Goal: Task Accomplishment & Management: Use online tool/utility

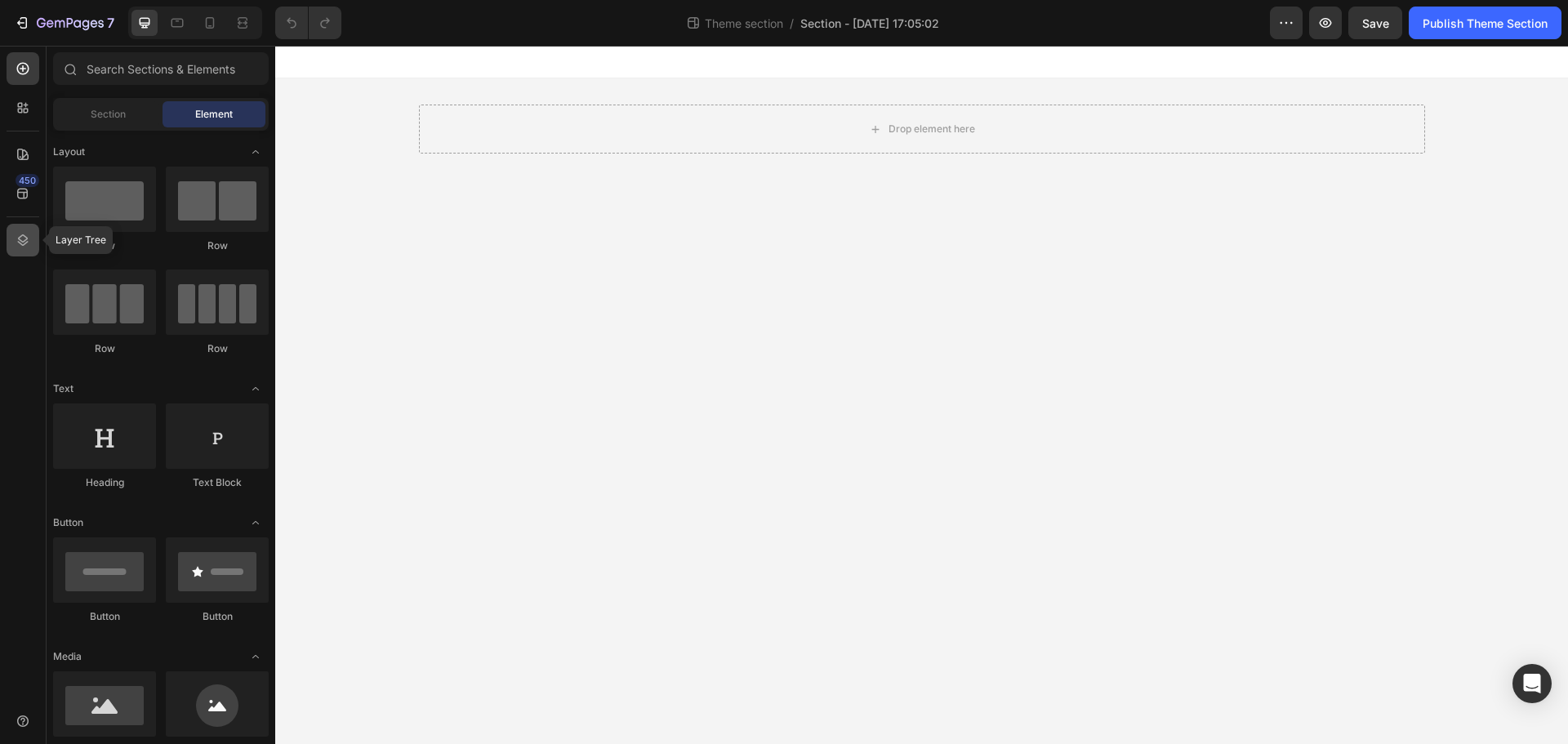
click at [24, 244] on icon at bounding box center [23, 240] width 16 height 16
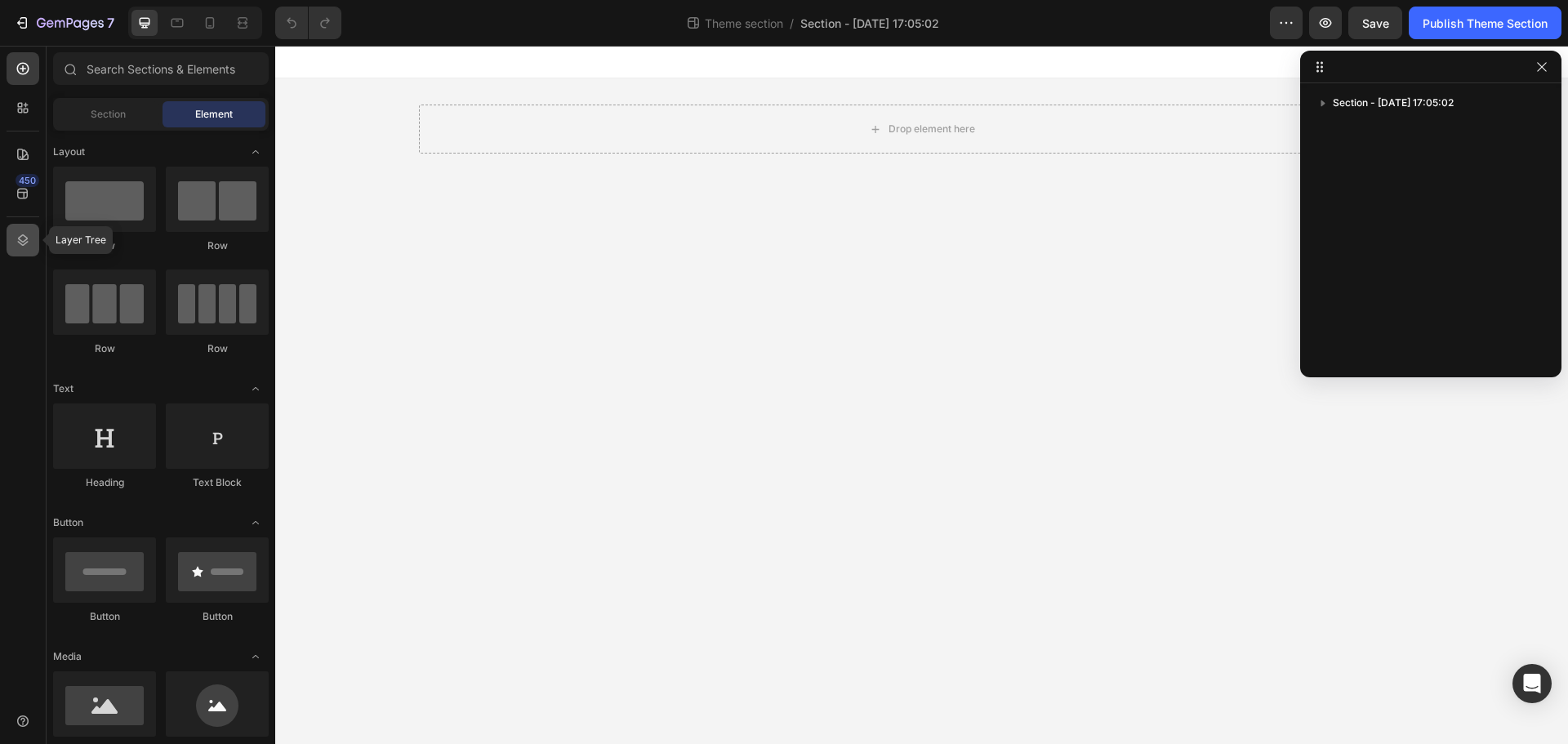
click at [17, 240] on icon at bounding box center [23, 240] width 16 height 16
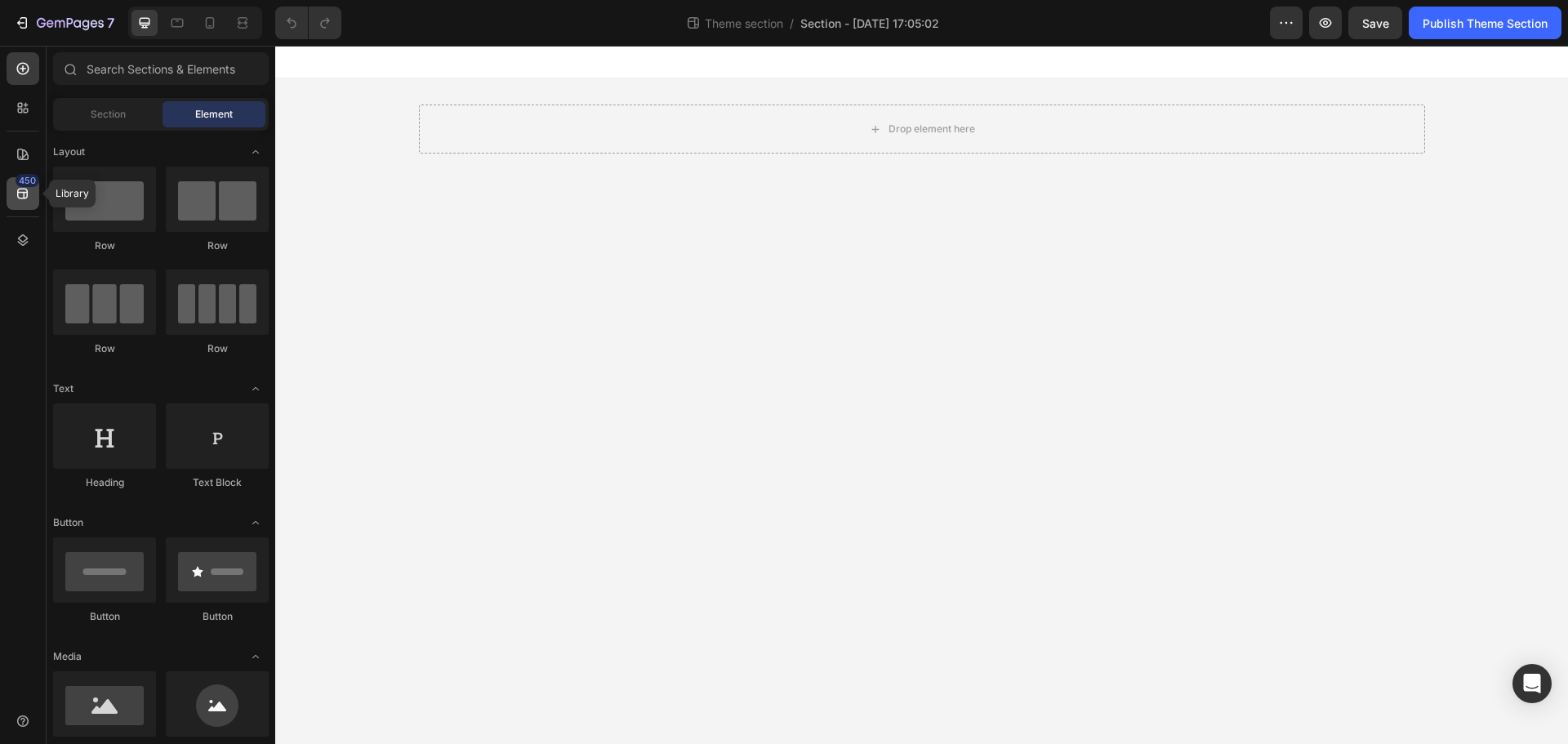
click at [11, 197] on div "450" at bounding box center [23, 194] width 33 height 33
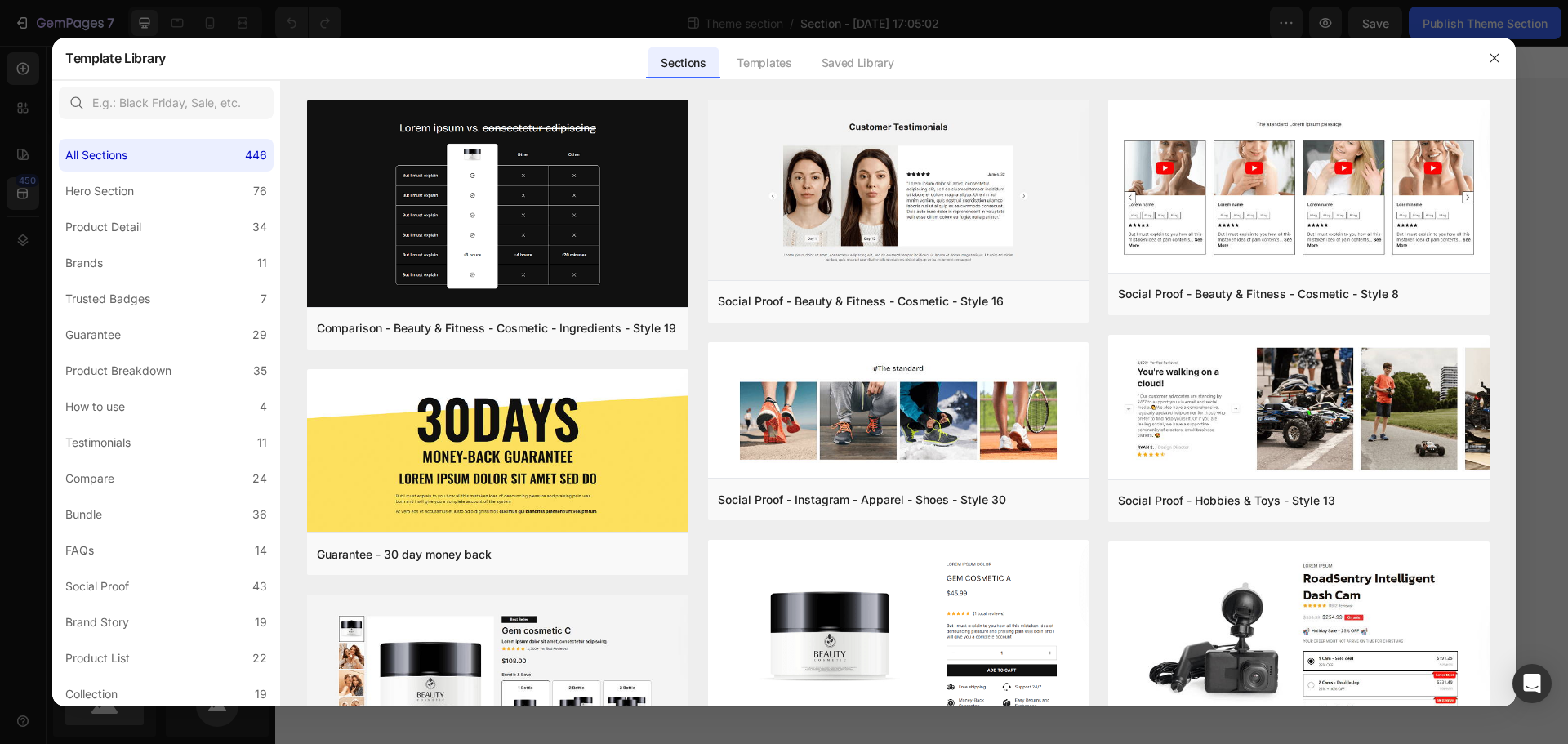
click at [15, 154] on div at bounding box center [784, 372] width 1568 height 744
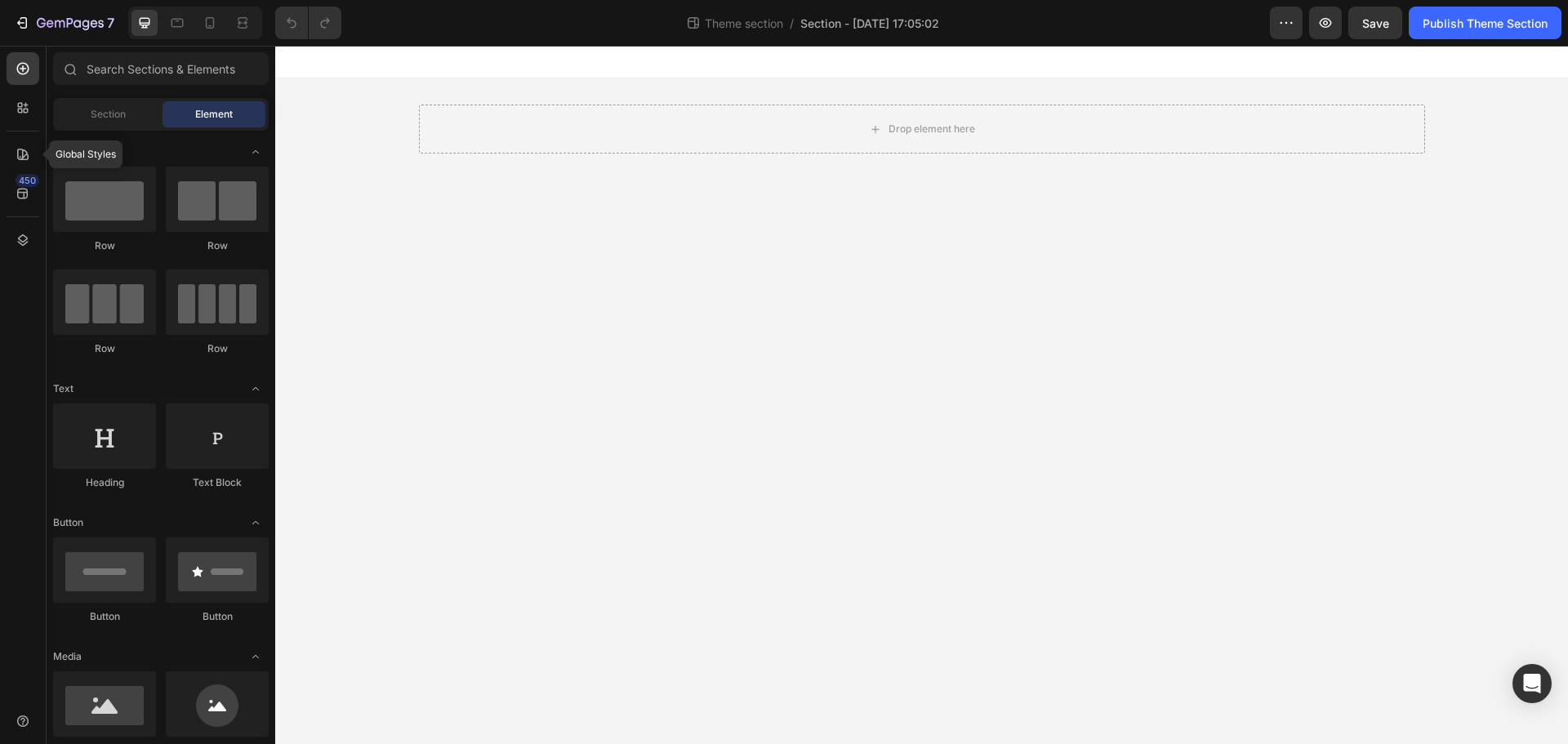
click at [15, 154] on icon at bounding box center [23, 154] width 16 height 16
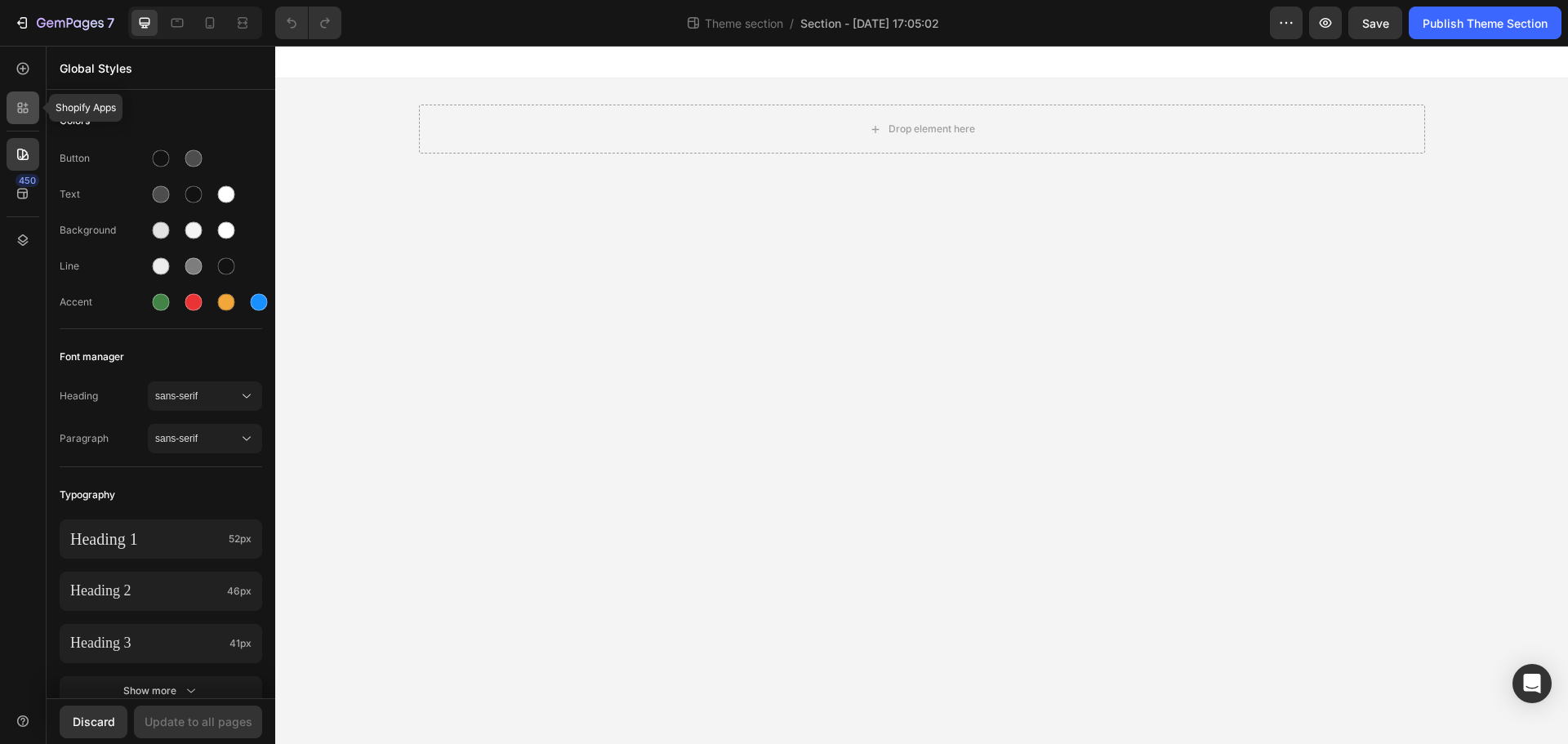
click at [27, 104] on icon at bounding box center [25, 105] width 5 height 5
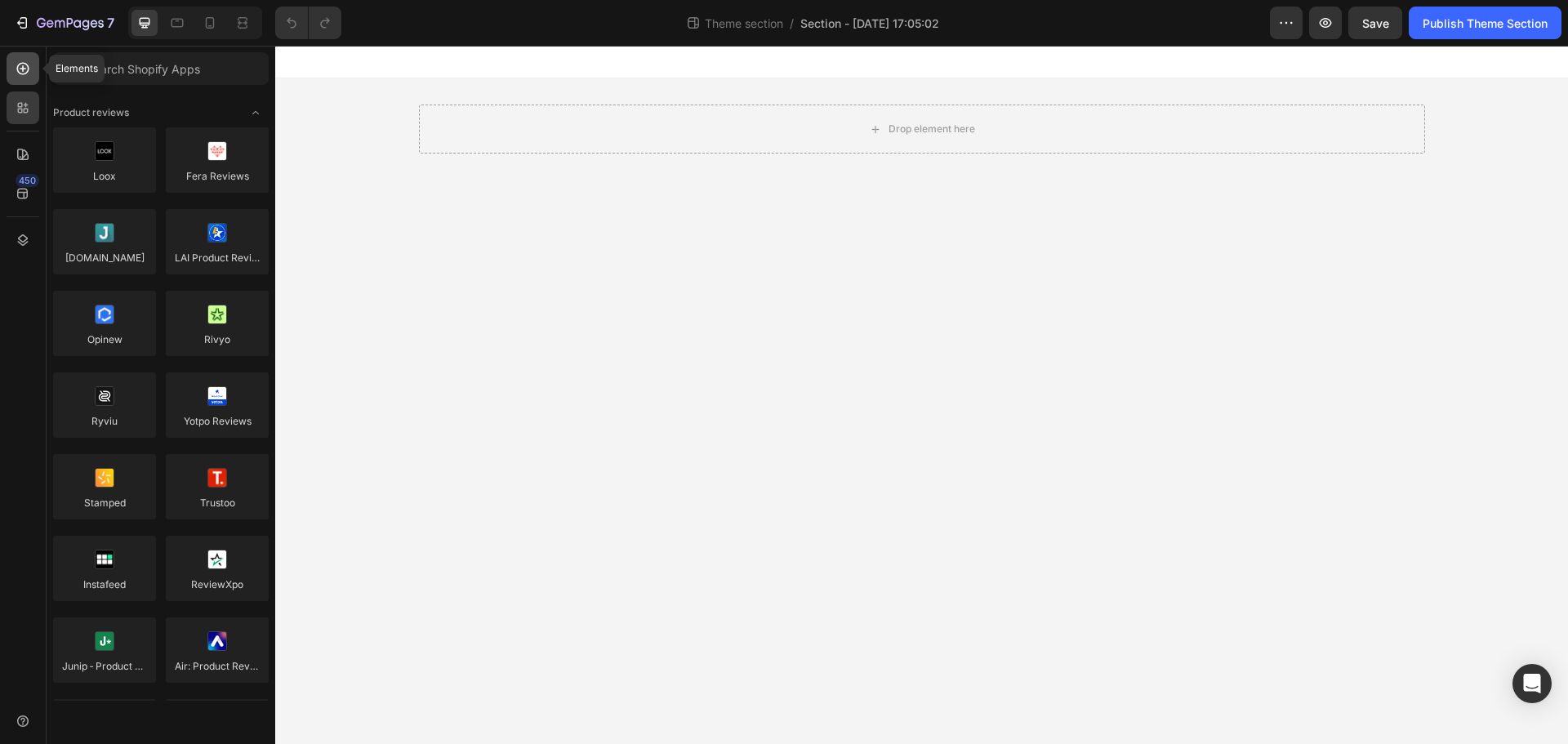
click at [21, 71] on icon at bounding box center [23, 69] width 16 height 16
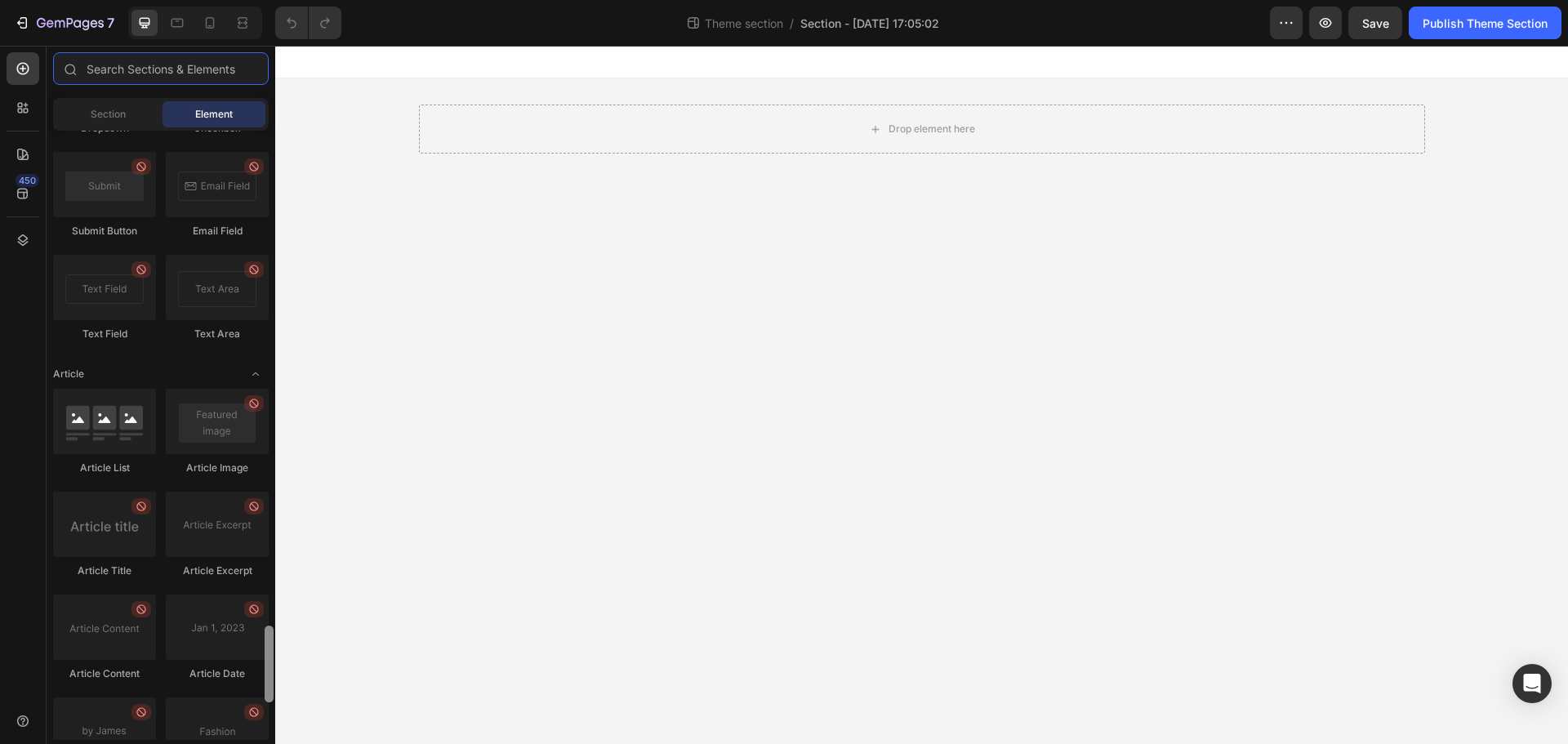
scroll to position [4214, 0]
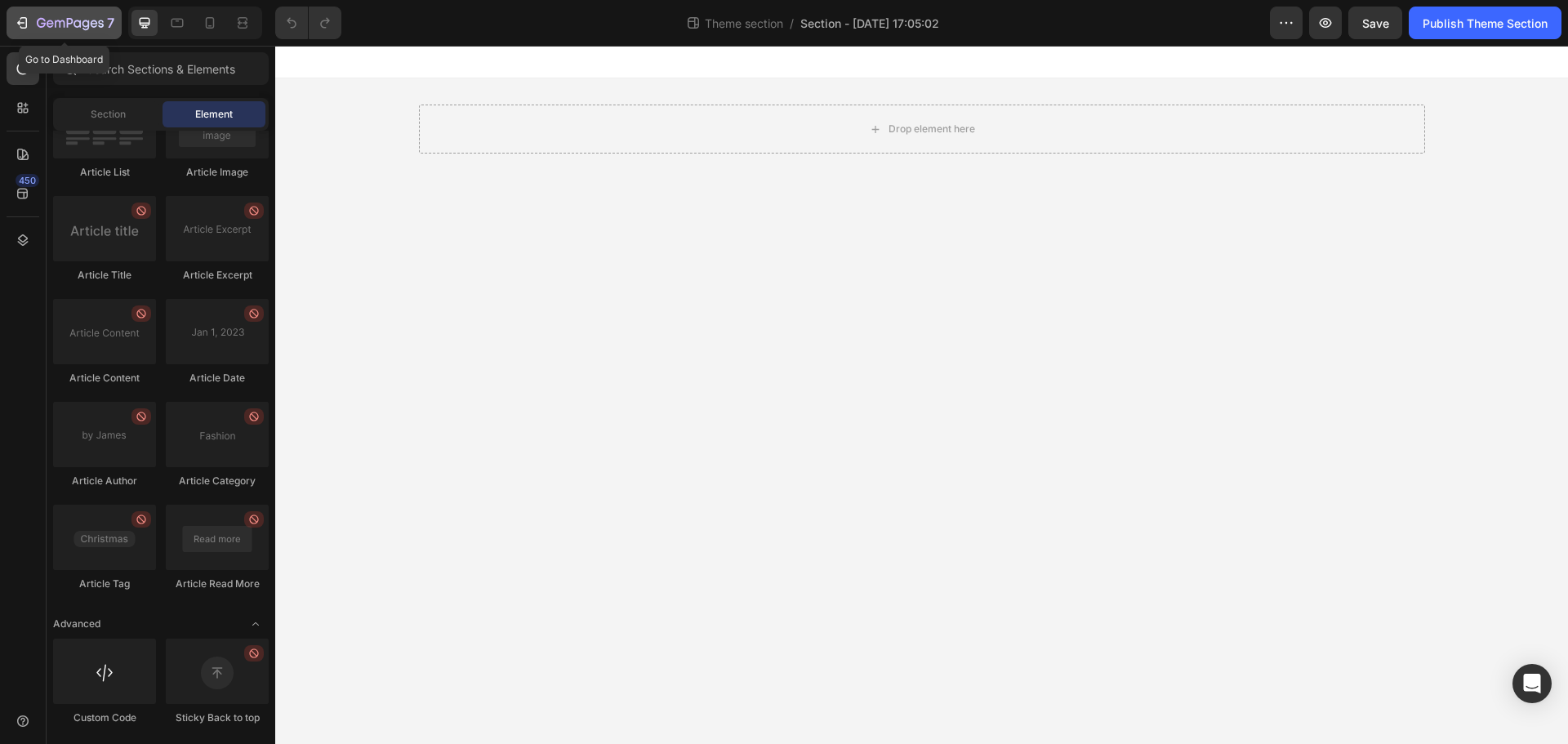
click at [14, 21] on icon "button" at bounding box center [22, 23] width 16 height 16
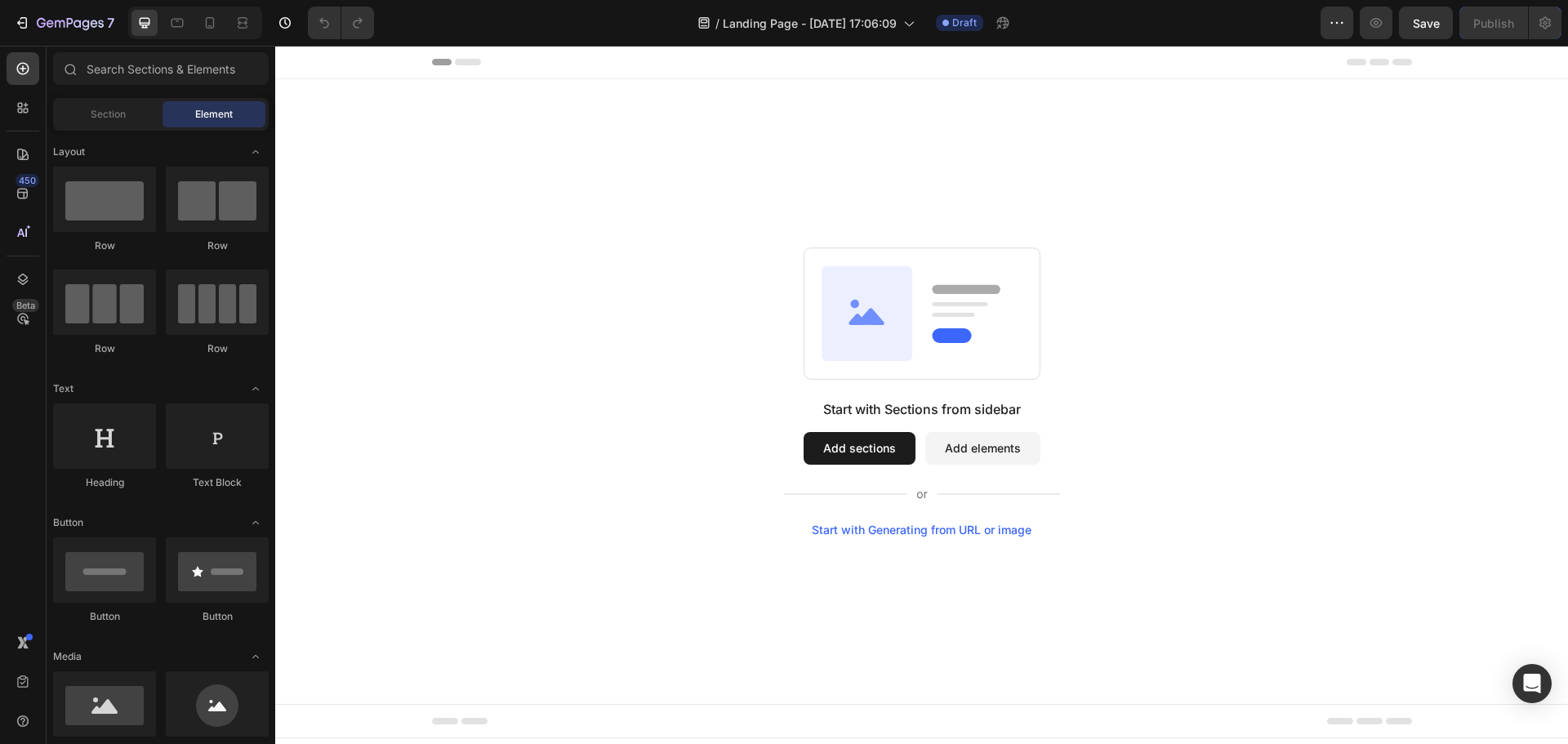
click at [576, 463] on div "Start with Sections from sidebar Add sections Add elements Start with Generatin…" at bounding box center [922, 391] width 1175 height 289
click at [826, 443] on button "Add sections" at bounding box center [860, 448] width 112 height 33
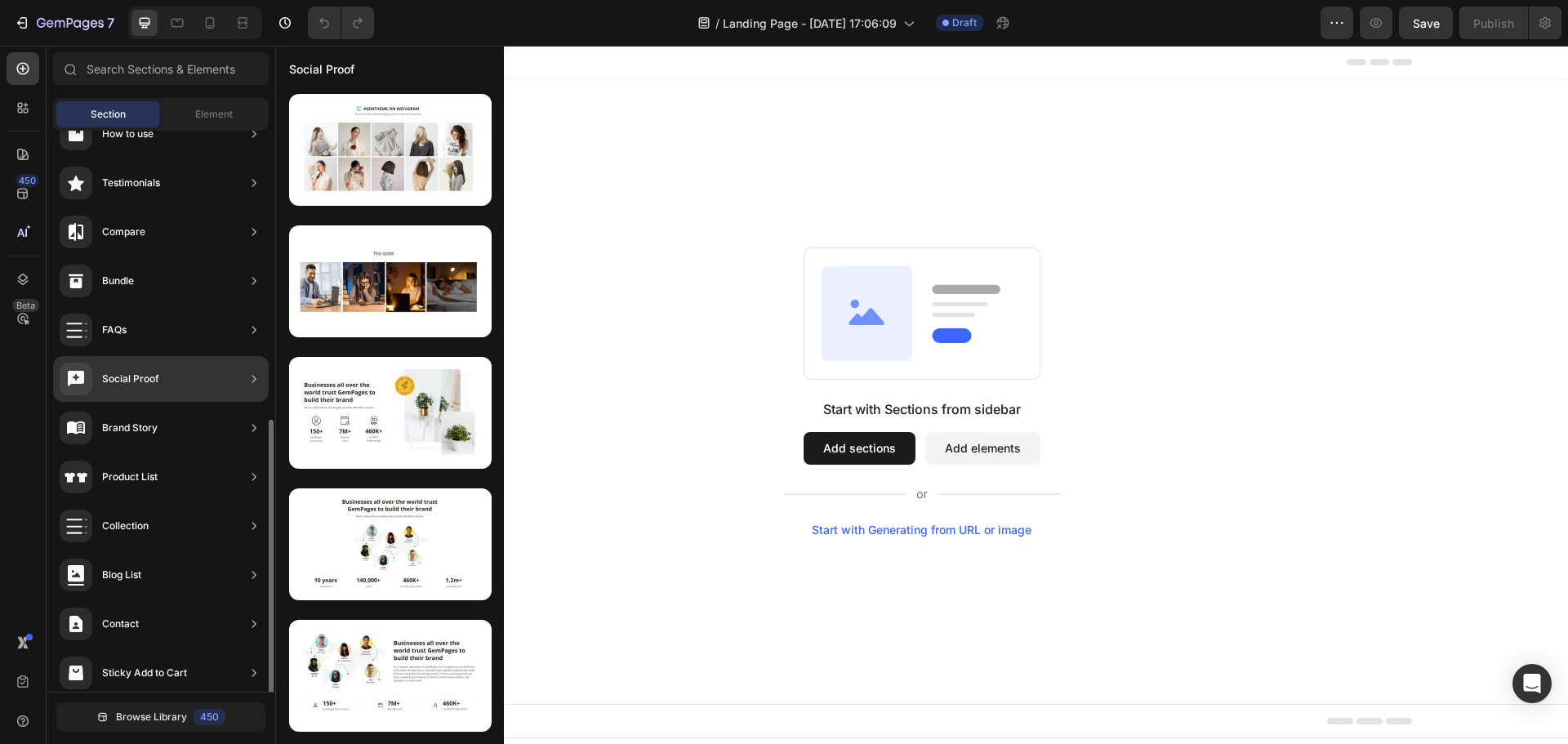
scroll to position [386, 0]
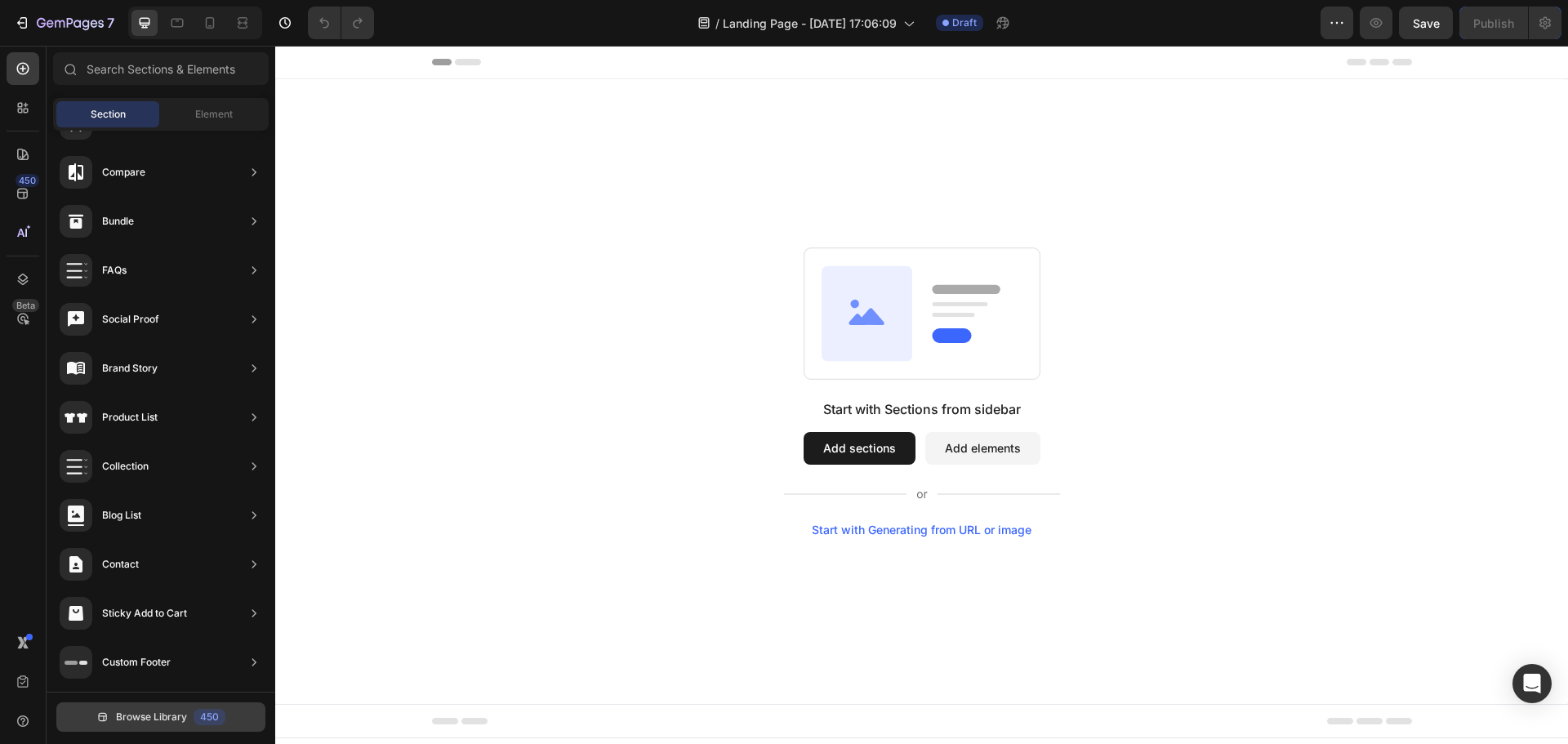
click at [146, 715] on span "Browse Library" at bounding box center [151, 717] width 71 height 14
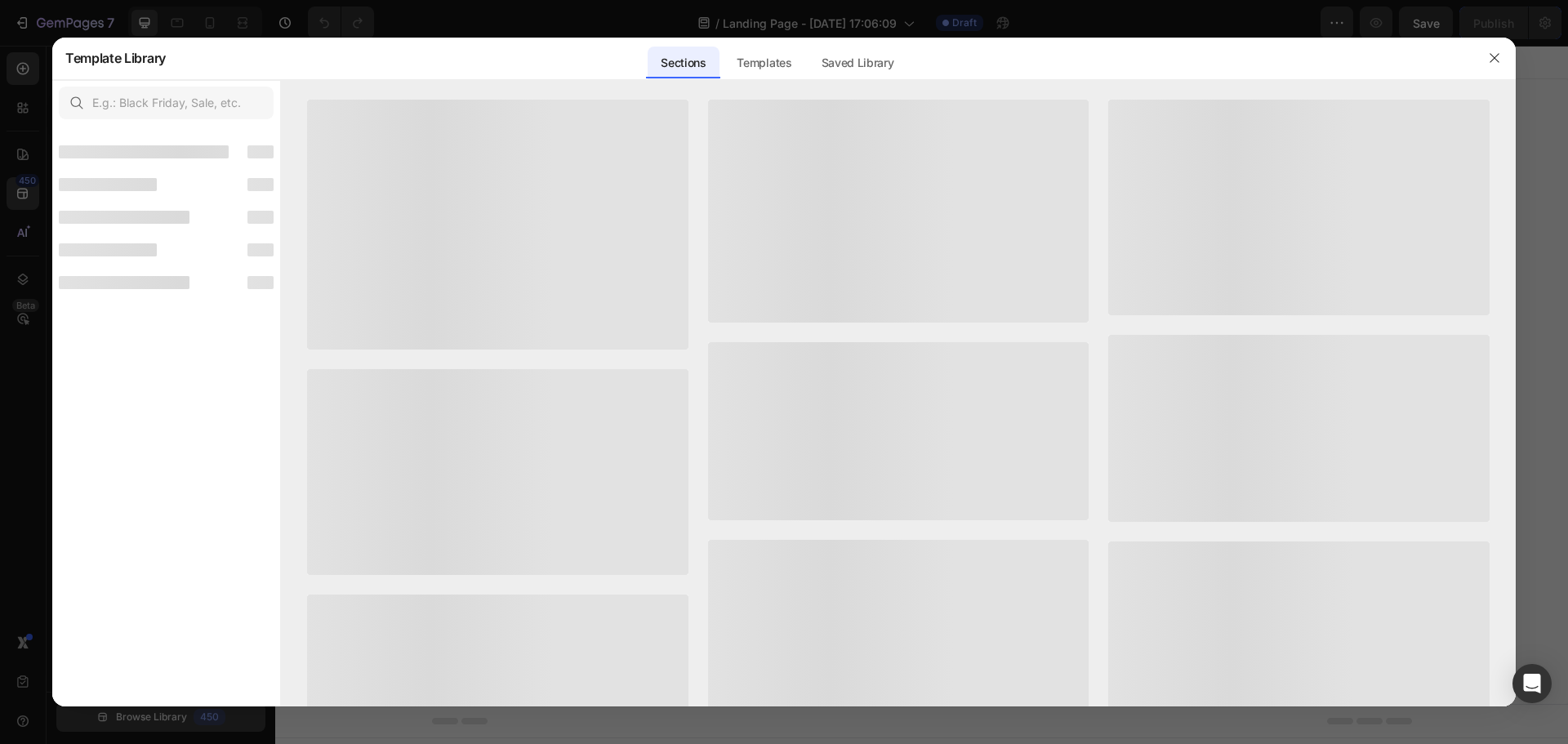
scroll to position [367, 0]
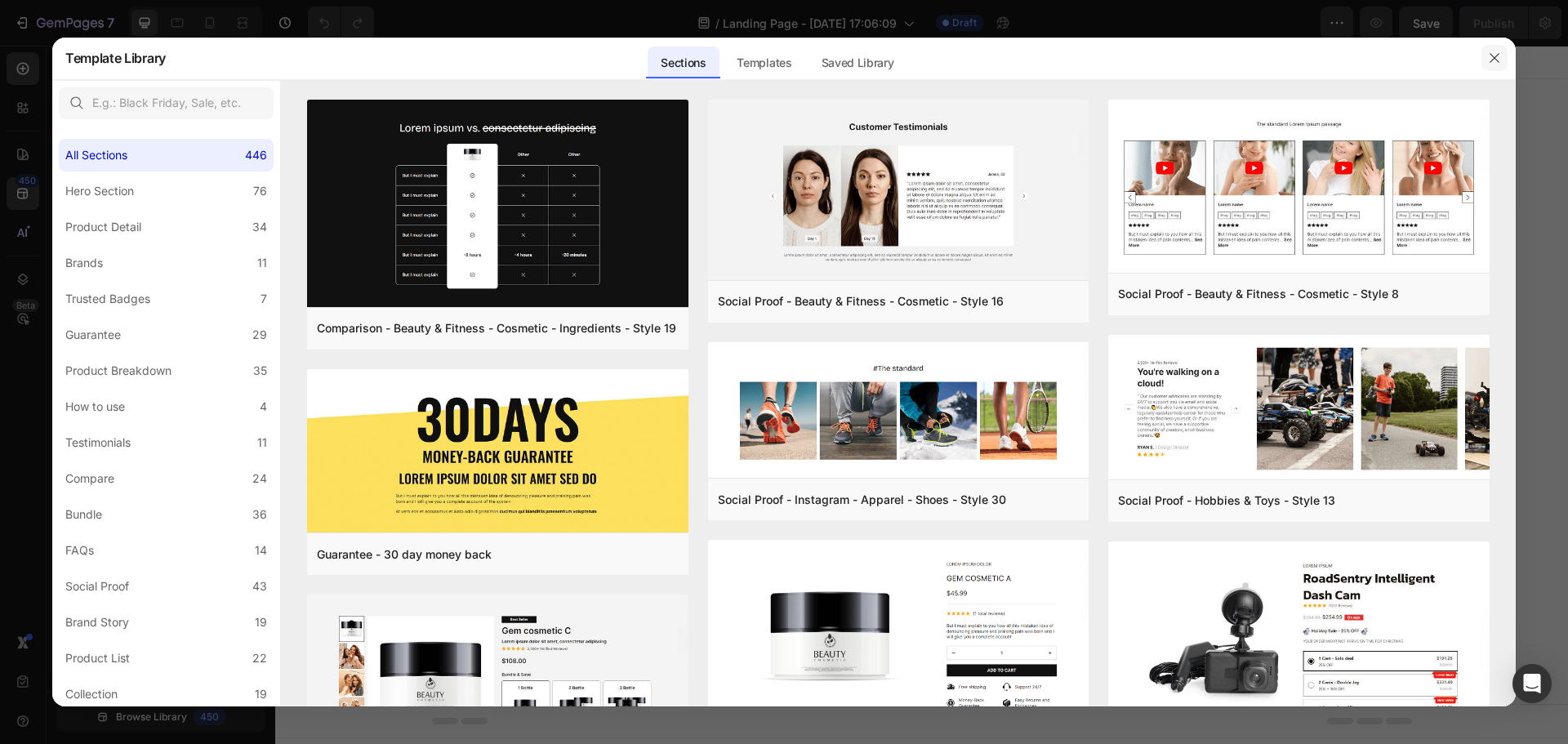
drag, startPoint x: 1492, startPoint y: 55, endPoint x: 1215, endPoint y: 10, distance: 280.6
click at [1492, 55] on icon "button" at bounding box center [1494, 58] width 9 height 9
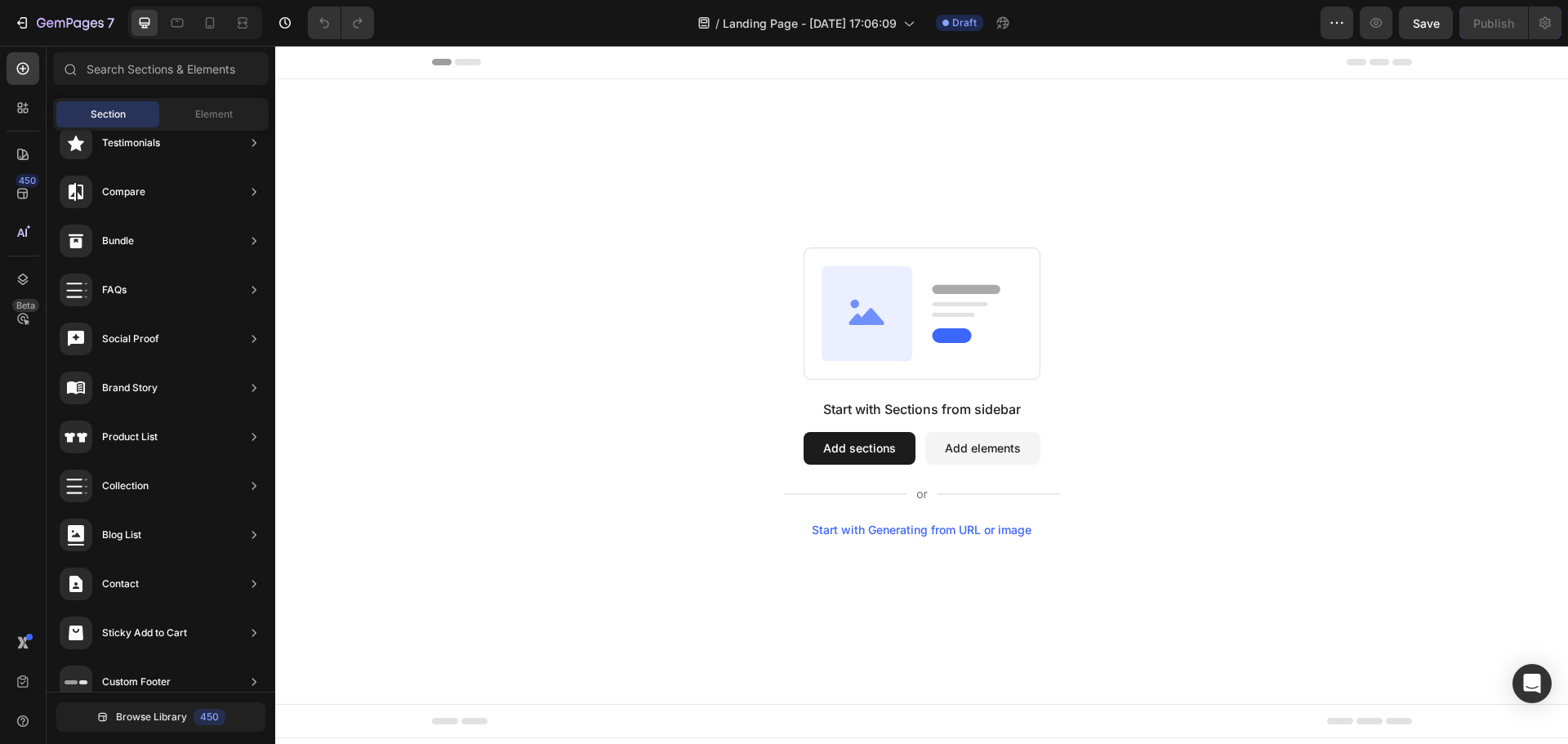
click at [1013, 457] on button "Add elements" at bounding box center [982, 448] width 115 height 33
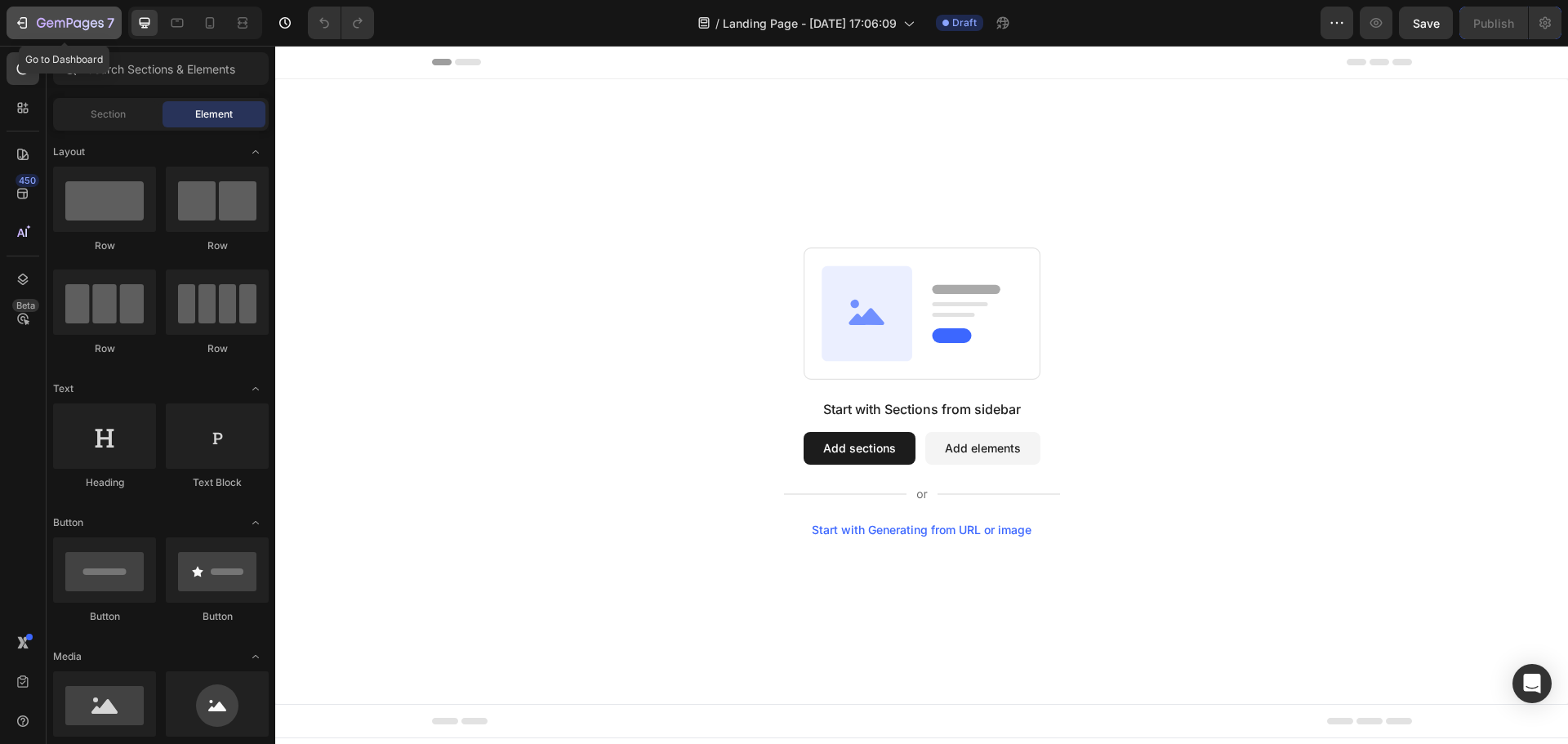
click at [29, 15] on icon "button" at bounding box center [22, 23] width 16 height 16
click at [24, 14] on icon "button" at bounding box center [22, 23] width 16 height 16
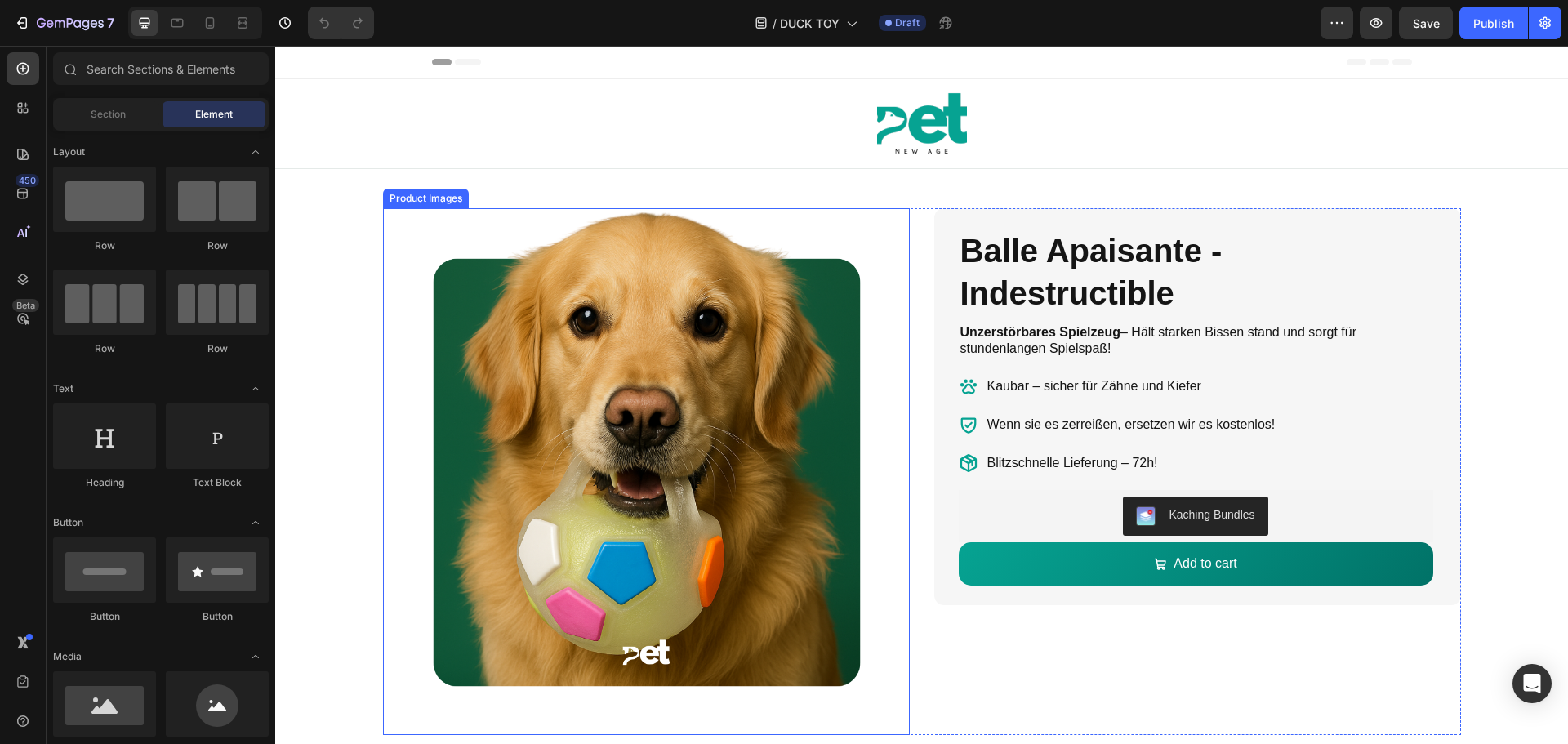
click at [679, 299] on img at bounding box center [646, 472] width 527 height 527
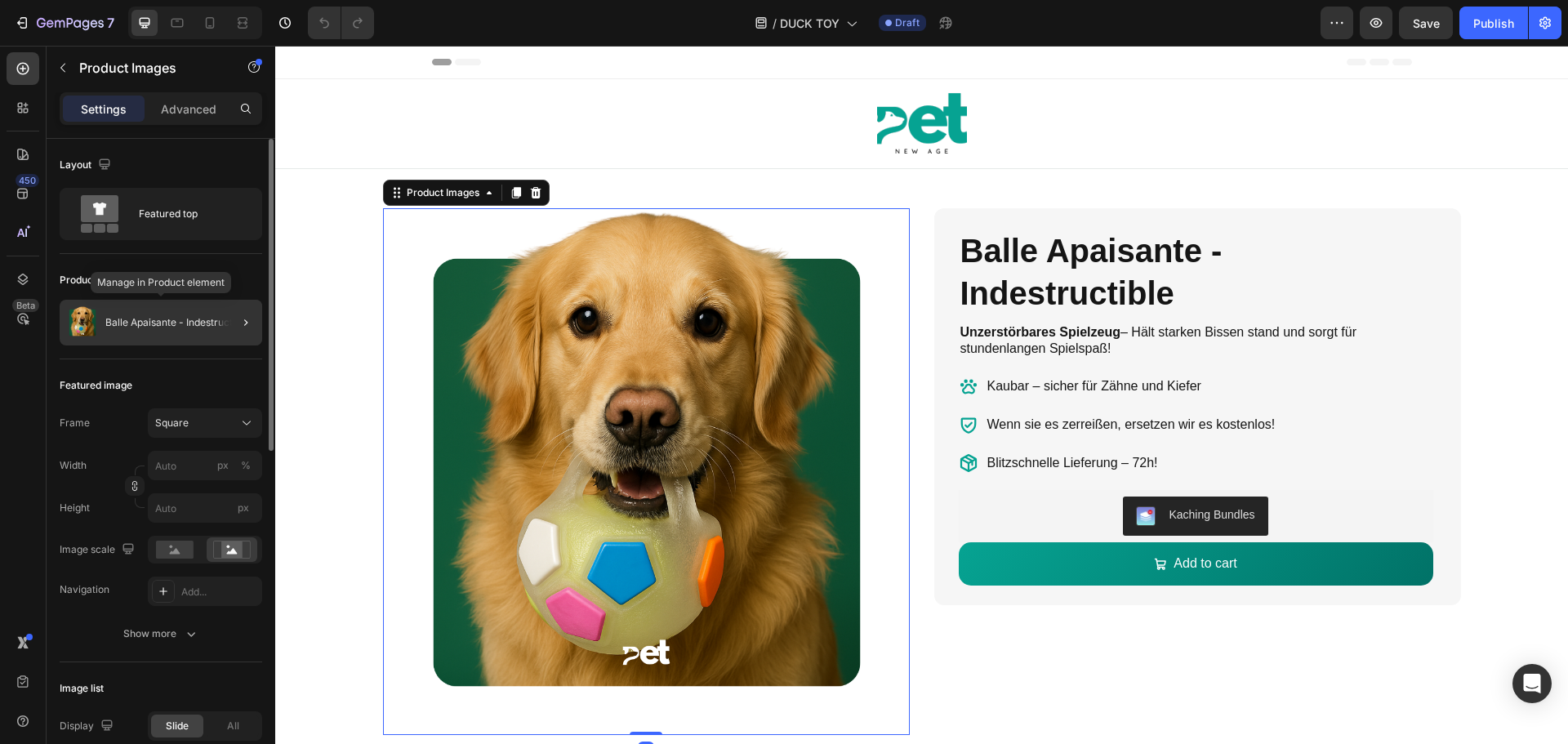
click at [199, 312] on div "Balle Apaisante - Indestructible" at bounding box center [161, 322] width 203 height 46
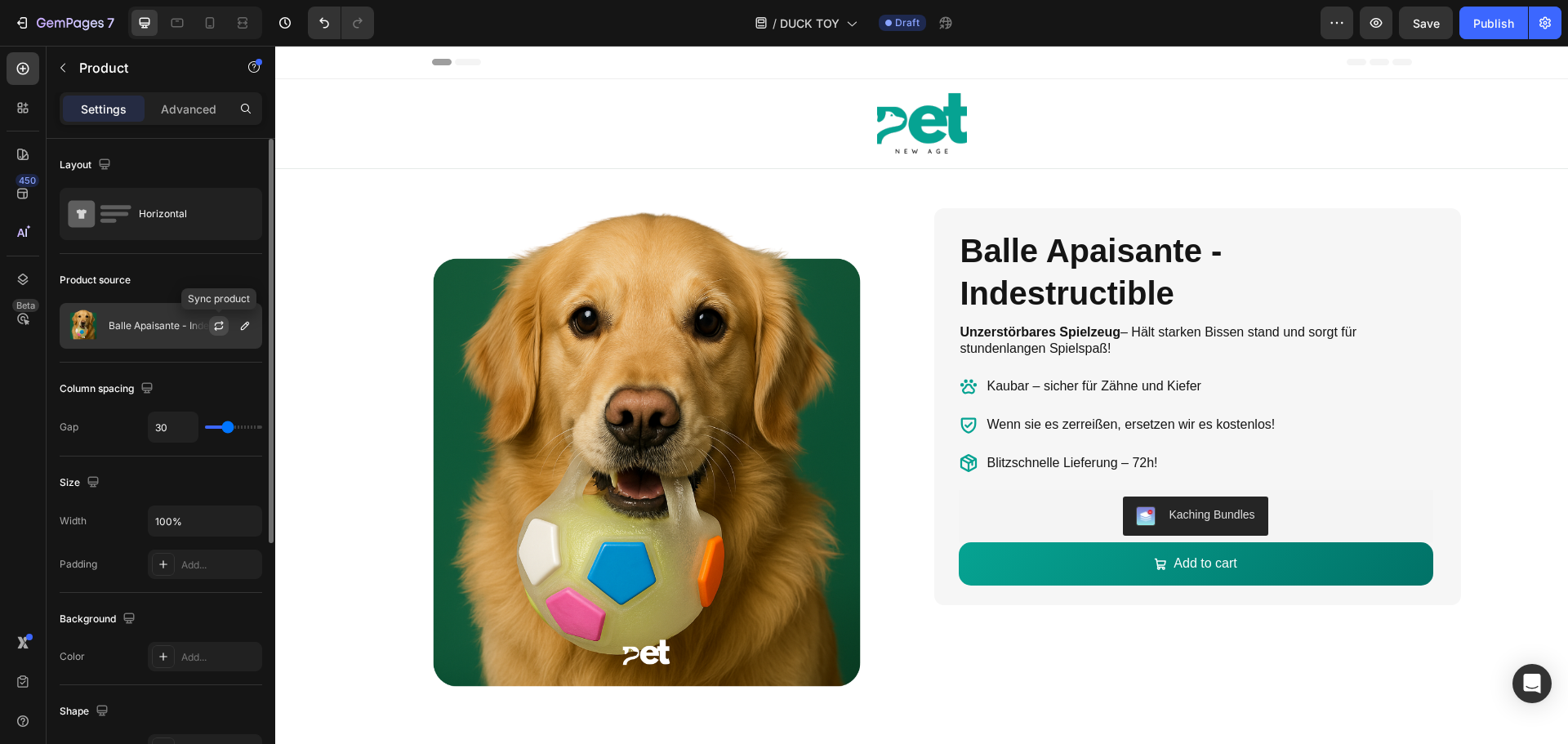
click at [221, 327] on icon "button" at bounding box center [219, 326] width 13 height 13
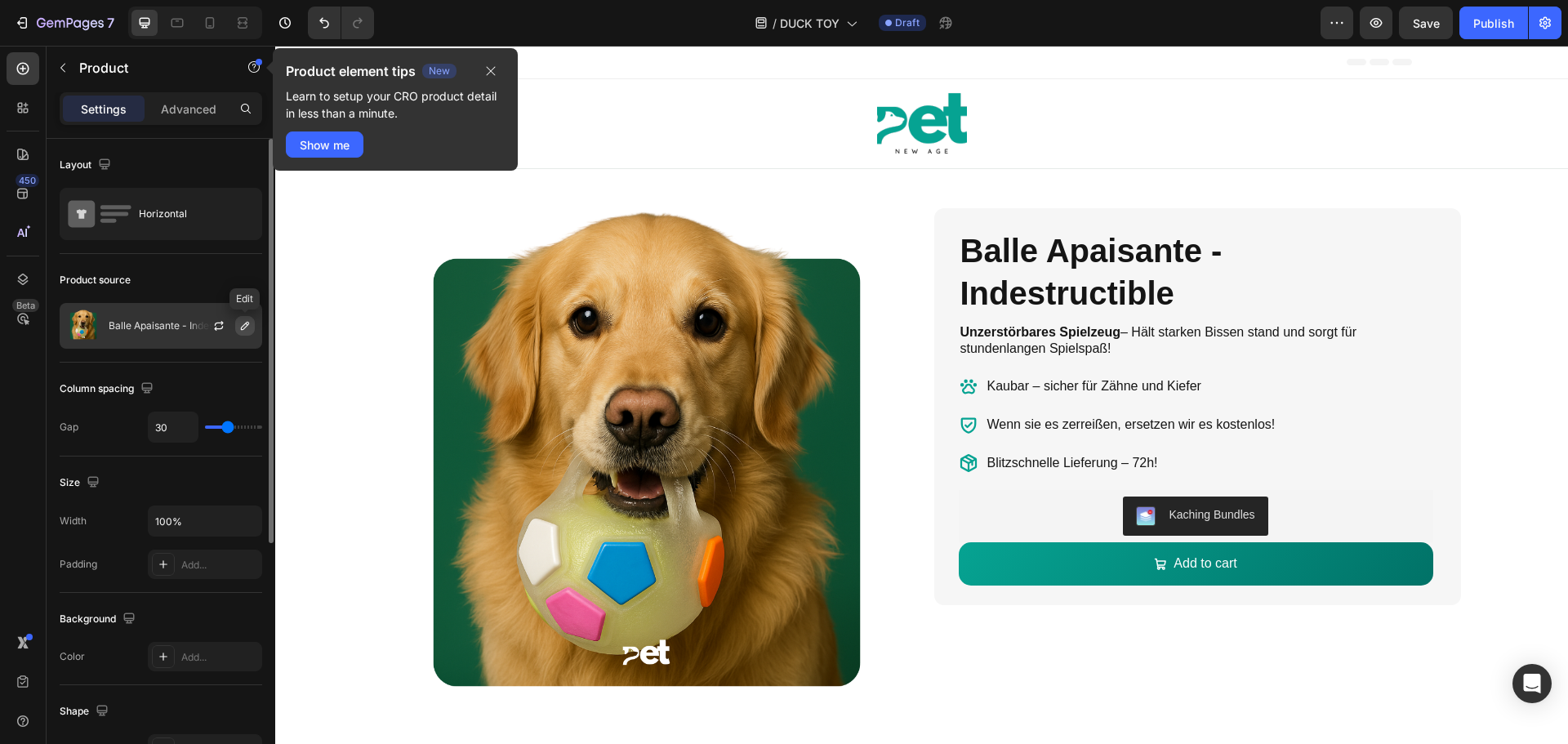
click at [248, 325] on icon "button" at bounding box center [244, 325] width 8 height 8
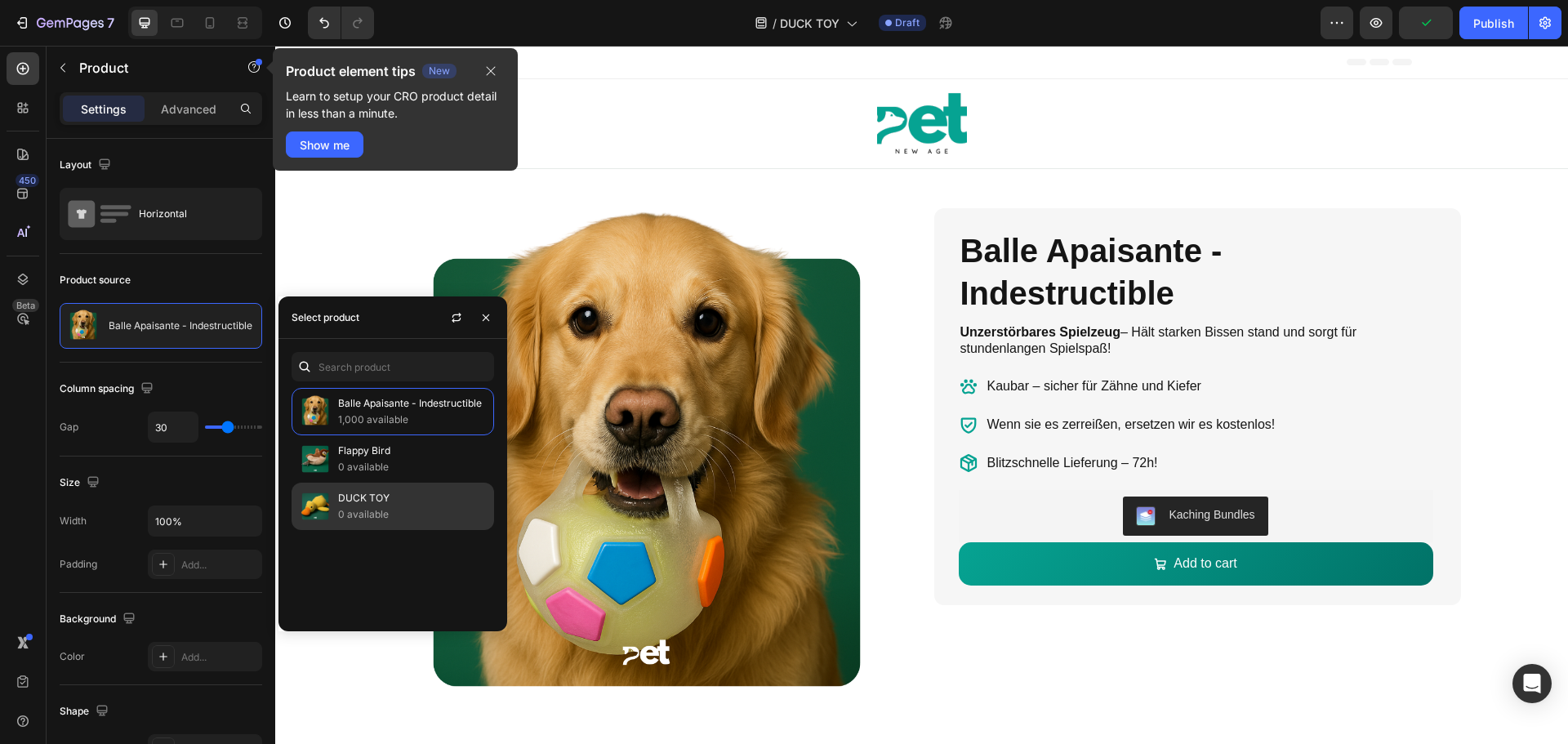
click at [350, 519] on p "0 available" at bounding box center [412, 514] width 148 height 16
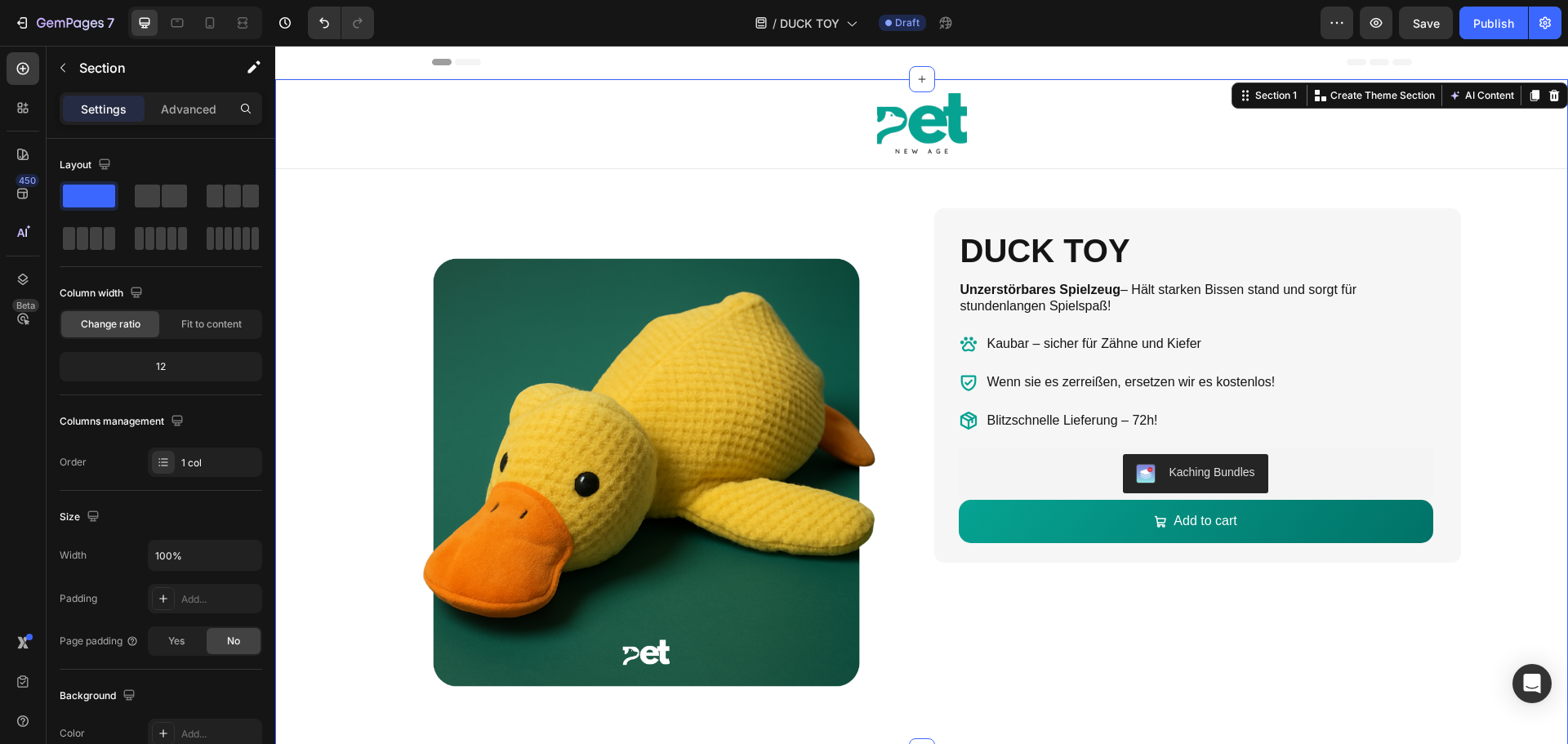
click at [330, 256] on div "Image Row Product Images DUCK TOY Product Title Unzerstörbares Spielzeug – Hält…" at bounding box center [922, 415] width 1293 height 672
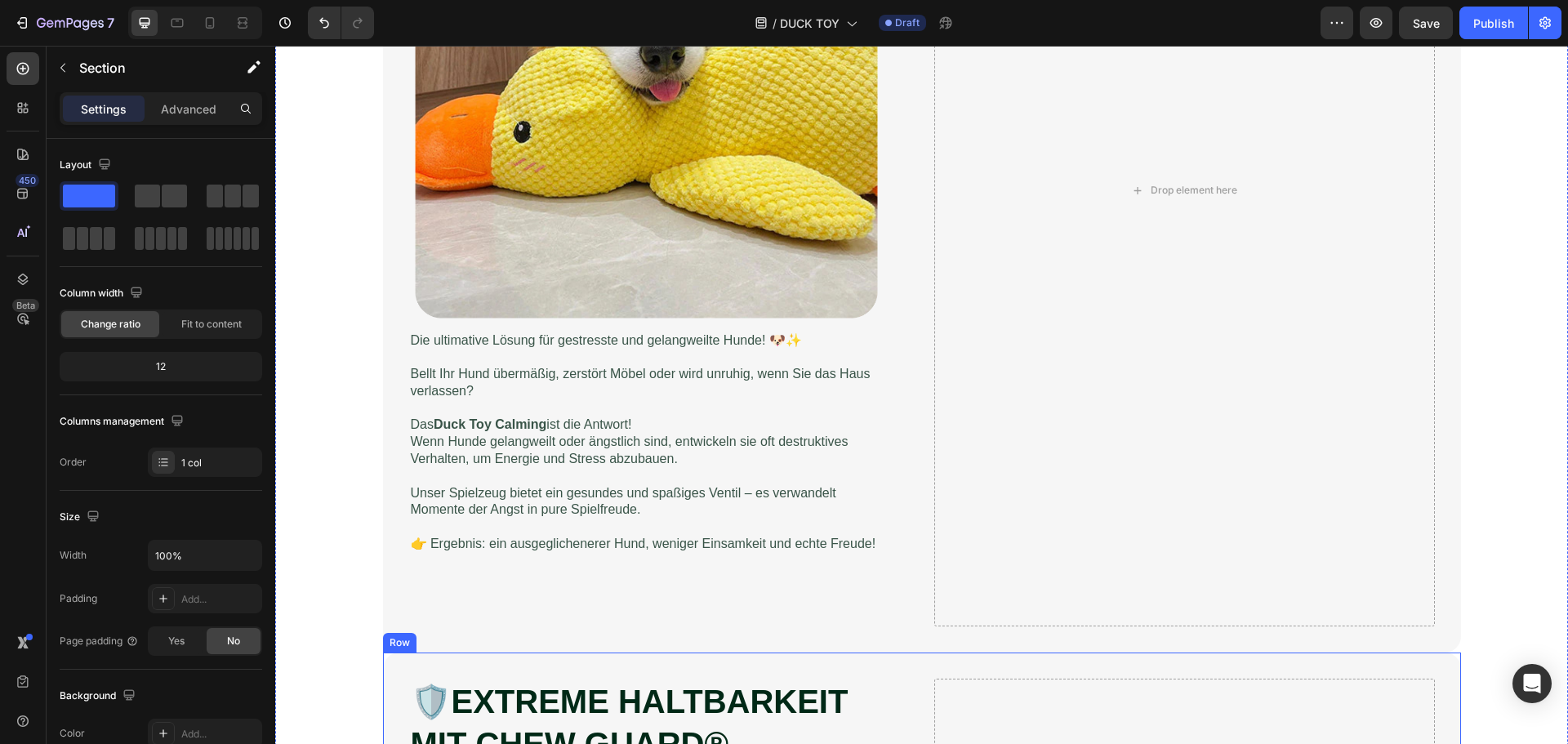
scroll to position [653, 0]
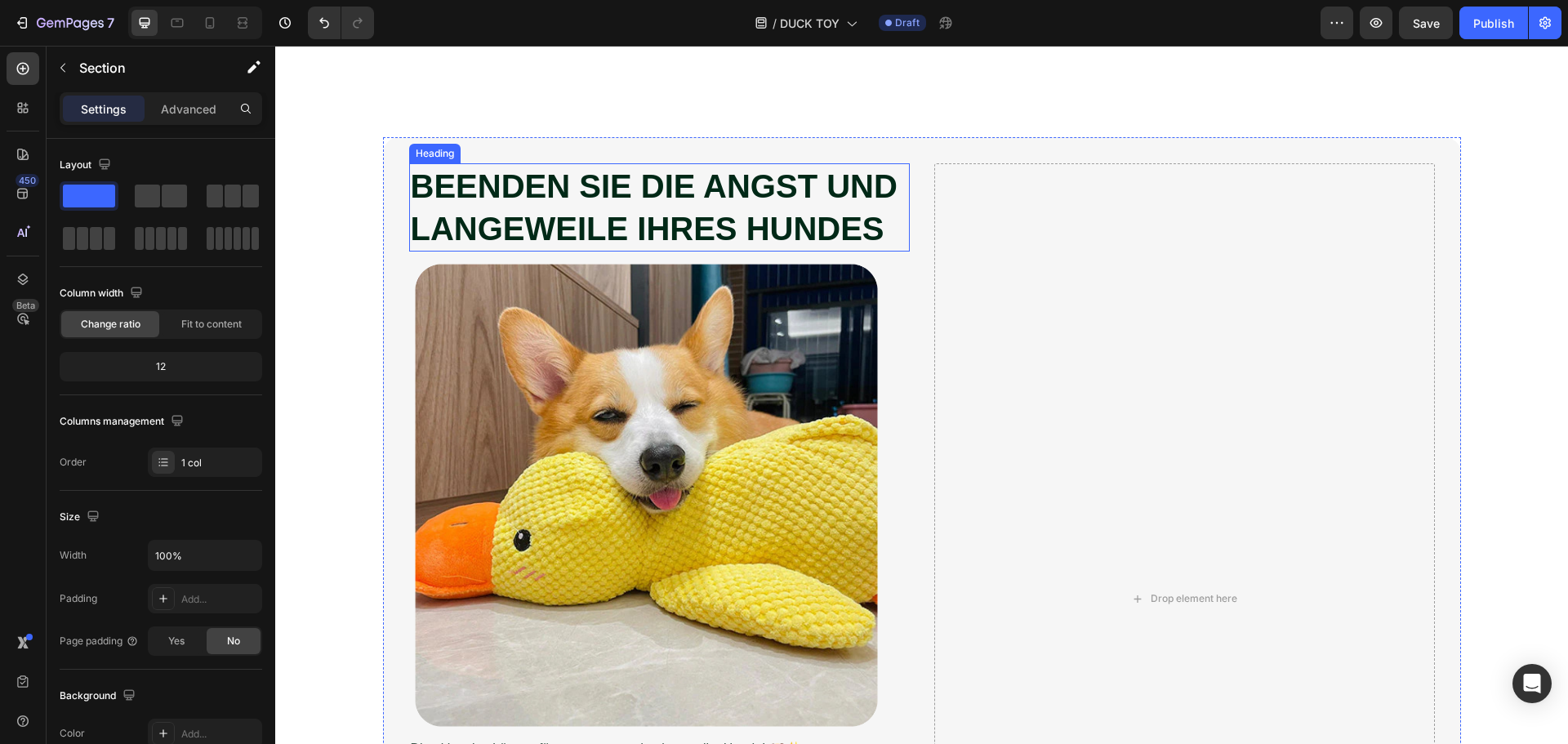
click at [652, 200] on strong "BEENDEN SIE DIE ANGST UND LANGEWEILE IHRES HUNDES" at bounding box center [655, 207] width 487 height 79
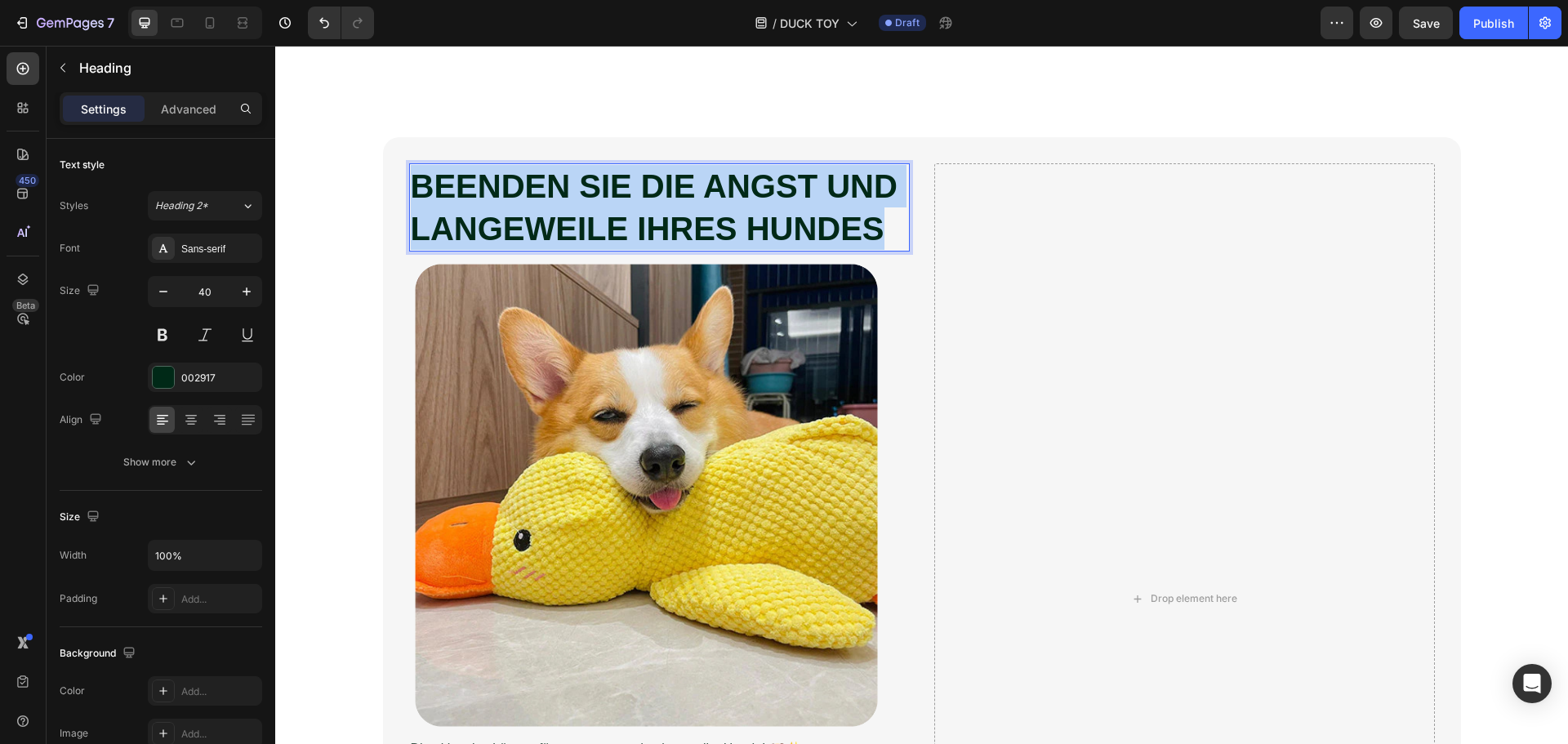
click at [652, 200] on strong "BEENDEN SIE DIE ANGST UND LANGEWEILE IHRES HUNDES" at bounding box center [655, 207] width 487 height 79
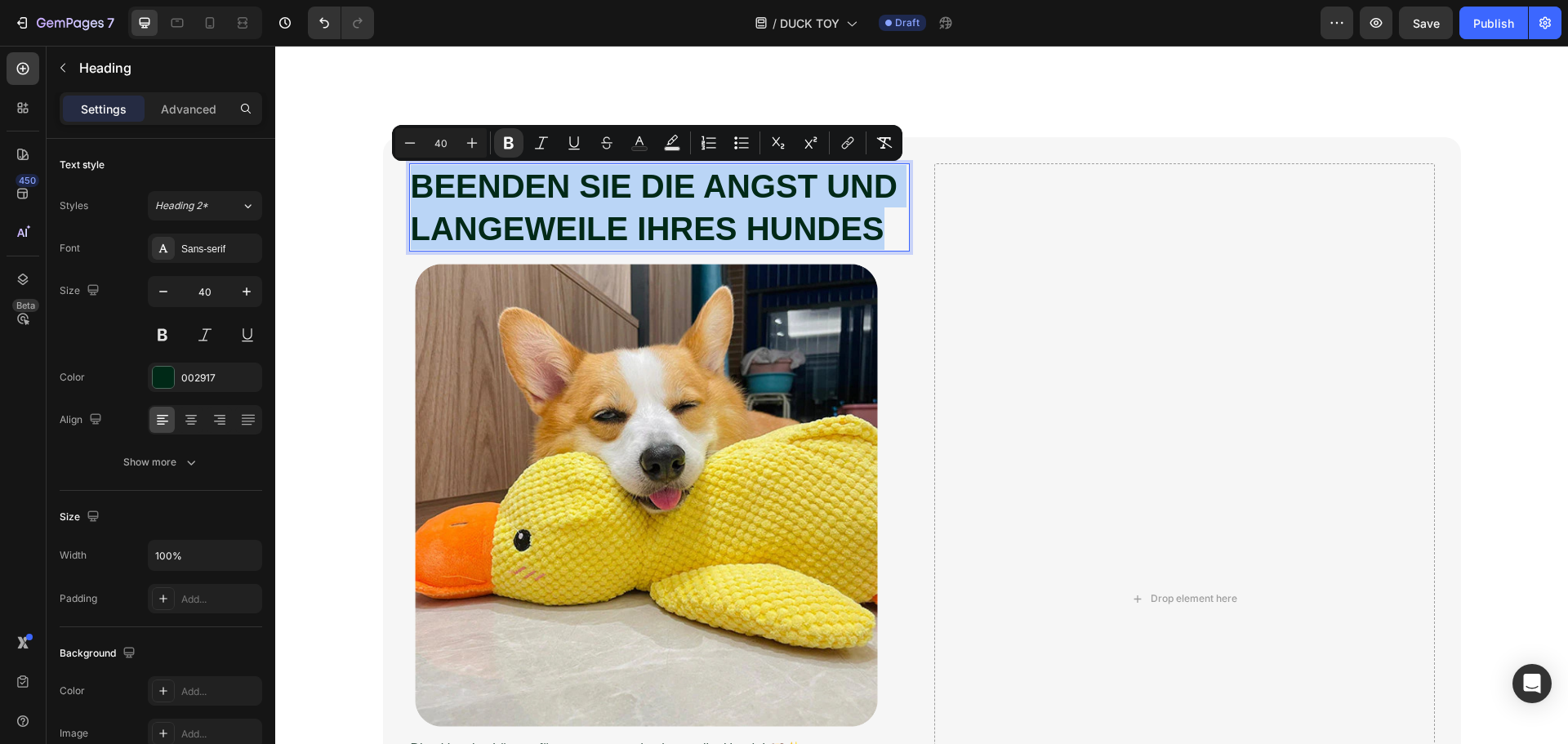
copy strong "BEENDEN SIE DIE ANGST UND LANGEWEILE IHRES HUNDES"
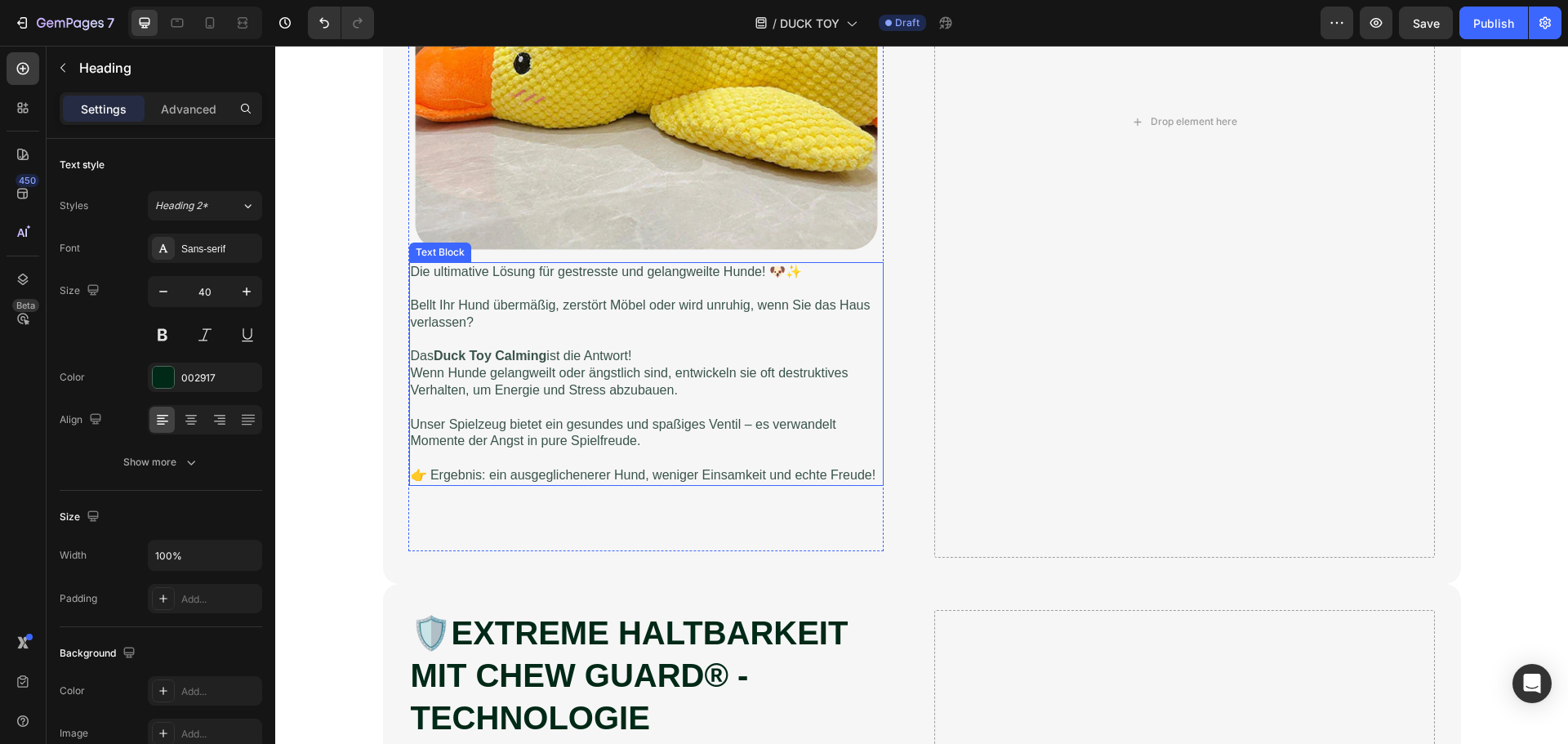
scroll to position [1143, 0]
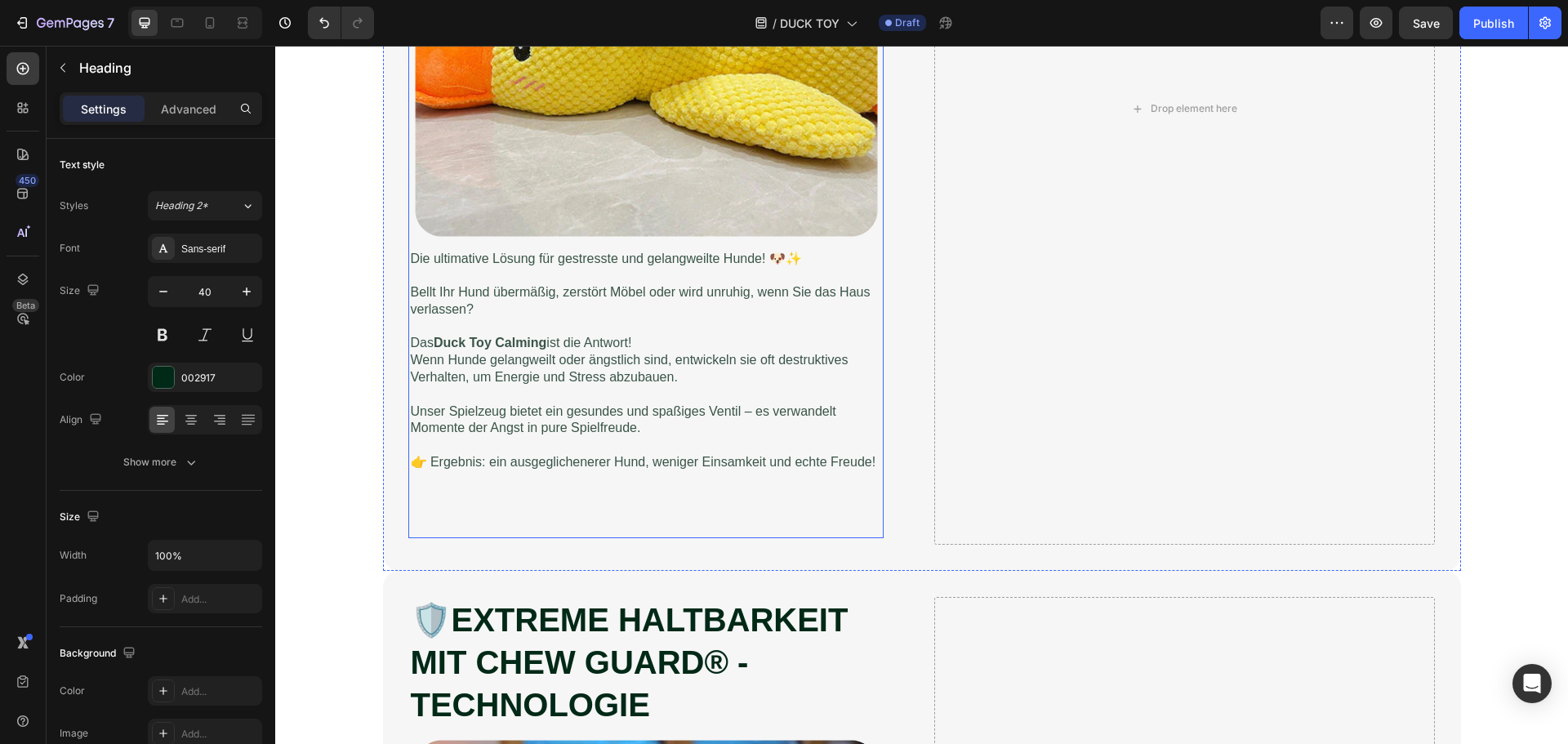
click at [637, 354] on p "Wenn Hunde gelangweilt oder ängstlich sind, entwickeln sie oft destruktives Ver…" at bounding box center [646, 369] width 471 height 34
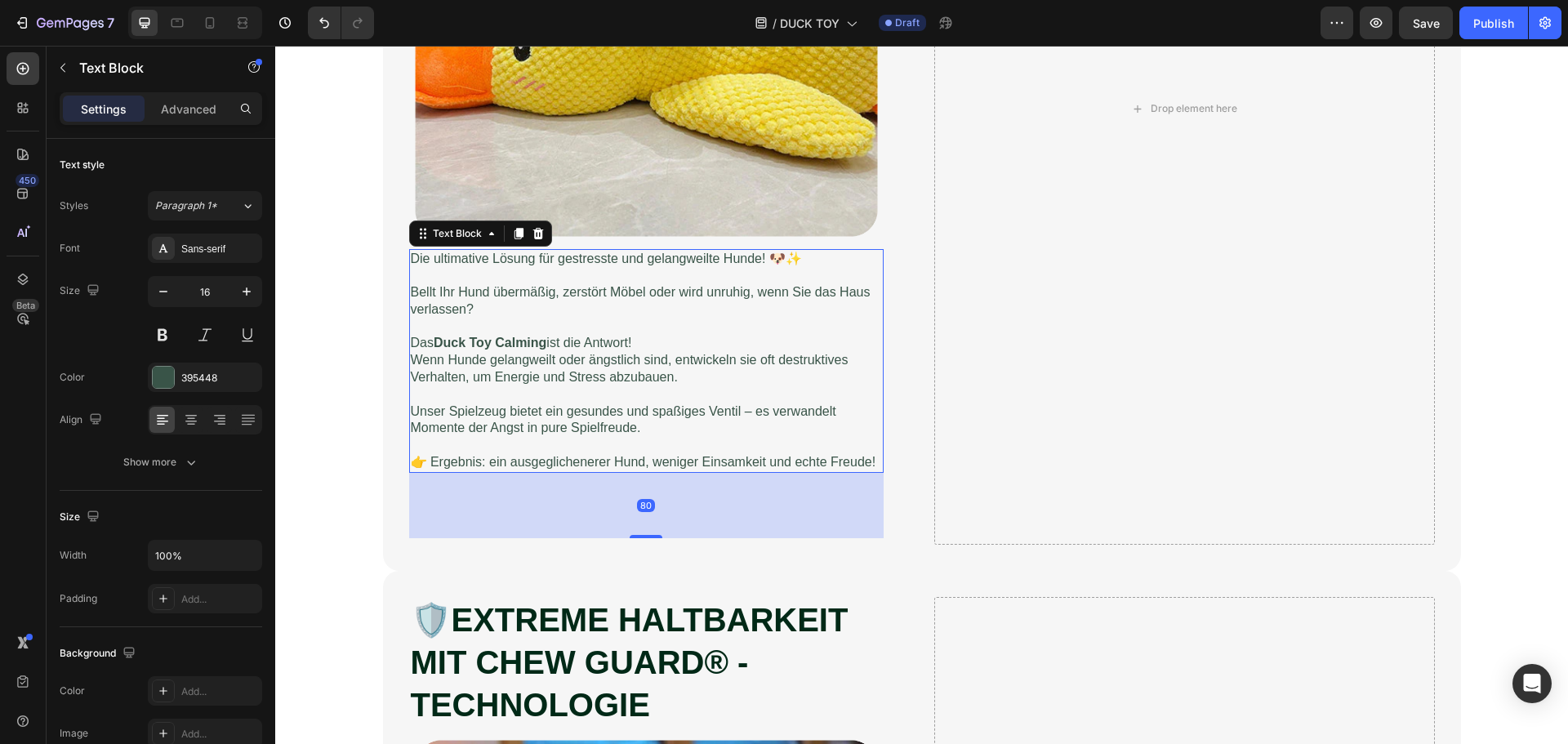
click at [637, 354] on p "Wenn Hunde gelangweilt oder ängstlich sind, entwickeln sie oft destruktives Ver…" at bounding box center [646, 369] width 471 height 34
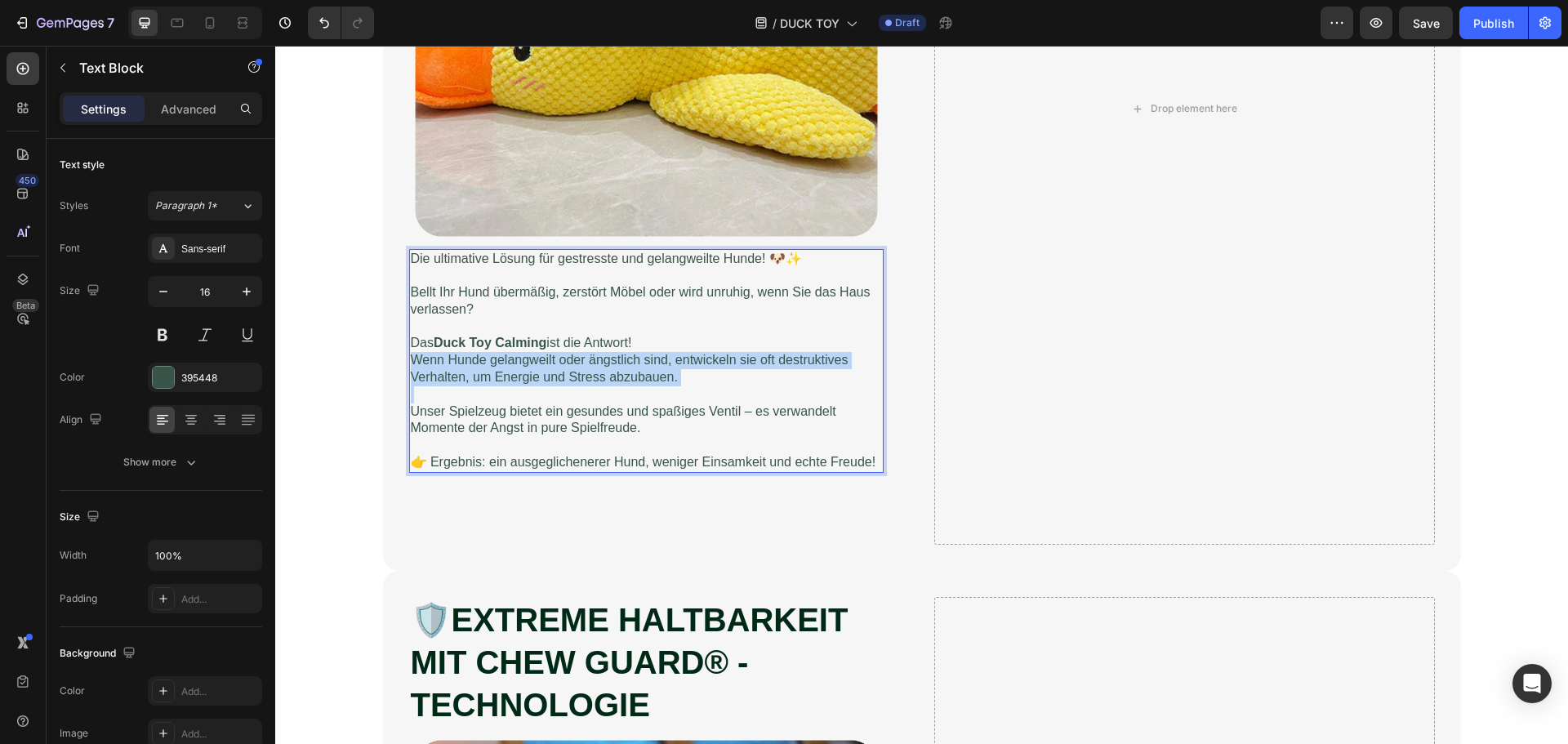
click at [637, 354] on p "Wenn Hunde gelangweilt oder ängstlich sind, entwickeln sie oft destruktives Ver…" at bounding box center [646, 369] width 471 height 34
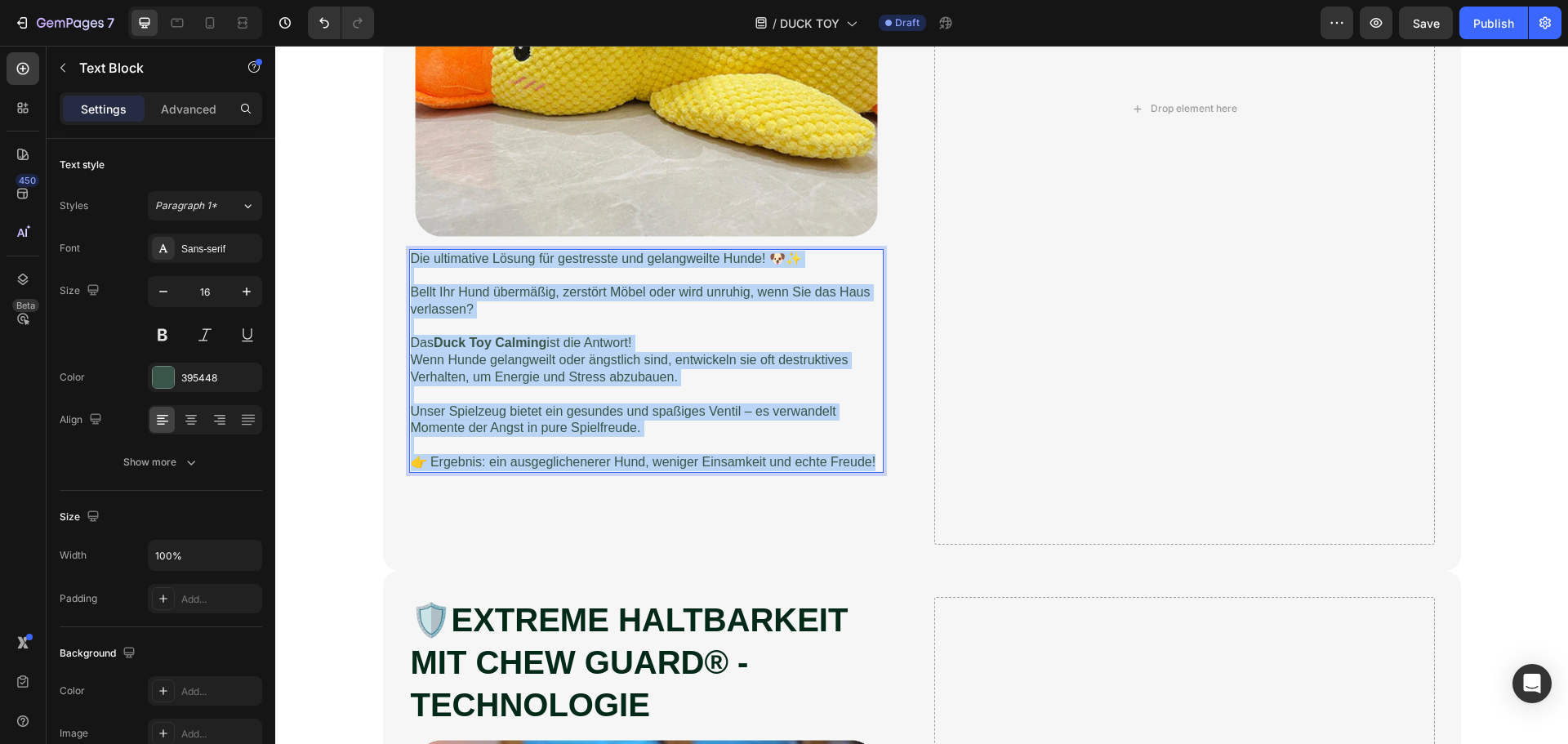
copy div "Die ultimative Lösung für gestresste und gelangweilte Hunde! 🐶✨ Bellt Ihr Hund …"
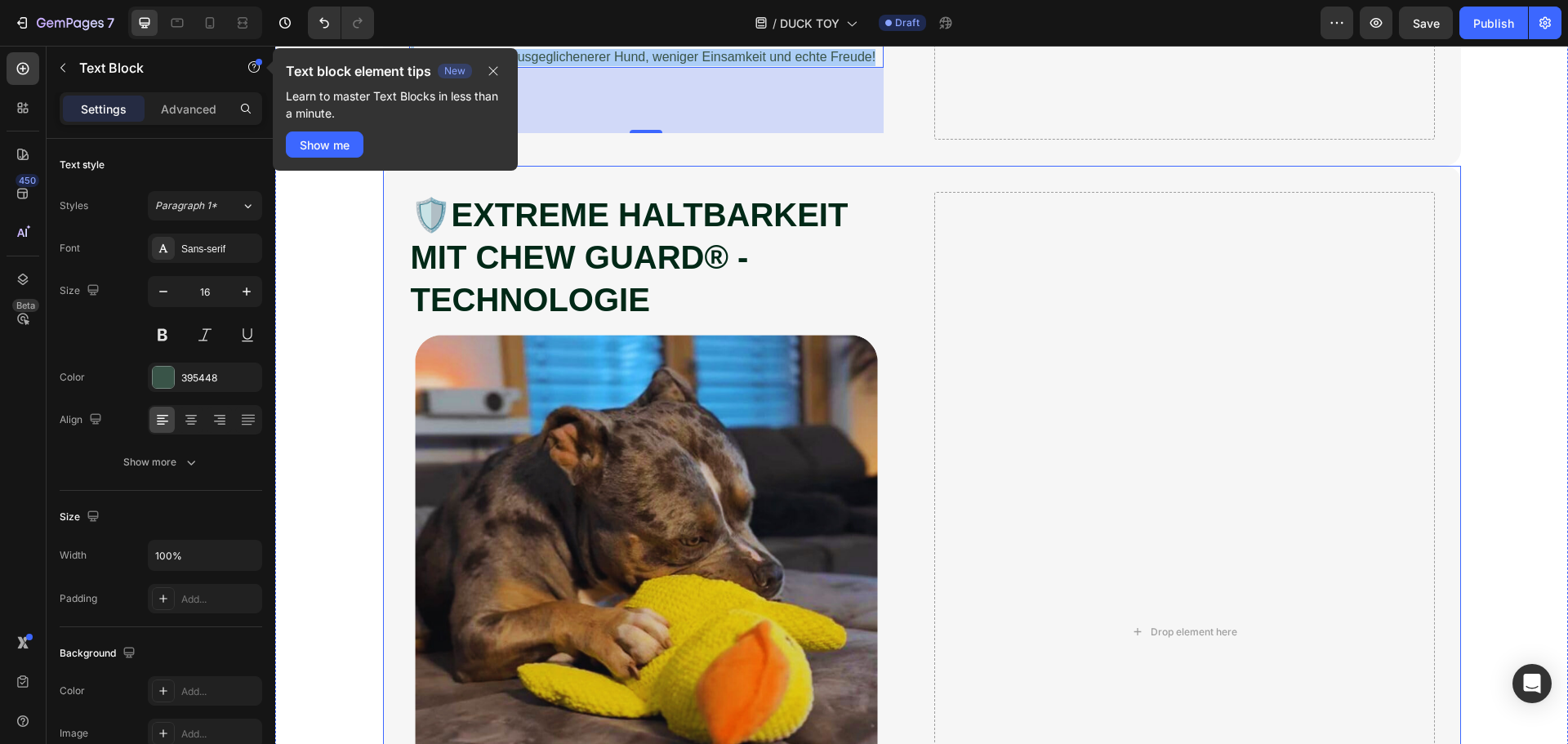
scroll to position [1551, 0]
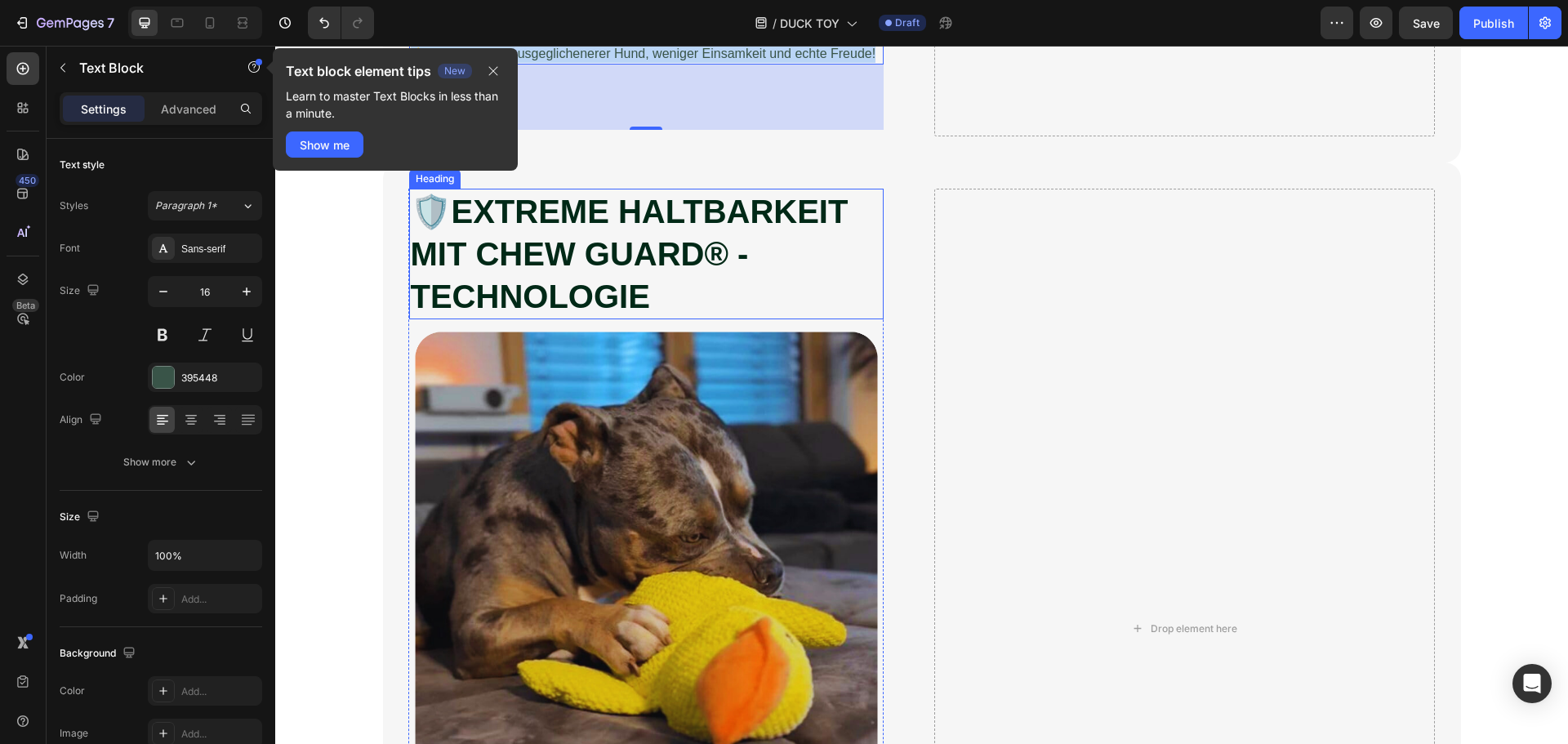
click at [574, 300] on strong "EXTREME HALTBARKEIT MIT CHEW GUARD® - TECHNOLOGIE" at bounding box center [629, 254] width 437 height 121
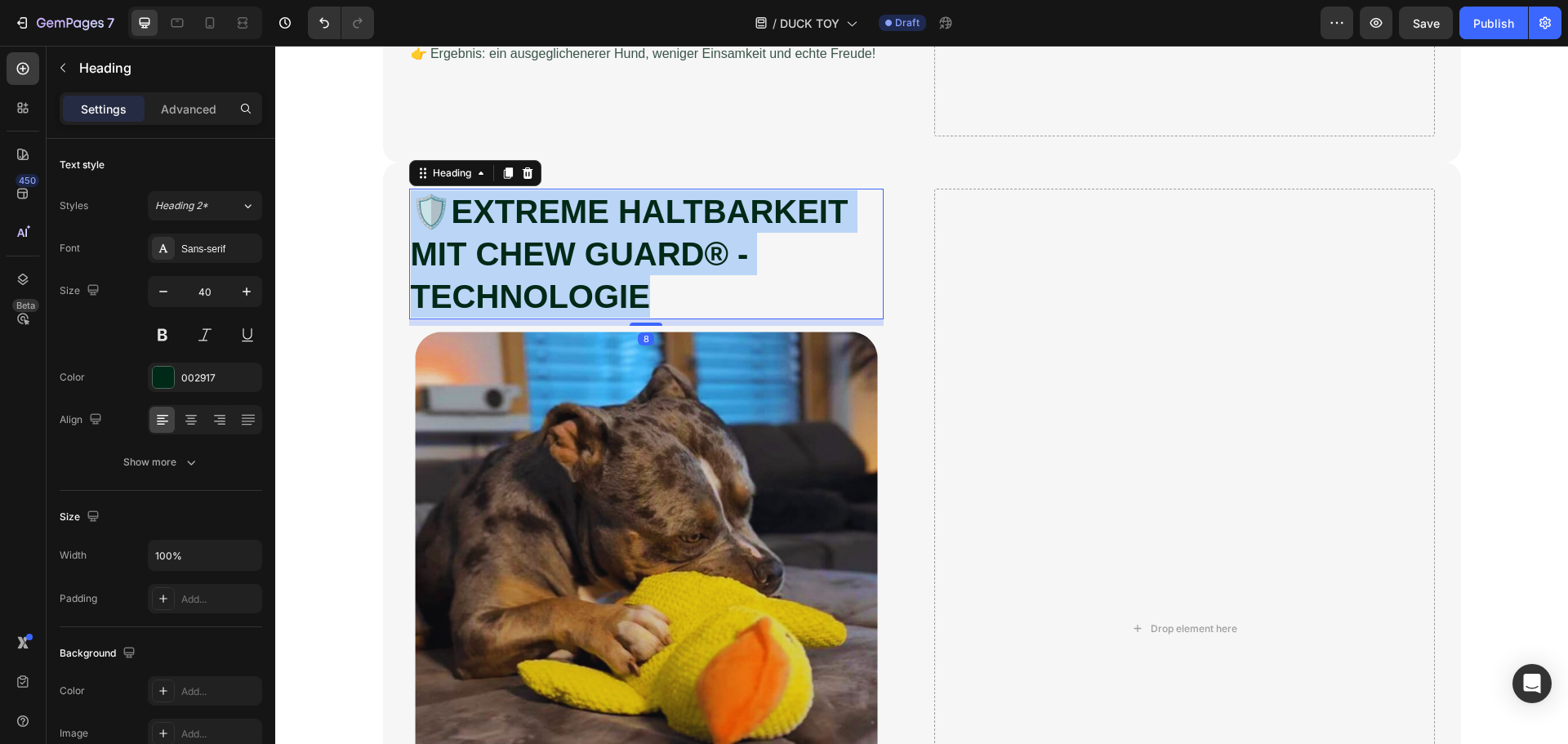
click at [574, 300] on strong "EXTREME HALTBARKEIT MIT CHEW GUARD® - TECHNOLOGIE" at bounding box center [629, 254] width 437 height 121
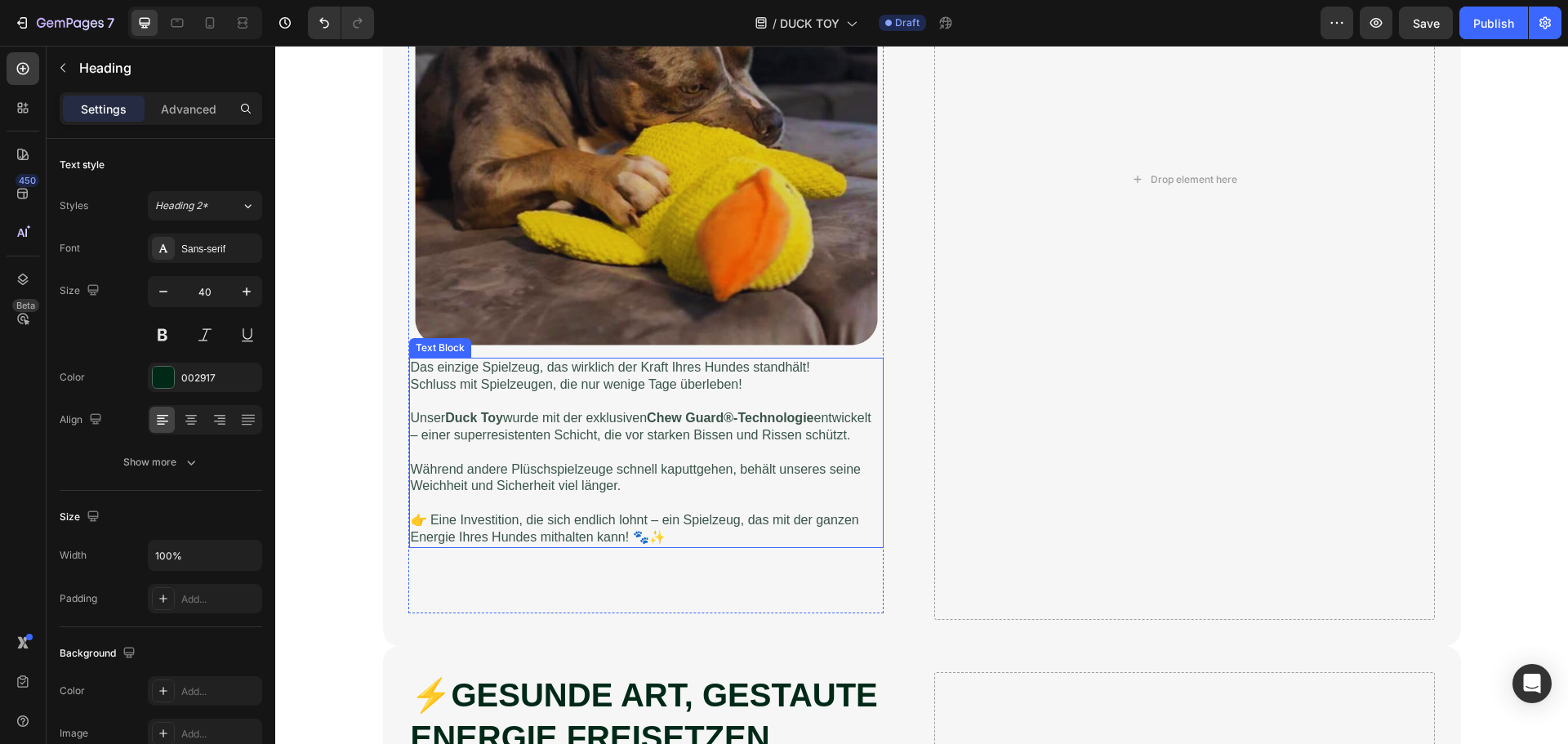
scroll to position [2041, 0]
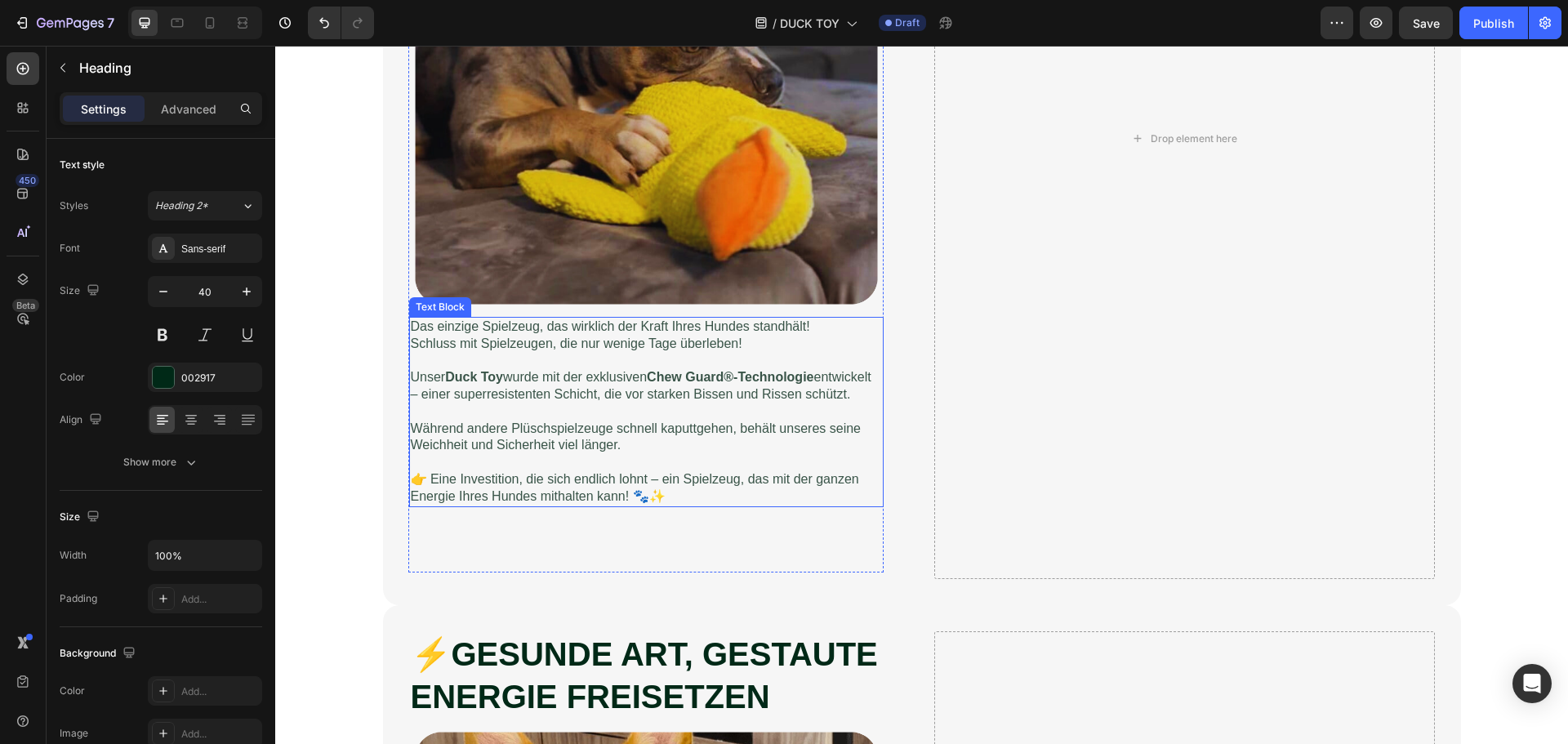
click at [559, 421] on p at bounding box center [646, 412] width 471 height 17
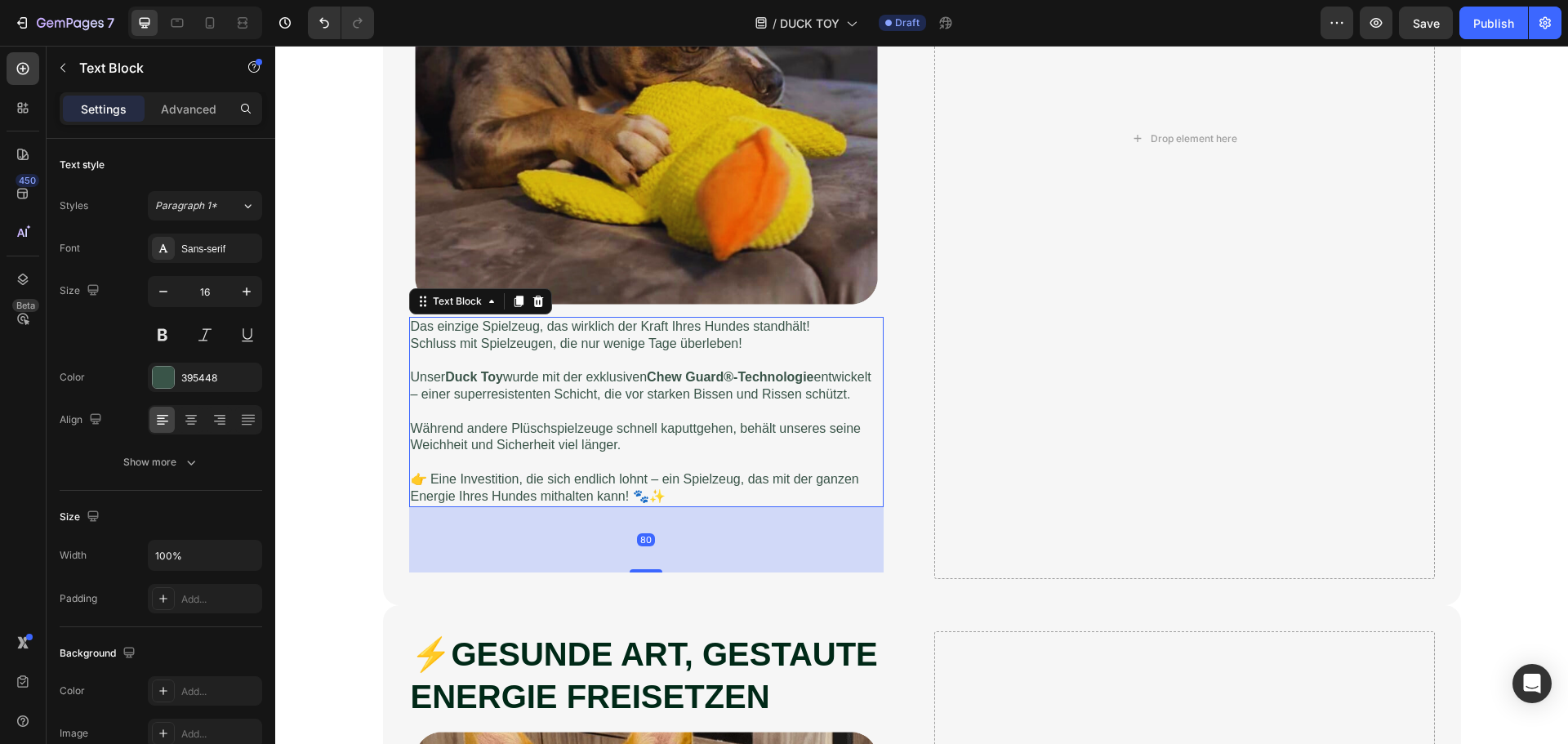
click at [559, 421] on p at bounding box center [646, 412] width 471 height 17
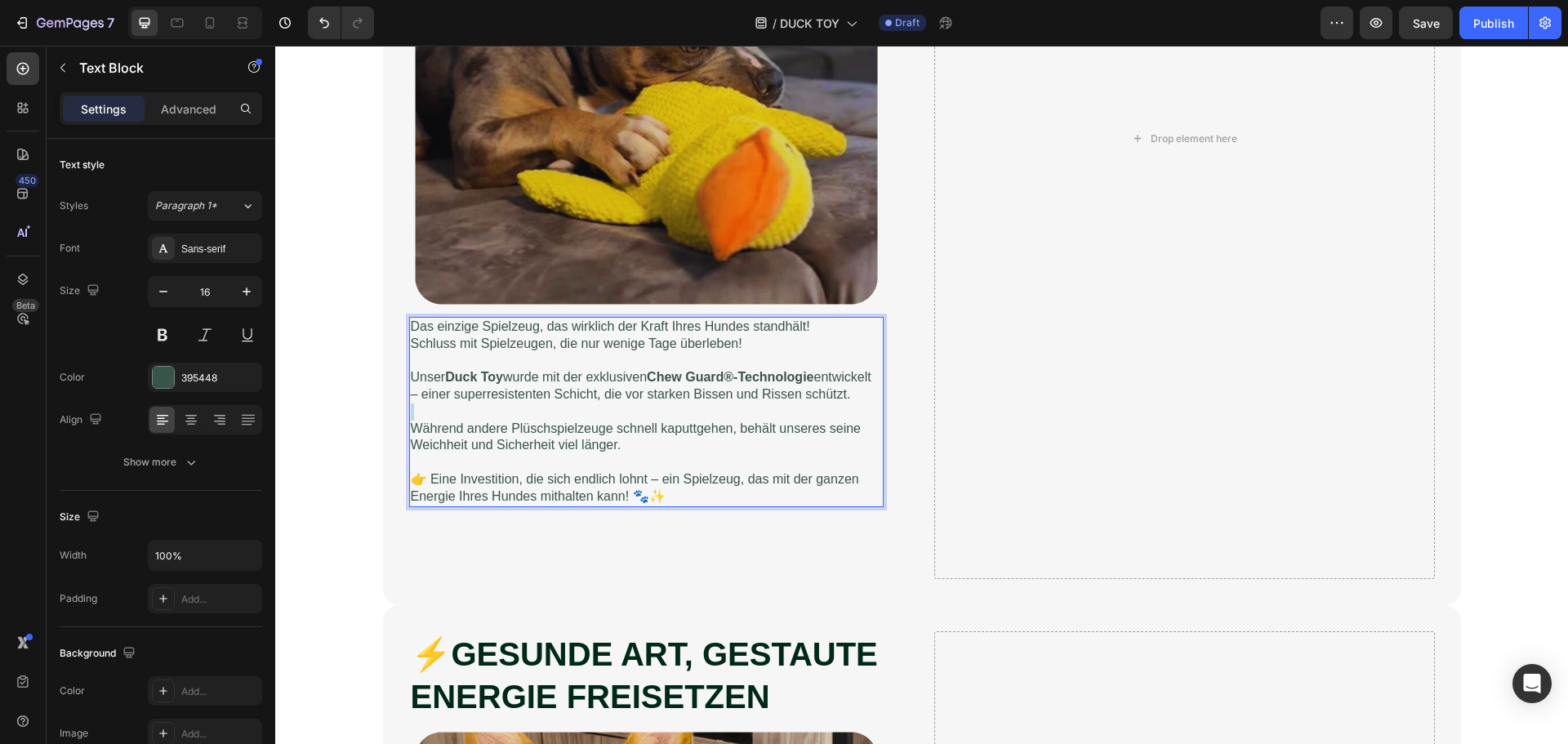
click at [559, 421] on p "Rich Text Editor. Editing area: main" at bounding box center [646, 412] width 471 height 17
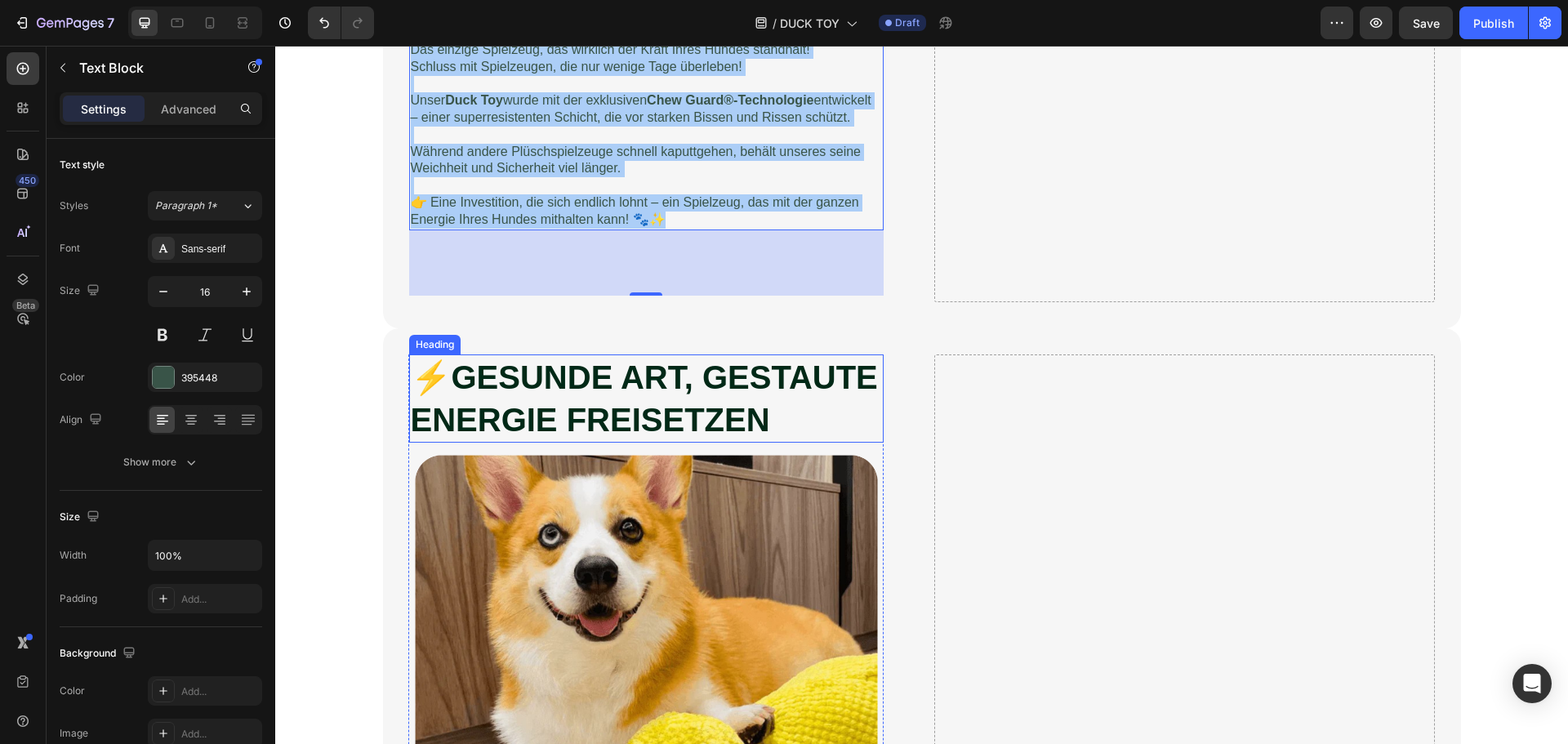
scroll to position [2368, 0]
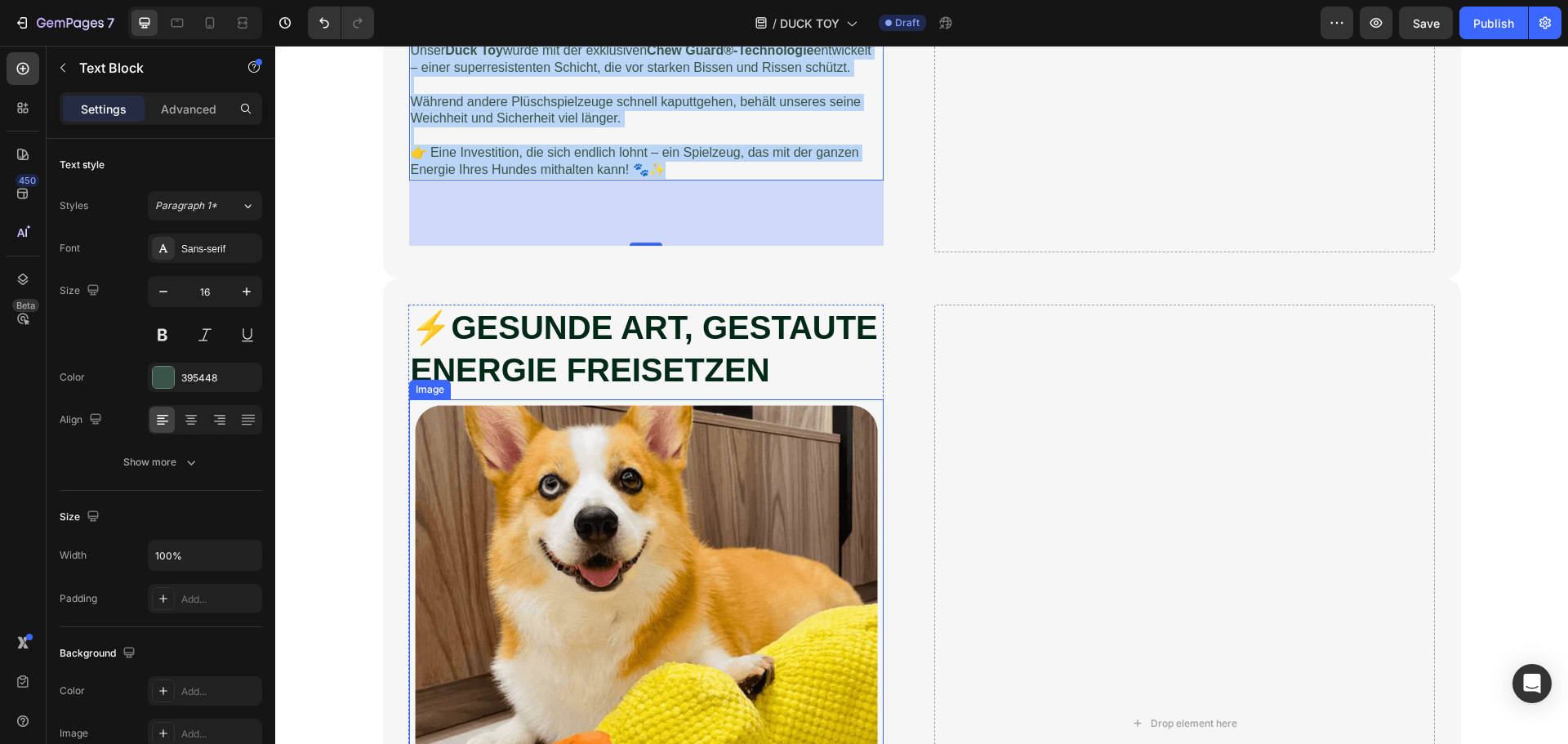
click at [573, 387] on strong "GESUNDE ART, GESTAUTE ENERGIE FREISETZEN" at bounding box center [645, 348] width 467 height 79
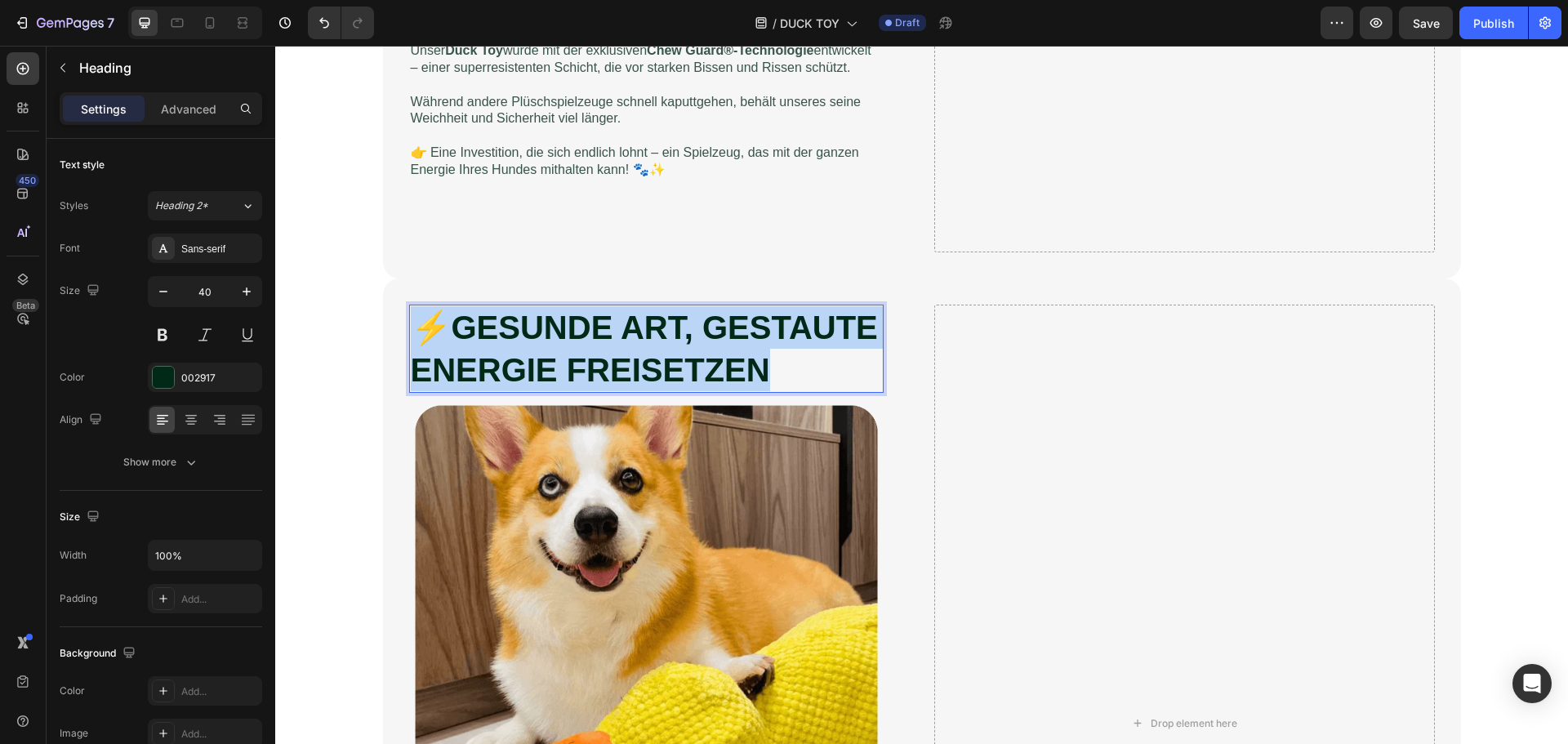
click at [573, 387] on strong "GESUNDE ART, GESTAUTE ENERGIE FREISETZEN" at bounding box center [645, 348] width 467 height 79
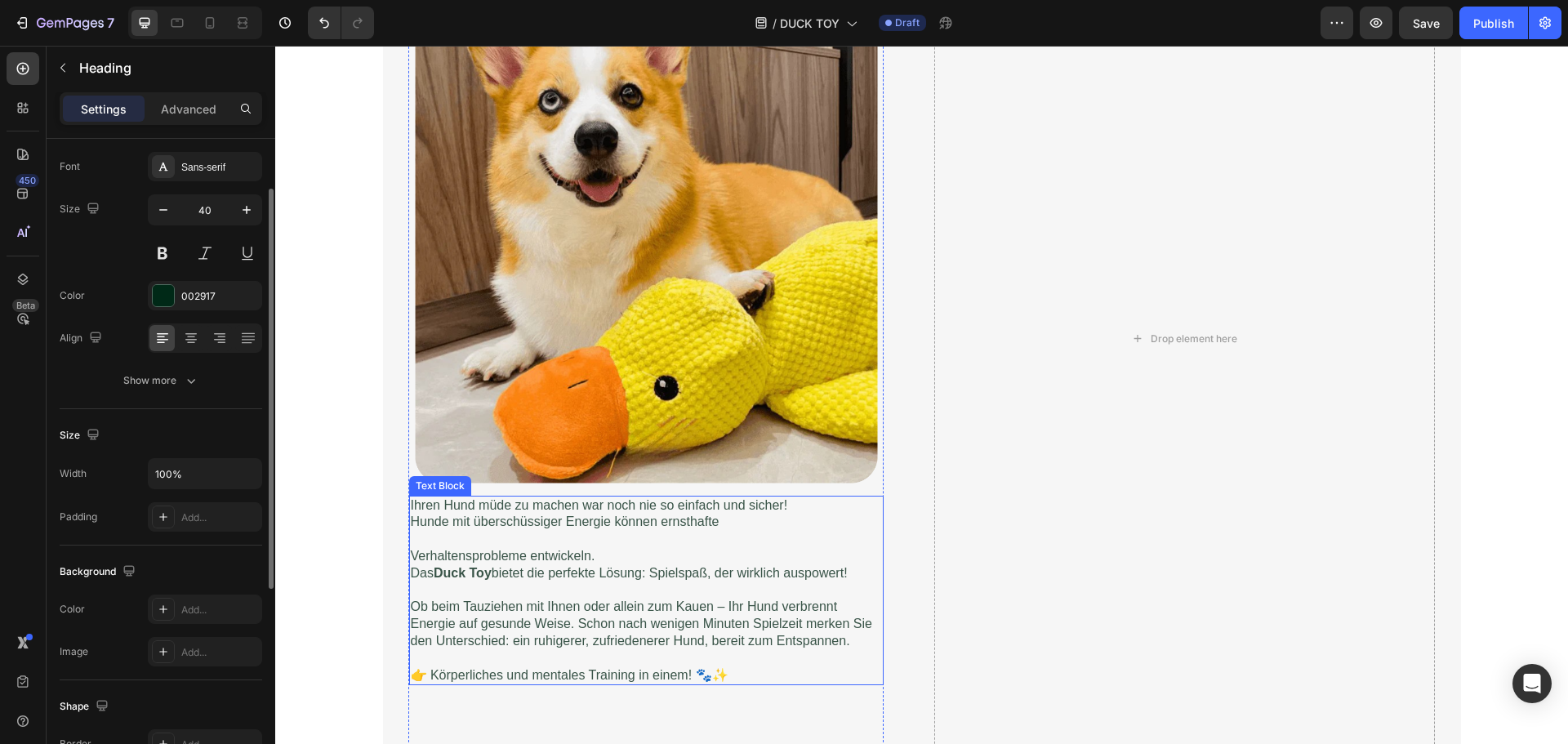
scroll to position [3103, 0]
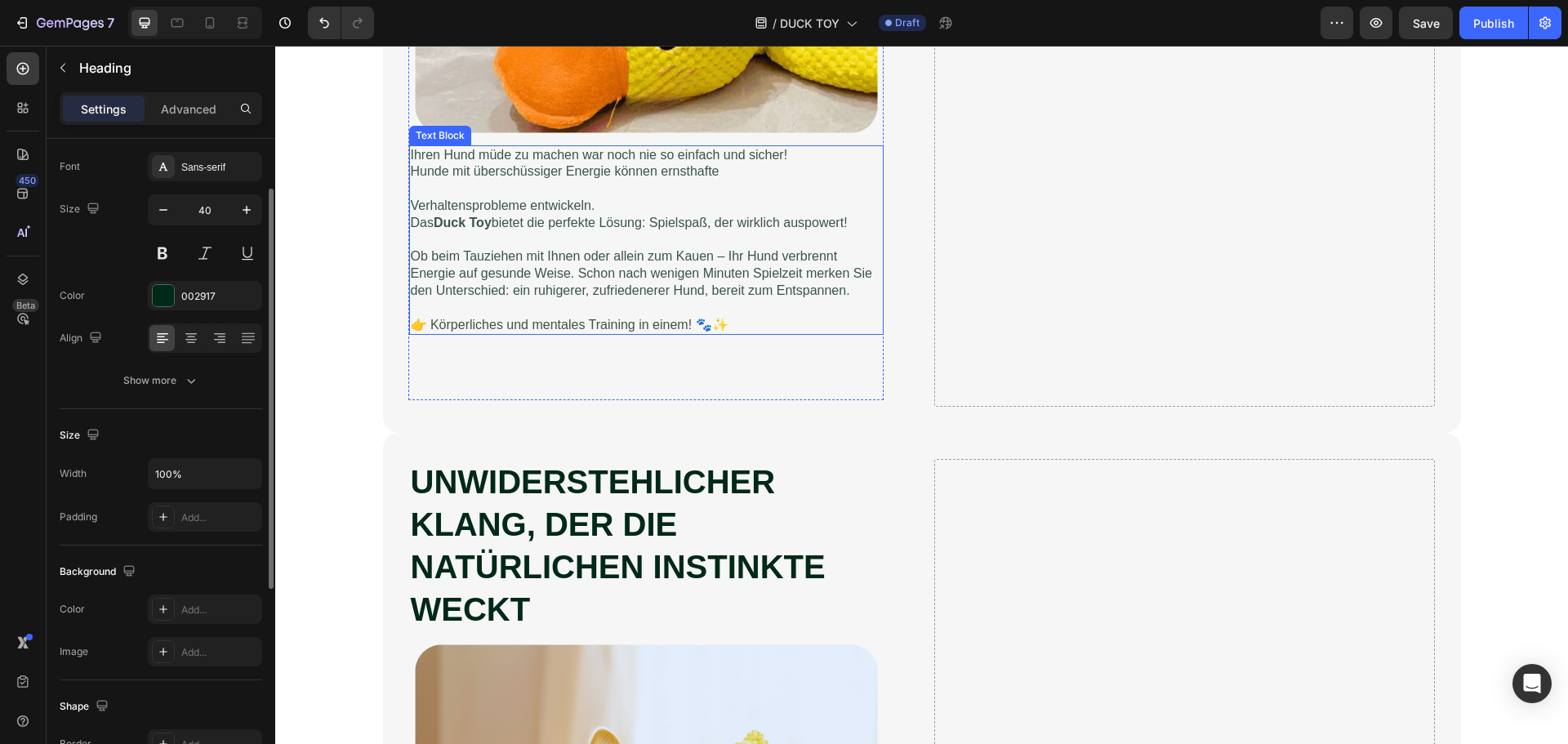
click at [574, 334] on p "👉 Körperliches und mentales Training in einem! 🐾✨" at bounding box center [646, 325] width 471 height 17
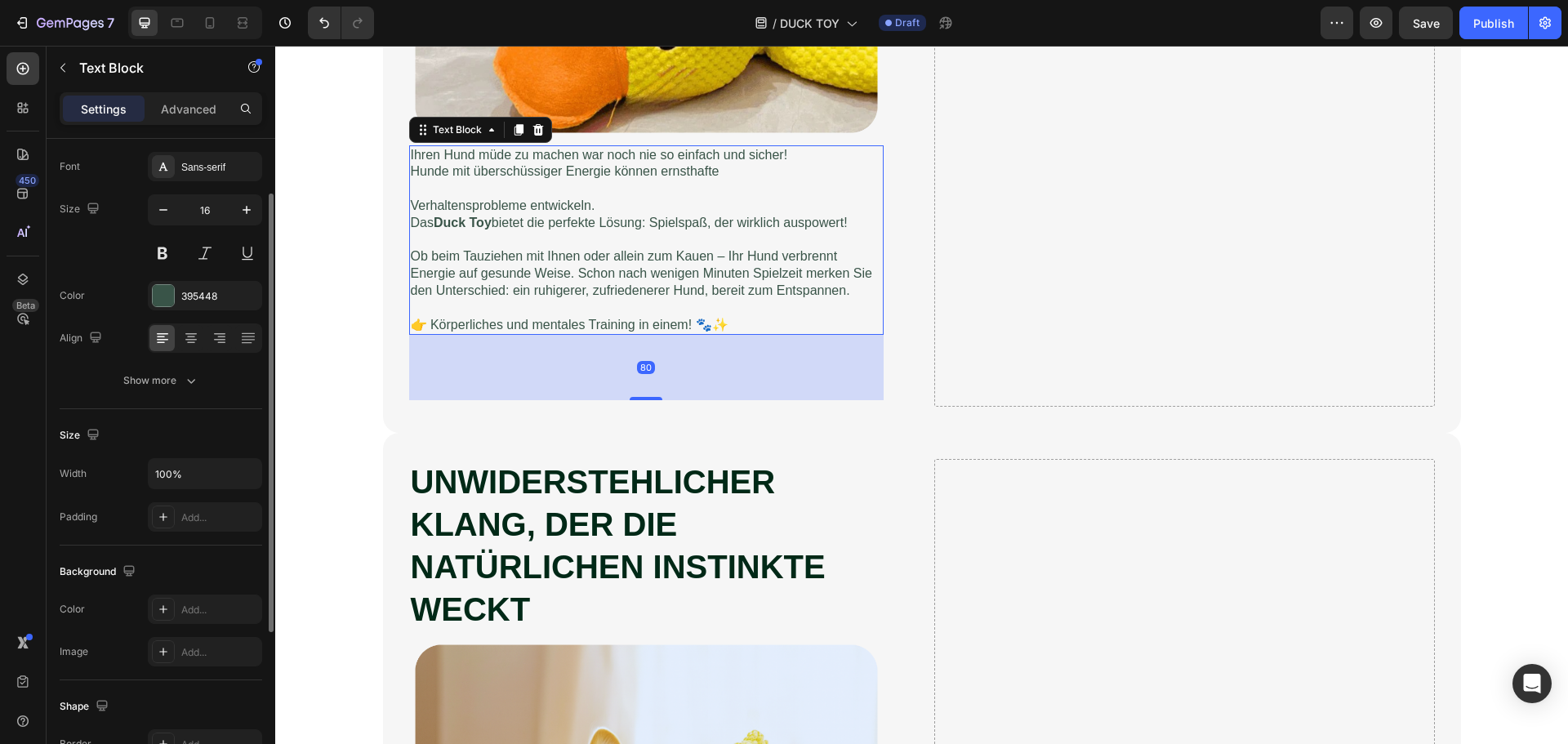
scroll to position [0, 0]
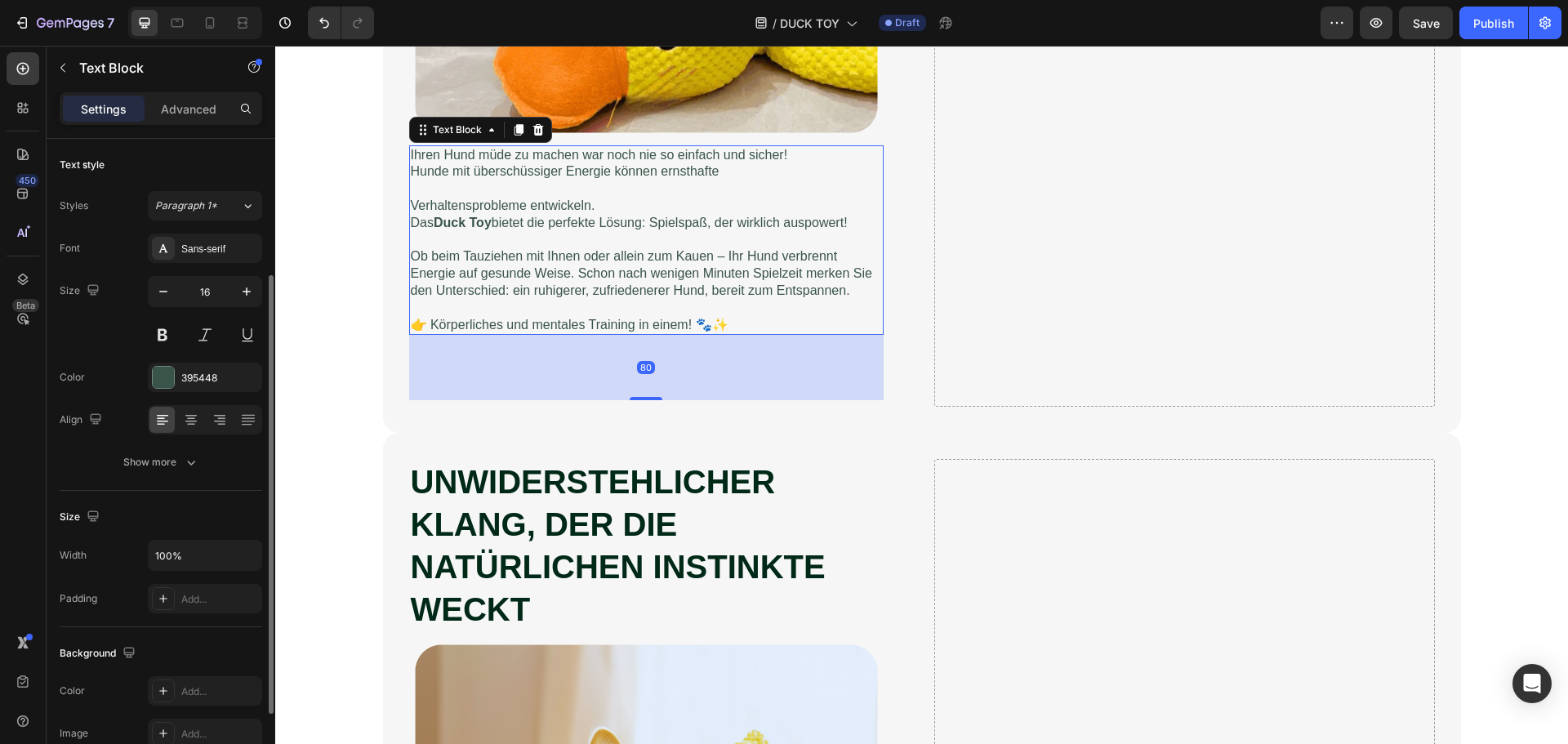
click at [574, 334] on p "👉 Körperliches und mentales Training in einem! 🐾✨" at bounding box center [646, 325] width 471 height 17
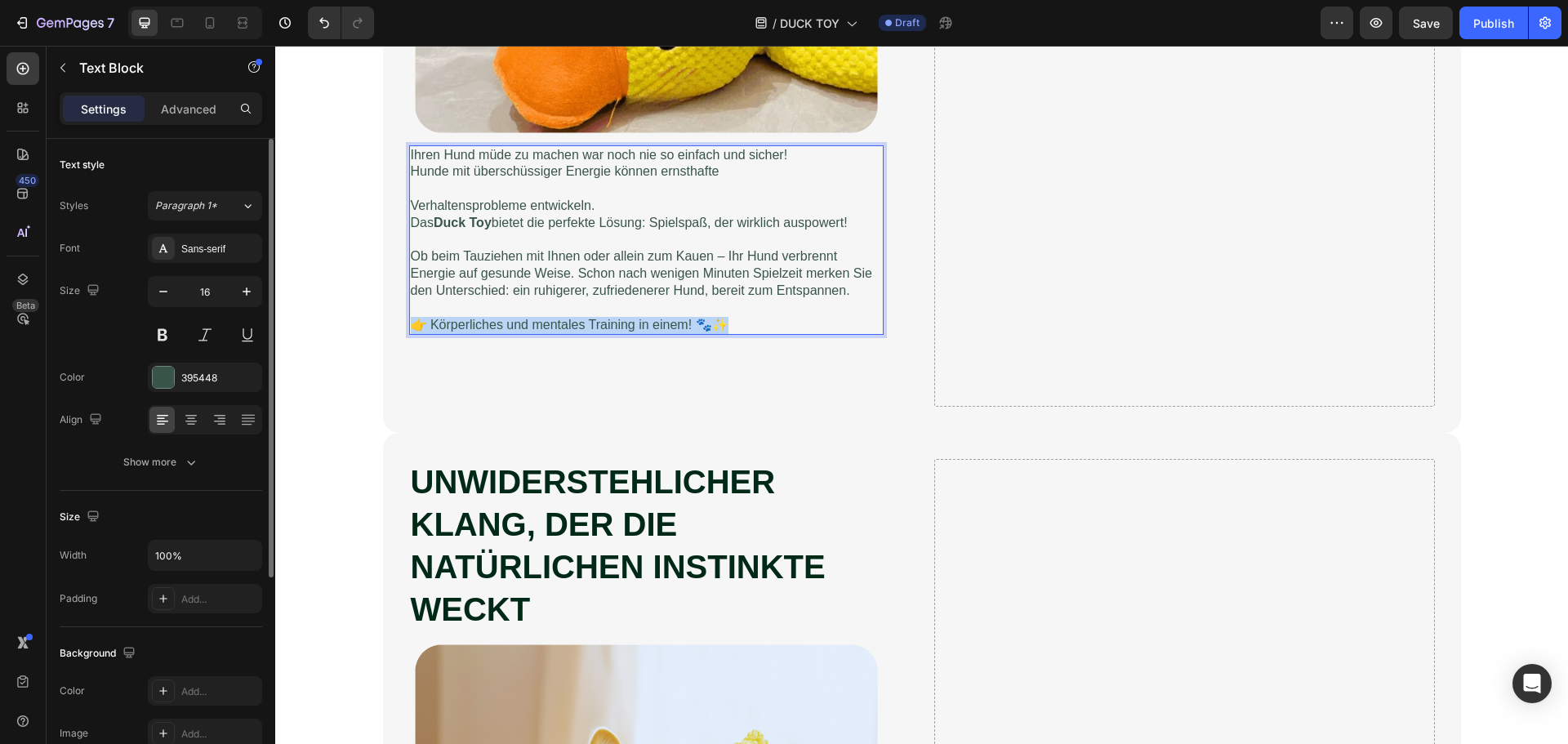
click at [574, 334] on p "👉 Körperliches und mentales Training in einem! 🐾✨" at bounding box center [646, 325] width 471 height 17
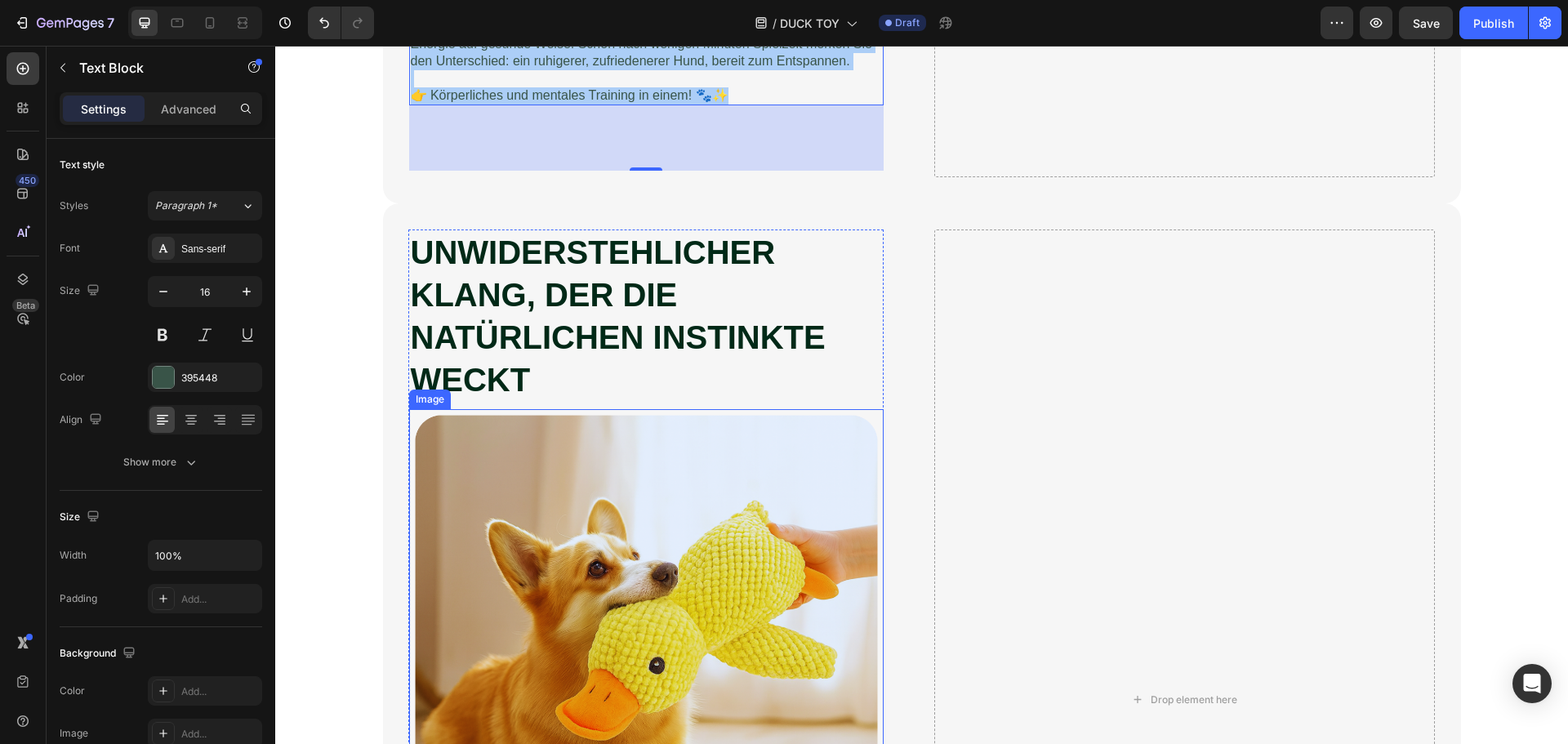
scroll to position [3347, 0]
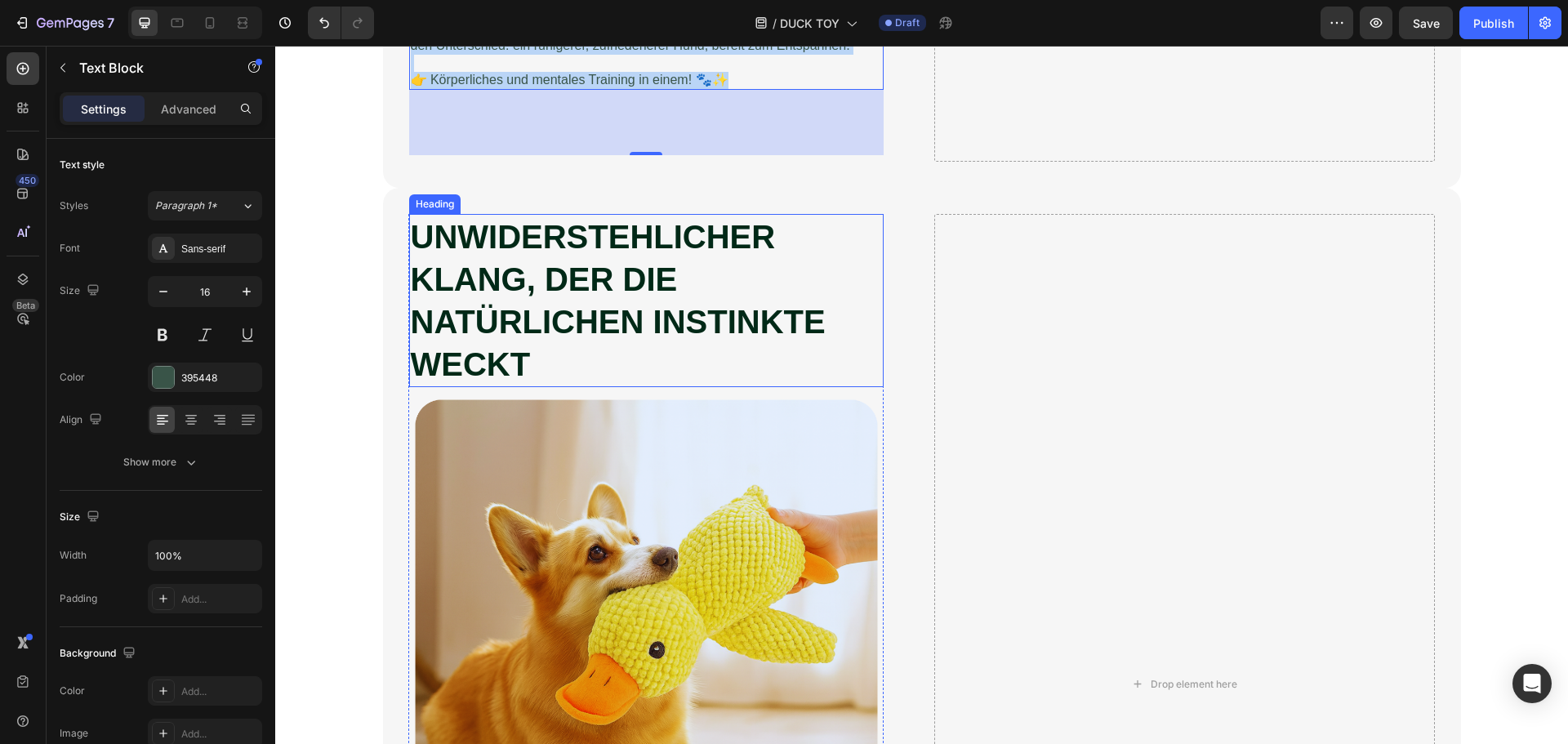
click at [632, 335] on strong "UNWIDERSTEHLICHER KLANG, DER DIE NATÜRLICHEN INSTINKTE WECKT" at bounding box center [618, 300] width 415 height 163
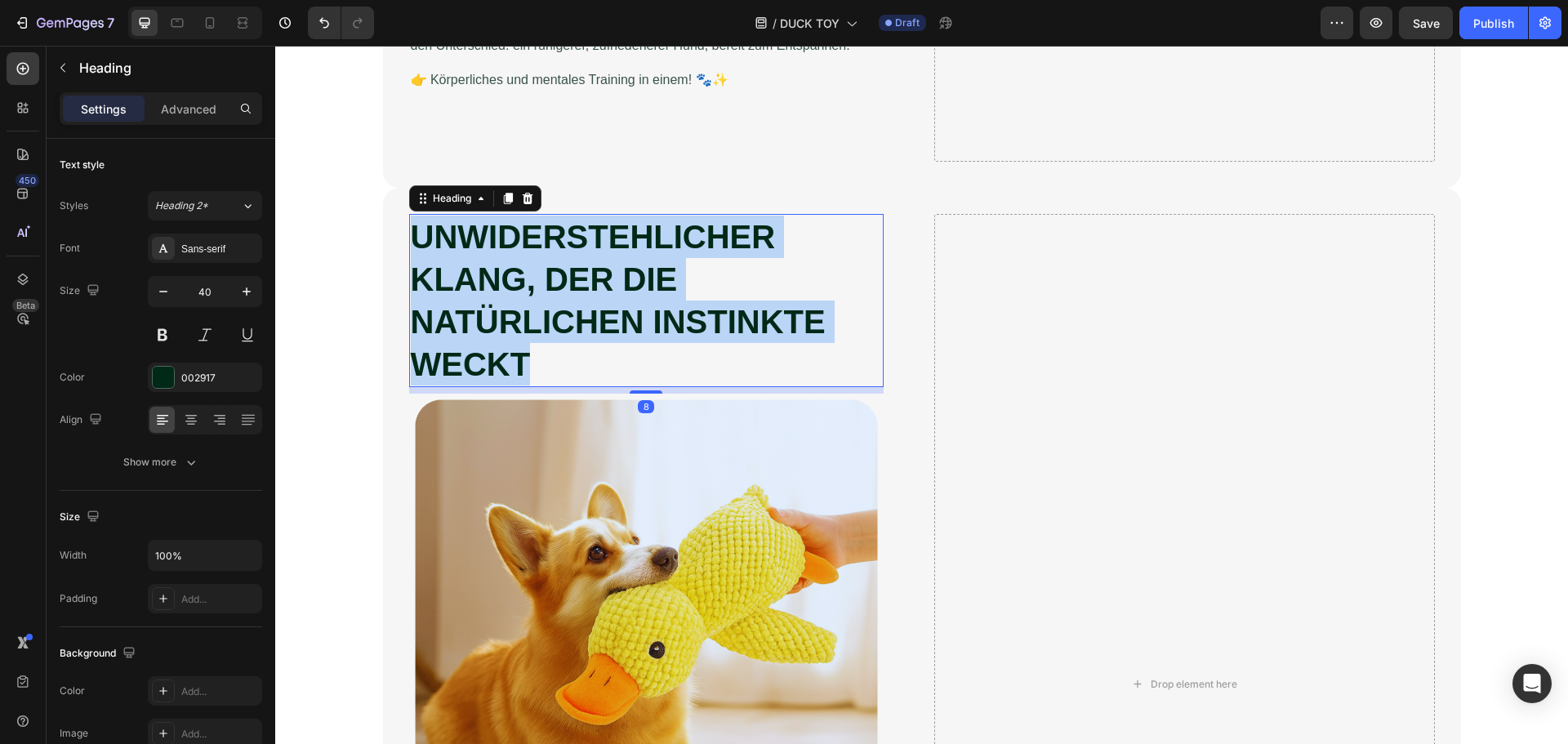
click at [632, 335] on strong "UNWIDERSTEHLICHER KLANG, DER DIE NATÜRLICHEN INSTINKTE WECKT" at bounding box center [618, 300] width 415 height 163
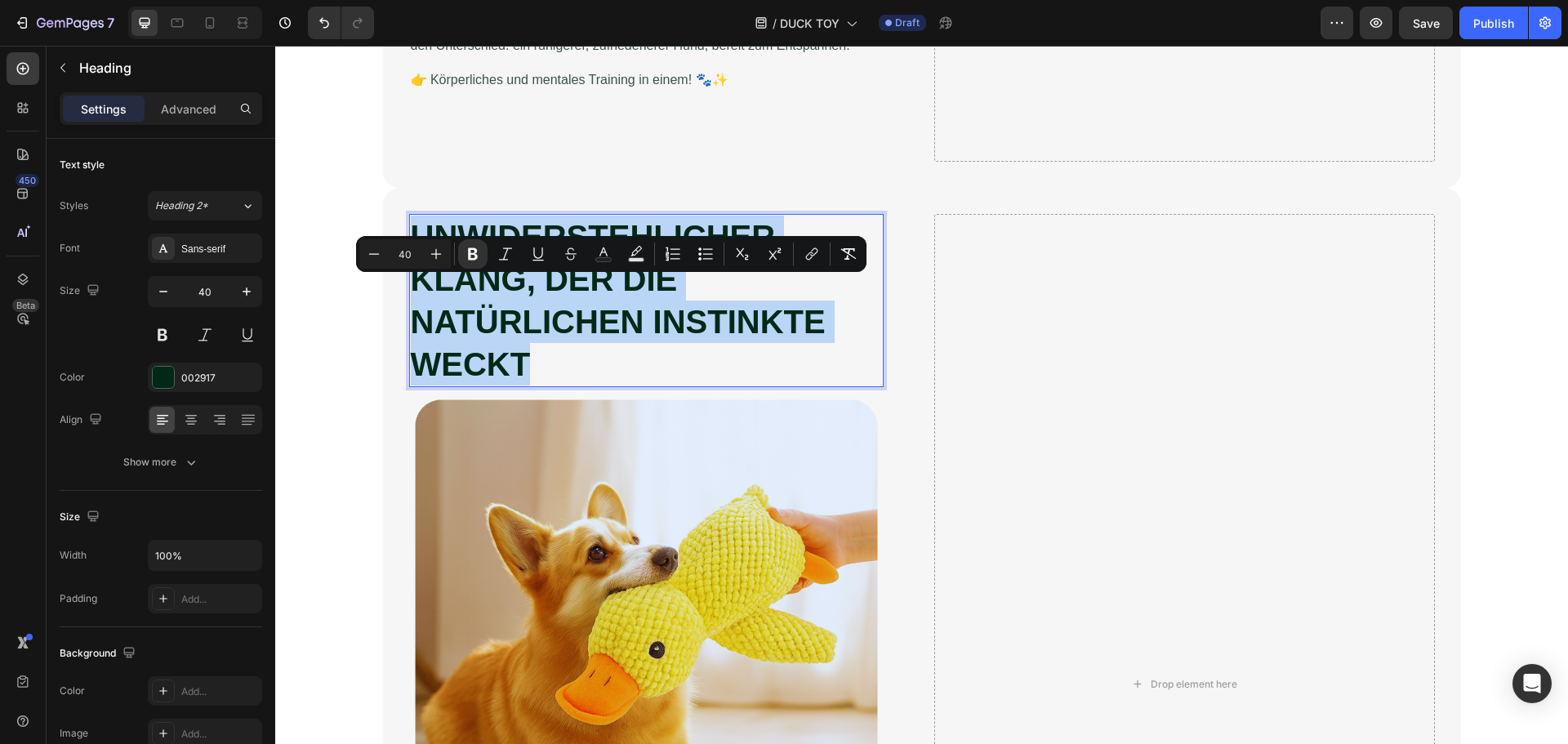
copy strong "UNWIDERSTEHLICHER KLANG, DER DIE NATÜRLICHEN INSTINKTE WECKT"
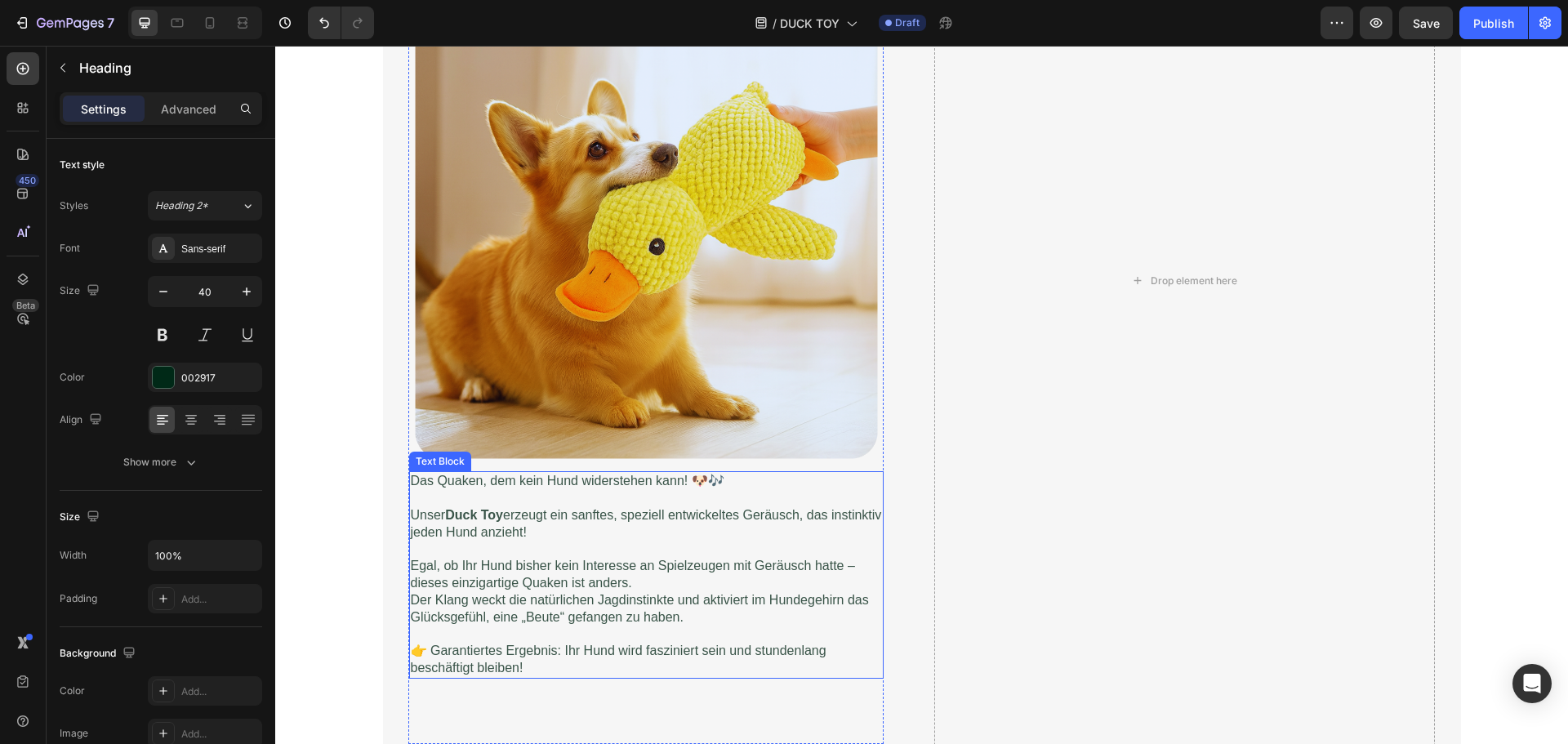
scroll to position [4001, 0]
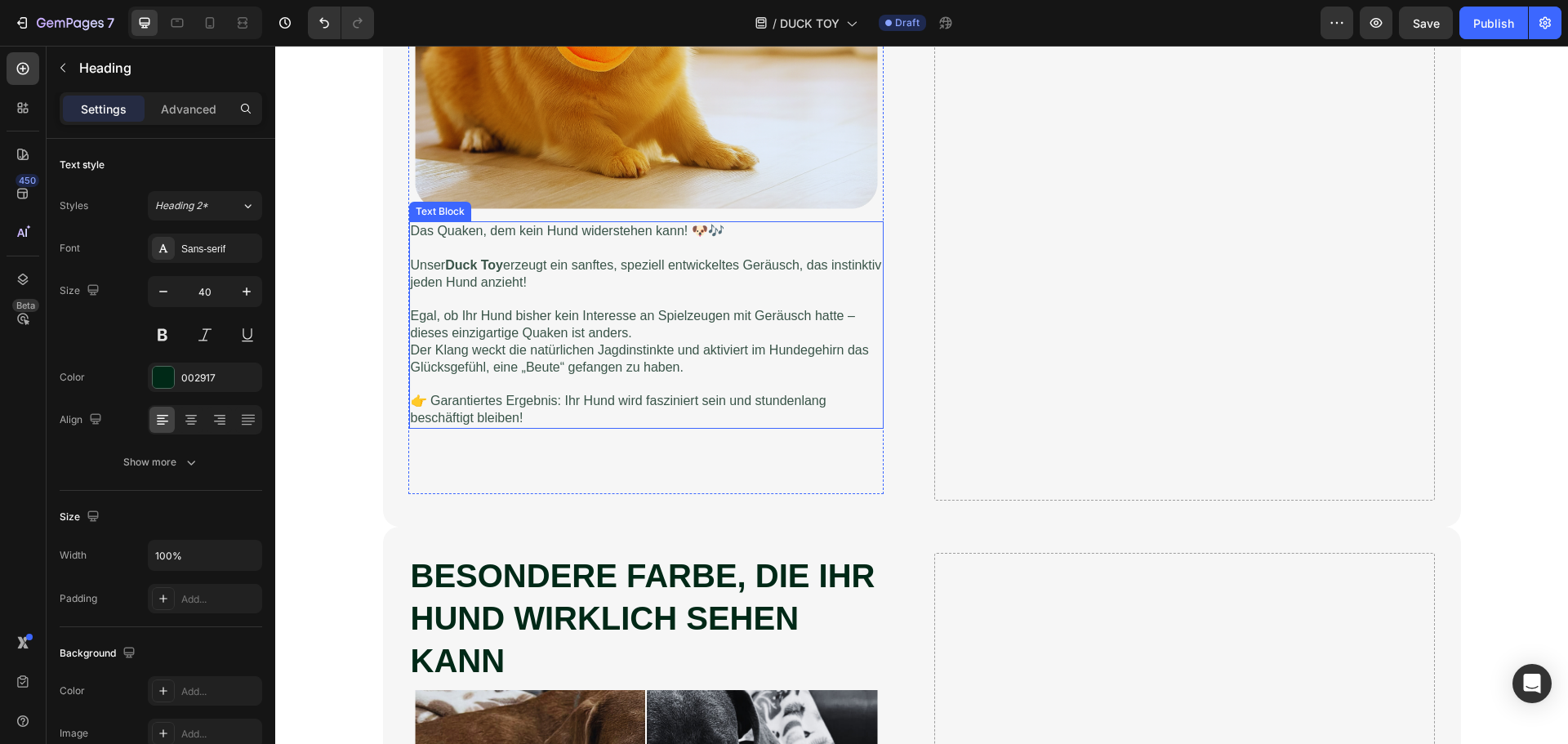
click at [566, 342] on p "Egal, ob Ihr Hund bisher kein Interesse an Spielzeugen mit Geräusch hatte – die…" at bounding box center [646, 317] width 471 height 51
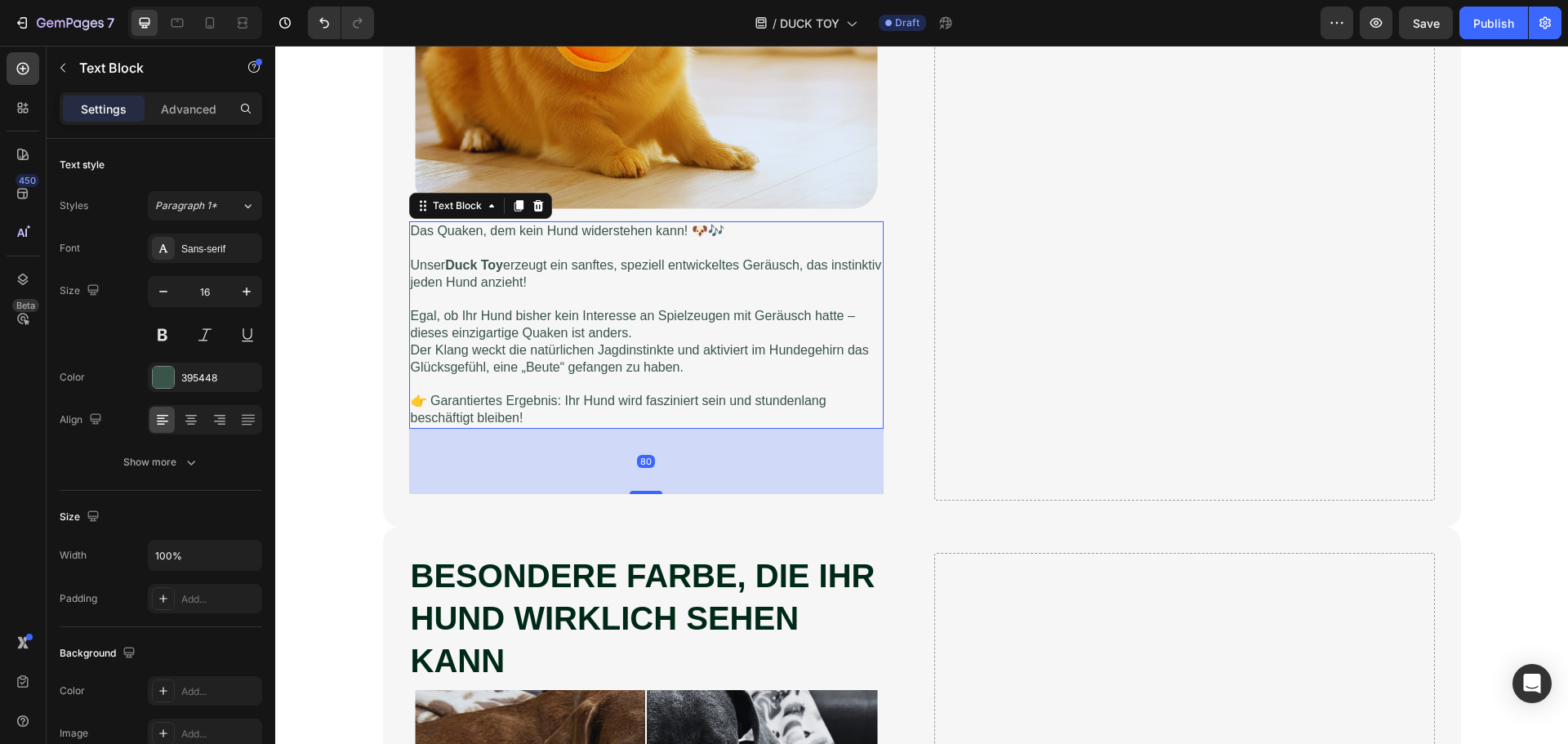
click at [566, 342] on p "Egal, ob Ihr Hund bisher kein Interesse an Spielzeugen mit Geräusch hatte – die…" at bounding box center [646, 317] width 471 height 51
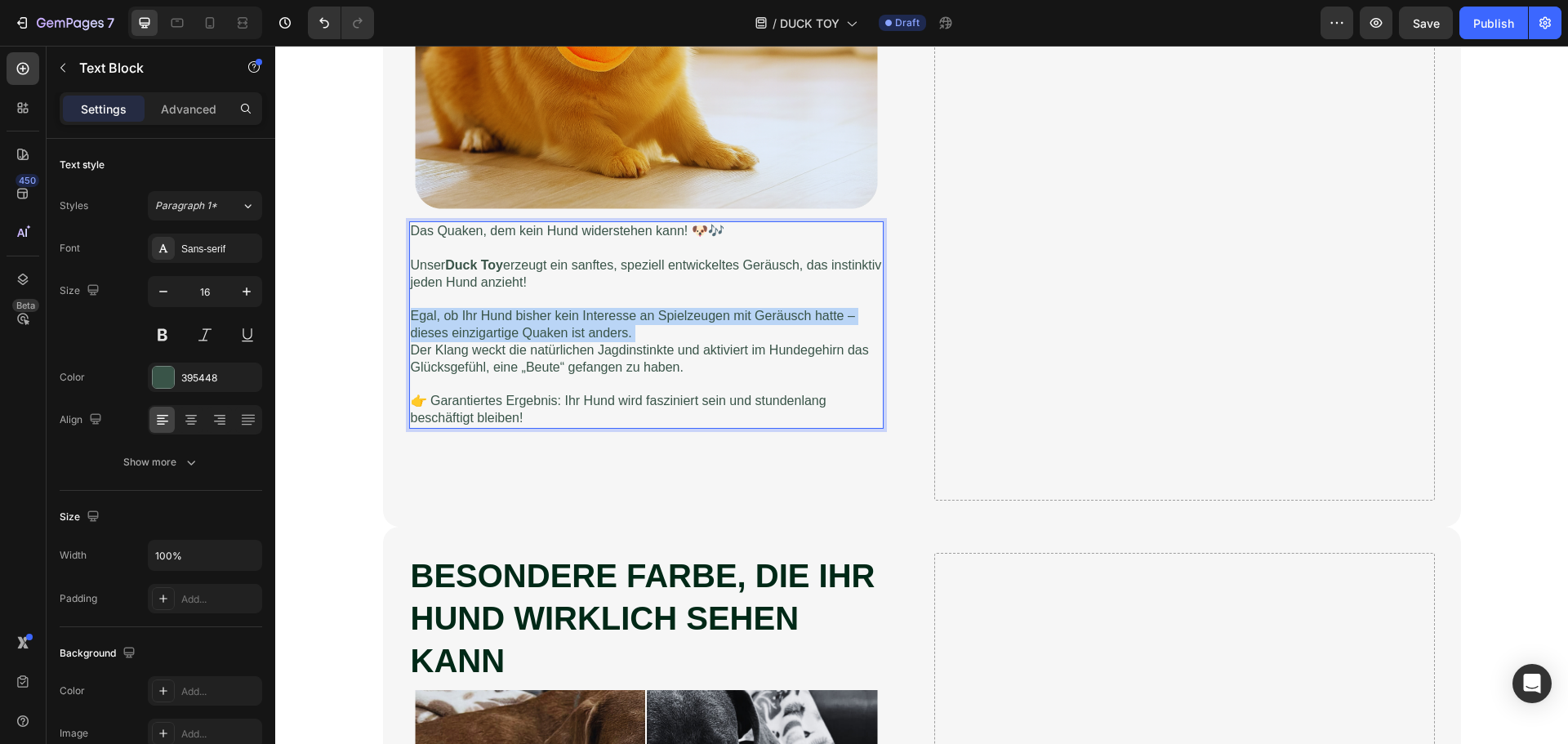
click at [566, 342] on p "Egal, ob Ihr Hund bisher kein Interesse an Spielzeugen mit Geräusch hatte – die…" at bounding box center [646, 317] width 471 height 51
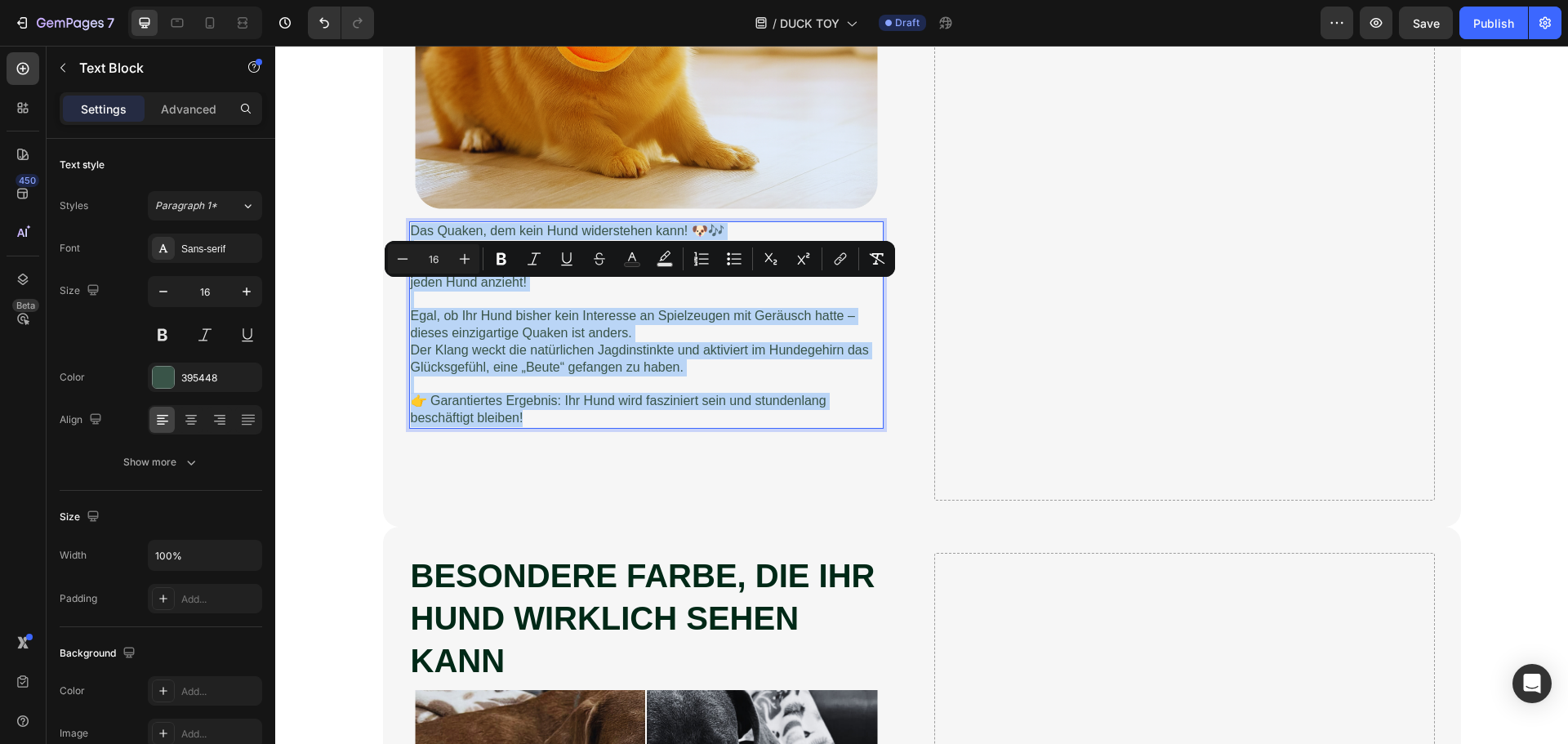
copy div "Das Quaken, dem kein Hund widerstehen kann! 🐶🎶 Unser Duck Toy erzeugt ein sanft…"
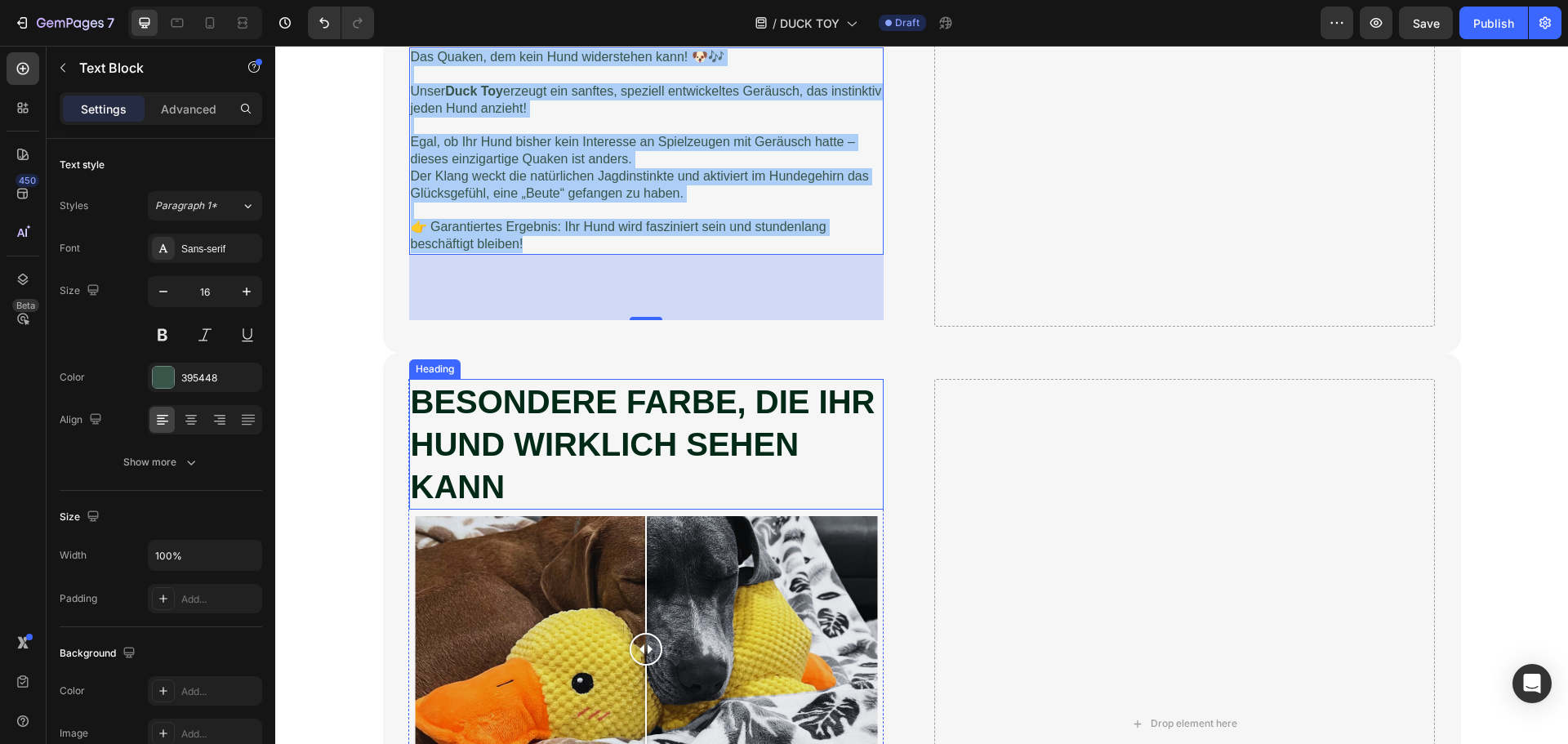
scroll to position [4246, 0]
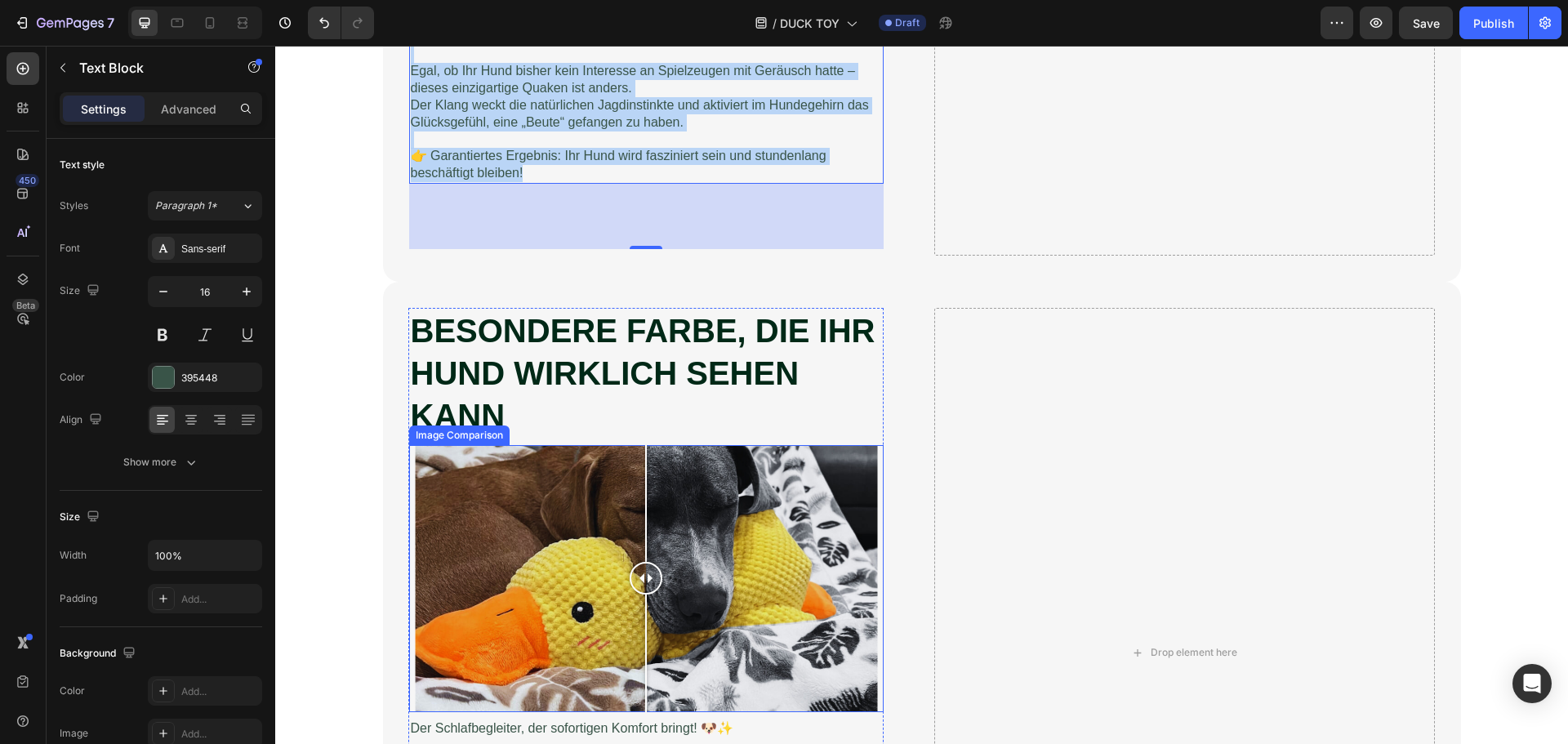
click at [567, 434] on strong "BESONDERE FARBE, DIE IHR HUND WIRKLICH SEHEN KANN" at bounding box center [643, 373] width 464 height 121
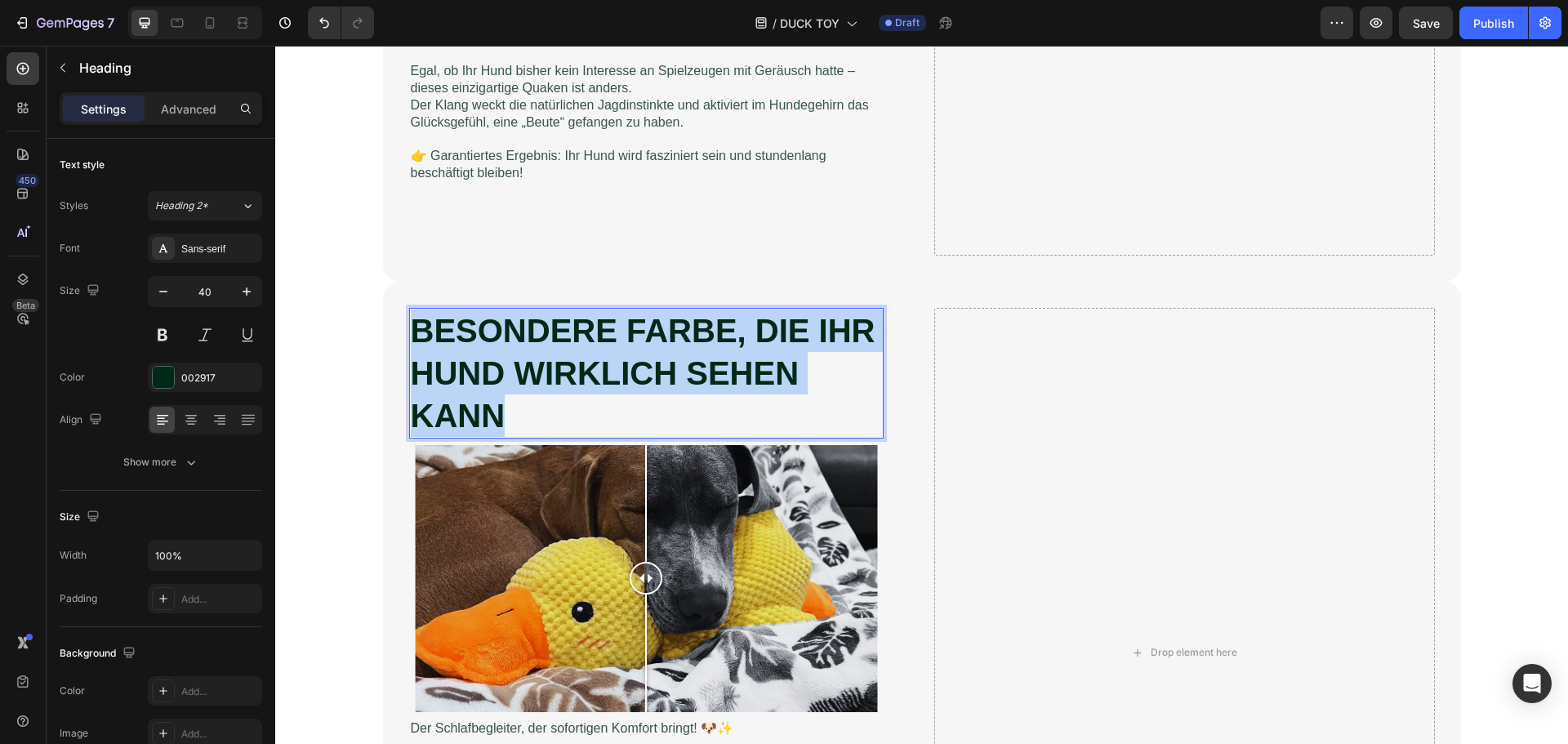
click at [567, 434] on strong "BESONDERE FARBE, DIE IHR HUND WIRKLICH SEHEN KANN" at bounding box center [643, 373] width 464 height 121
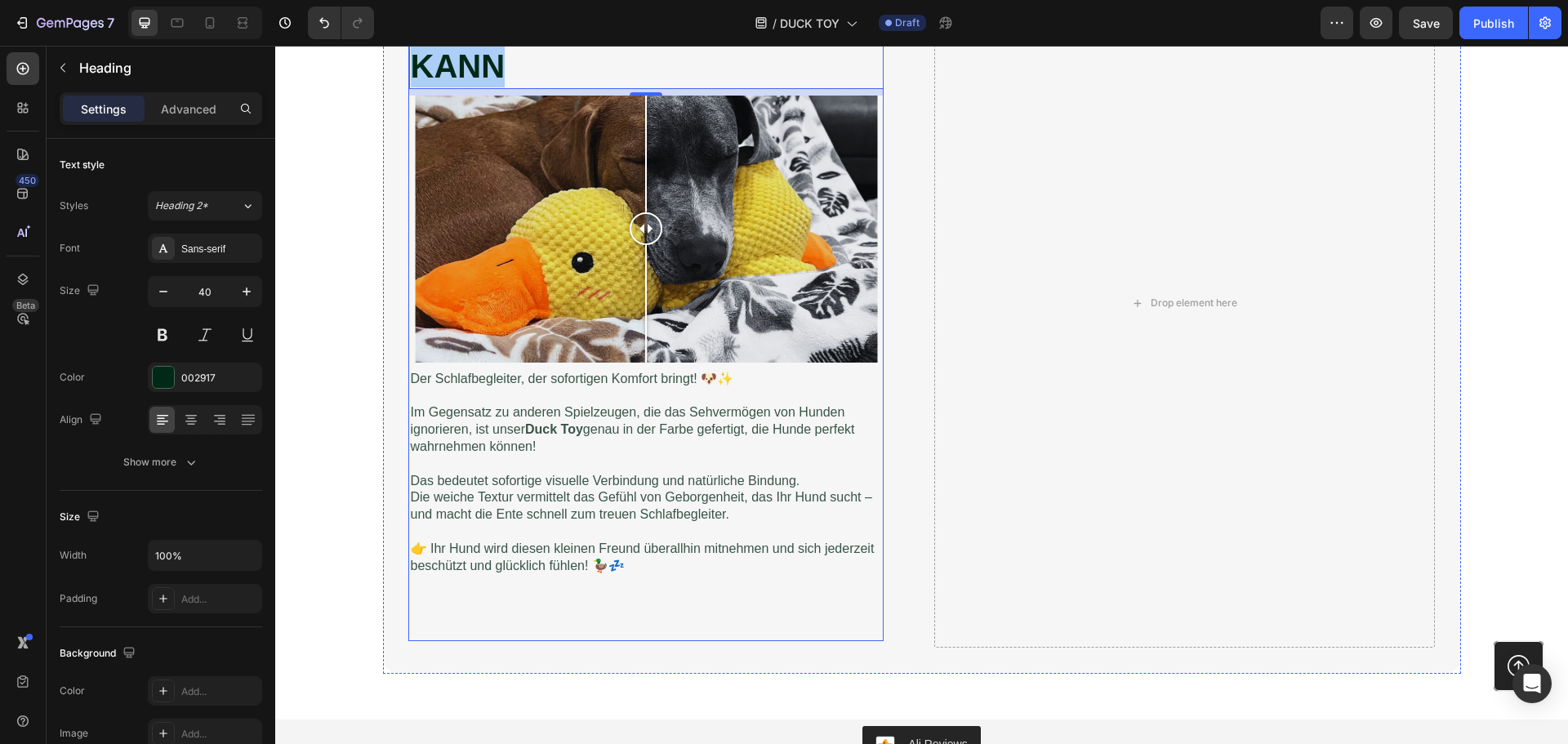
scroll to position [4736, 0]
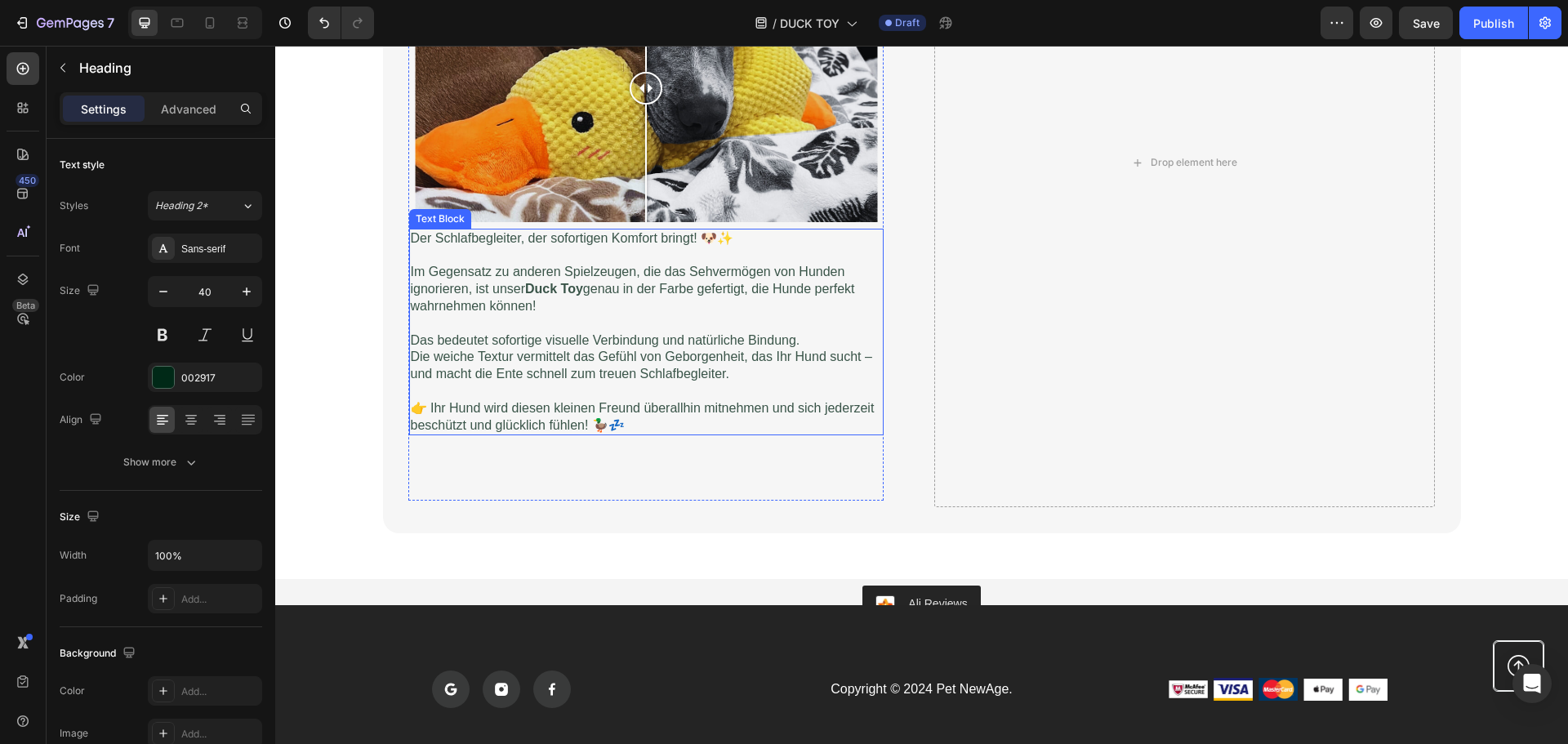
click at [514, 383] on p "Die weiche Textur vermittelt das Gefühl von Geborgenheit, das Ihr Hund sucht – …" at bounding box center [646, 366] width 471 height 34
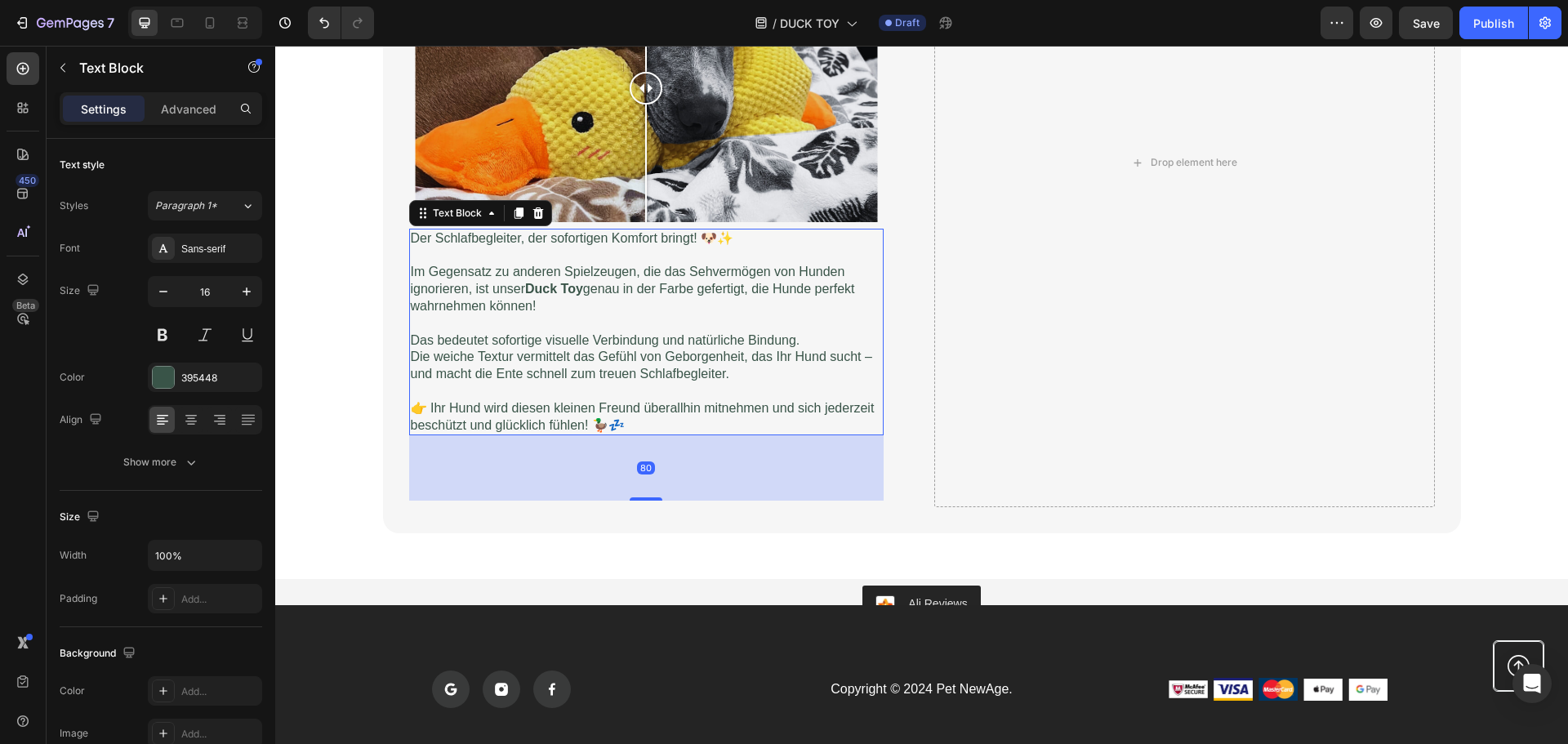
click at [514, 383] on p "Die weiche Textur vermittelt das Gefühl von Geborgenheit, das Ihr Hund sucht – …" at bounding box center [646, 366] width 471 height 34
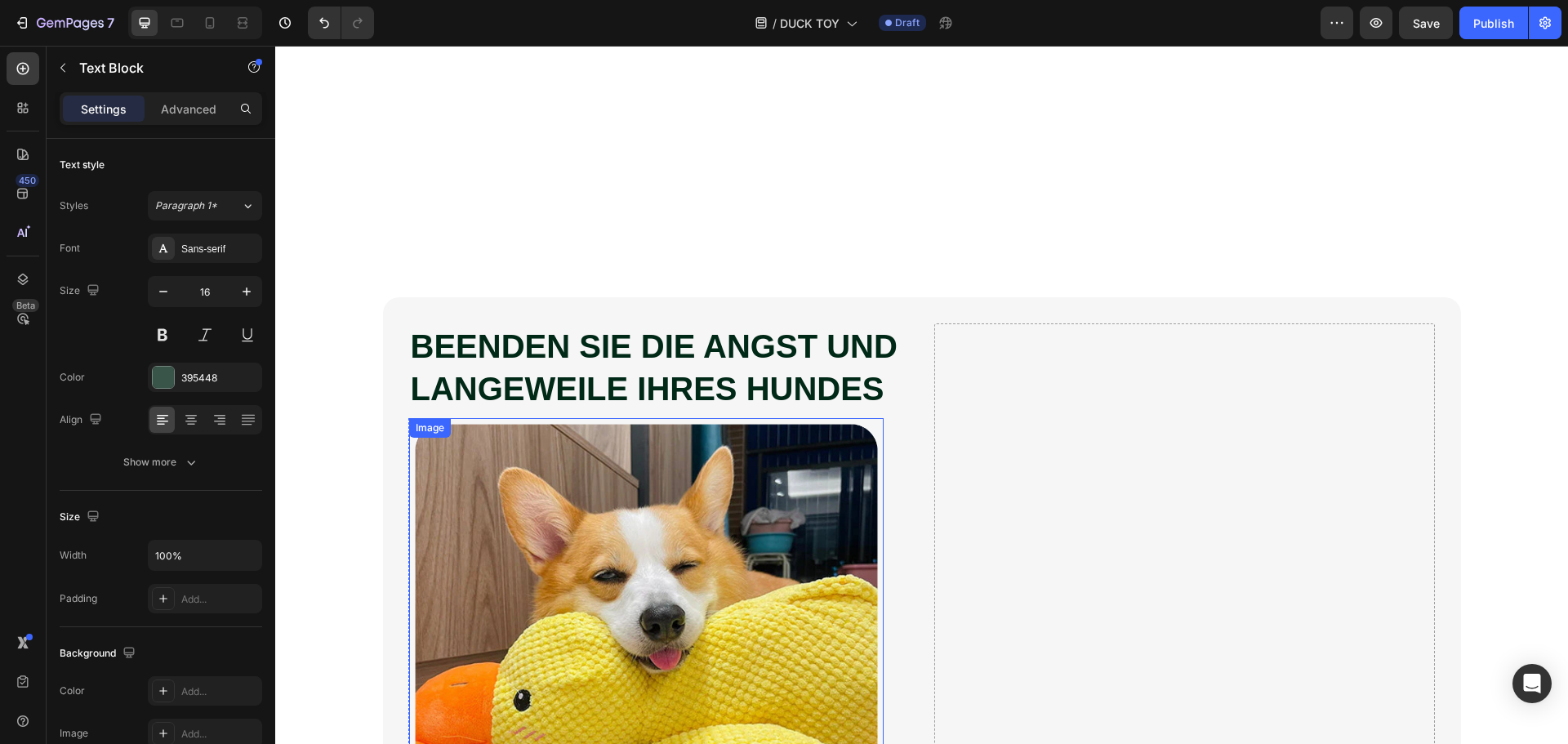
scroll to position [490, 0]
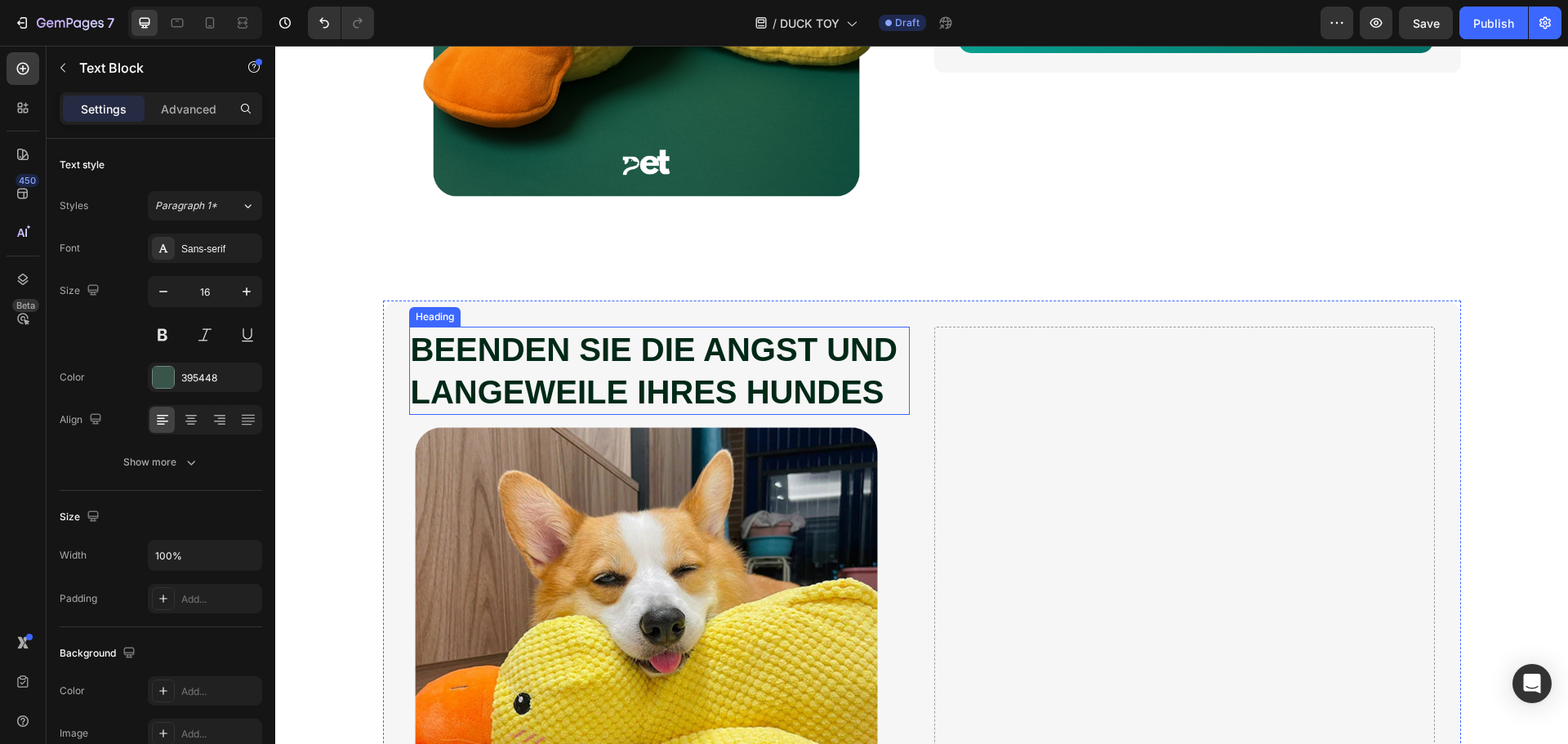
click at [540, 362] on strong "BEENDEN SIE DIE ANGST UND LANGEWEILE IHRES HUNDES" at bounding box center [655, 370] width 487 height 79
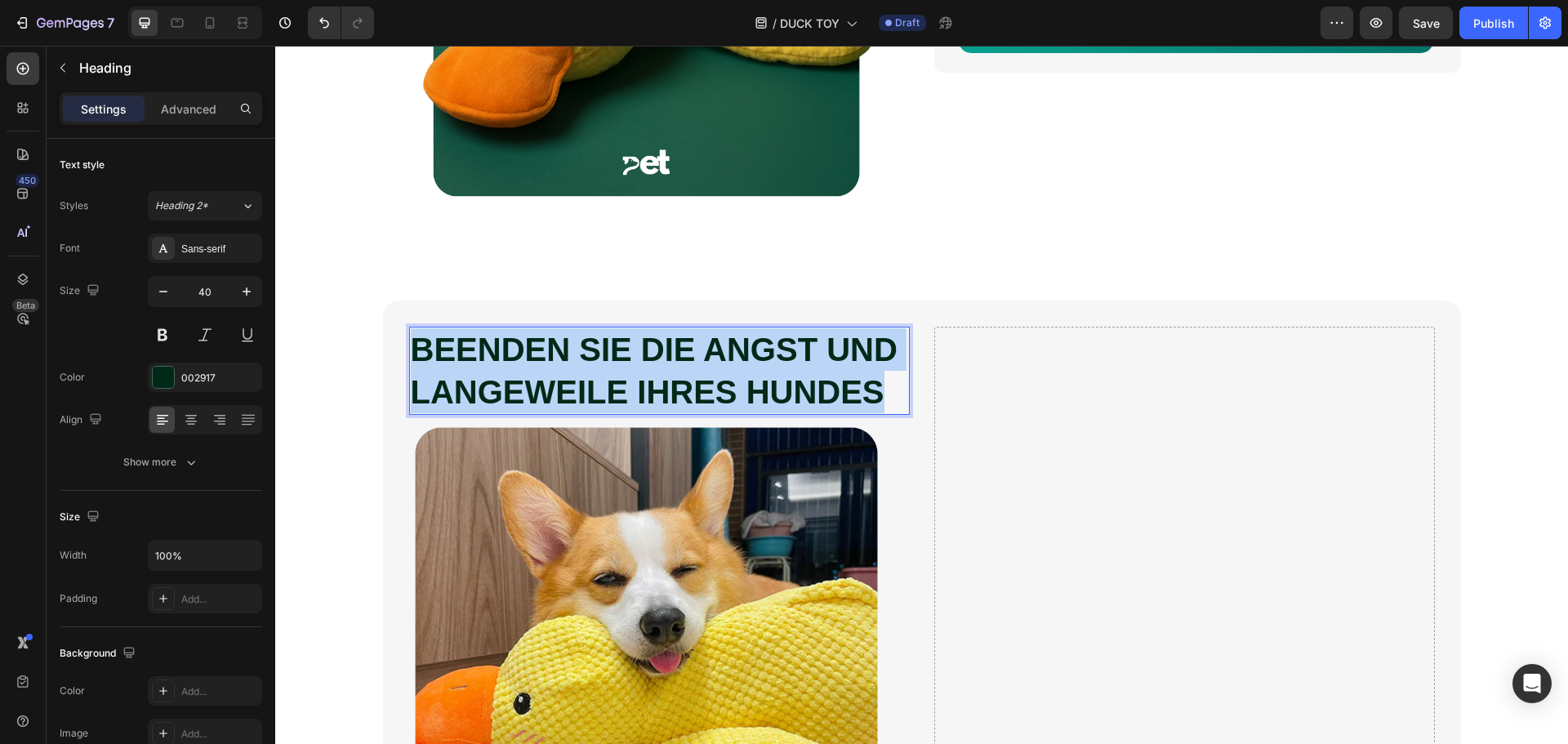
click at [540, 362] on strong "BEENDEN SIE DIE ANGST UND LANGEWEILE IHRES HUNDES" at bounding box center [655, 370] width 487 height 79
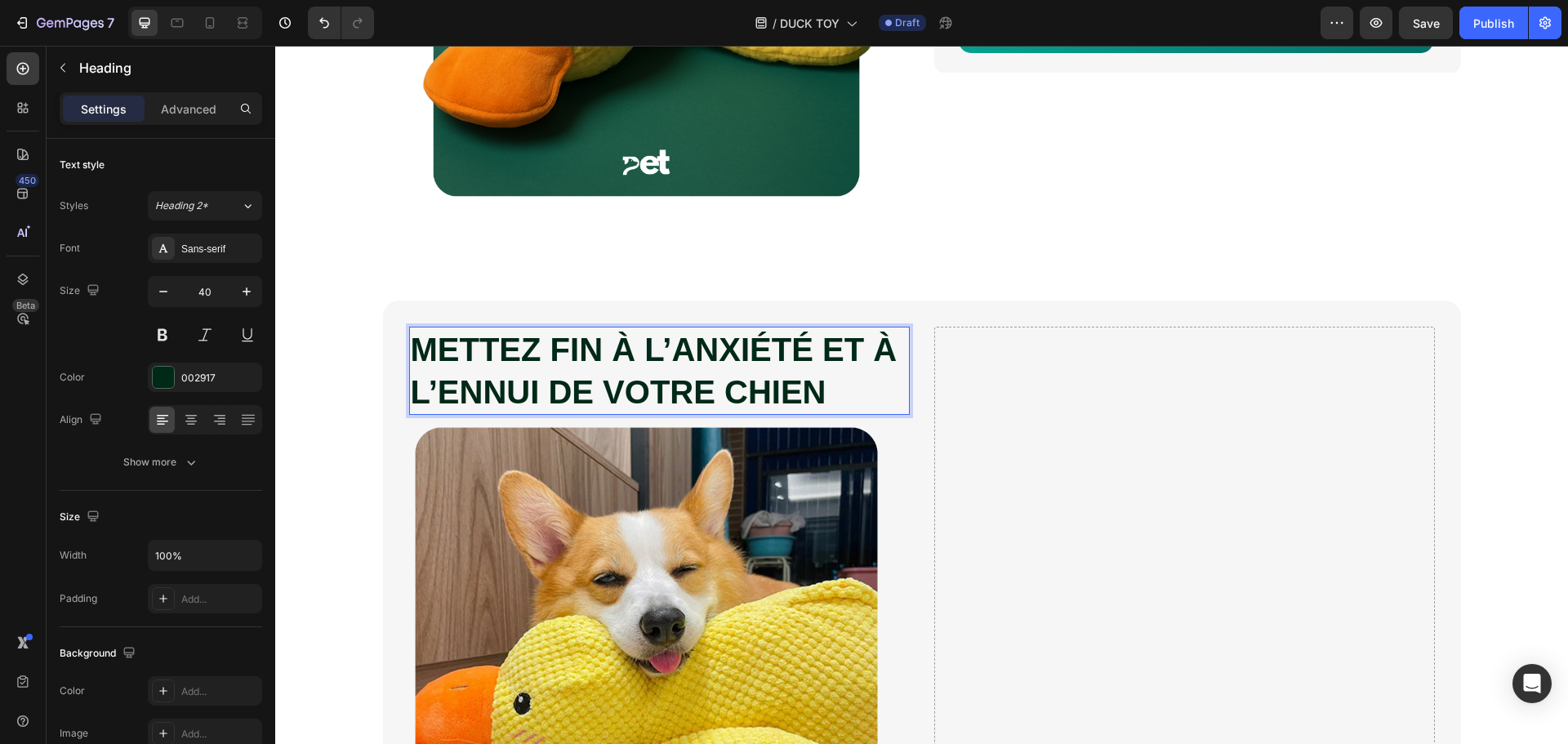
click at [531, 367] on p "METTEZ FIN À L’ANXIÉTÉ ET À L’ENNUI DE VOTRE CHIEN" at bounding box center [659, 371] width 497 height 85
click at [530, 367] on p "METTEZ FIN À L’ANXIÉTÉ ET À L’ENNUI DE VOTRE CHIEN" at bounding box center [659, 371] width 497 height 85
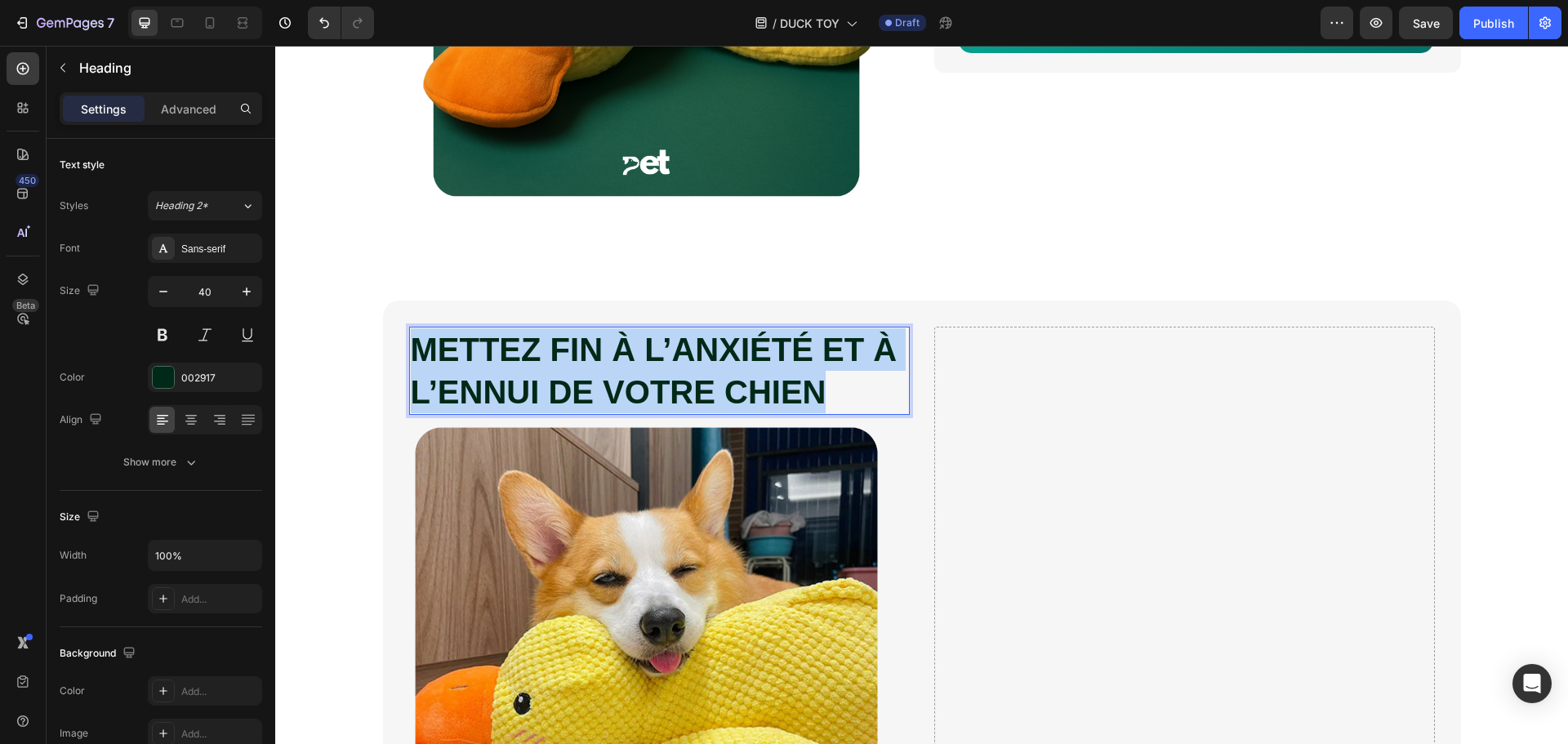
click at [530, 367] on strong "METTEZ FIN À L’ANXIÉTÉ ET À L’ENNUI DE VOTRE CHIEN" at bounding box center [655, 370] width 487 height 79
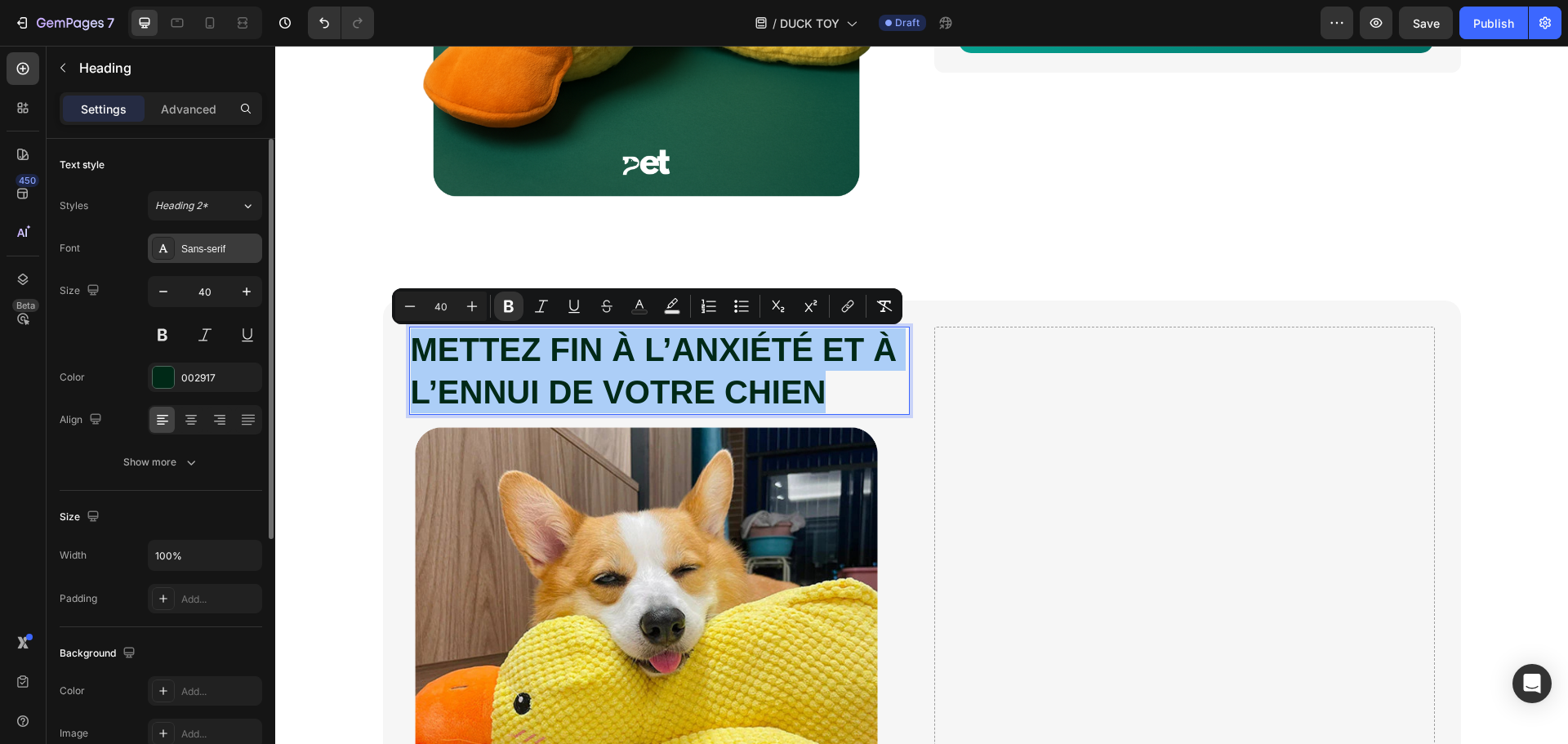
click at [204, 246] on div "Sans-serif" at bounding box center [219, 249] width 77 height 14
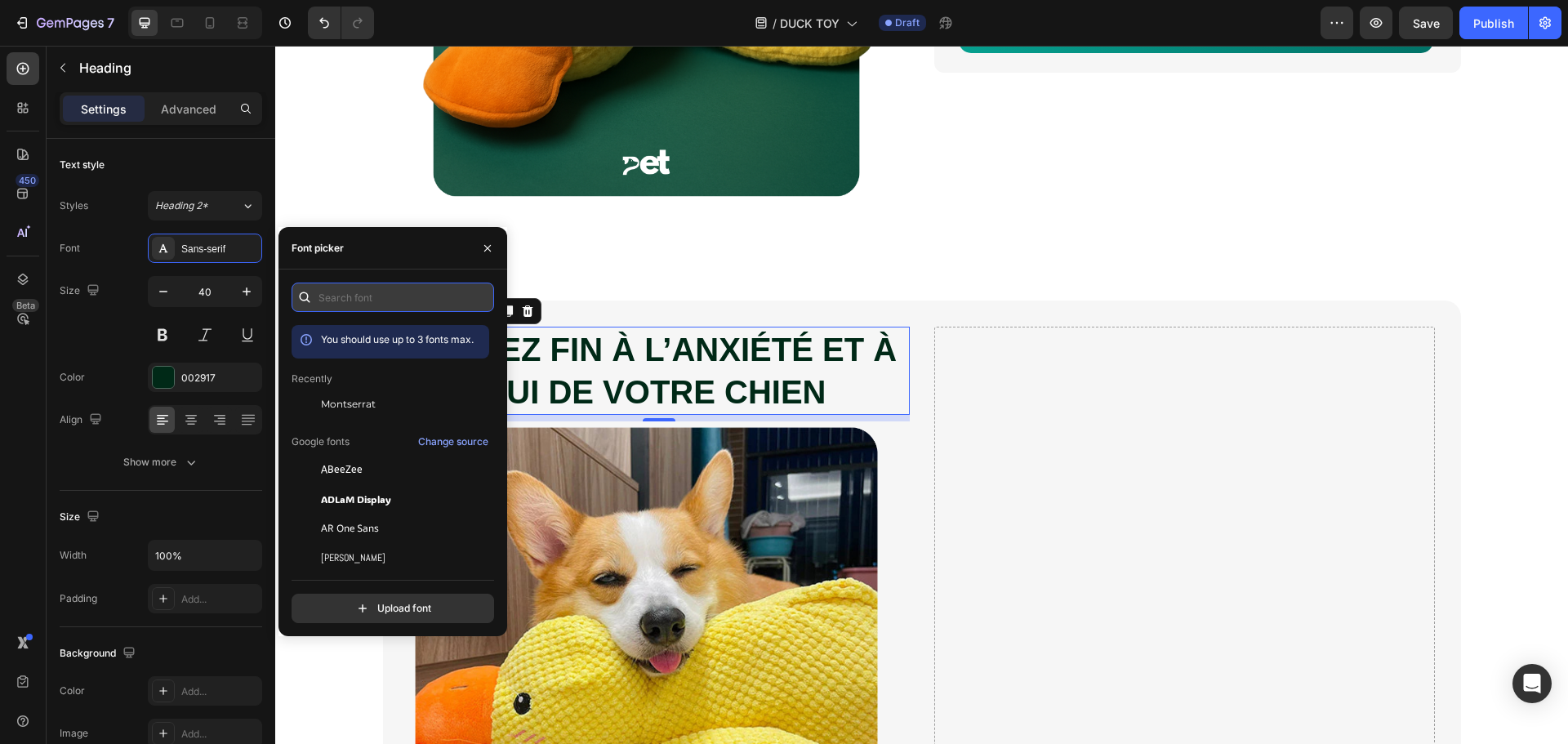
click at [377, 290] on input "text" at bounding box center [393, 297] width 203 height 29
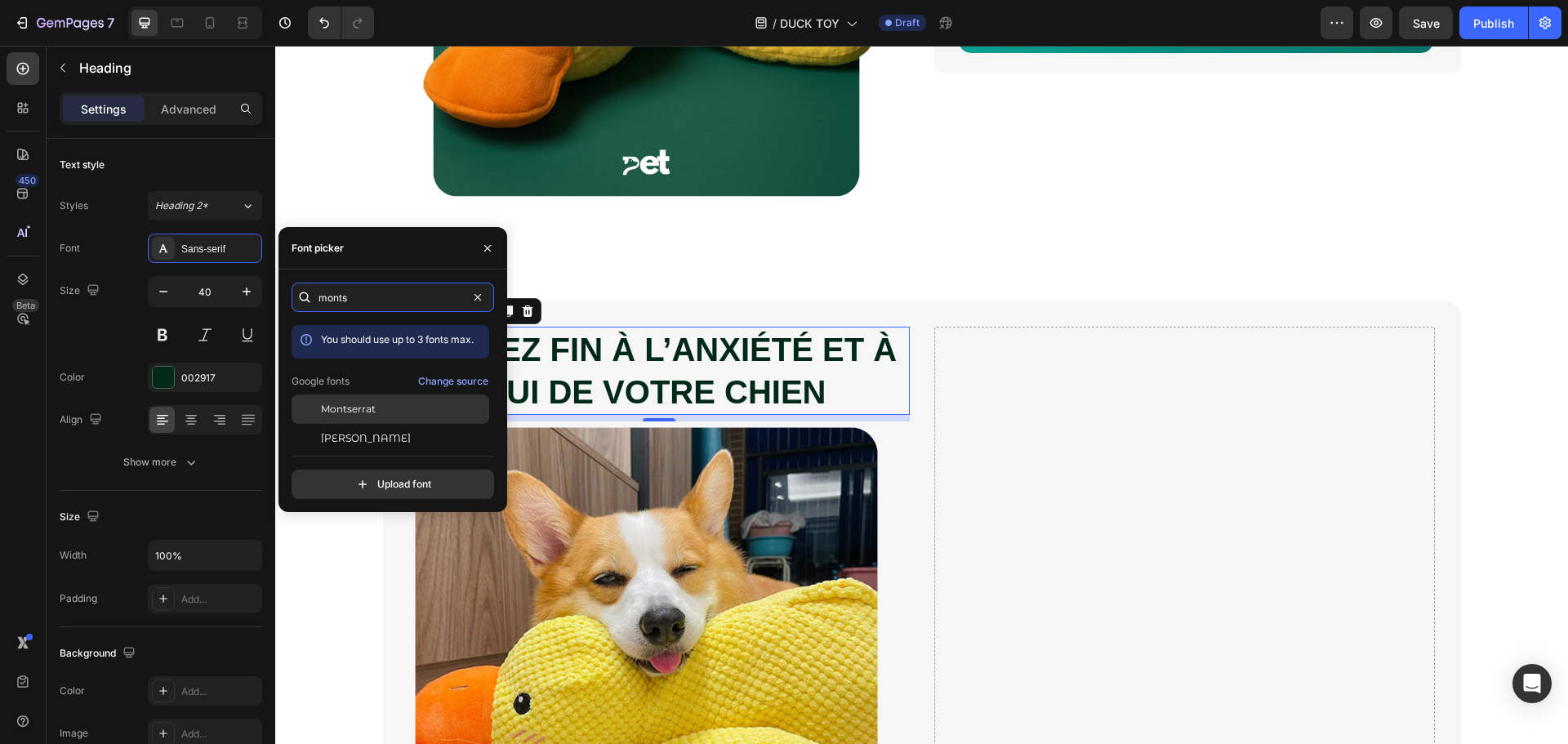
type input "monts"
click at [360, 415] on span "Montserrat" at bounding box center [349, 409] width 54 height 14
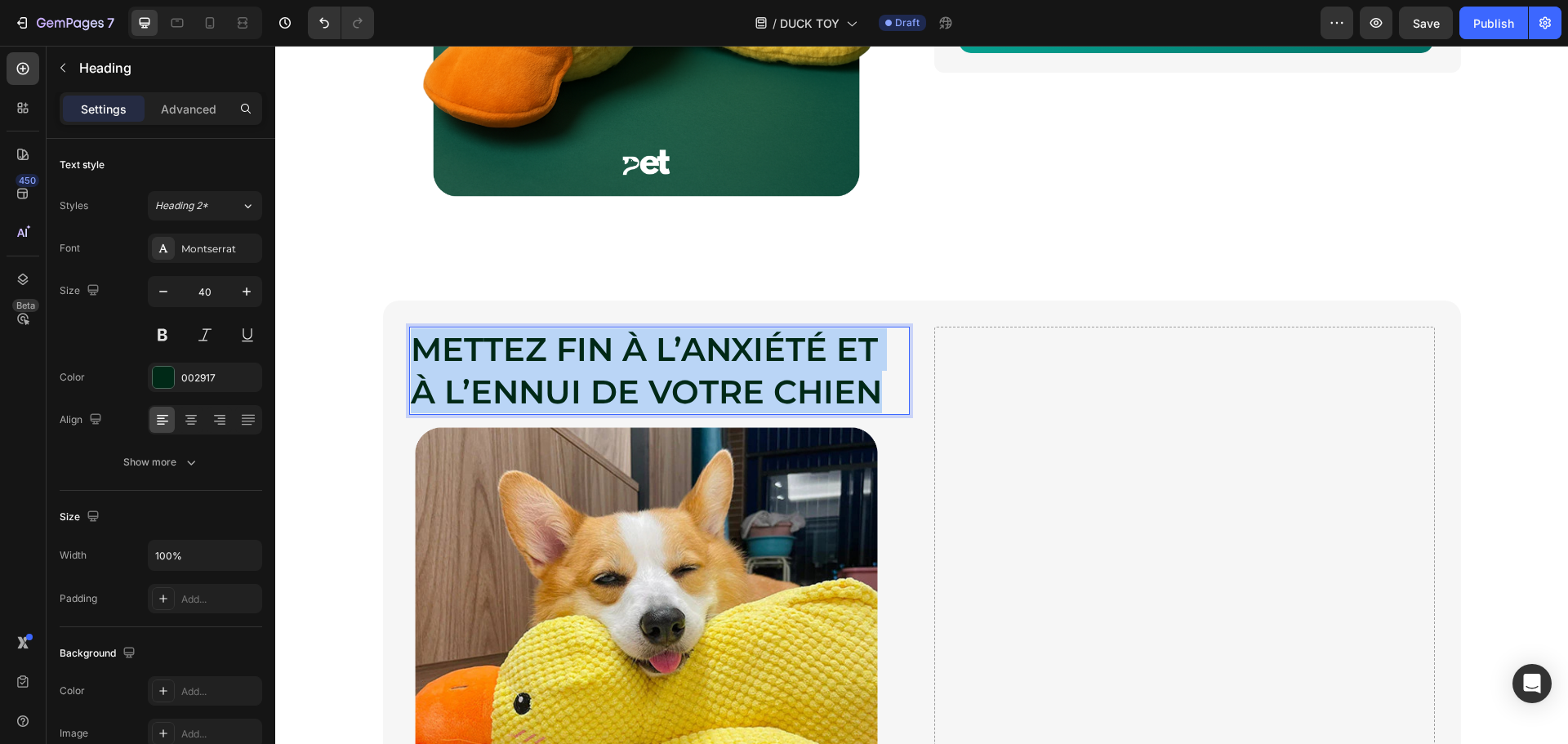
click at [628, 366] on strong "METTEZ FIN À L’ANXIÉTÉ ET À L’ENNUI DE VOTRE CHIEN" at bounding box center [646, 370] width 471 height 82
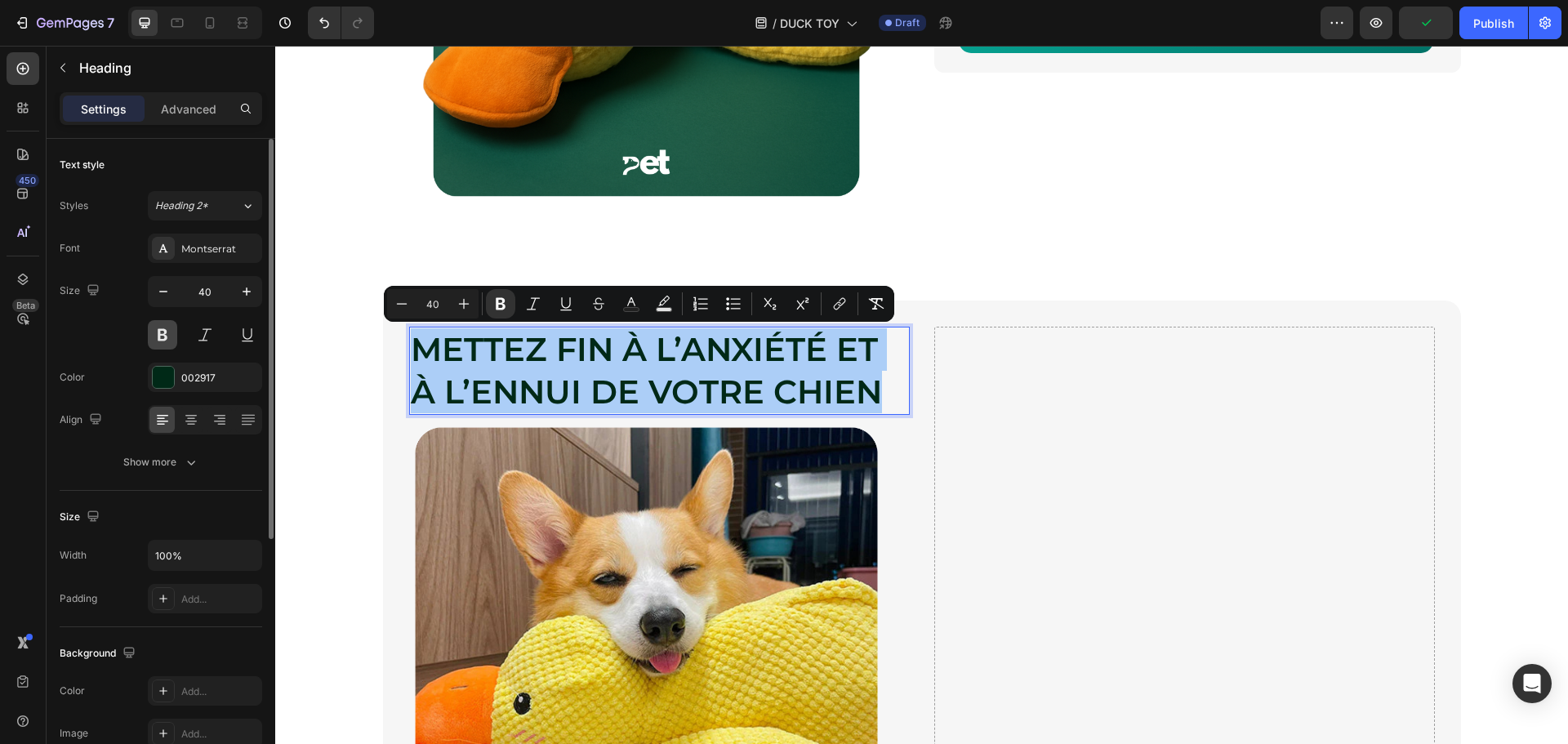
click at [161, 331] on button at bounding box center [162, 335] width 29 height 29
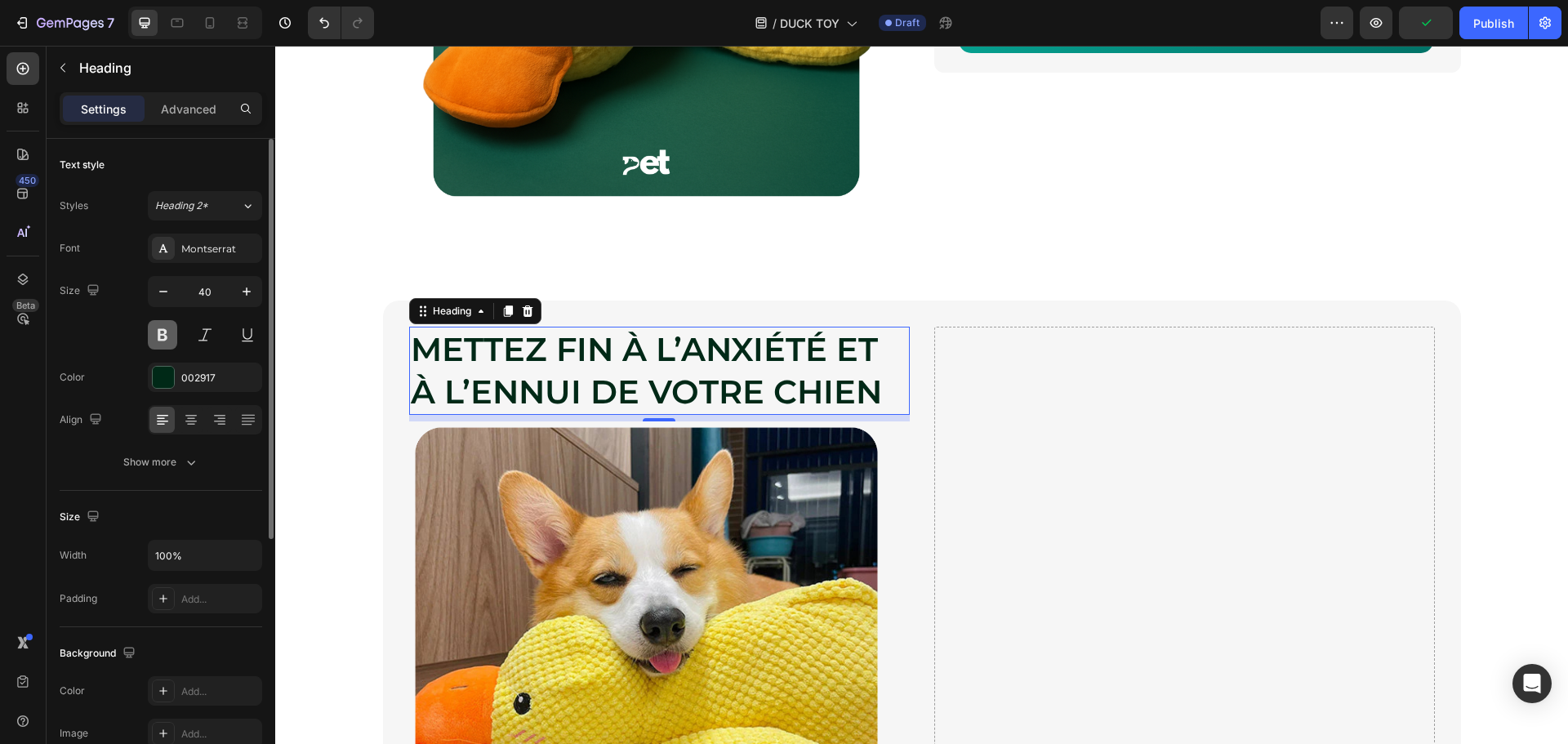
click at [161, 331] on button at bounding box center [162, 335] width 29 height 29
click at [573, 409] on strong "METTEZ FIN À L’ANXIÉTÉ ET À L’ENNUI DE VOTRE CHIEN" at bounding box center [646, 370] width 471 height 82
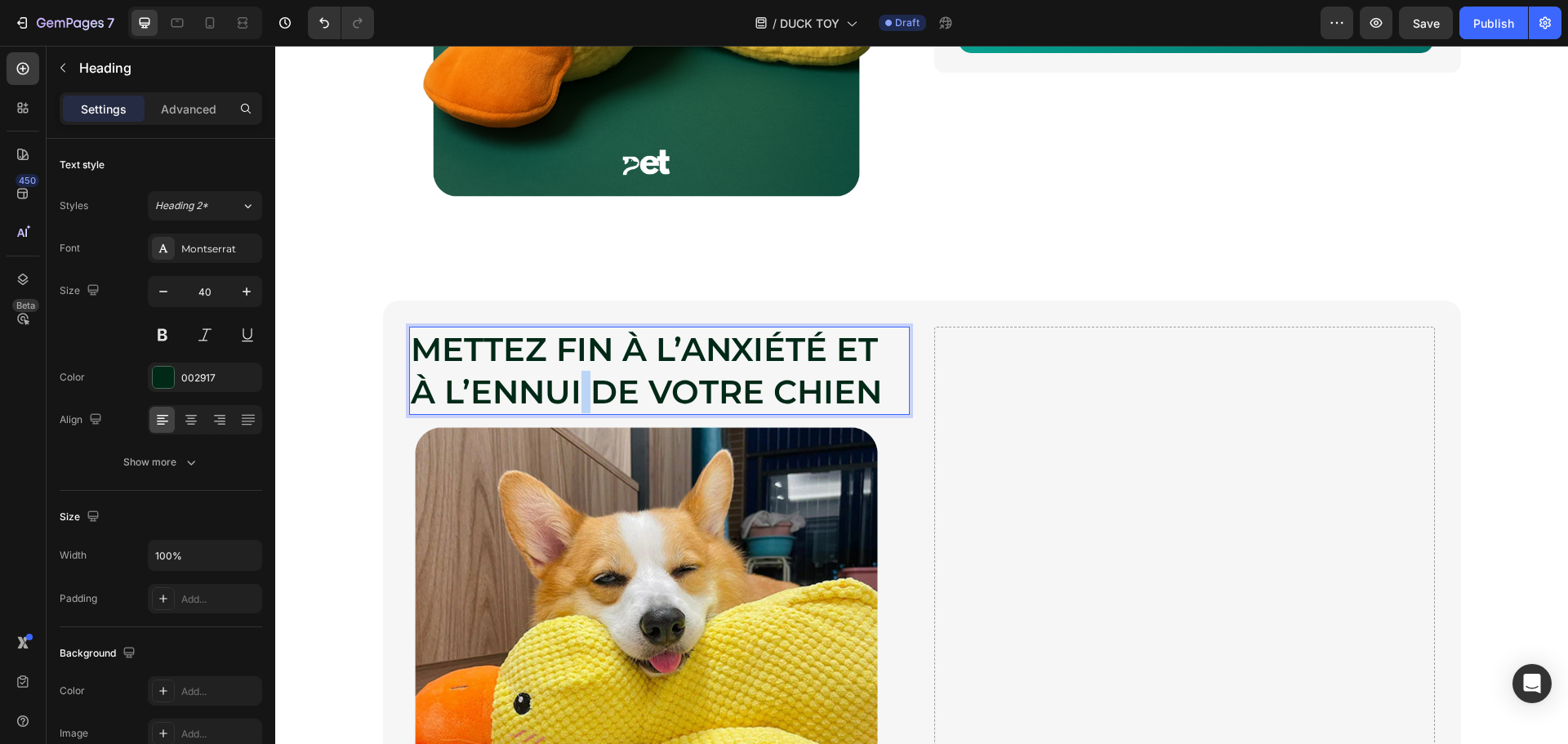
click at [573, 409] on strong "METTEZ FIN À L’ANXIÉTÉ ET À L’ENNUI DE VOTRE CHIEN" at bounding box center [646, 370] width 471 height 82
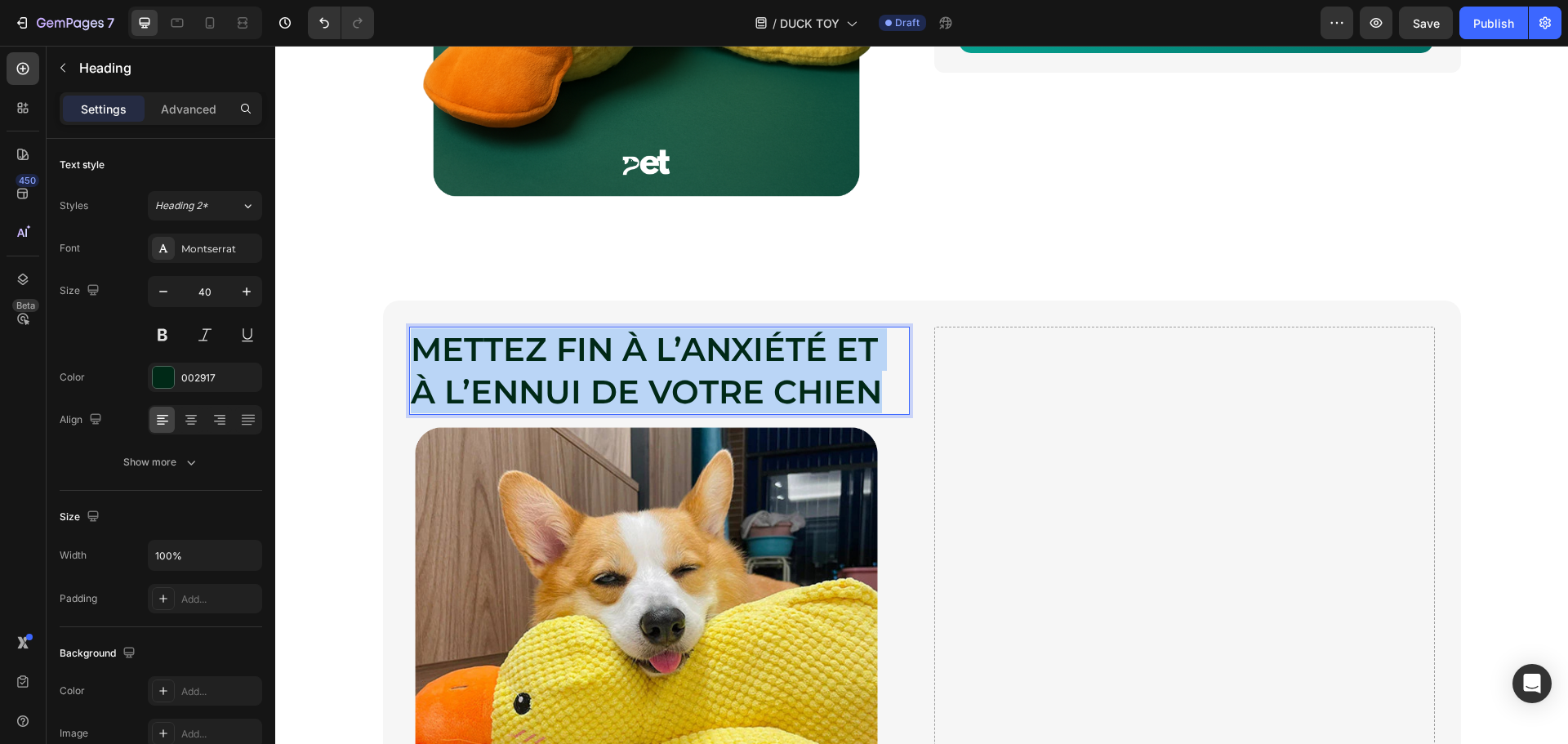
click at [573, 409] on strong "METTEZ FIN À L’ANXIÉTÉ ET À L’ENNUI DE VOTRE CHIEN" at bounding box center [646, 370] width 471 height 82
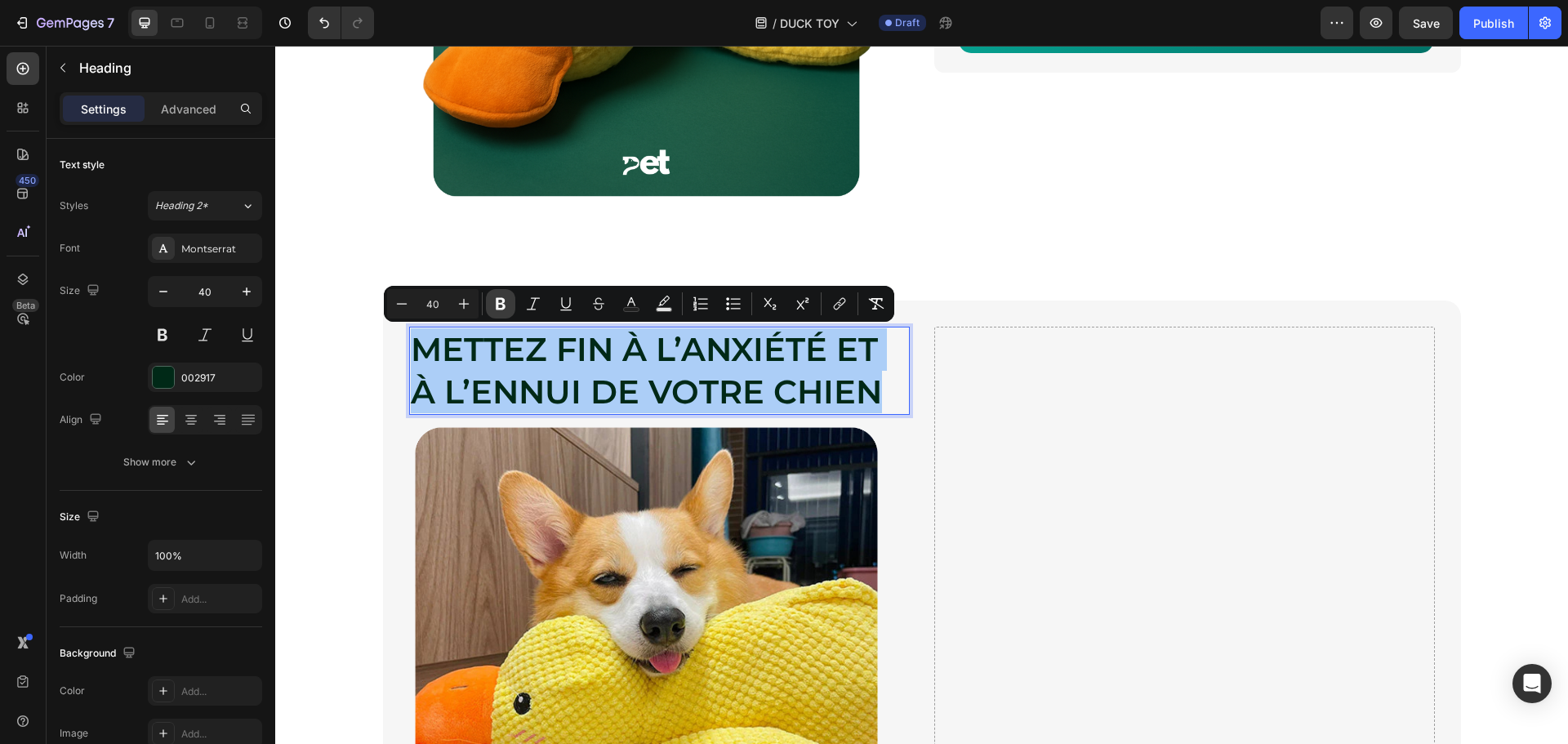
click at [483, 296] on div "Minus 40 Plus Bold Italic Underline Strikethrough Text Color Text Background Co…" at bounding box center [639, 303] width 504 height 29
click at [490, 300] on button "Bold" at bounding box center [501, 303] width 29 height 29
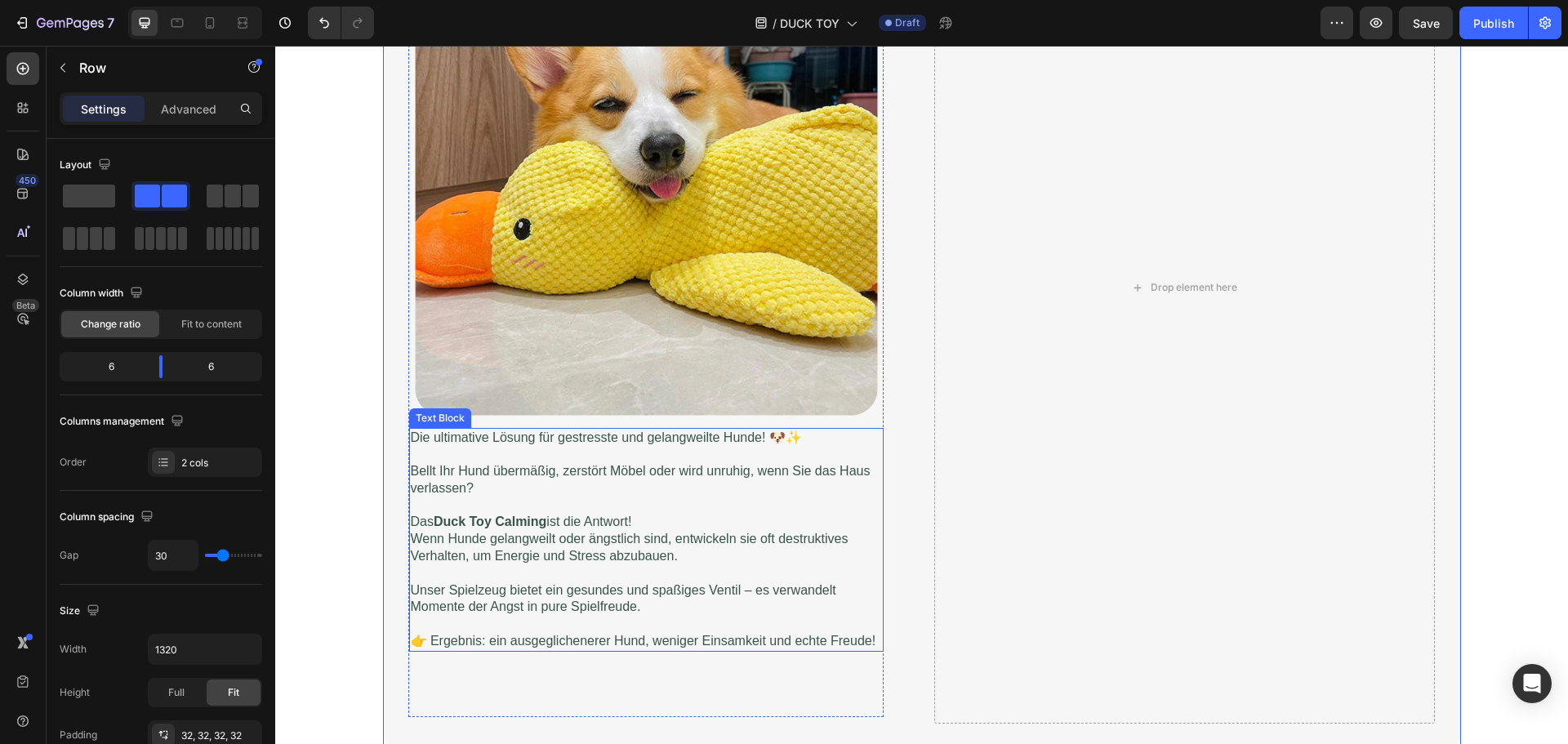
scroll to position [1143, 0]
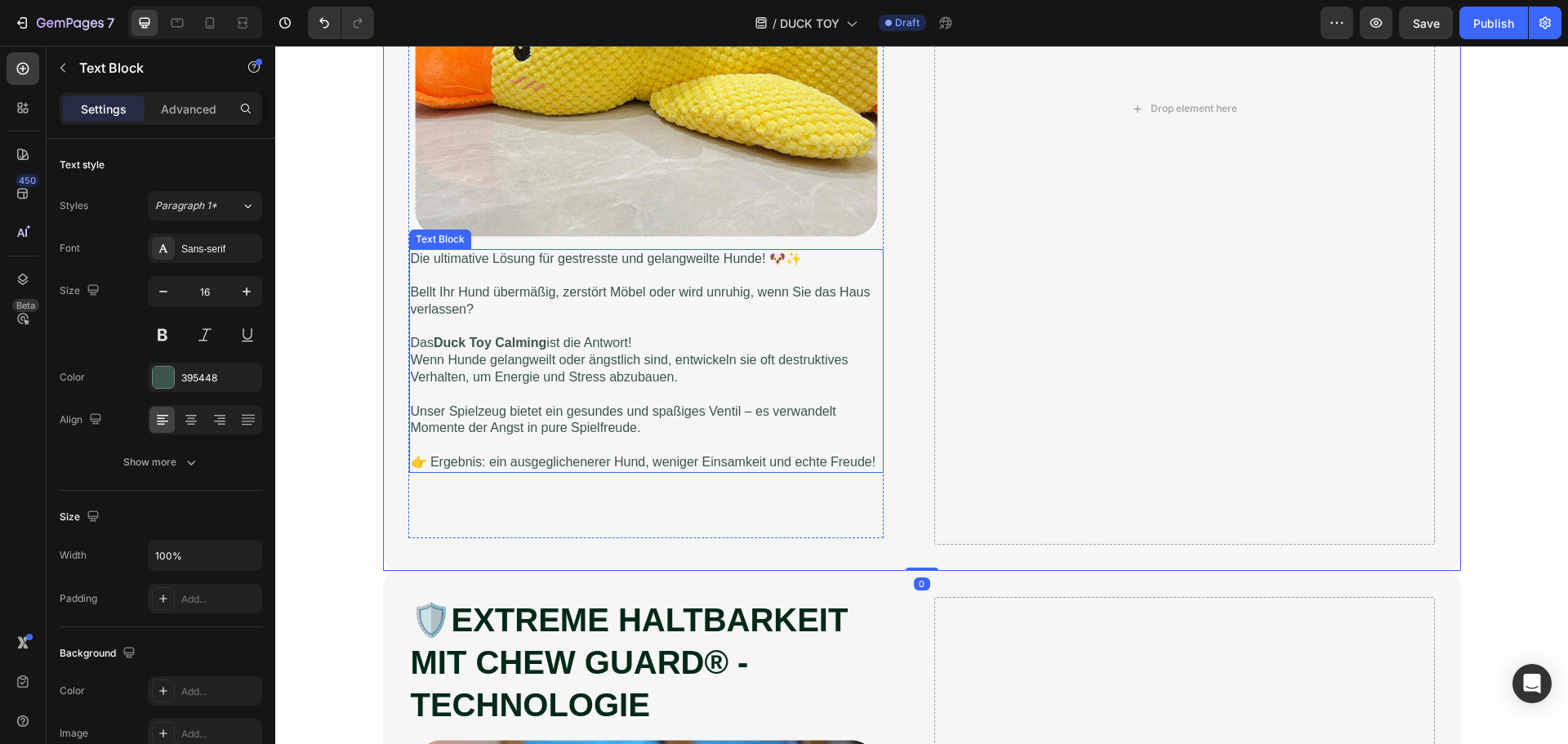
click at [483, 322] on p "Das Duck Toy Calming ist die Antwort!" at bounding box center [646, 336] width 471 height 34
click at [631, 338] on p "Das Duck Toy Calming ist die Antwort!" at bounding box center [646, 336] width 471 height 34
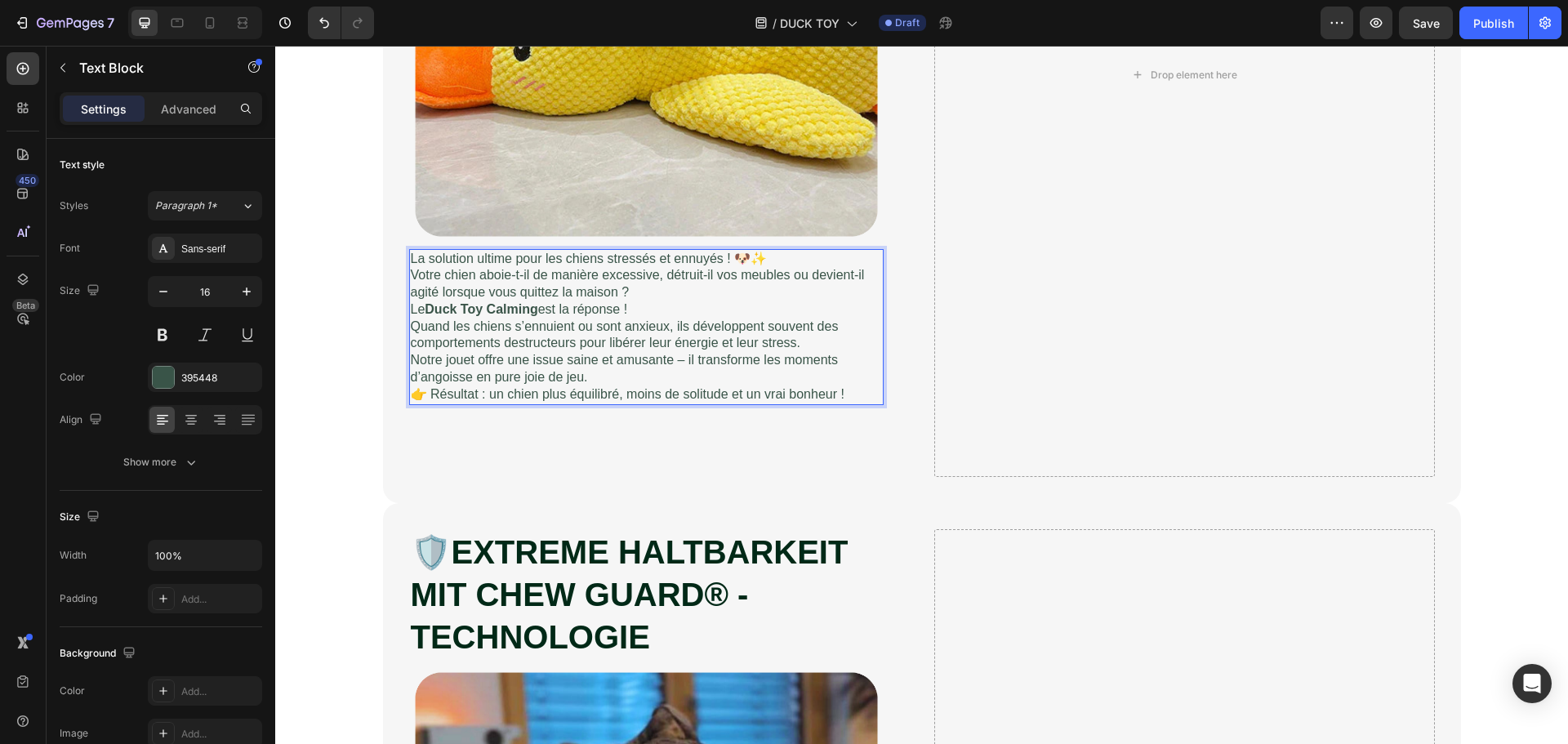
click at [616, 376] on p "Notre jouet offre une issue saine et amusante – il transforme les moments d’ang…" at bounding box center [646, 369] width 471 height 34
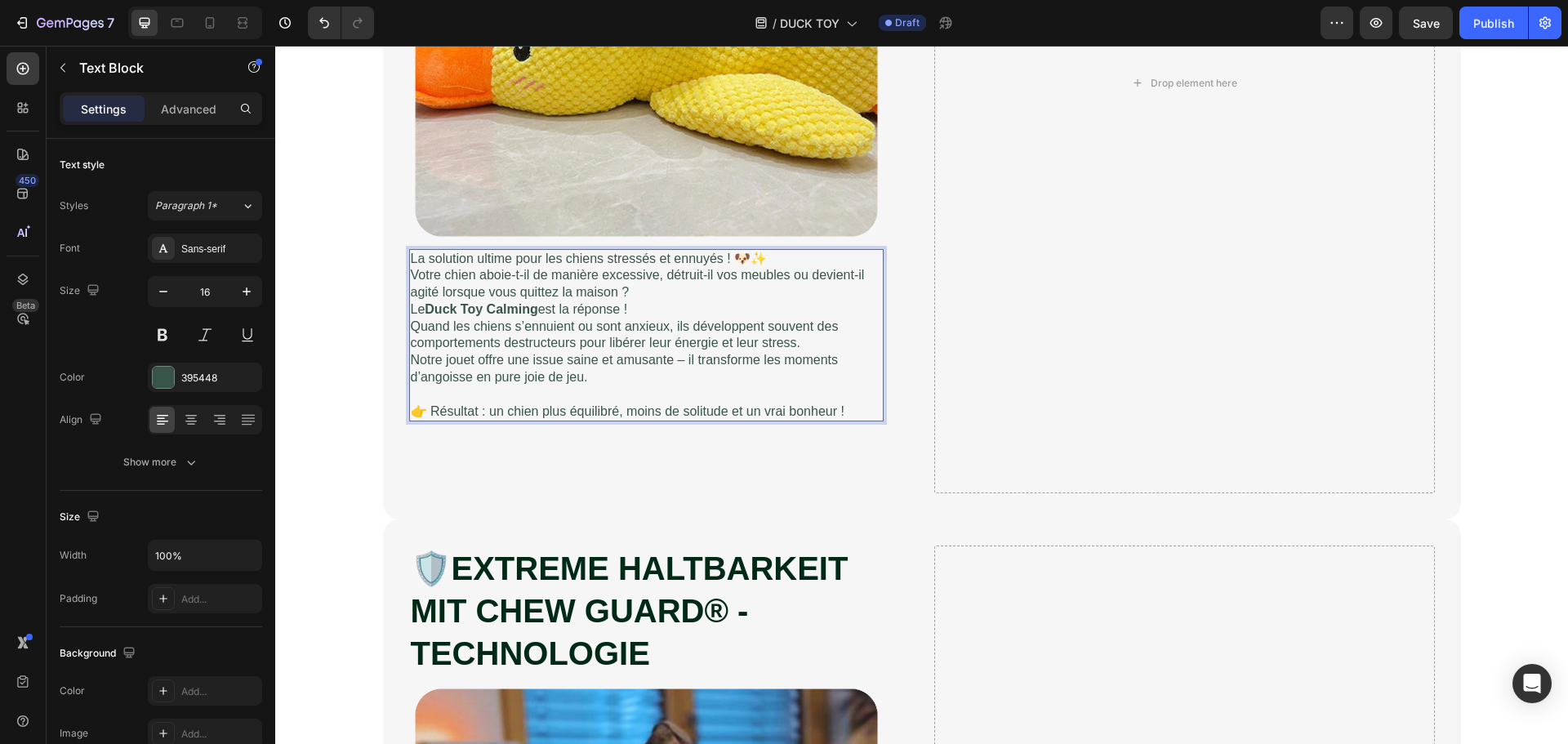
click at [651, 304] on p "Le Duck Toy Calming est la réponse !" at bounding box center [646, 310] width 471 height 17
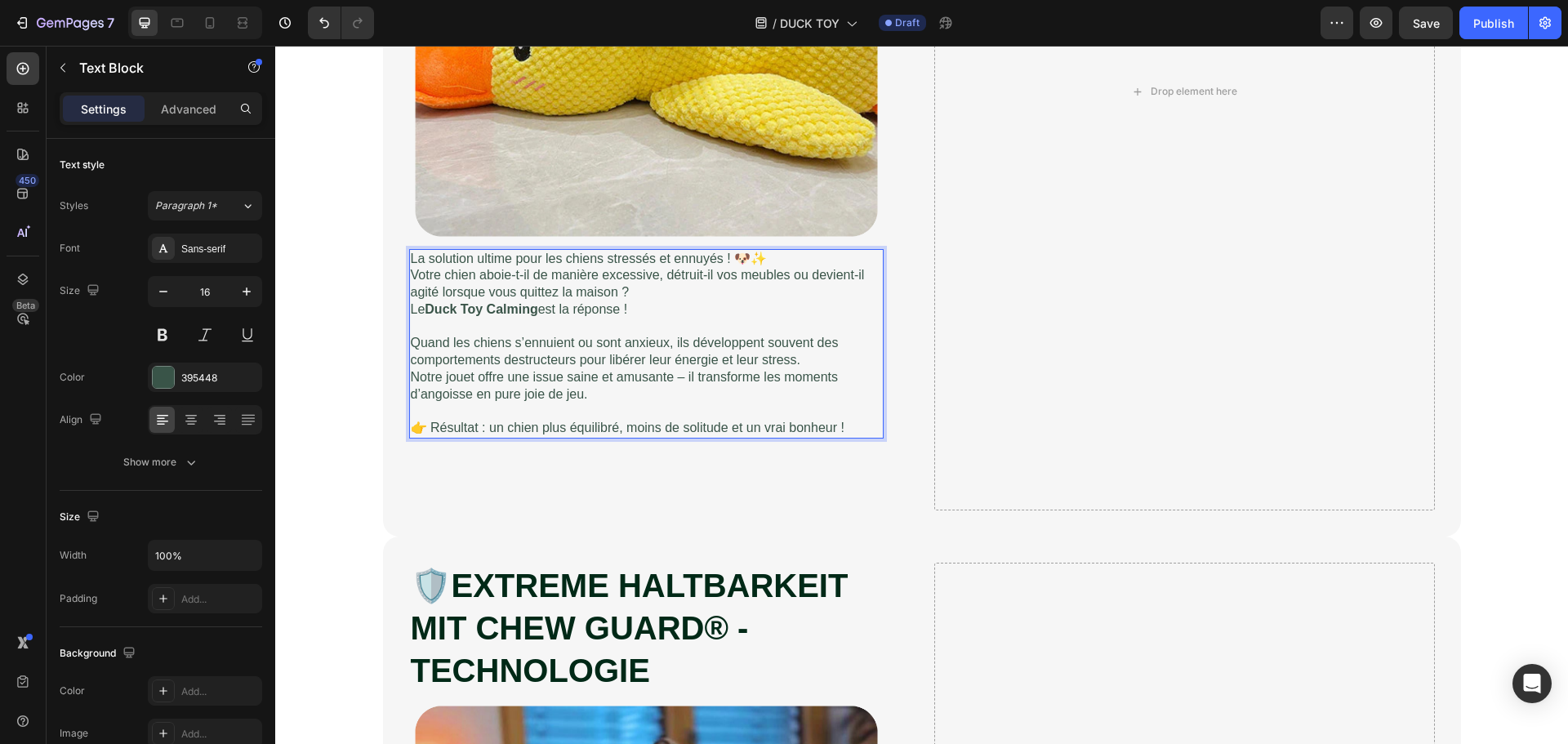
click at [626, 310] on p "Le Duck Toy Calming est la réponse !" at bounding box center [646, 310] width 471 height 17
click at [633, 289] on p "Votre chien aboie-t-il de manière excessive, détruit-il vos meubles ou devient-…" at bounding box center [646, 284] width 471 height 34
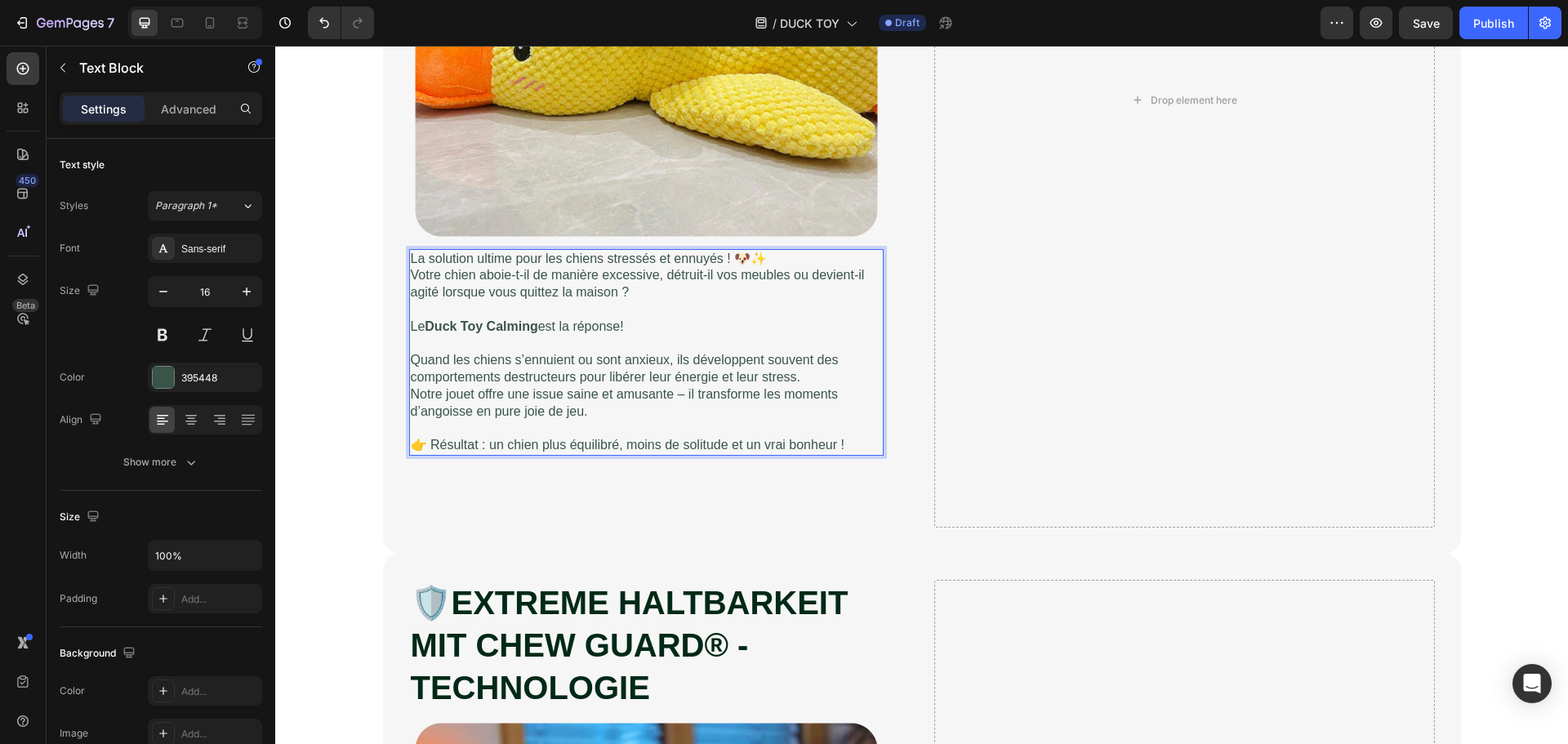
click at [787, 262] on p "La solution ultime pour les chiens stressés et ennuyés ! 🐶✨" at bounding box center [646, 259] width 471 height 17
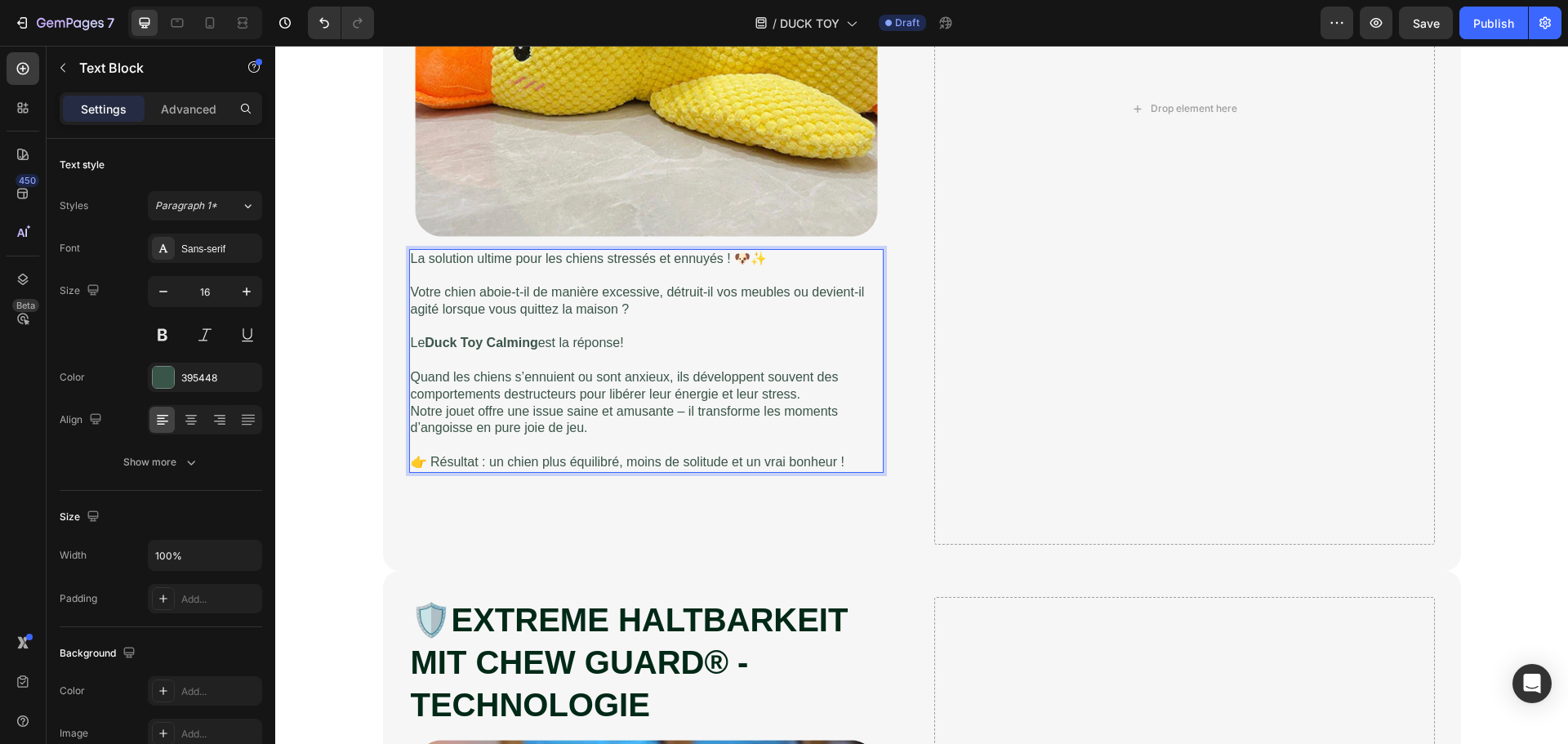
click at [722, 262] on p "La solution ultime pour les chiens stressés et ennuyés ! 🐶✨" at bounding box center [646, 259] width 471 height 17
click at [799, 394] on p "Quand les chiens s’ennuient ou sont anxieux, ils développent souvent des compor…" at bounding box center [646, 386] width 471 height 34
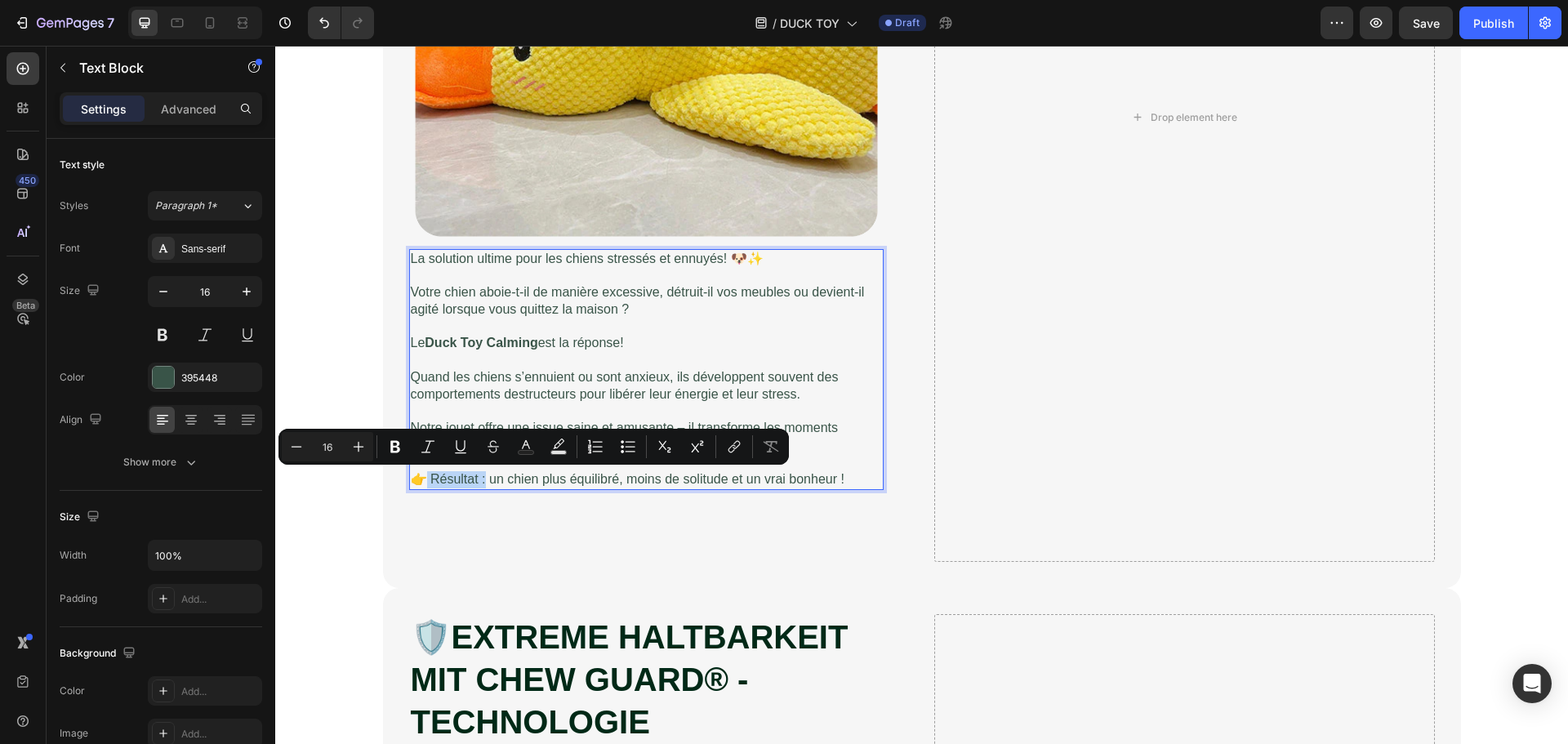
drag, startPoint x: 421, startPoint y: 478, endPoint x: 480, endPoint y: 479, distance: 59.0
click at [480, 479] on p "👉 Résultat : un chien plus équilibré, moins de solitude et un vrai bonheur !" at bounding box center [646, 479] width 471 height 17
click at [396, 444] on icon "Editor contextual toolbar" at bounding box center [396, 446] width 16 height 16
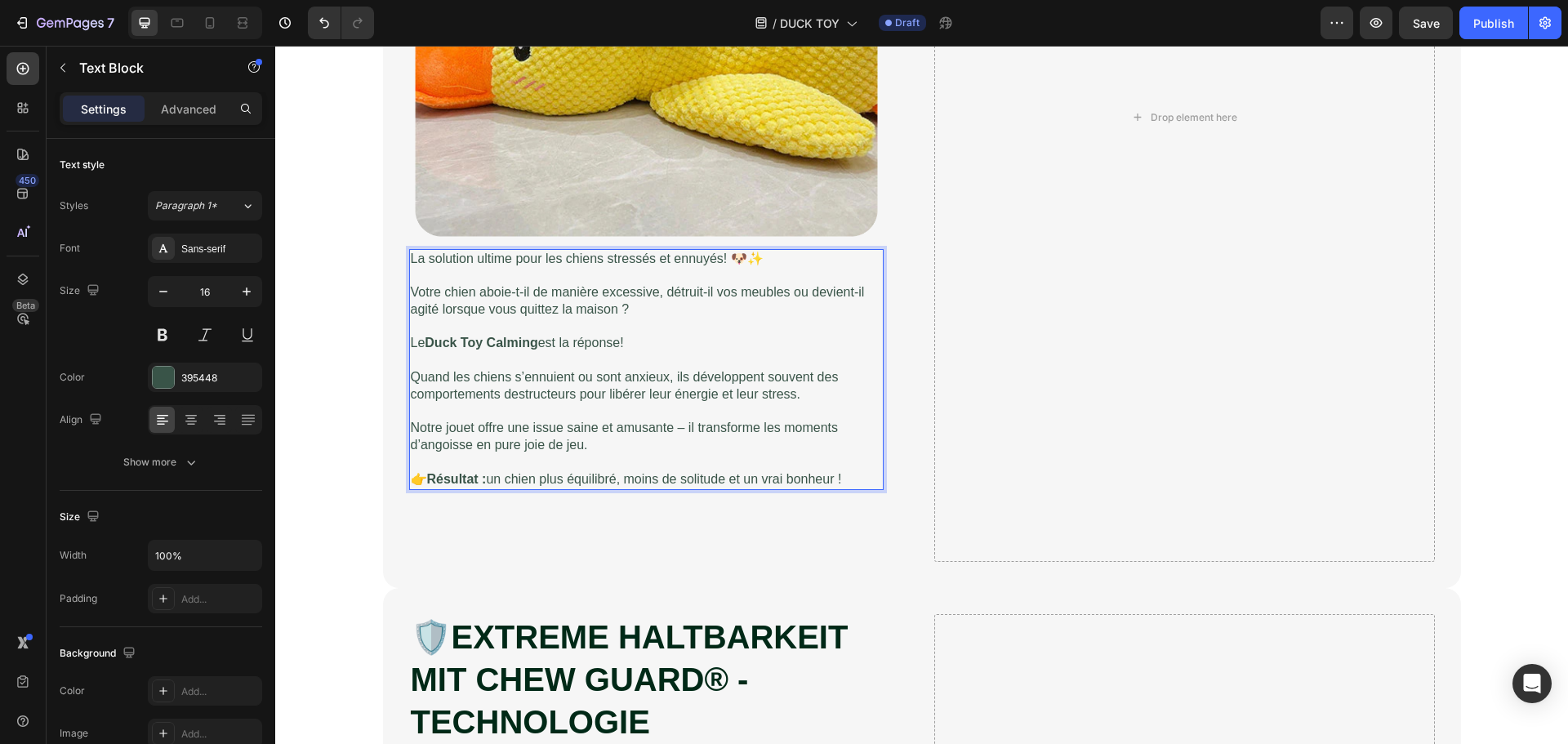
click at [482, 480] on strong "Résultat :" at bounding box center [457, 478] width 60 height 14
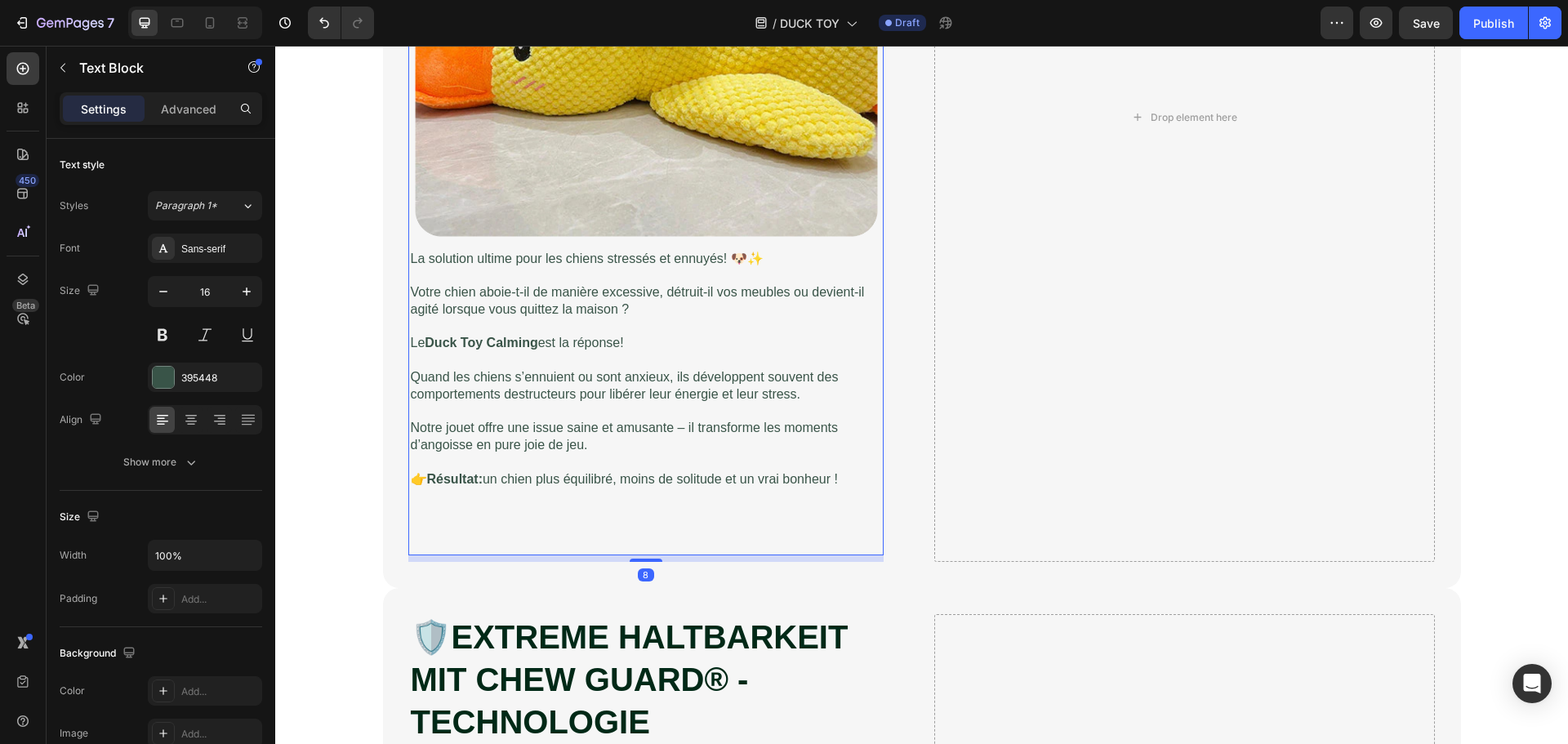
click at [484, 508] on div "Image La solution ultime pour les chiens stressés et ennuyés! 🐶✨ Votre chien ab…" at bounding box center [646, 162] width 474 height 787
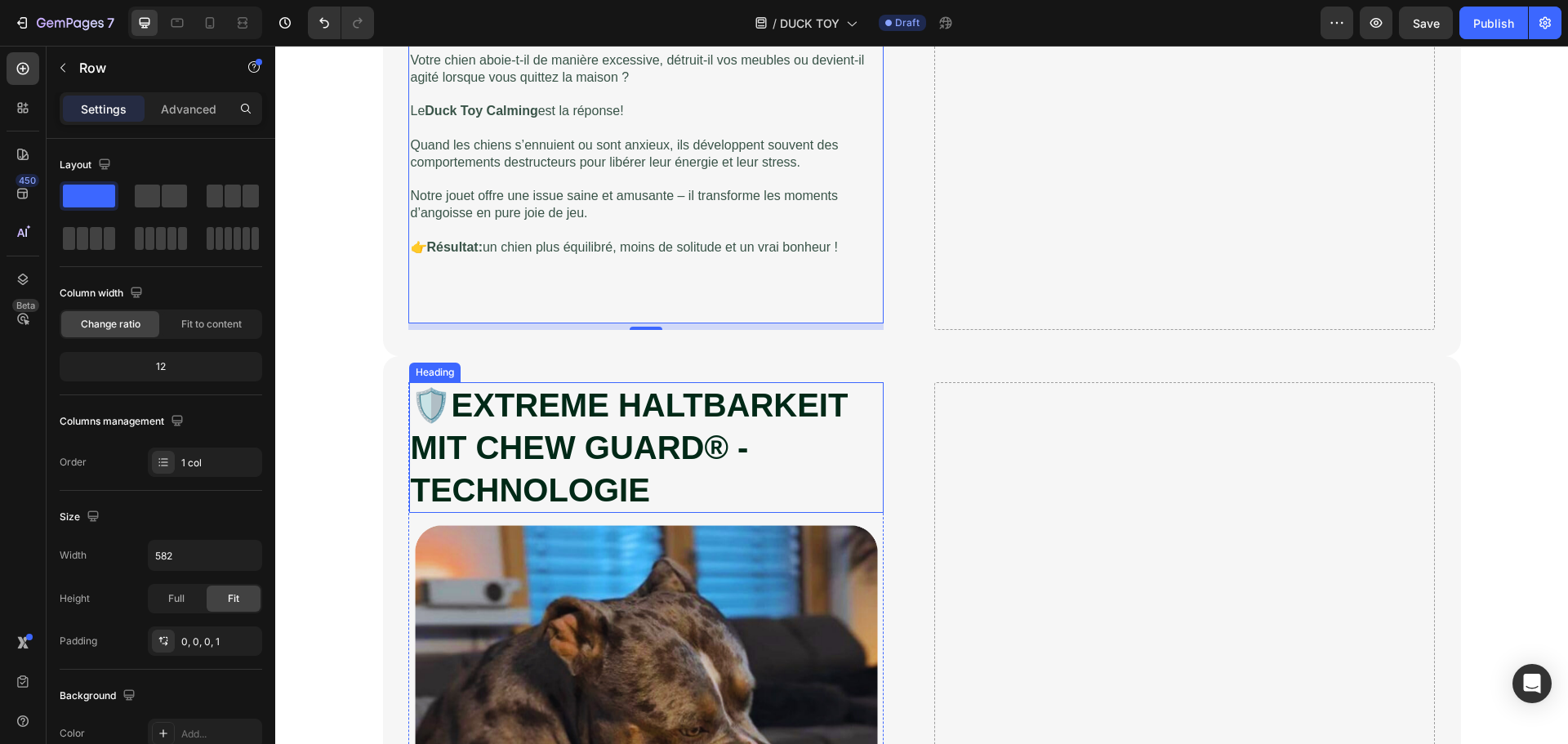
scroll to position [1388, 0]
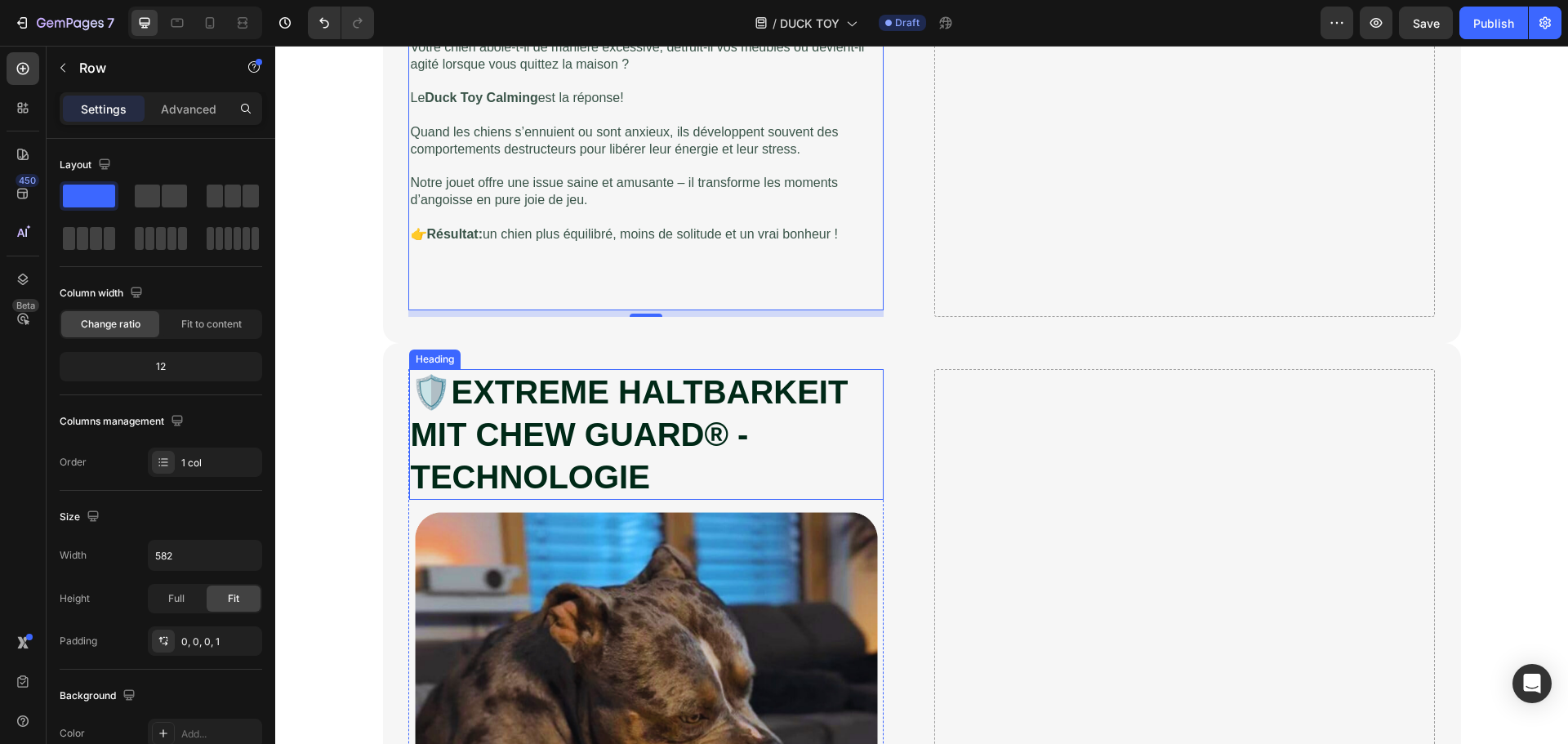
click at [481, 434] on strong "EXTREME HALTBARKEIT MIT CHEW GUARD® - TECHNOLOGIE" at bounding box center [629, 434] width 437 height 121
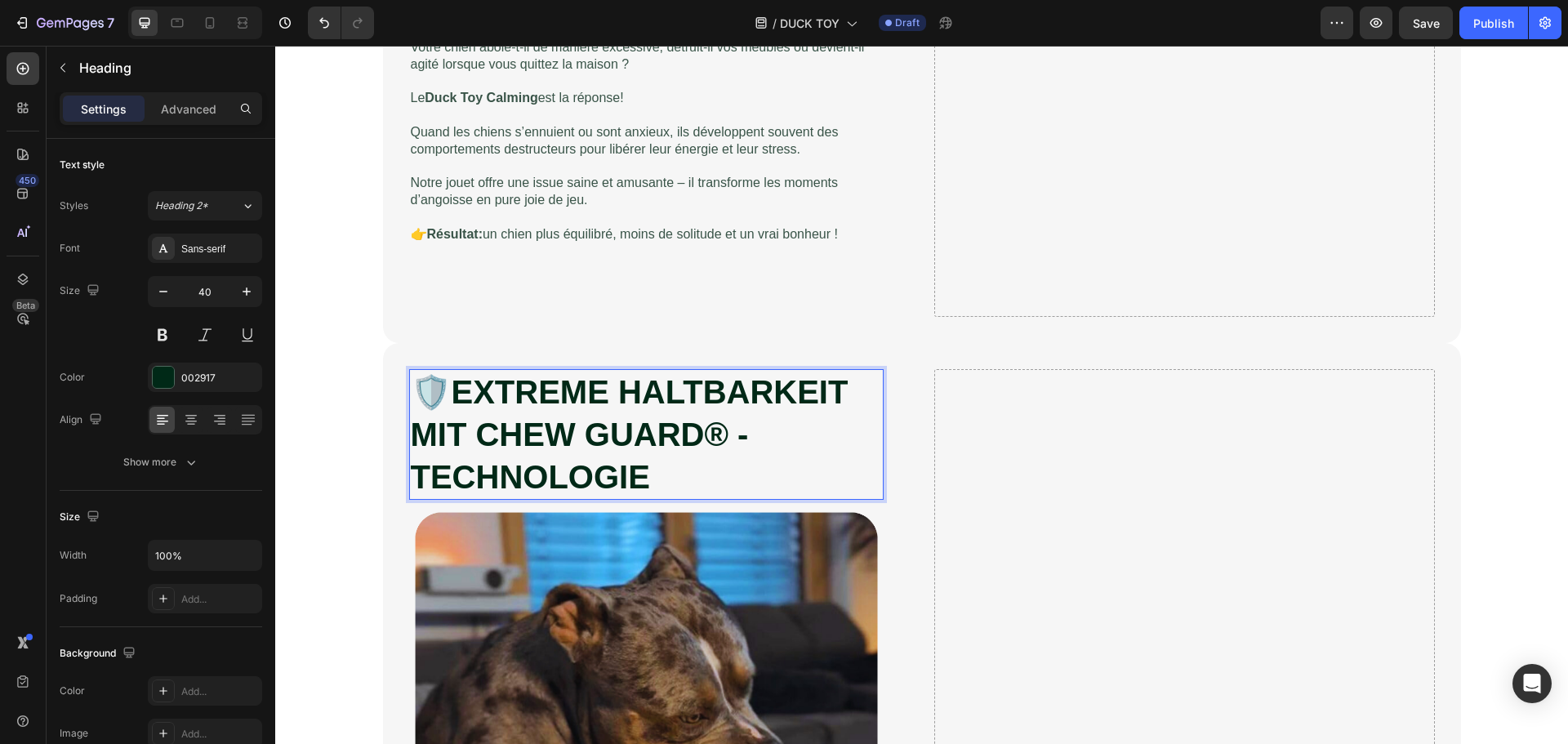
click at [481, 434] on strong "EXTREME HALTBARKEIT MIT CHEW GUARD® - TECHNOLOGIE" at bounding box center [629, 434] width 437 height 121
click at [481, 436] on strong "EXTREME HALTBARKEIT MIT CHEW GUARD® - TECHNOLOGIE" at bounding box center [629, 434] width 437 height 121
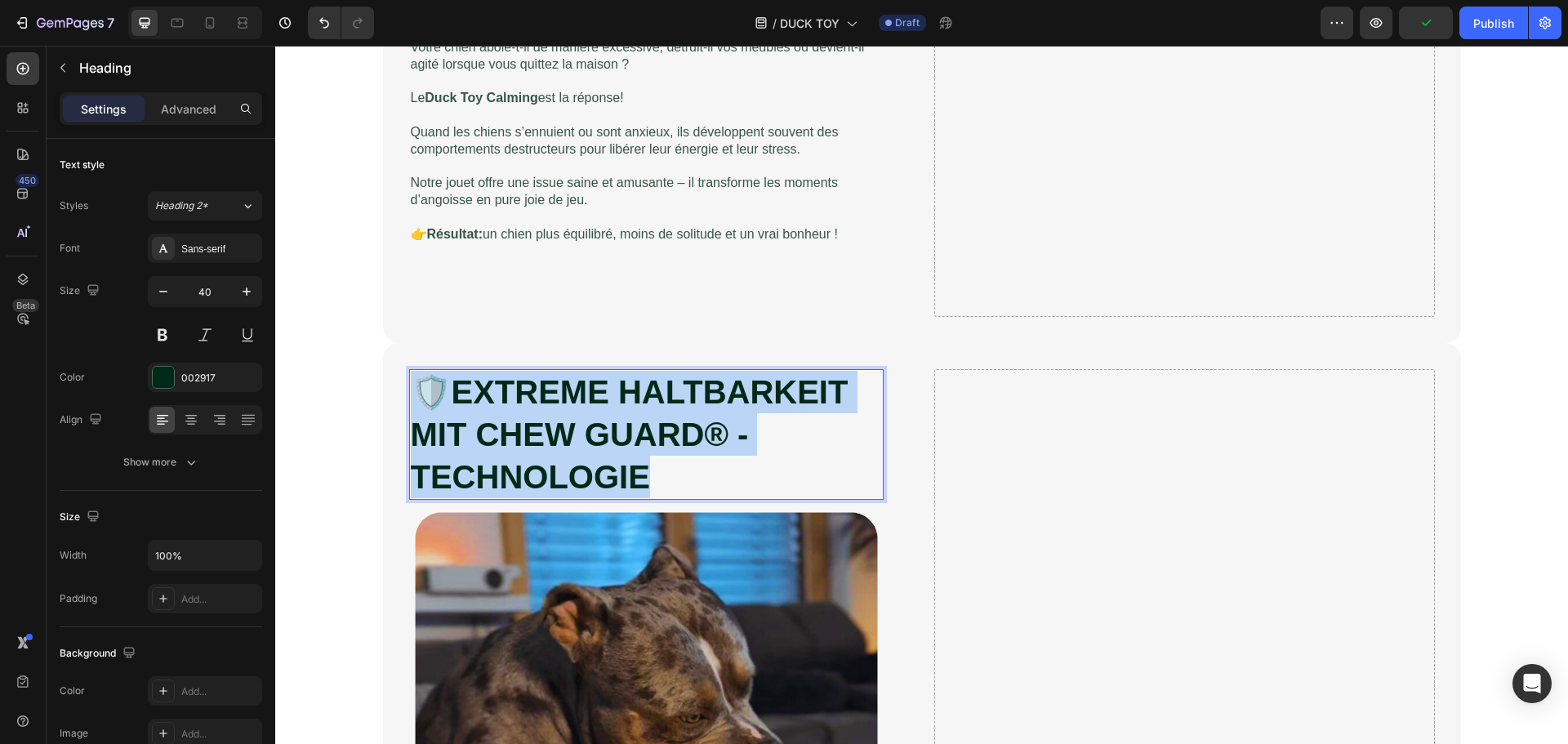
click at [481, 436] on strong "EXTREME HALTBARKEIT MIT CHEW GUARD® - TECHNOLOGIE" at bounding box center [629, 434] width 437 height 121
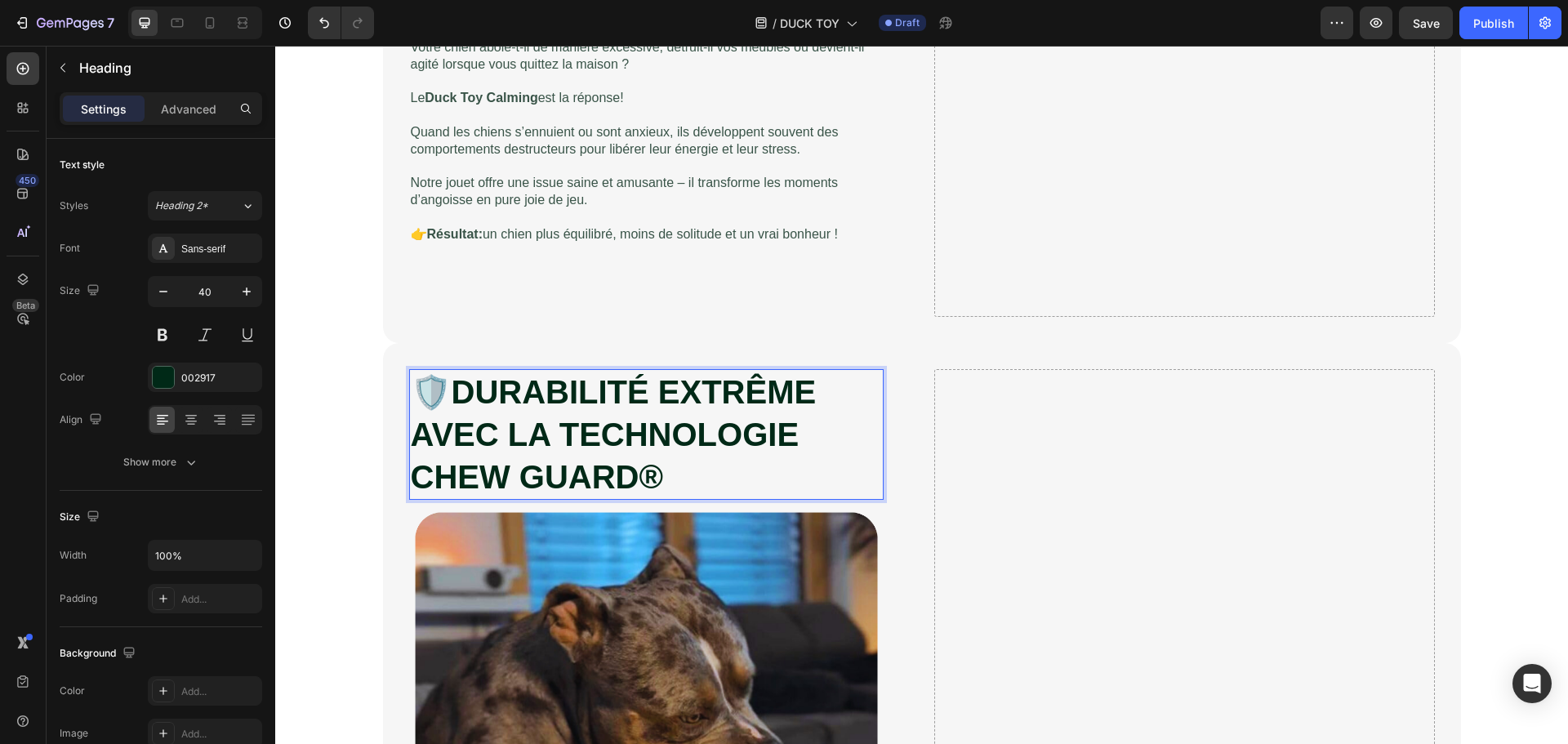
click at [465, 431] on strong "DURABILITÉ EXTRÊME AVEC LA TECHNOLOGIE CHEW GUARD®" at bounding box center [614, 434] width 406 height 121
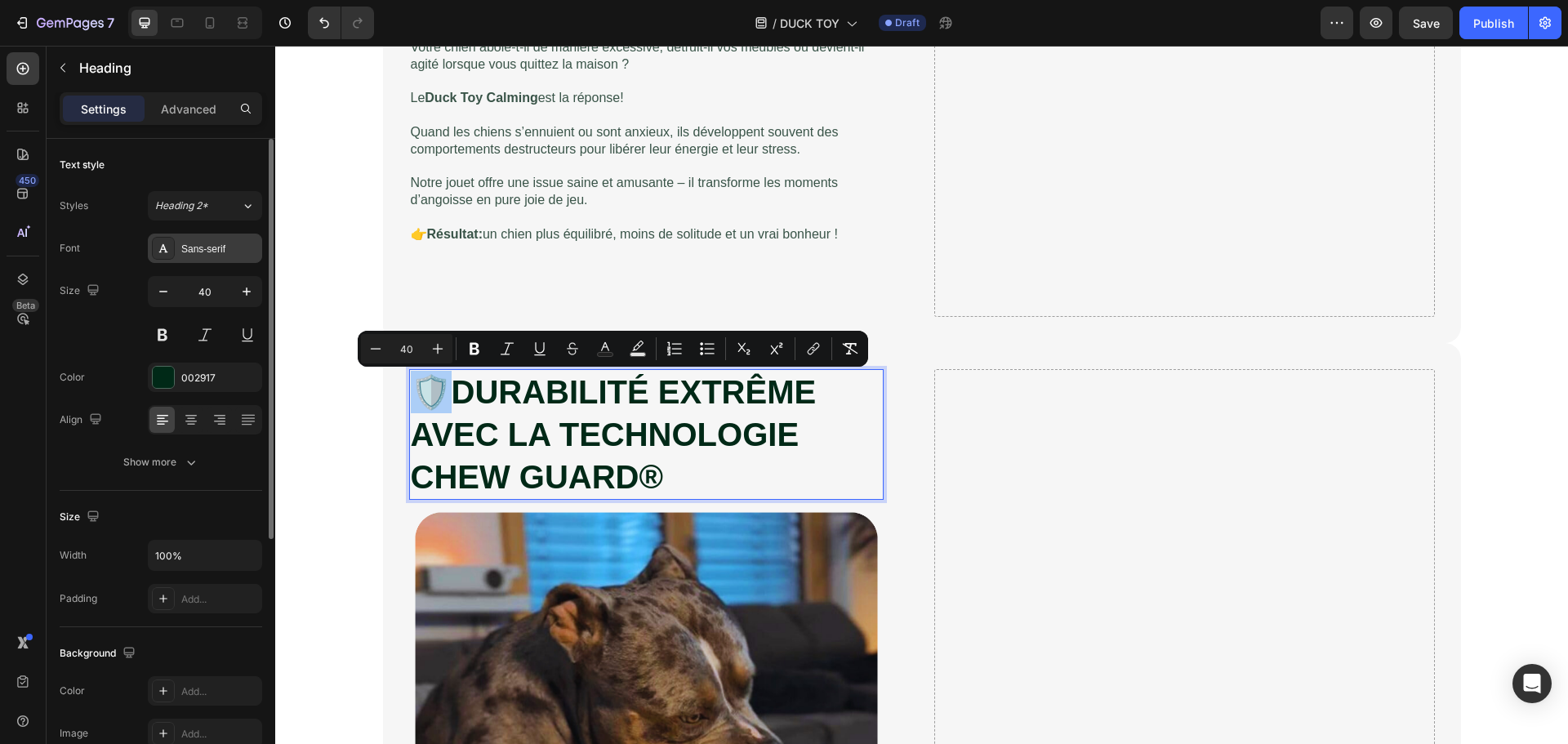
click at [208, 260] on div "Sans-serif" at bounding box center [205, 248] width 114 height 29
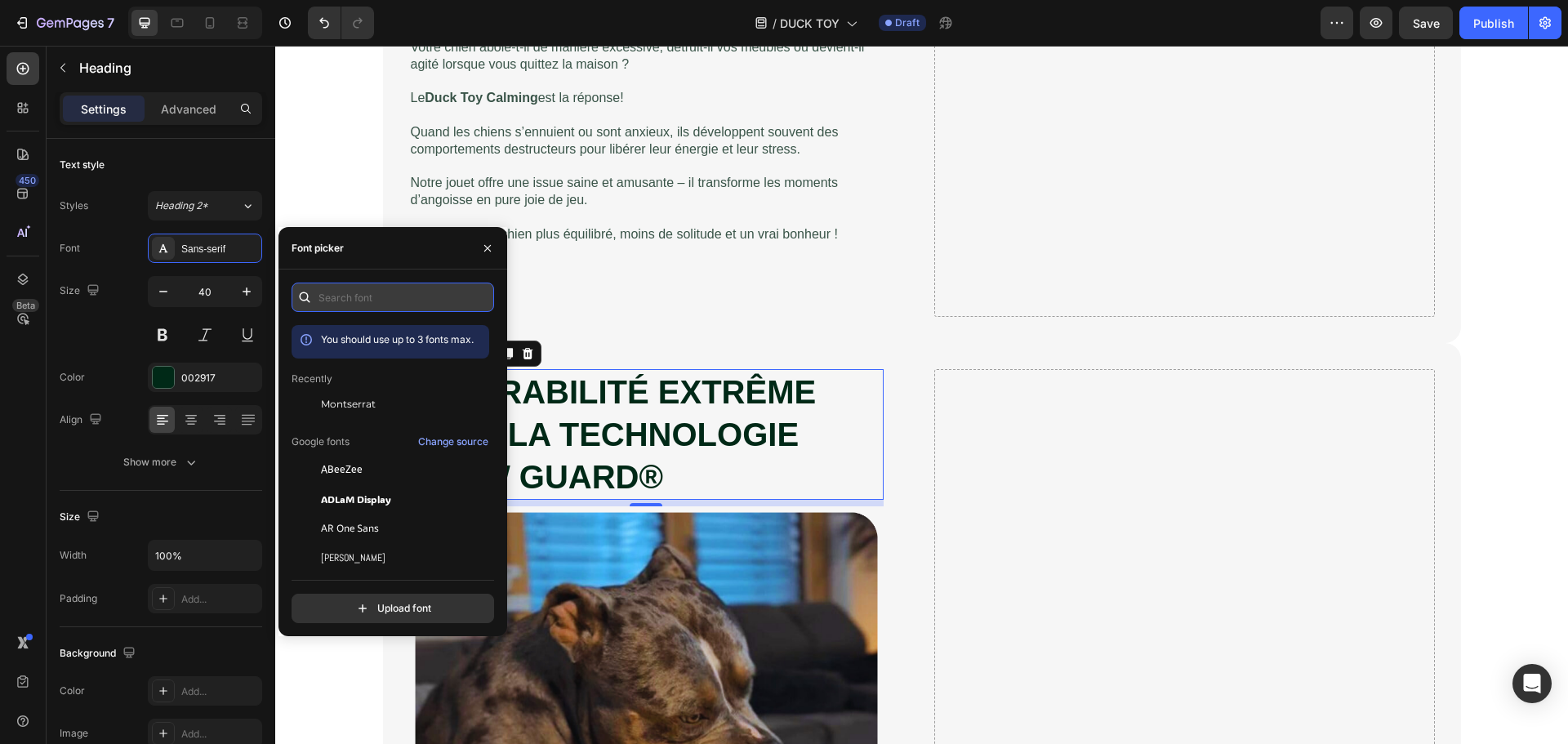
click at [385, 300] on input "text" at bounding box center [393, 297] width 203 height 29
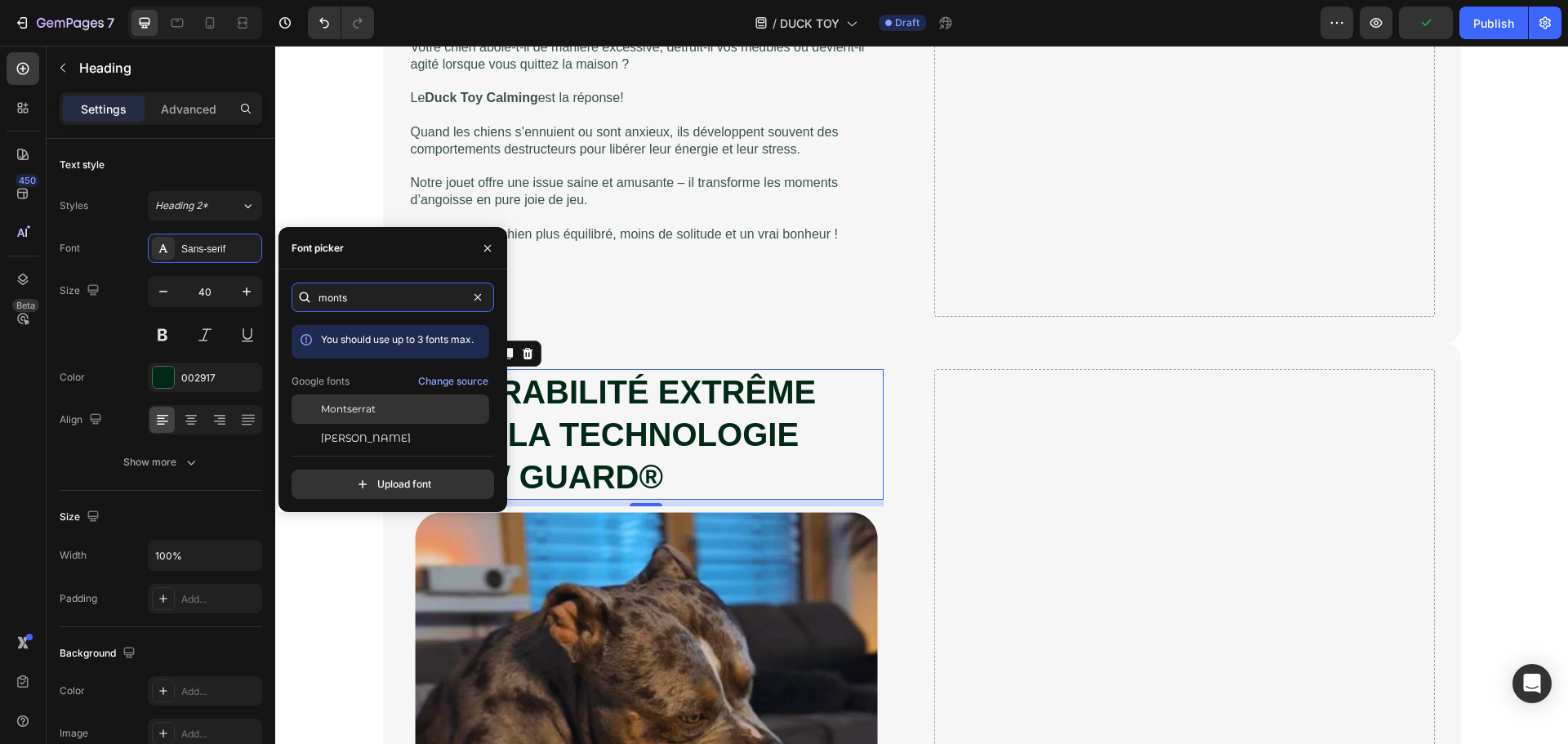
type input "monts"
click at [321, 414] on span "Montserrat" at bounding box center [349, 409] width 54 height 14
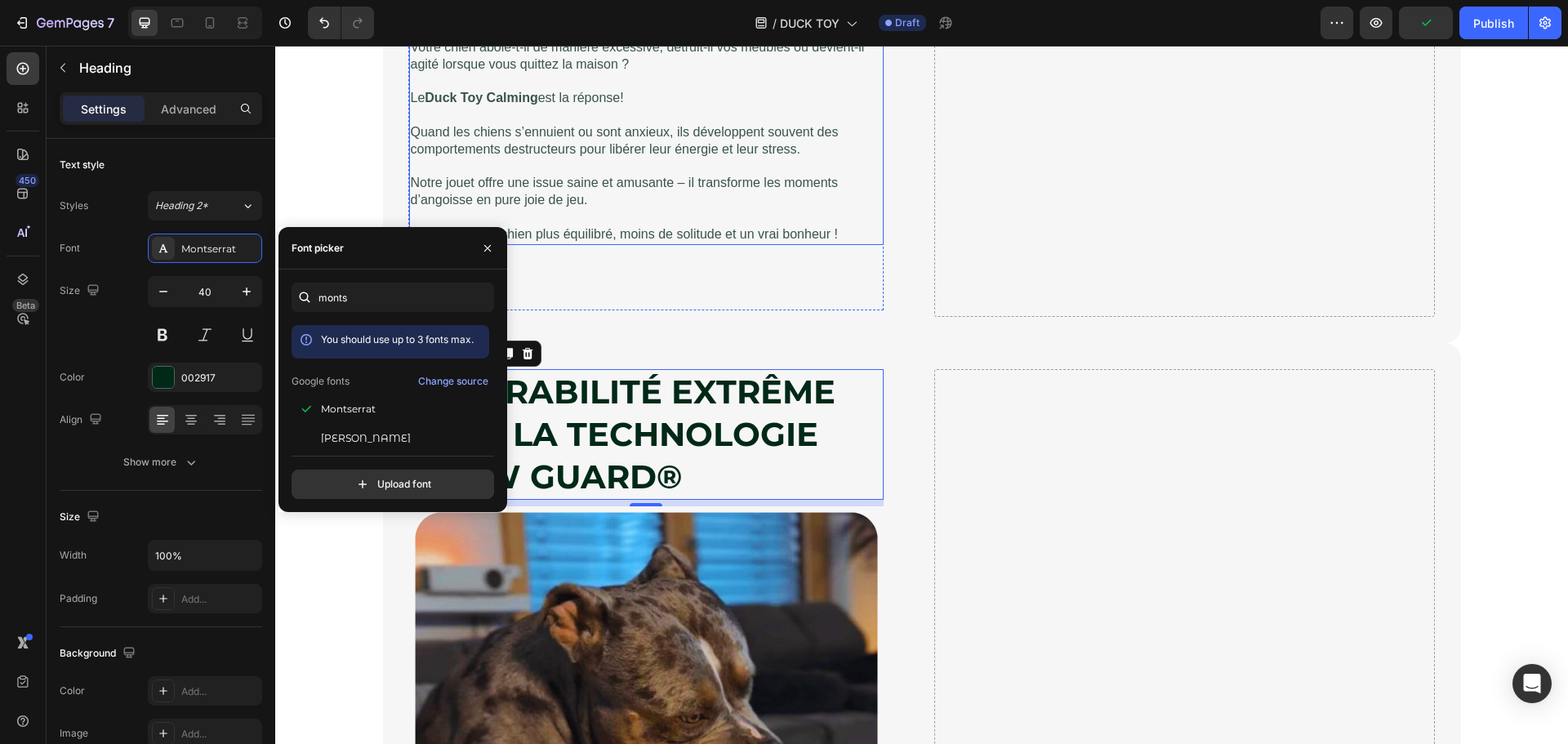
click at [698, 141] on p "Quand les chiens s’ennuient ou sont anxieux, ils développent souvent des compor…" at bounding box center [646, 141] width 471 height 34
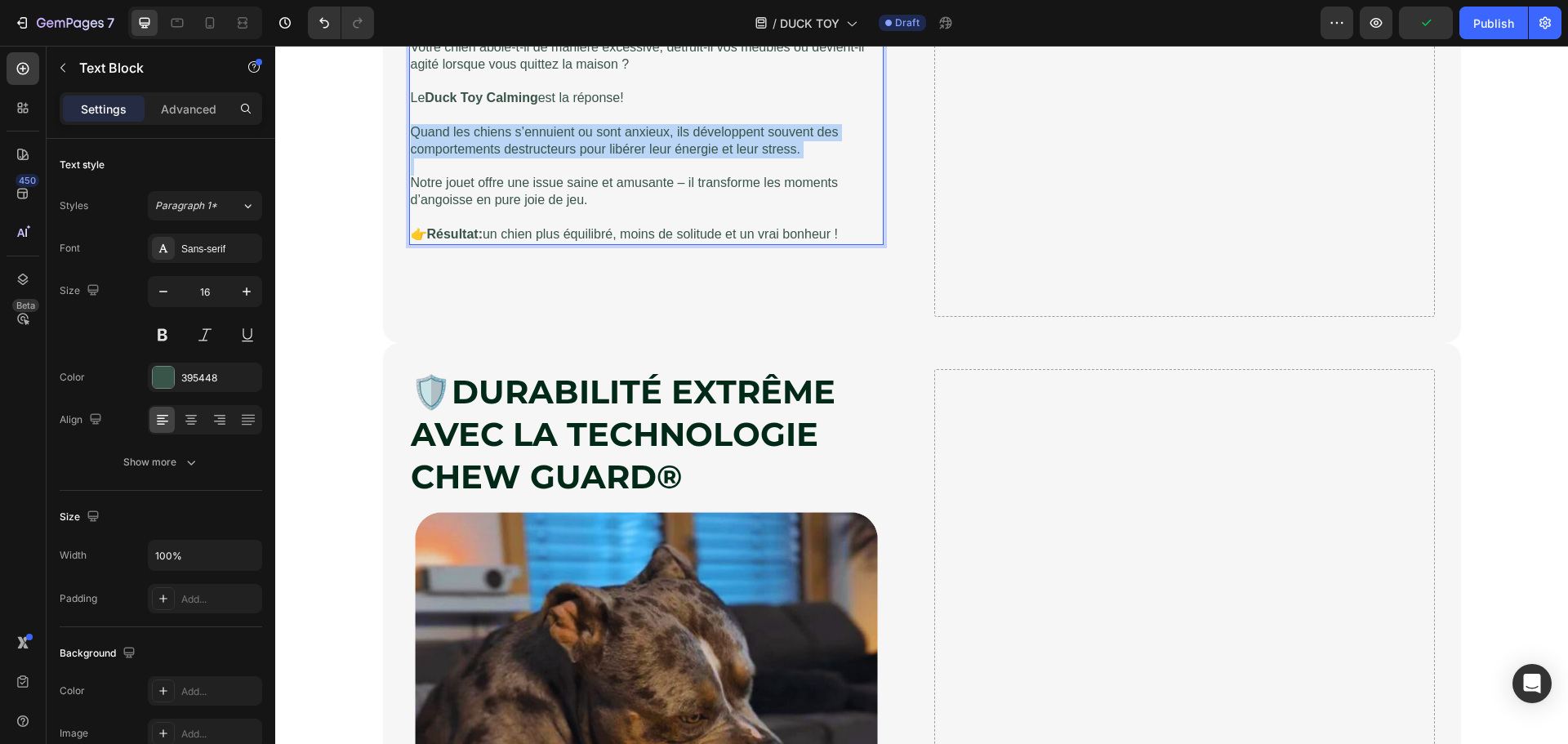
click at [698, 141] on p "Quand les chiens s’ennuient ou sont anxieux, ils développent souvent des compor…" at bounding box center [646, 141] width 471 height 34
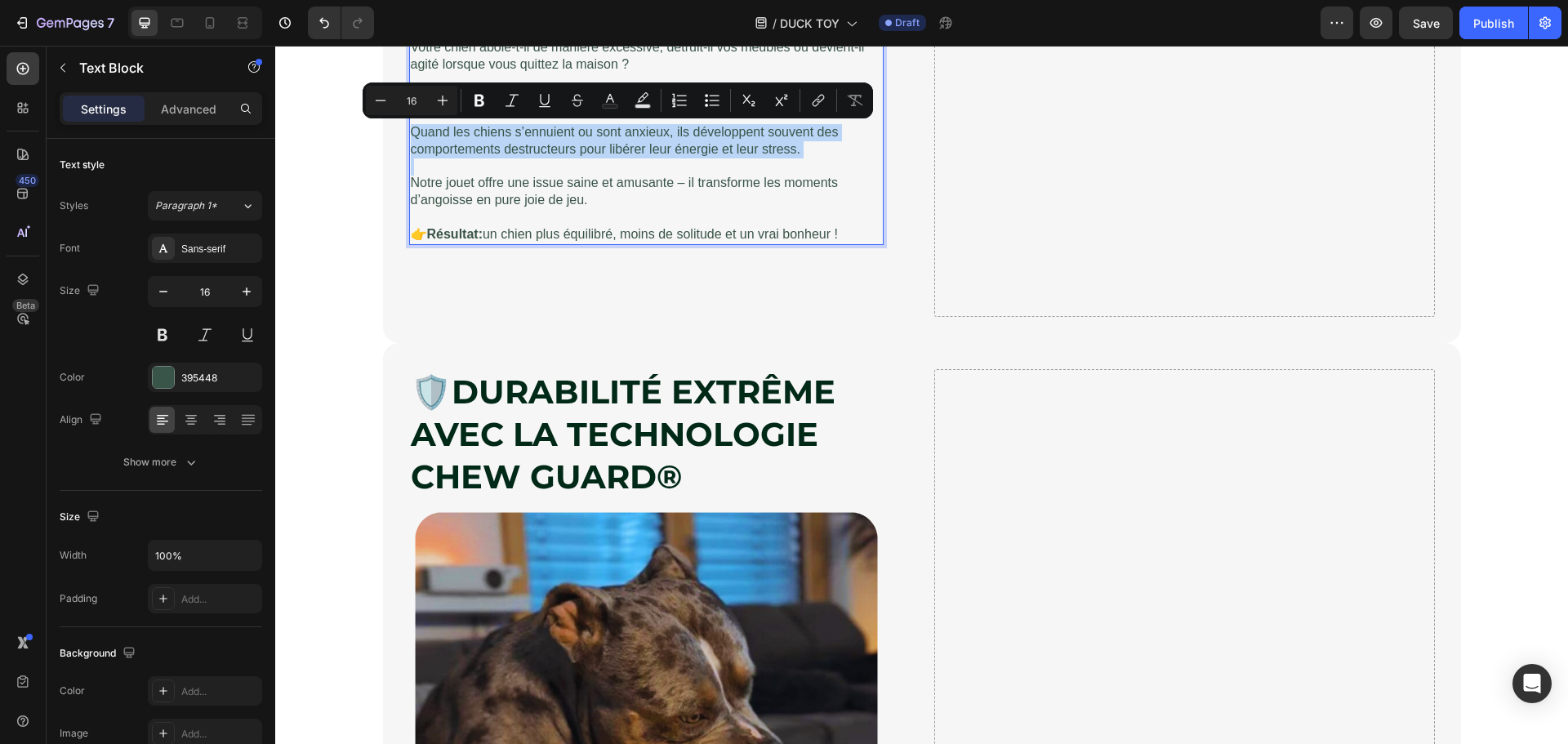
click at [698, 141] on p "Quand les chiens s’ennuient ou sont anxieux, ils développent souvent des compor…" at bounding box center [646, 141] width 471 height 34
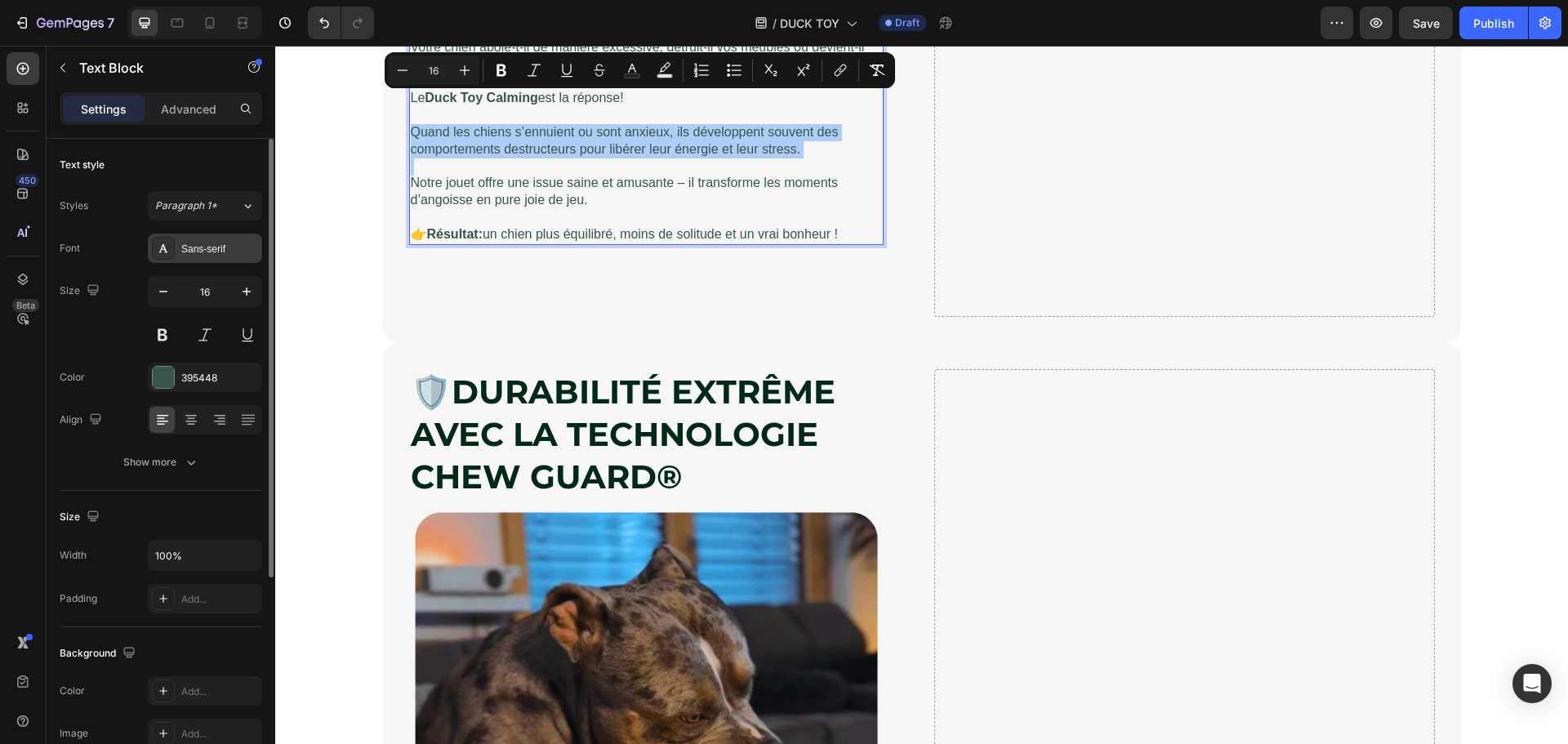
click at [187, 248] on div "Sans-serif" at bounding box center [219, 249] width 77 height 14
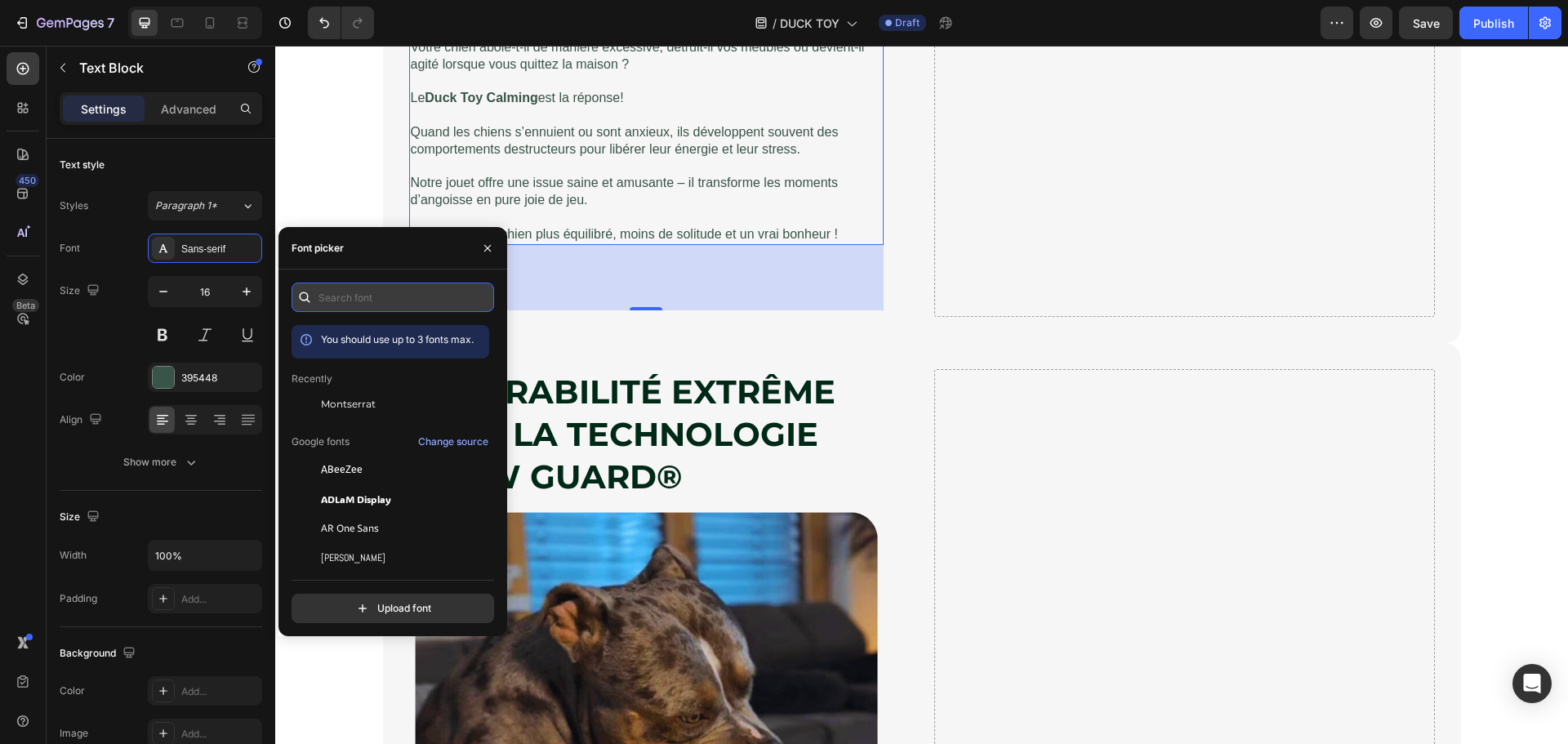
click at [378, 292] on input "text" at bounding box center [393, 297] width 203 height 29
click at [359, 396] on span "Montserrat" at bounding box center [349, 404] width 54 height 14
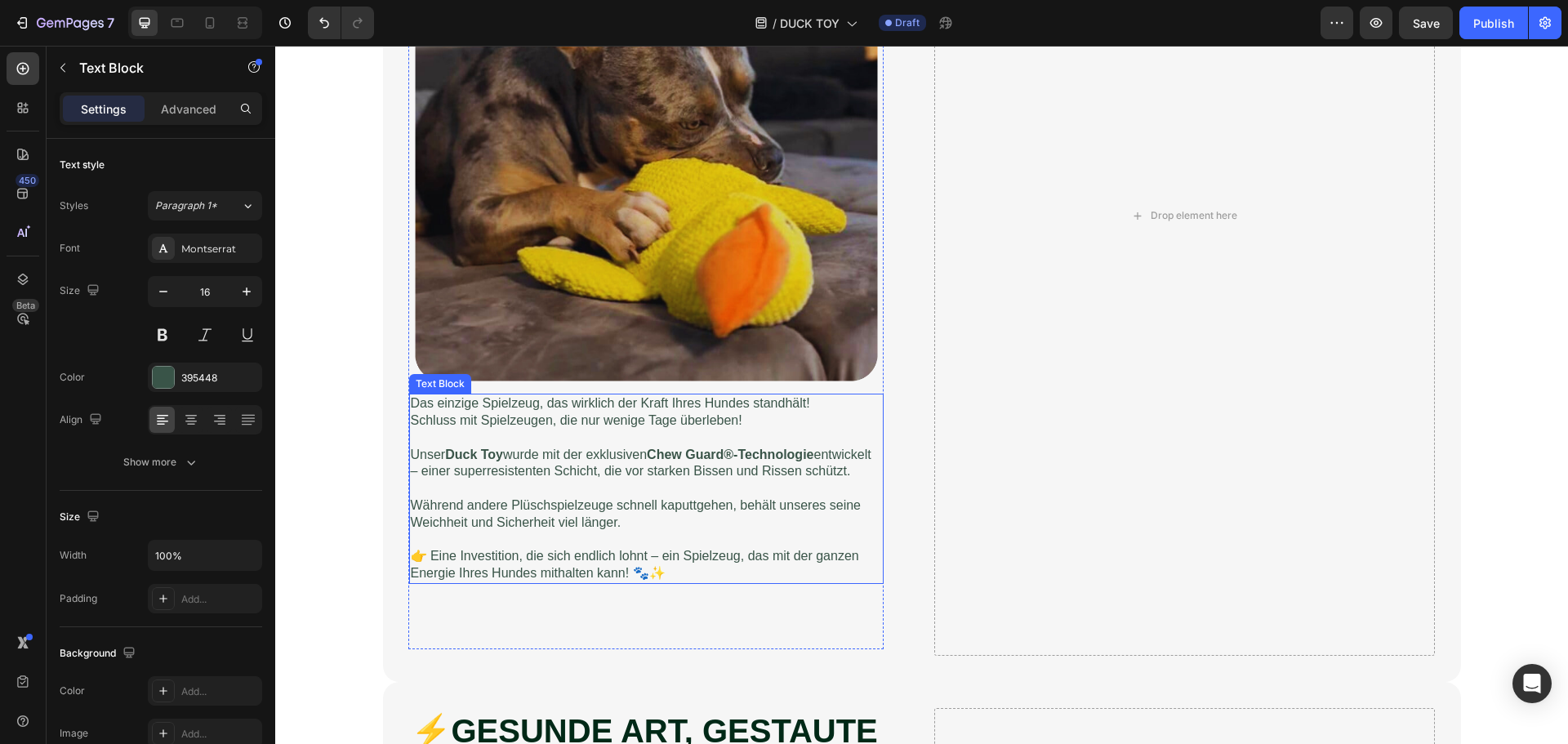
scroll to position [2040, 0]
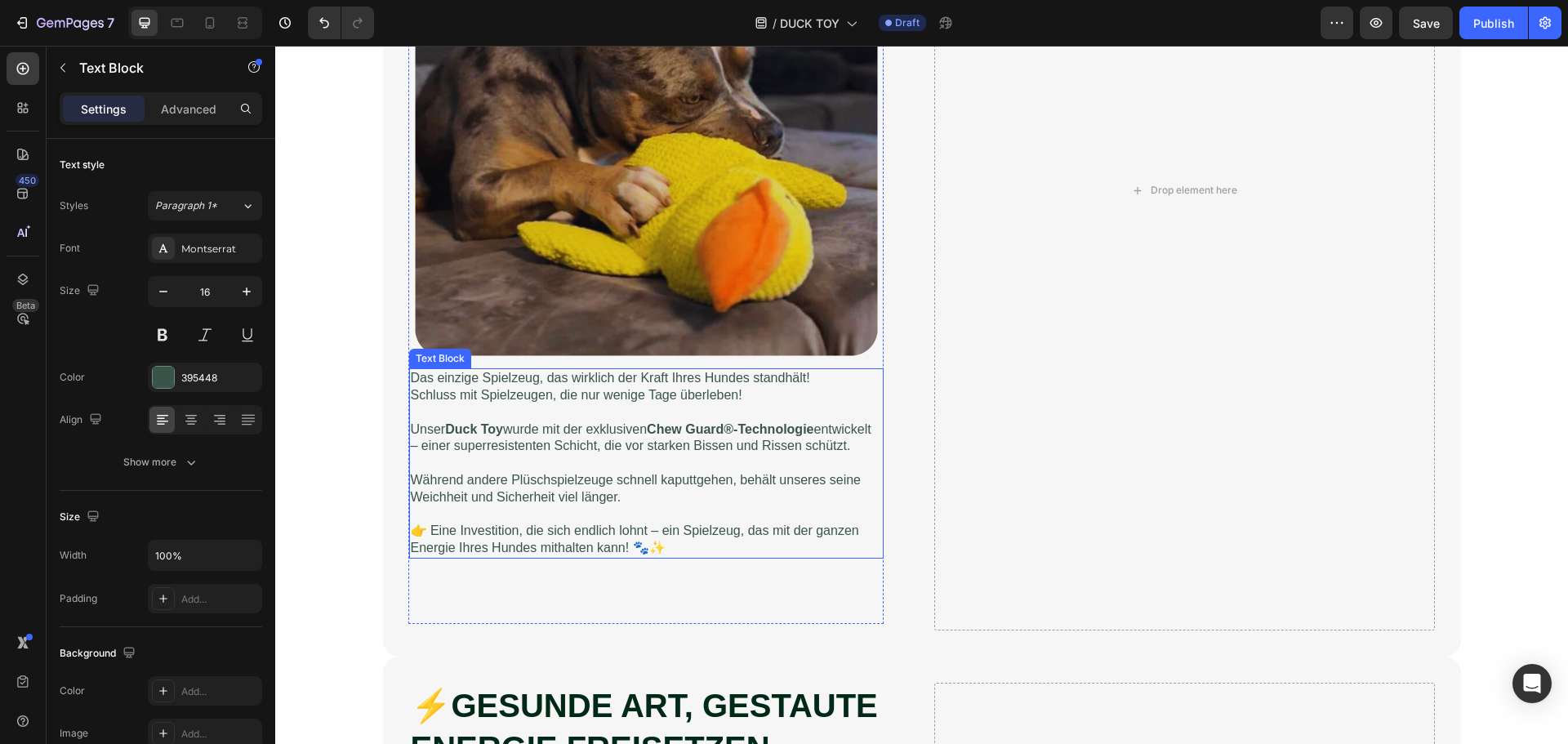
click at [545, 428] on p "Unser Duck Toy wurde mit der exklusiven Chew Guard®-Technologie entwickelt – ei…" at bounding box center [646, 430] width 471 height 51
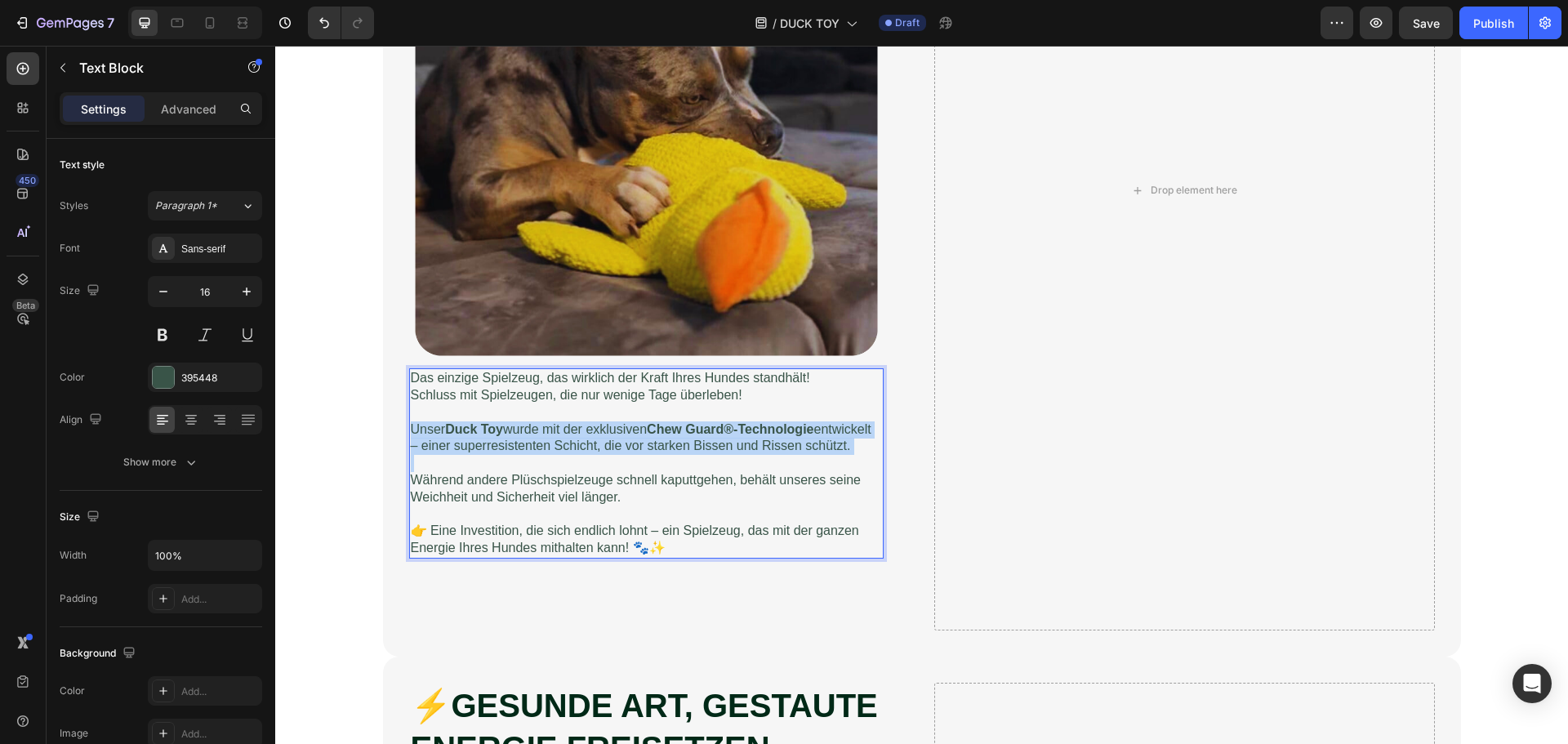
click at [545, 428] on p "Unser Duck Toy wurde mit der exklusiven Chew Guard®-Technologie entwickelt – ei…" at bounding box center [646, 430] width 471 height 51
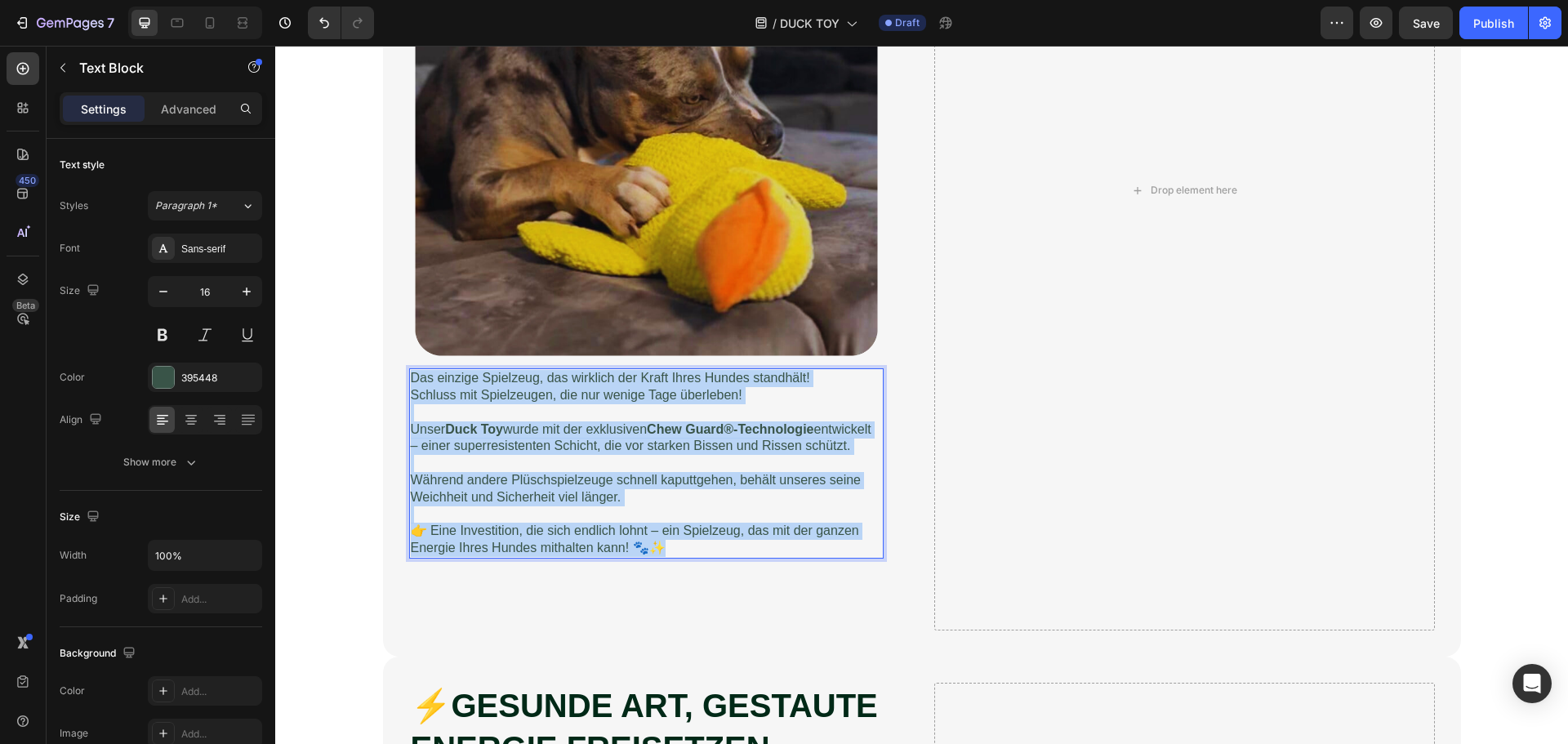
copy div "Das einzige Spielzeug, das wirklich der Kraft Ihres Hundes standhält! Schluss m…"
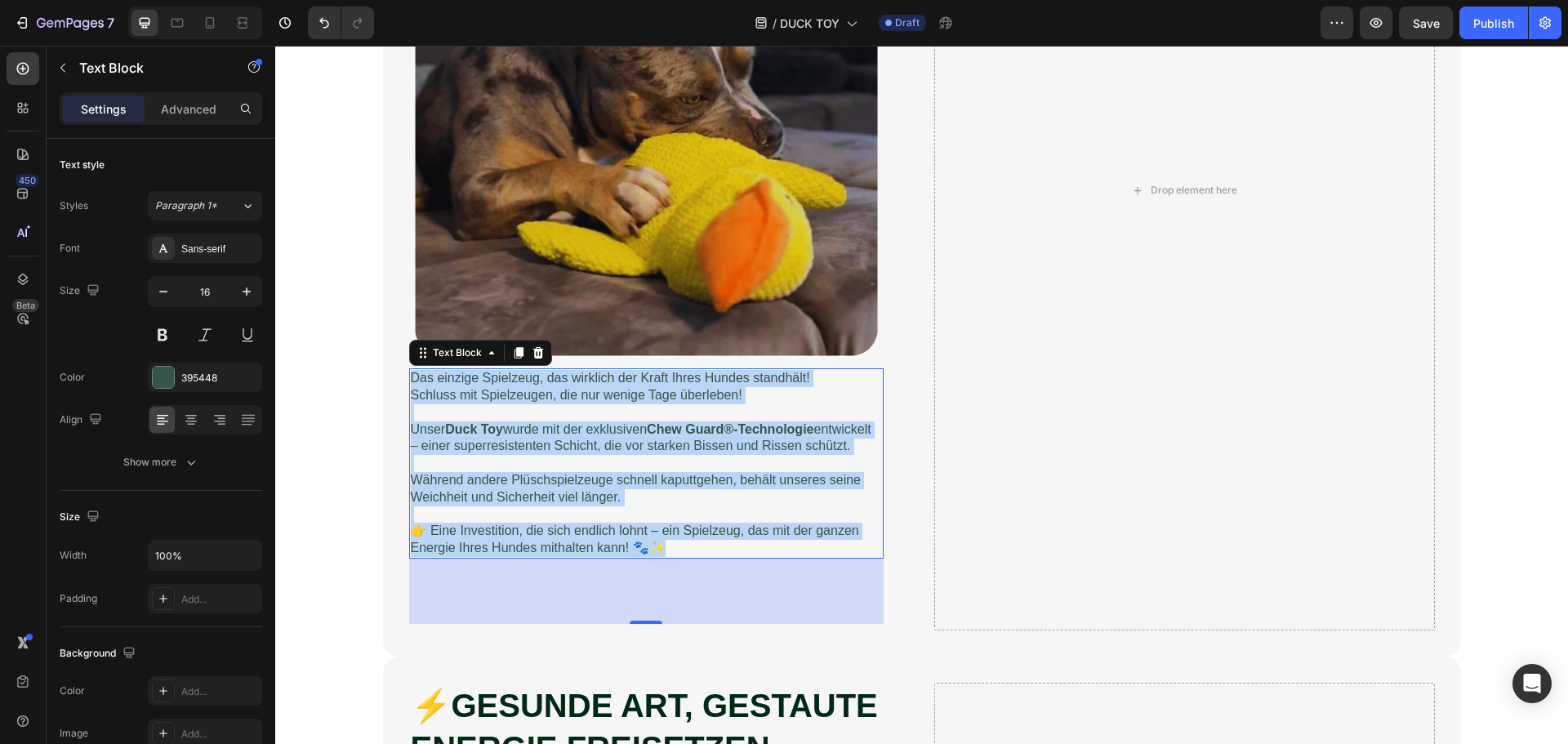
click at [503, 546] on p "👉 Eine Investition, die sich endlich lohnt – ein Spielzeug, das mit der ganzen …" at bounding box center [646, 531] width 471 height 51
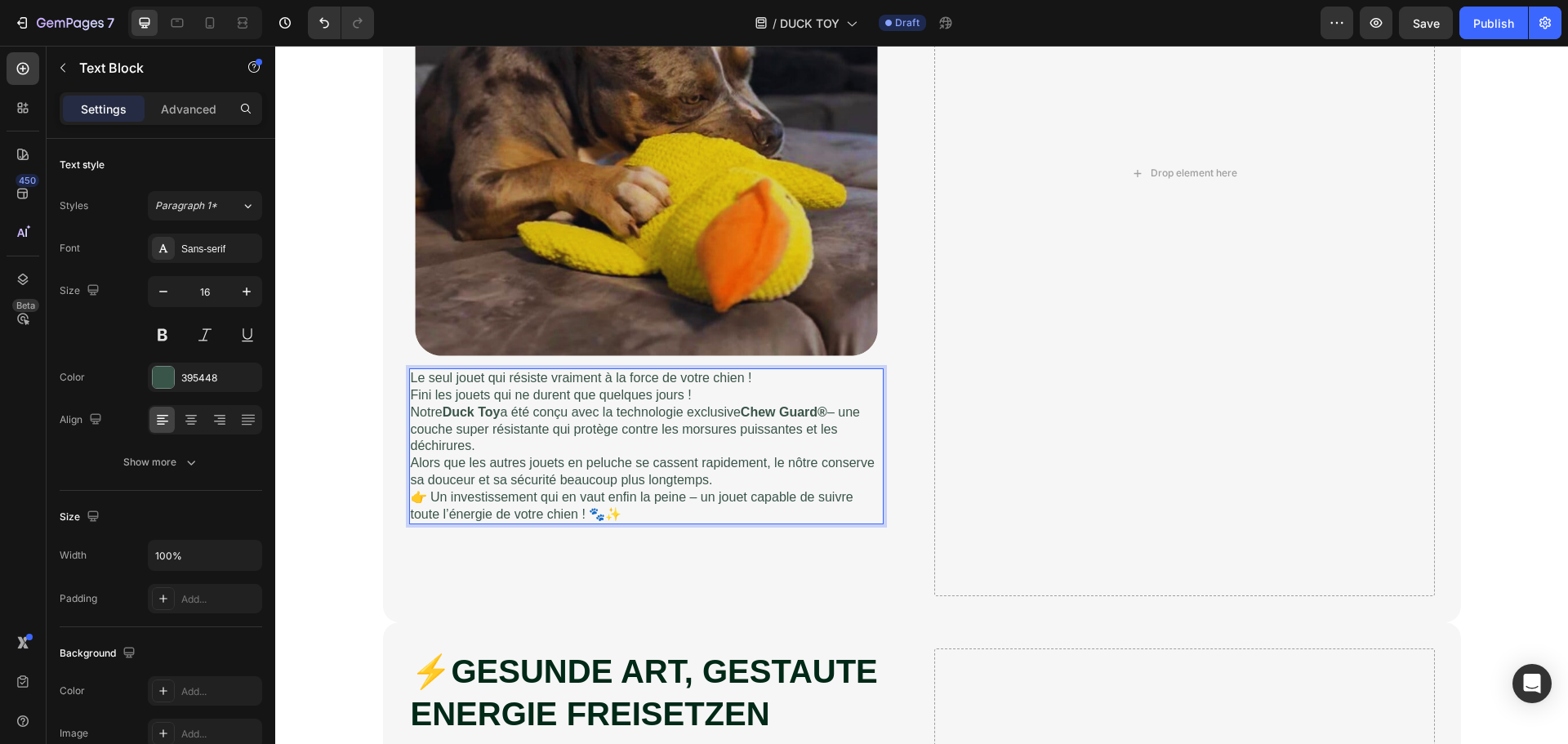
click at [718, 394] on p "Fini les jouets qui ne durent que quelques jours !" at bounding box center [646, 396] width 471 height 17
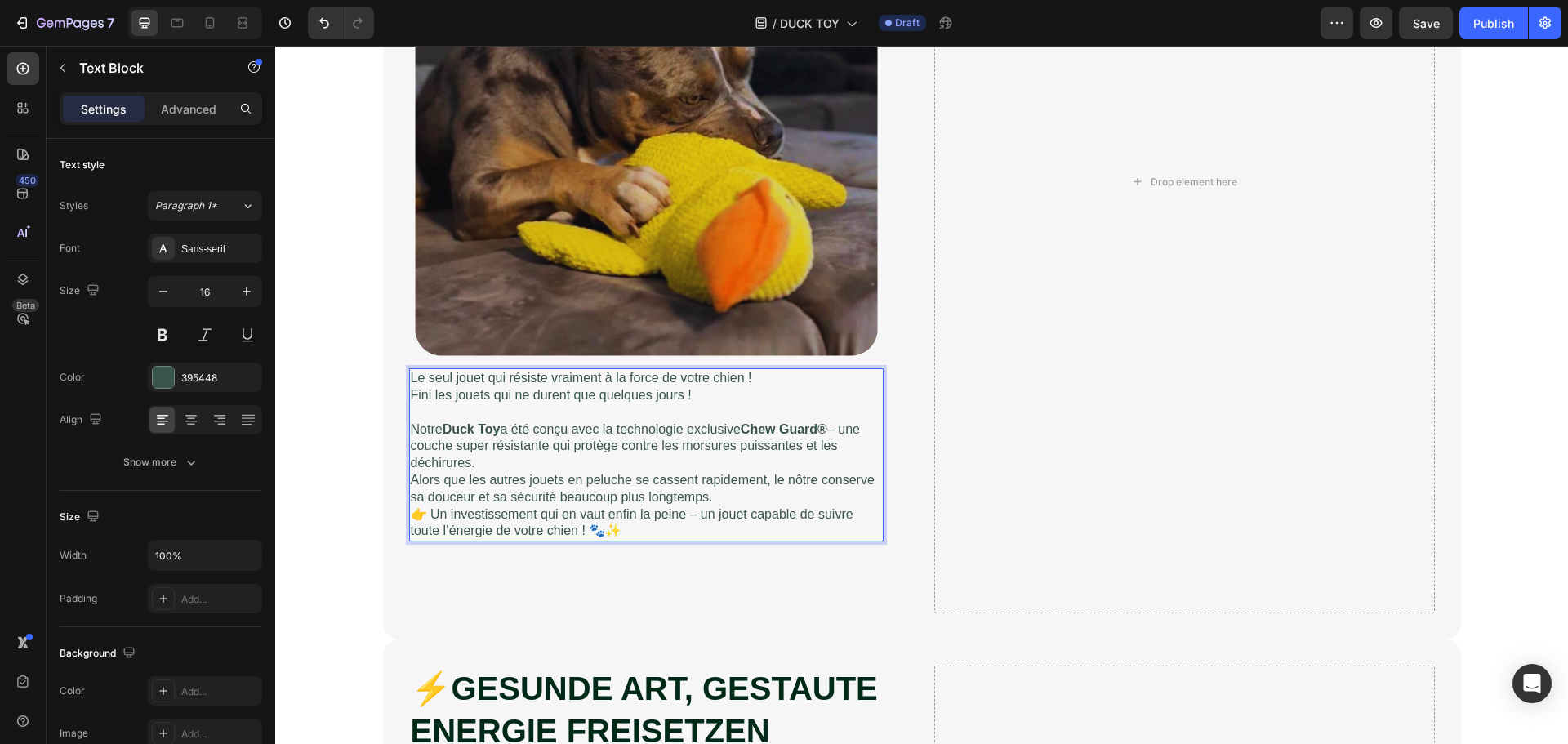
click at [494, 471] on p "Notre Duck Toy a été conçu avec la technologie exclusive Chew Guard® – une couc…" at bounding box center [646, 446] width 471 height 51
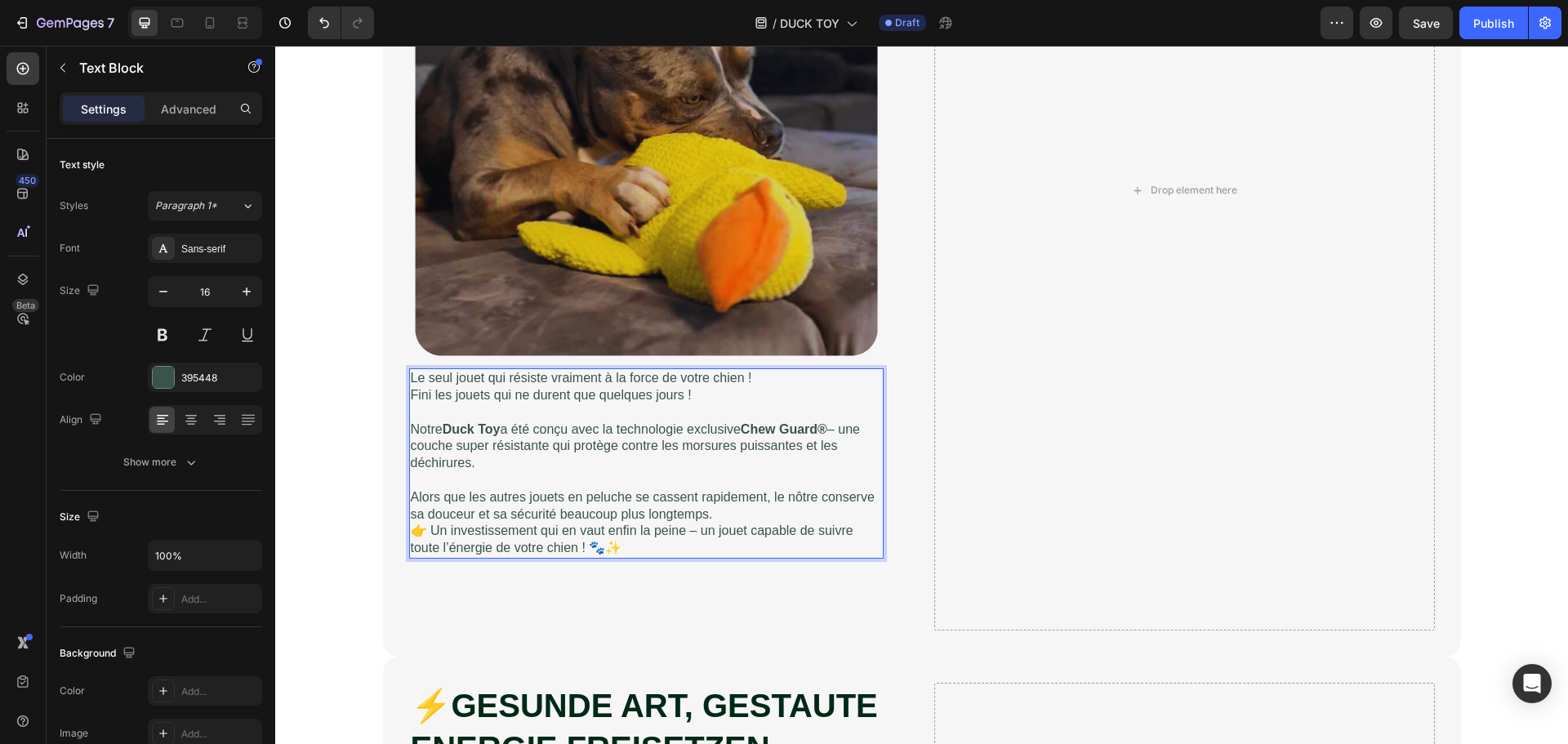
click at [728, 511] on p "Alors que les autres jouets en peluche se cassent rapidement, le nôtre conserve…" at bounding box center [646, 506] width 471 height 34
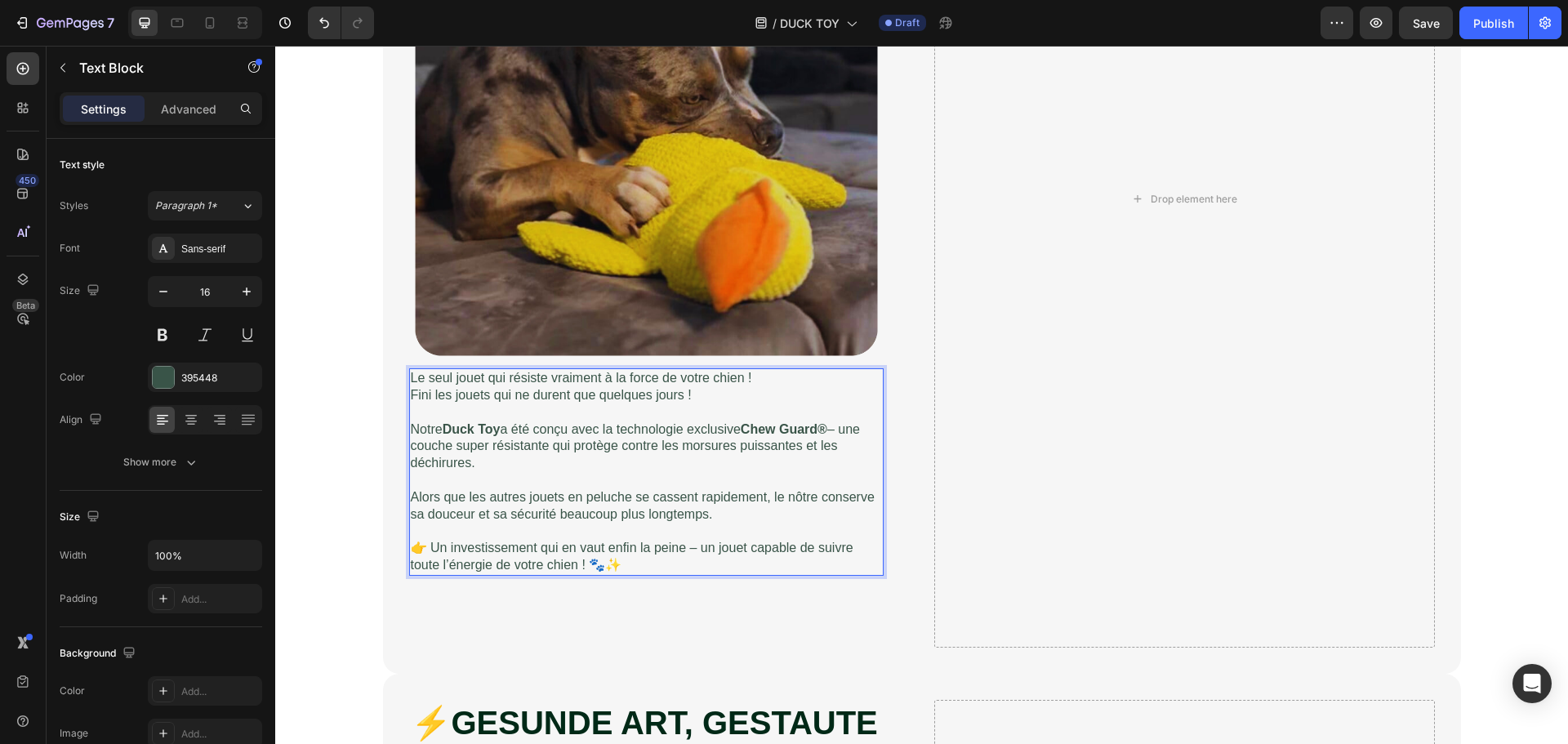
click at [682, 396] on p "Fini les jouets qui ne durent que quelques jours !" at bounding box center [646, 396] width 471 height 17
click at [743, 378] on p "Le seul jouet qui résiste vraiment à la force de votre chien !" at bounding box center [646, 378] width 471 height 17
click at [747, 377] on p "Le seul jouet qui résiste vraiment à la force de votre chien!" at bounding box center [646, 378] width 471 height 17
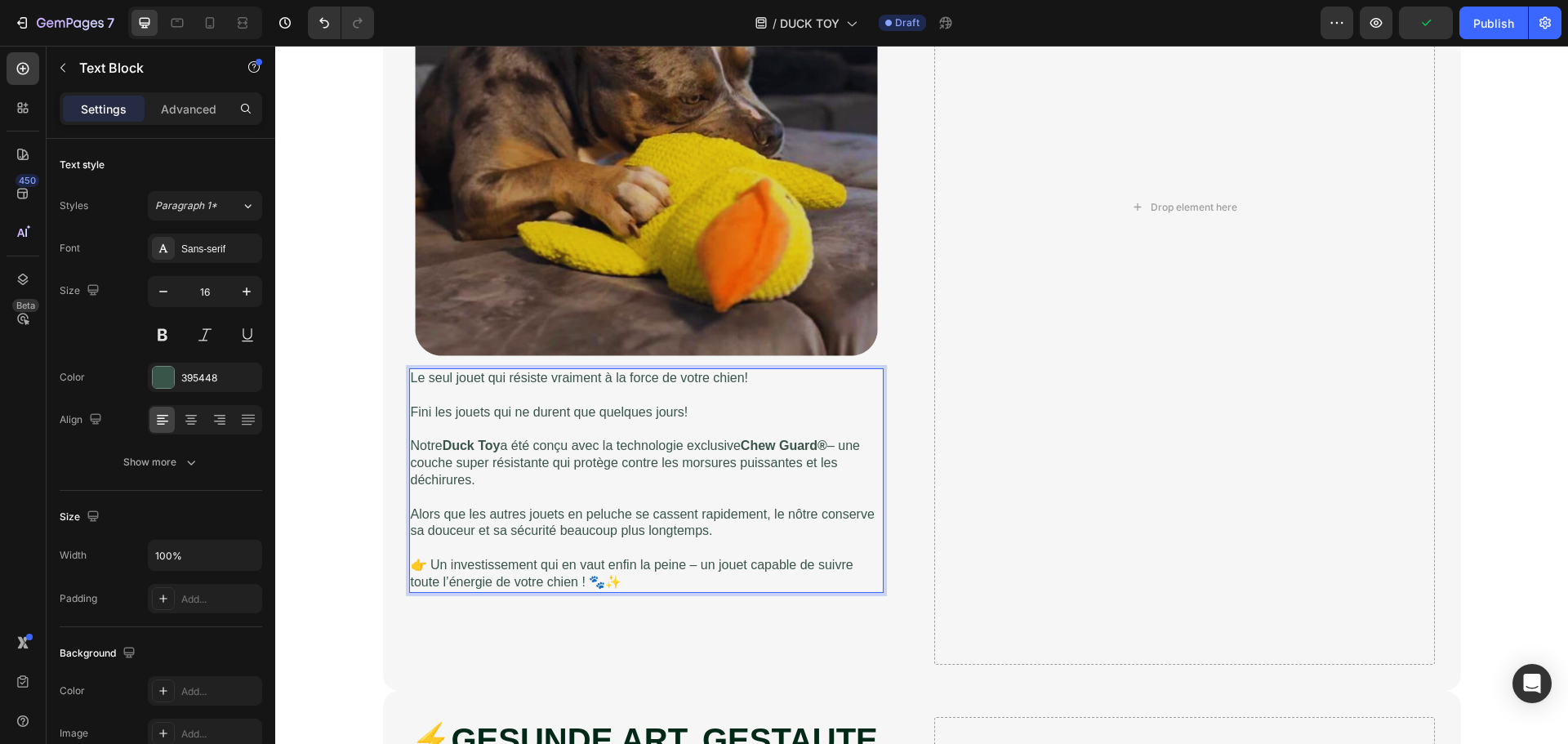
click at [558, 479] on p "Notre Duck Toy a été conçu avec la technologie exclusive Chew Guard® – une couc…" at bounding box center [646, 463] width 471 height 51
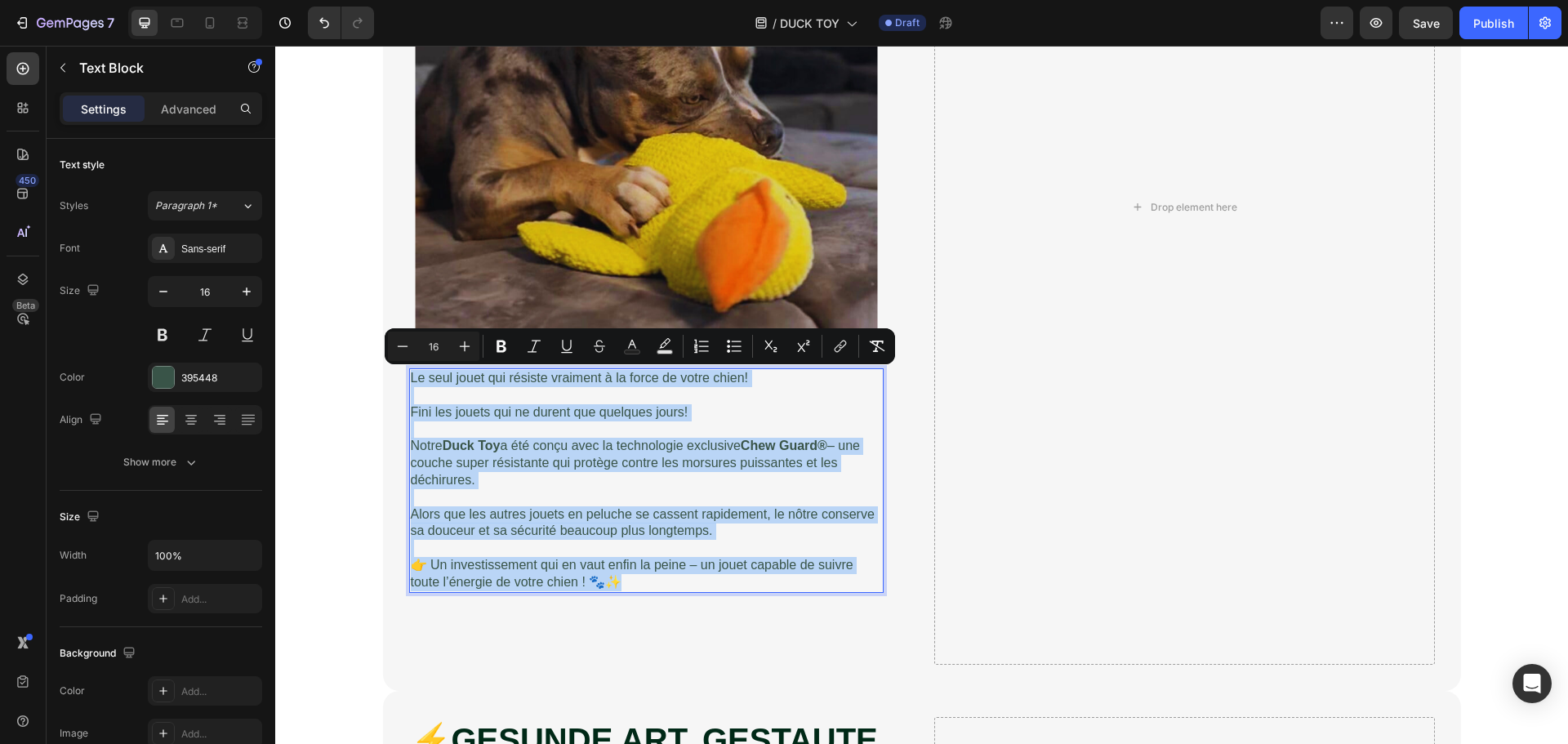
click at [575, 579] on p "👉 Un investissement qui en vaut enfin la peine – un jouet capable de suivre tou…" at bounding box center [646, 574] width 471 height 34
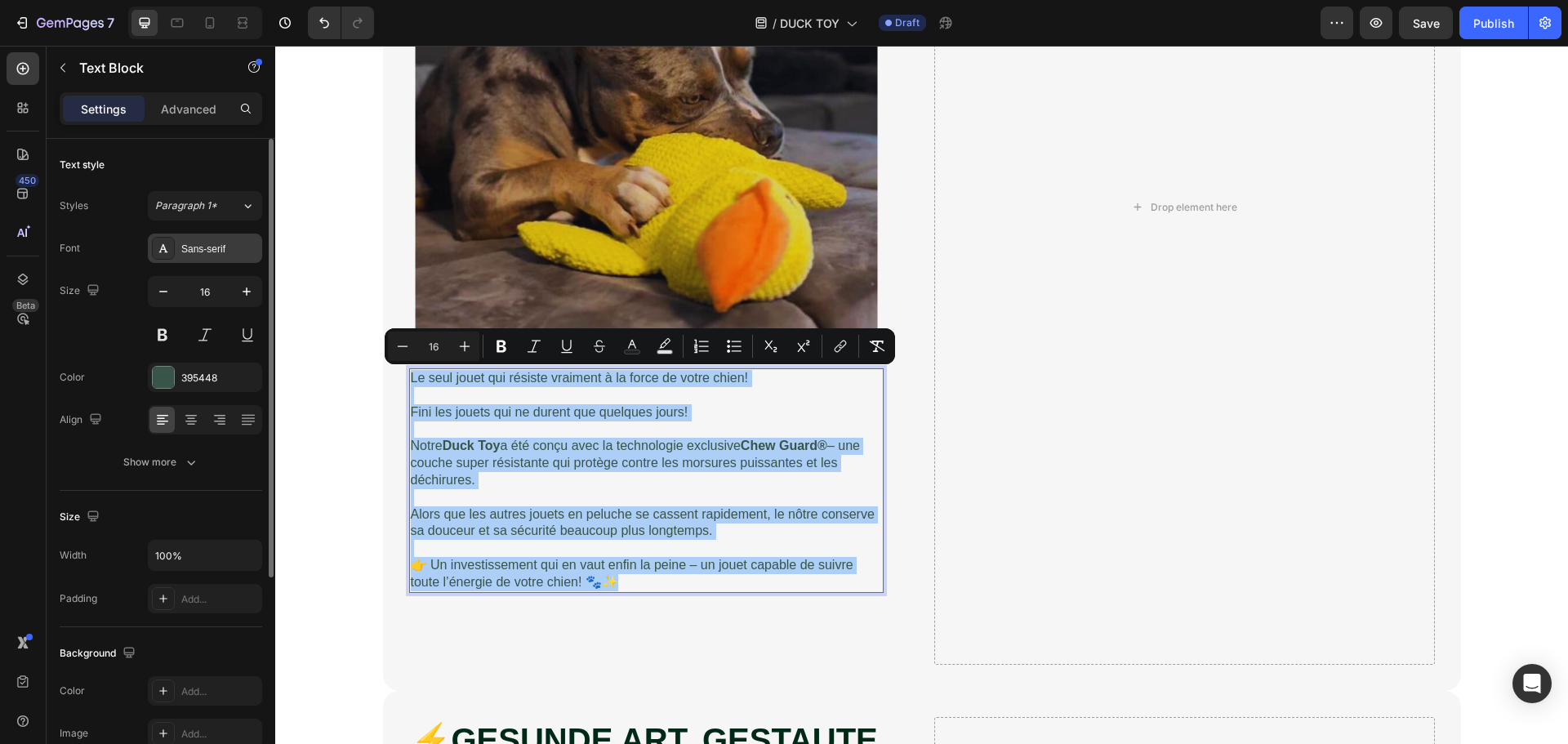
click at [218, 253] on div "Sans-serif" at bounding box center [219, 249] width 77 height 14
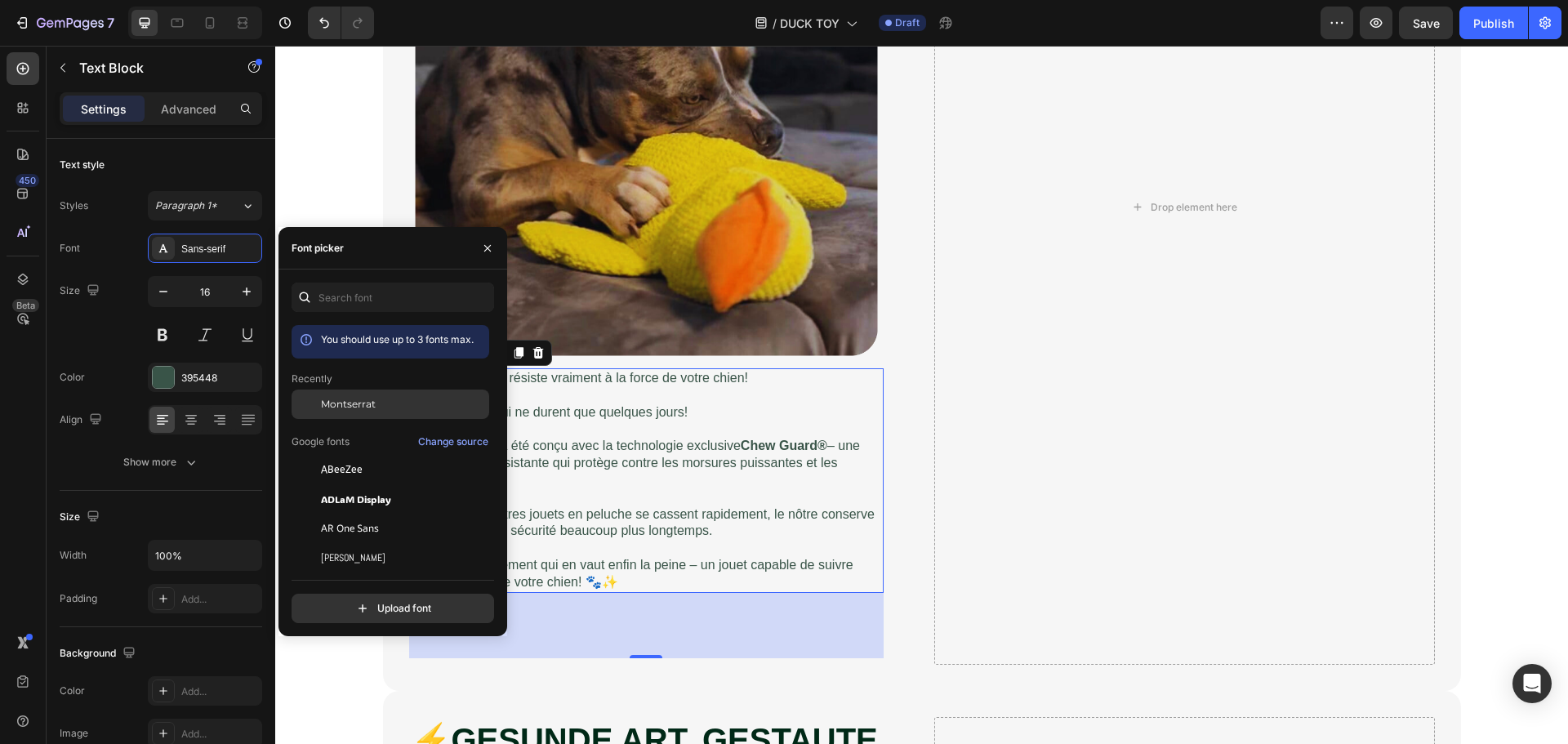
click at [351, 398] on span "Montserrat" at bounding box center [349, 404] width 54 height 14
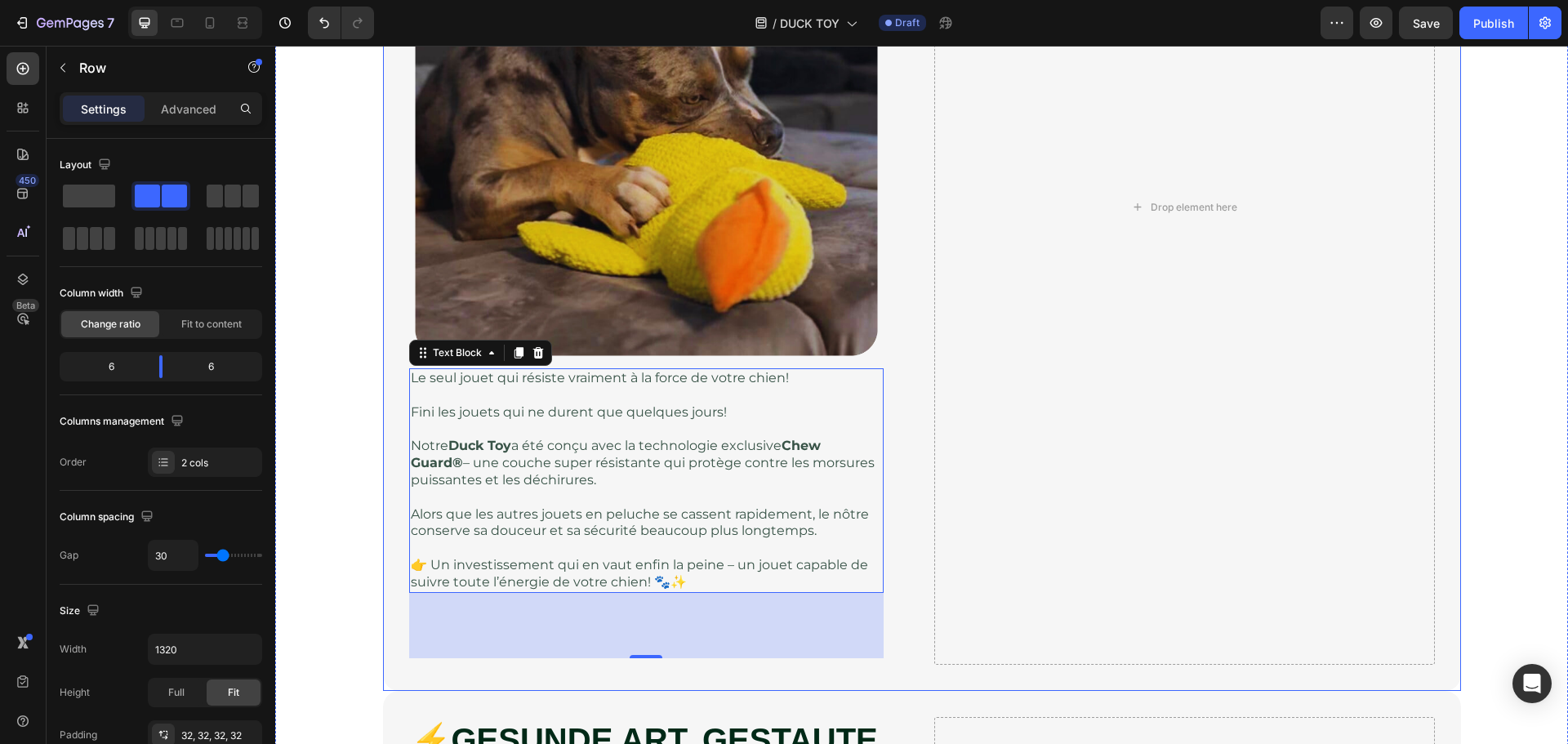
click at [934, 515] on div "Drop element here" at bounding box center [1184, 206] width 501 height 913
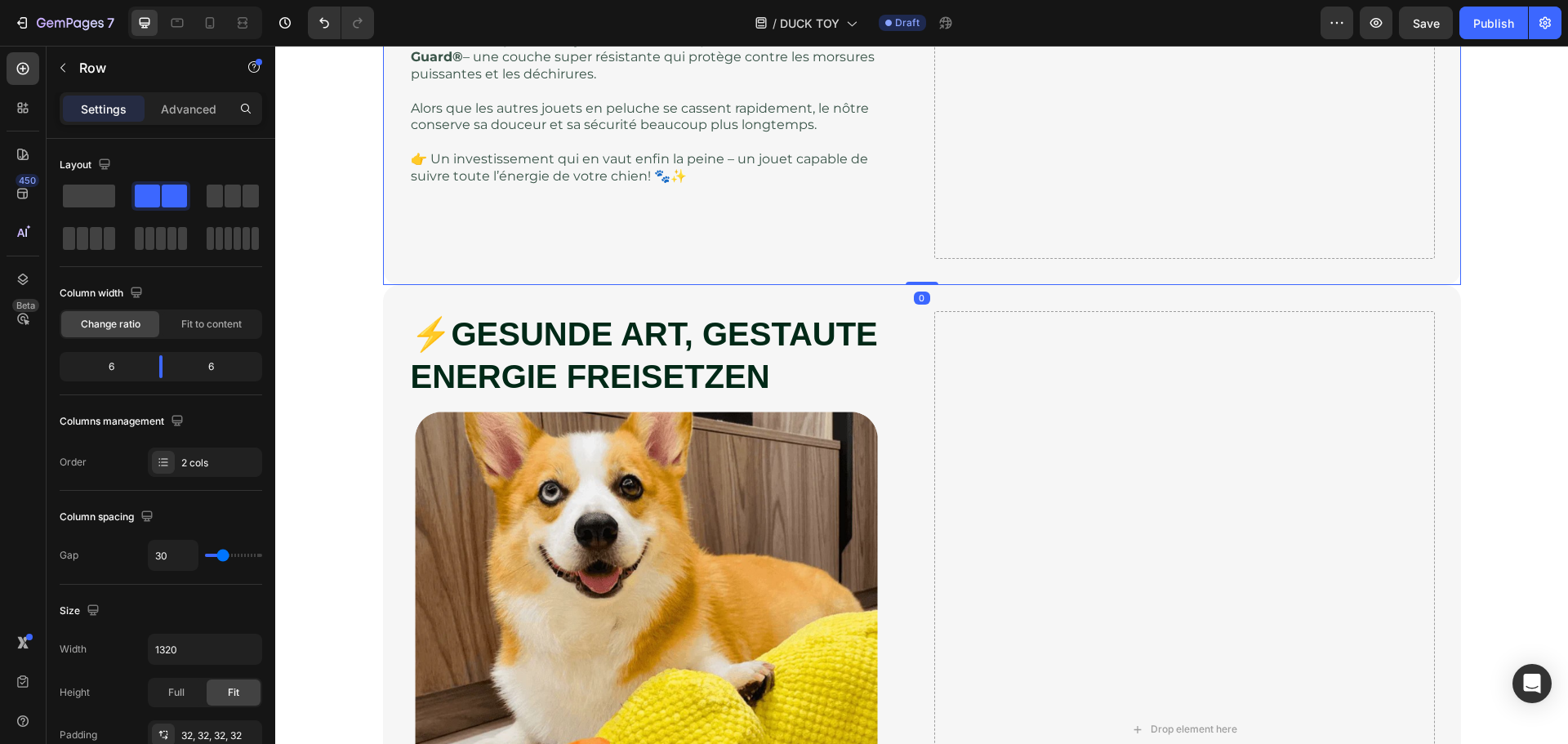
scroll to position [2448, 0]
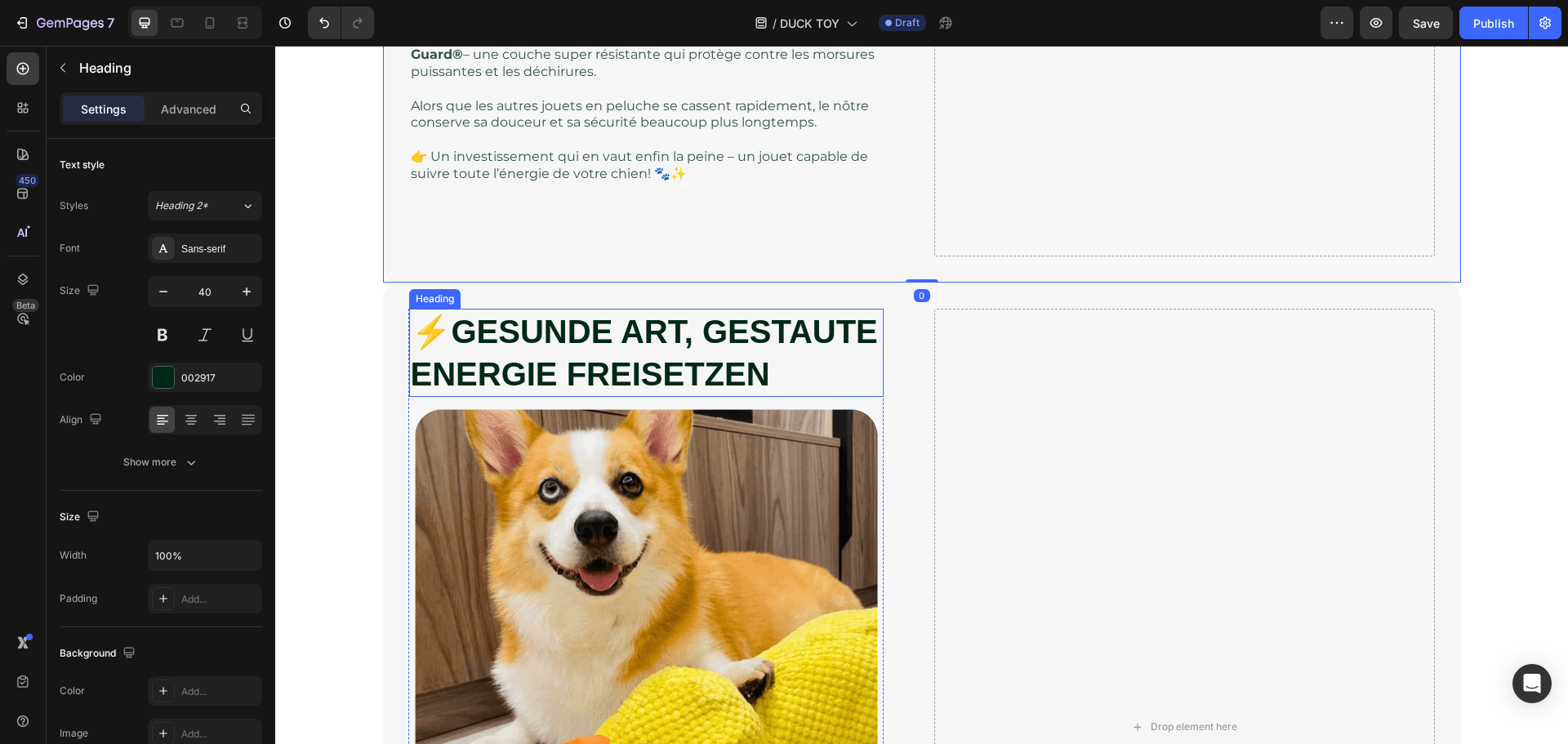
click at [569, 335] on strong "GESUNDE ART, GESTAUTE ENERGIE FREISETZEN" at bounding box center [645, 352] width 467 height 79
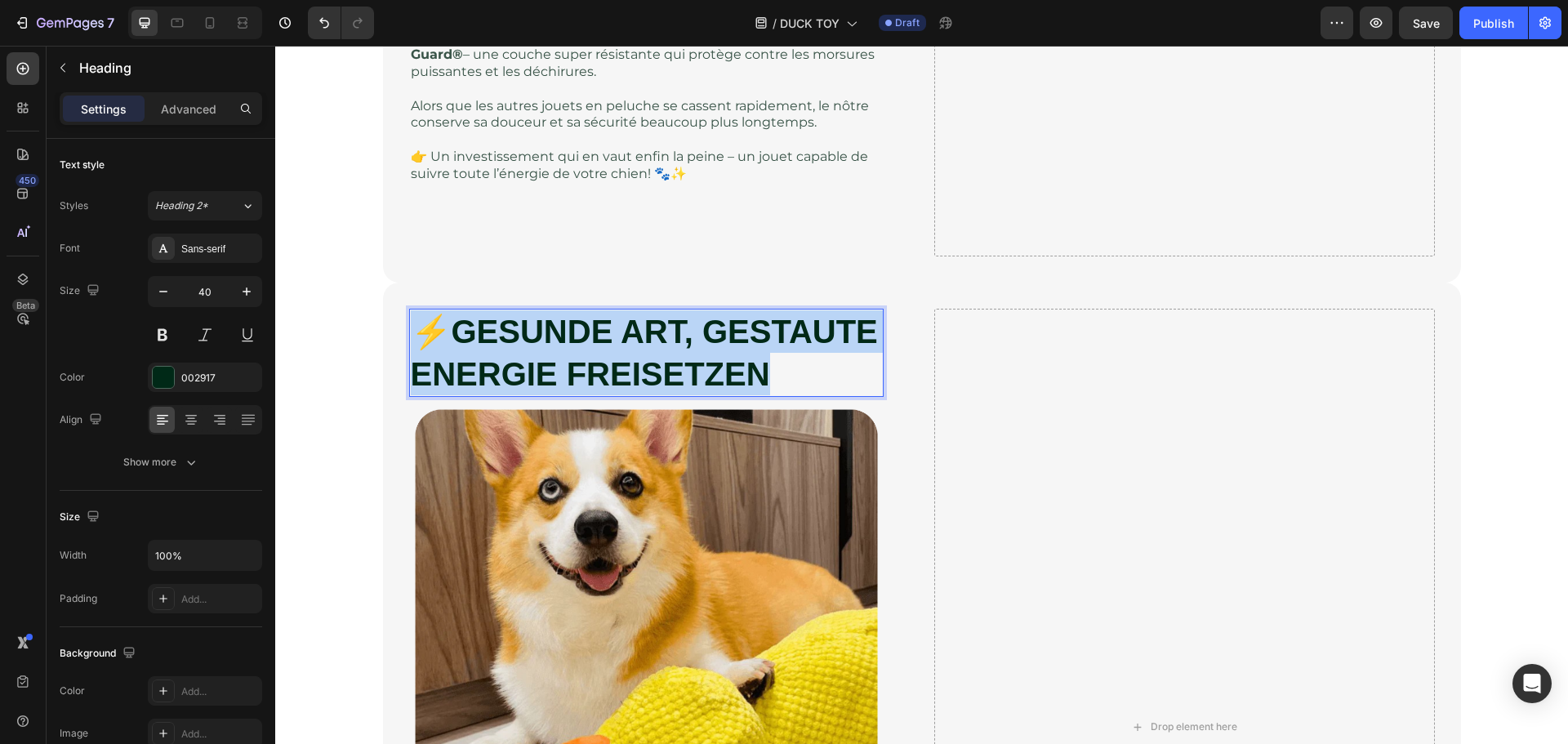
click at [569, 335] on strong "GESUNDE ART, GESTAUTE ENERGIE FREISETZEN" at bounding box center [645, 352] width 467 height 79
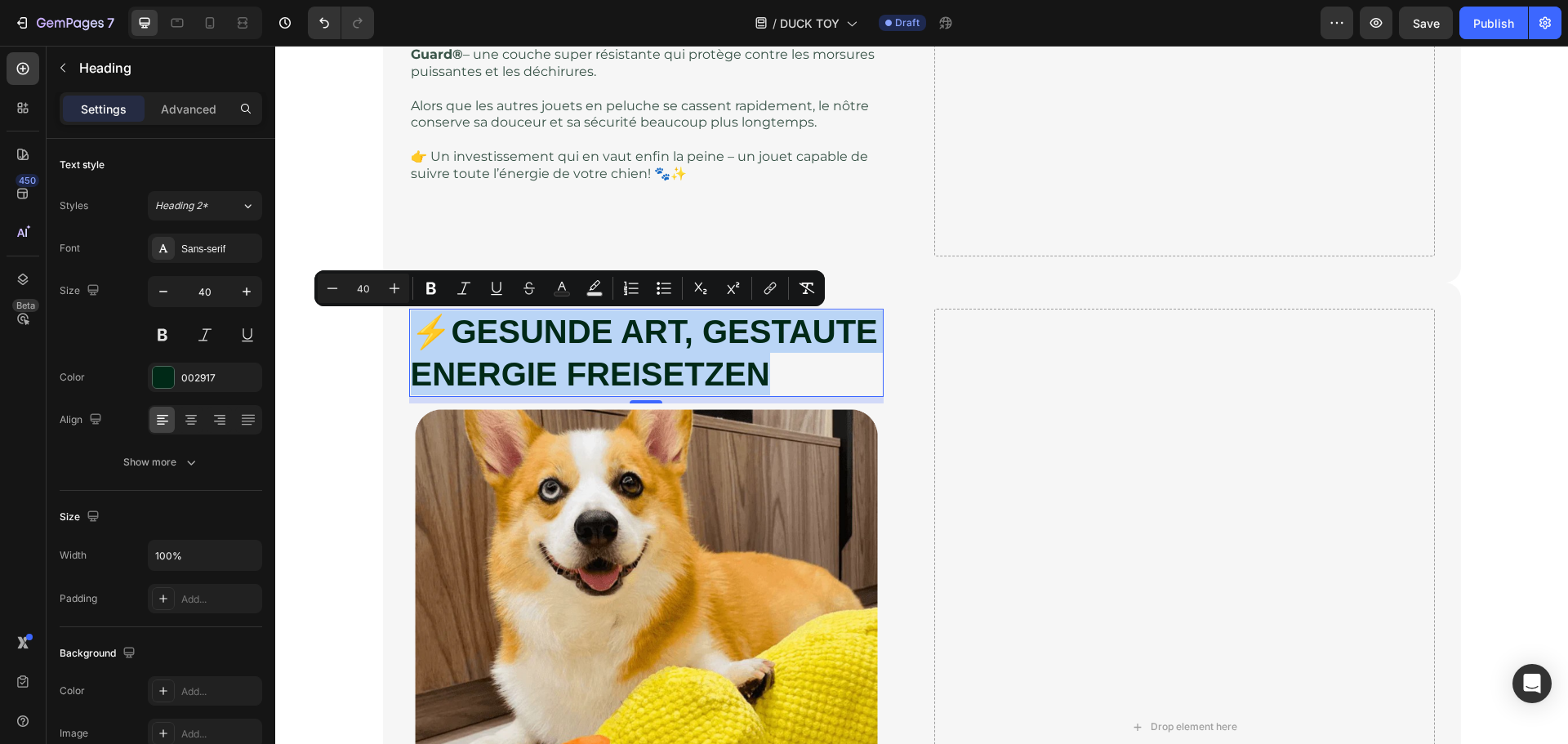
click at [530, 363] on strong "GESUNDE ART, GESTAUTE ENERGIE FREISETZEN" at bounding box center [645, 352] width 467 height 79
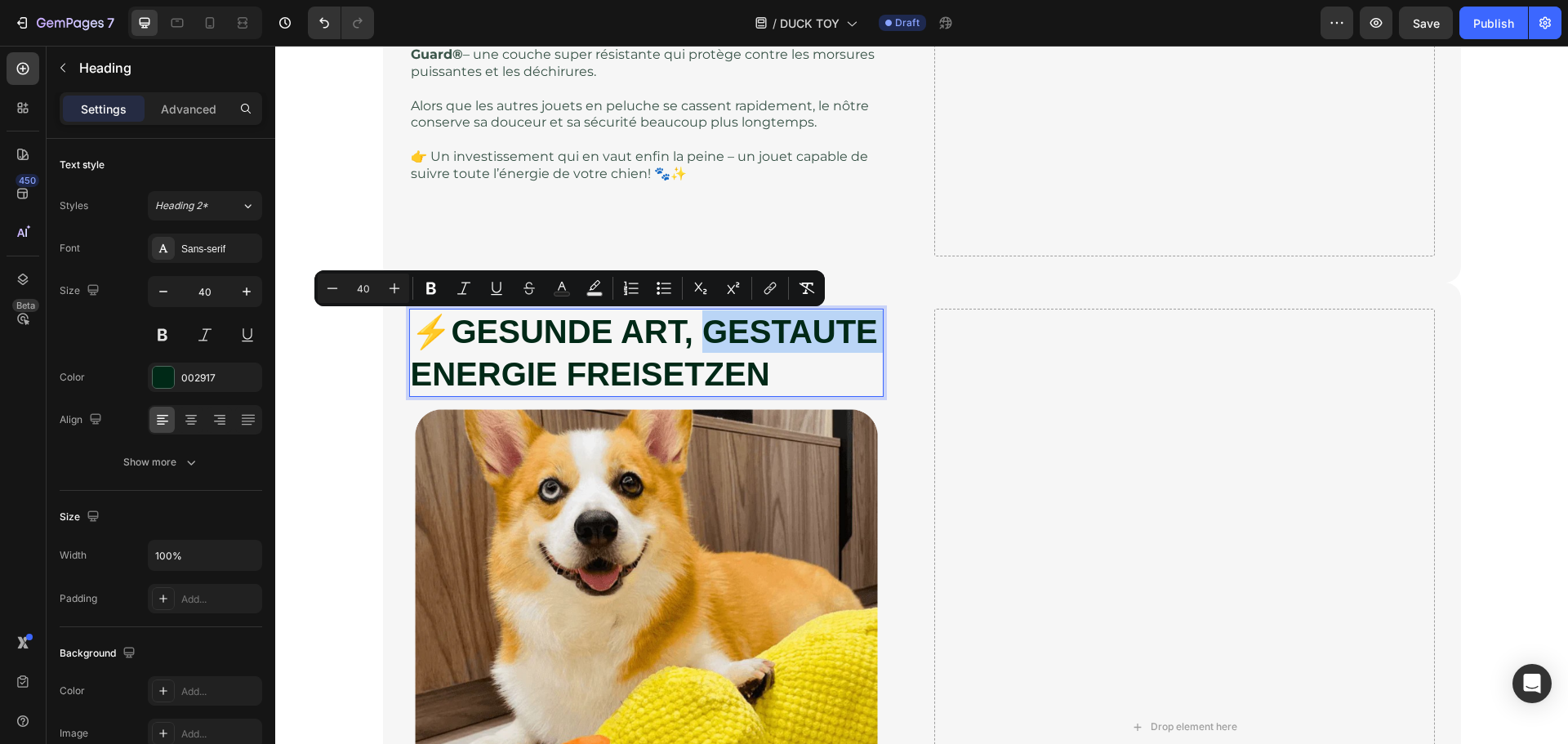
click at [530, 363] on strong "GESUNDE ART, GESTAUTE ENERGIE FREISETZEN" at bounding box center [645, 352] width 467 height 79
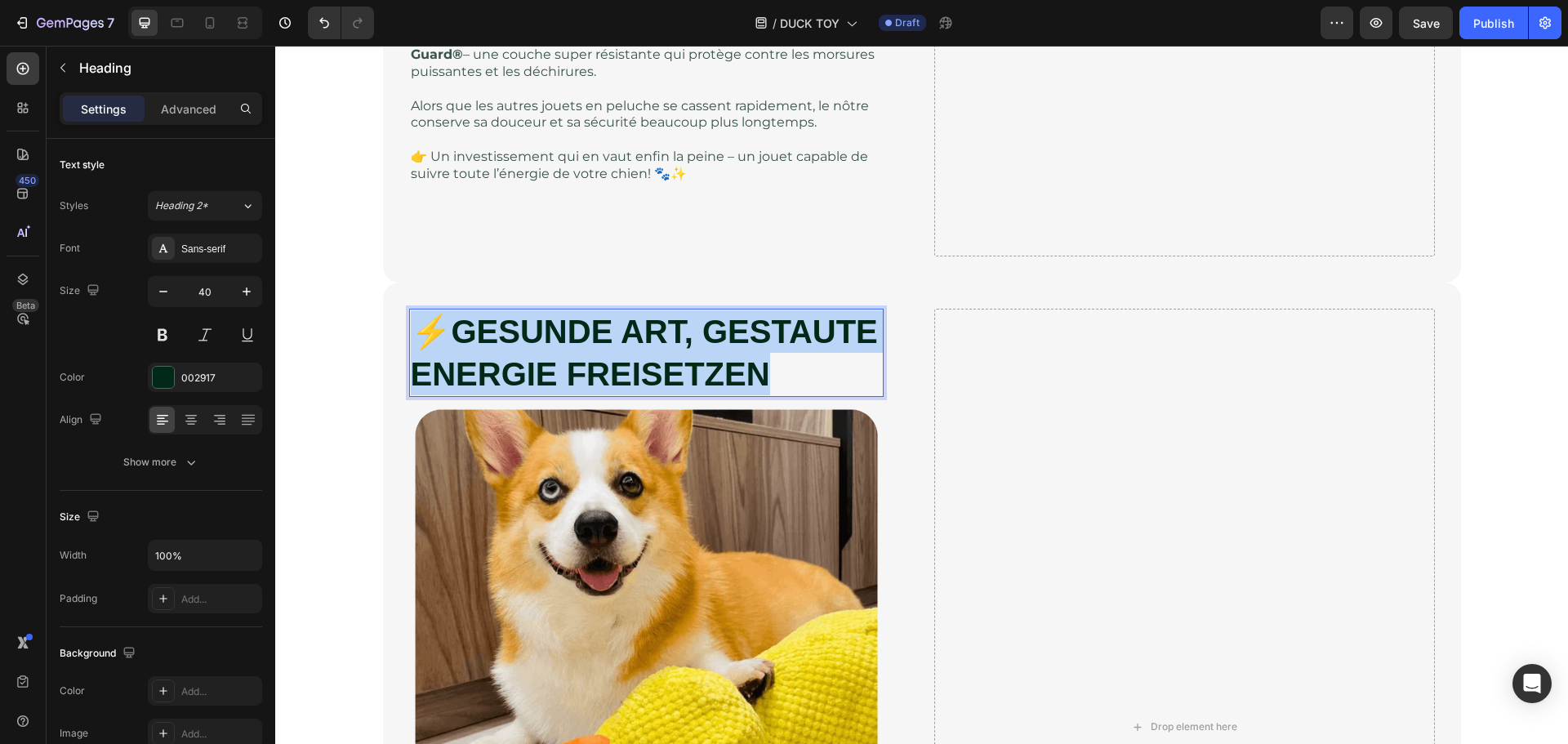
click at [530, 363] on strong "GESUNDE ART, GESTAUTE ENERGIE FREISETZEN" at bounding box center [645, 352] width 467 height 79
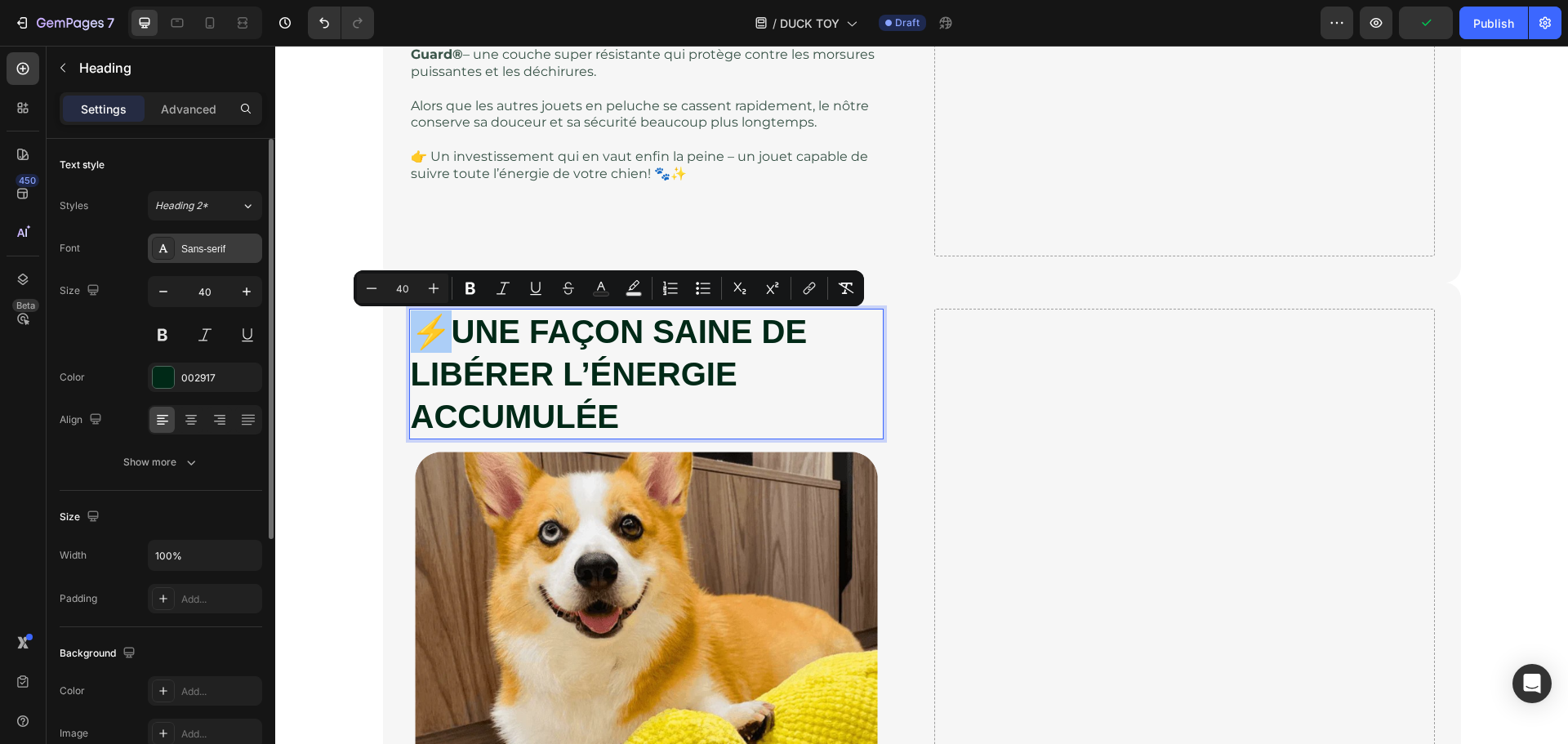
click at [194, 253] on div "Sans-serif" at bounding box center [219, 249] width 77 height 14
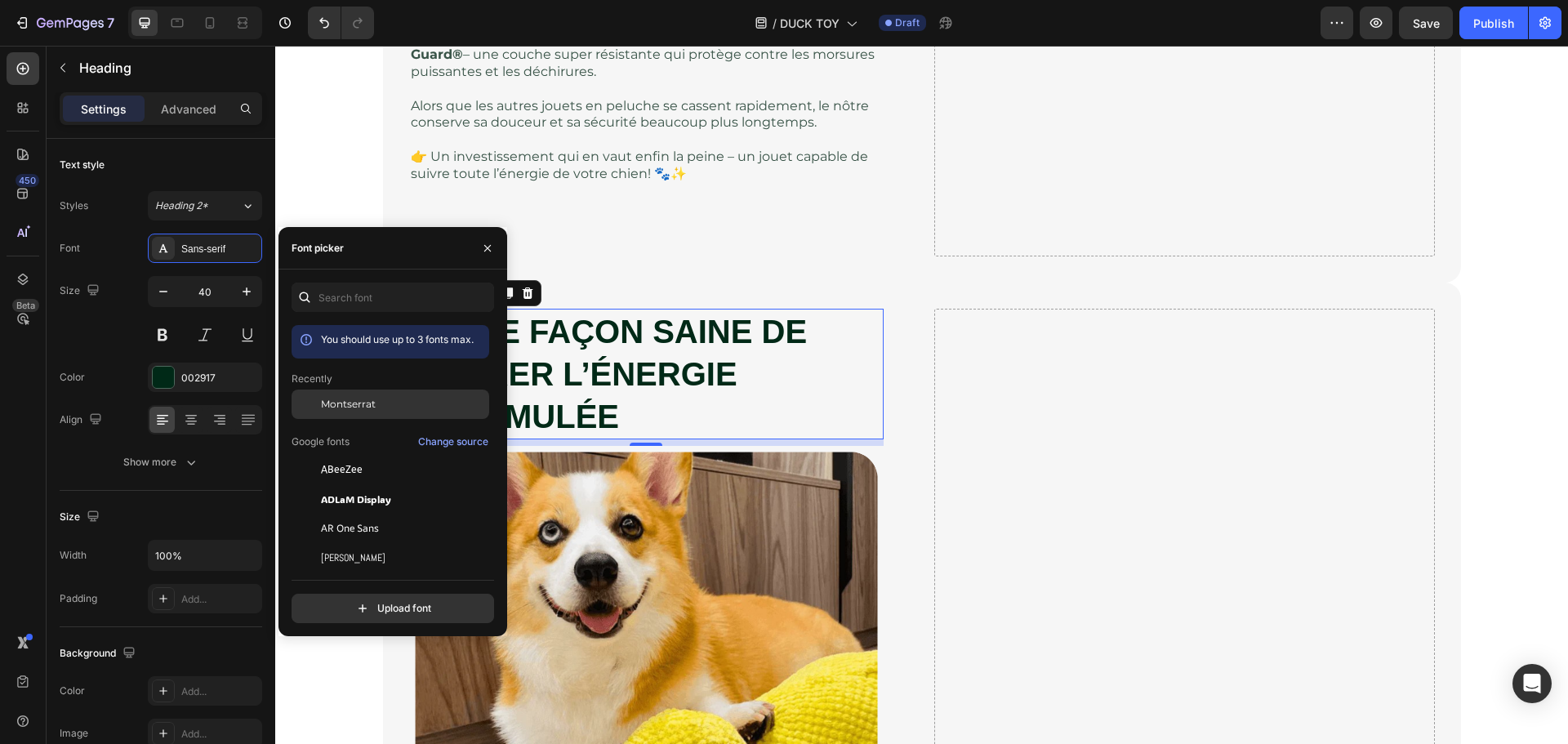
click at [365, 407] on span "Montserrat" at bounding box center [349, 404] width 54 height 14
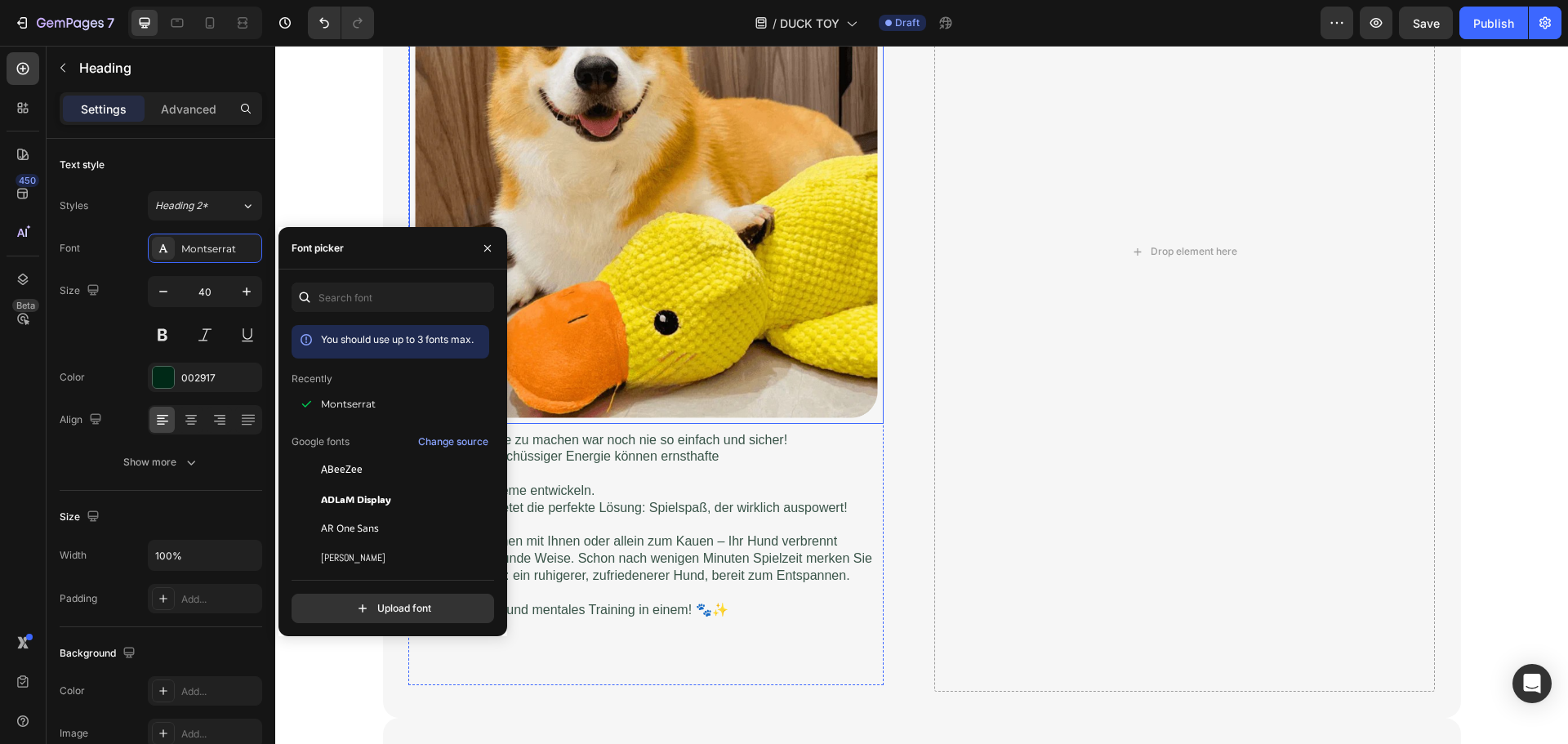
scroll to position [3020, 0]
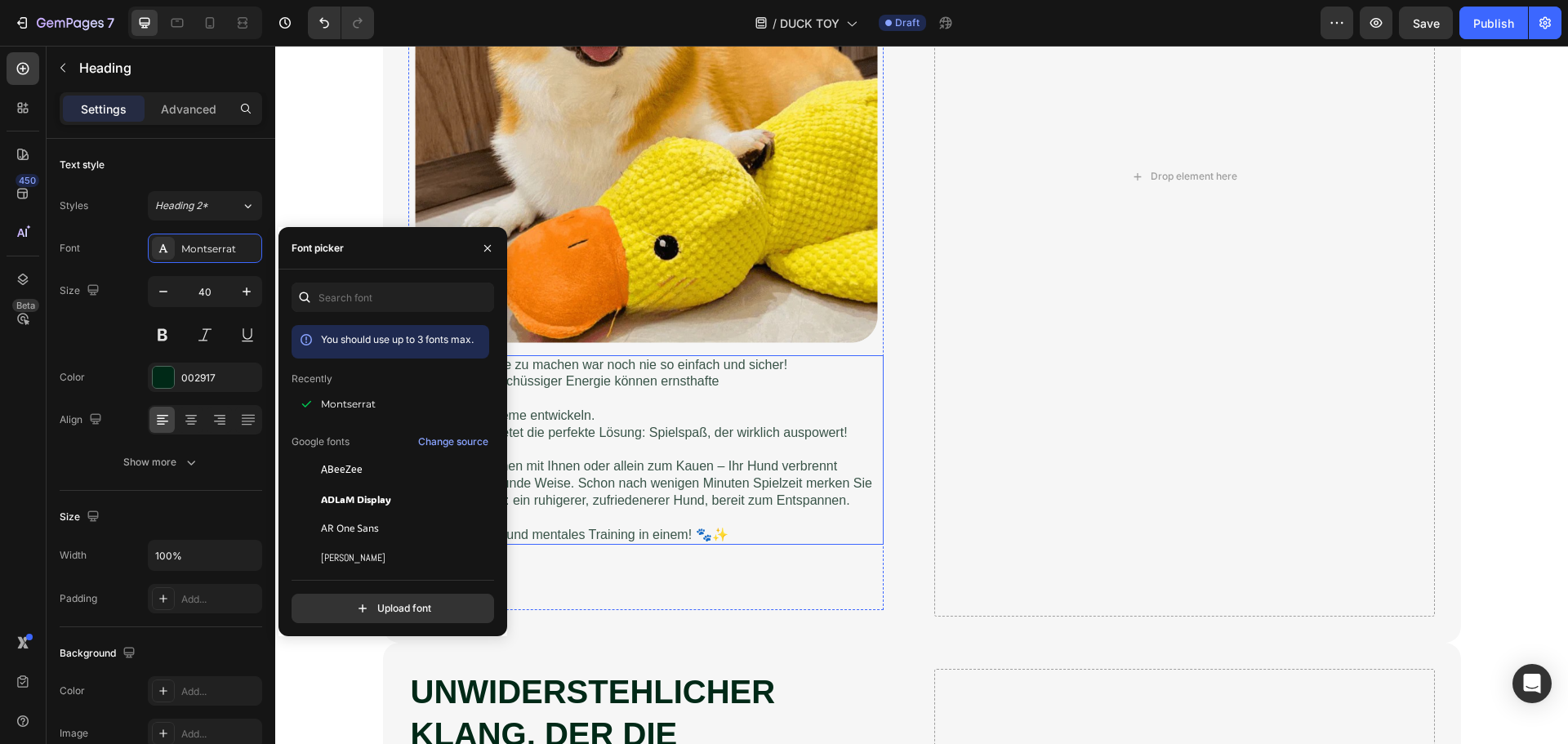
click at [674, 507] on p "Ob beim Tauziehen mit Ihnen oder allein zum Kauen – Ihr Hund verbrennt Energie …" at bounding box center [646, 483] width 471 height 51
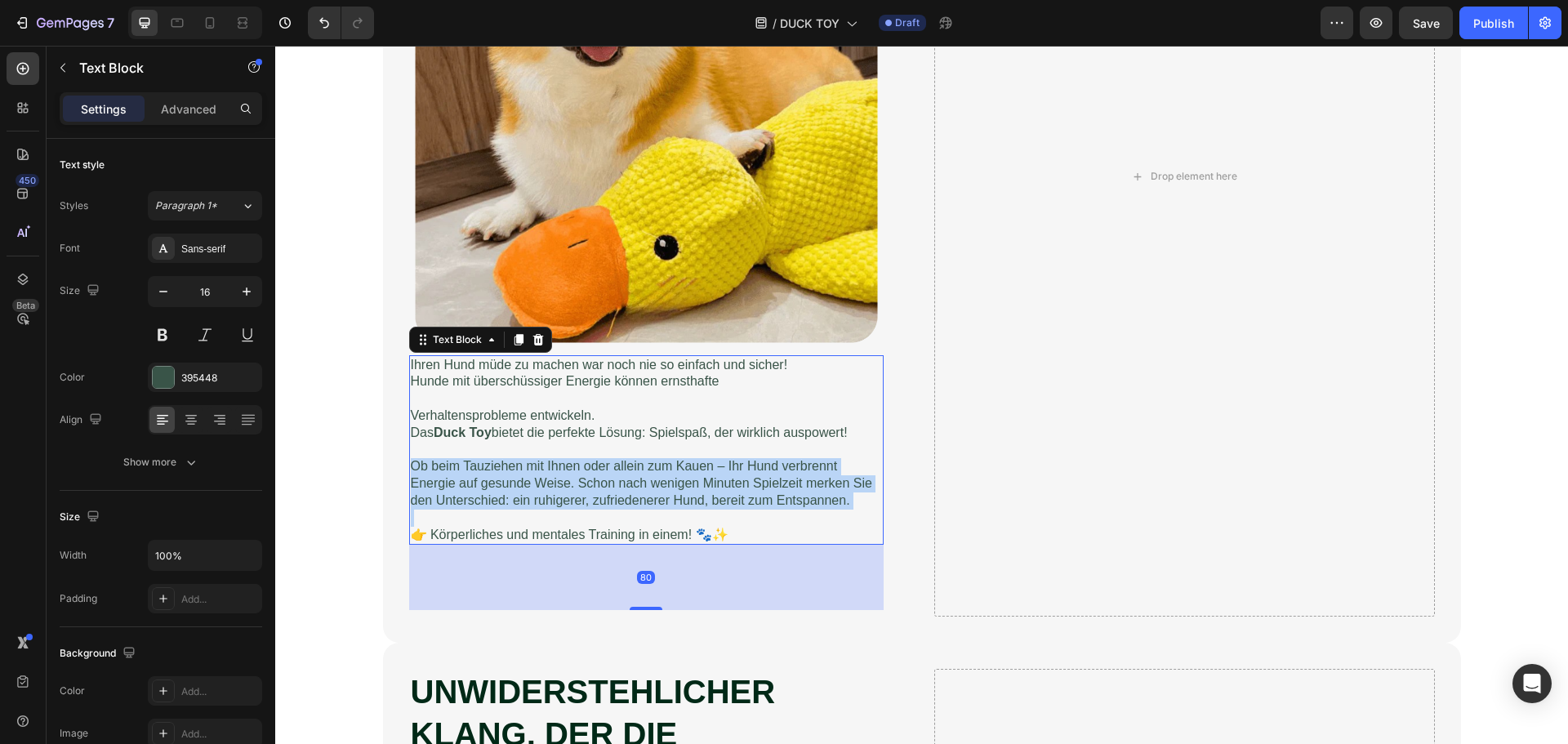
click at [674, 507] on p "Ob beim Tauziehen mit Ihnen oder allein zum Kauen – Ihr Hund verbrennt Energie …" at bounding box center [646, 483] width 471 height 51
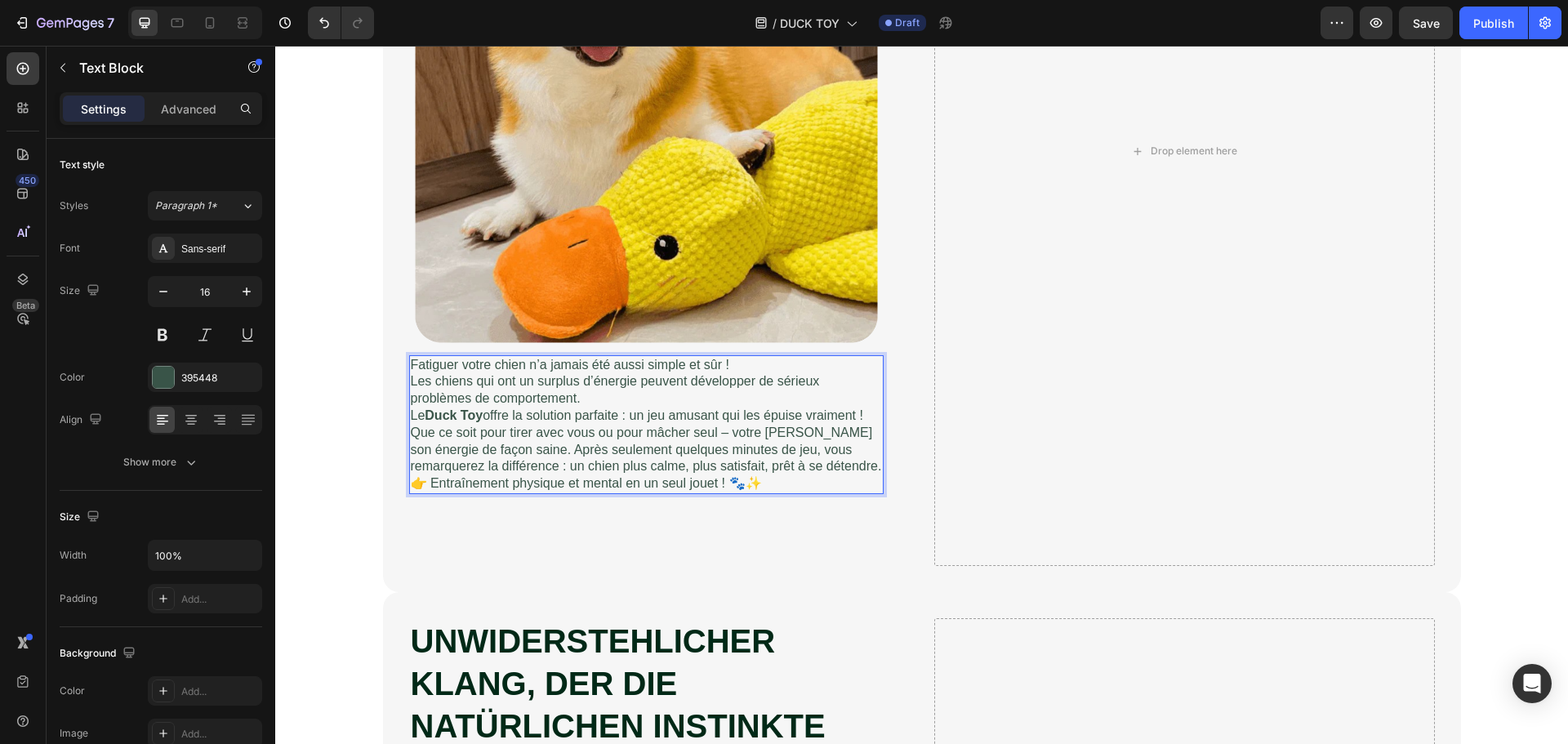
click at [752, 361] on p "Fatiguer votre chien n’a jamais été aussi simple et sûr !" at bounding box center [646, 365] width 471 height 17
click at [740, 358] on p "Fatiguer votre chien n’a jamais été aussi simple et sûr!" at bounding box center [646, 365] width 471 height 17
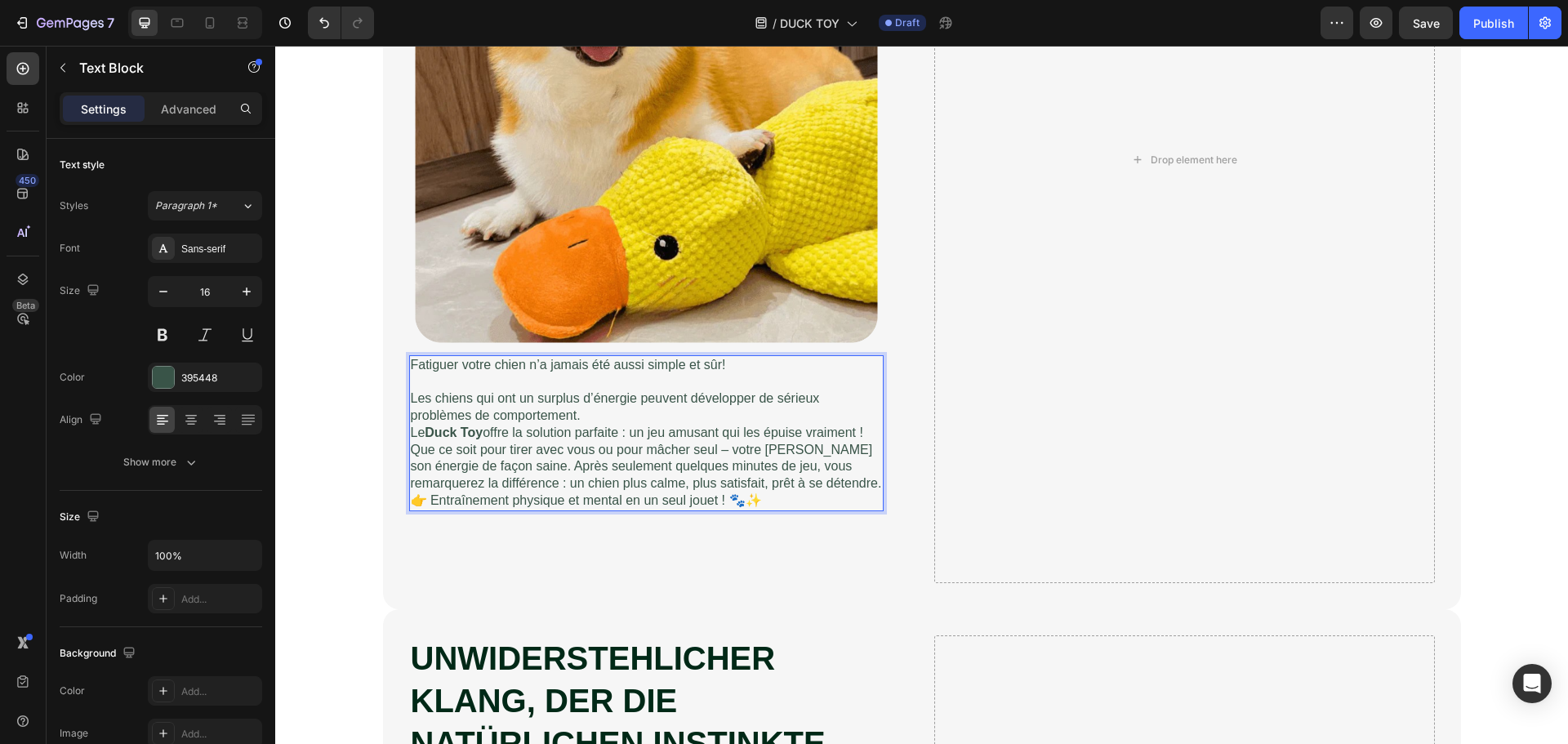
click at [625, 410] on p "Les chiens qui ont un surplus d’énergie peuvent développer de sérieux problèmes…" at bounding box center [646, 407] width 471 height 34
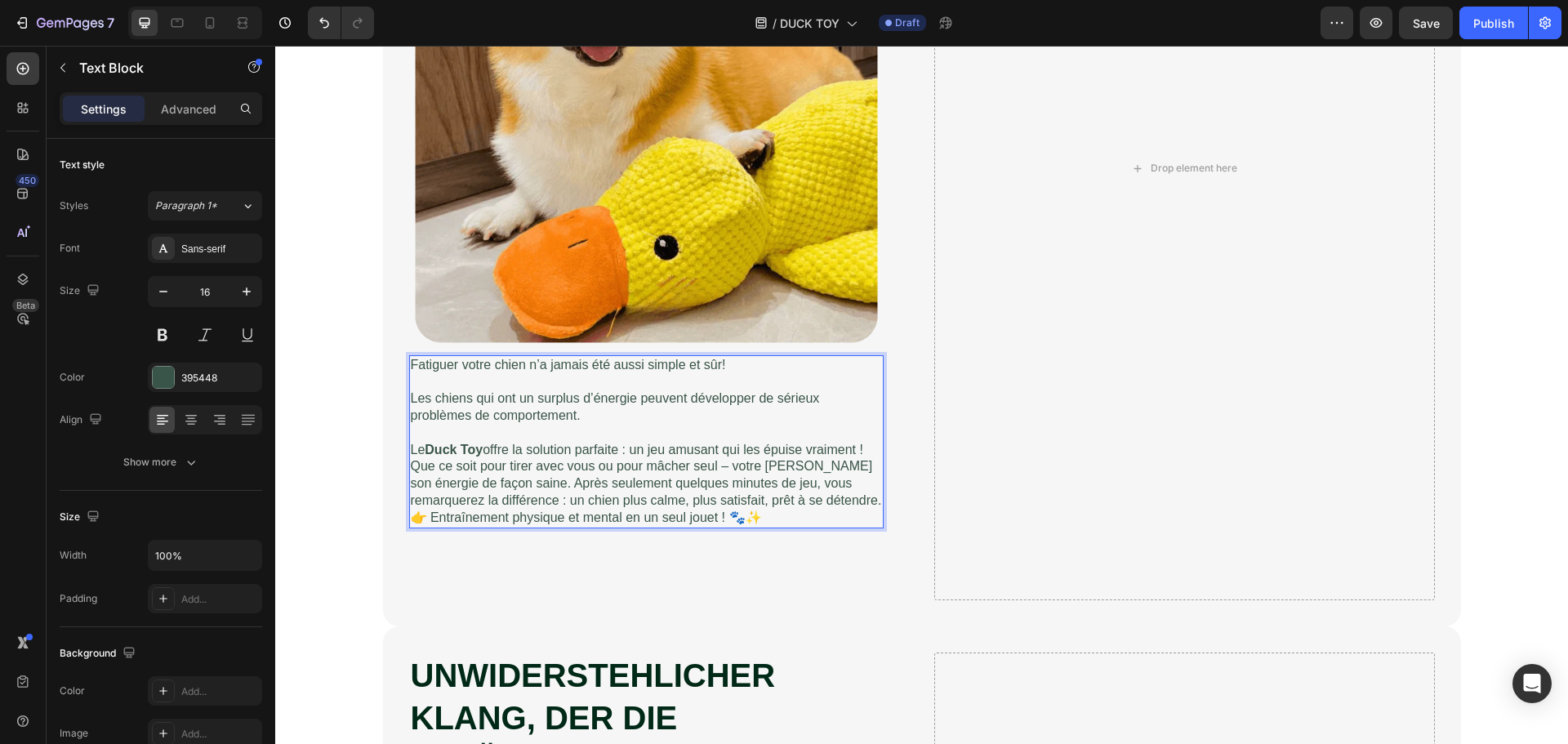
click at [875, 501] on p "Que ce soit pour tirer avec vous ou pour mâcher seul – votre chien brûle son én…" at bounding box center [646, 483] width 471 height 51
click at [871, 446] on p "Le Duck Toy offre la solution parfaite : un jeu amusant qui les épuise vraiment…" at bounding box center [646, 450] width 471 height 17
click at [870, 445] on p "Le Duck Toy offre la solution parfaite : un jeu amusant qui les épuise vraiment!" at bounding box center [646, 450] width 471 height 17
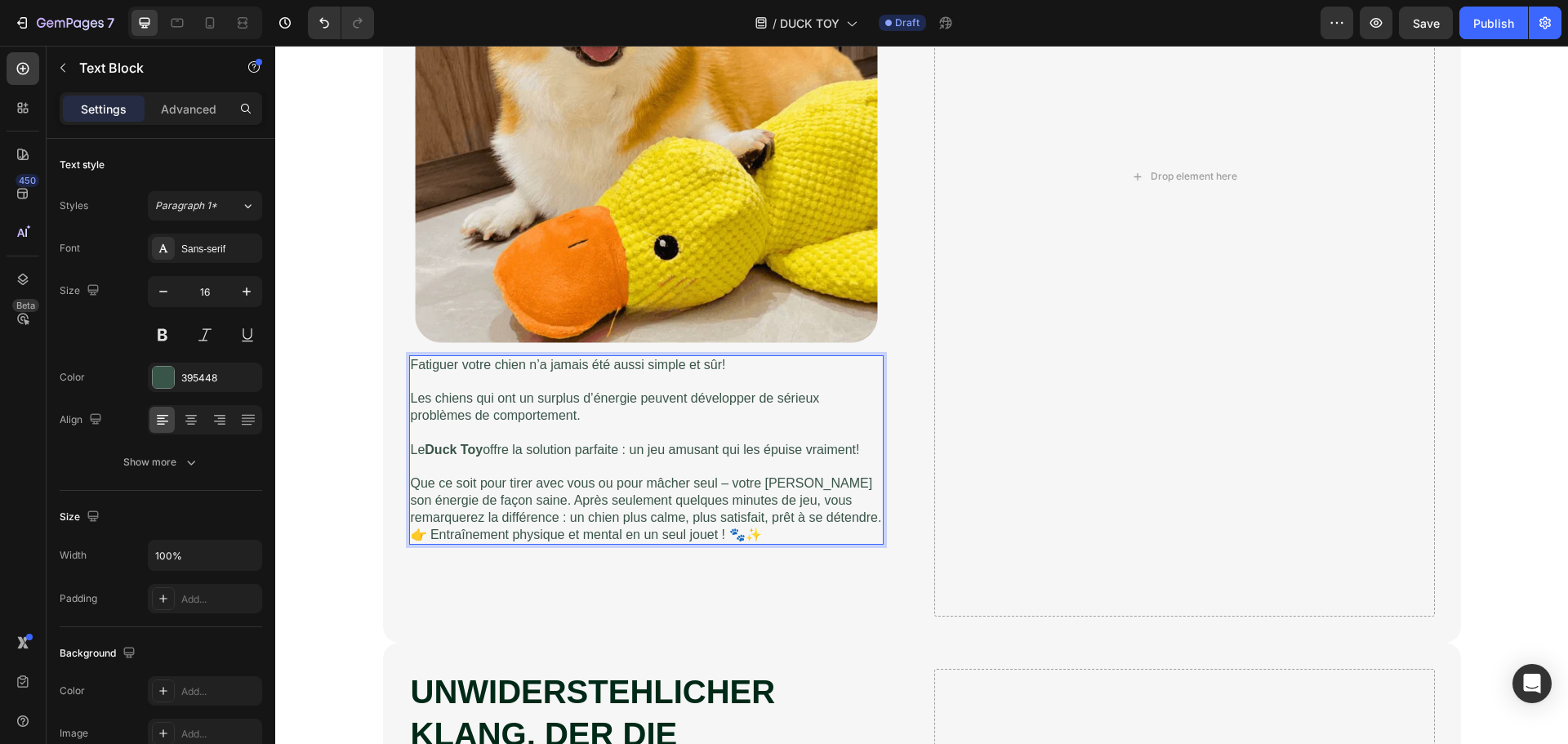
click at [874, 521] on p "Que ce soit pour tirer avec vous ou pour mâcher seul – votre chien brûle son én…" at bounding box center [646, 501] width 471 height 51
click at [856, 505] on p "Que ce soit pour tirer avec vous ou pour mâcher seul – votre chien brûle son én…" at bounding box center [646, 501] width 471 height 51
click at [873, 517] on p "Que ce soit pour tirer avec vous ou pour mâcher seul – votre chien brûle son én…" at bounding box center [646, 501] width 471 height 51
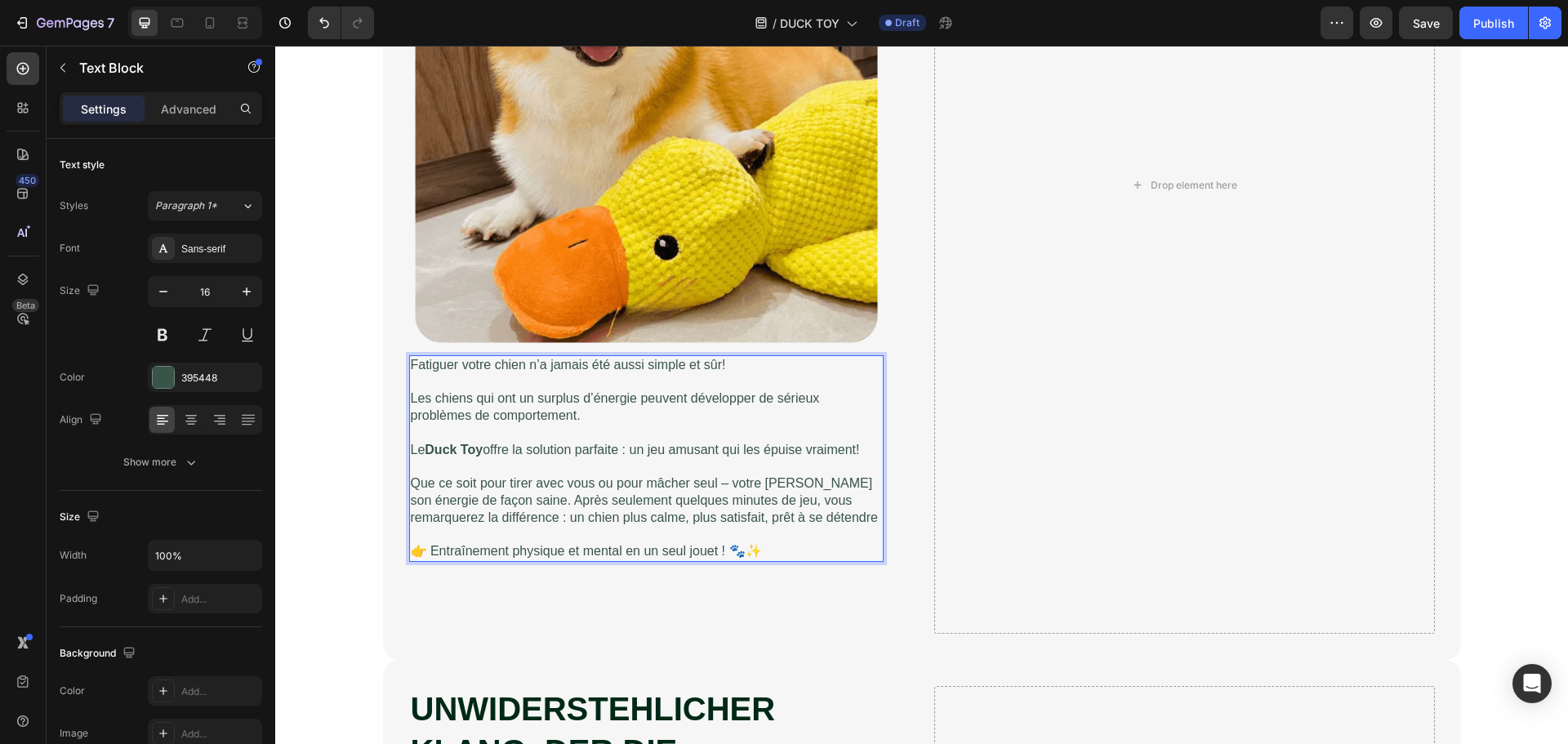
click at [875, 515] on p "Que ce soit pour tirer avec vous ou pour mâcher seul – votre chien brûle son én…" at bounding box center [646, 501] width 471 height 51
click at [832, 549] on p "👉 Entraînement physique et mental en un seul jouet ! 🐾✨" at bounding box center [646, 551] width 471 height 17
click at [717, 548] on p "👉 Entraînement physique et mental en un seul jouet ! 🐾✨" at bounding box center [646, 551] width 471 height 17
click at [758, 546] on p "👉 Entraînement physique et mental en un seul jouet! 🐾✨" at bounding box center [646, 551] width 471 height 17
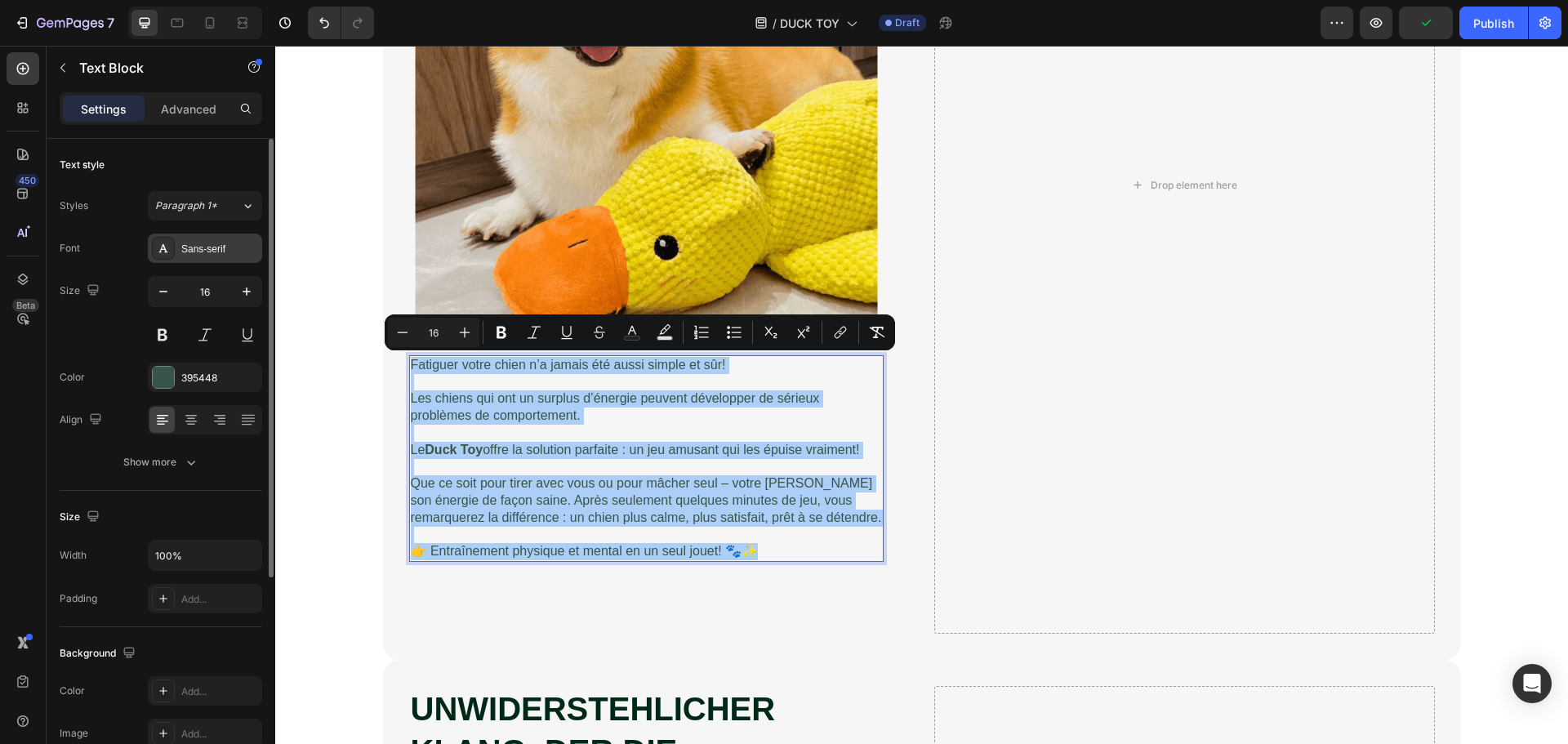
click at [198, 251] on div "Sans-serif" at bounding box center [219, 249] width 77 height 14
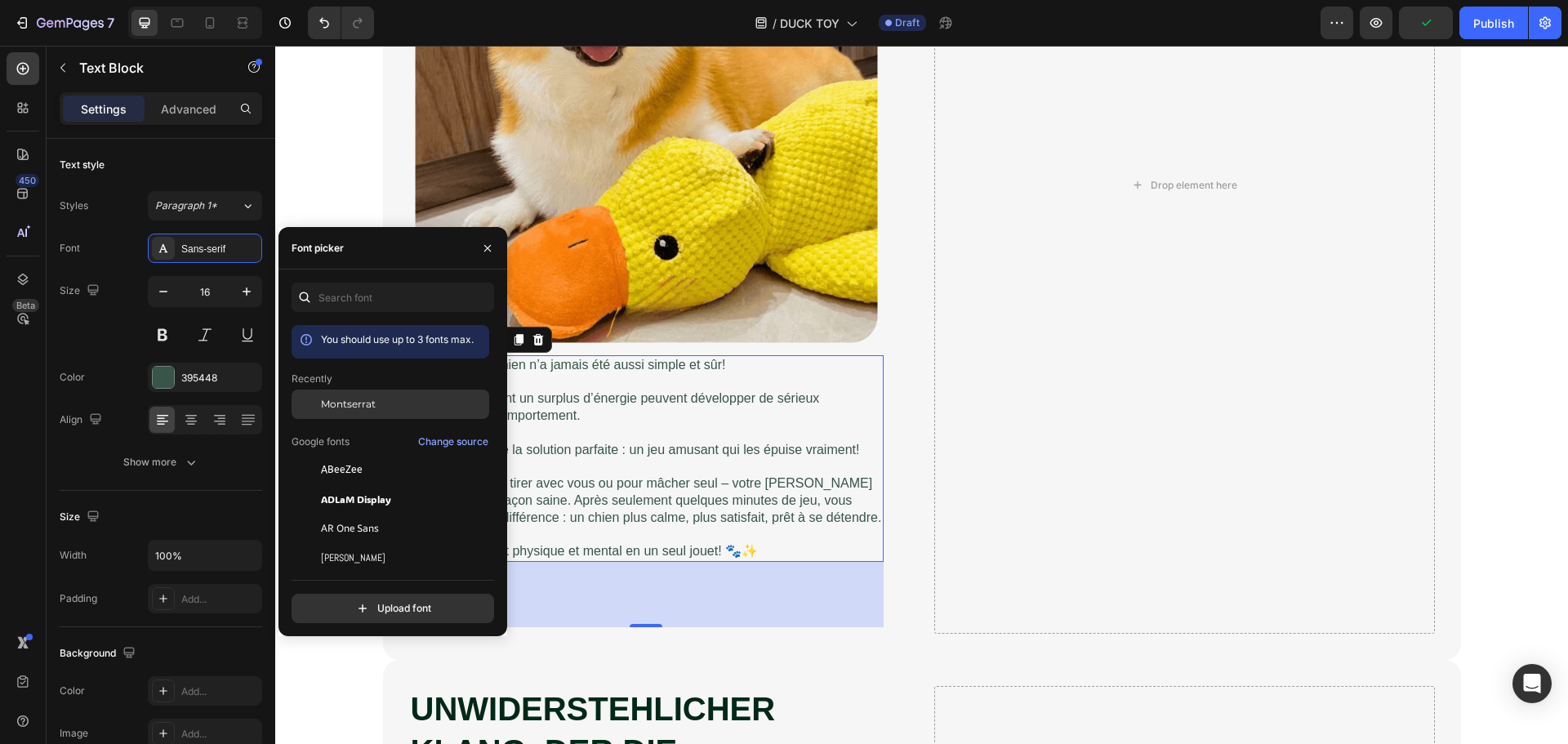
click at [368, 393] on div "Montserrat" at bounding box center [390, 404] width 197 height 29
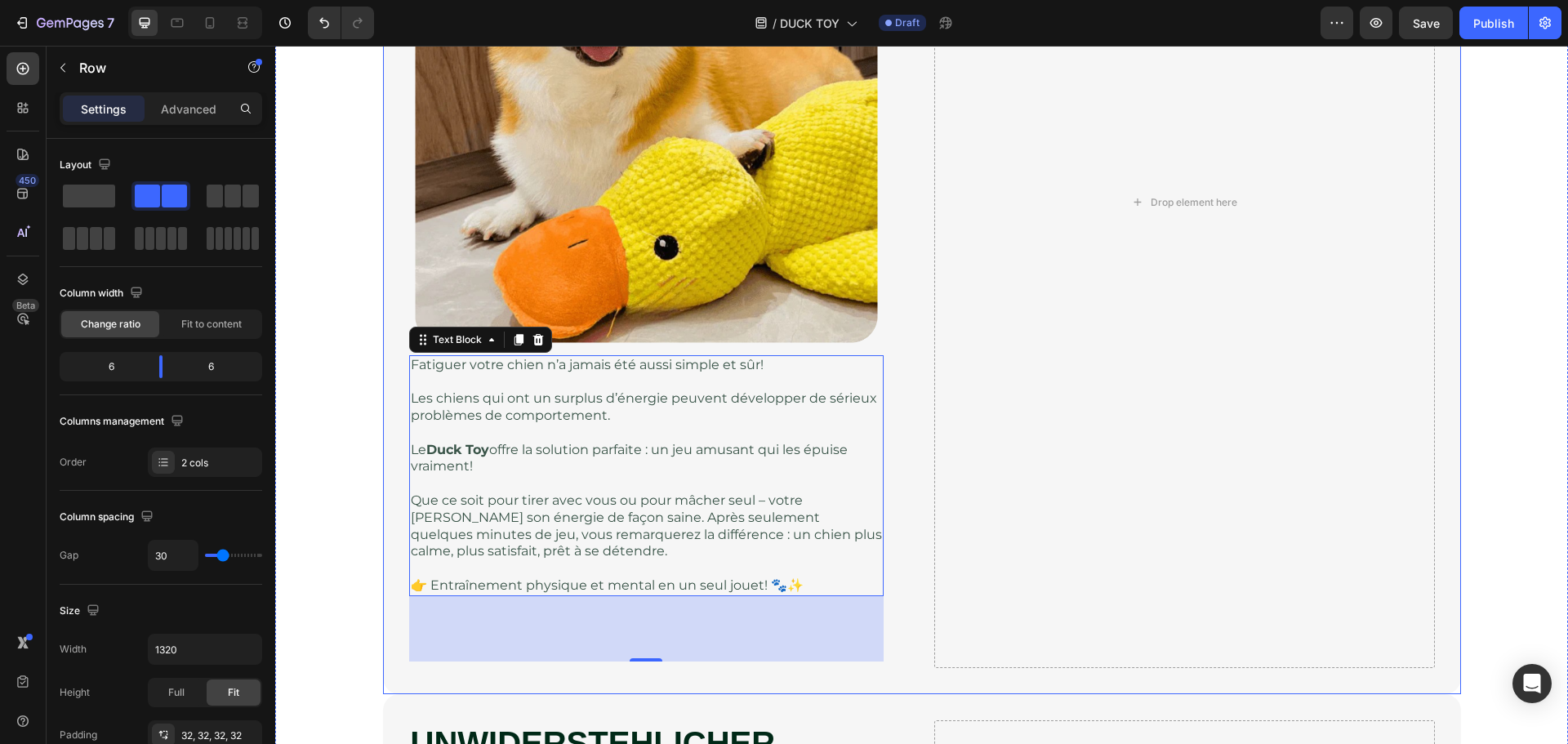
click at [897, 523] on div "⚡ UNE FAÇON SAINE DE LIBÉRER L’ÉNERGIE ACCUMULÉE Heading Image Fatiguer votre c…" at bounding box center [659, 203] width 501 height 930
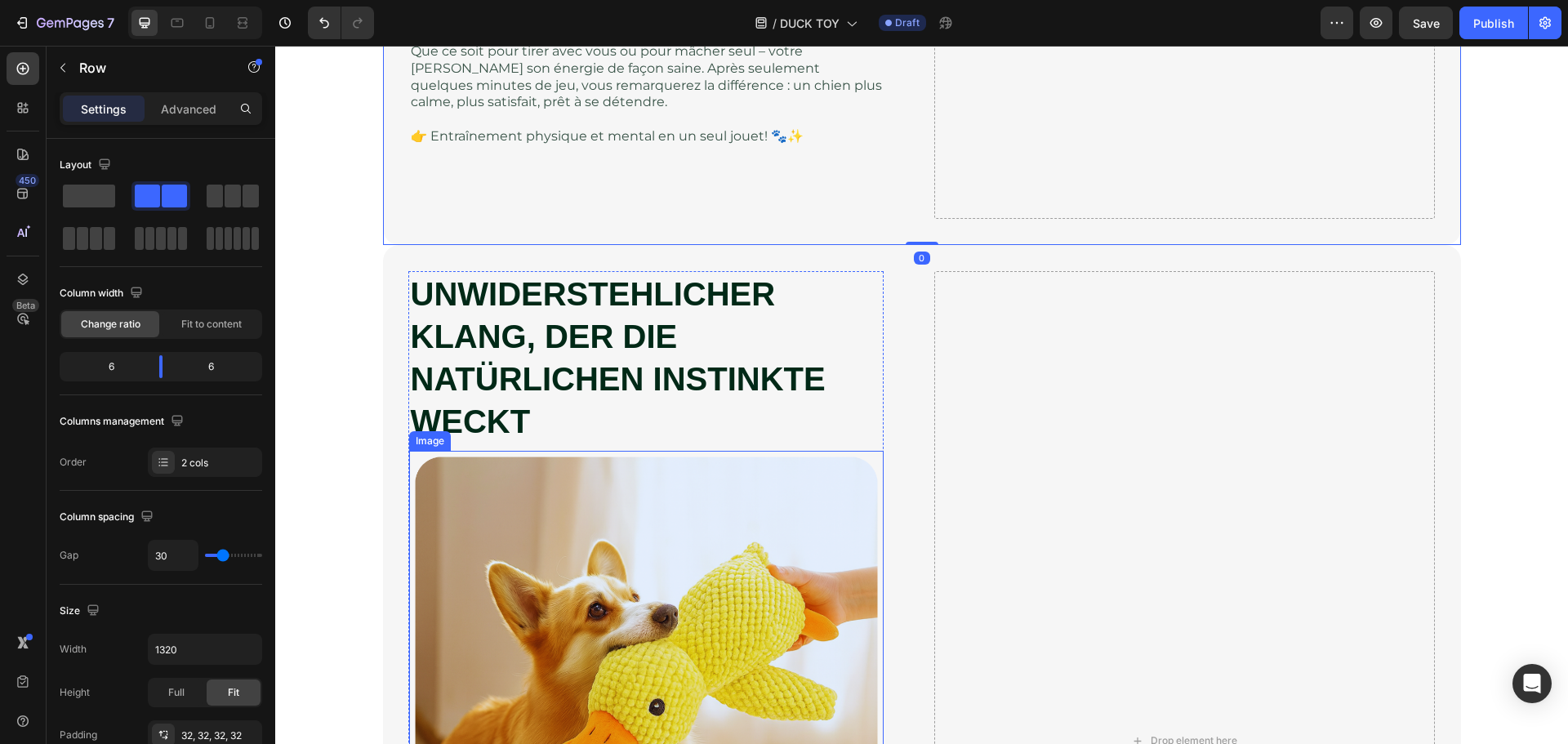
scroll to position [3510, 0]
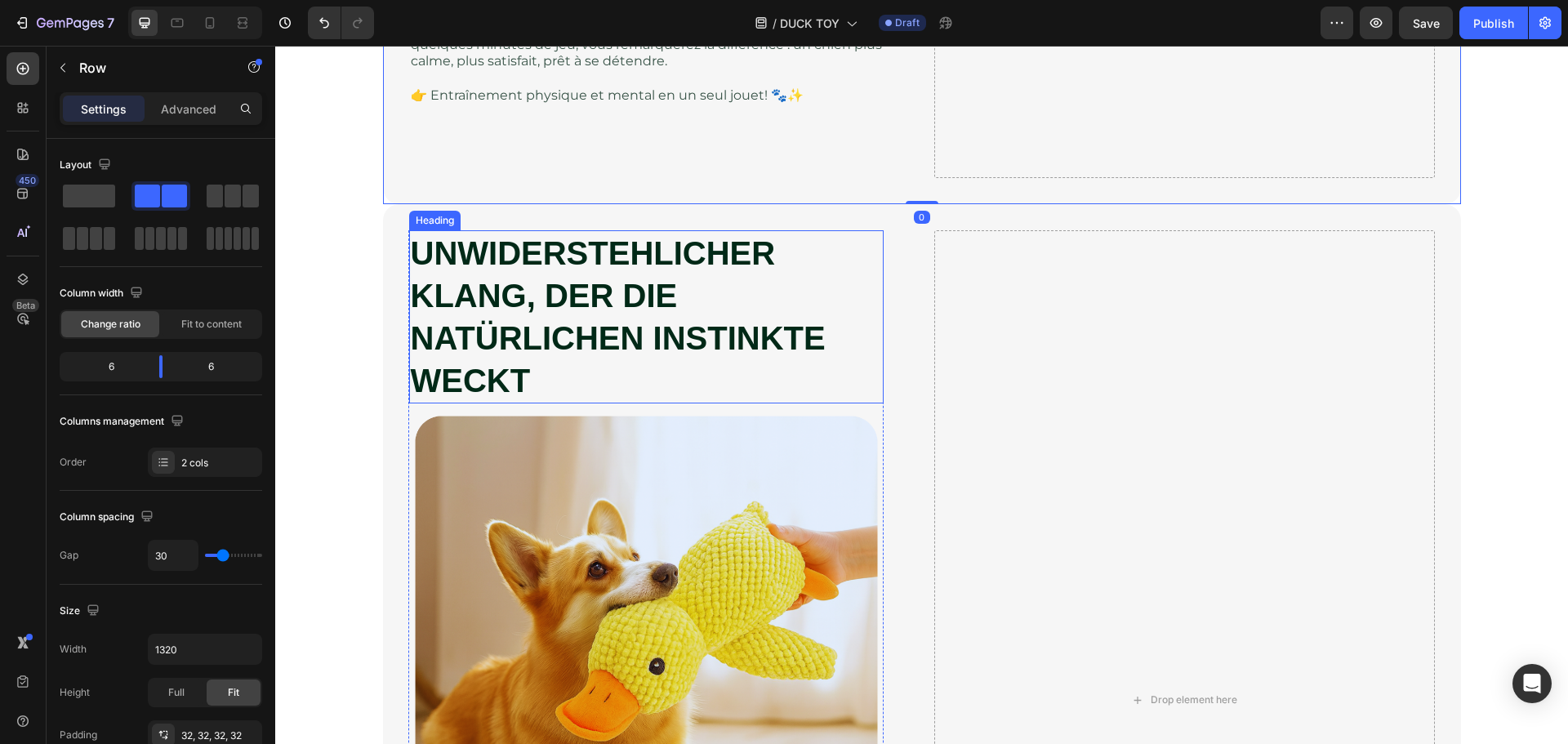
click at [539, 321] on strong "UNWIDERSTEHLICHER KLANG, DER DIE NATÜRLICHEN INSTINKTE WECKT" at bounding box center [618, 317] width 415 height 163
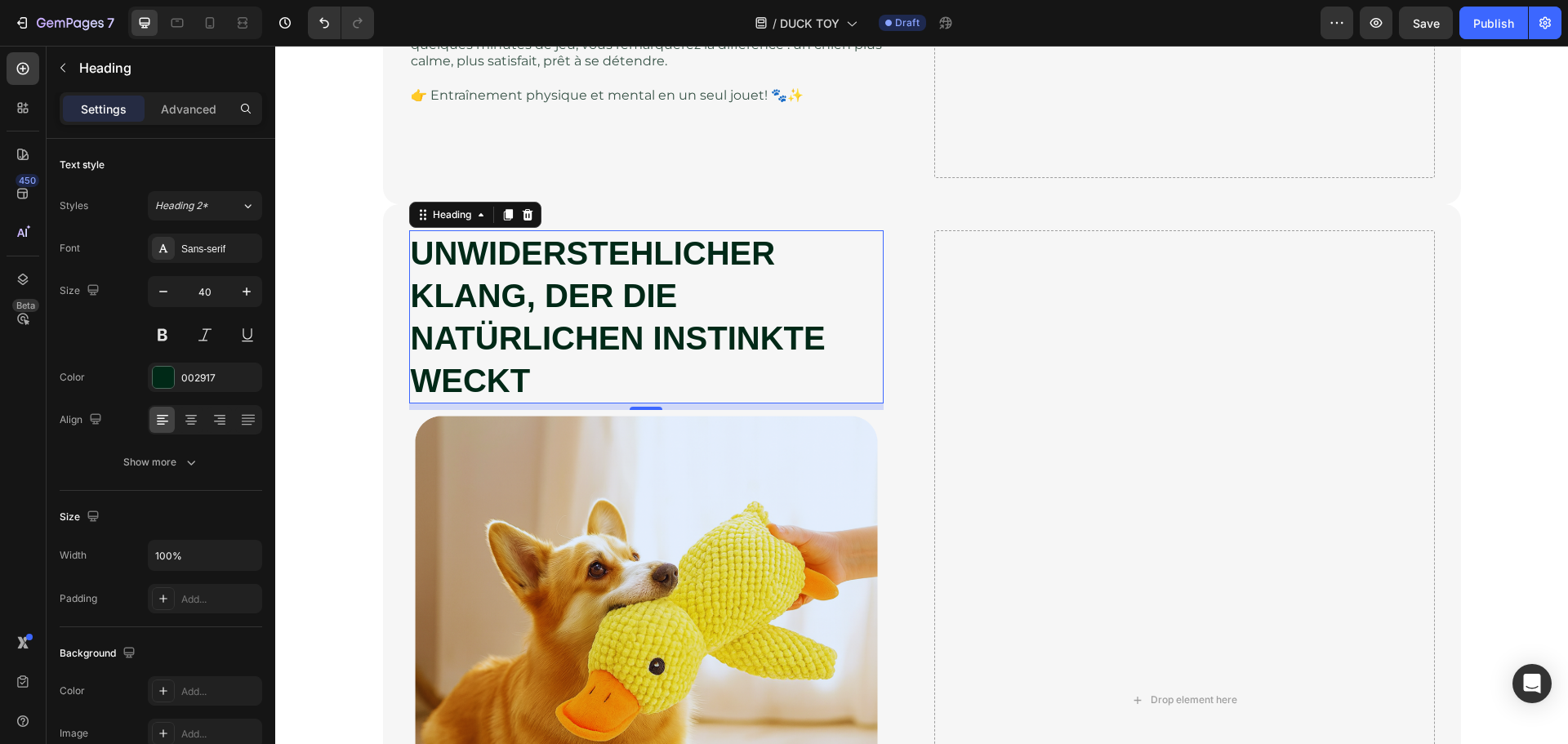
click at [546, 293] on strong "UNWIDERSTEHLICHER KLANG, DER DIE NATÜRLICHEN INSTINKTE WECKT" at bounding box center [618, 317] width 415 height 163
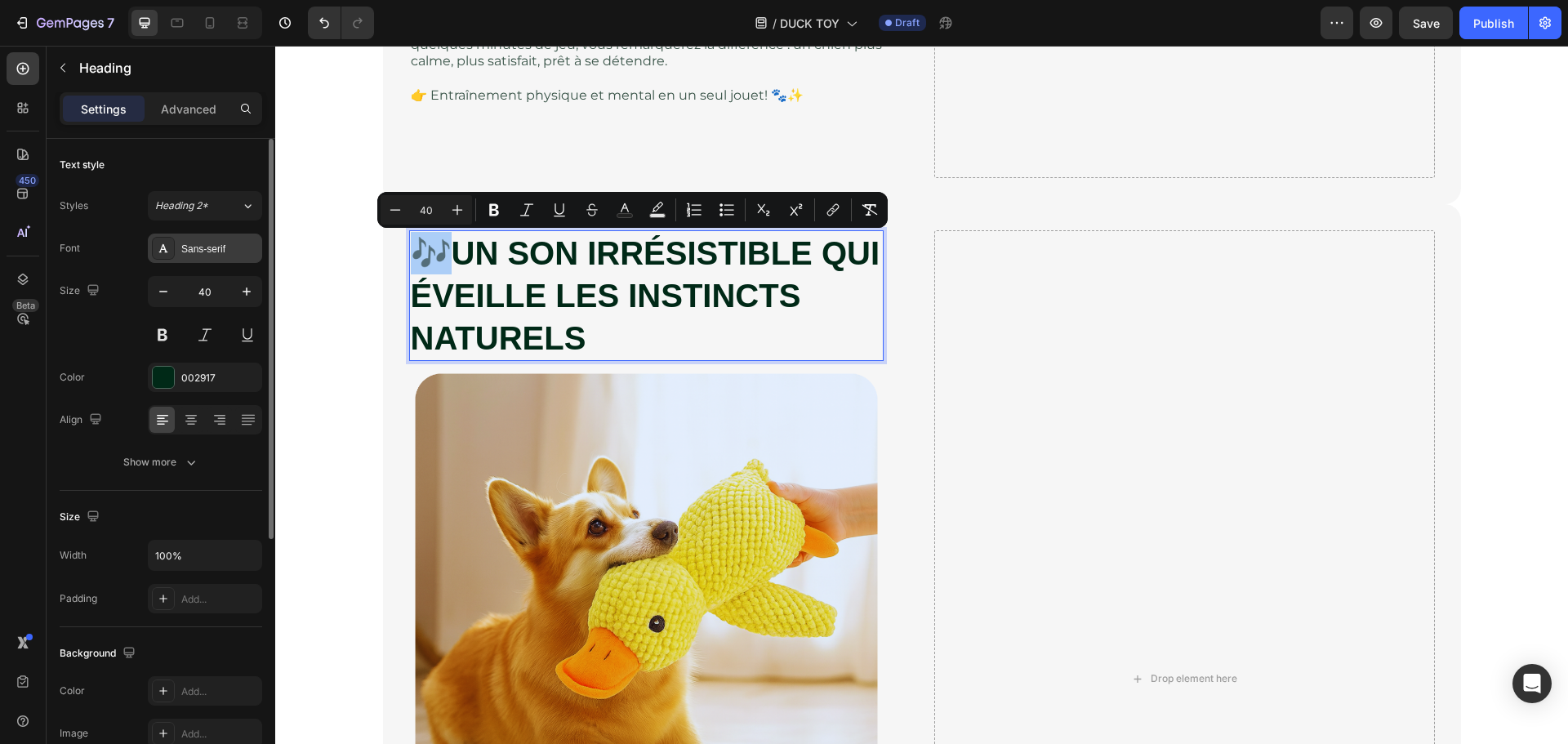
click at [199, 240] on div "Sans-serif" at bounding box center [205, 248] width 114 height 29
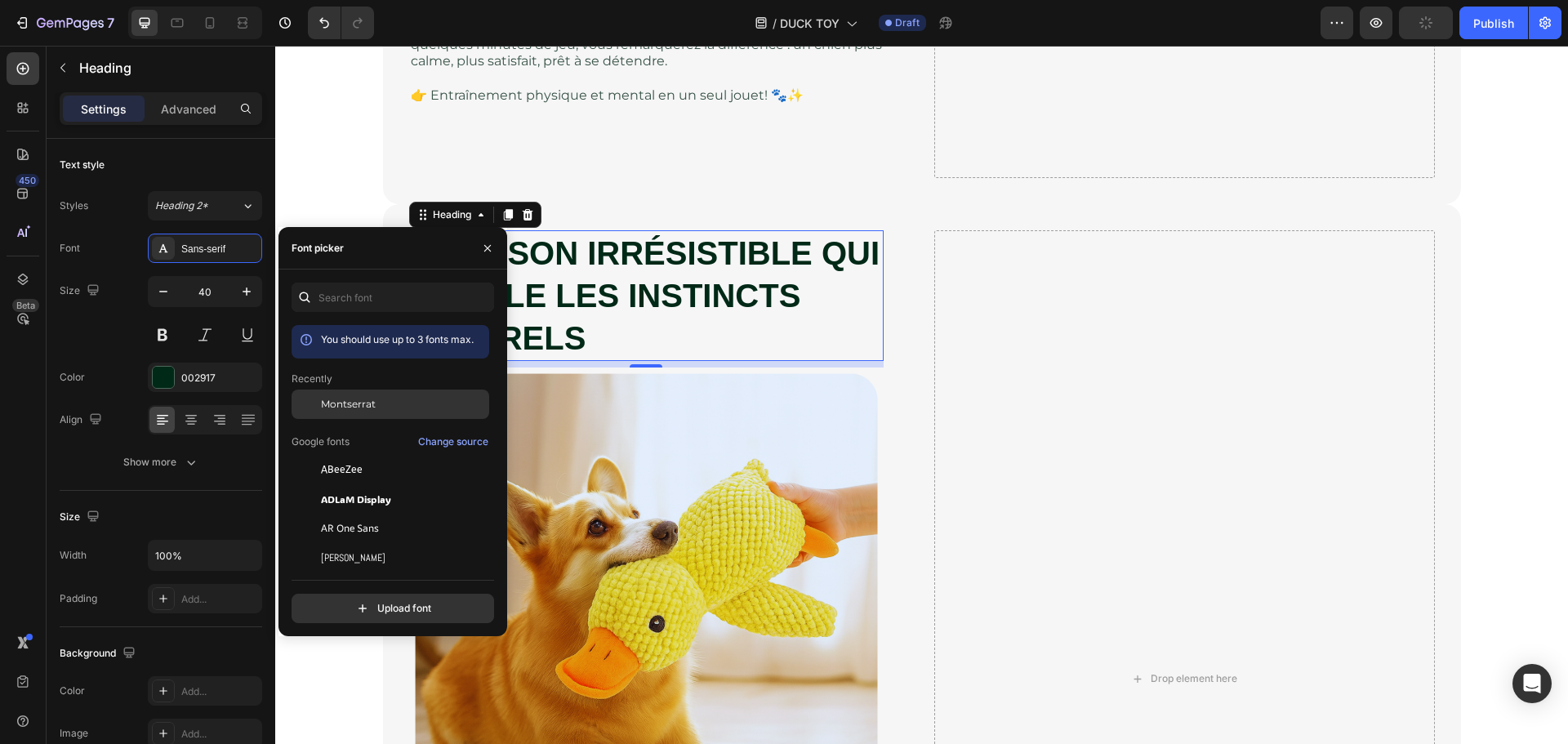
click at [366, 405] on span "Montserrat" at bounding box center [349, 404] width 54 height 14
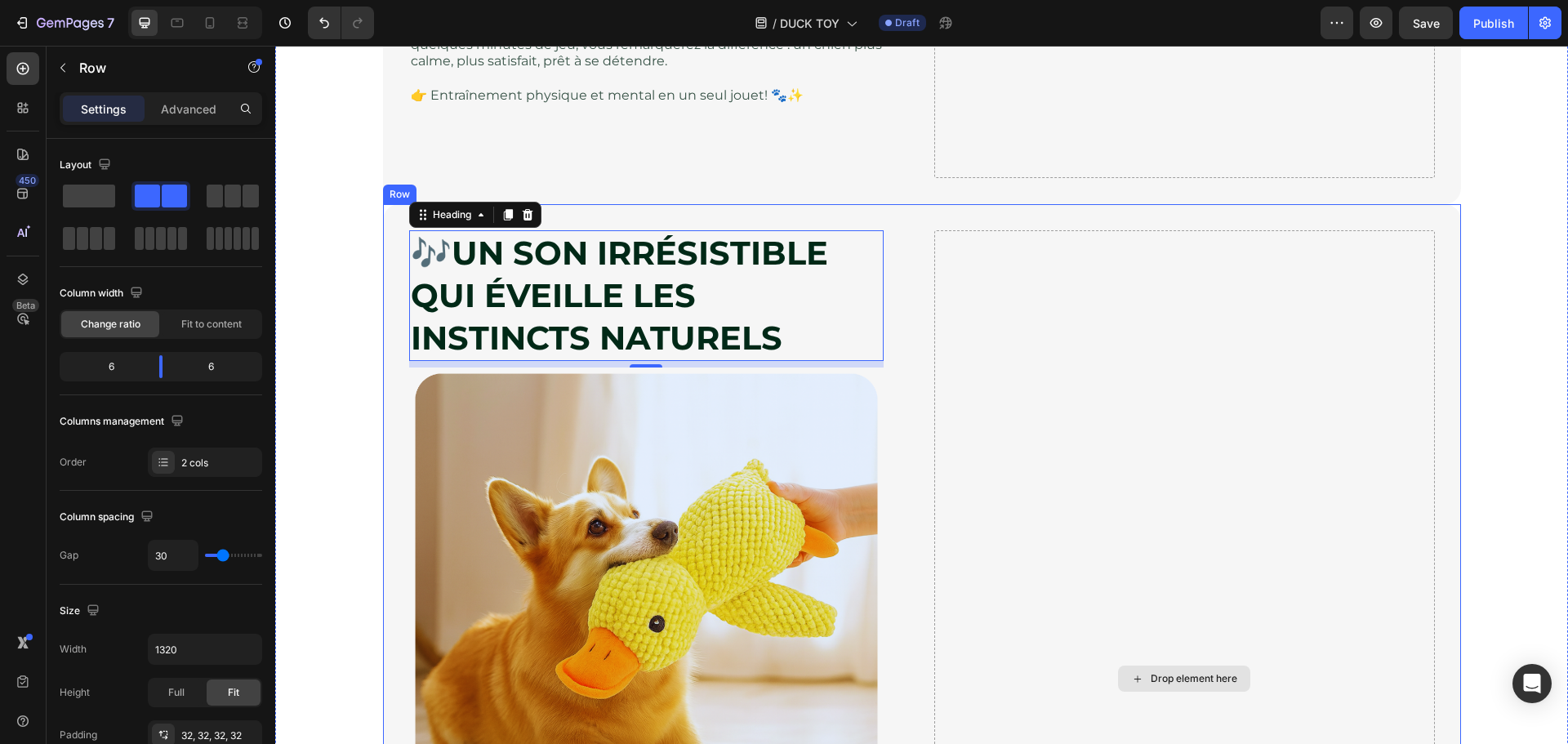
click at [934, 343] on div "Drop element here" at bounding box center [1184, 678] width 501 height 897
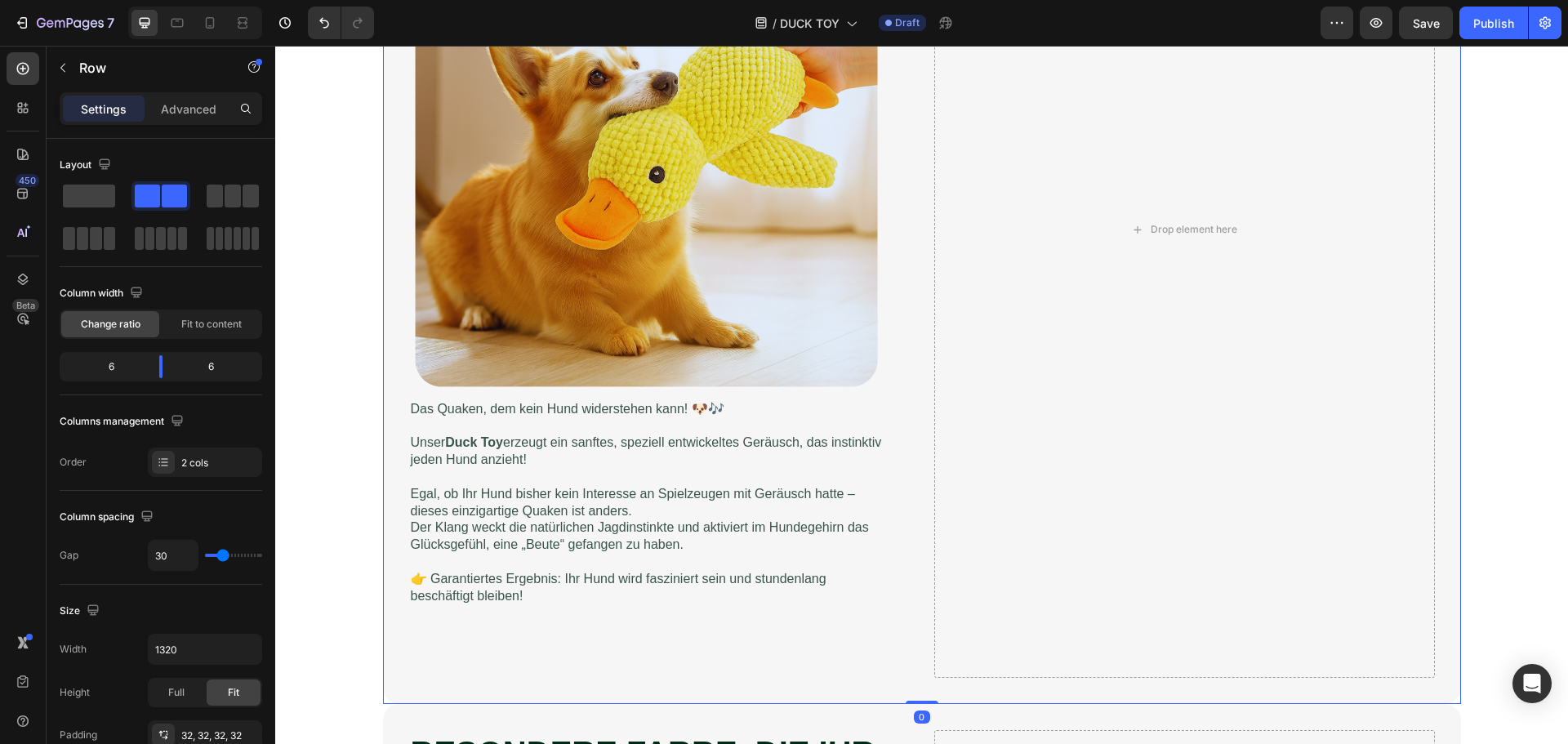
scroll to position [4000, 0]
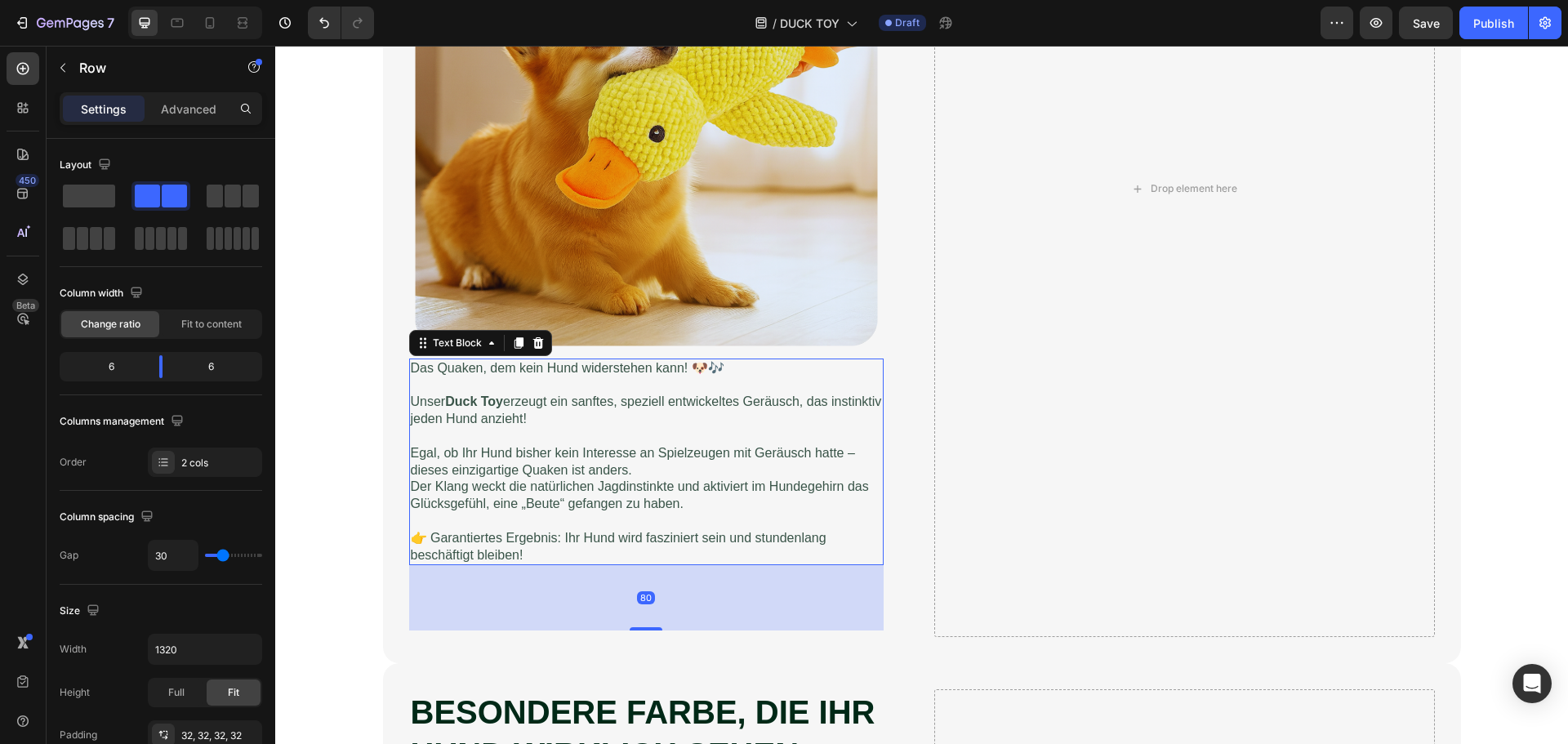
click at [562, 454] on p "Egal, ob Ihr Hund bisher kein Interesse an Spielzeugen mit Geräusch hatte – die…" at bounding box center [646, 453] width 471 height 51
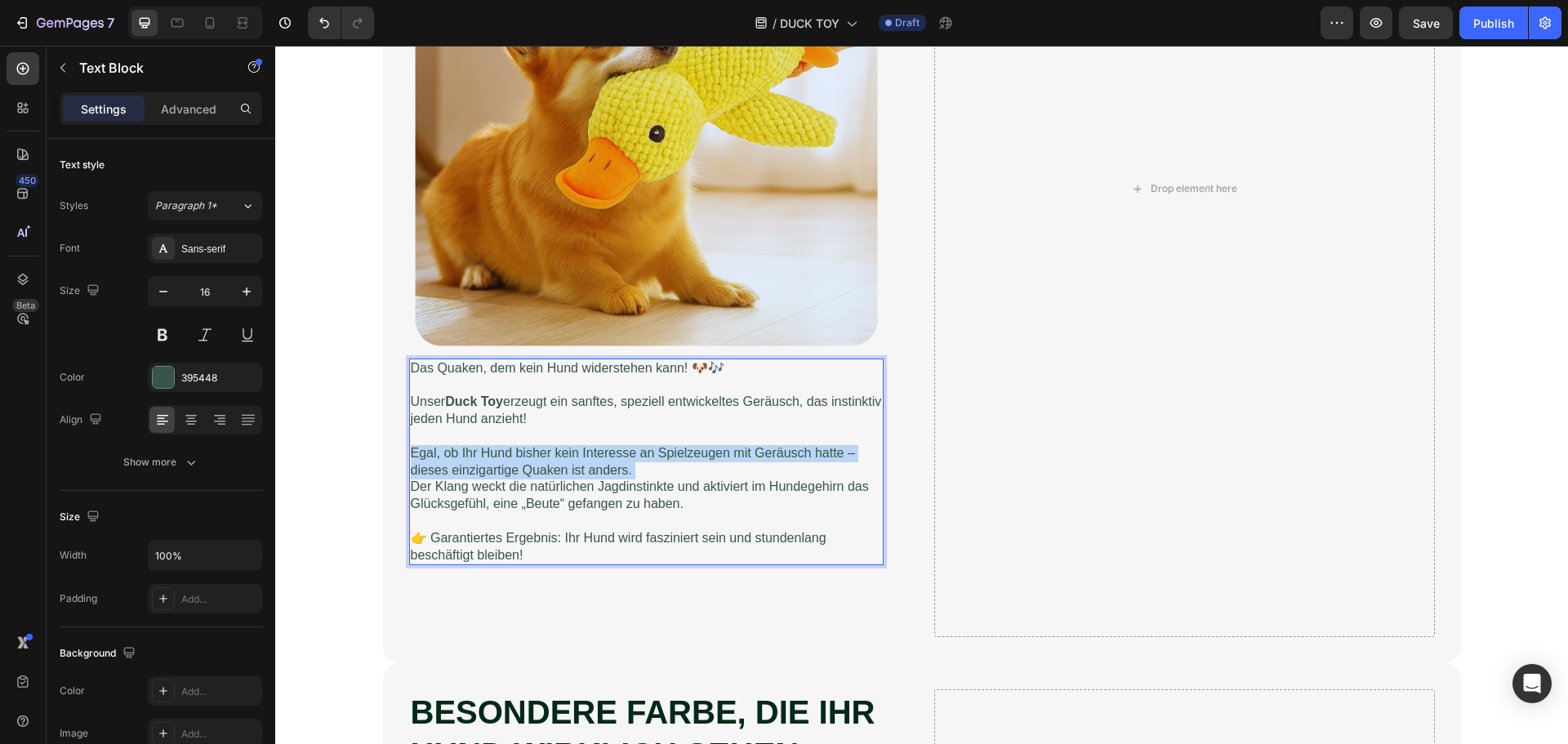
click at [562, 454] on p "Egal, ob Ihr Hund bisher kein Interesse an Spielzeugen mit Geräusch hatte – die…" at bounding box center [646, 453] width 471 height 51
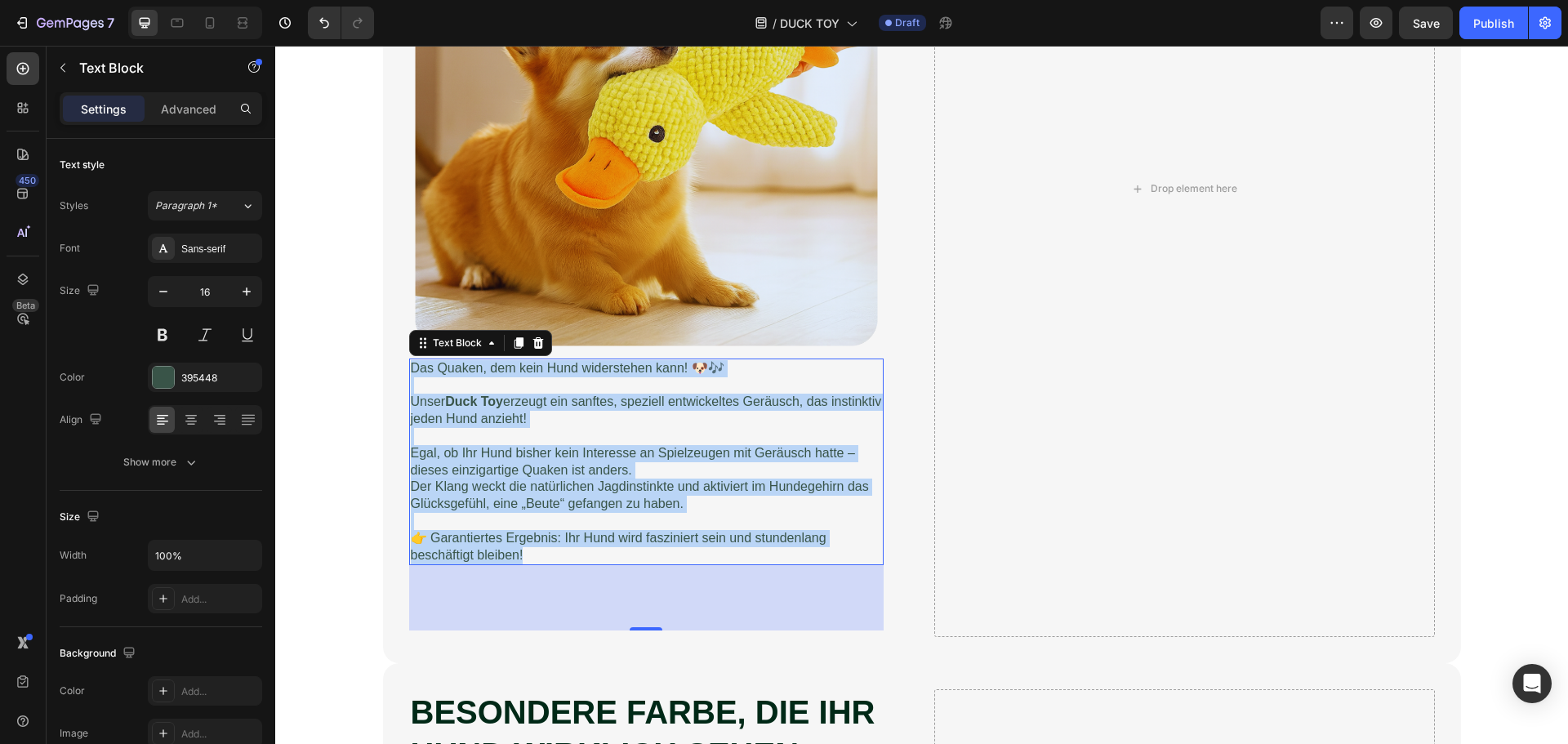
click at [521, 503] on p "Der Klang weckt die natürlichen Jagdinstinkte und aktiviert im Hundegehirn das …" at bounding box center [646, 496] width 471 height 34
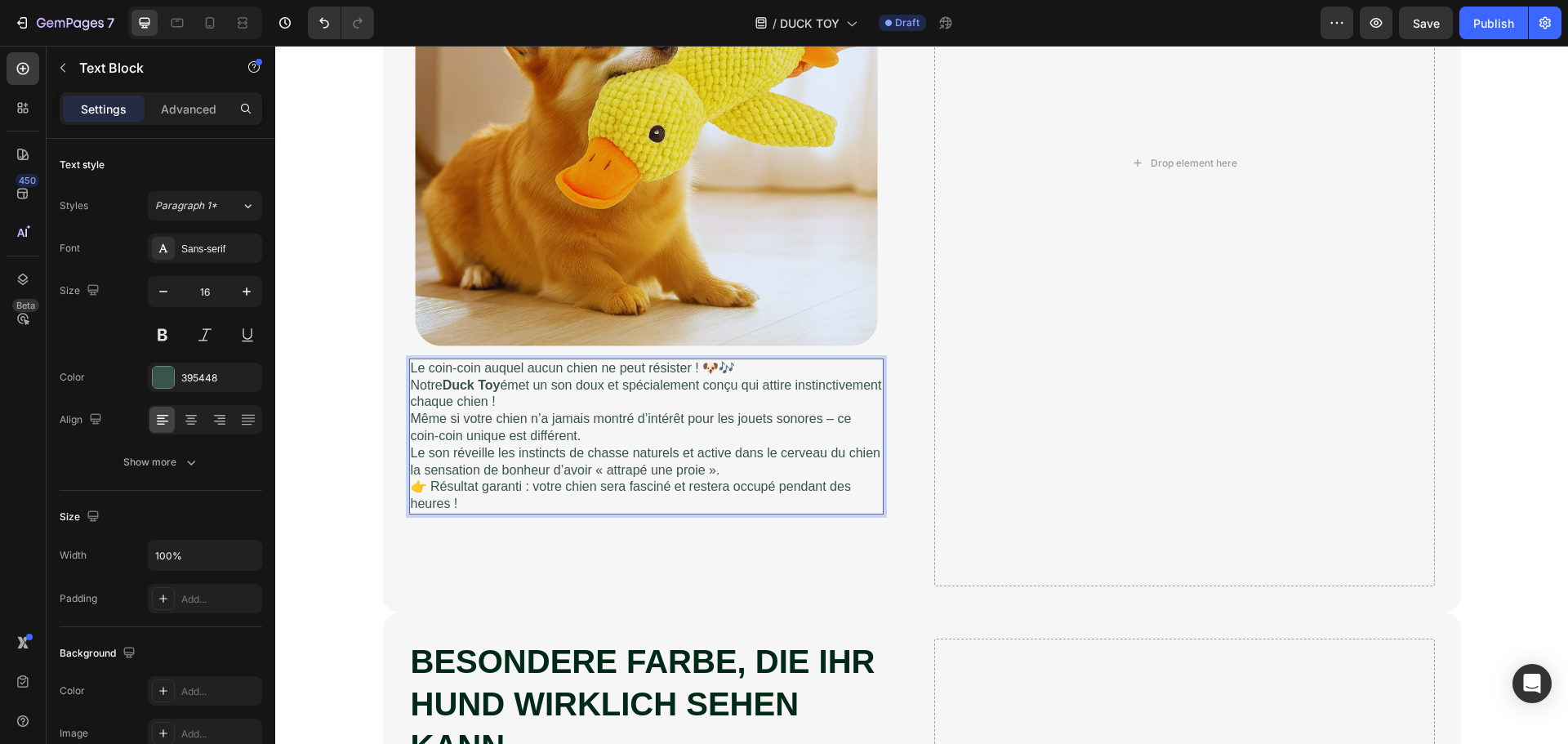
click at [759, 361] on p "Le coin-coin auquel aucun chien ne peut résister ! 🐶🎶" at bounding box center [646, 368] width 471 height 17
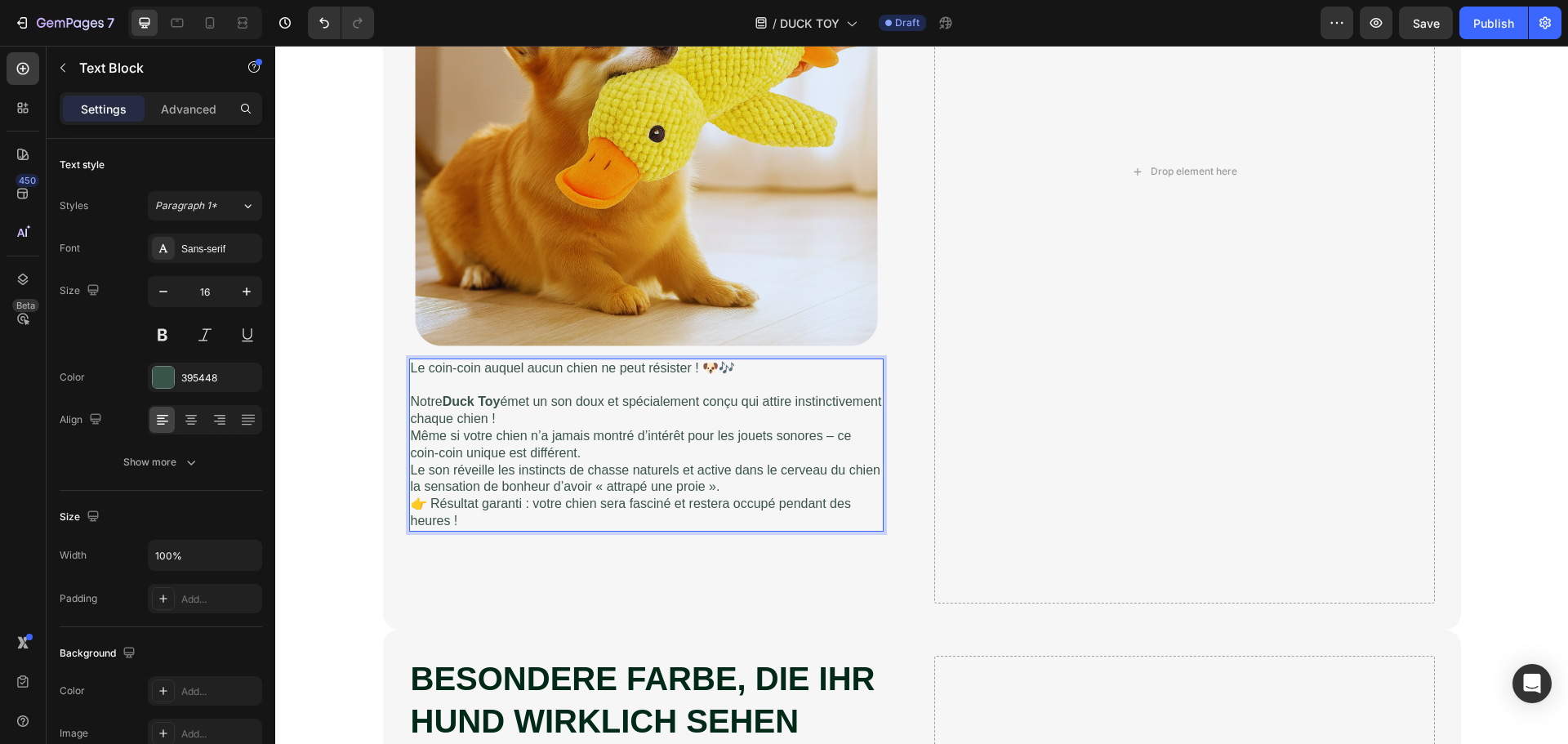
click at [590, 419] on p "Notre Duck Toy émet un son doux et spécialement conçu qui attire instinctivemen…" at bounding box center [646, 411] width 471 height 34
click at [588, 418] on p "Notre Duck Toy émet un son doux et spécialement conçu qui attire instinctivemen…" at bounding box center [646, 411] width 471 height 34
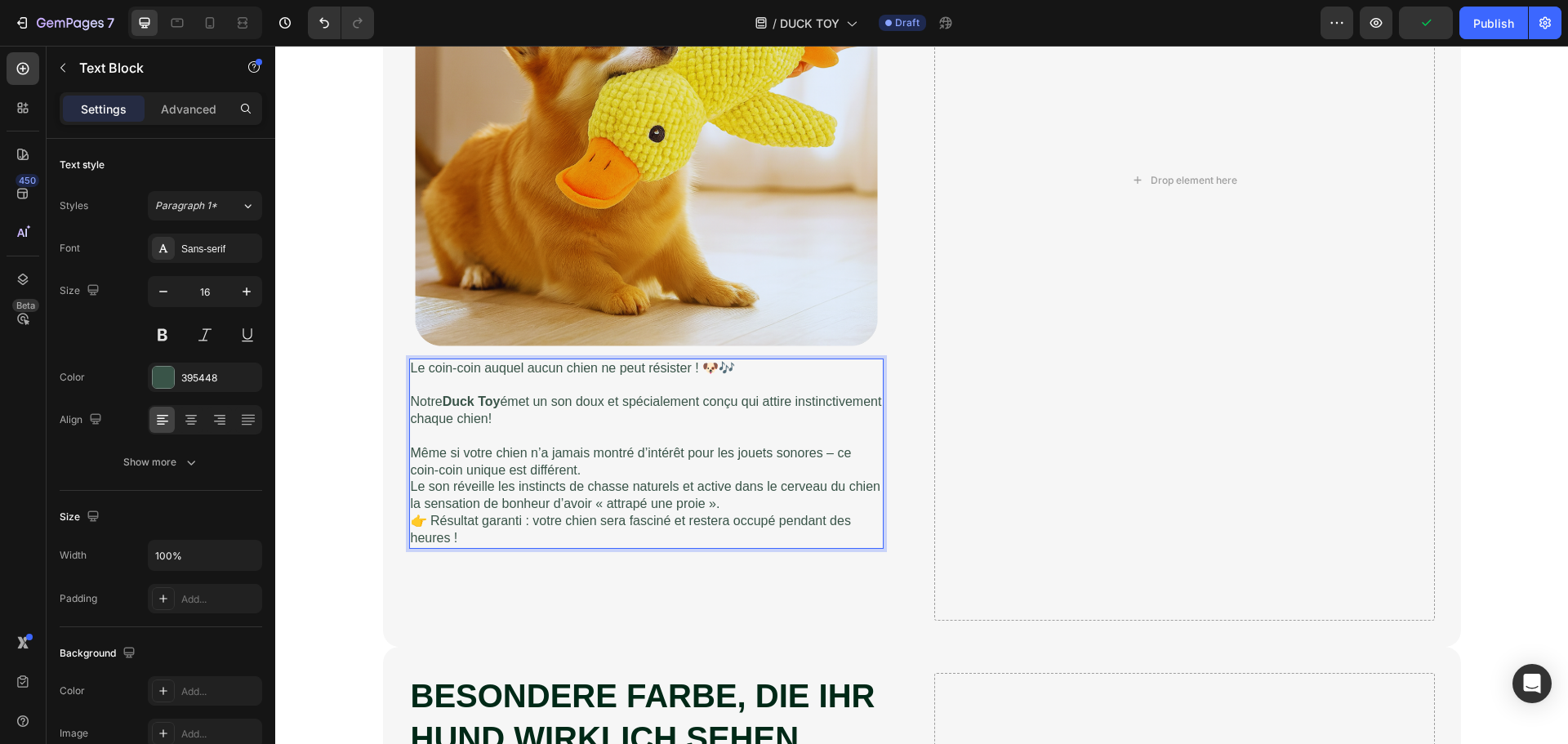
click at [591, 461] on p "Même si votre chien n’a jamais montré d’intérêt pour les jouets sonores – ce co…" at bounding box center [646, 463] width 471 height 34
click at [591, 469] on p "Même si votre chien n’a jamais montré d’intérêt pour les jouets sonores – ce co…" at bounding box center [646, 463] width 471 height 34
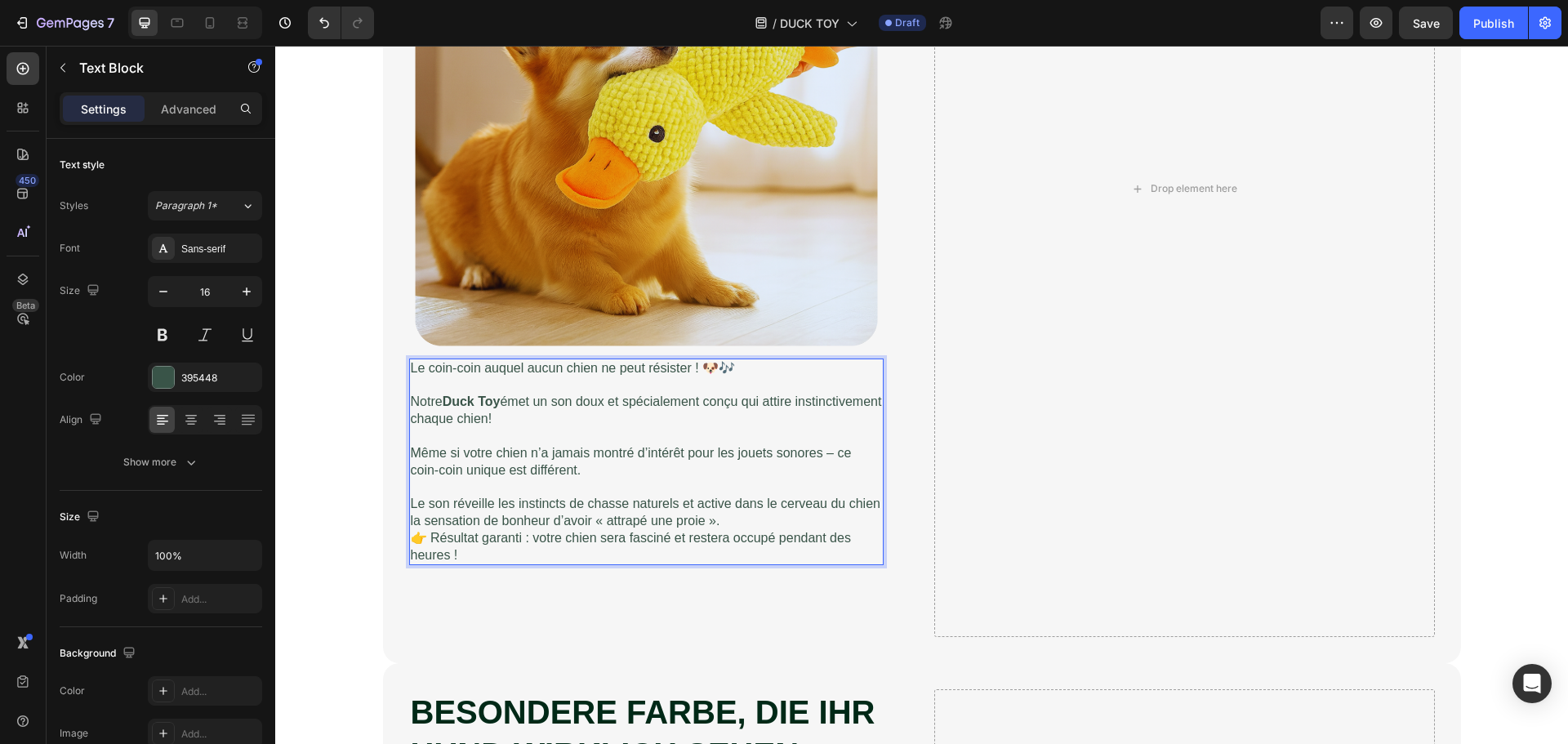
click at [743, 523] on p "Le son réveille les instincts de chasse naturels et active dans le cerveau du c…" at bounding box center [646, 513] width 471 height 34
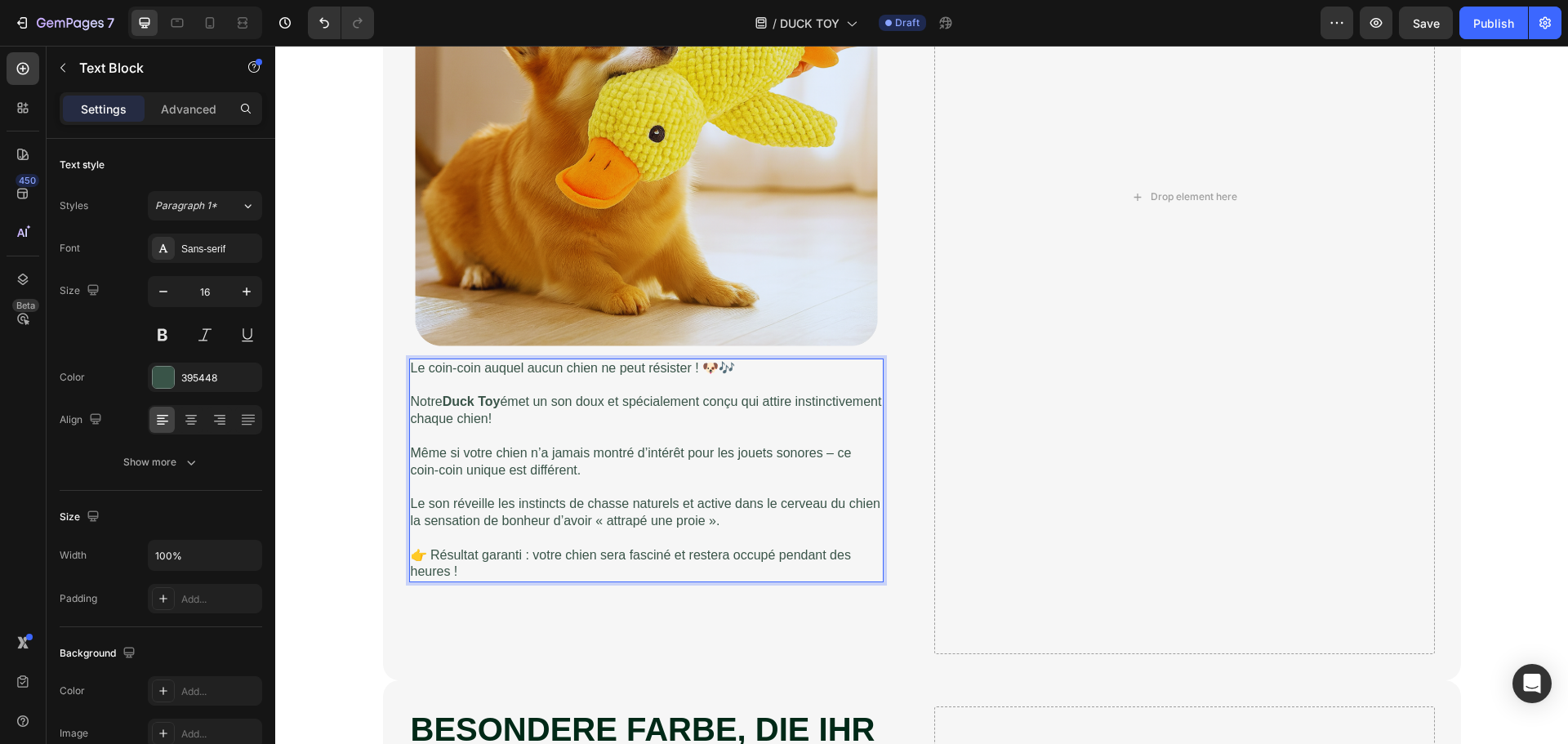
click at [522, 554] on p "👉 Résultat garanti : votre chien sera fasciné et restera occupé pendant des heu…" at bounding box center [646, 564] width 471 height 34
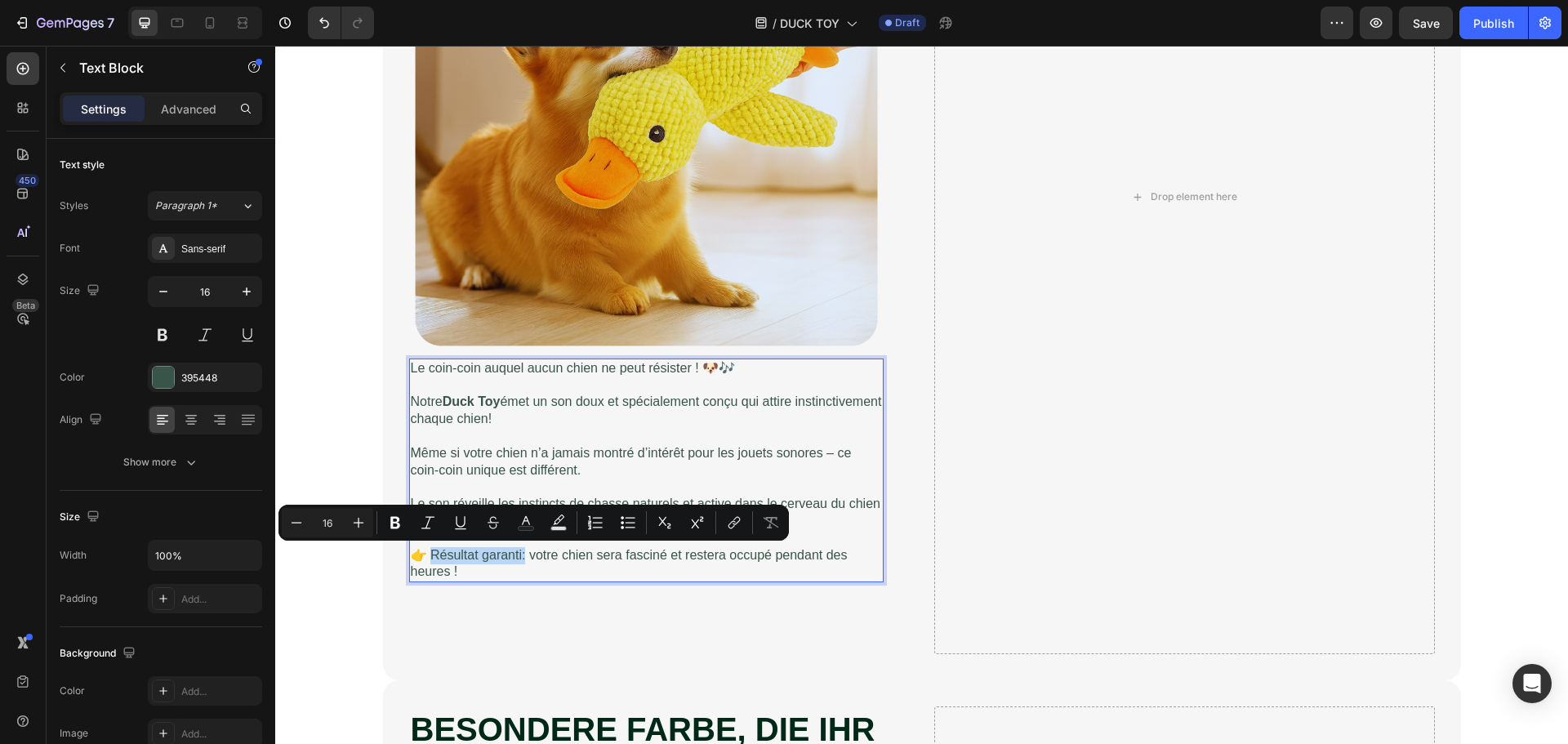
drag, startPoint x: 510, startPoint y: 554, endPoint x: 426, endPoint y: 552, distance: 84.0
click at [426, 552] on p "👉 Résultat garanti: votre chien sera fasciné et restera occupé pendant des heur…" at bounding box center [646, 564] width 471 height 34
click at [403, 524] on icon "Editor contextual toolbar" at bounding box center [396, 522] width 16 height 16
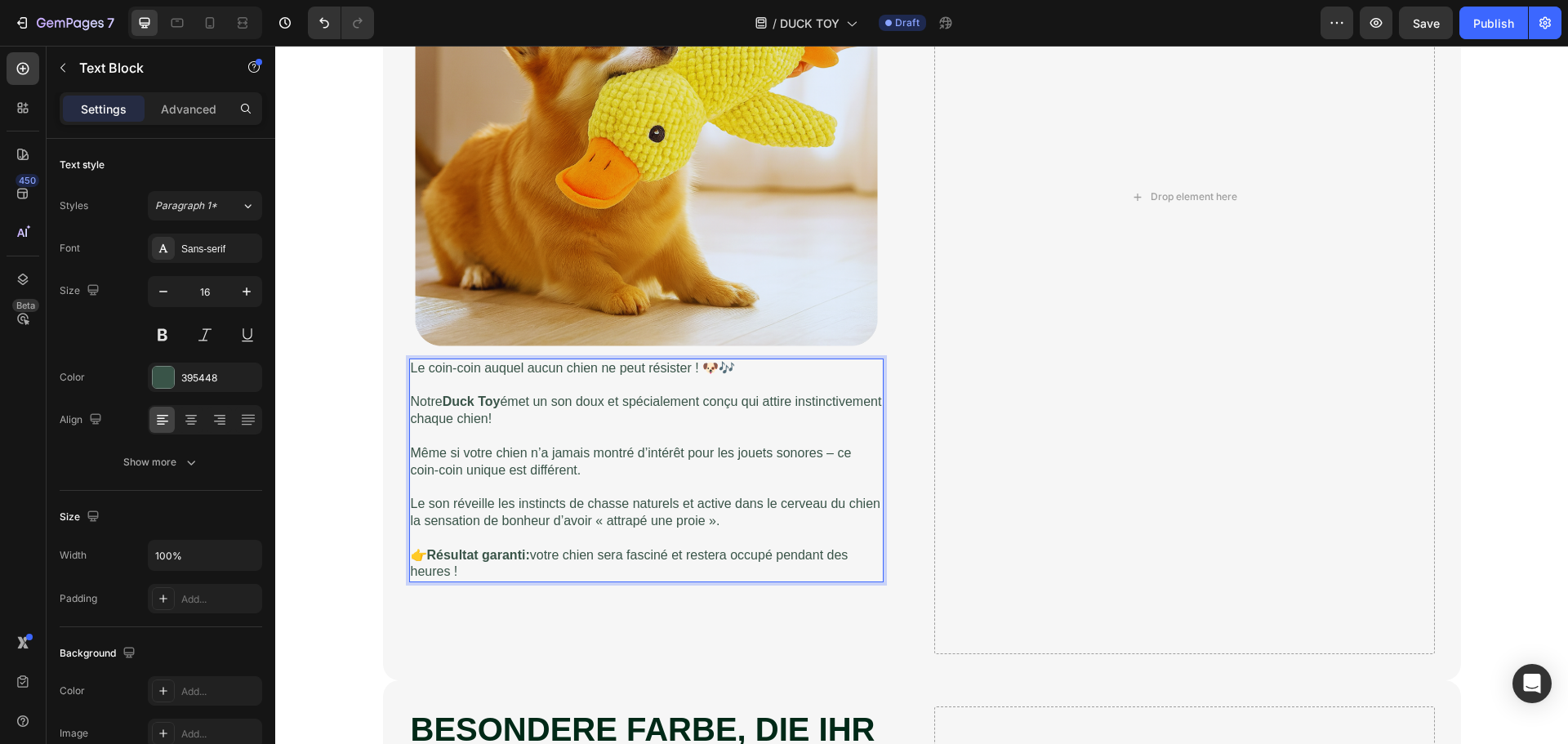
click at [581, 573] on p "👉 Résultat garanti: votre chien sera fasciné et restera occupé pendant des heur…" at bounding box center [646, 564] width 471 height 34
click at [181, 246] on div "Sans-serif" at bounding box center [219, 249] width 77 height 14
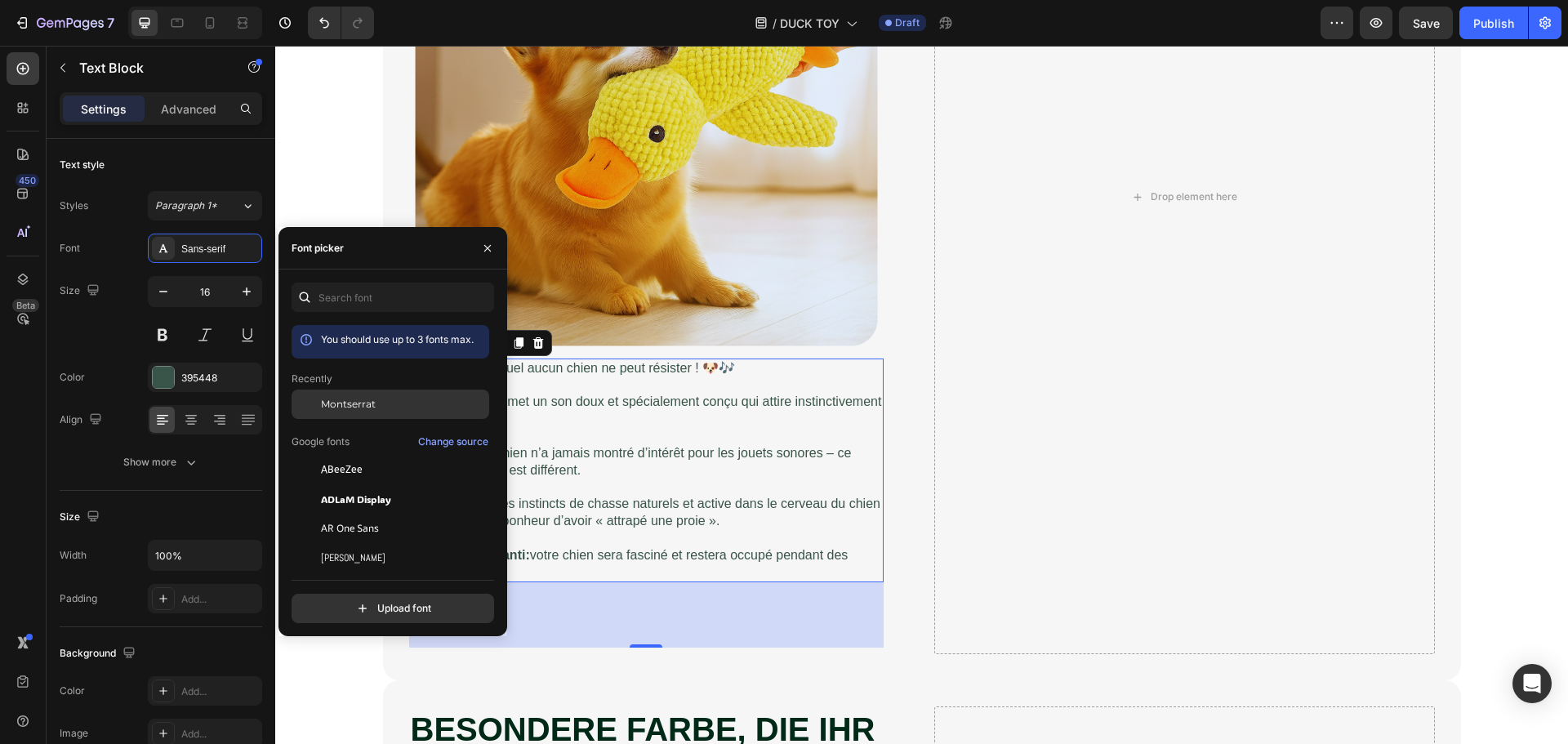
click at [339, 400] on span "Montserrat" at bounding box center [349, 404] width 54 height 14
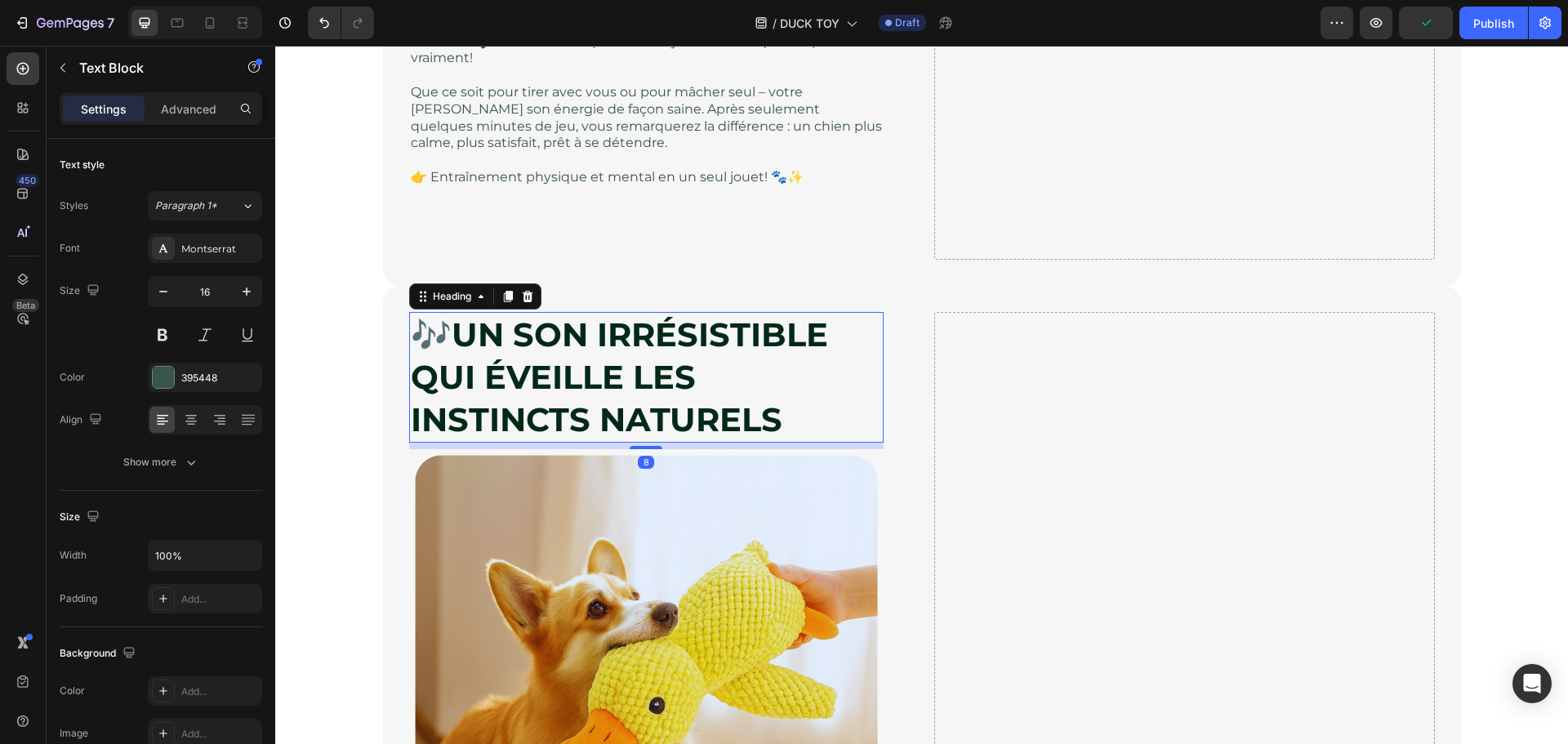
click at [689, 355] on p "🎶 UN SON IRRÉSISTIBLE QUI ÉVEILLE LES INSTINCTS NATURELS" at bounding box center [646, 377] width 471 height 128
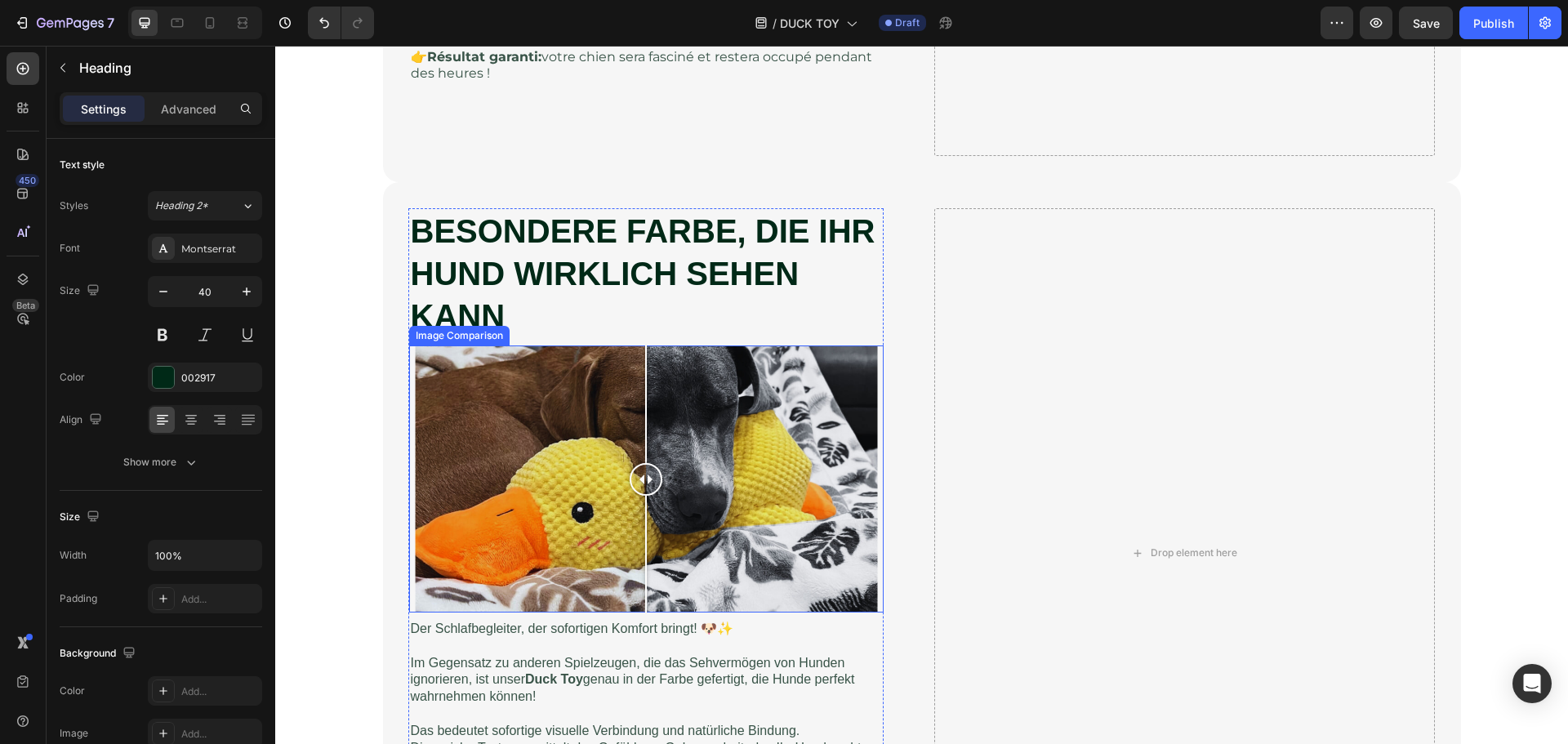
scroll to position [4572, 0]
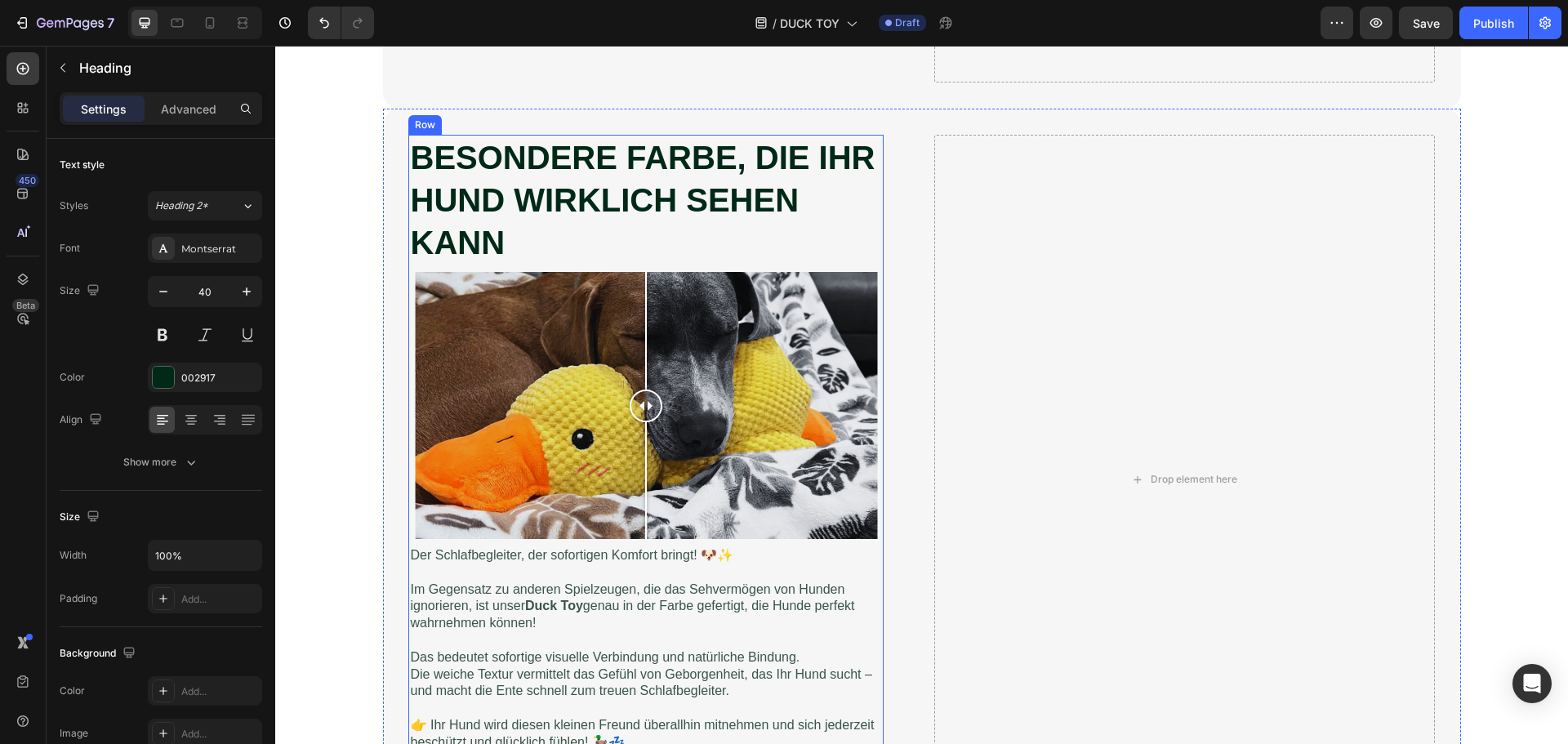
click at [553, 220] on p "⁠⁠⁠⁠⁠⁠⁠ BESONDERE FARBE, DIE IHR HUND WIRKLICH SEHEN KANN" at bounding box center [646, 200] width 471 height 128
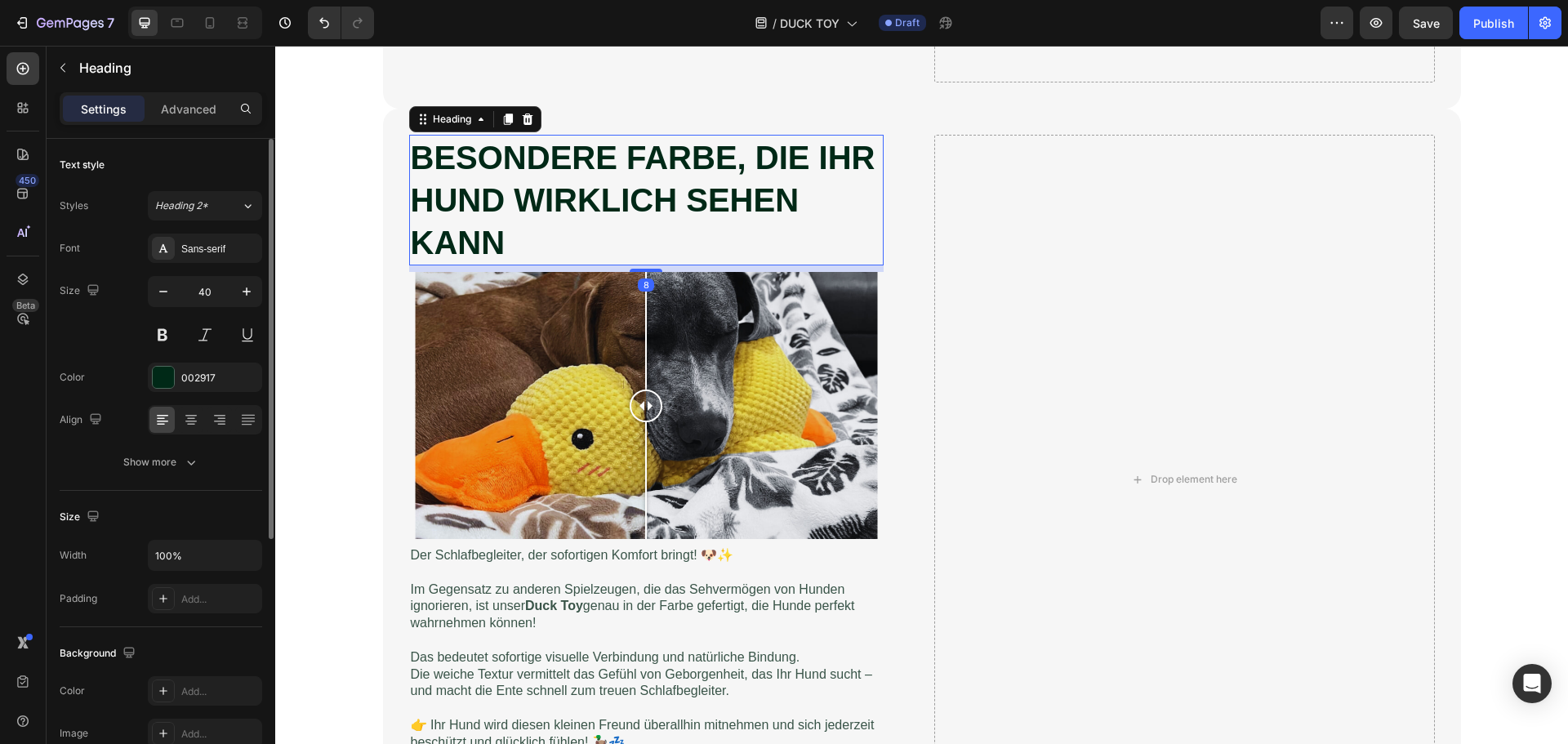
click at [211, 230] on div "Styles Heading 2* Font Sans-serif Size 40 Color 002917 Align Show more" at bounding box center [161, 334] width 203 height 286
click at [215, 246] on div "Sans-serif" at bounding box center [219, 249] width 77 height 14
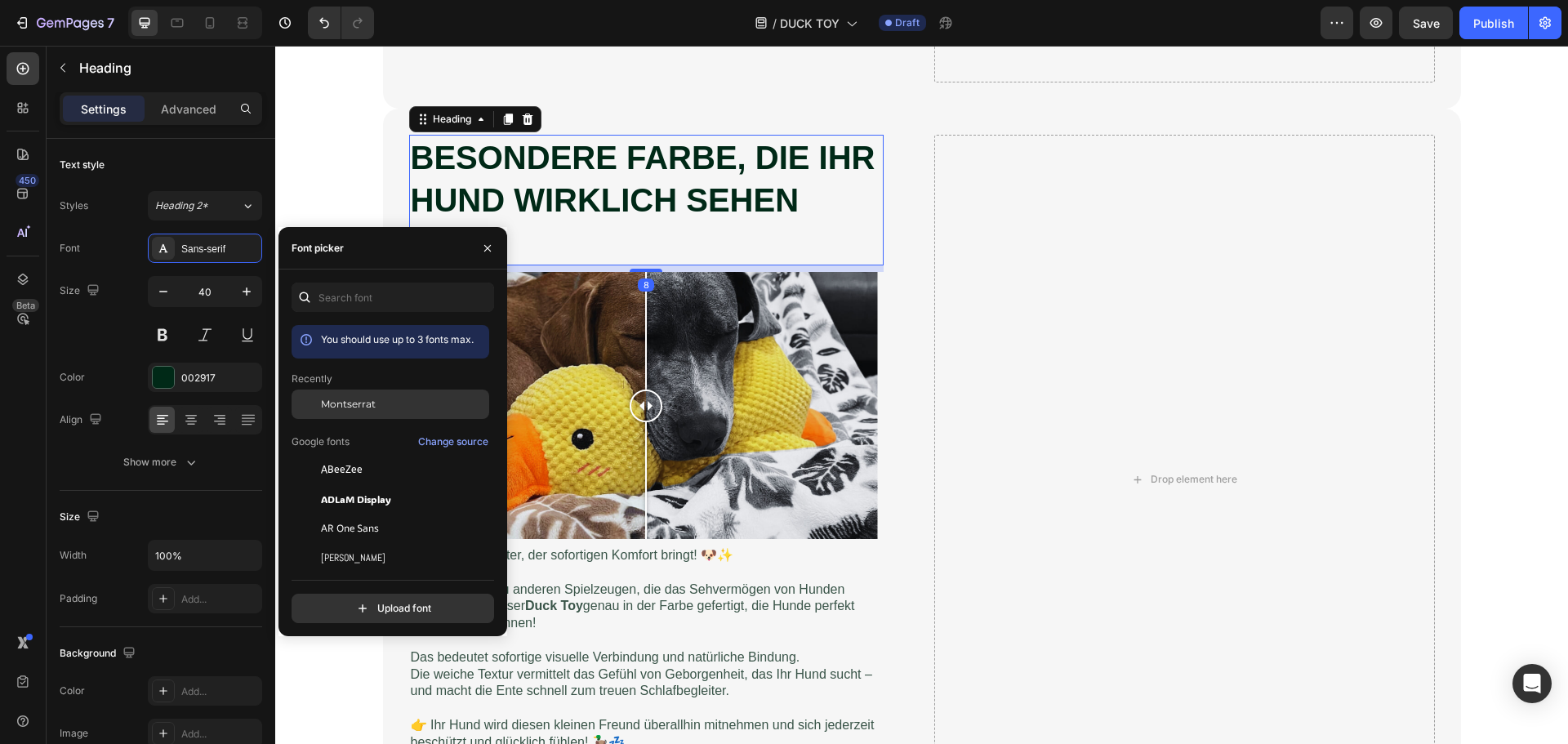
click at [317, 405] on div at bounding box center [306, 404] width 29 height 29
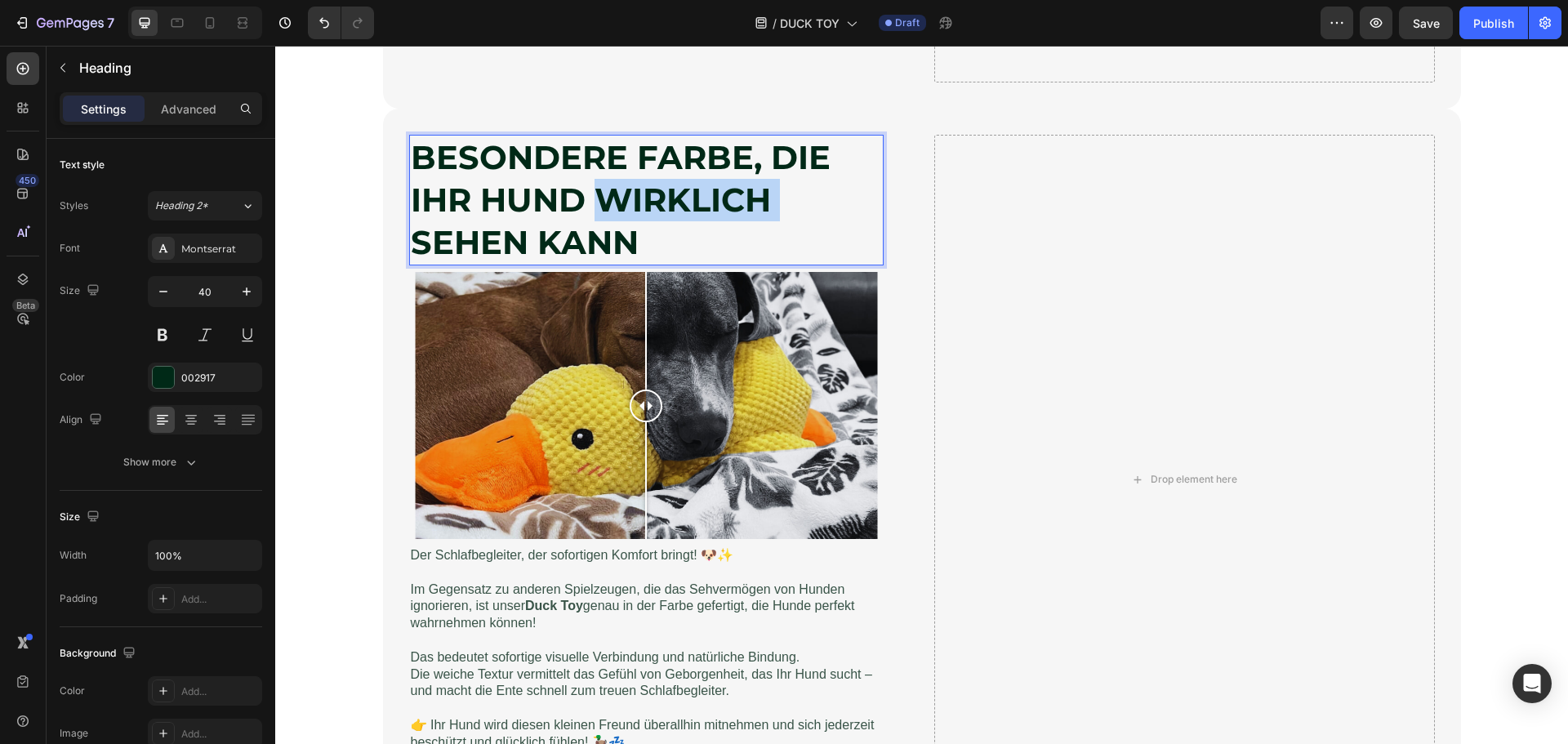
click at [664, 189] on strong "BESONDERE FARBE, DIE IHR HUND WIRKLICH SEHEN KANN" at bounding box center [621, 200] width 420 height 125
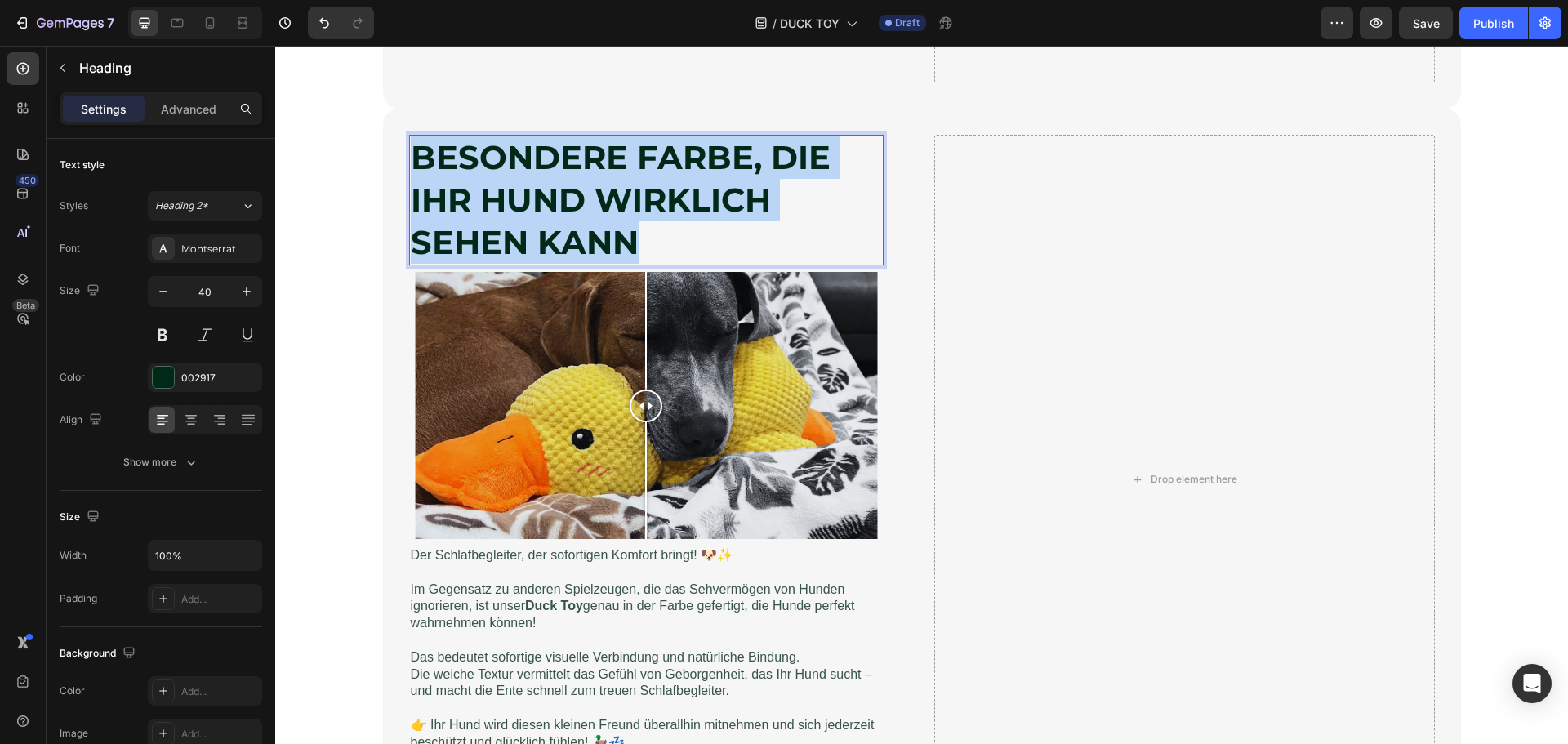
click at [664, 189] on strong "BESONDERE FARBE, DIE IHR HUND WIRKLICH SEHEN KANN" at bounding box center [621, 200] width 420 height 125
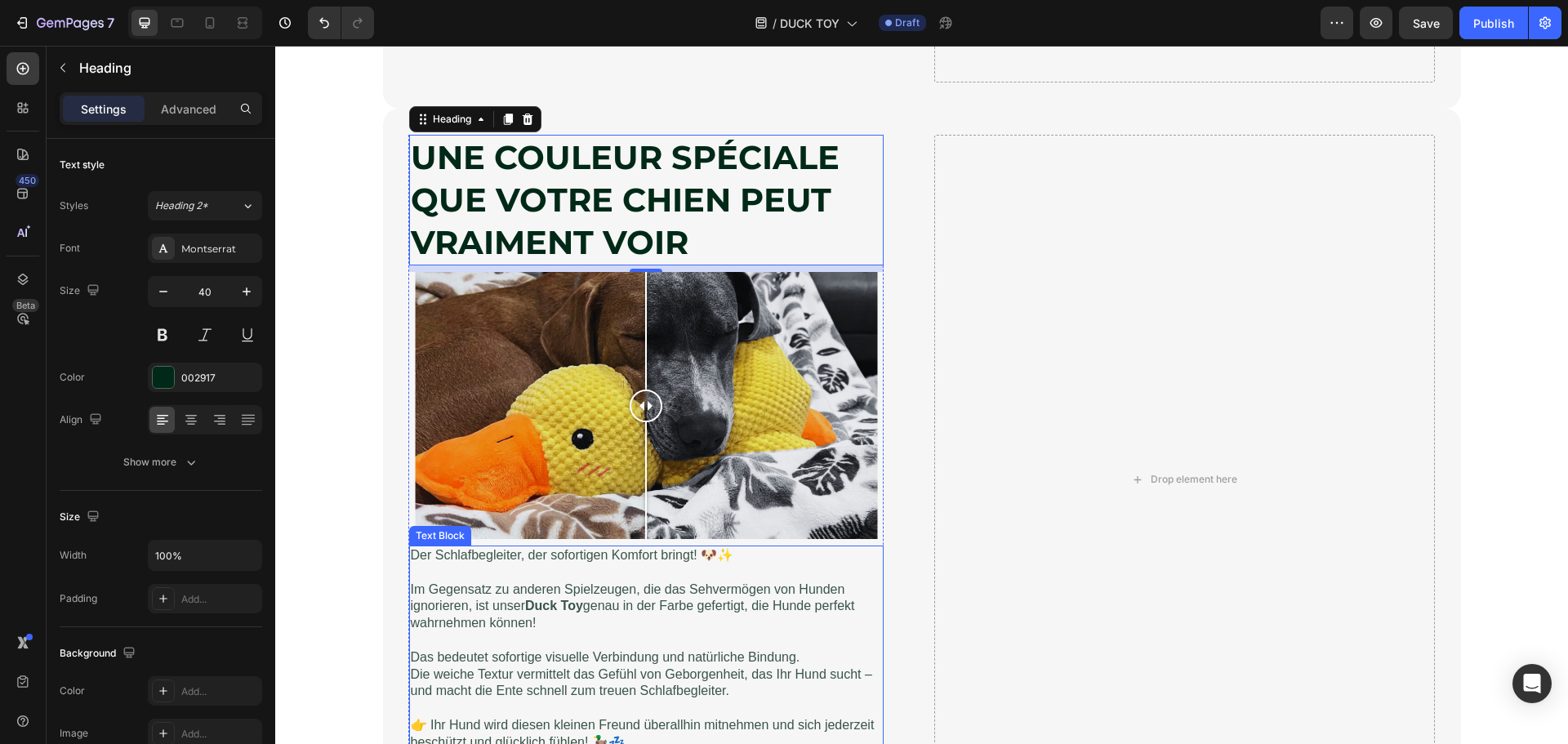
click at [557, 587] on p "Im Gegensatz zu anderen Spielzeugen, die das Sehvermögen von Hunden ignorieren,…" at bounding box center [646, 606] width 471 height 51
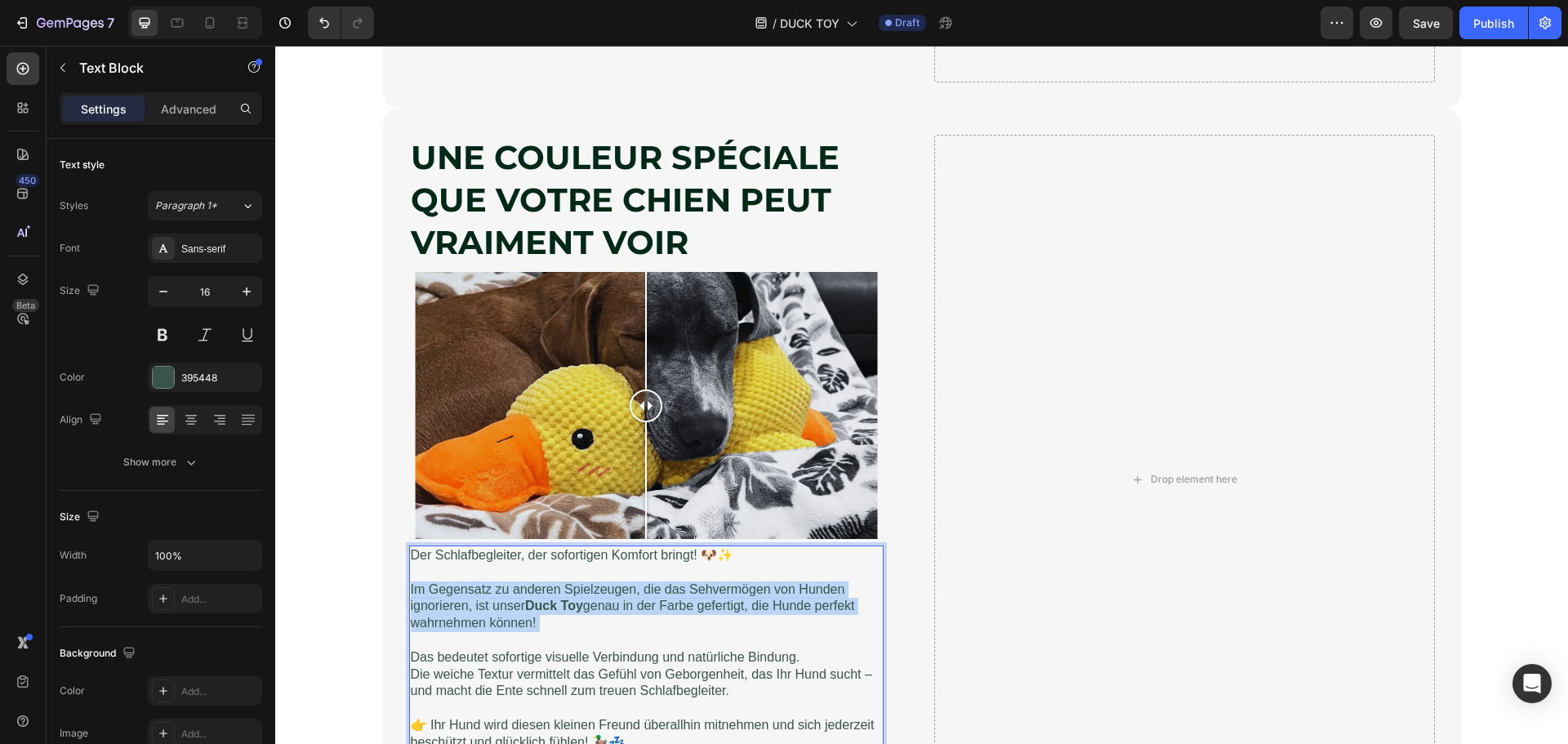
click at [557, 587] on p "Im Gegensatz zu anderen Spielzeugen, die das Sehvermögen von Hunden ignorieren,…" at bounding box center [646, 606] width 471 height 51
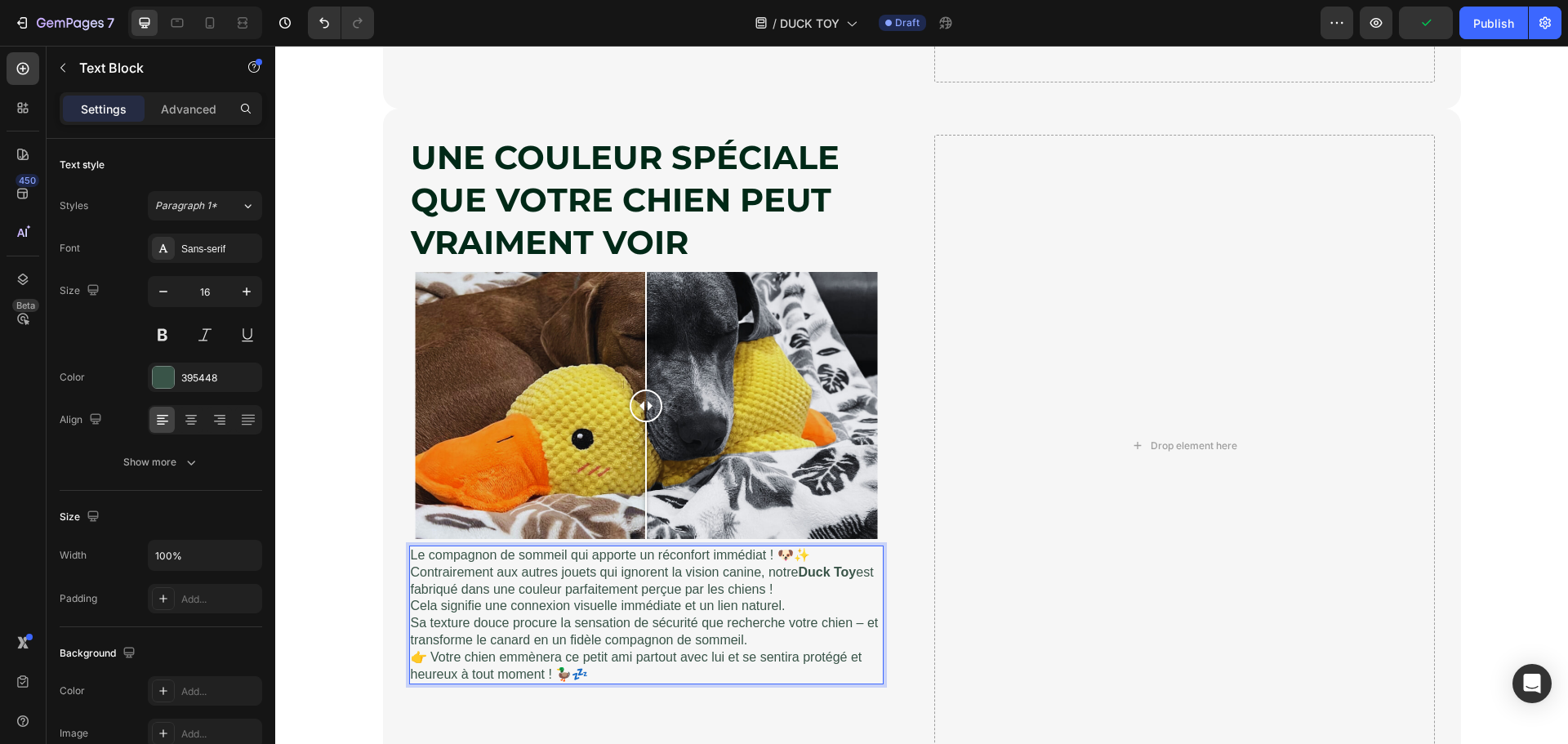
click at [830, 554] on p "Le compagnon de sommeil qui apporte un réconfort immédiat ! 🐶✨" at bounding box center [646, 555] width 471 height 17
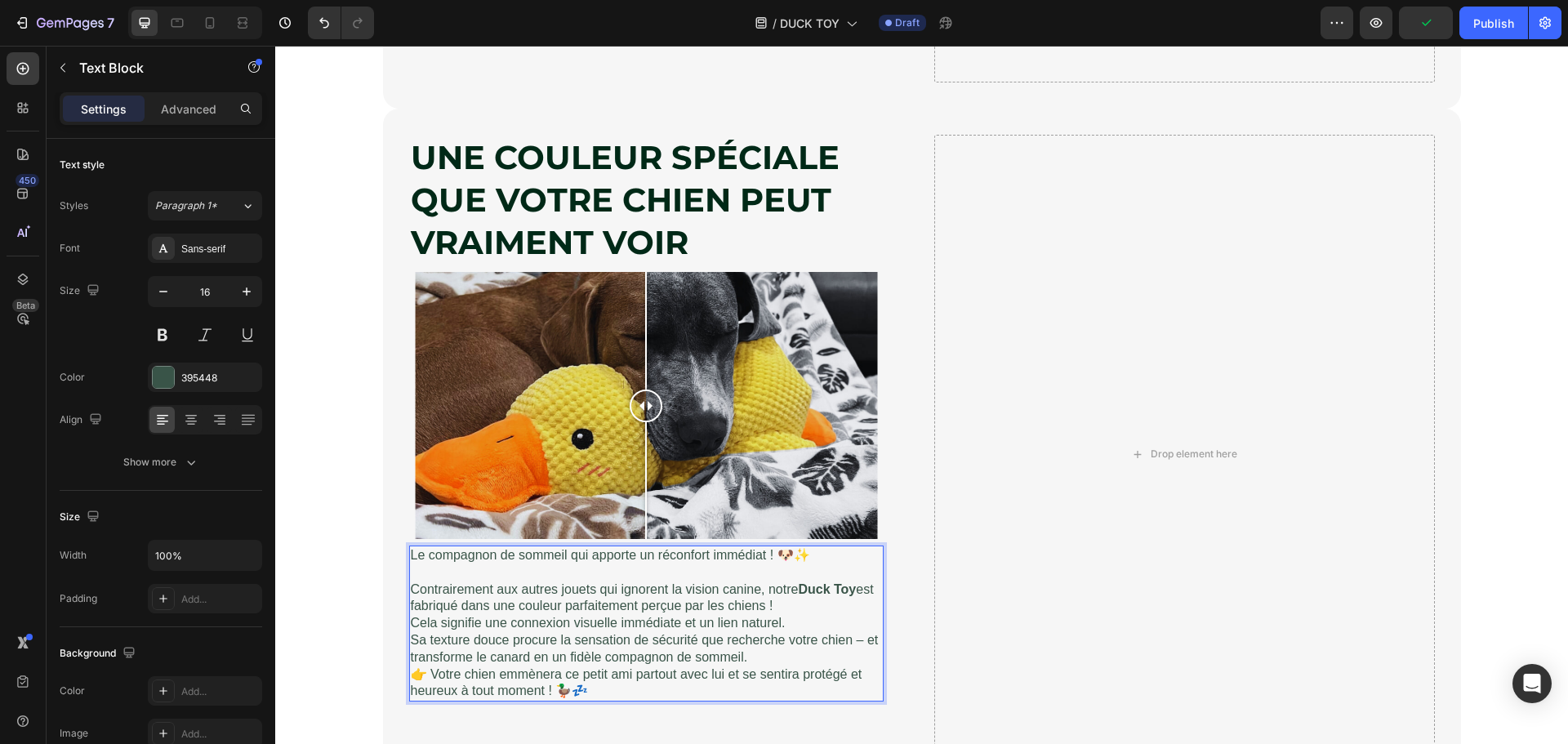
click at [766, 554] on p "Le compagnon de sommeil qui apporte un réconfort immédiat ! 🐶✨" at bounding box center [646, 555] width 471 height 17
click at [789, 600] on p "Contrairement aux autres jouets qui ignorent la vision canine, notre Duck Toy e…" at bounding box center [646, 598] width 471 height 34
click at [782, 605] on p "Contrairement aux autres jouets qui ignorent la vision canine, notre Duck Toy e…" at bounding box center [646, 598] width 471 height 34
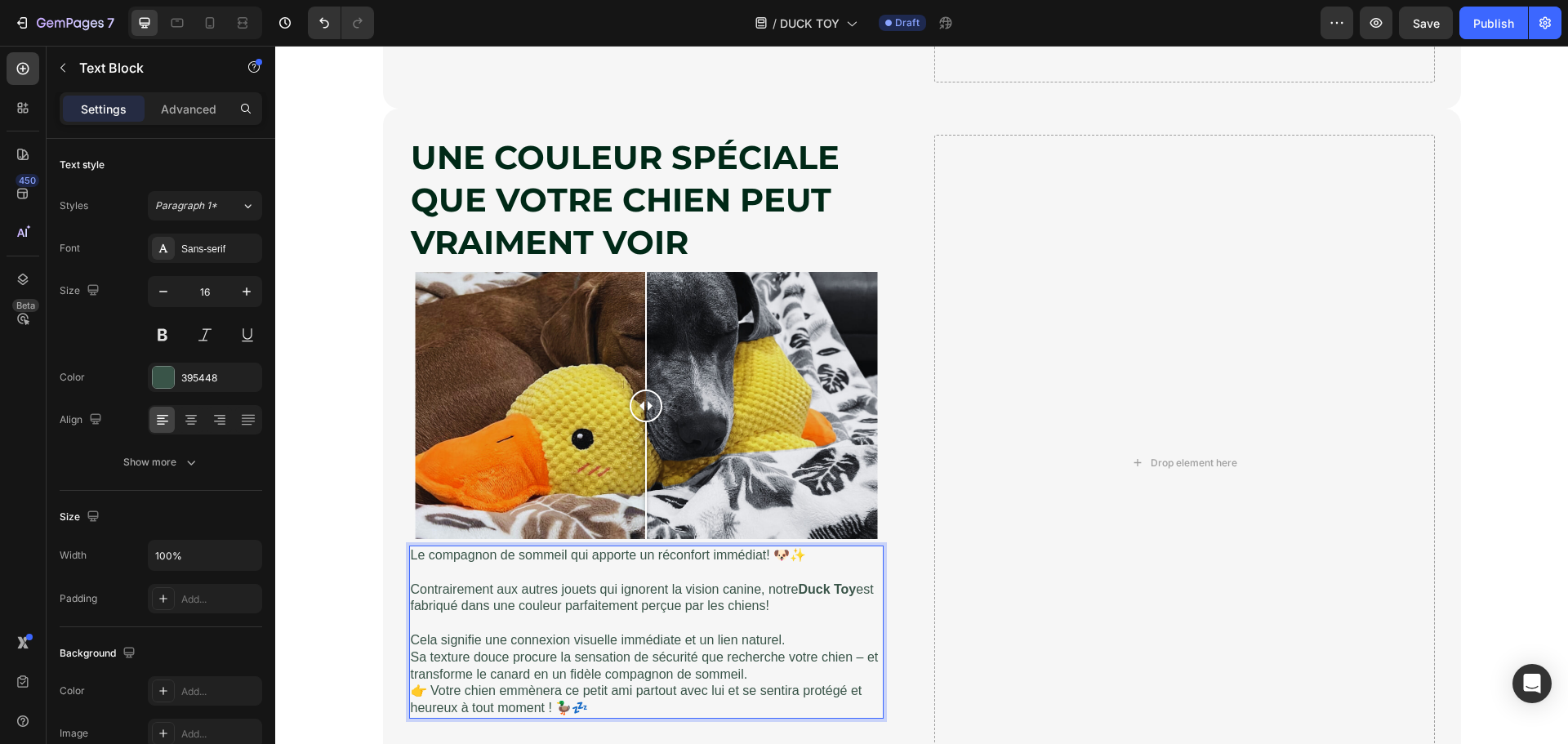
click at [788, 642] on p "Cela signifie une connexion visuelle immédiate et un lien naturel." at bounding box center [646, 640] width 471 height 17
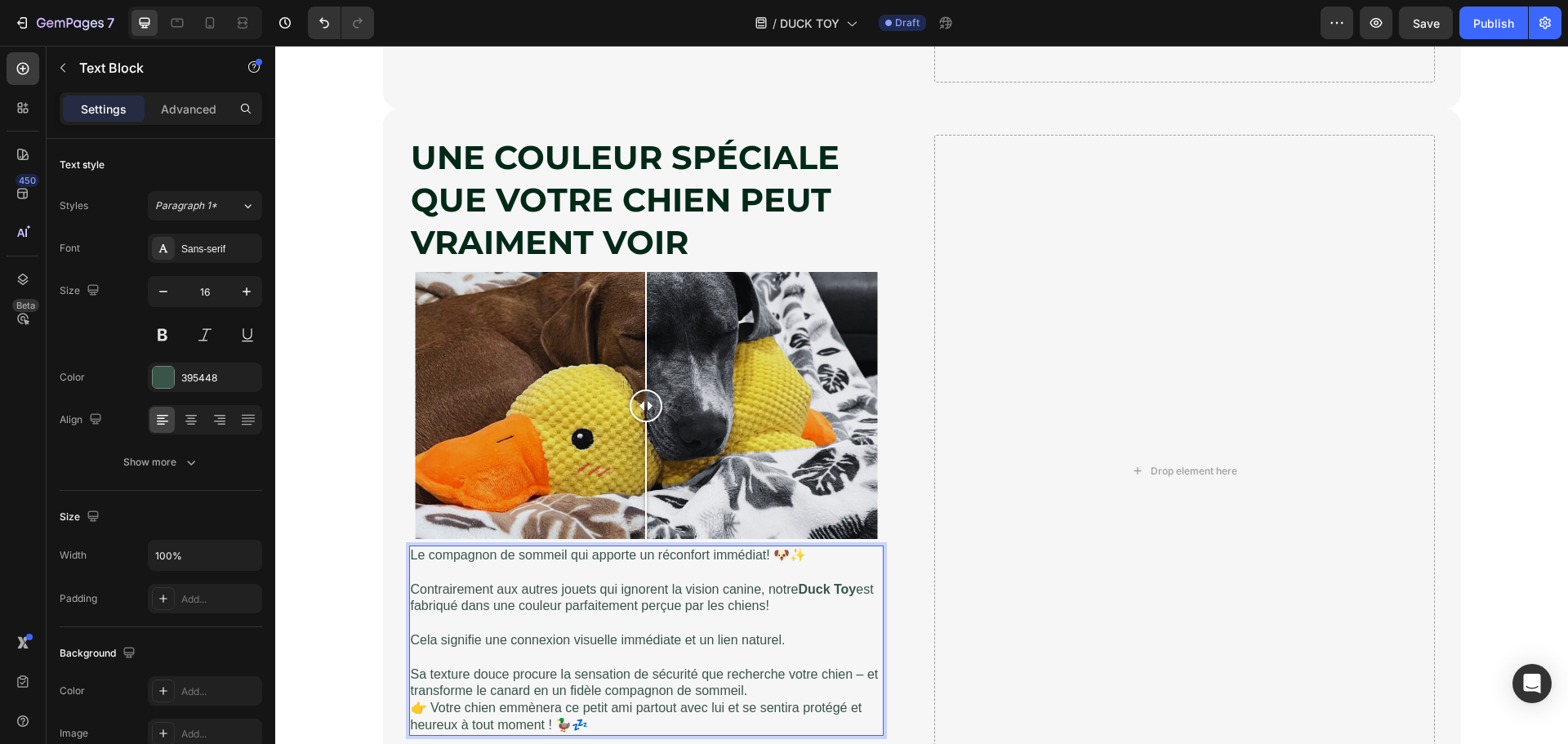
click at [749, 689] on p "Sa texture douce procure la sensation de sécurité que recherche votre chien – e…" at bounding box center [646, 683] width 471 height 34
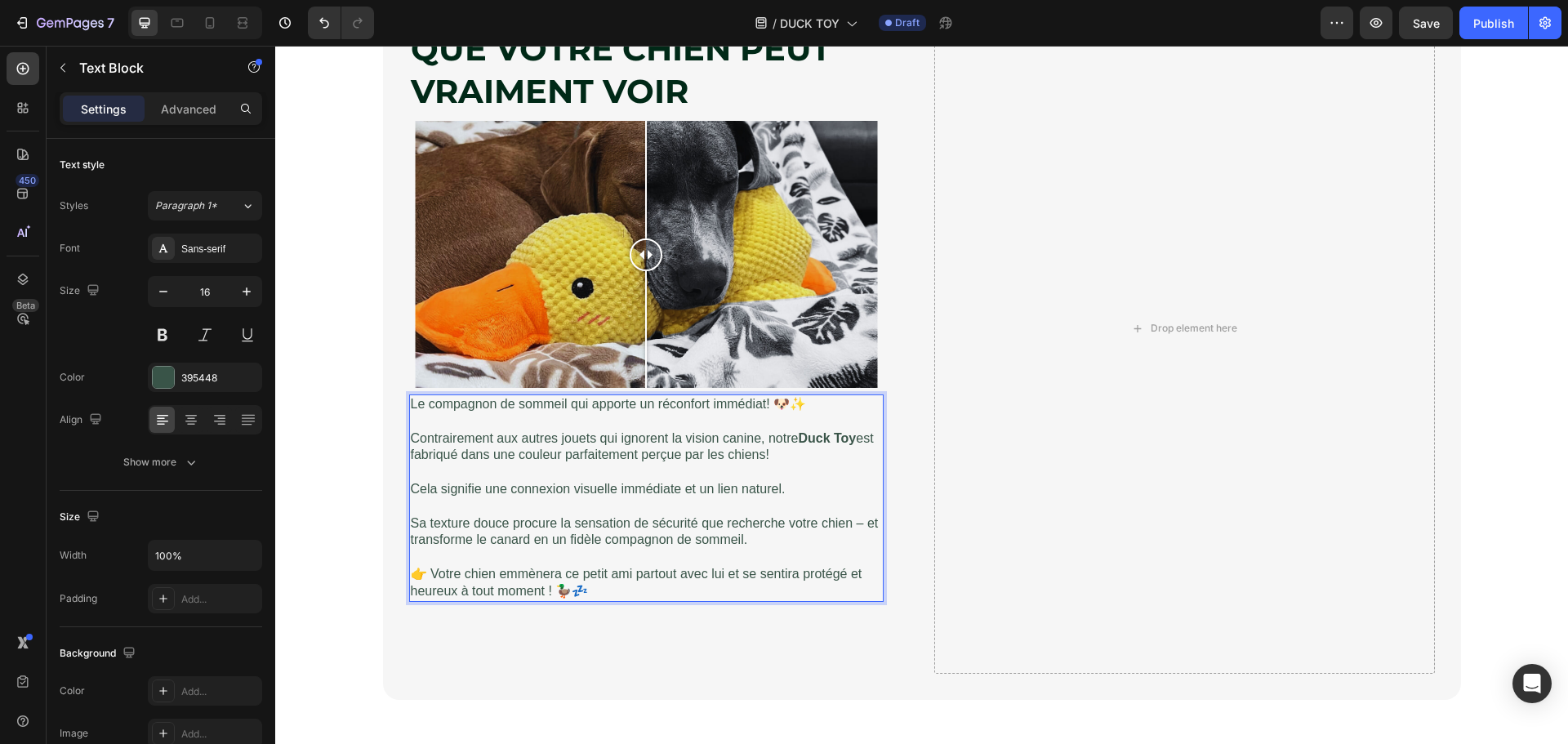
scroll to position [4735, 0]
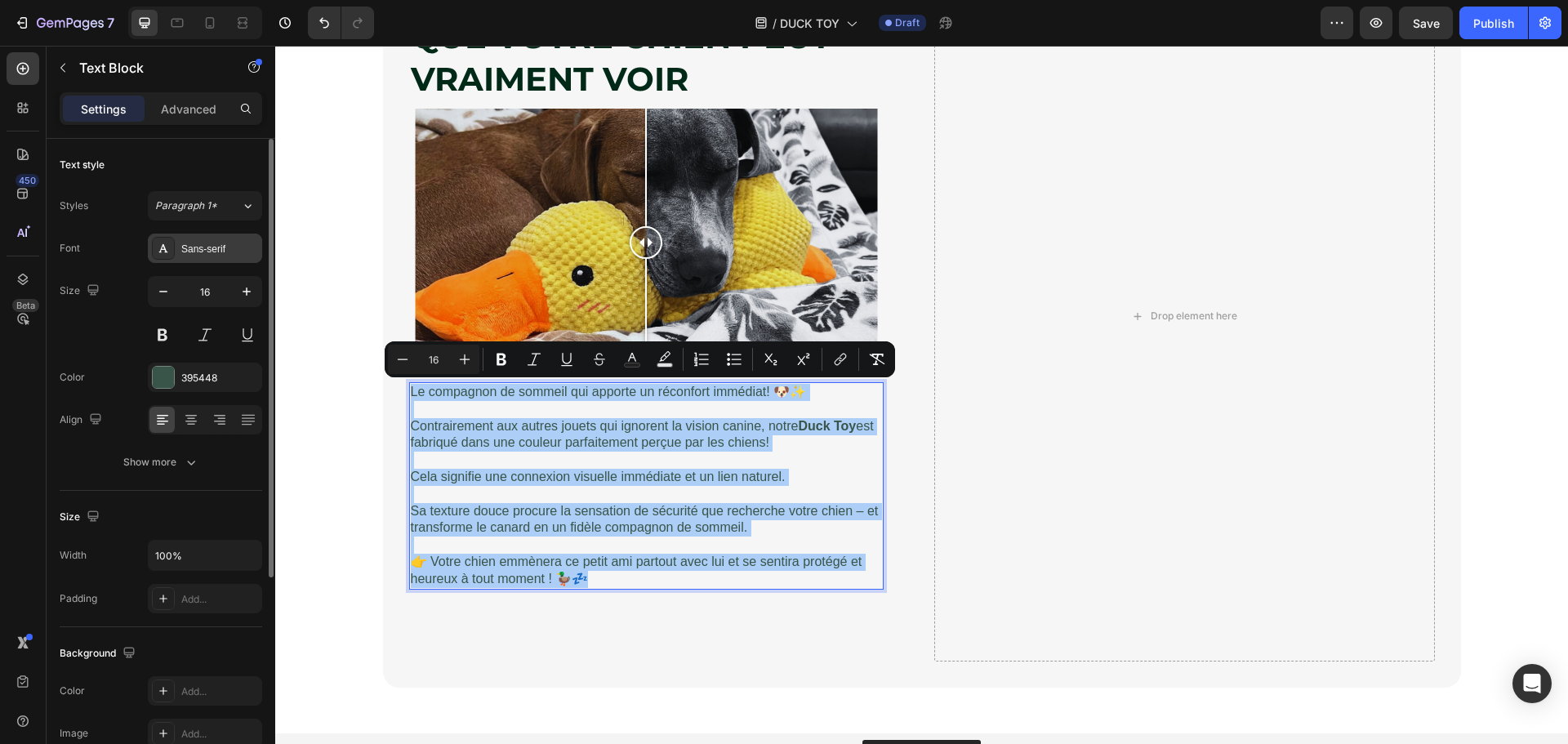
click at [209, 262] on div "Sans-serif" at bounding box center [205, 248] width 114 height 29
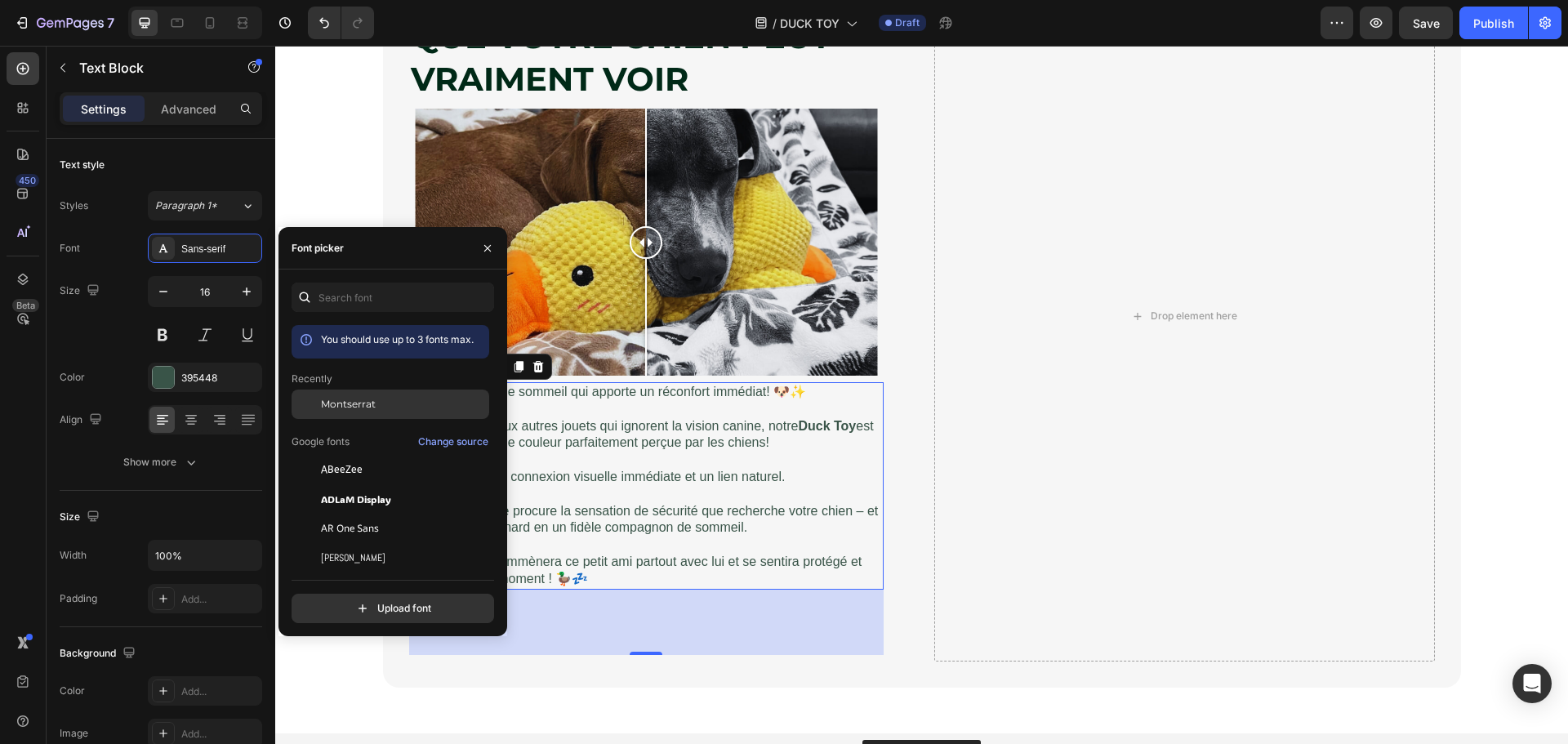
click at [330, 403] on span "Montserrat" at bounding box center [349, 404] width 54 height 14
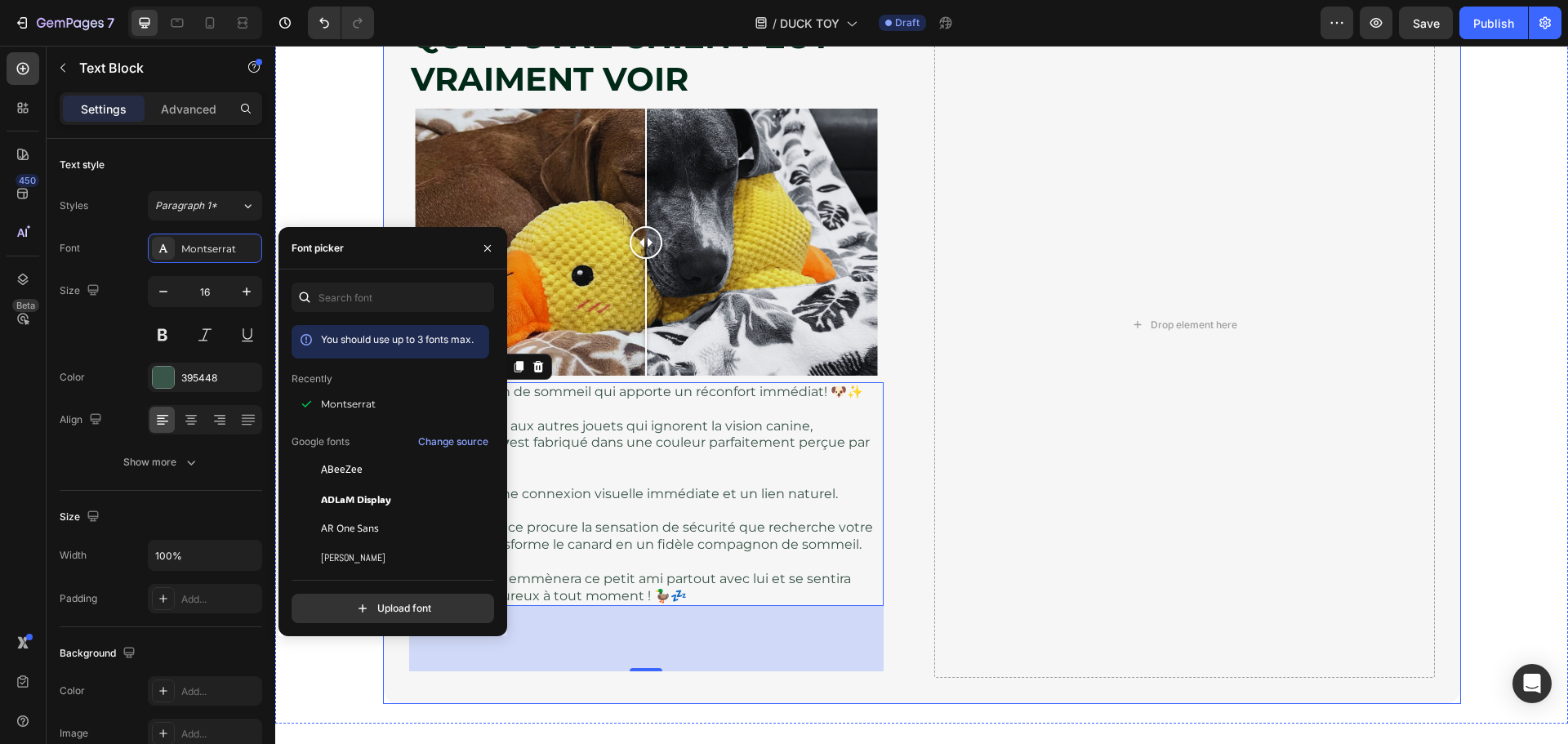
click at [940, 542] on div "Drop element here" at bounding box center [1184, 324] width 501 height 706
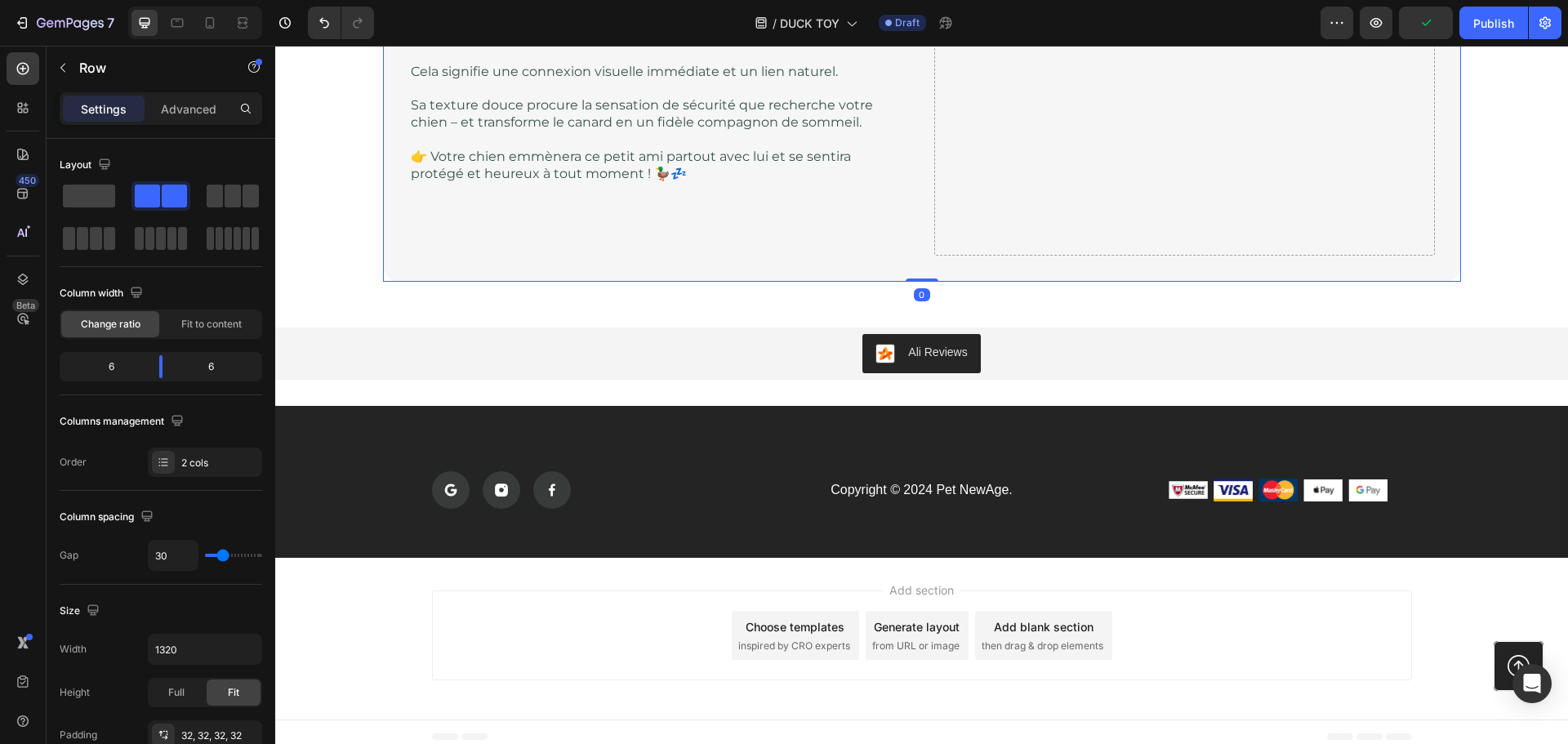
scroll to position [5166, 0]
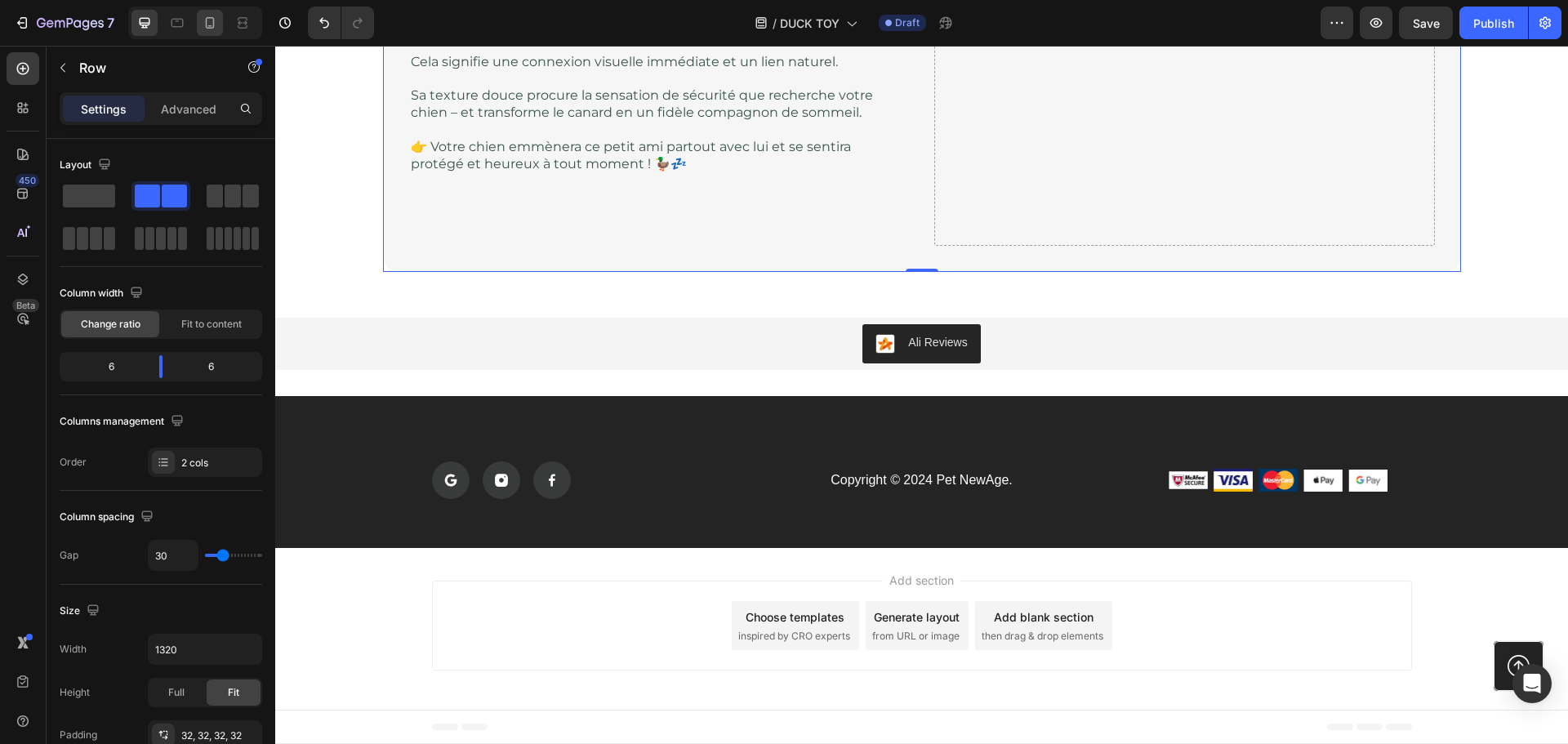
click at [201, 24] on div at bounding box center [209, 23] width 26 height 26
type input "0"
type input "100%"
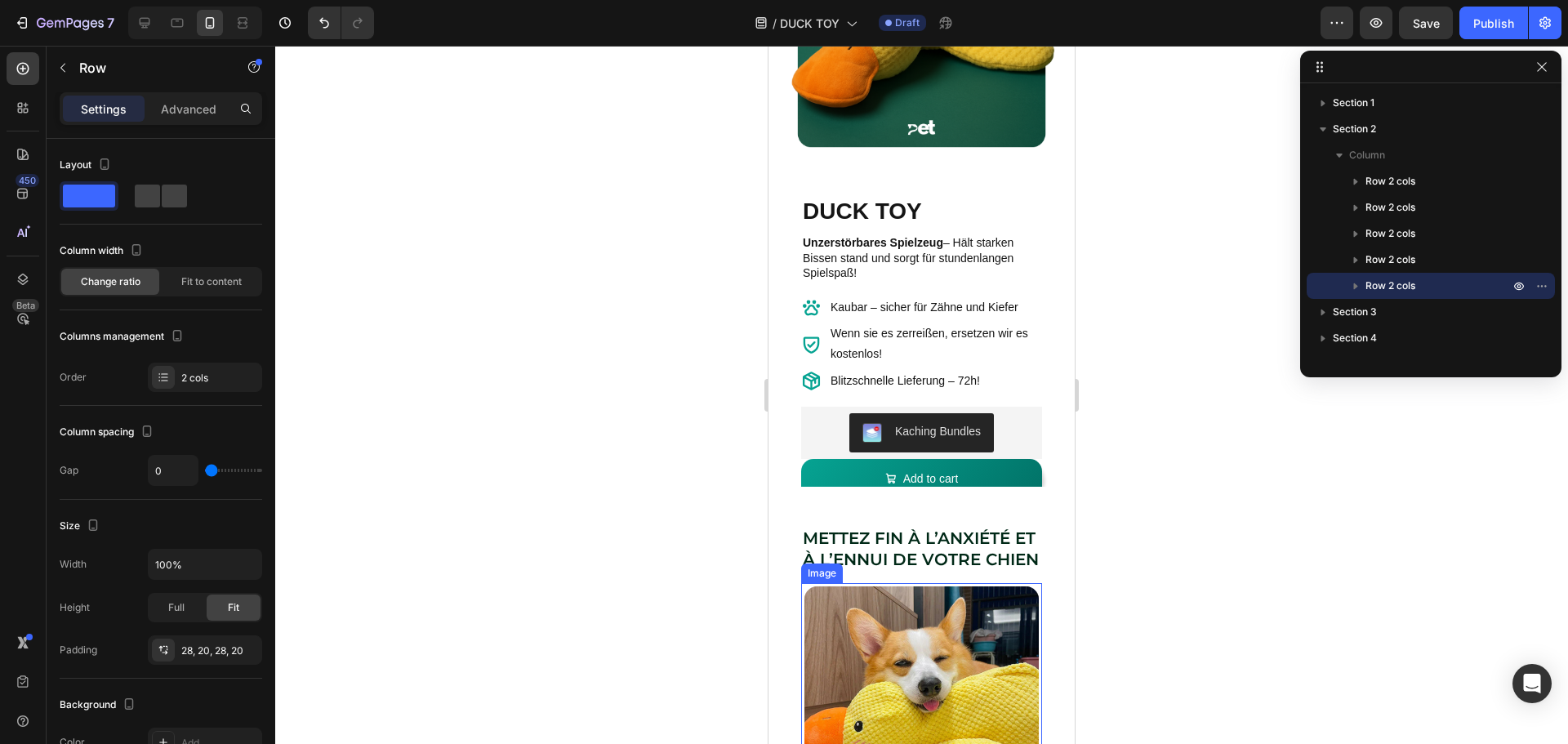
scroll to position [204, 0]
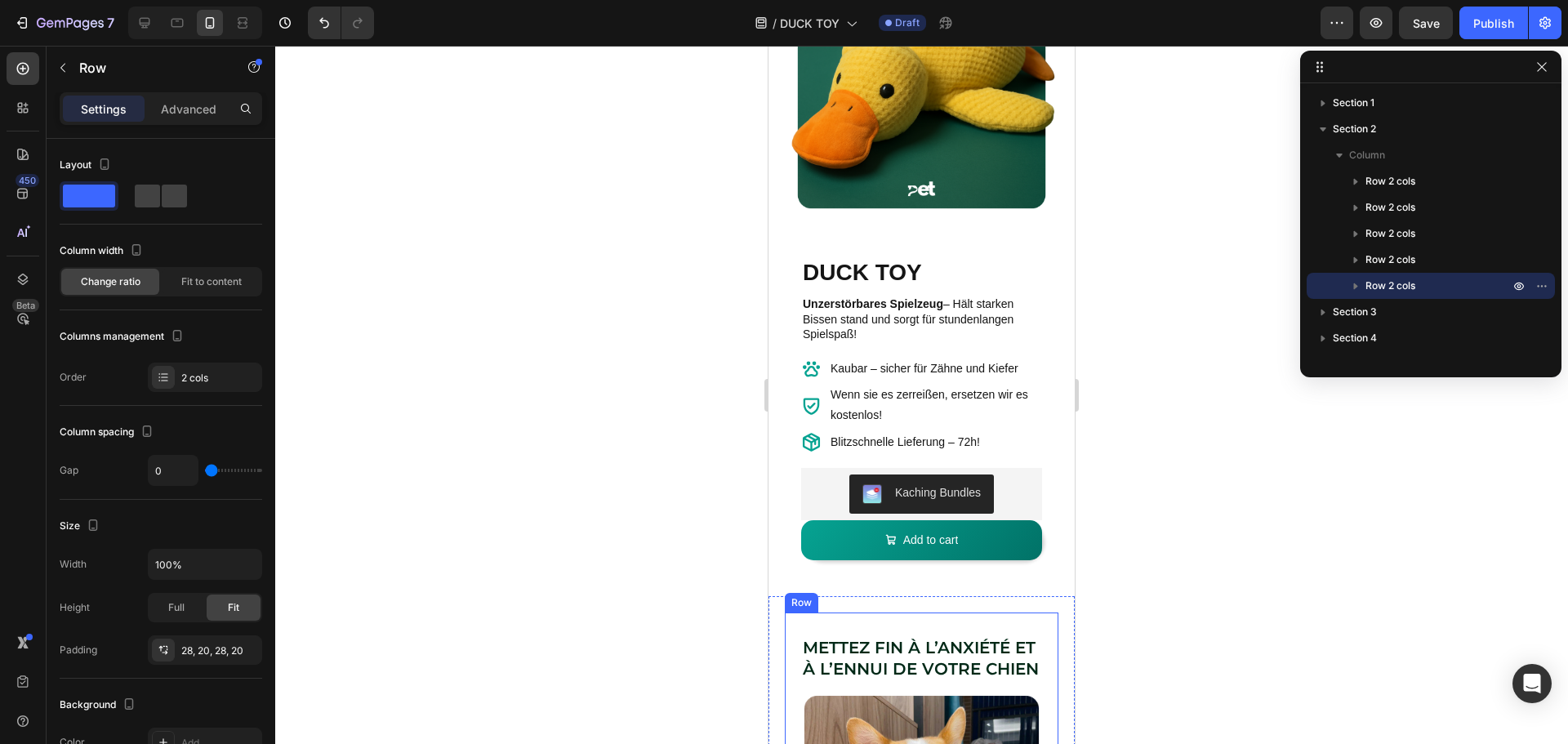
click at [927, 639] on p "METTEZ FIN À L’ANXIÉTÉ ET À L’ENNUI DE VOTRE CHIEN" at bounding box center [922, 658] width 237 height 43
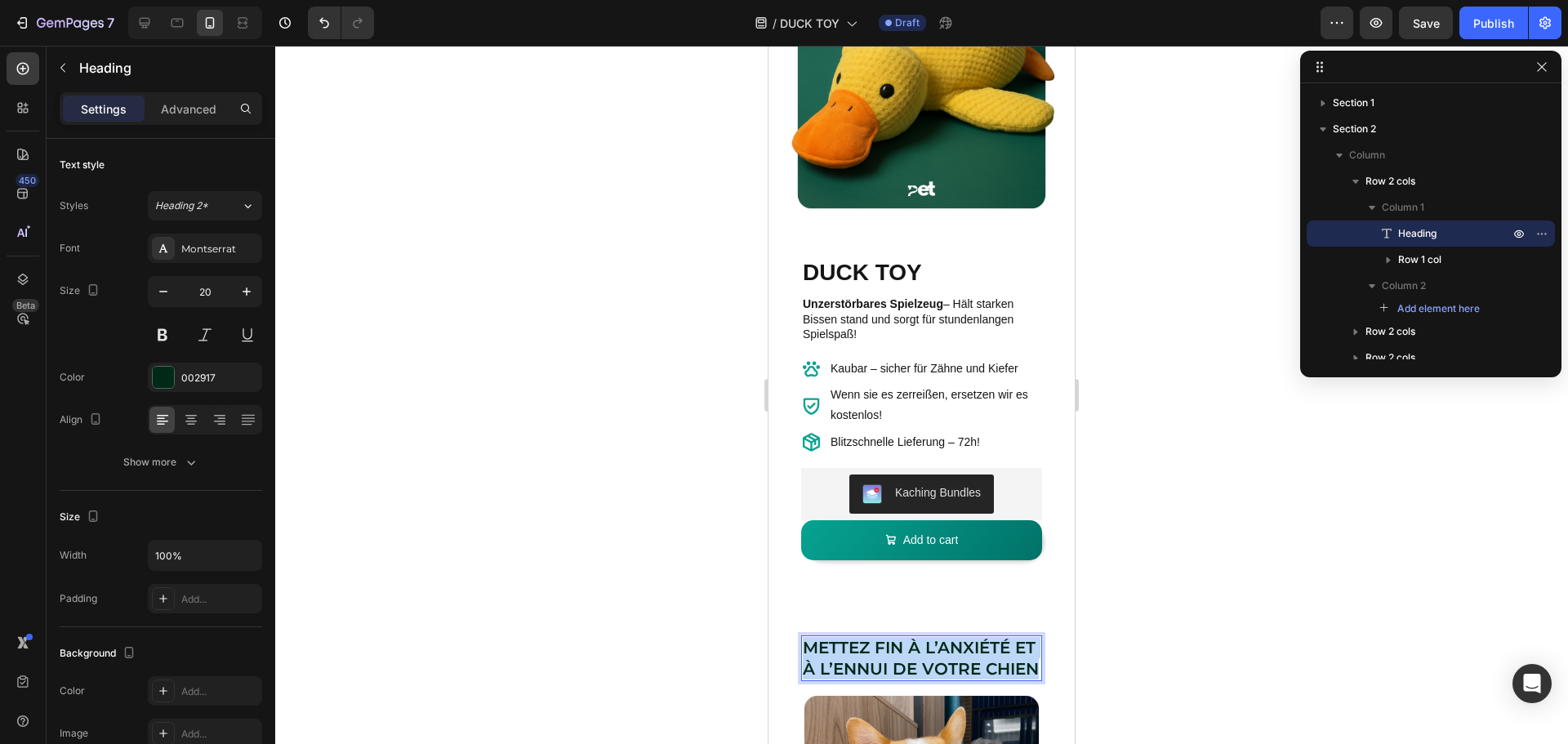
click at [927, 639] on p "METTEZ FIN À L’ANXIÉTÉ ET À L’ENNUI DE VOTRE CHIEN" at bounding box center [922, 658] width 237 height 43
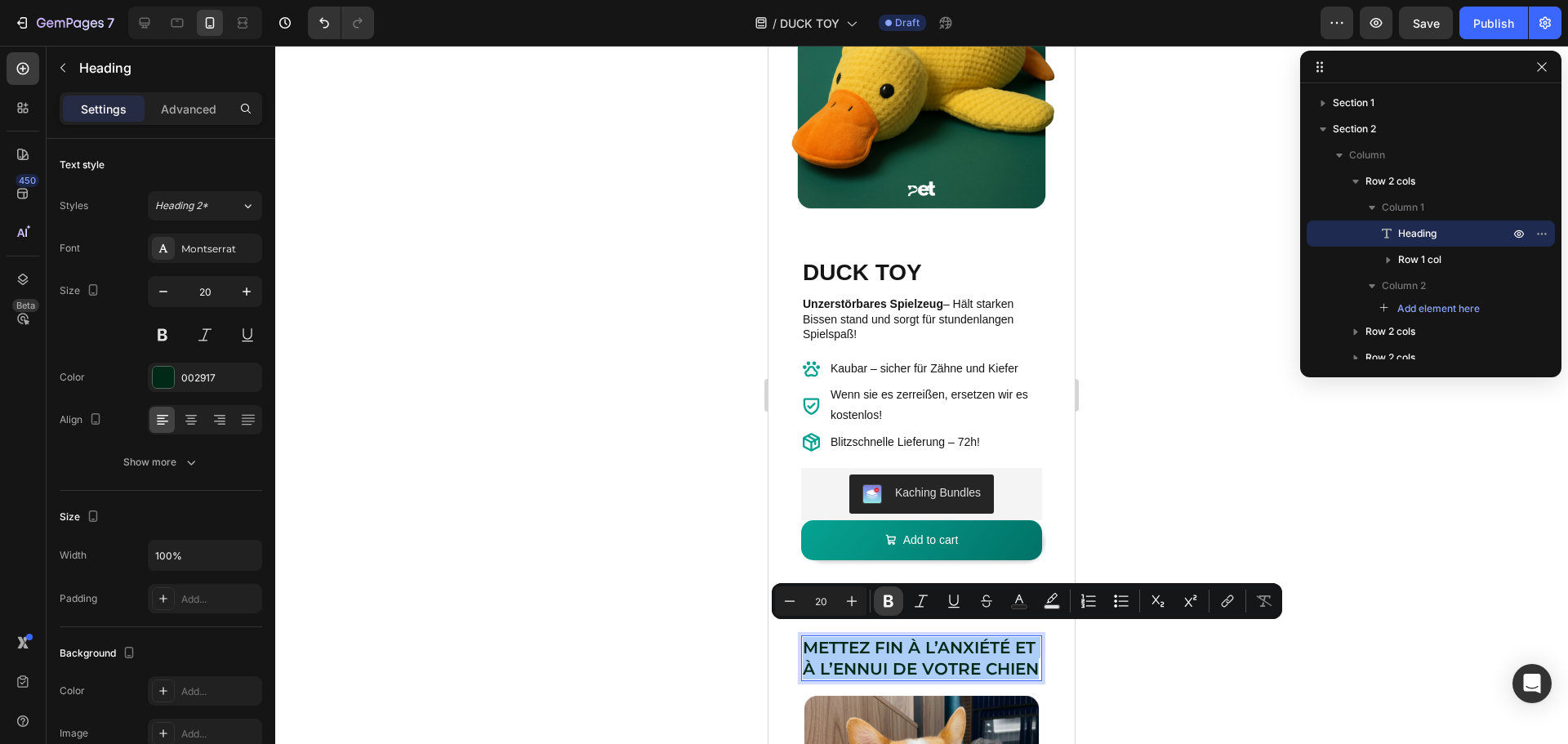
click at [890, 604] on icon "Editor contextual toolbar" at bounding box center [888, 601] width 16 height 16
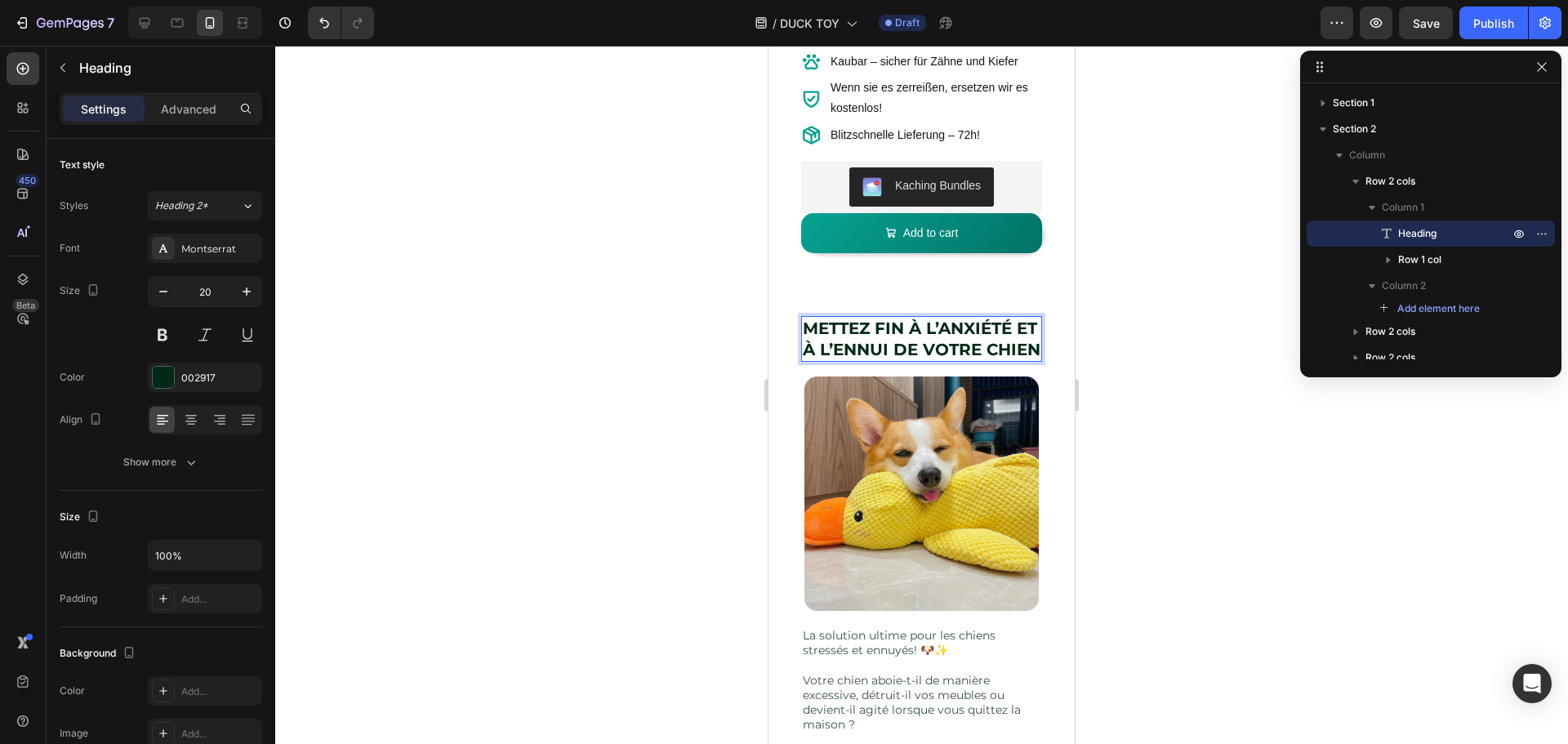
scroll to position [448, 0]
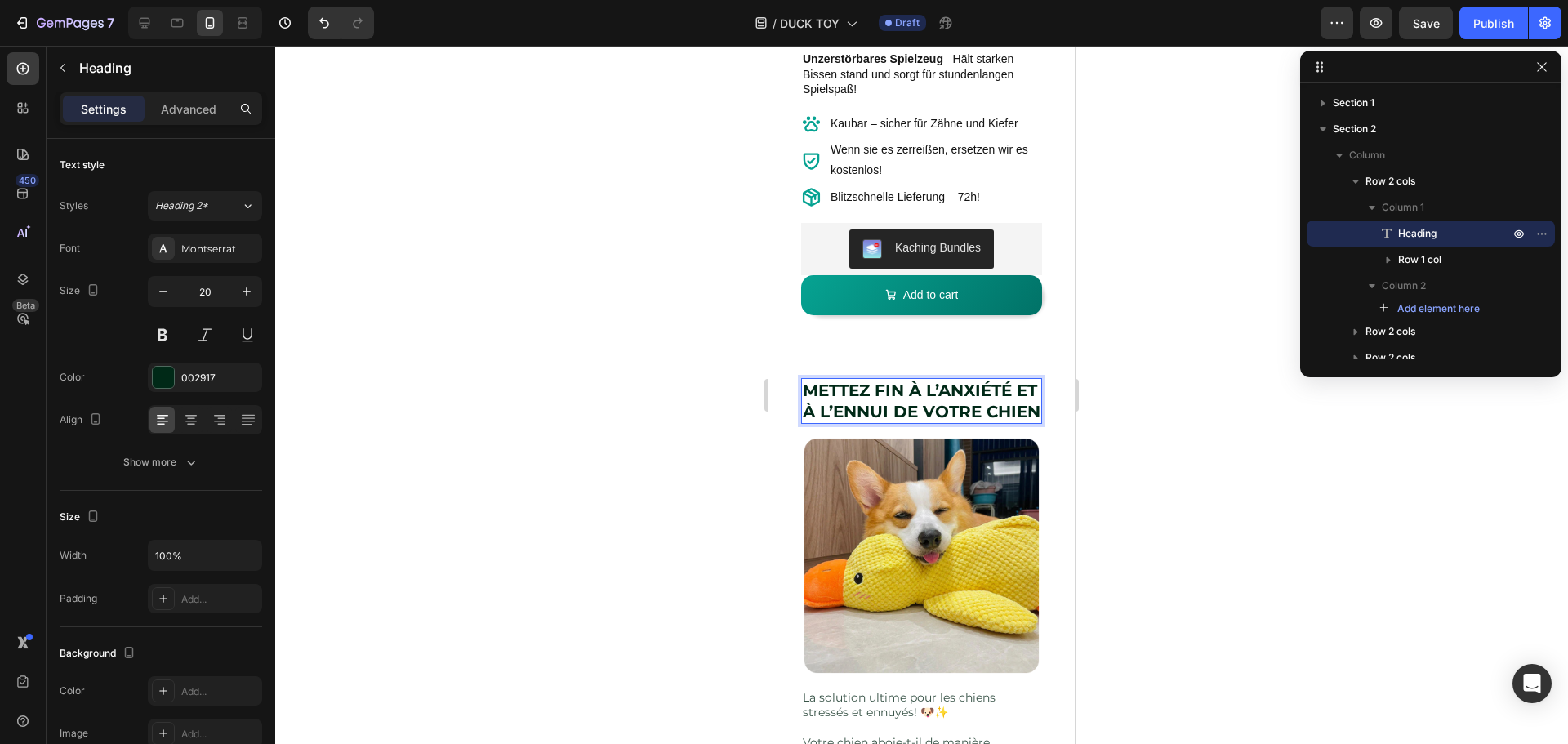
click at [865, 411] on strong "METTEZ FIN À L’ANXIÉTÉ ET À L’ENNUI DE VOTRE CHIEN" at bounding box center [922, 400] width 237 height 41
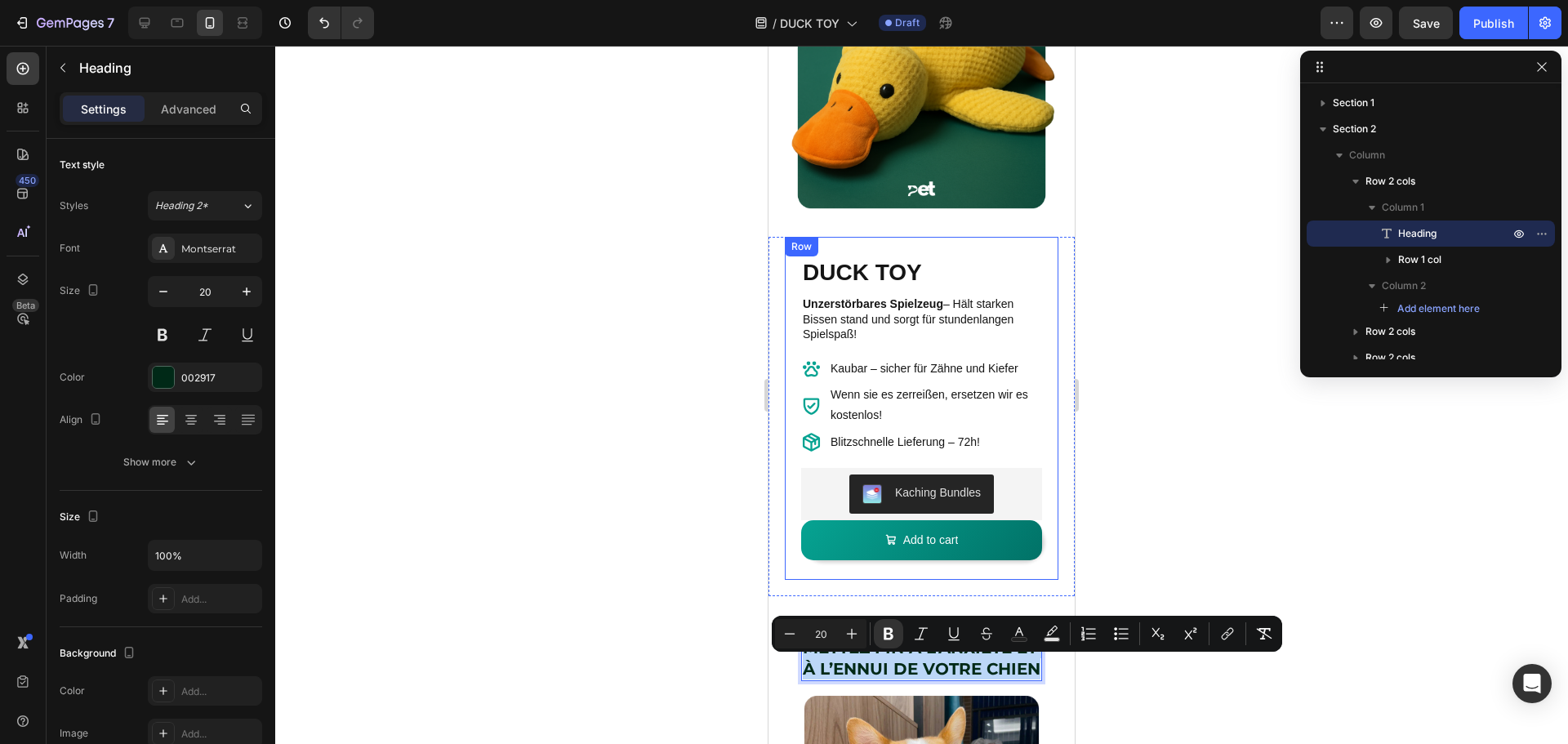
scroll to position [36, 0]
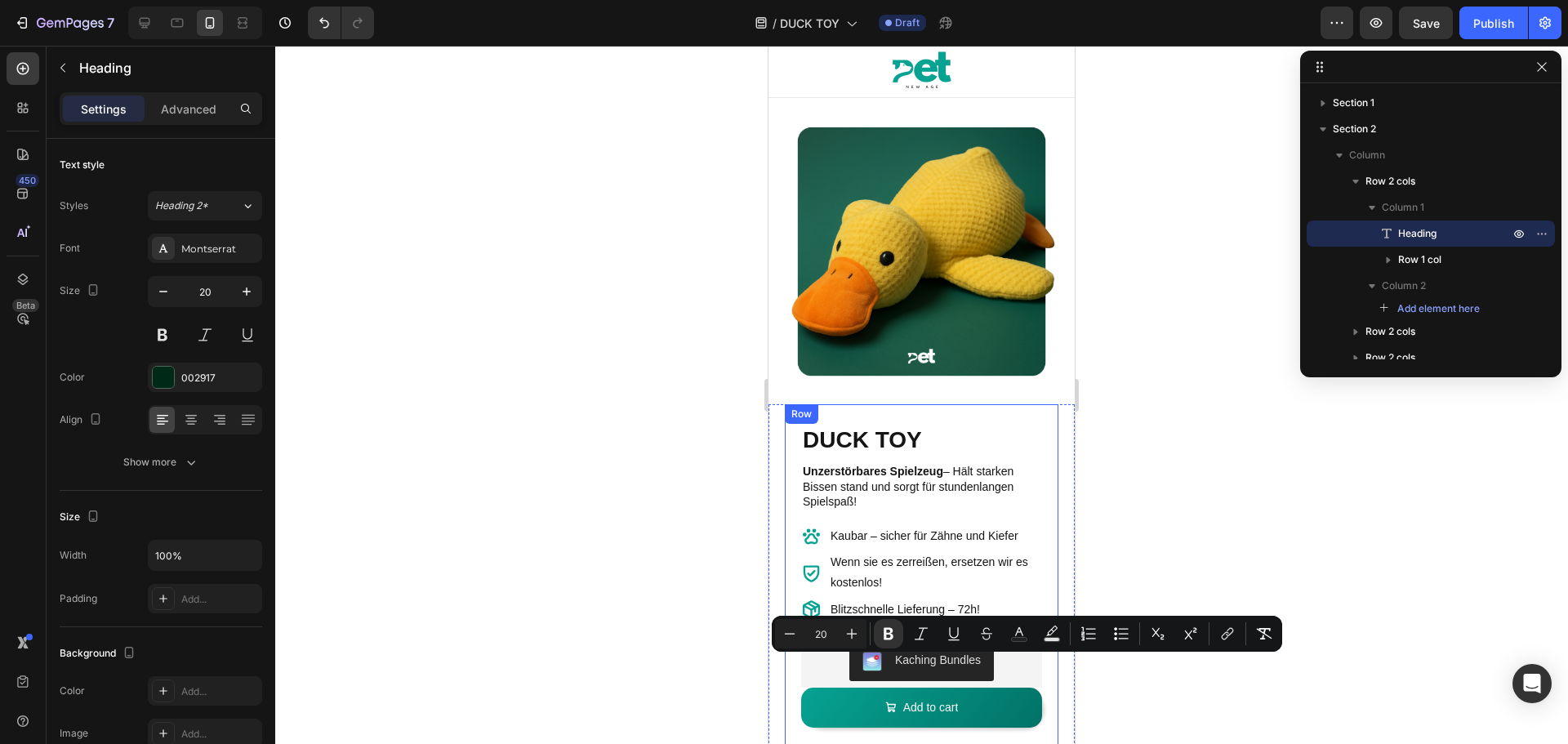
type input "16"
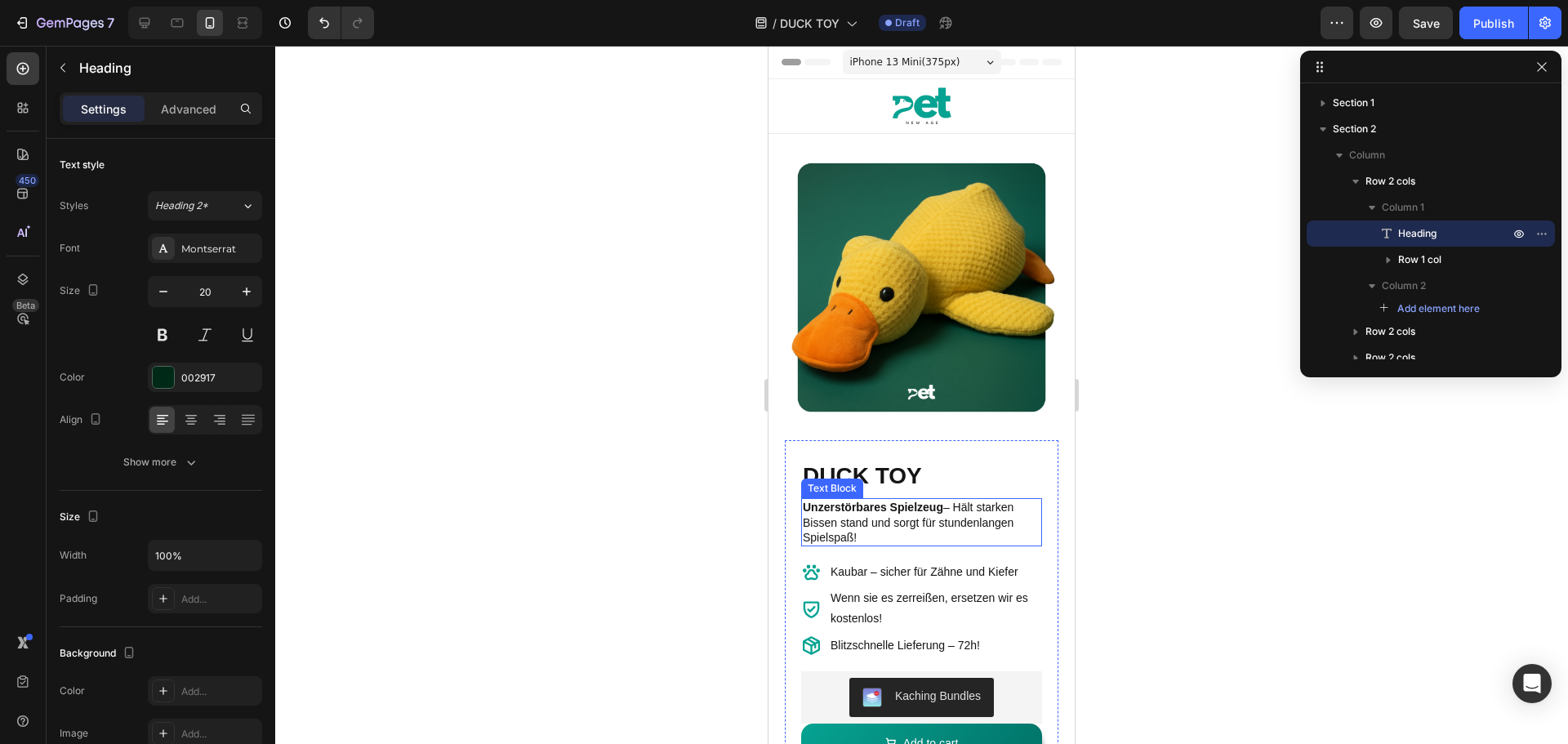
click at [867, 511] on p "Unzerstörbares Spielzeug – Hält starken Bissen stand und sorgt für stundenlange…" at bounding box center [922, 522] width 237 height 45
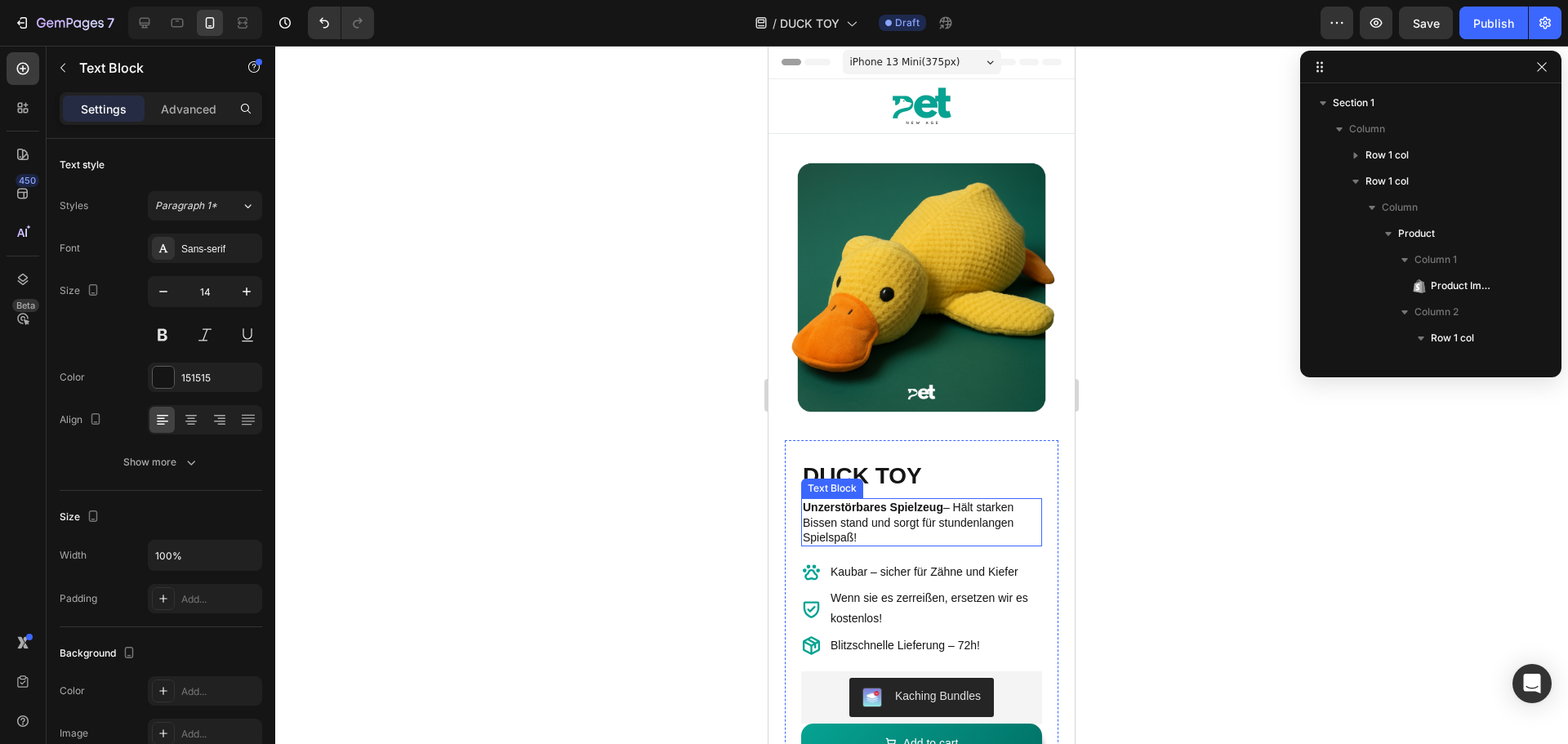
scroll to position [257, 0]
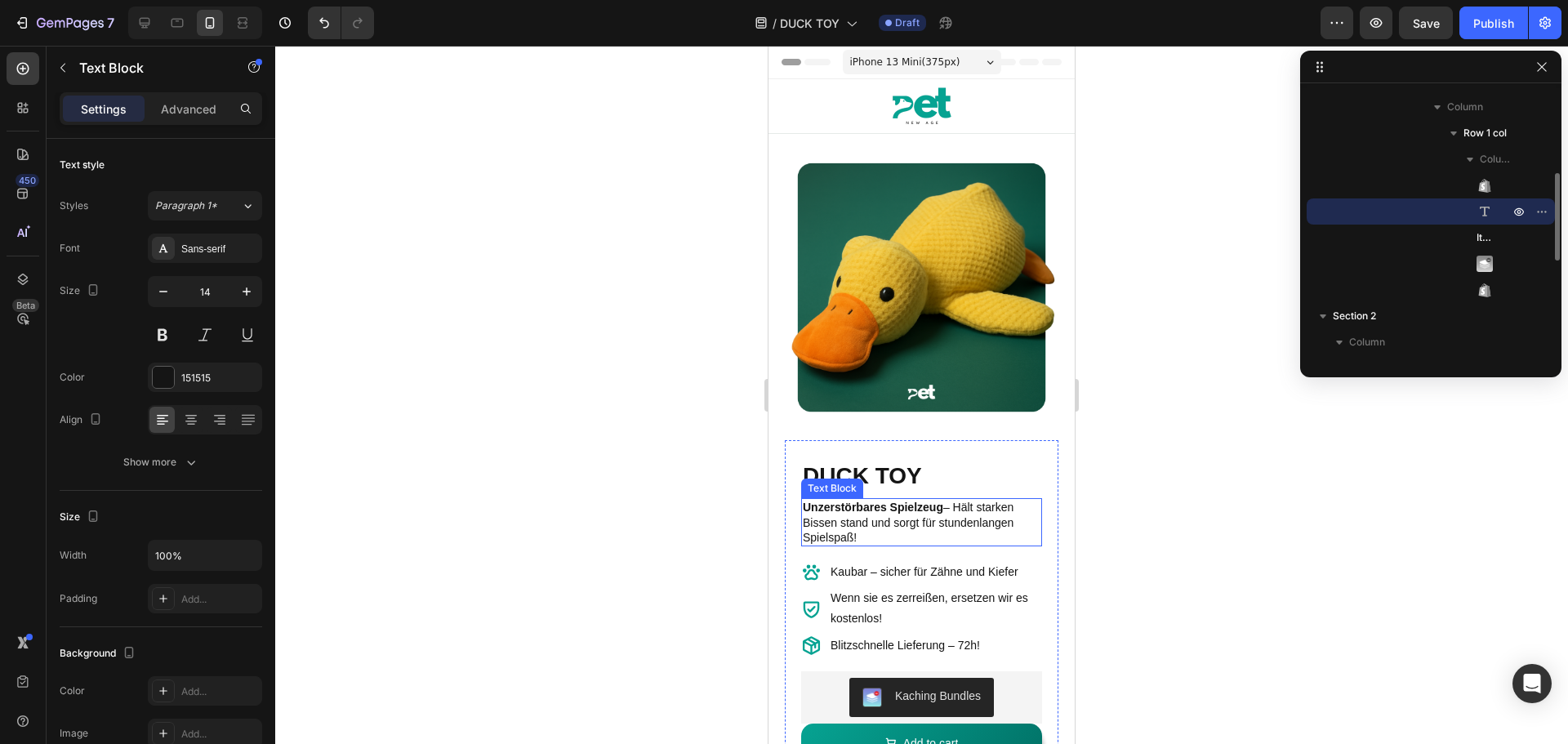
click at [867, 511] on p "Unzerstörbares Spielzeug – Hält starken Bissen stand und sorgt für stundenlange…" at bounding box center [922, 522] width 237 height 45
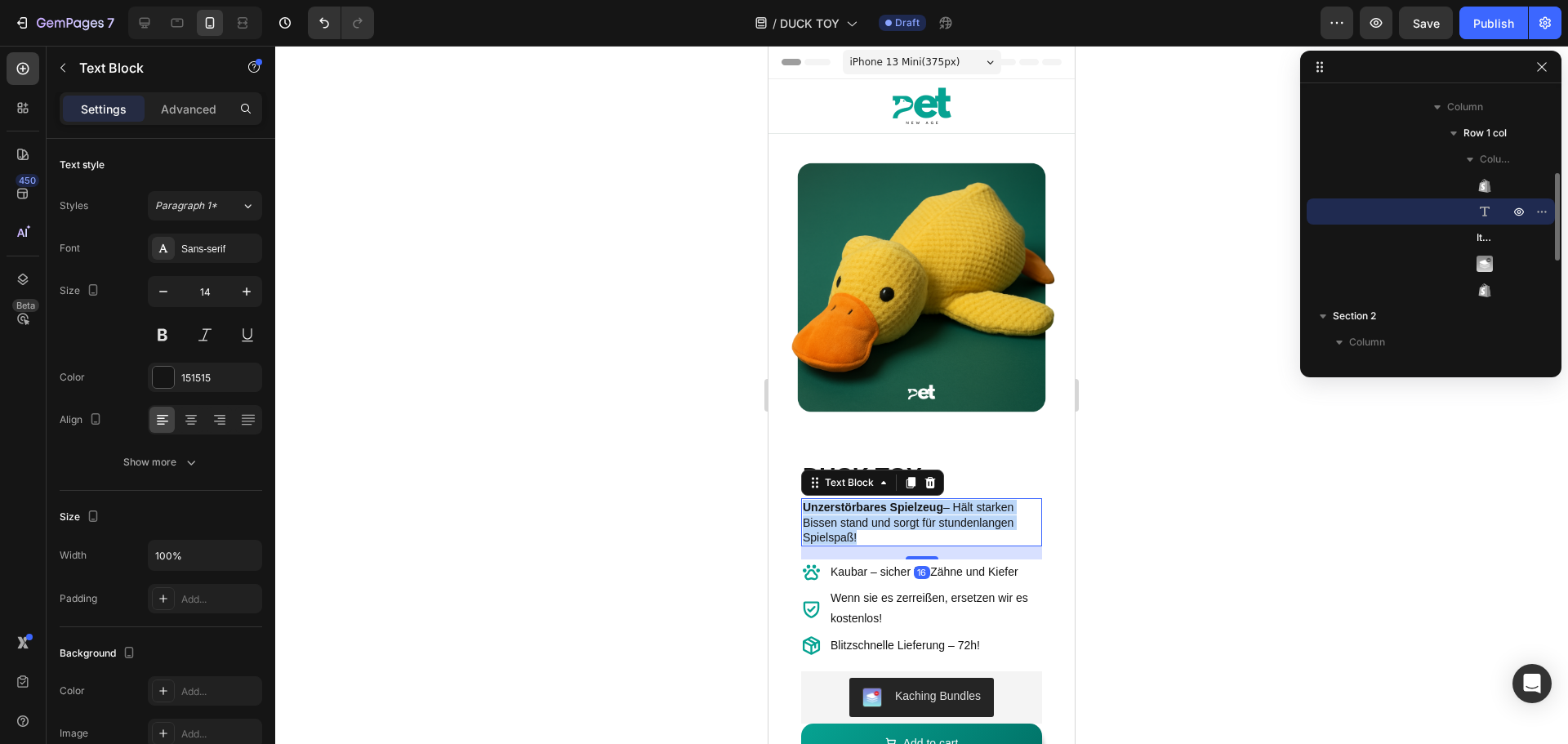
click at [867, 511] on p "Unzerstörbares Spielzeug – Hält starken Bissen stand und sorgt für stundenlange…" at bounding box center [922, 522] width 237 height 45
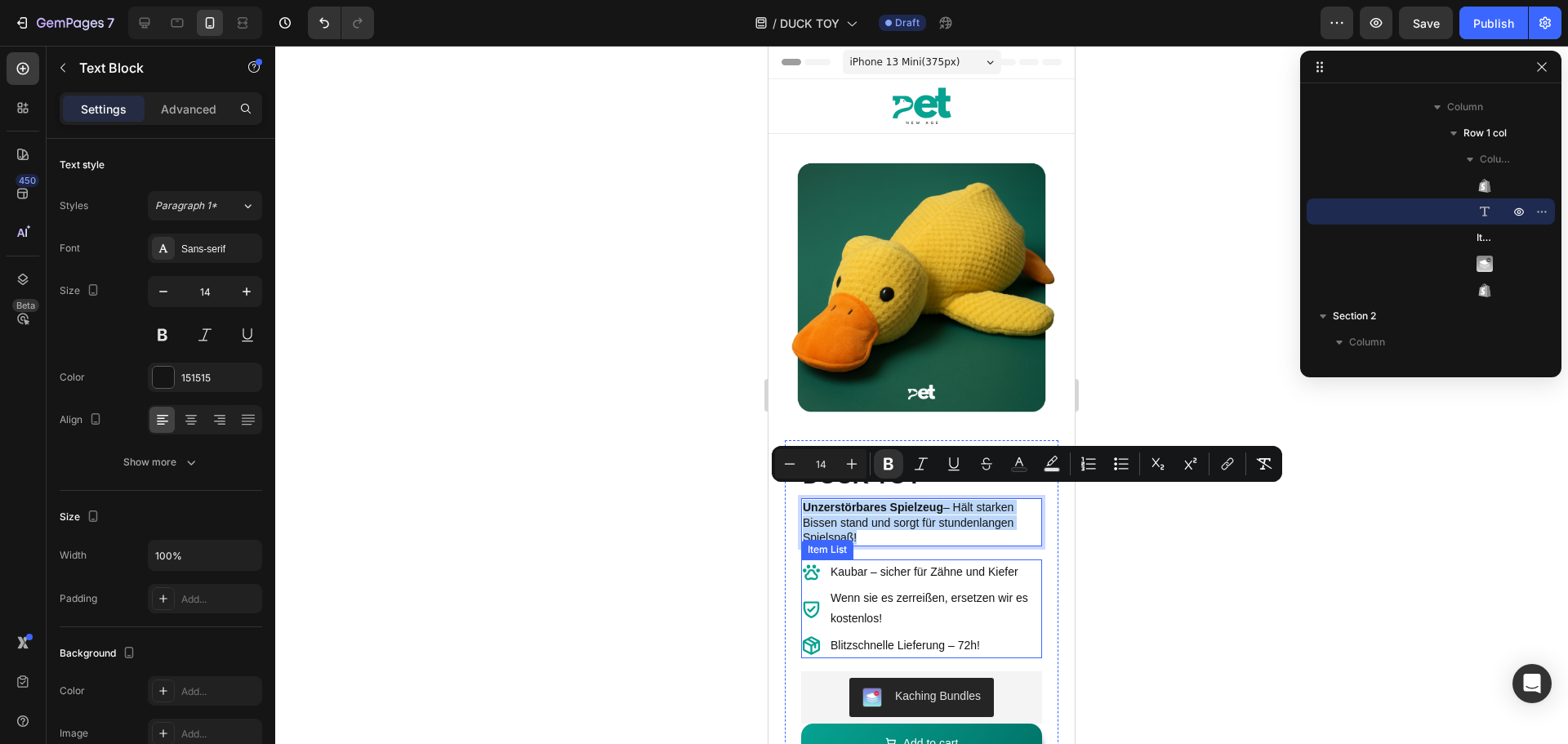
copy p "Unzerstörbares Spielzeug – Hält starken Bissen stand und sorgt für stundenlange…"
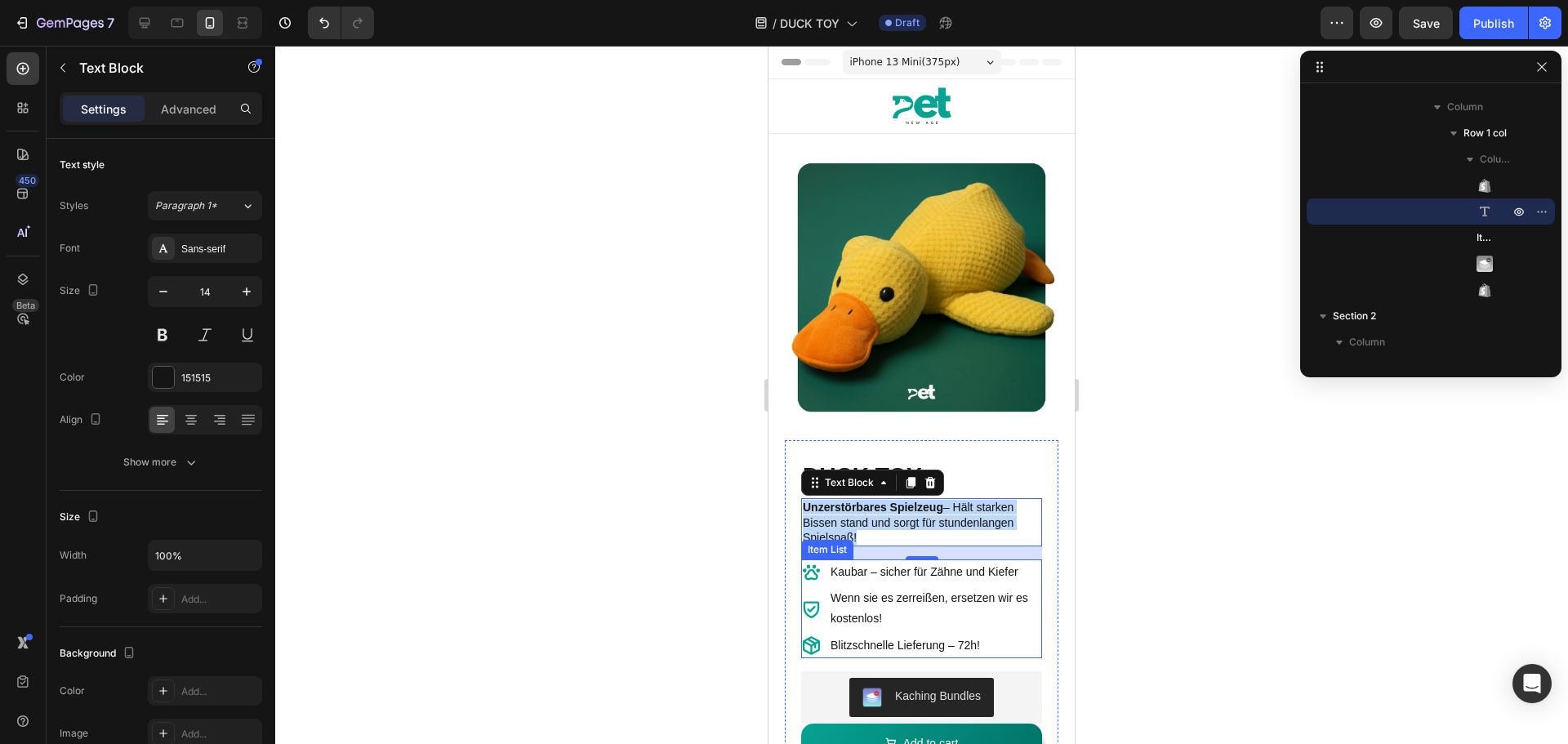
click at [966, 562] on p "Kaubar – sicher für Zähne und Kiefer" at bounding box center [934, 572] width 209 height 21
click at [967, 562] on p "Kaubar – sicher für Zähne und Kiefer" at bounding box center [934, 572] width 209 height 21
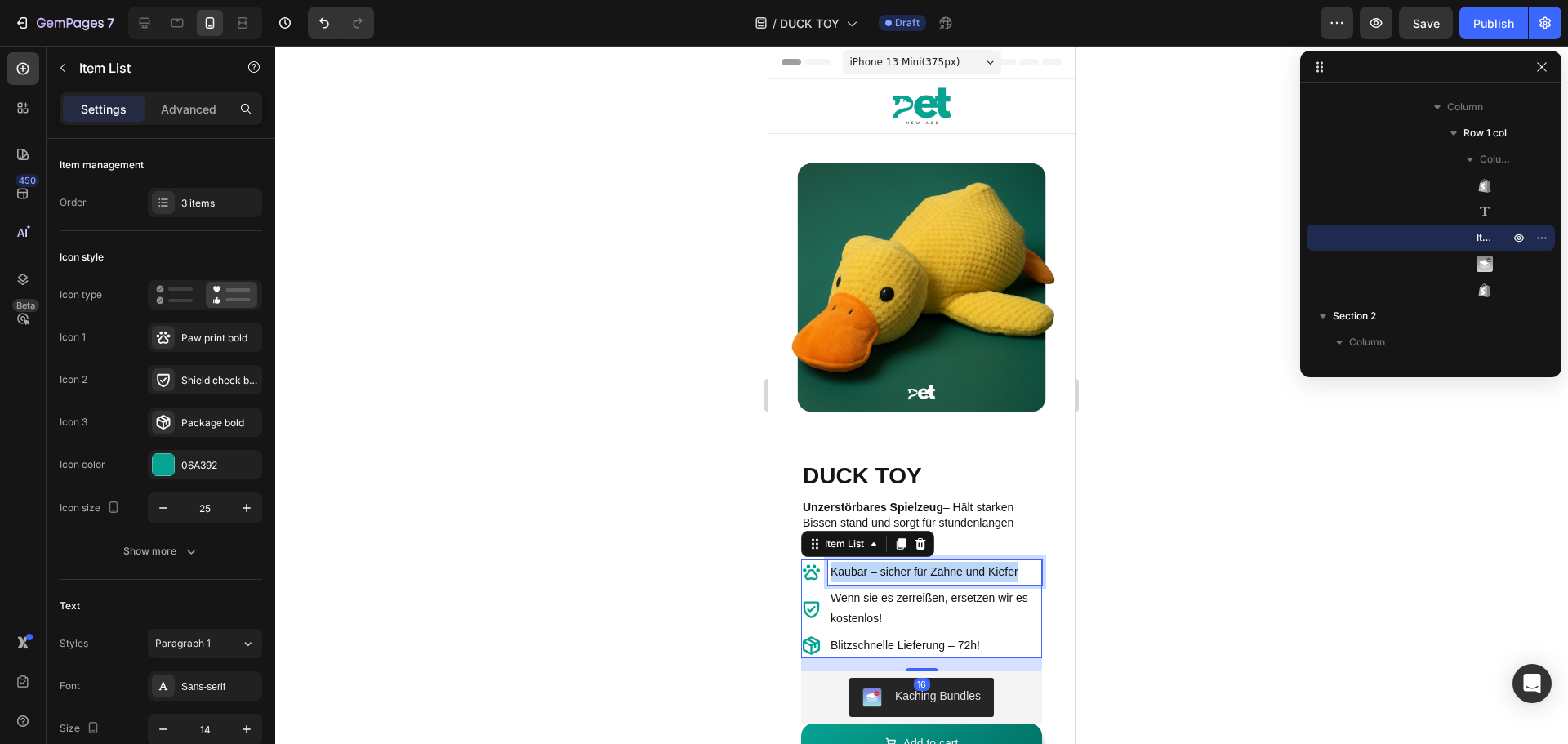
click at [967, 562] on p "Kaubar – sicher für Zähne und Kiefer" at bounding box center [934, 572] width 209 height 21
copy p "Kaubar – sicher für Zähne und Kiefer"
click at [900, 594] on p "Wenn sie es zerreißen, ersetzen wir es kostenlos!" at bounding box center [934, 607] width 209 height 41
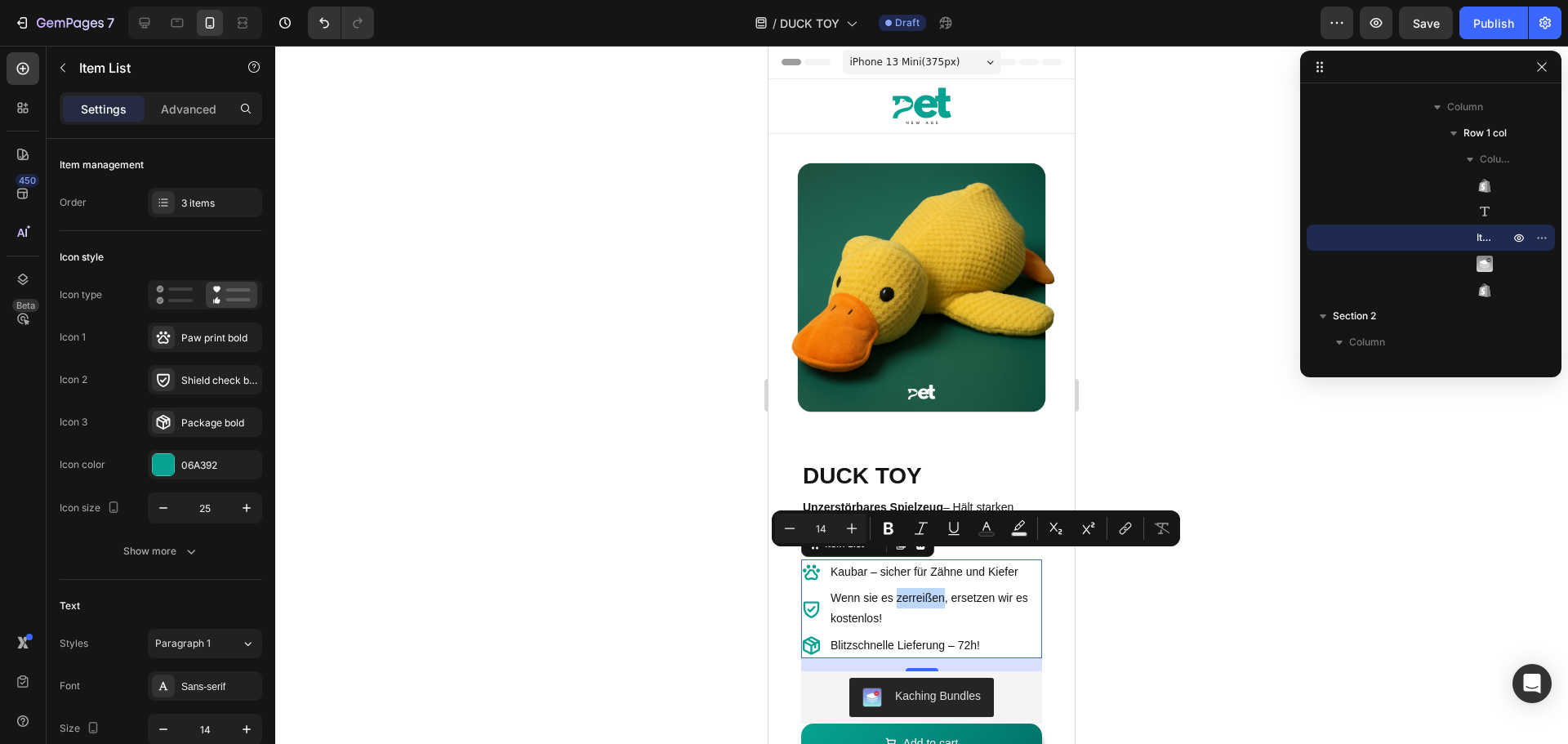
click at [900, 594] on p "Wenn sie es zerreißen, ersetzen wir es kostenlos!" at bounding box center [934, 607] width 209 height 41
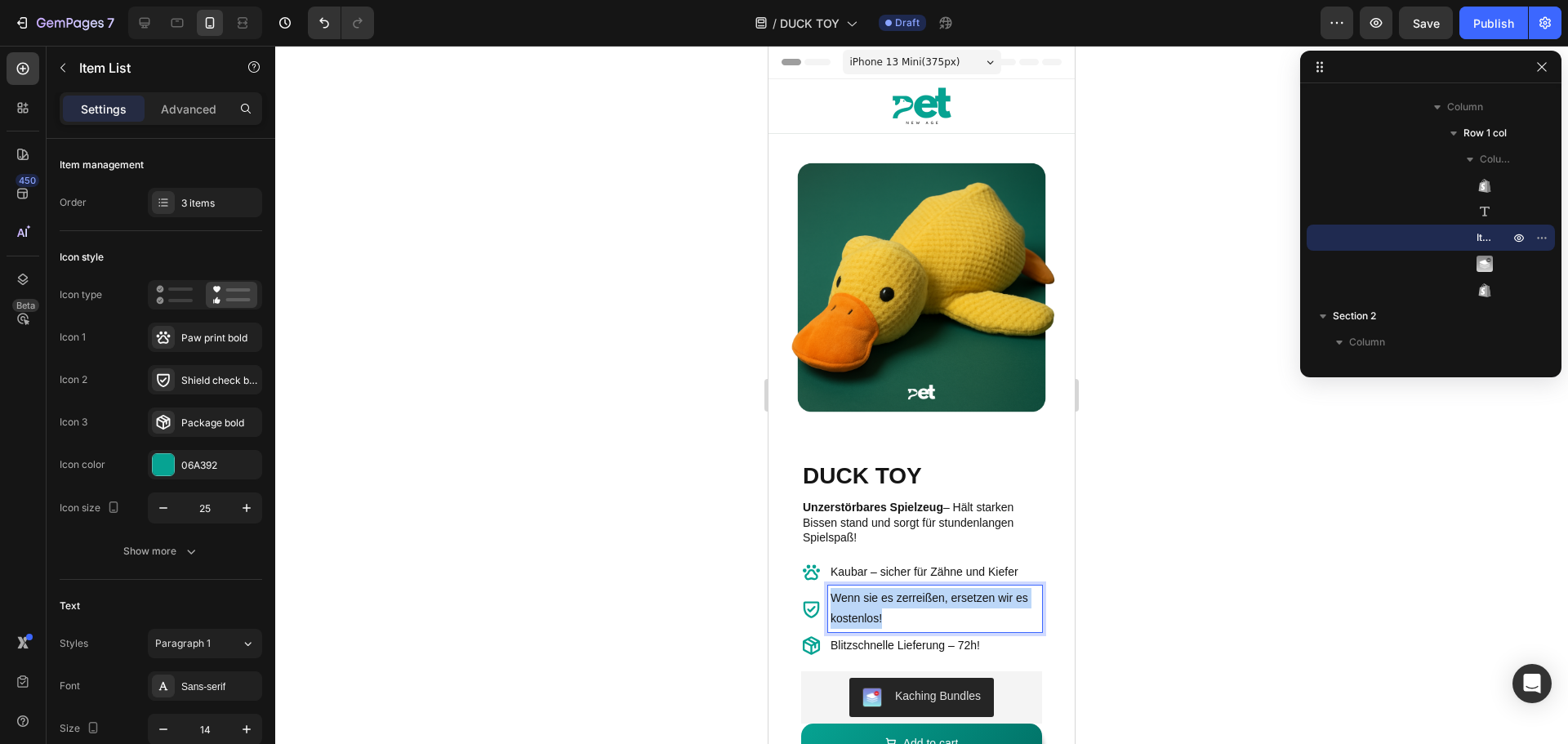
click at [900, 594] on p "Wenn sie es zerreißen, ersetzen wir es kostenlos!" at bounding box center [934, 607] width 209 height 41
copy p "Wenn sie es zerreißen, ersetzen wir es kostenlos!"
click at [873, 635] on p "Blitzschnelle Lieferung – 72h!" at bounding box center [934, 645] width 209 height 21
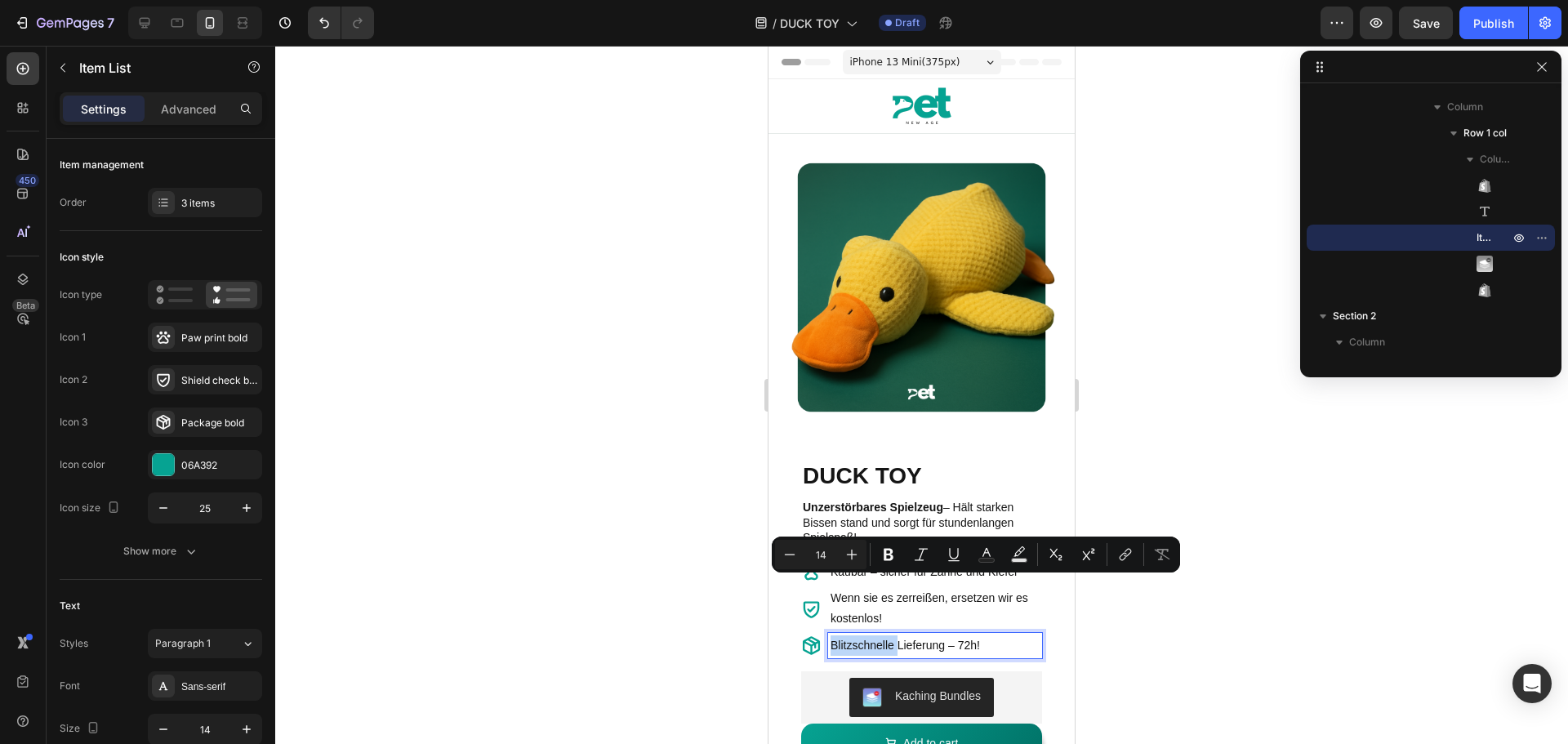
click at [873, 635] on p "Blitzschnelle Lieferung – 72h!" at bounding box center [934, 645] width 209 height 21
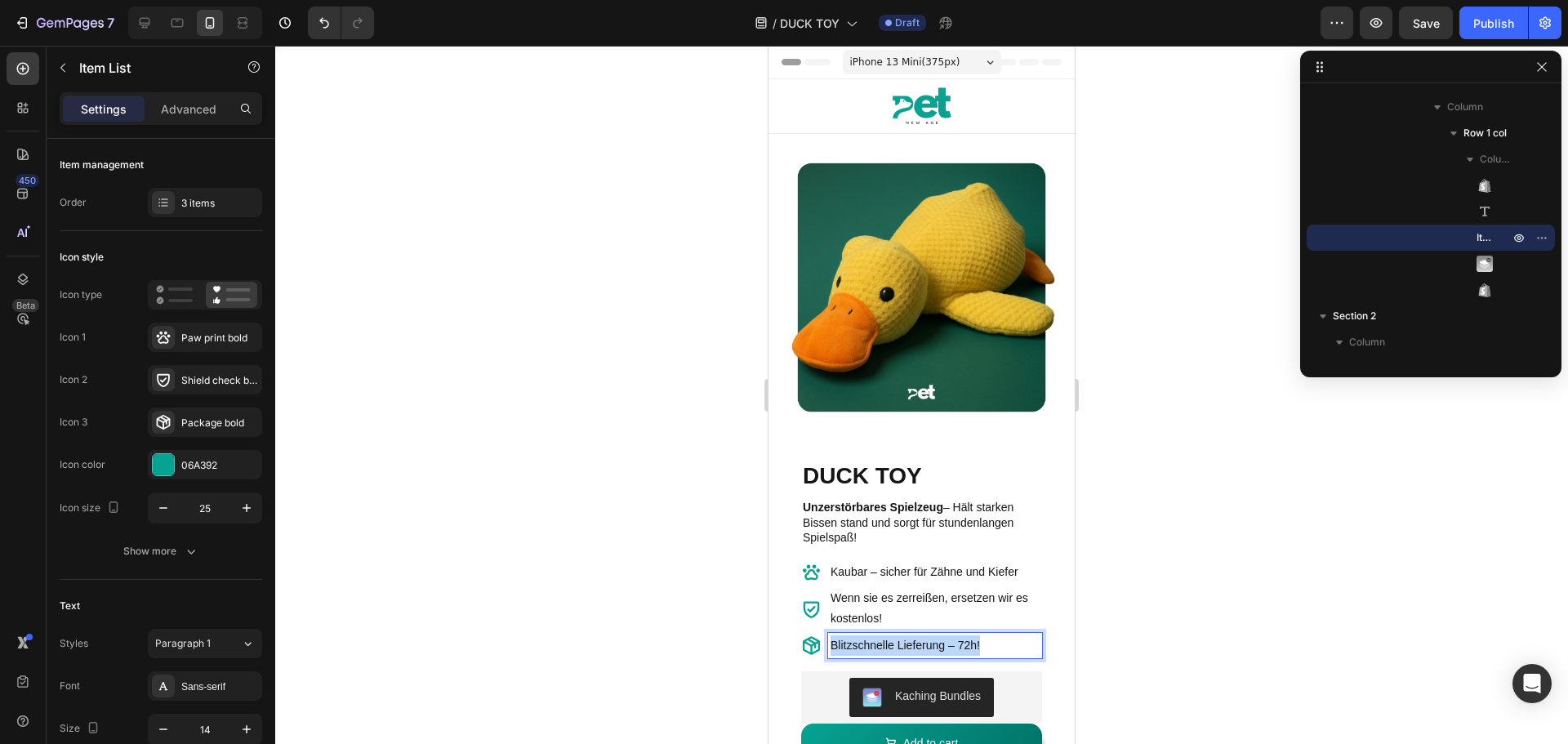
click at [873, 635] on p "Blitzschnelle Lieferung – 72h!" at bounding box center [934, 645] width 209 height 21
copy p "Blitzschnelle Lieferung – 72h!"
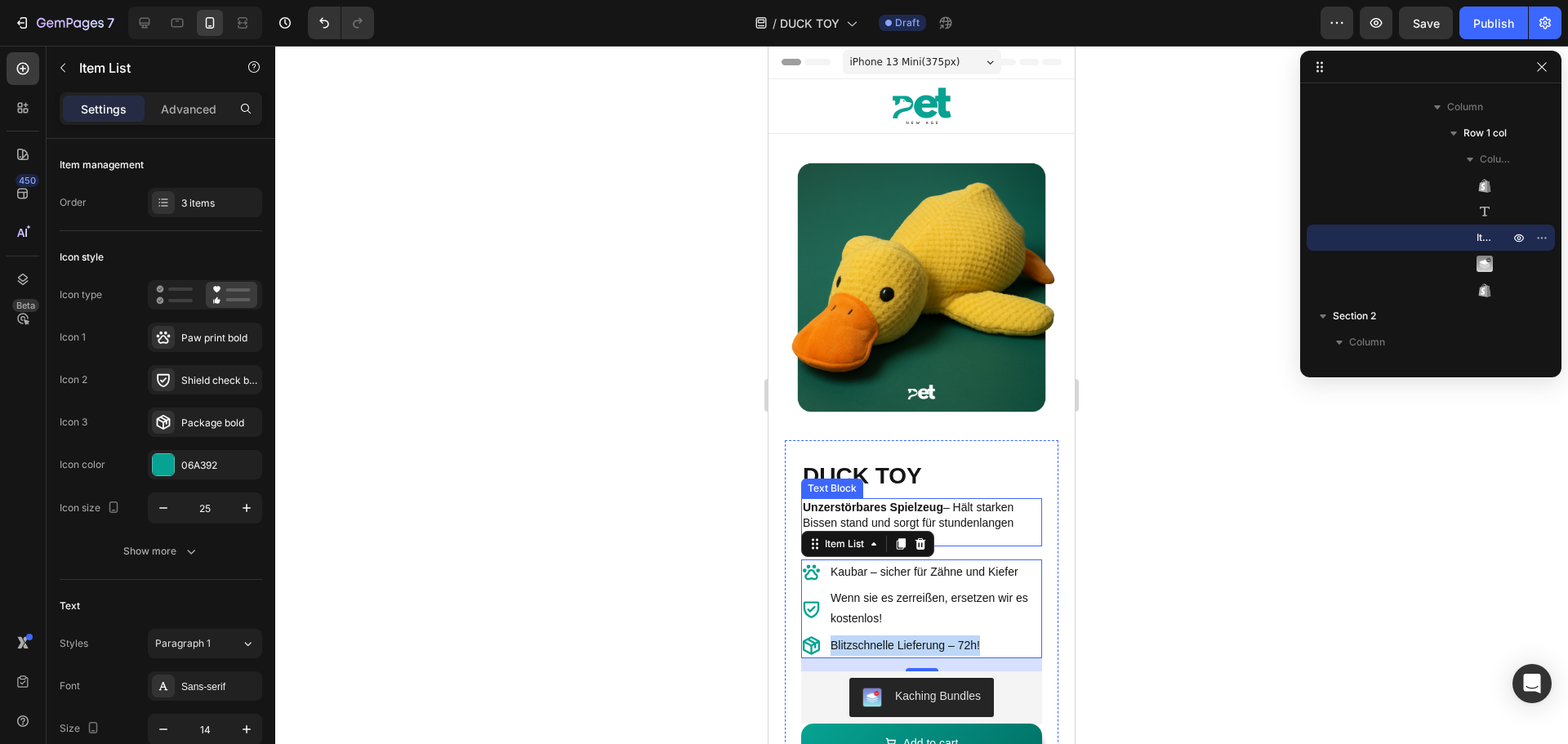
click at [953, 509] on p "Unzerstörbares Spielzeug – Hält starken Bissen stand und sorgt für stundenlange…" at bounding box center [922, 522] width 237 height 45
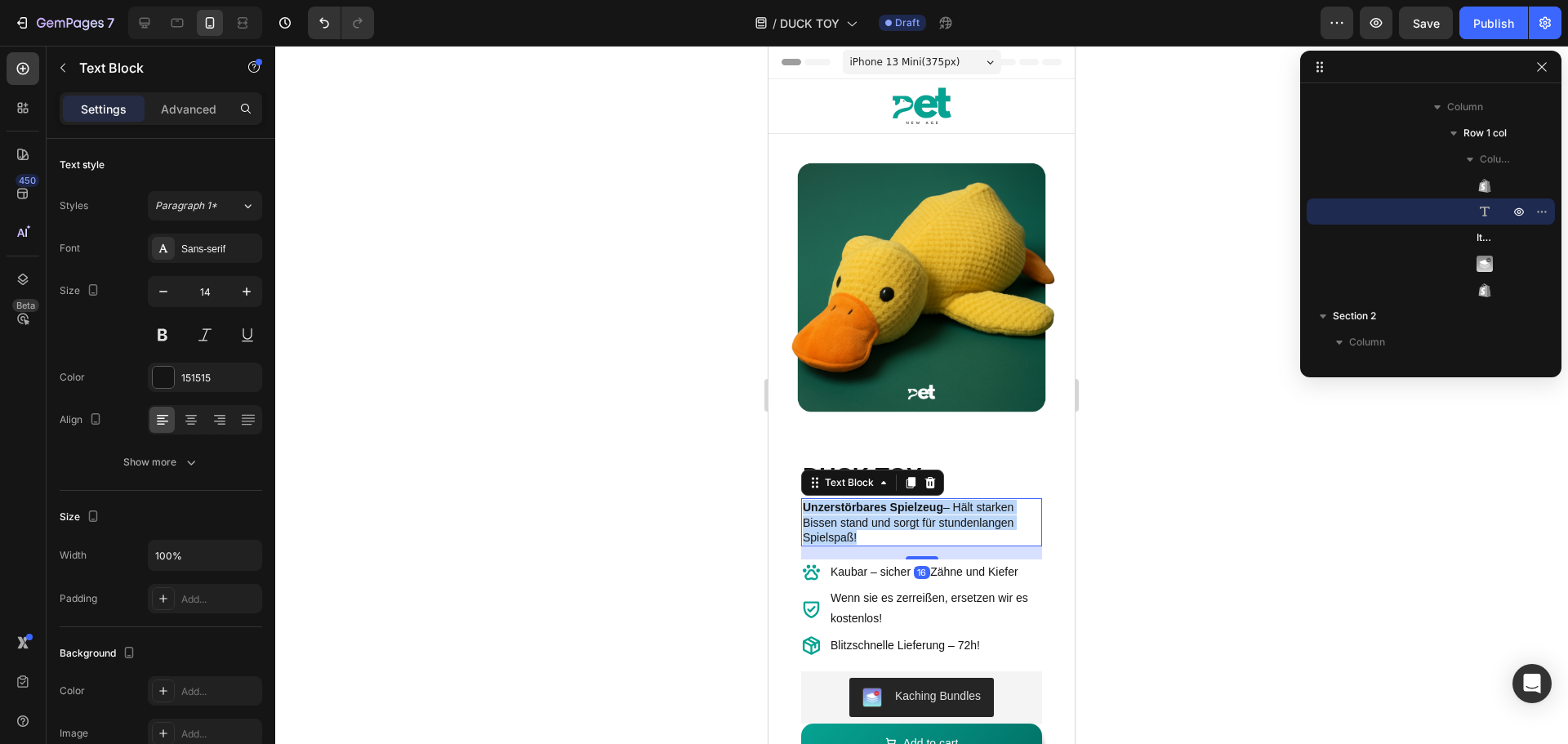
click at [953, 509] on p "Unzerstörbares Spielzeug – Hält starken Bissen stand und sorgt für stundenlange…" at bounding box center [922, 522] width 237 height 45
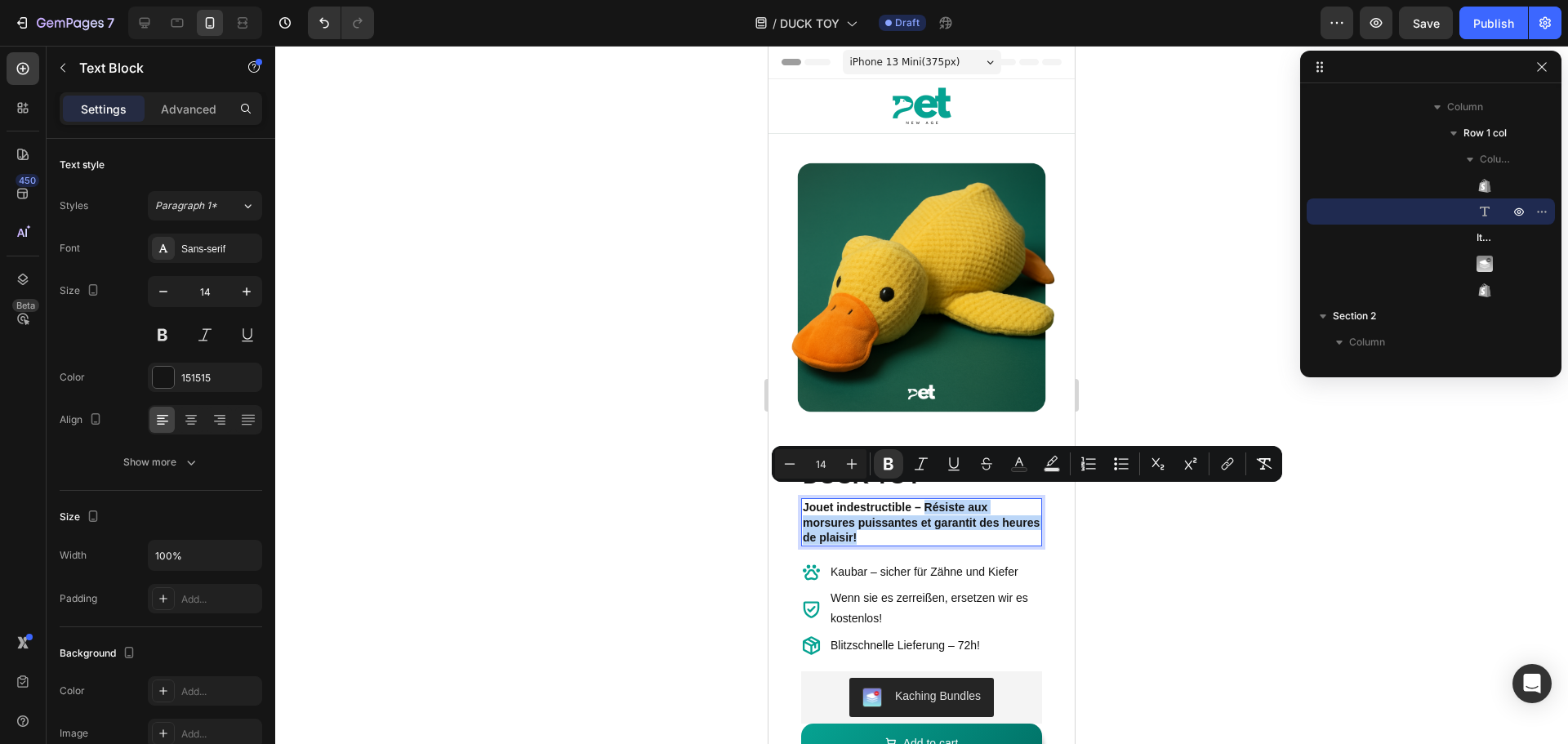
drag, startPoint x: 923, startPoint y: 522, endPoint x: 923, endPoint y: 496, distance: 26.0
click at [923, 500] on p "Jouet indestructible – Résiste aux morsures puissantes et garantit des heures d…" at bounding box center [922, 522] width 237 height 45
click at [888, 463] on icon "Editor contextual toolbar" at bounding box center [888, 464] width 10 height 13
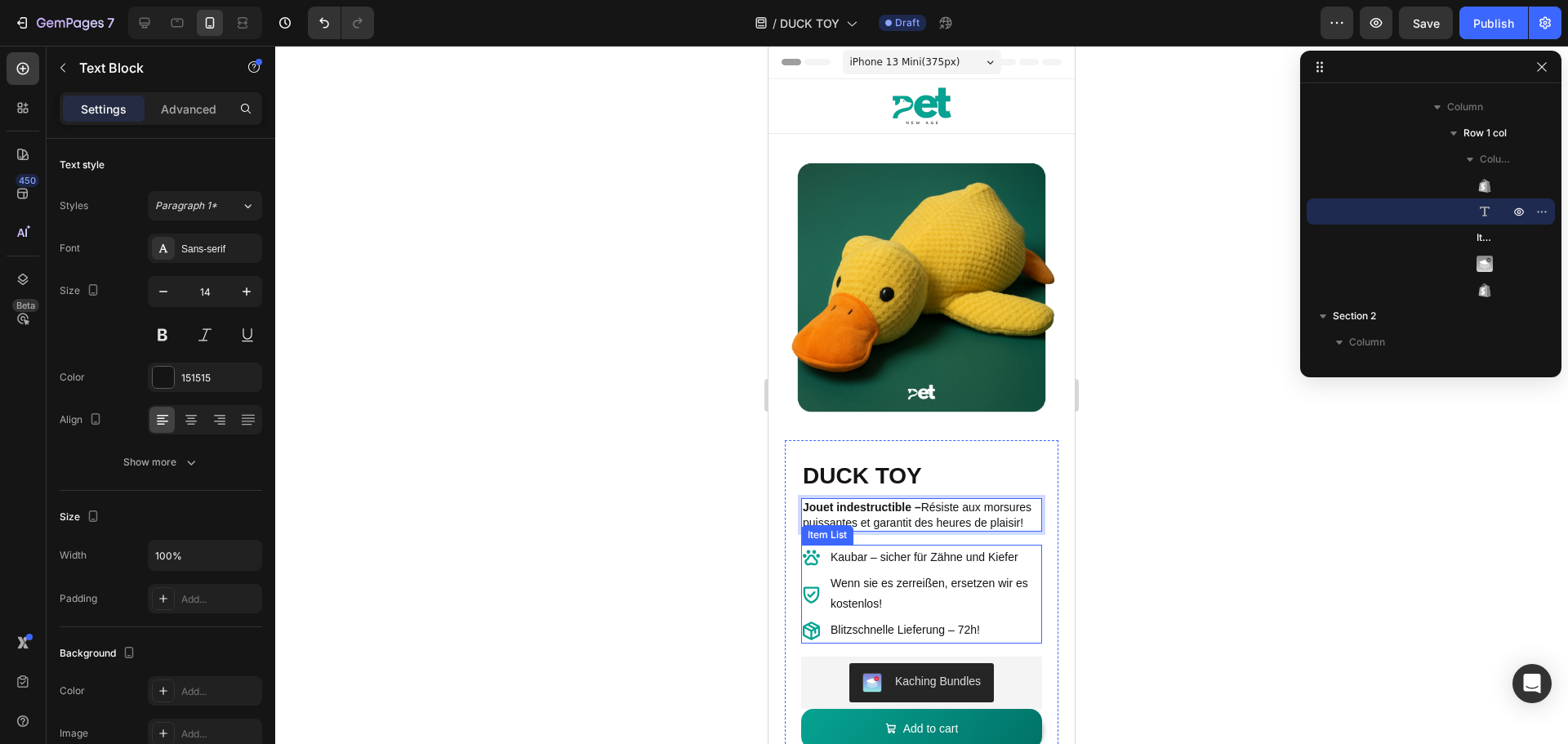
click at [953, 548] on div "Kaubar – sicher für Zähne und Kiefer" at bounding box center [935, 558] width 214 height 25
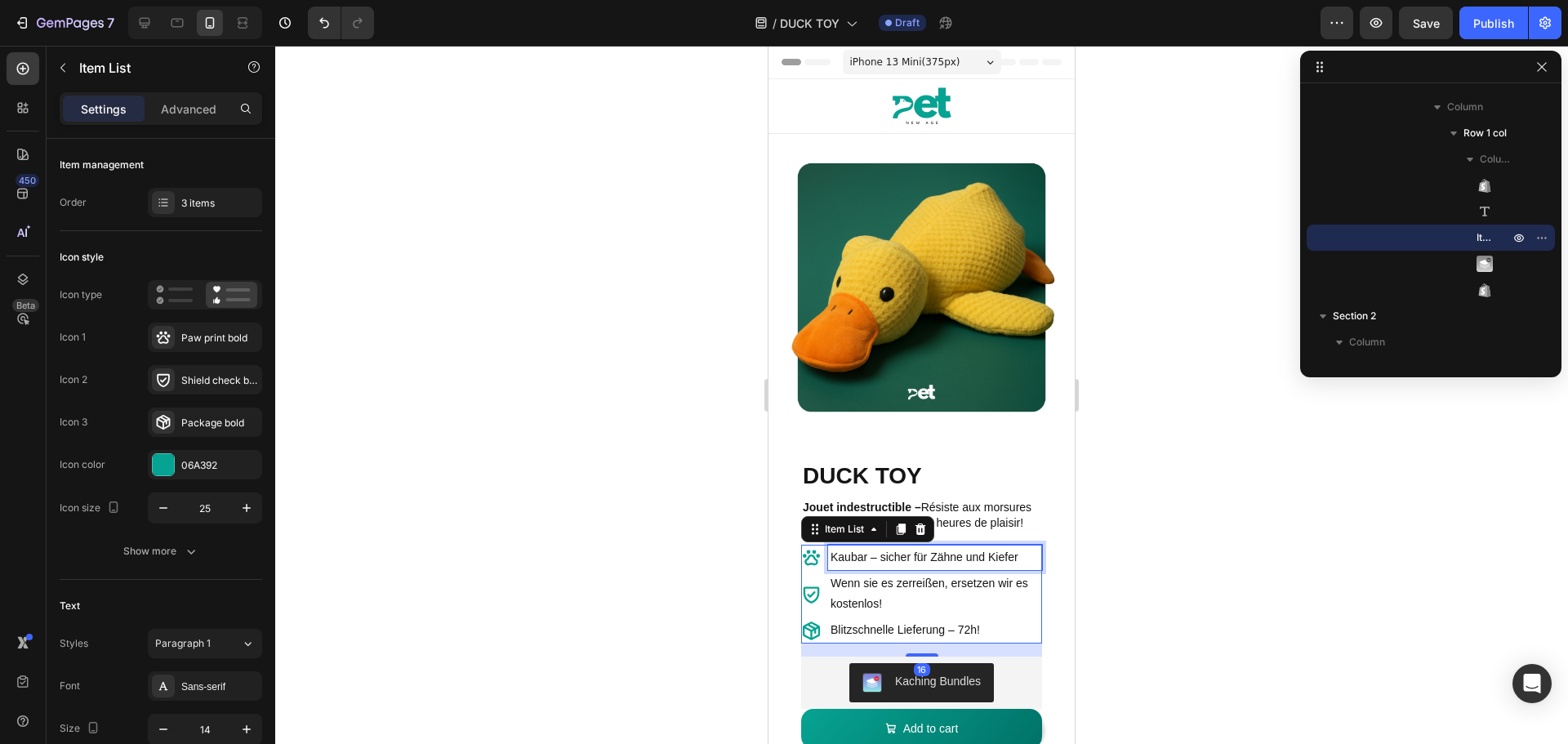
click at [953, 548] on div "Kaubar – sicher für Zähne und Kiefer" at bounding box center [935, 558] width 214 height 25
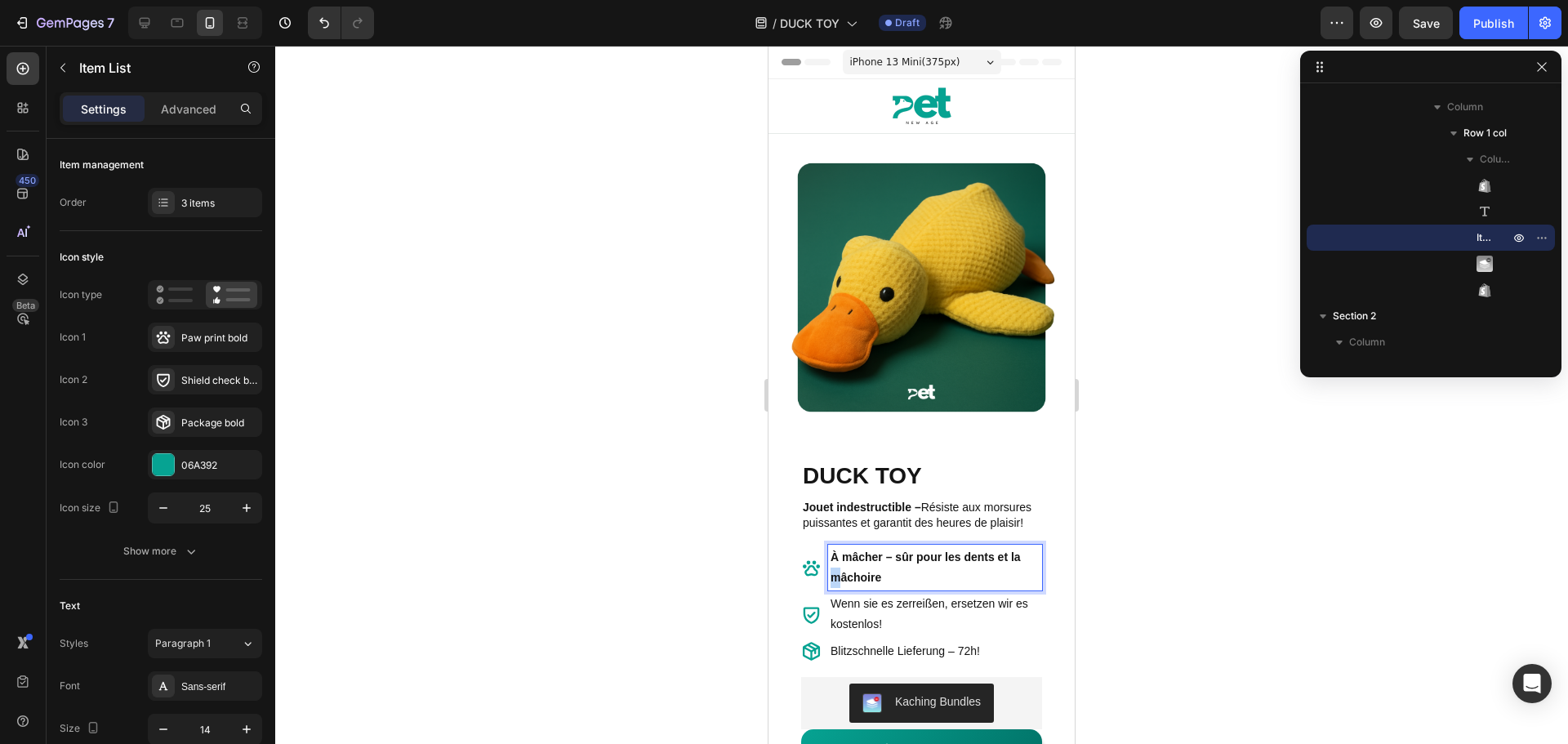
click at [827, 579] on div "À mâcher – sûr pour les dents et la mâchoire" at bounding box center [922, 568] width 241 height 46
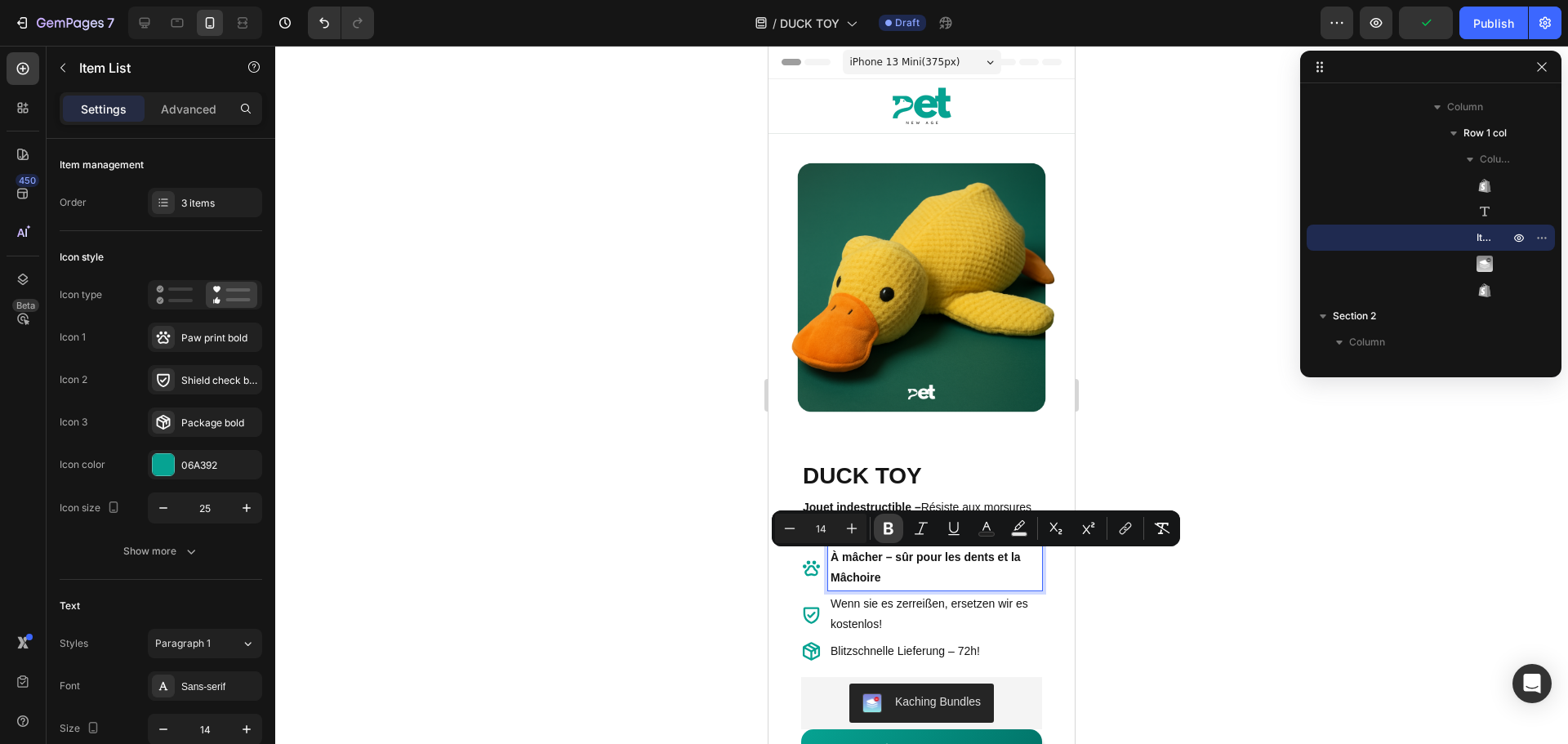
click at [890, 524] on icon "Editor contextual toolbar" at bounding box center [888, 529] width 10 height 13
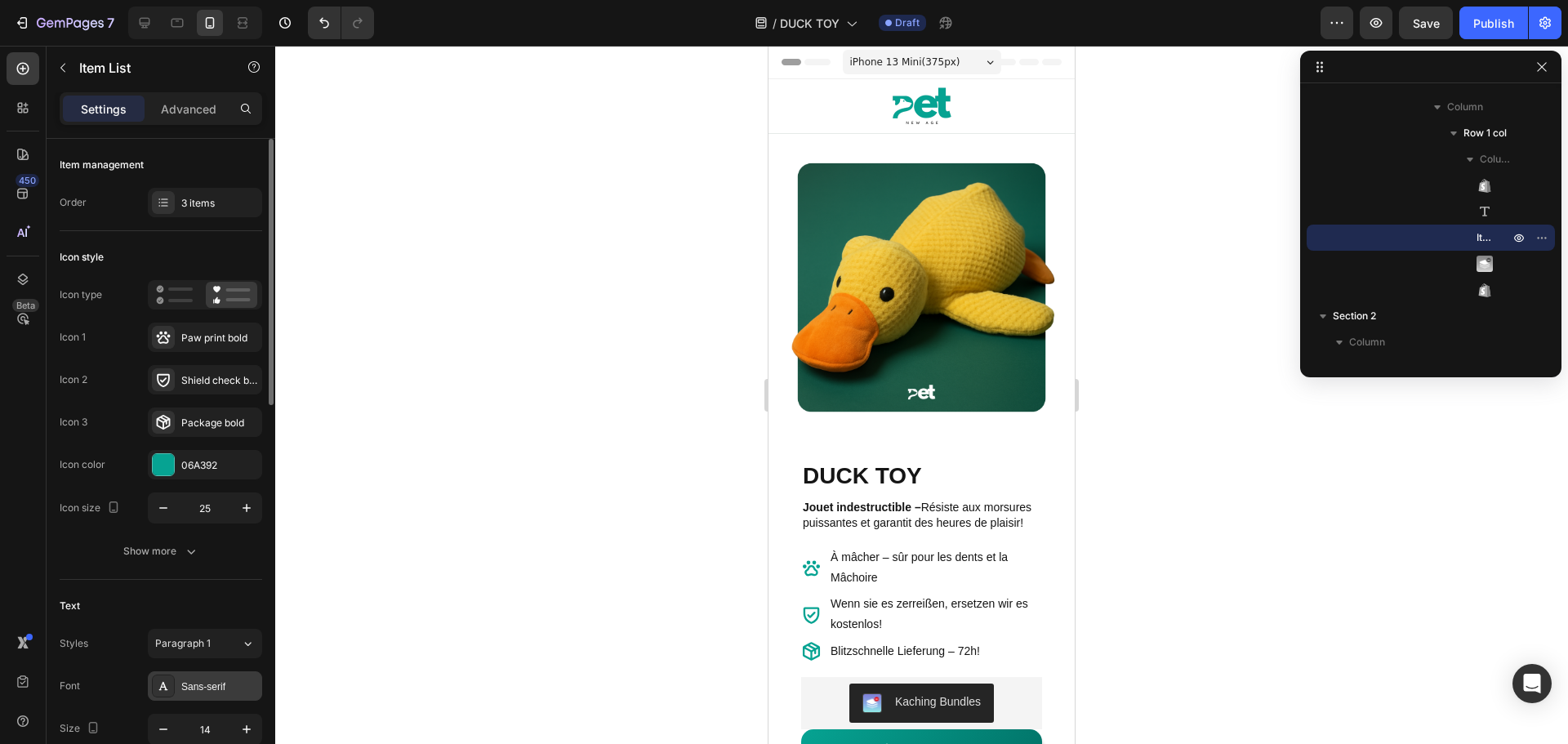
click at [202, 683] on div "Sans-serif" at bounding box center [219, 687] width 77 height 14
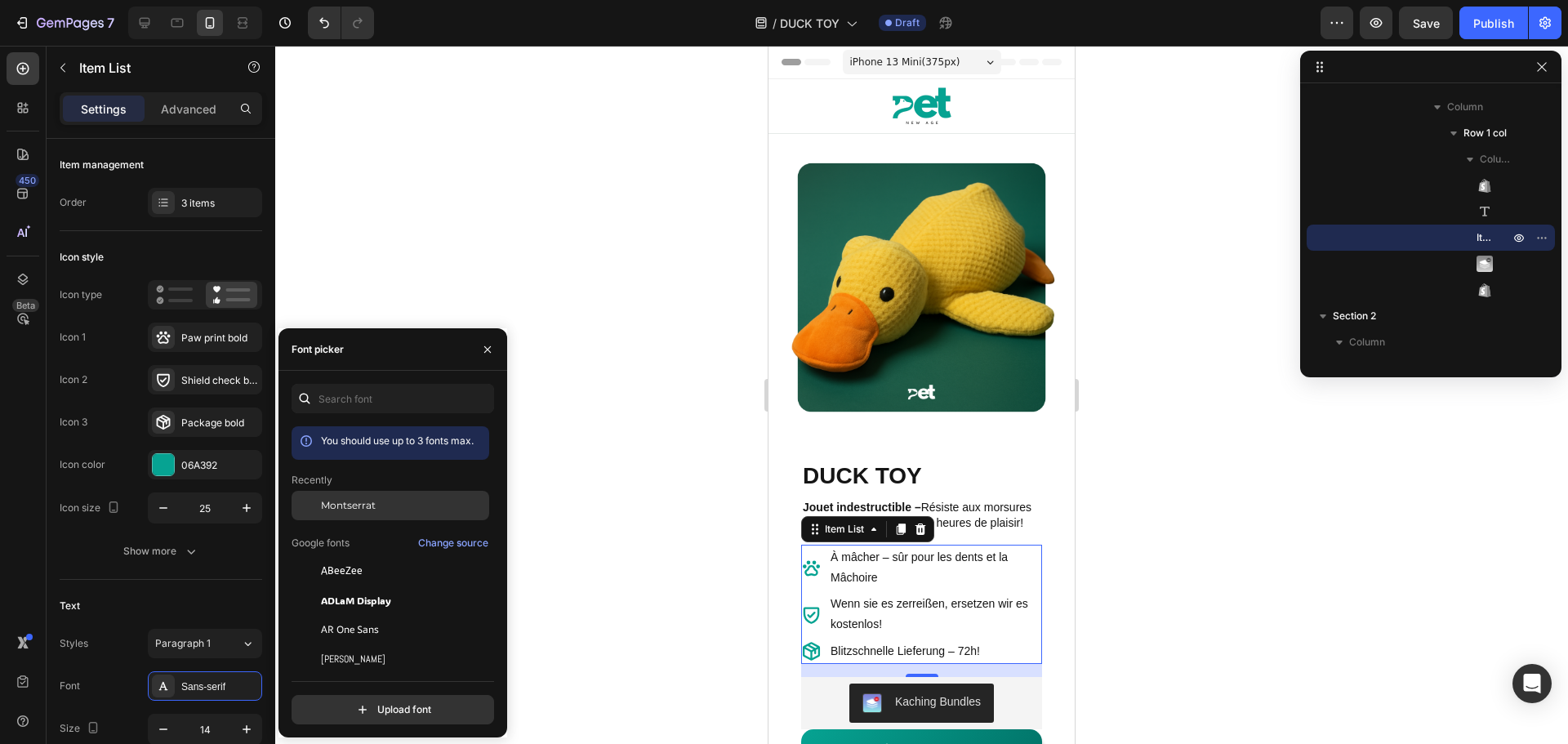
click at [376, 504] on div "Montserrat" at bounding box center [404, 505] width 165 height 14
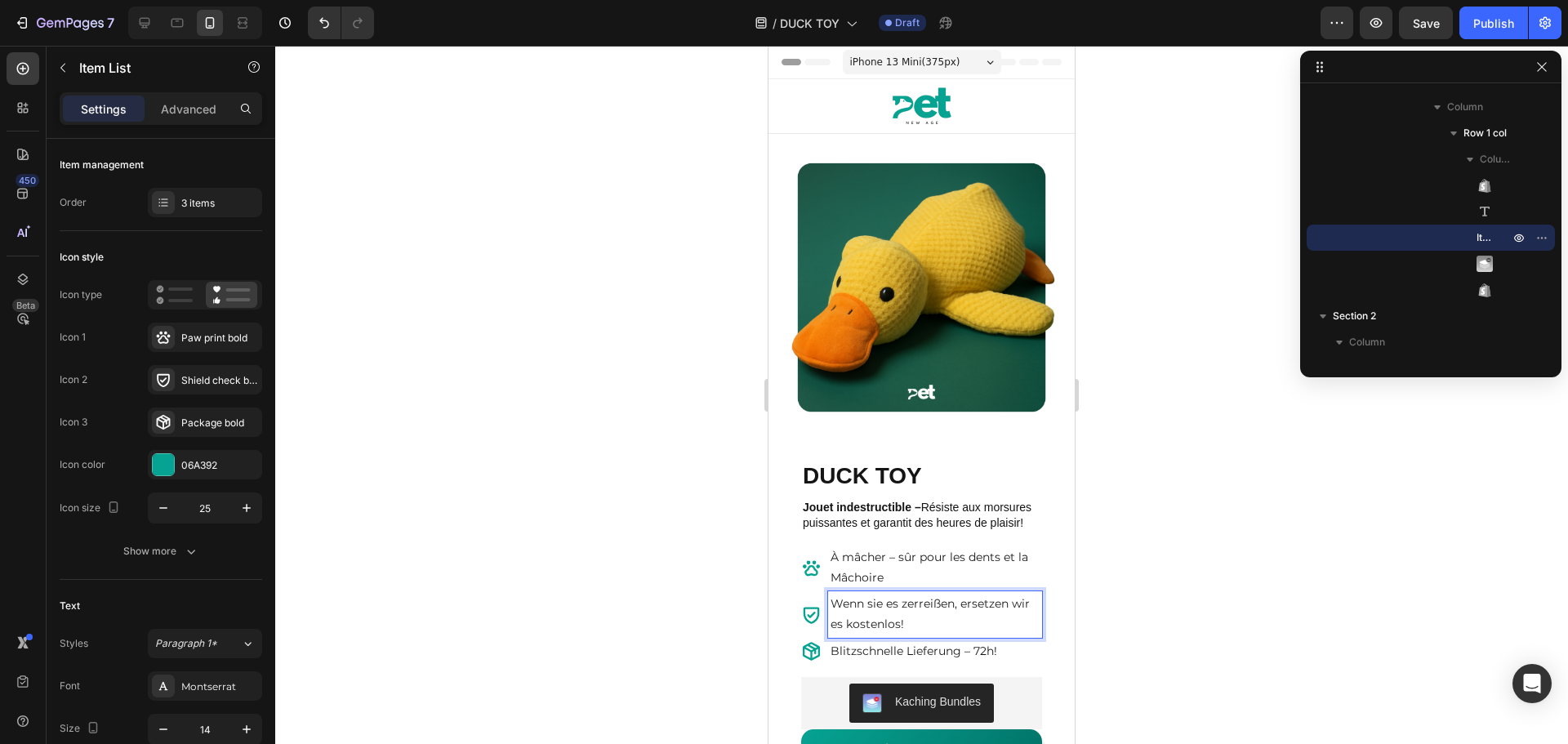
click at [905, 619] on p "Wenn sie es zerreißen, ersetzen wir es kostenlos!" at bounding box center [934, 614] width 209 height 41
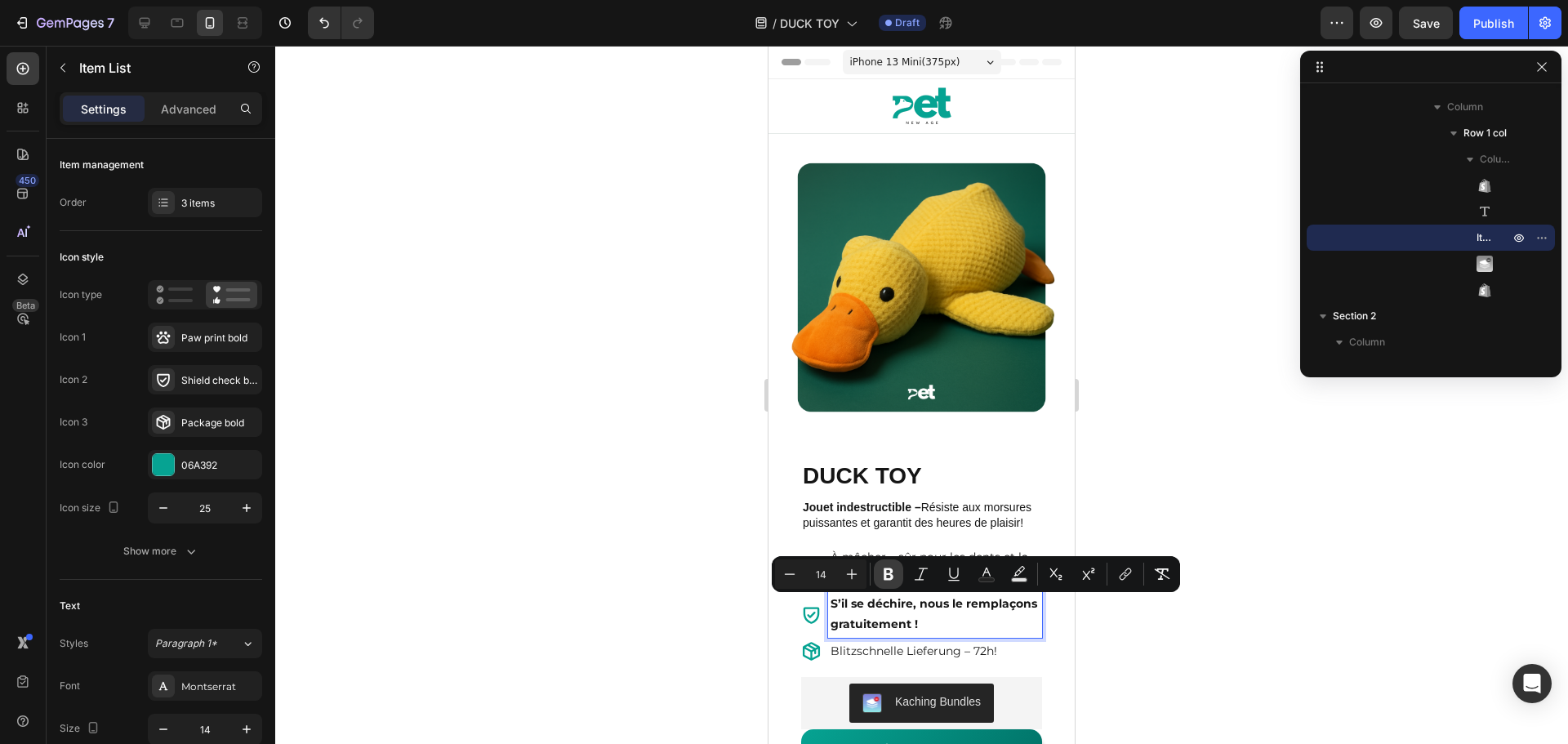
click at [887, 574] on icon "Editor contextual toolbar" at bounding box center [888, 575] width 10 height 13
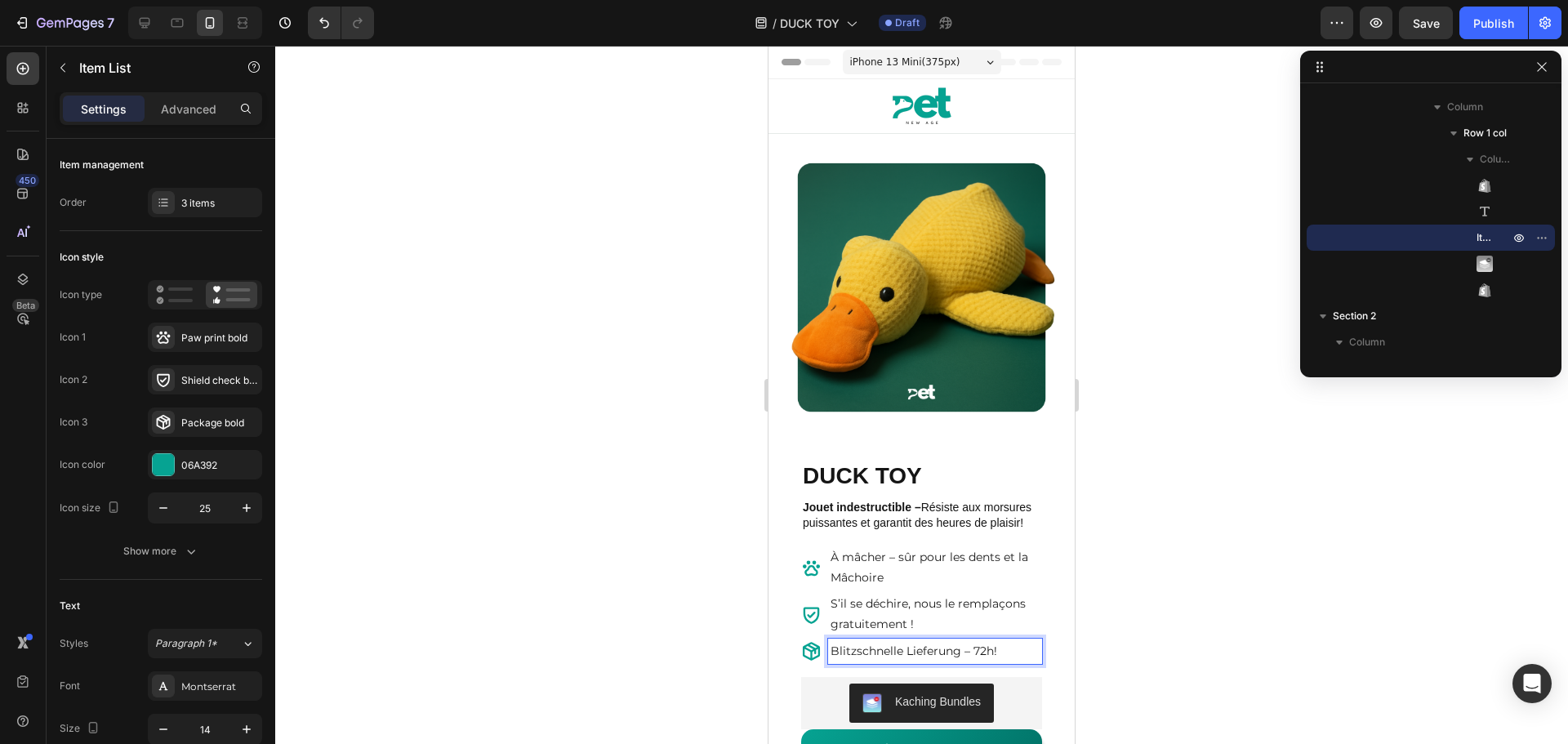
click at [878, 643] on p "Blitzschnelle Lieferung – 72h!" at bounding box center [934, 651] width 209 height 21
click at [913, 624] on p "S’il se déchire, nous le remplaçons gratuitement !" at bounding box center [934, 614] width 209 height 41
click at [653, 543] on div at bounding box center [922, 395] width 1293 height 698
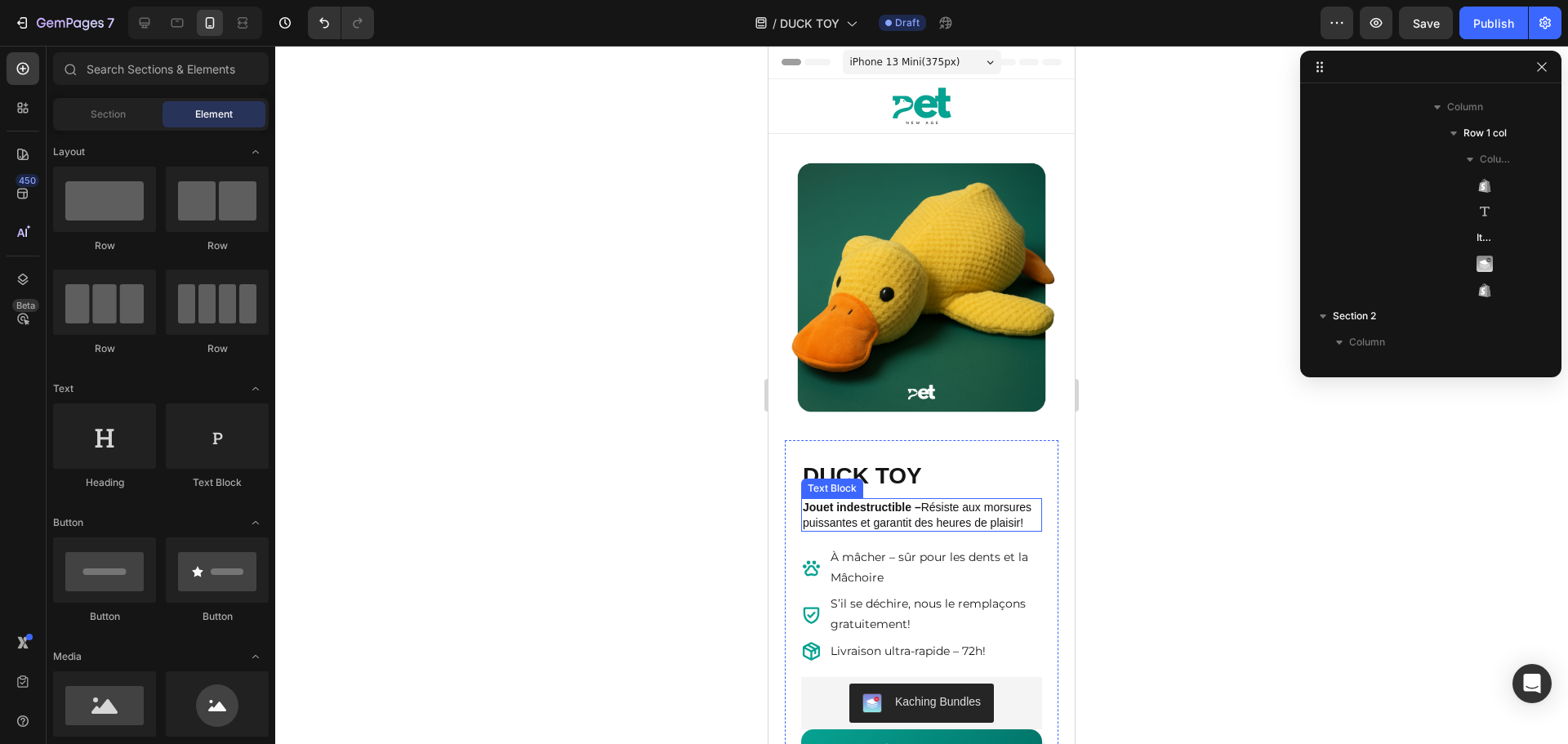
click at [897, 501] on strong "Jouet indestructible –" at bounding box center [862, 507] width 119 height 13
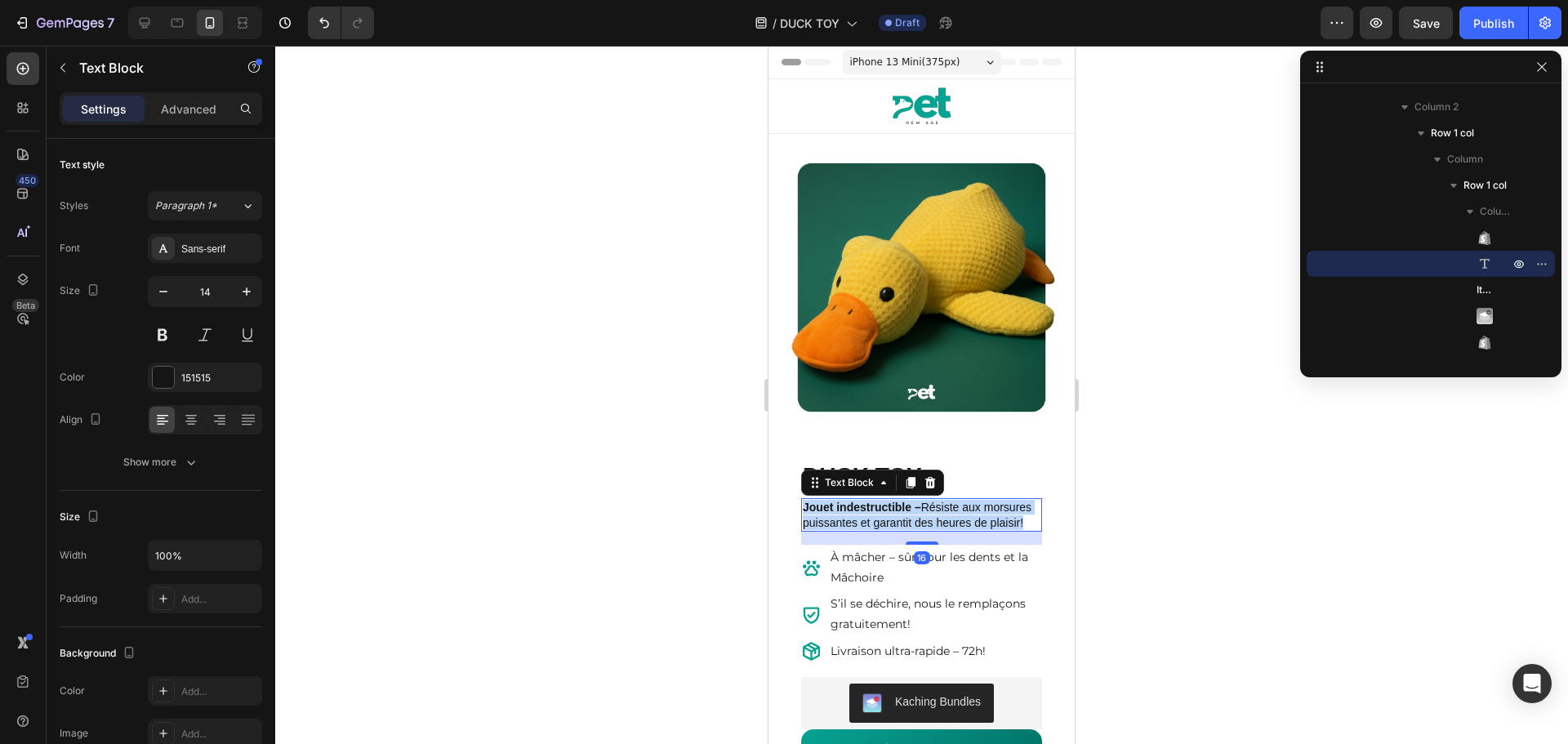
click at [897, 501] on strong "Jouet indestructible –" at bounding box center [862, 507] width 119 height 13
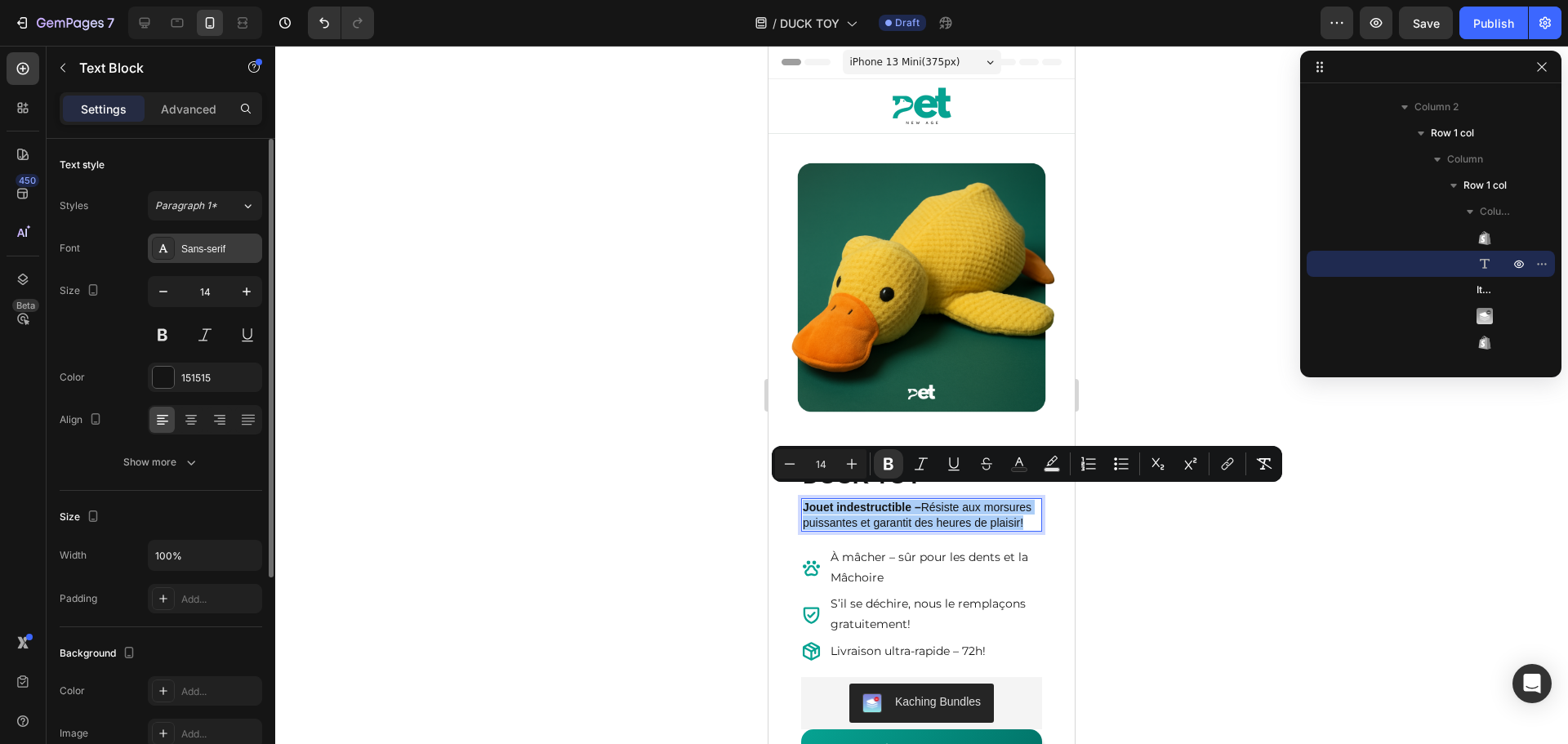
click at [209, 237] on div "Sans-serif" at bounding box center [205, 248] width 114 height 29
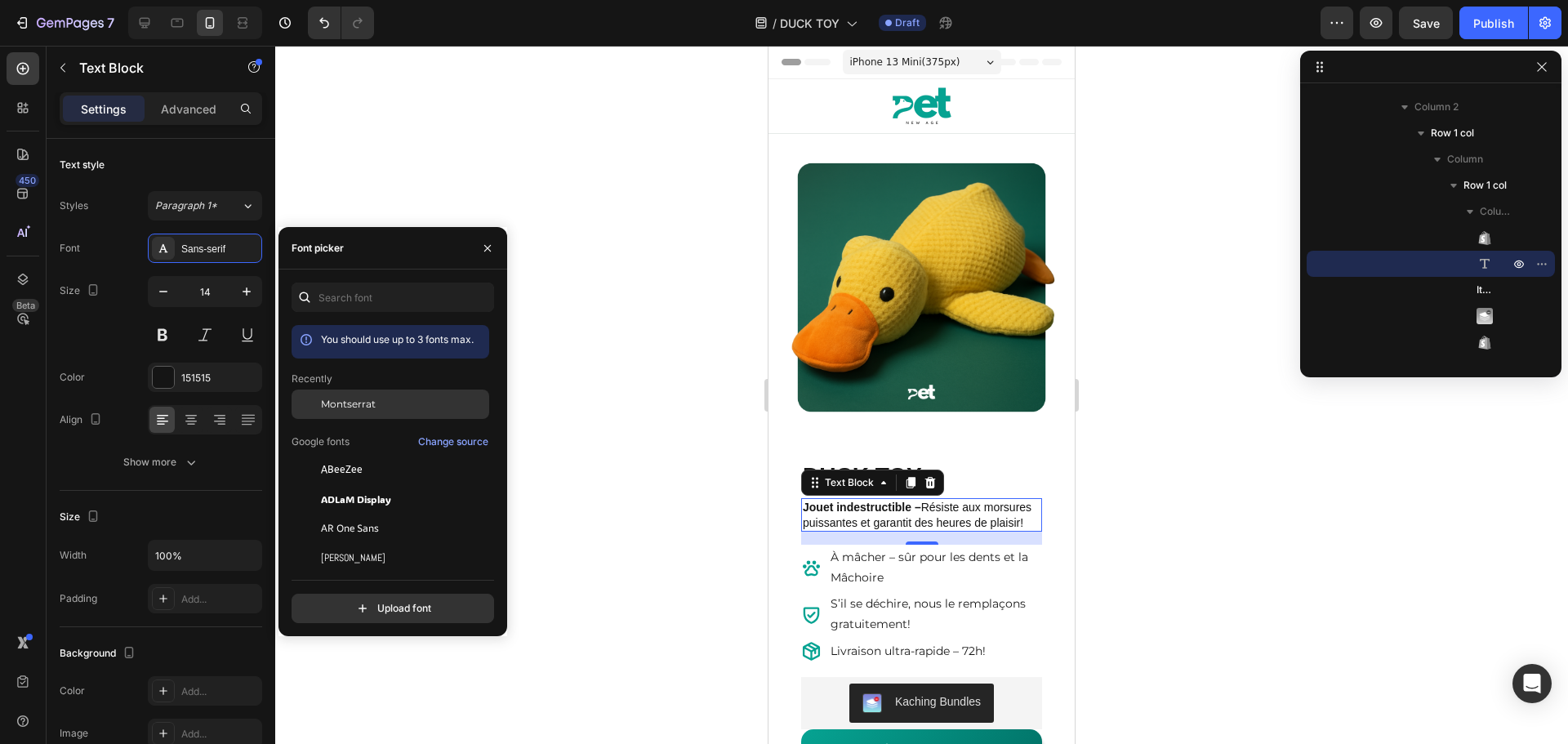
click at [380, 405] on div "Montserrat" at bounding box center [404, 404] width 165 height 14
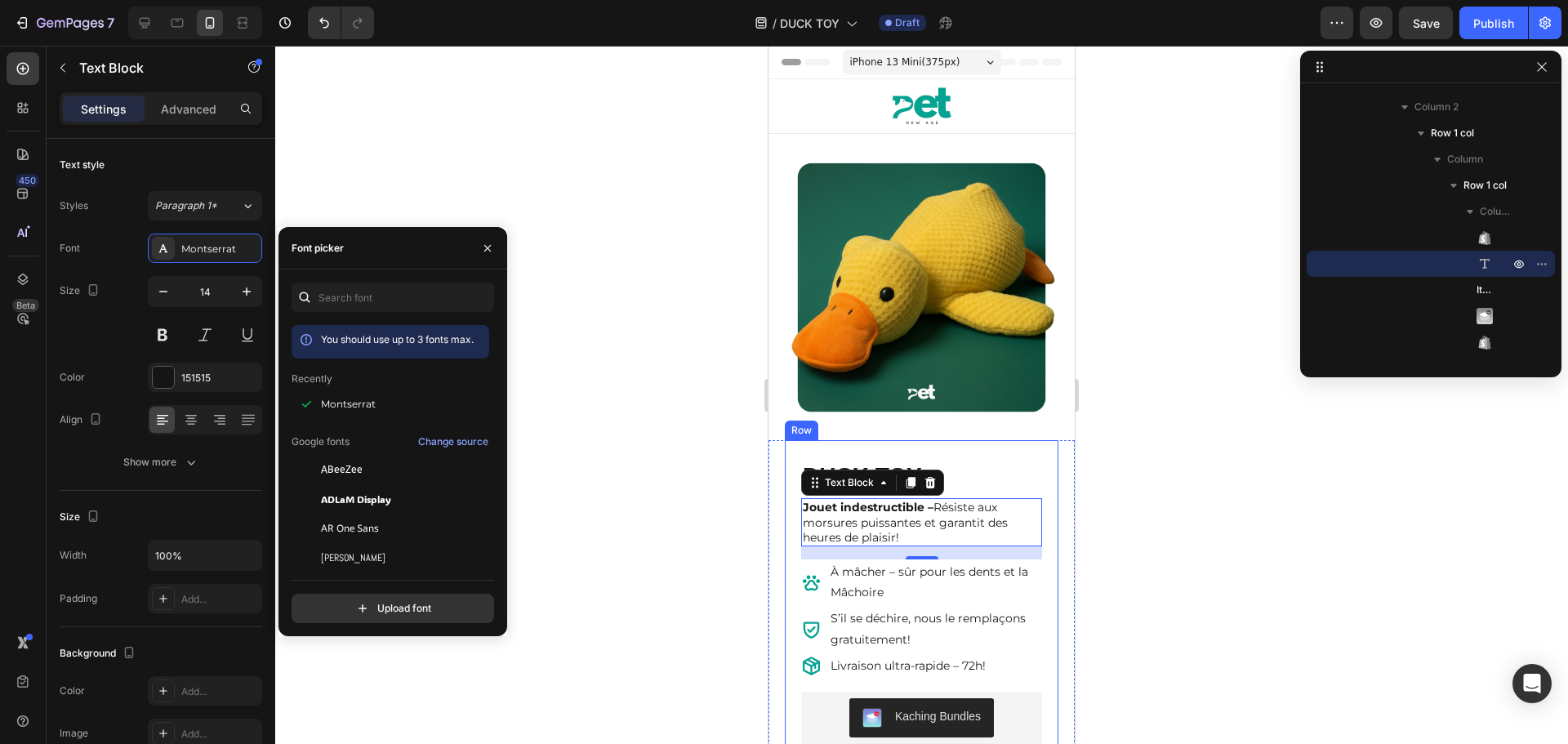
click at [1010, 460] on h1 "DUCK TOY" at bounding box center [922, 476] width 241 height 33
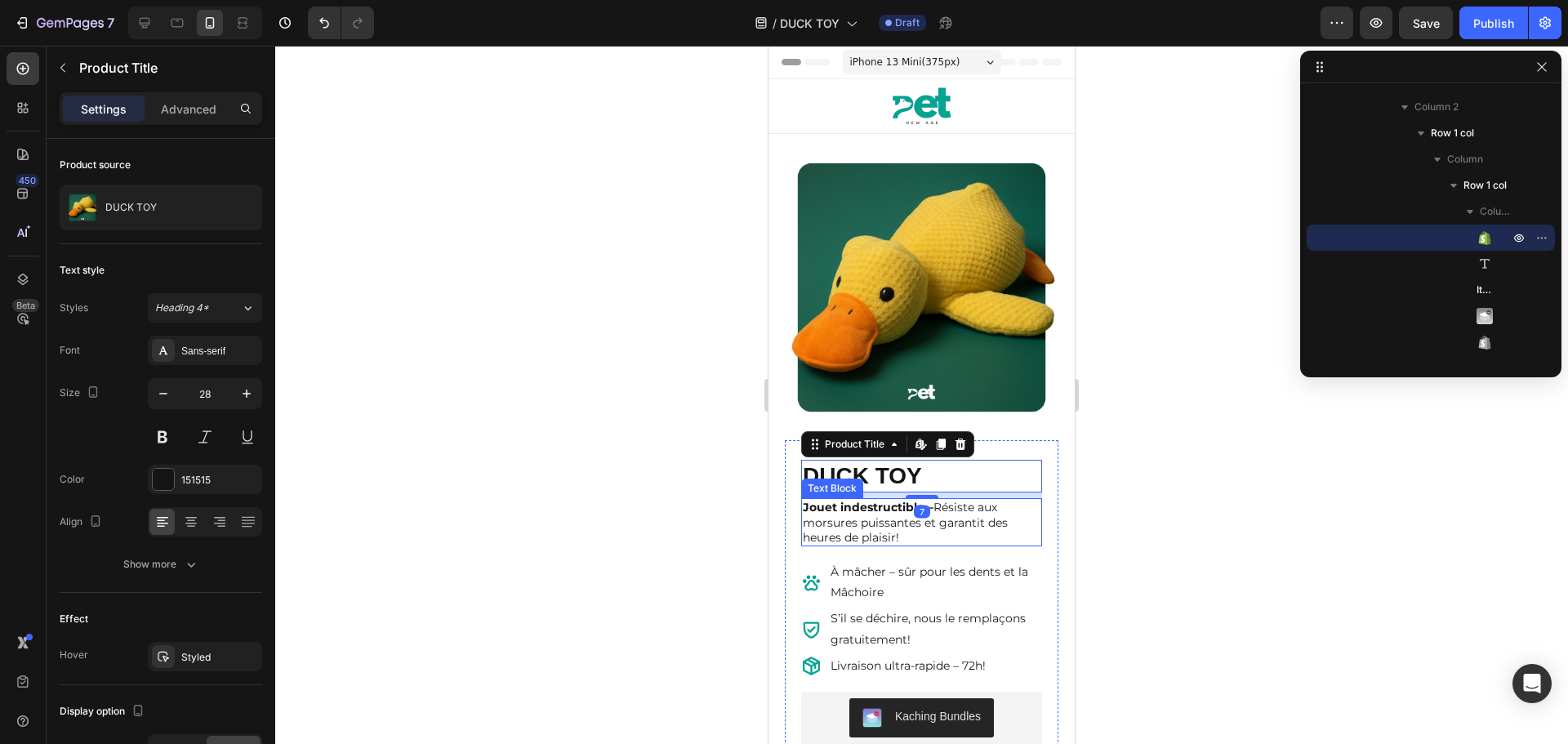
click at [988, 503] on p "Jouet indestructible – Résiste aux morsures puissantes et garantit des heures d…" at bounding box center [922, 522] width 237 height 45
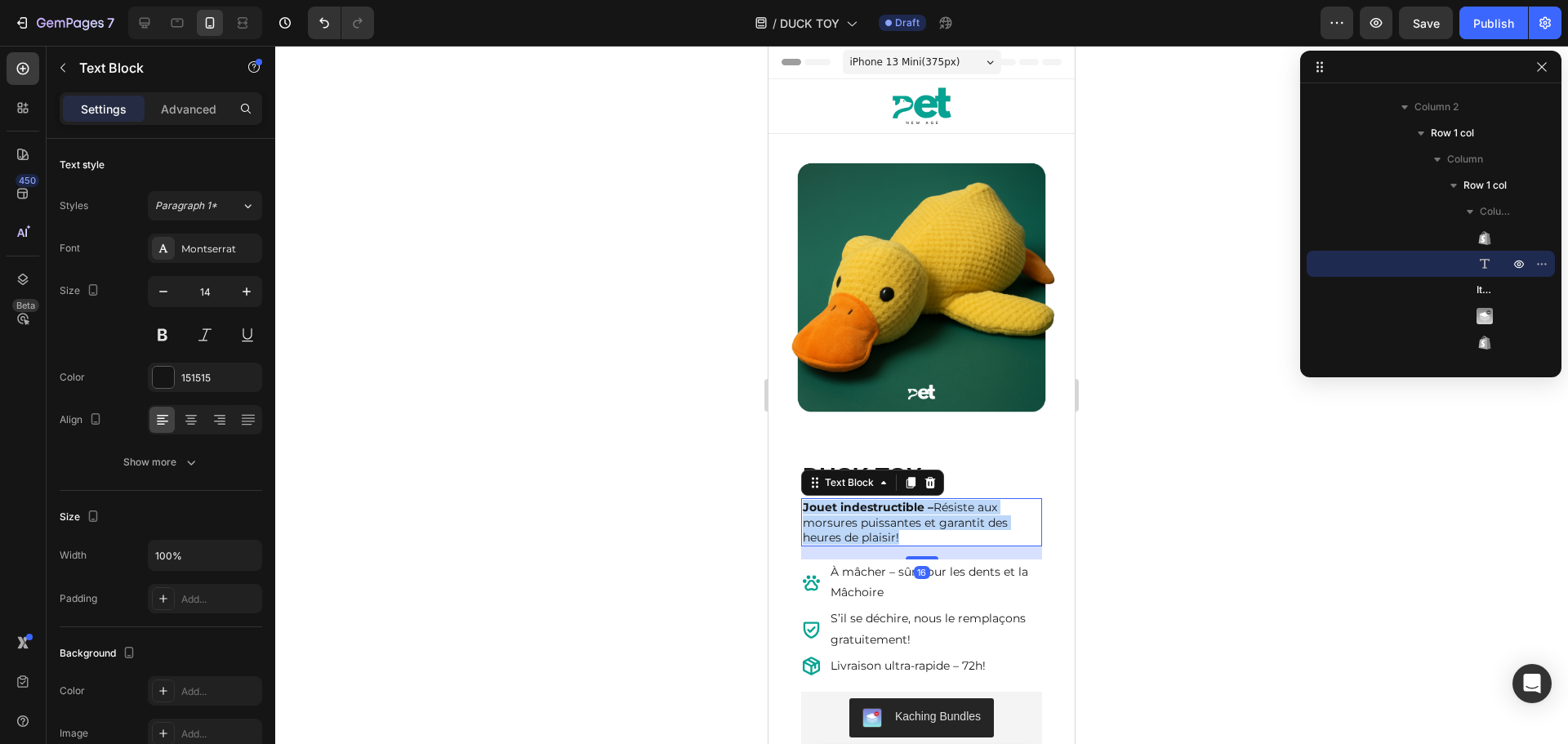
click at [942, 513] on p "Jouet indestructible – Résiste aux morsures puissantes et garantit des heures d…" at bounding box center [922, 522] width 237 height 45
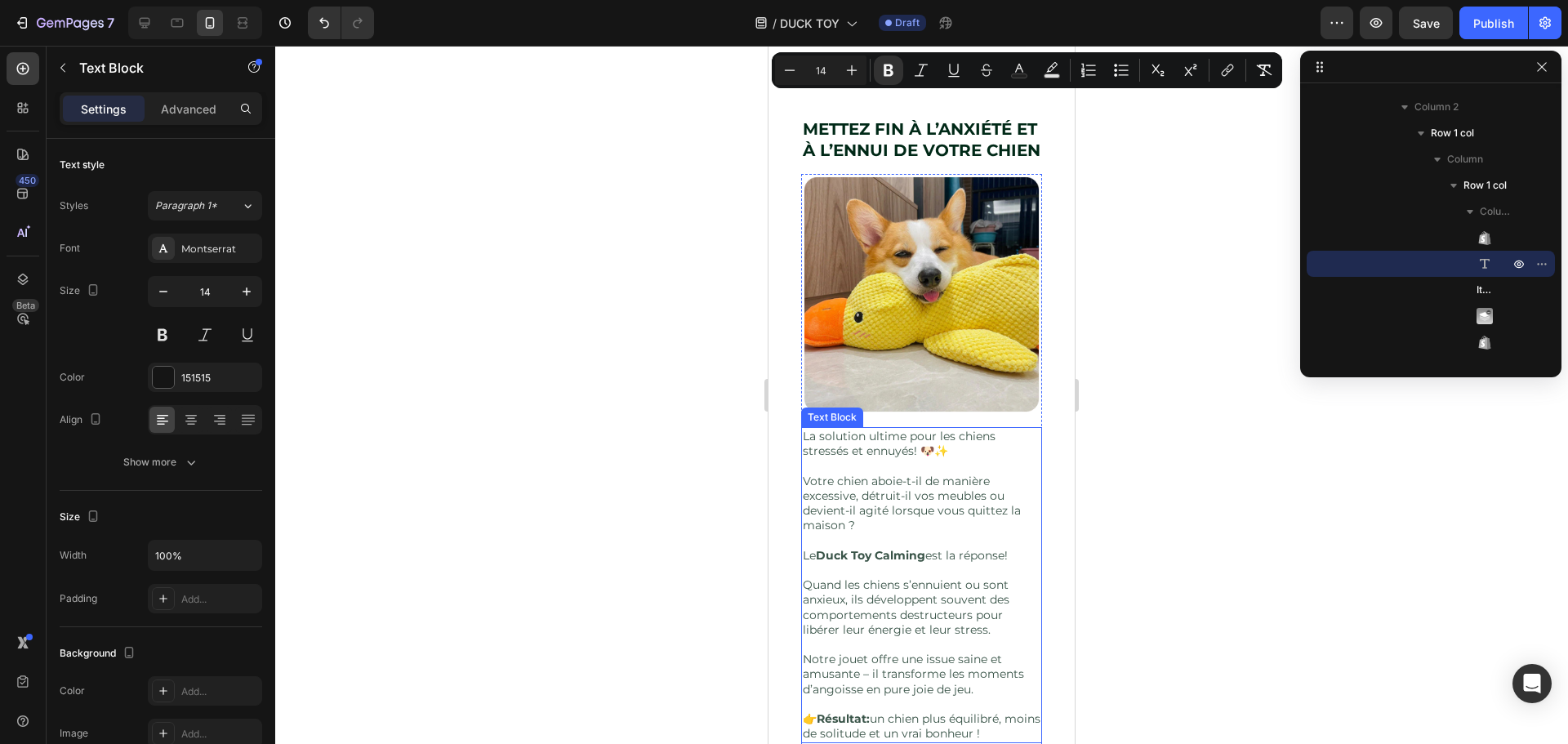
type input "16"
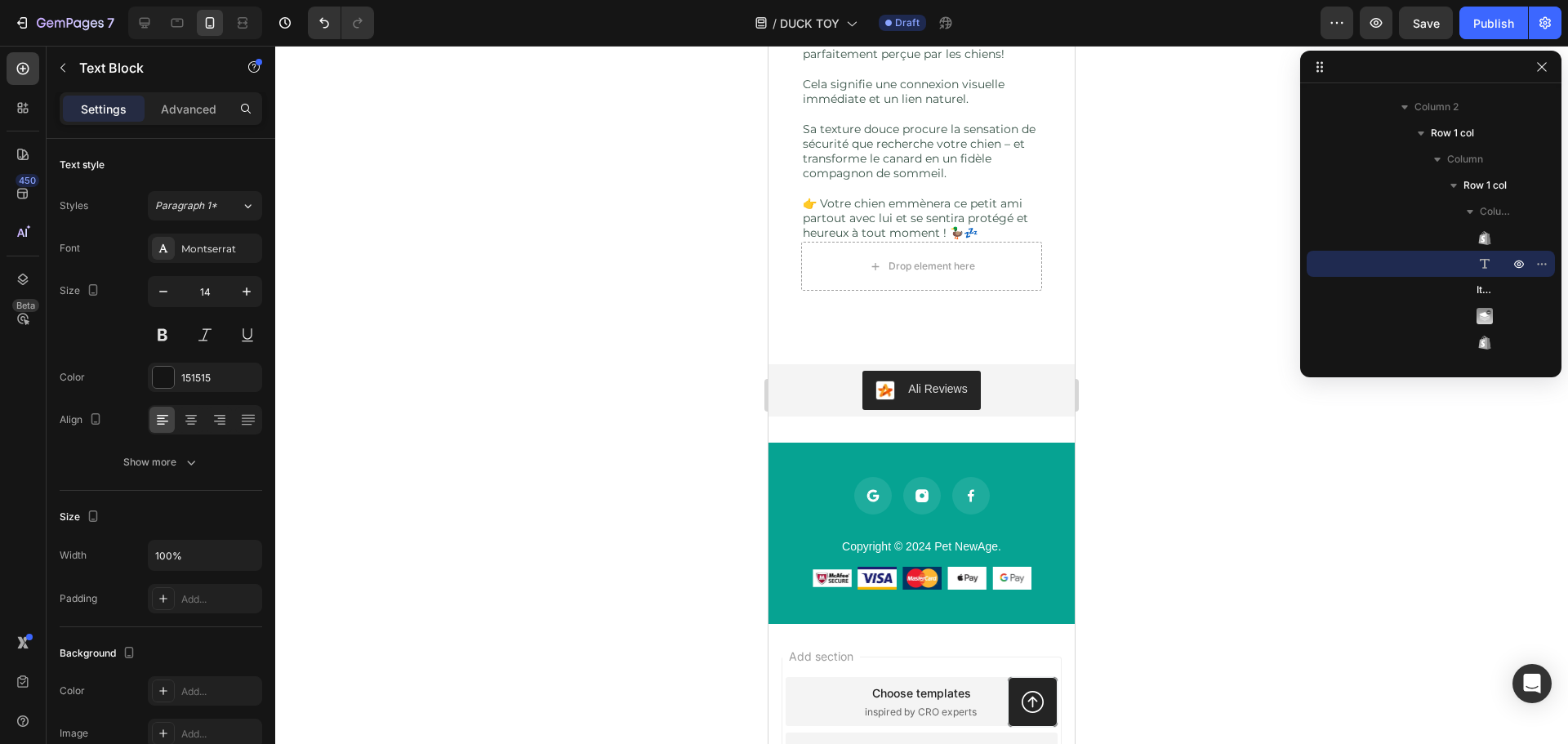
scroll to position [3998, 0]
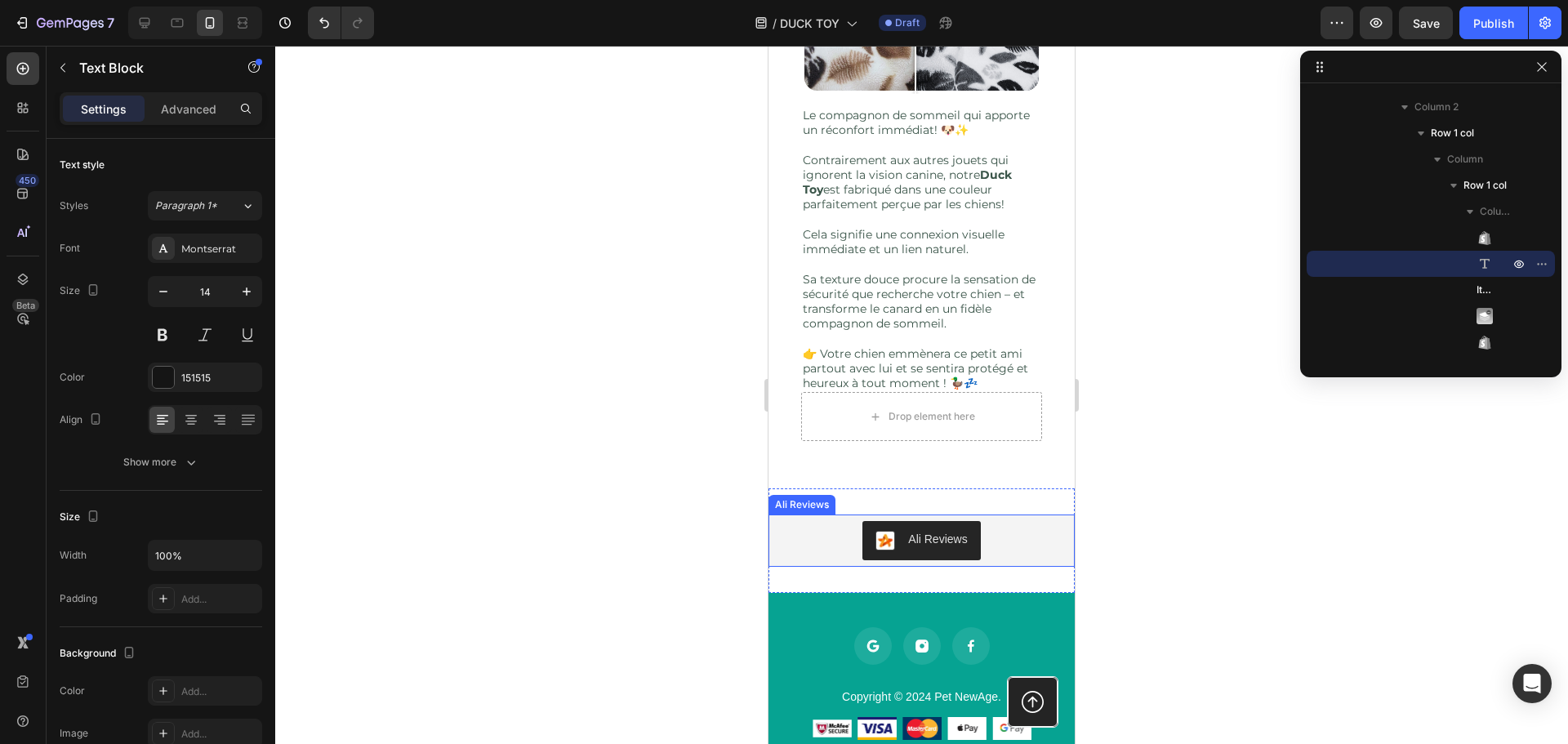
click at [1016, 521] on div "Ali Reviews" at bounding box center [922, 540] width 293 height 39
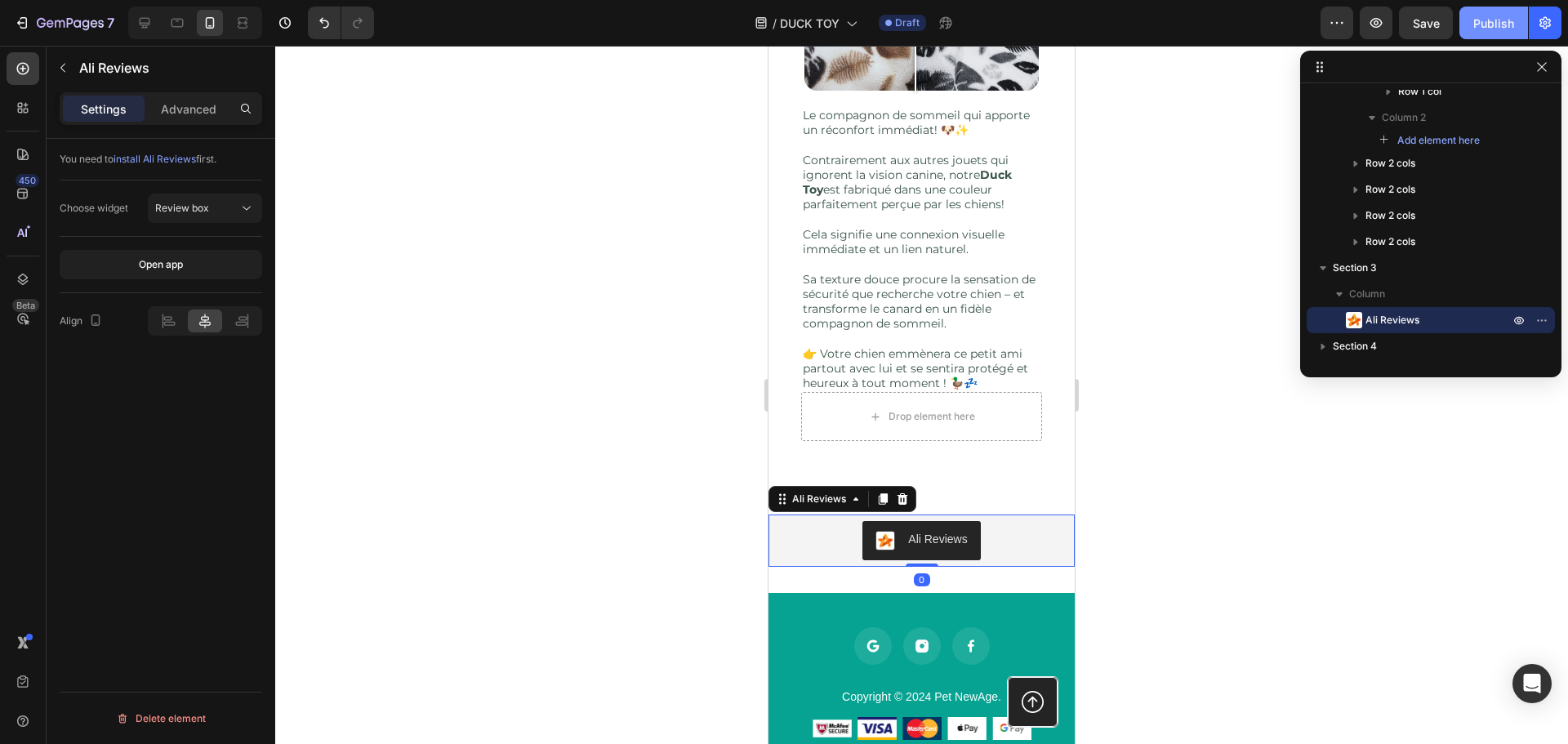
click at [1503, 23] on div "Publish" at bounding box center [1493, 23] width 41 height 17
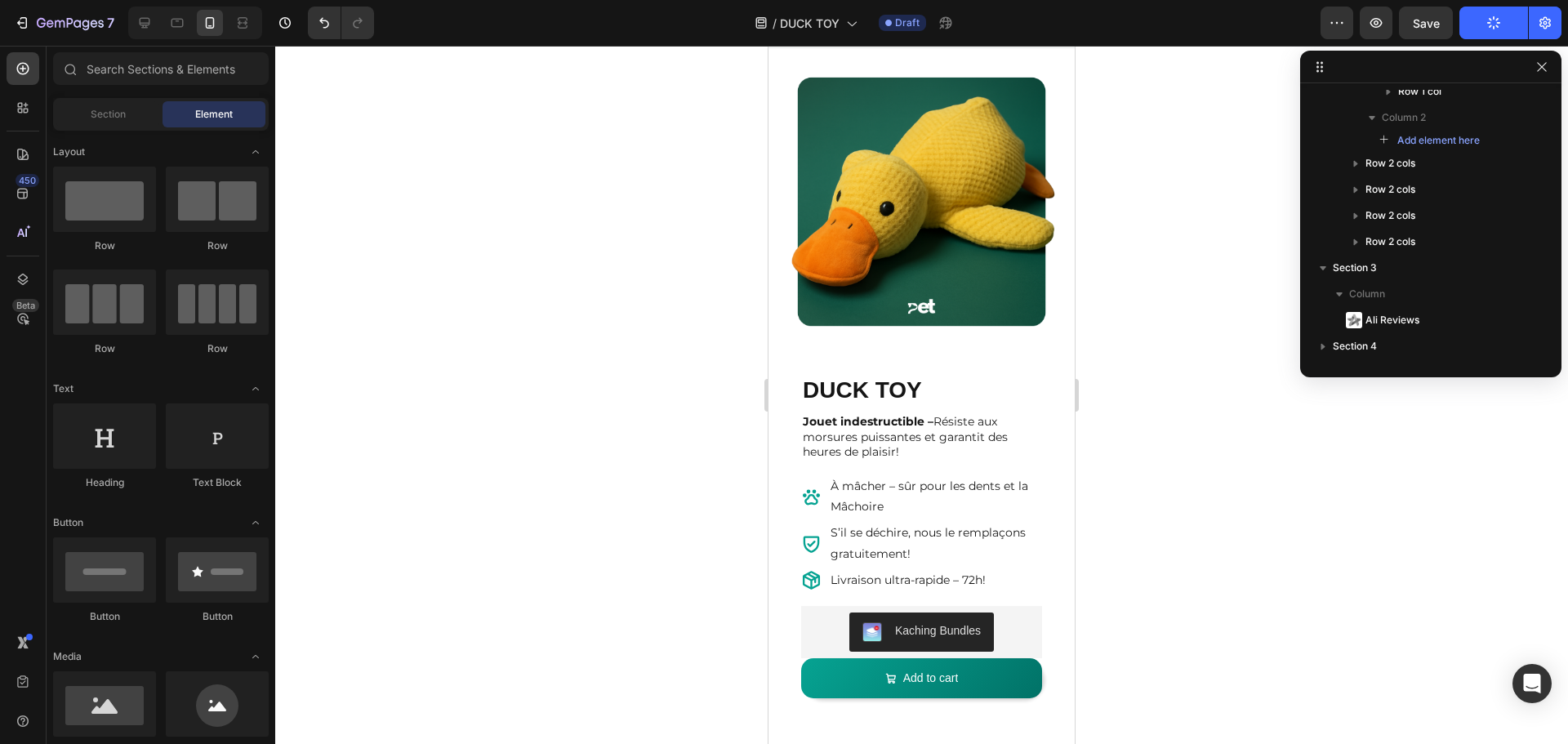
scroll to position [0, 0]
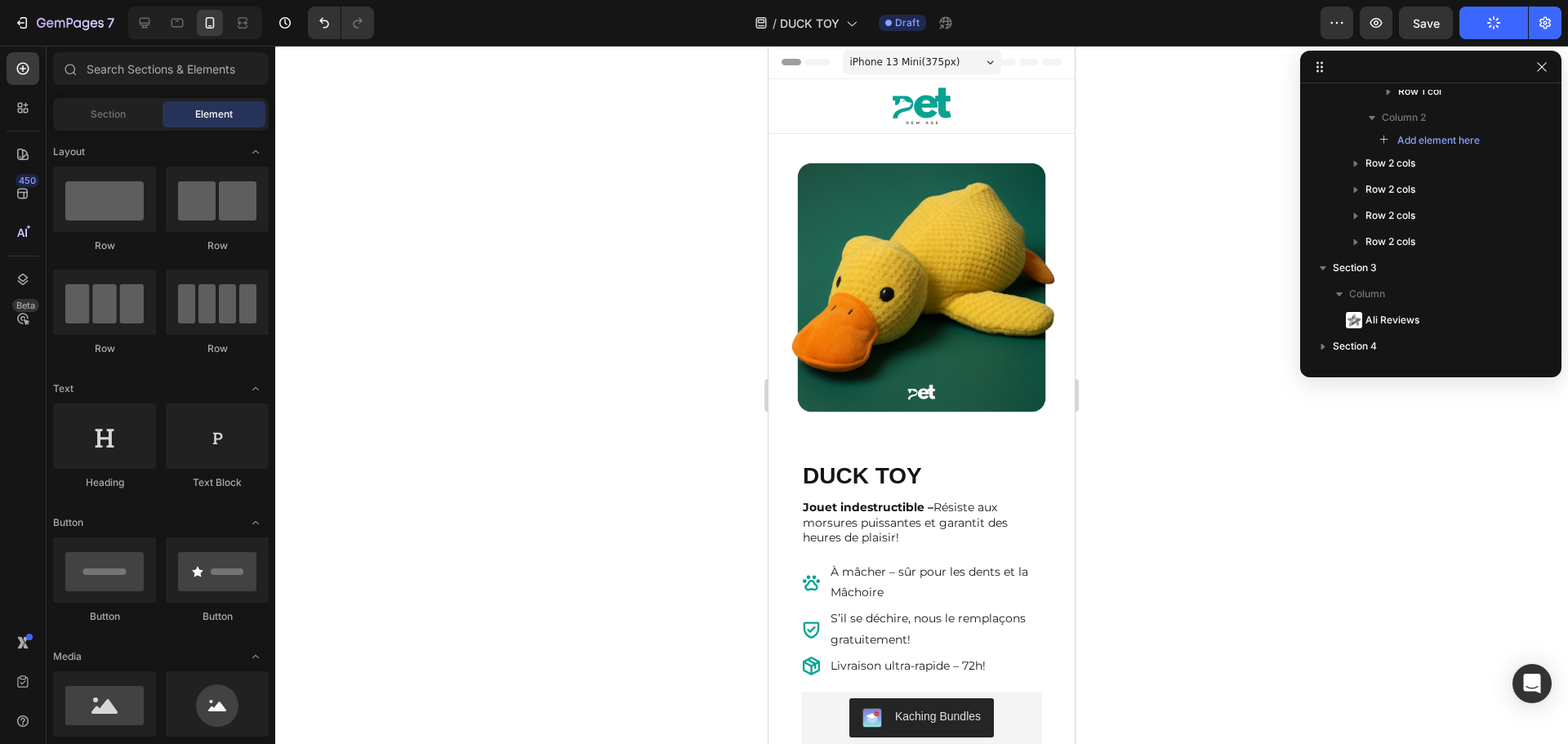
drag, startPoint x: 1066, startPoint y: 629, endPoint x: 1900, endPoint y: 96, distance: 989.8
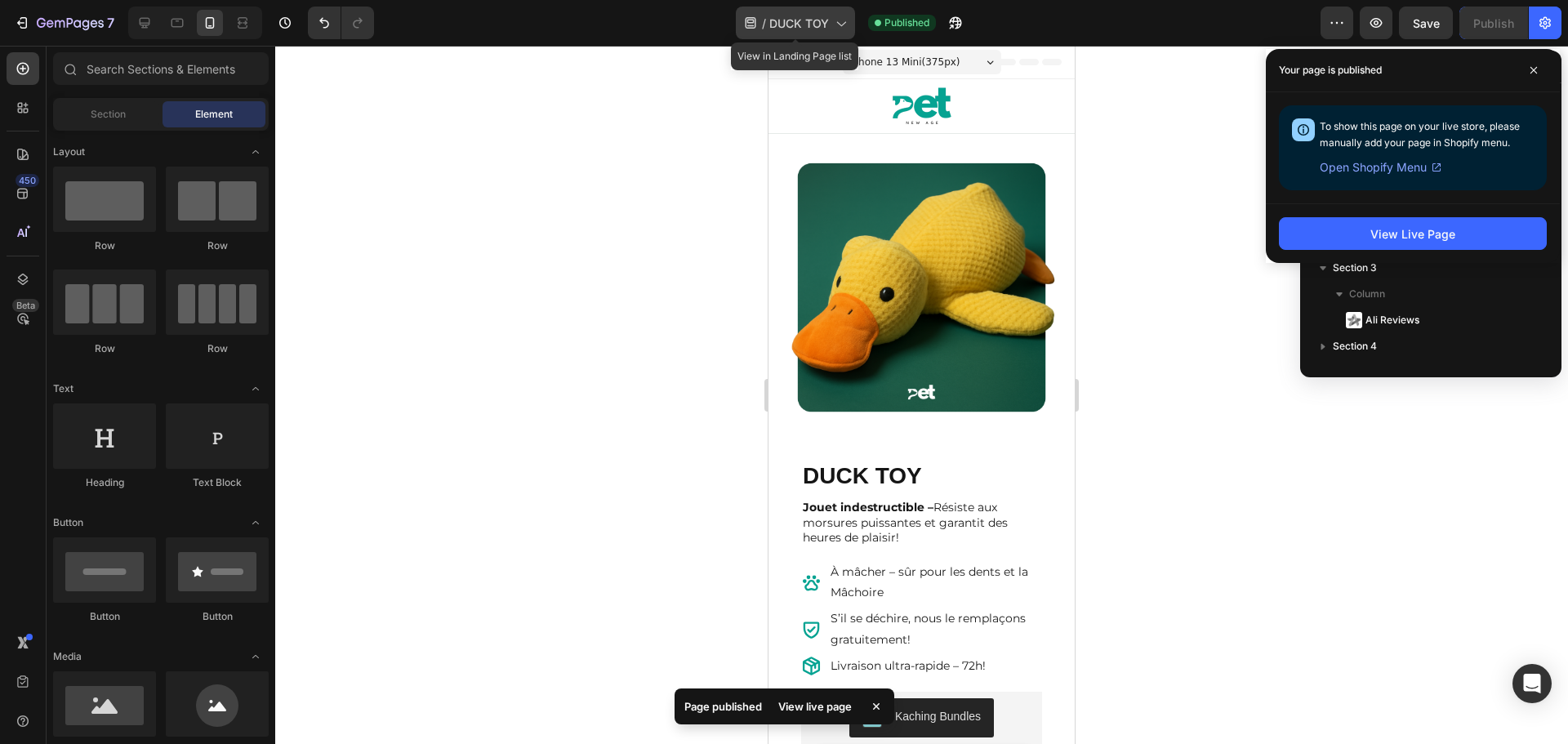
click at [829, 24] on div "/ DUCK TOY" at bounding box center [796, 23] width 120 height 33
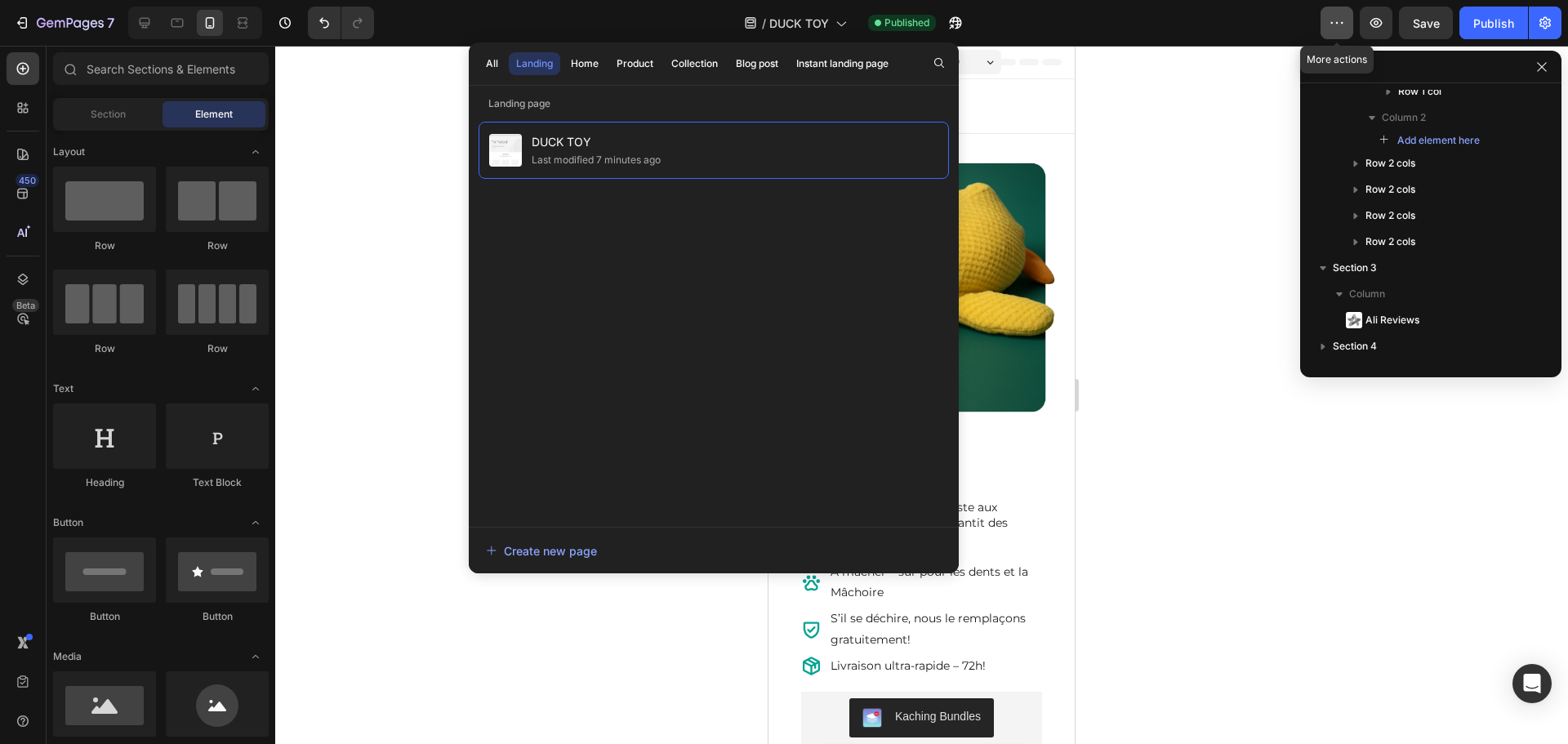
click at [1347, 29] on button "button" at bounding box center [1337, 23] width 33 height 33
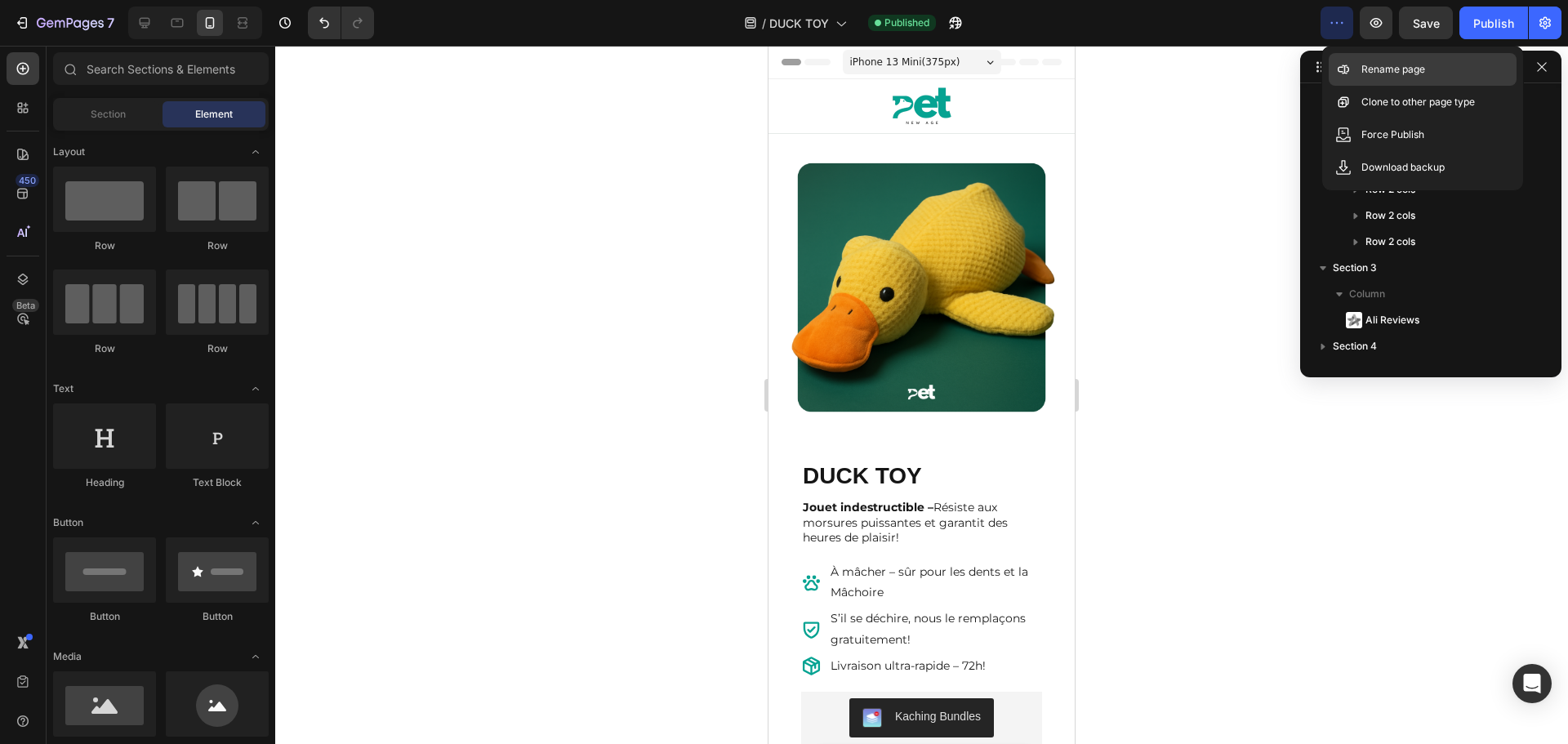
click at [1355, 71] on div "Rename page" at bounding box center [1422, 70] width 187 height 33
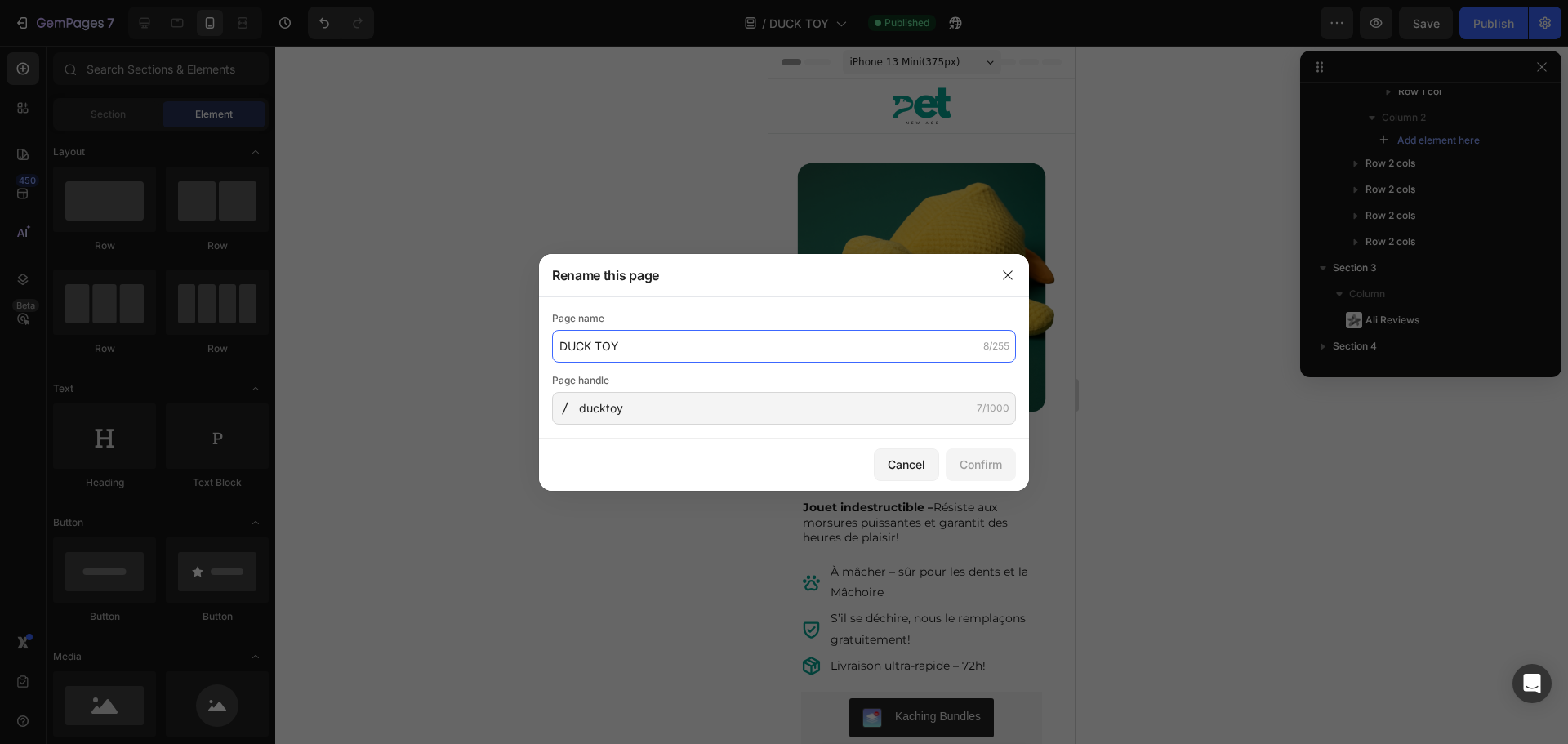
click at [636, 352] on input "DUCK TOY" at bounding box center [784, 346] width 464 height 33
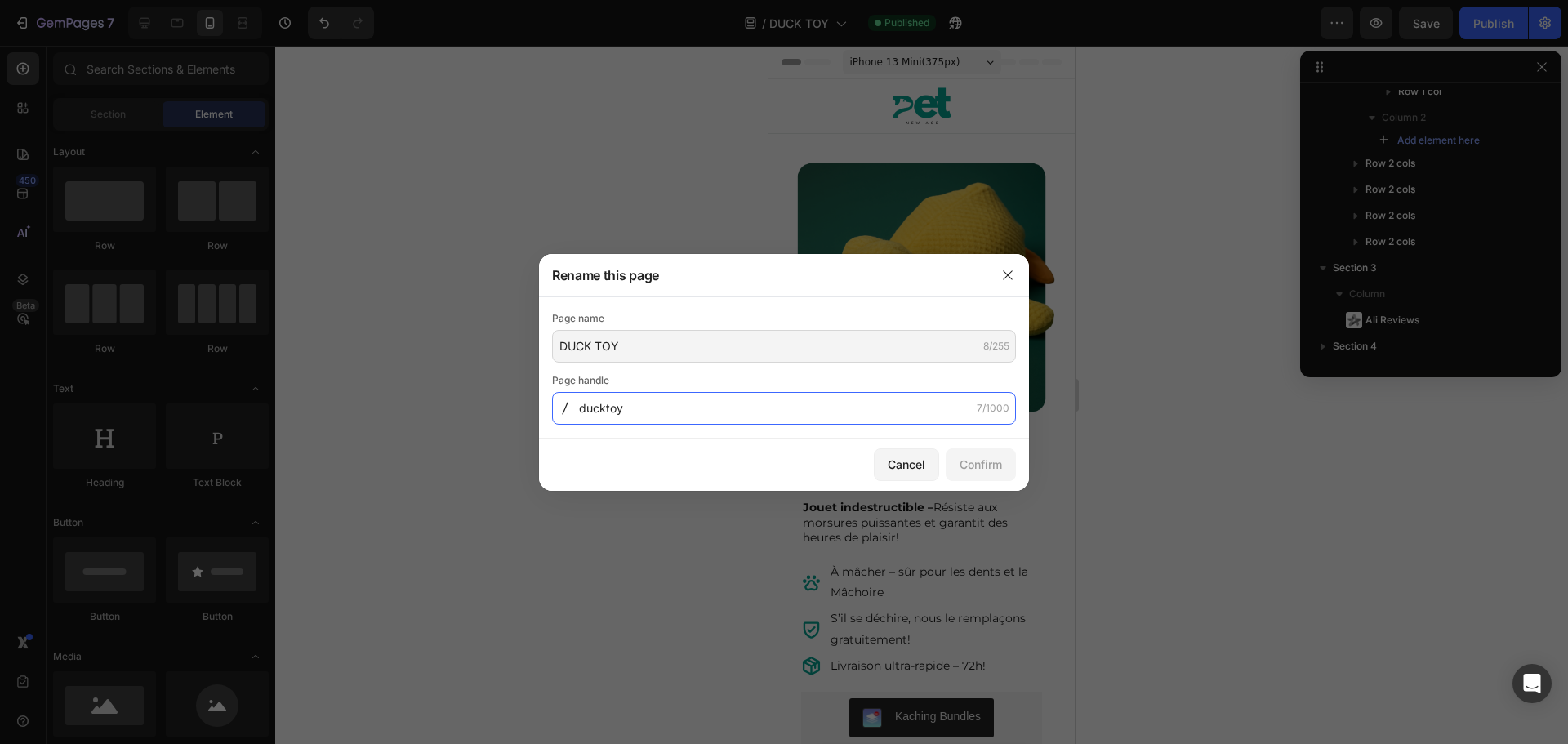
click at [633, 405] on input "ducktoy" at bounding box center [784, 408] width 464 height 33
drag, startPoint x: 1029, startPoint y: 255, endPoint x: 1008, endPoint y: 275, distance: 29.0
click at [1026, 260] on div "Rename this page Page name DUCK TOY 8/255 Page handle ducktoy 7/1000 Cancel Con…" at bounding box center [784, 372] width 1568 height 744
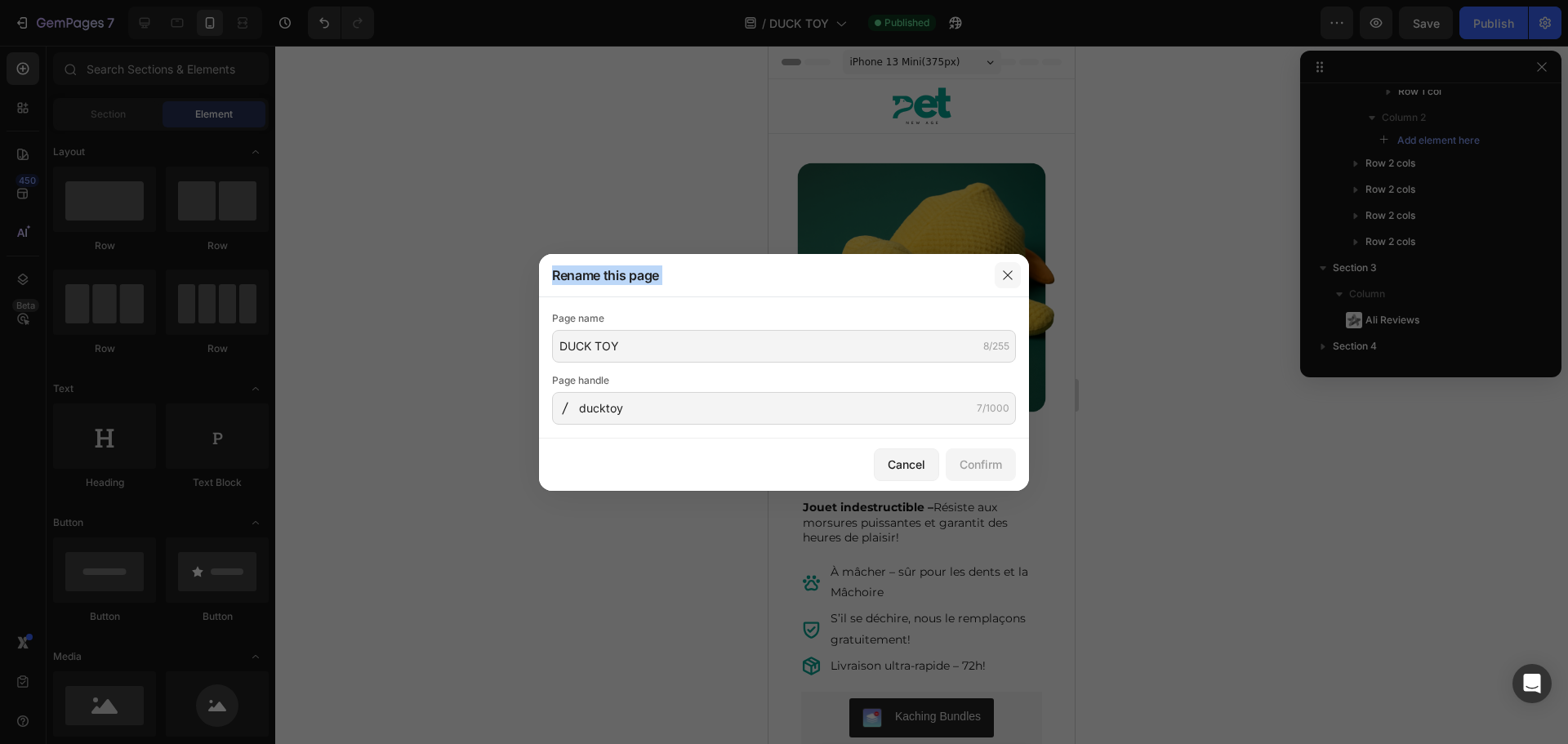
click at [1007, 276] on icon "button" at bounding box center [1008, 275] width 9 height 9
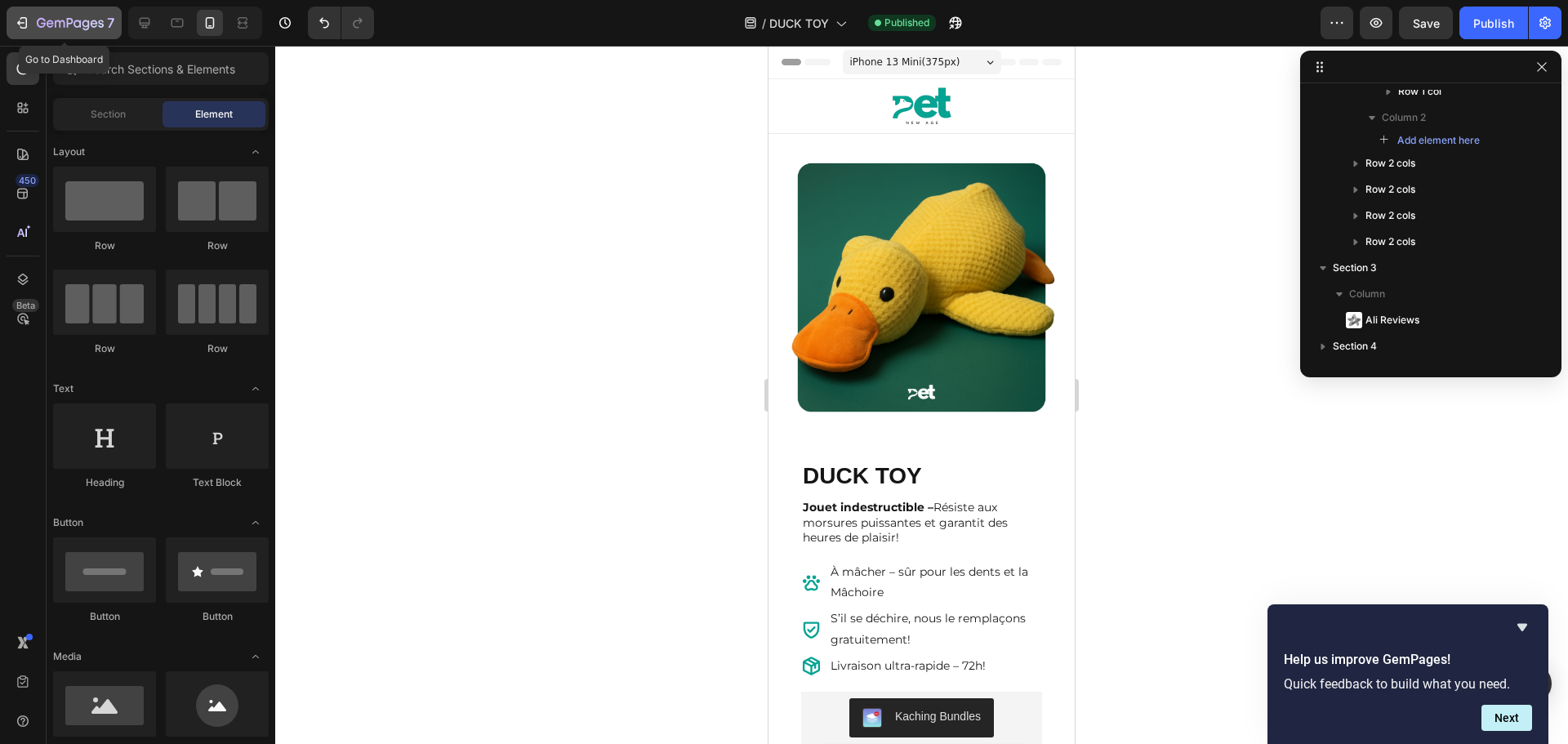
click at [40, 20] on icon "button" at bounding box center [42, 23] width 9 height 10
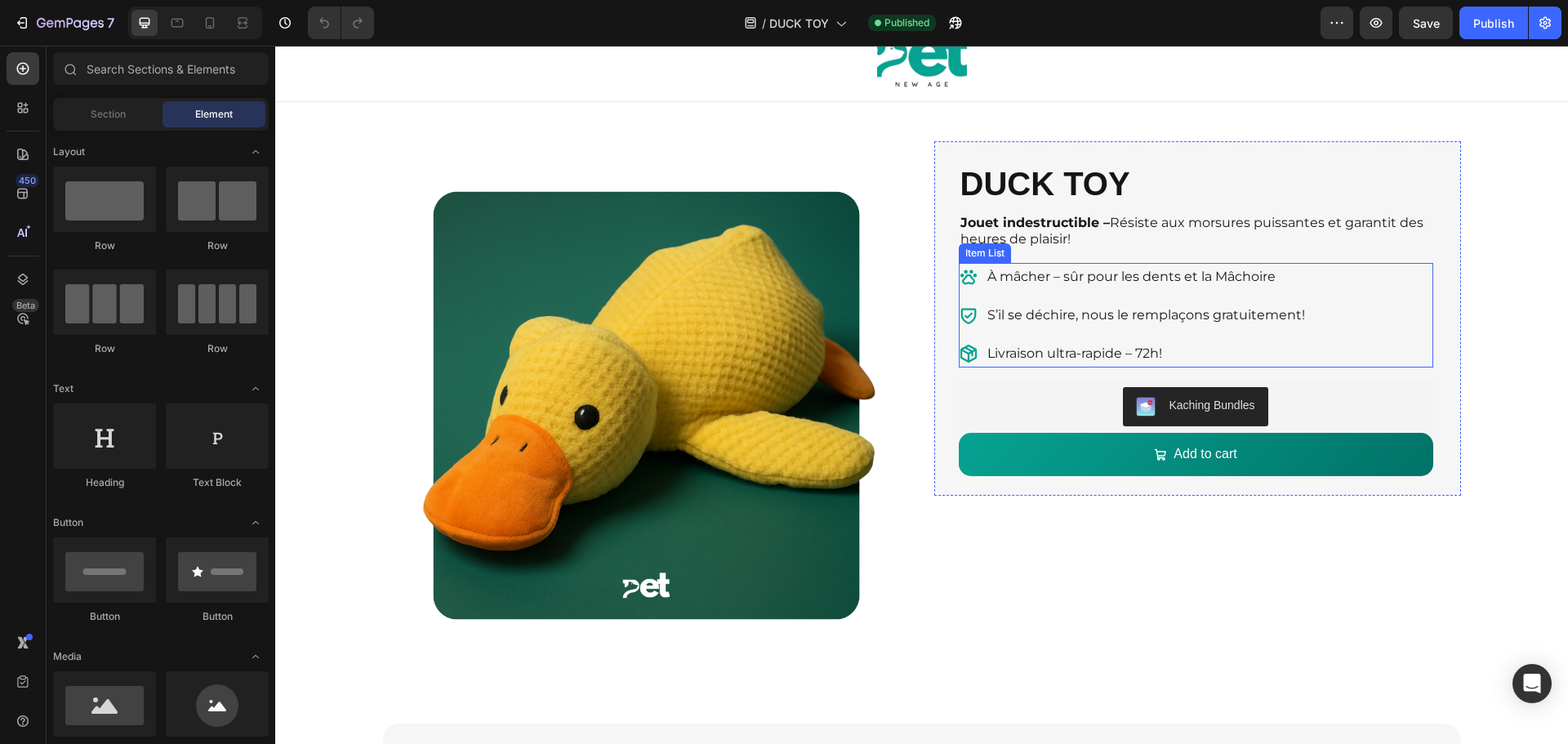
scroll to position [81, 0]
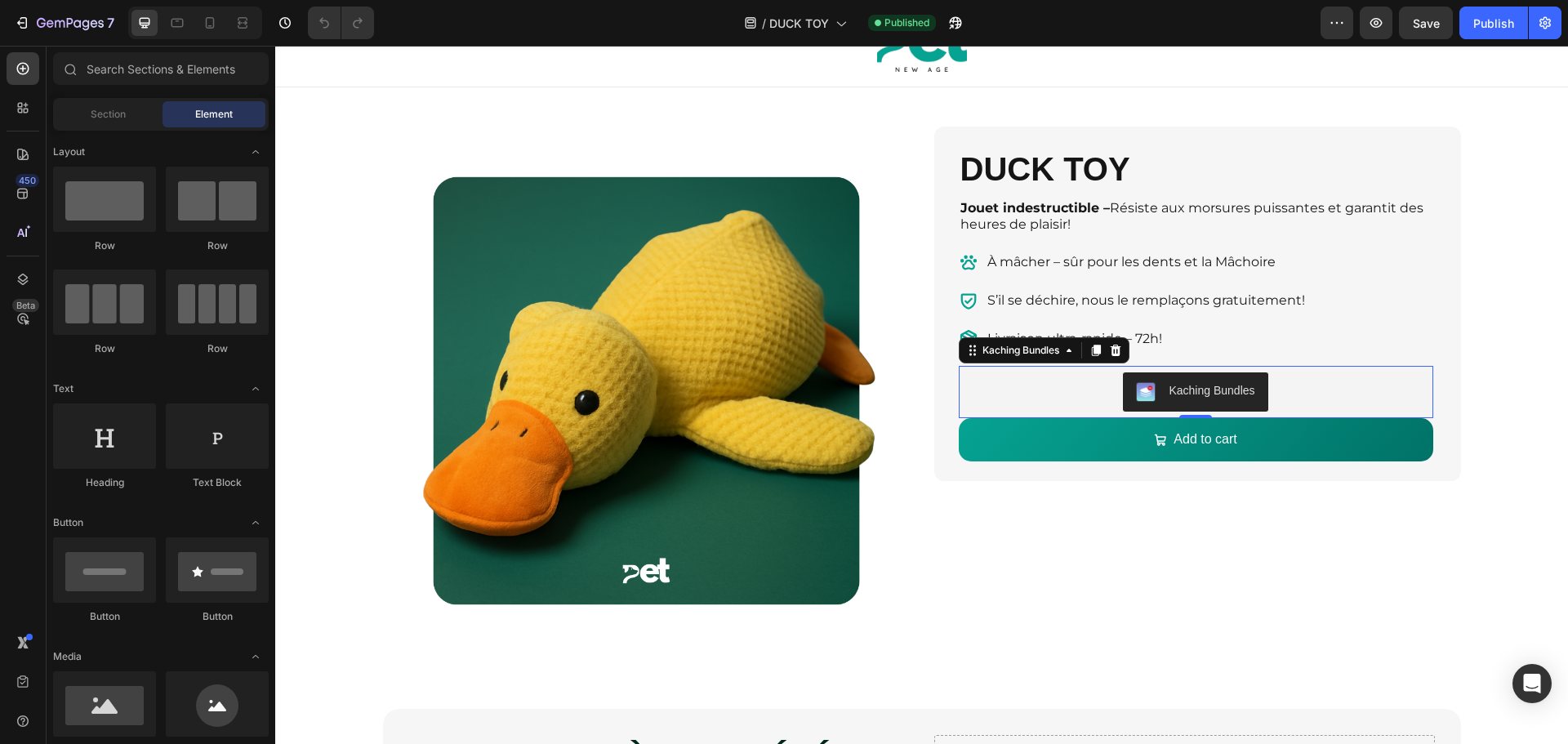
click at [1222, 386] on div "Kaching Bundles" at bounding box center [1211, 390] width 86 height 17
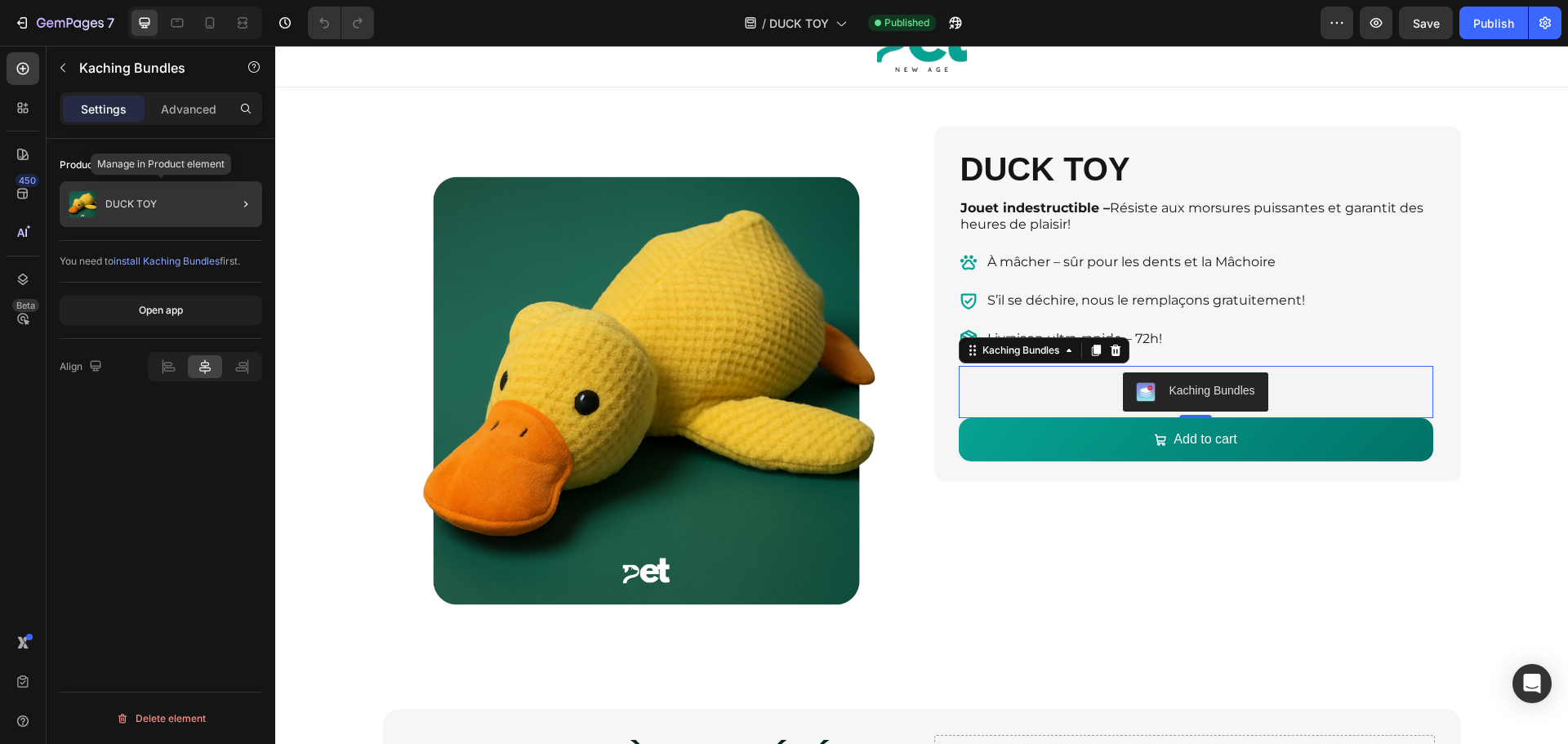
click at [164, 205] on div "DUCK TOY" at bounding box center [161, 204] width 203 height 46
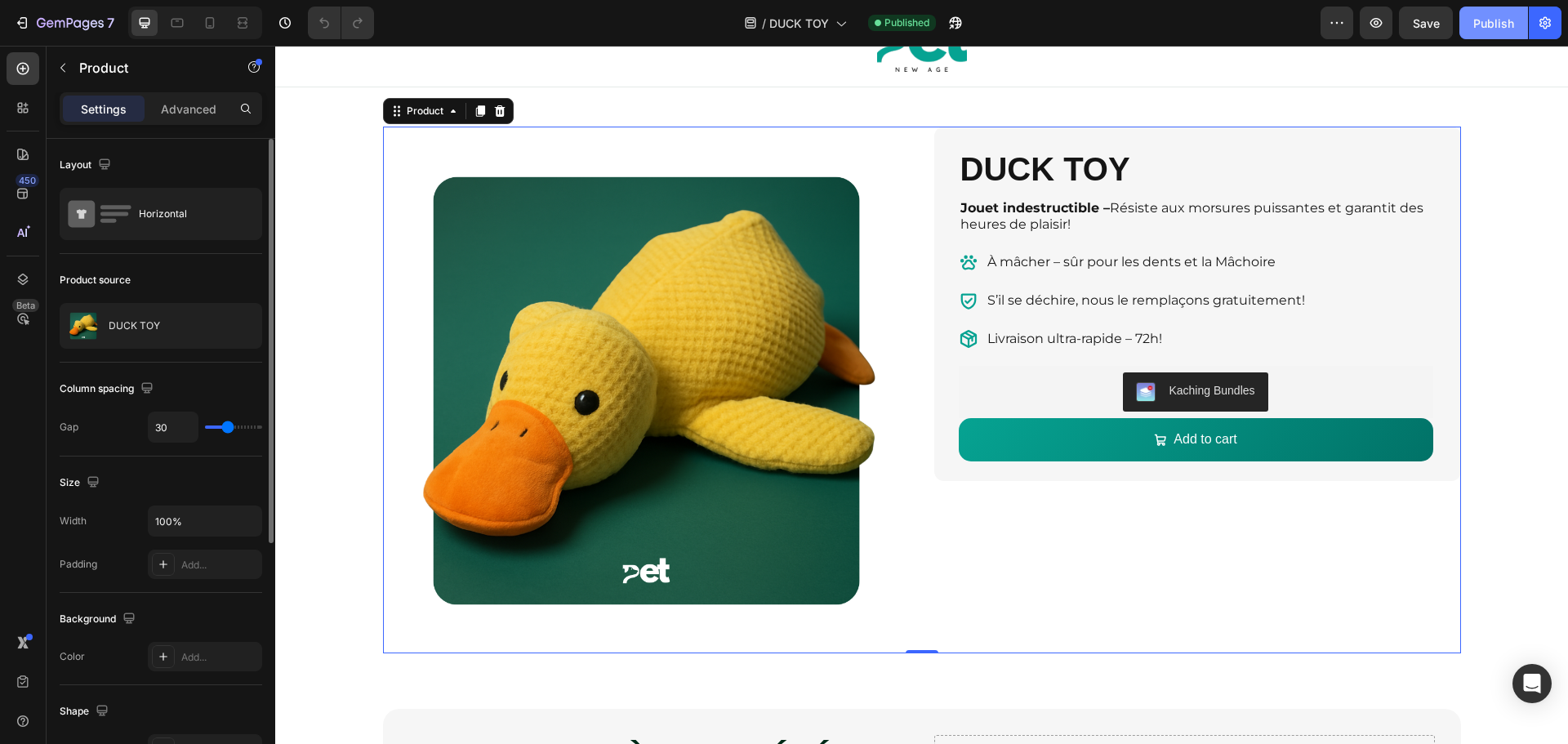
click at [1477, 23] on div "Publish" at bounding box center [1493, 23] width 41 height 17
click at [947, 21] on button "button" at bounding box center [955, 23] width 33 height 33
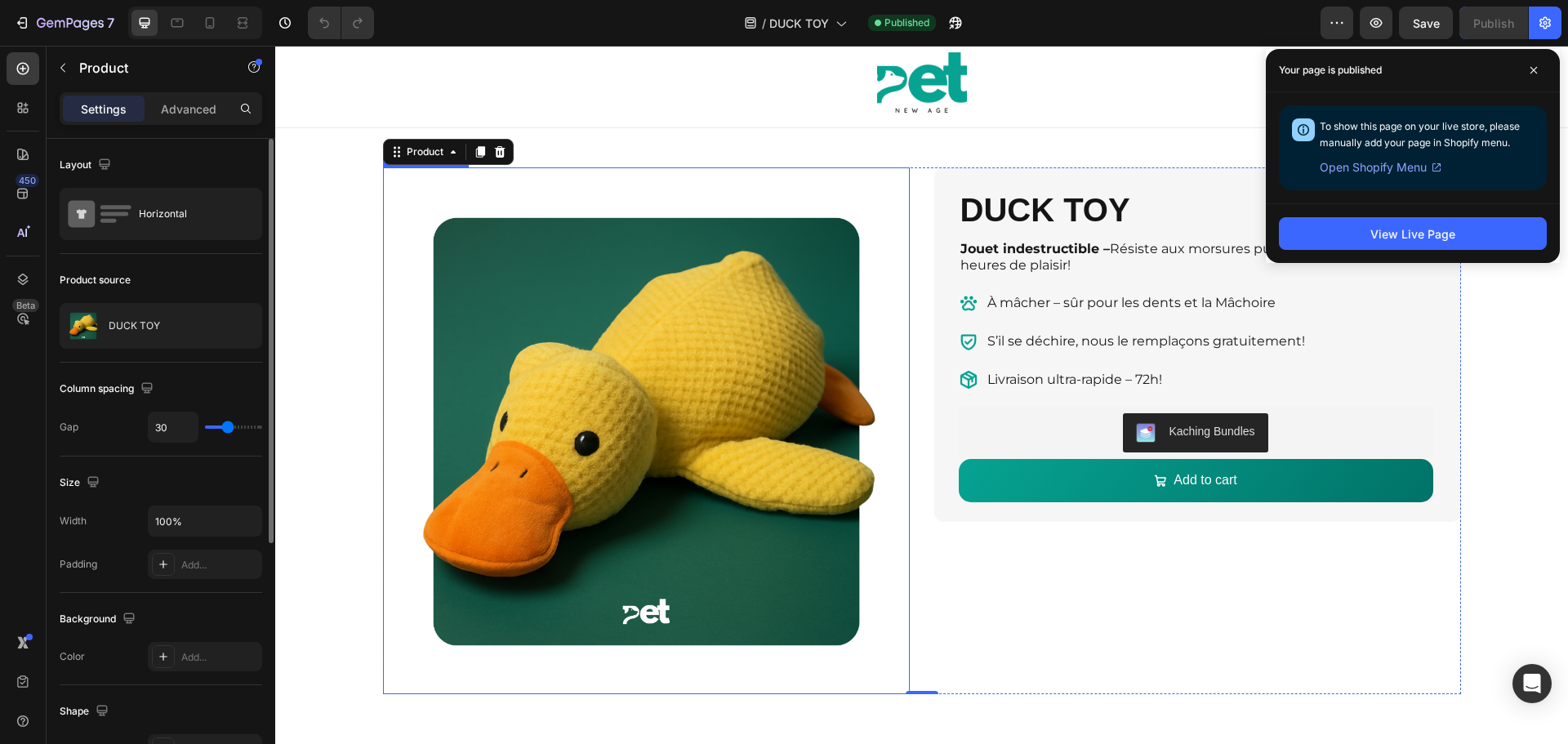
scroll to position [0, 0]
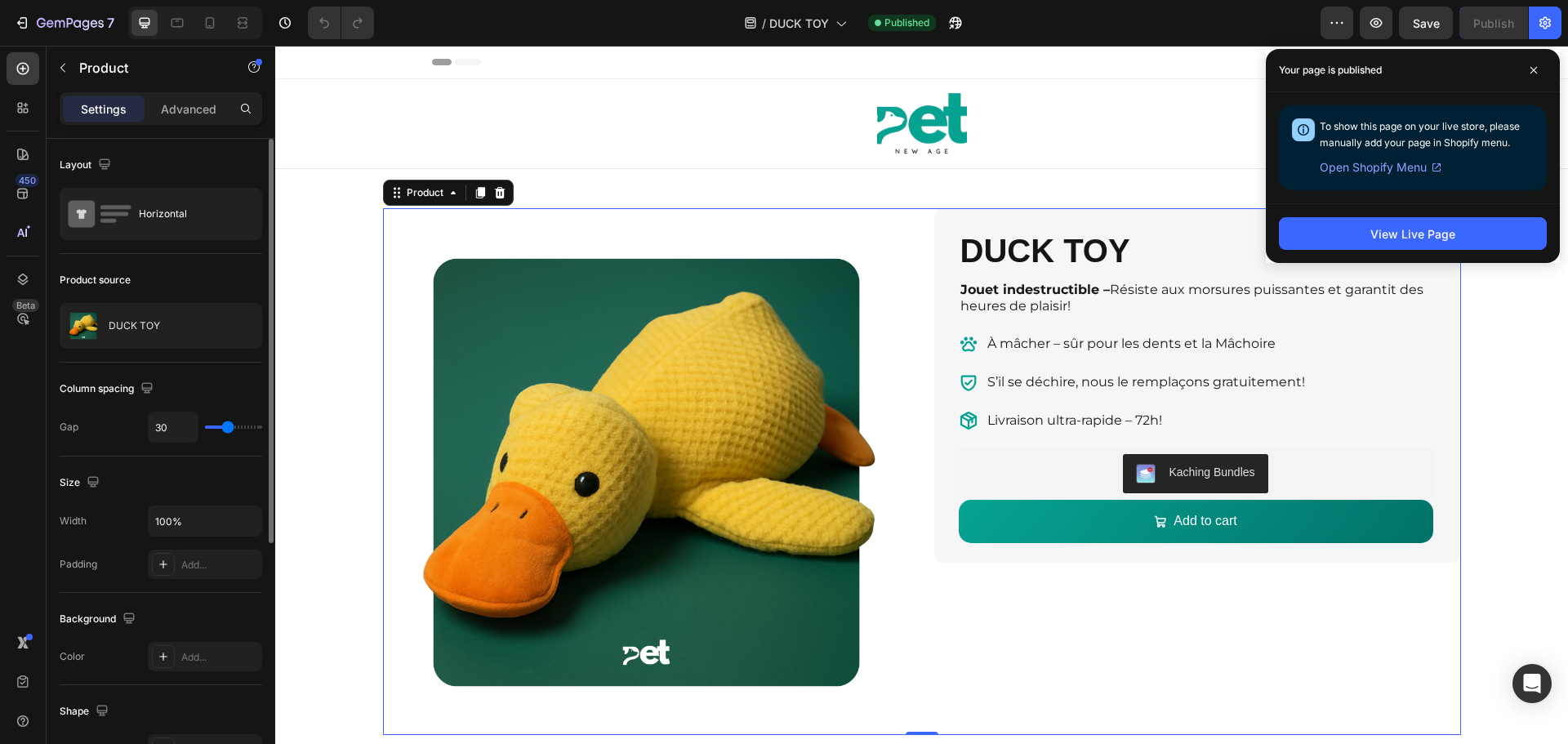
click at [315, 62] on span "Header" at bounding box center [324, 62] width 36 height 16
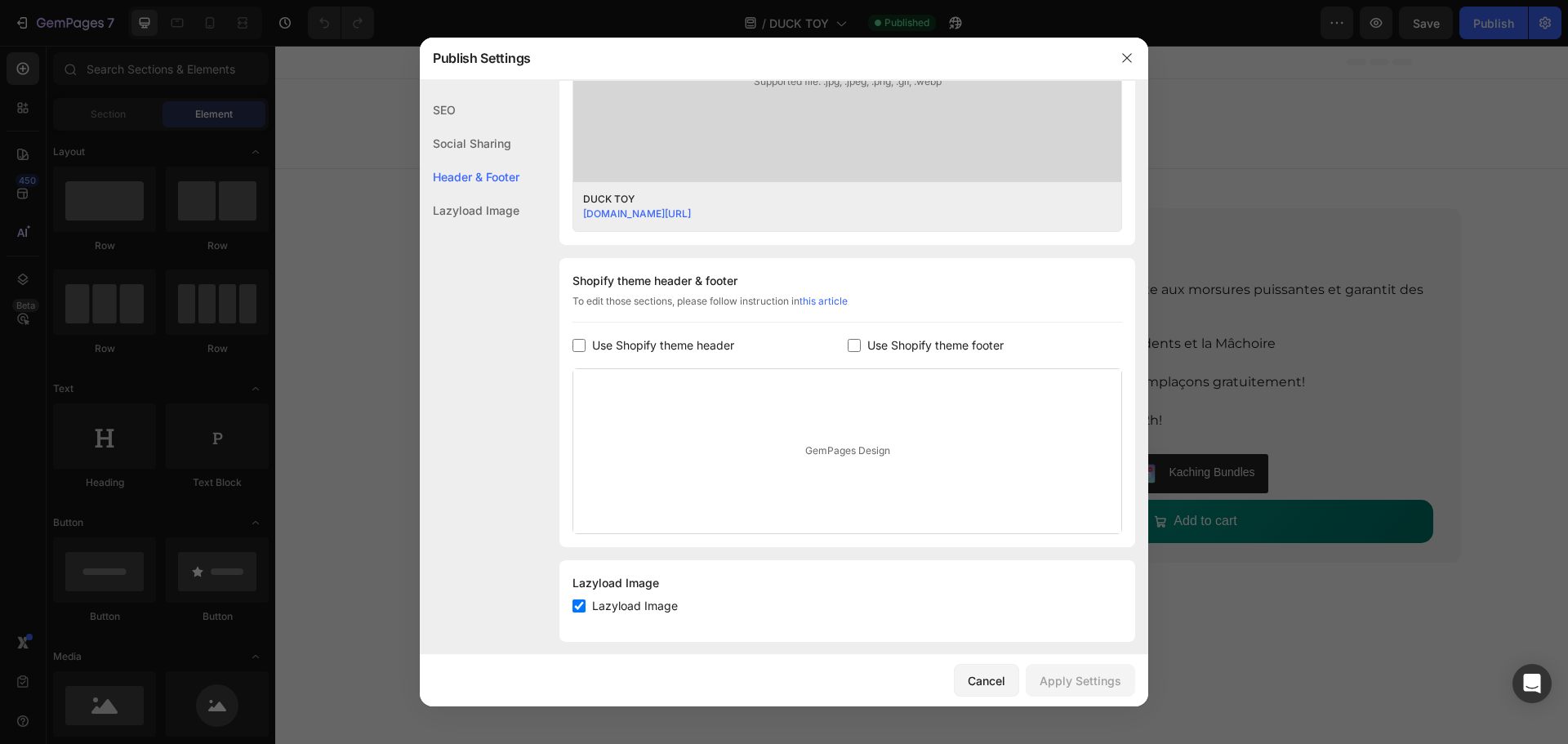
scroll to position [616, 0]
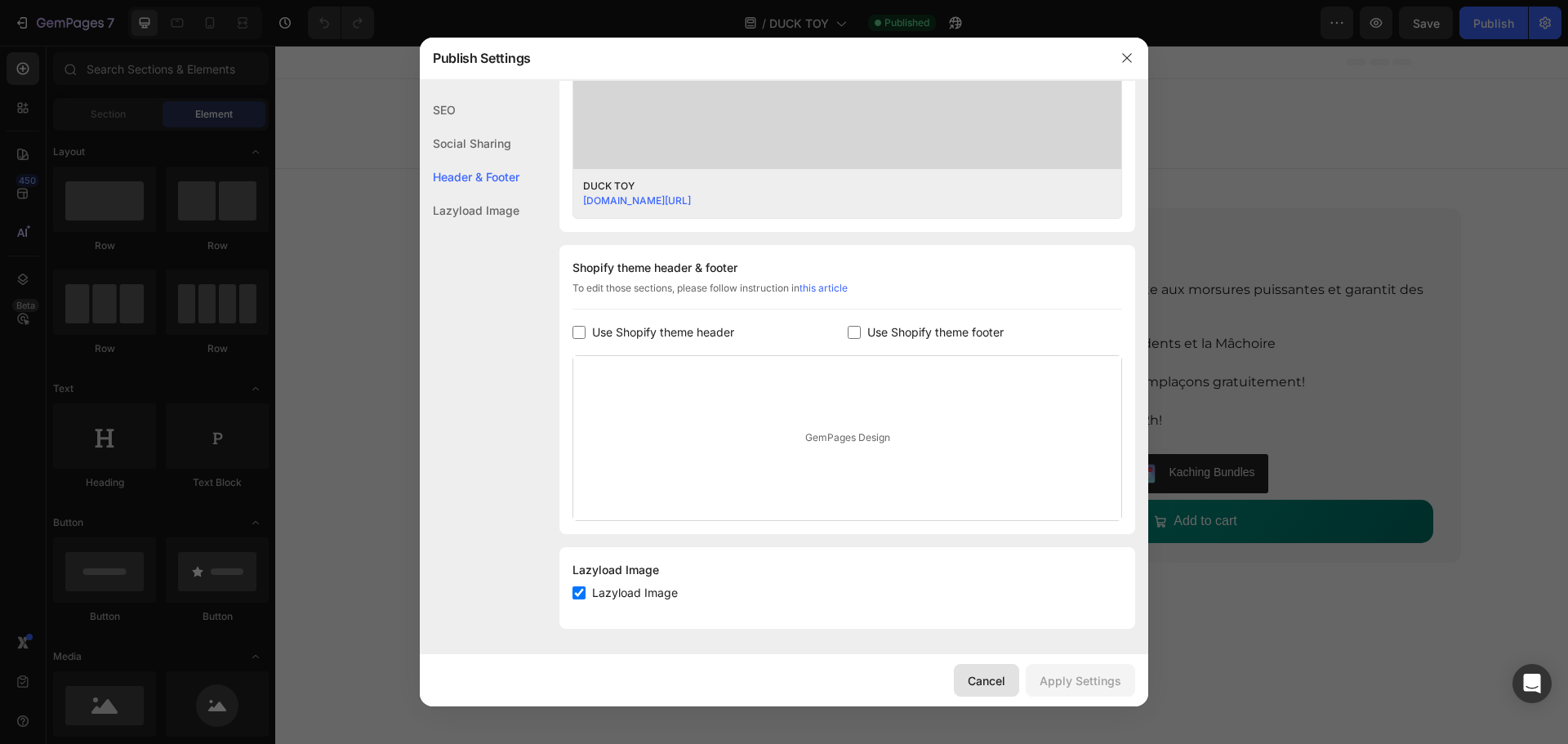
click at [1005, 673] on div "Cancel" at bounding box center [986, 680] width 37 height 17
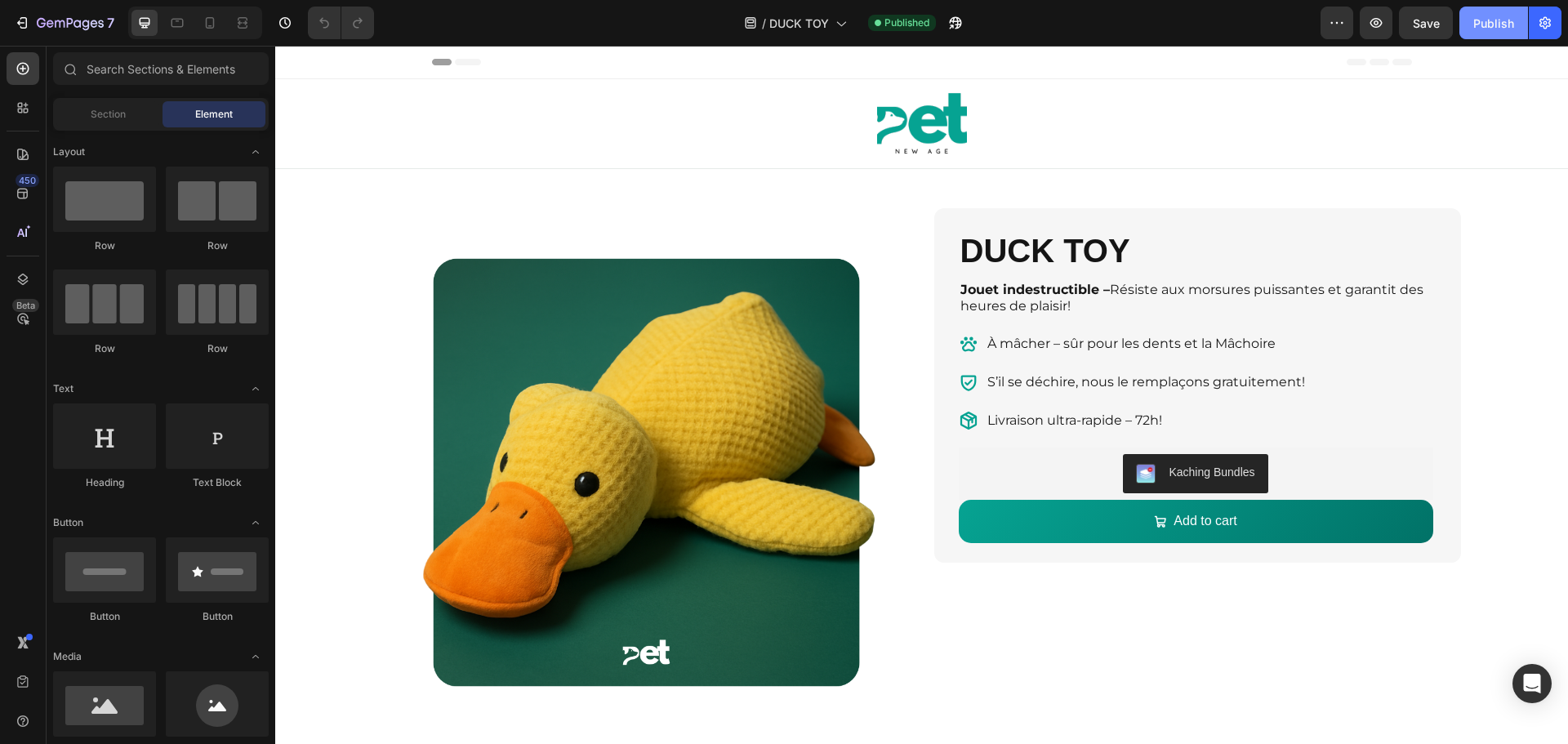
click at [1481, 26] on div "Publish" at bounding box center [1493, 23] width 41 height 17
click at [973, 15] on div "/ DUCK TOY Published" at bounding box center [854, 23] width 933 height 33
click at [956, 16] on icon "button" at bounding box center [955, 23] width 16 height 16
click at [317, 58] on span "Header" at bounding box center [324, 62] width 36 height 16
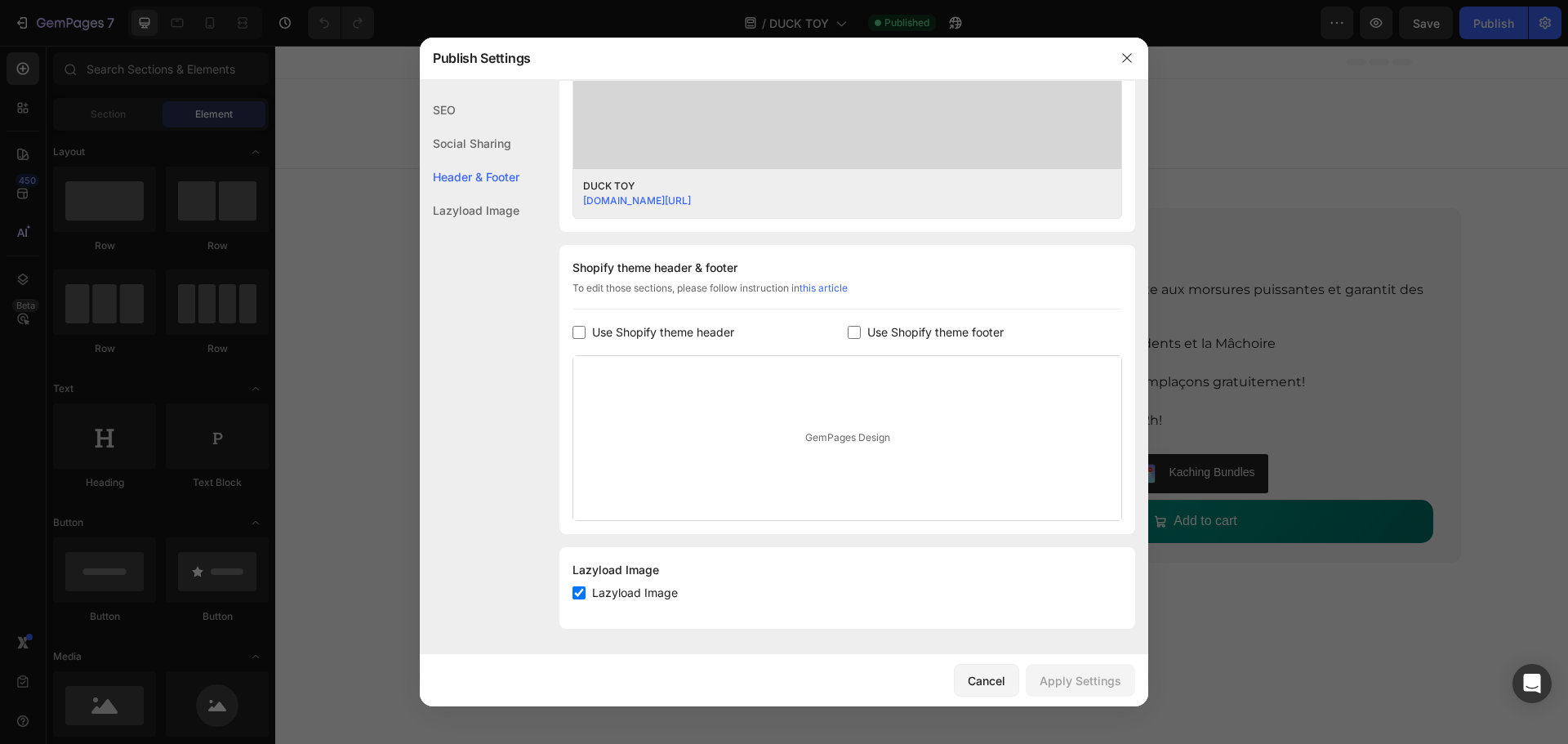
click at [629, 333] on span "Use Shopify theme header" at bounding box center [663, 332] width 142 height 20
checkbox input "true"
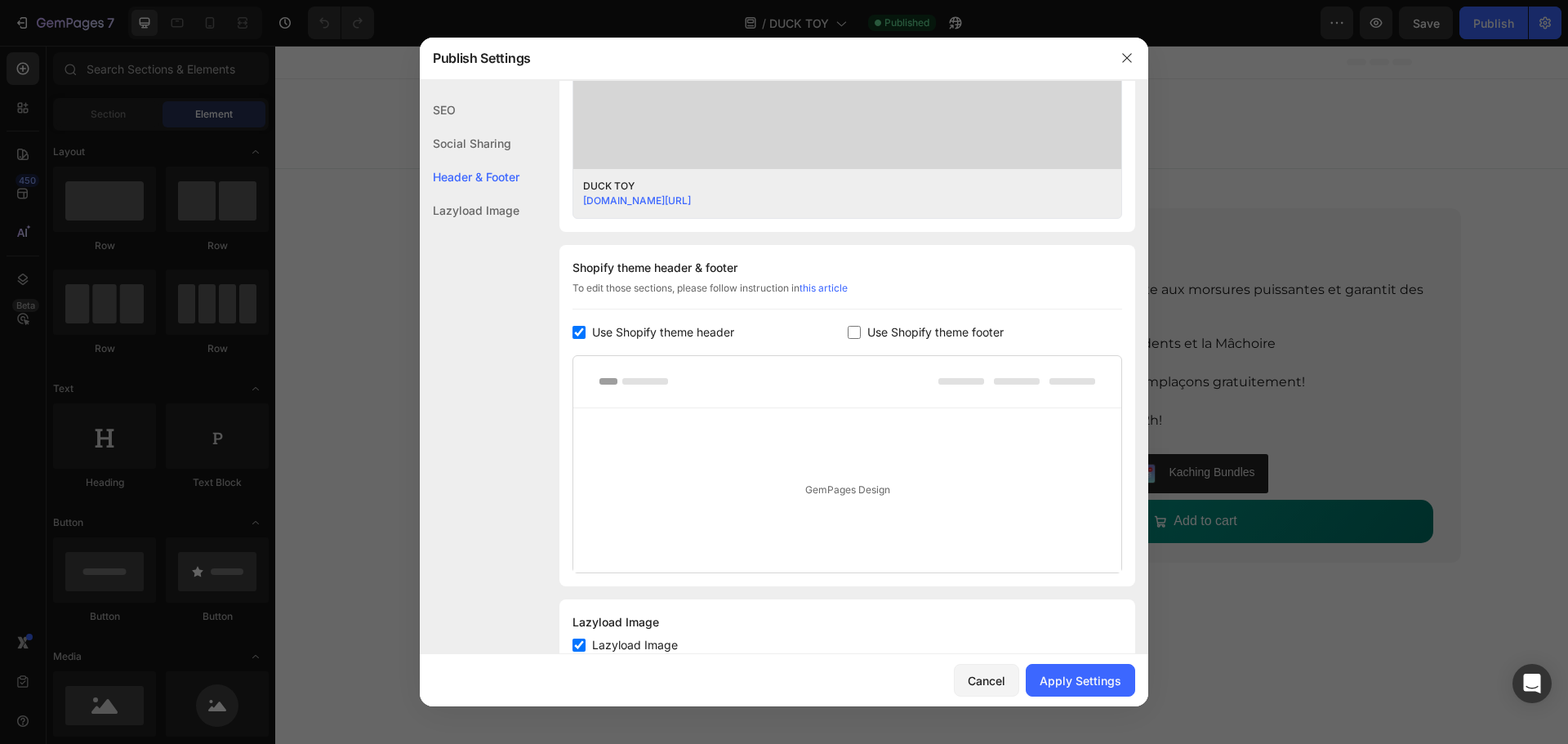
click at [890, 328] on span "Use Shopify theme footer" at bounding box center [935, 332] width 137 height 20
checkbox input "true"
click at [702, 329] on span "Use Shopify theme header" at bounding box center [663, 332] width 142 height 20
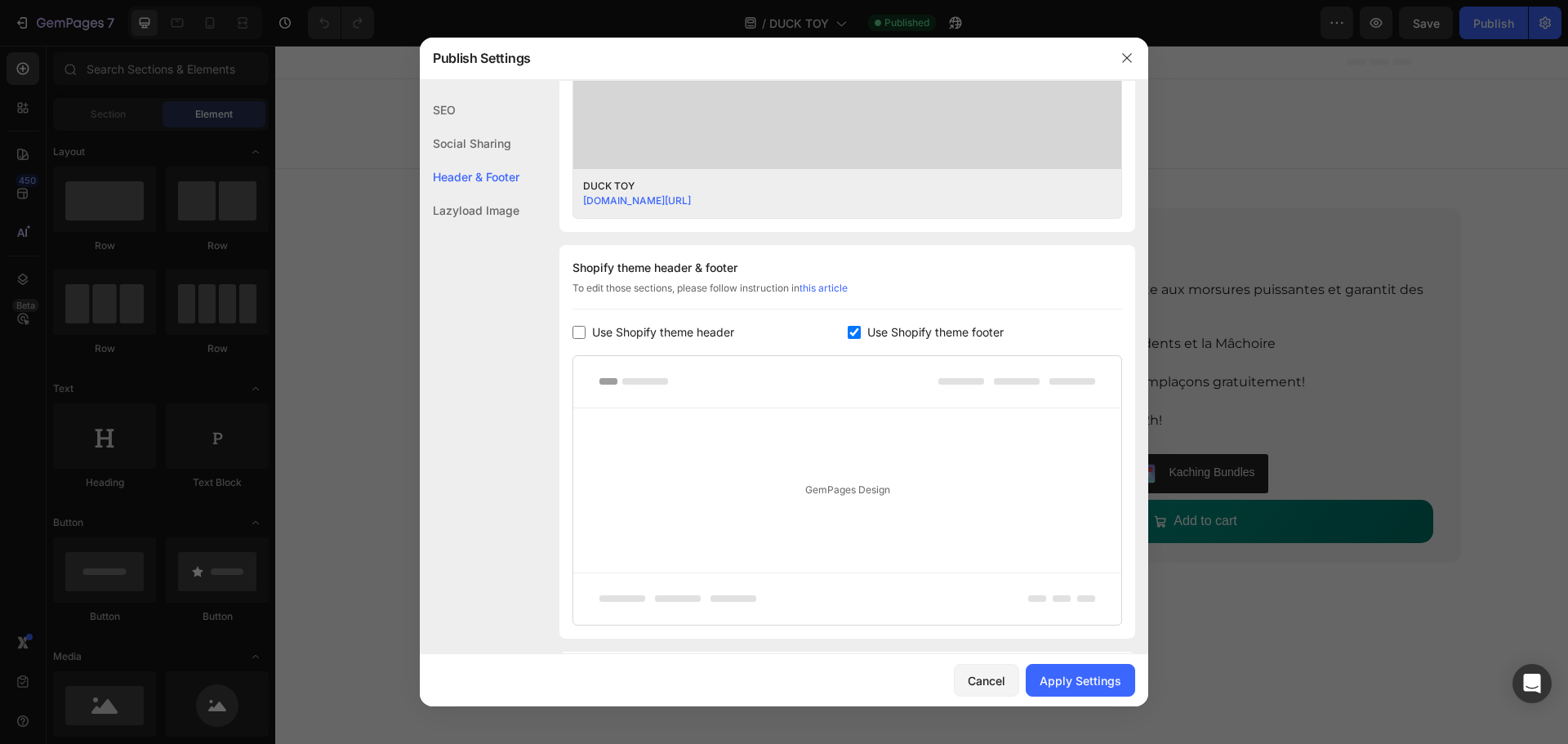
checkbox input "false"
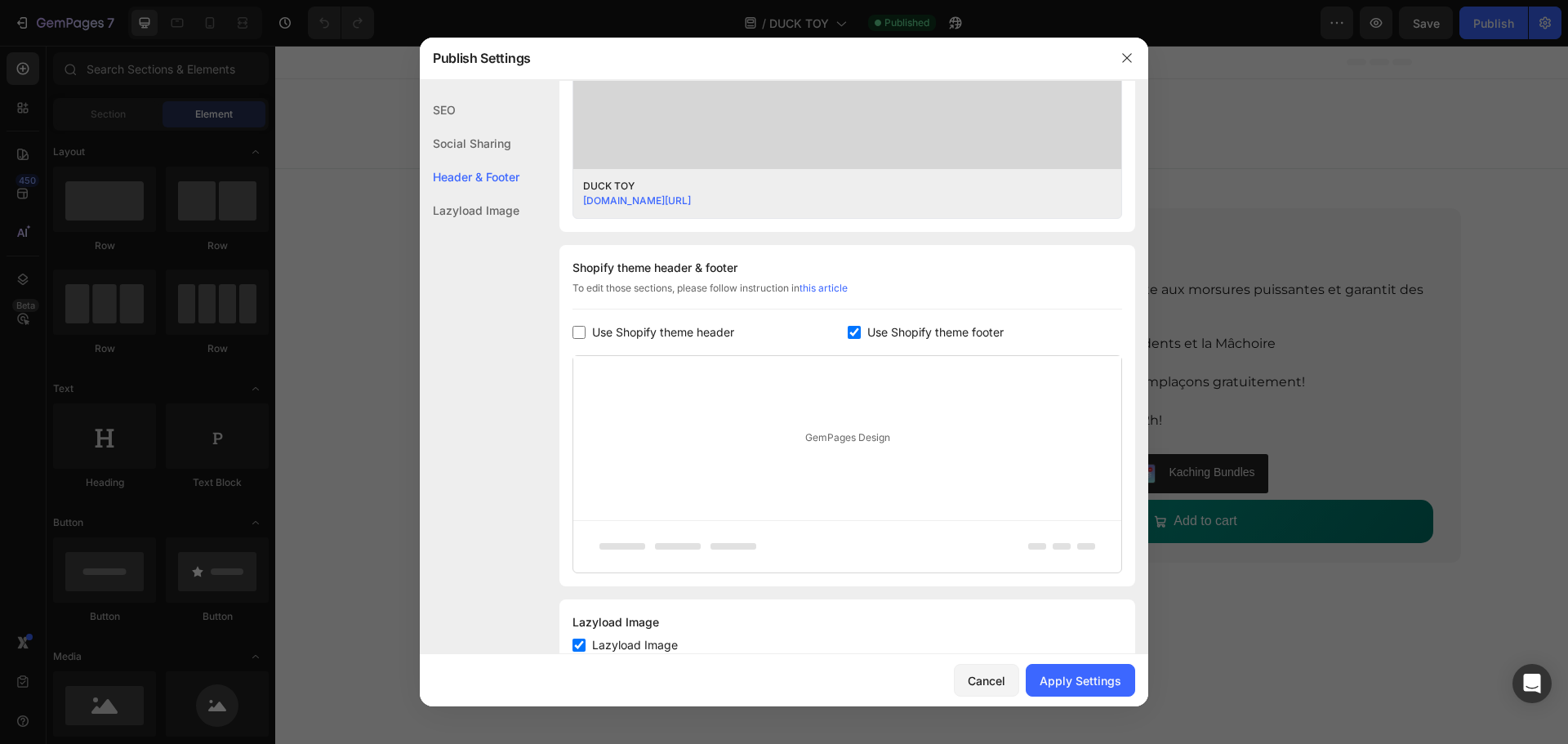
click at [861, 332] on label "Use Shopify theme footer" at bounding box center [932, 332] width 143 height 20
checkbox input "false"
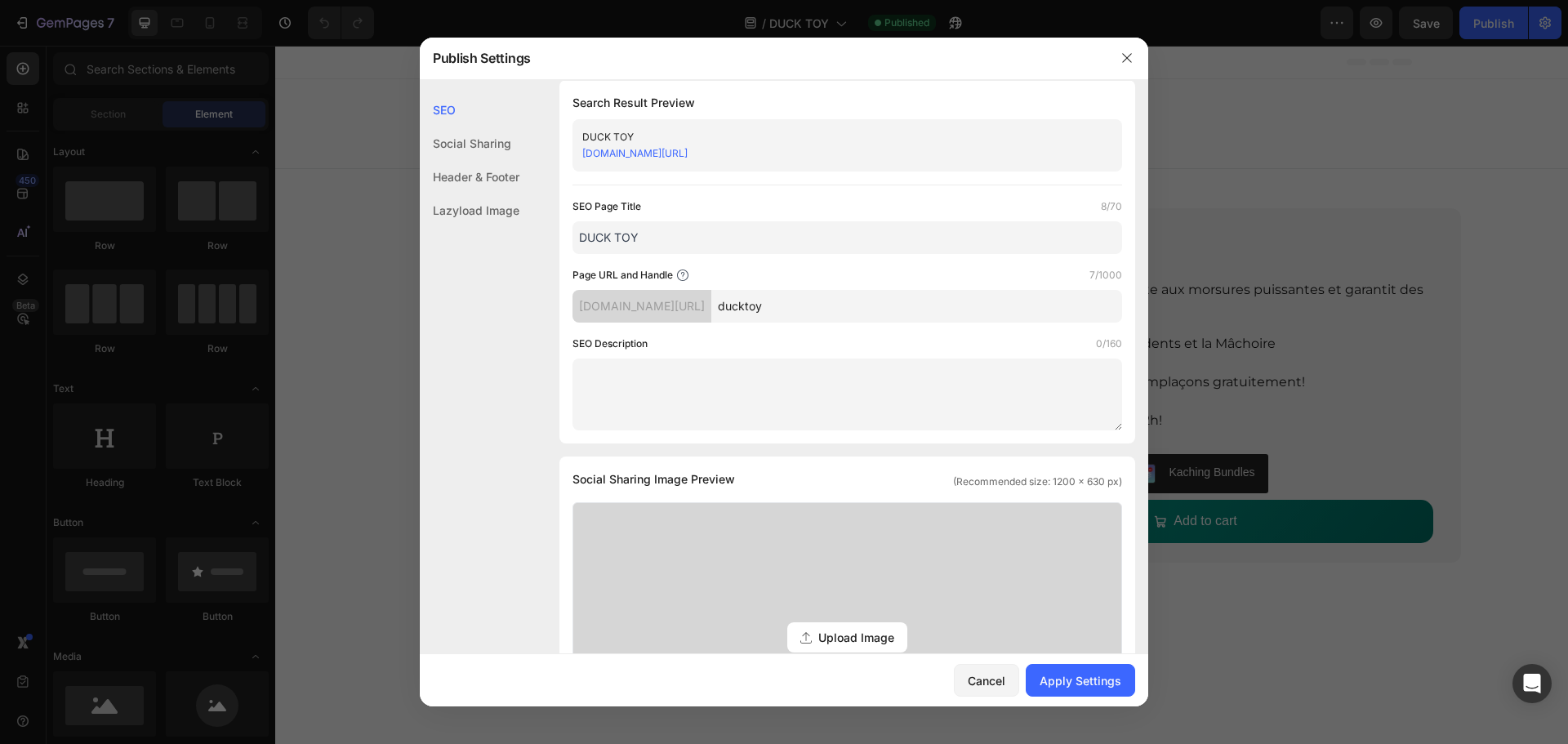
scroll to position [0, 0]
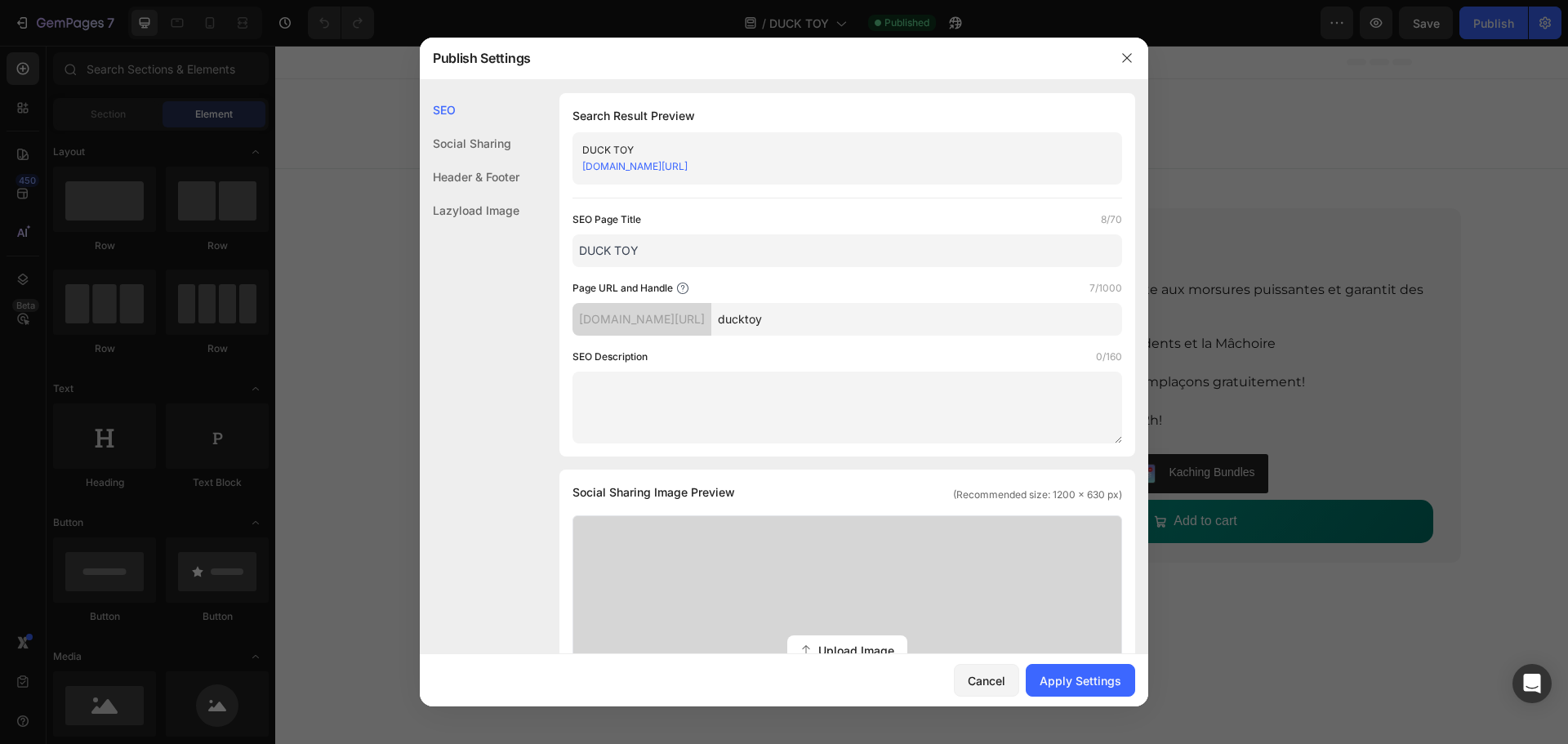
click at [484, 135] on div "Social Sharing" at bounding box center [470, 143] width 100 height 33
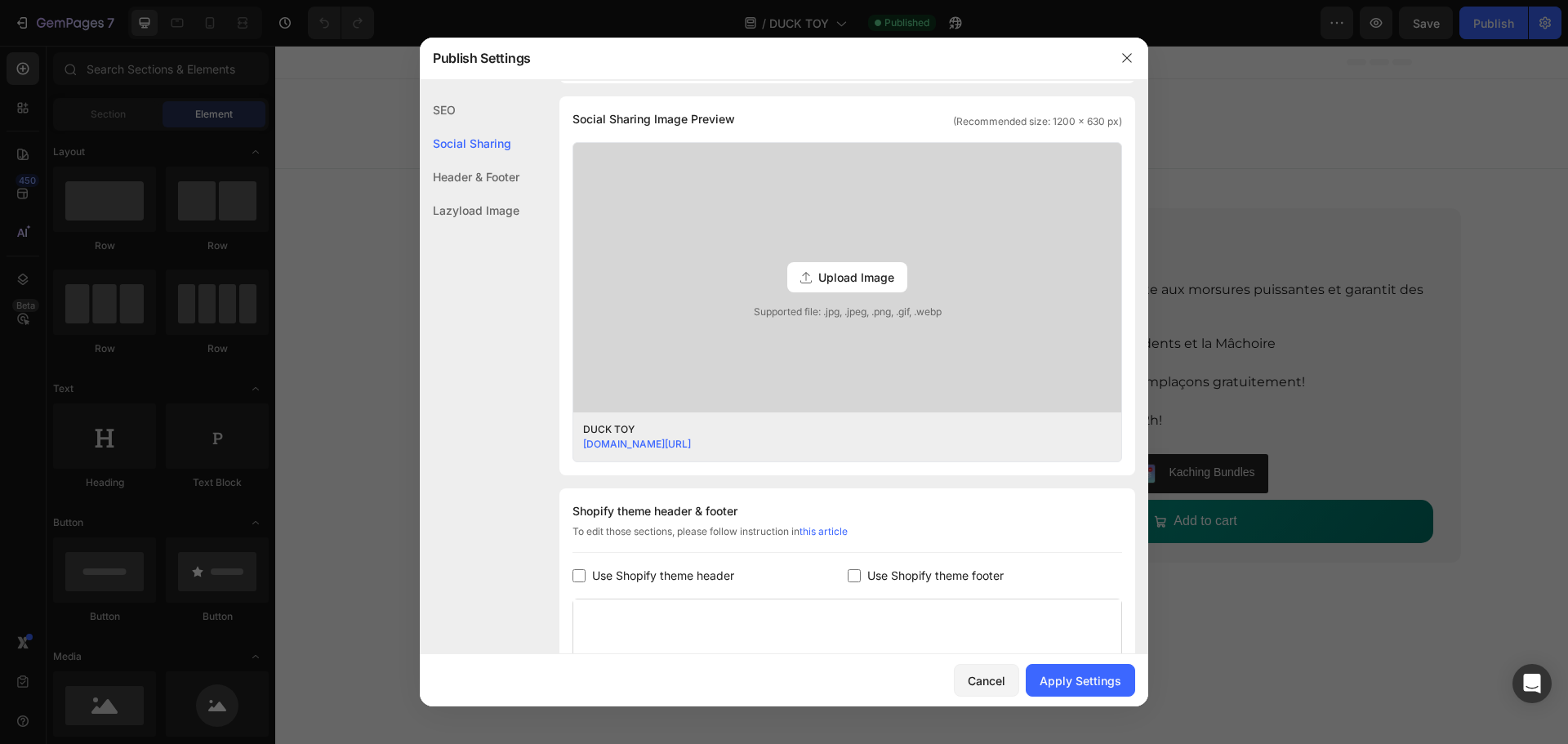
click at [482, 171] on div "Header & Footer" at bounding box center [470, 176] width 100 height 33
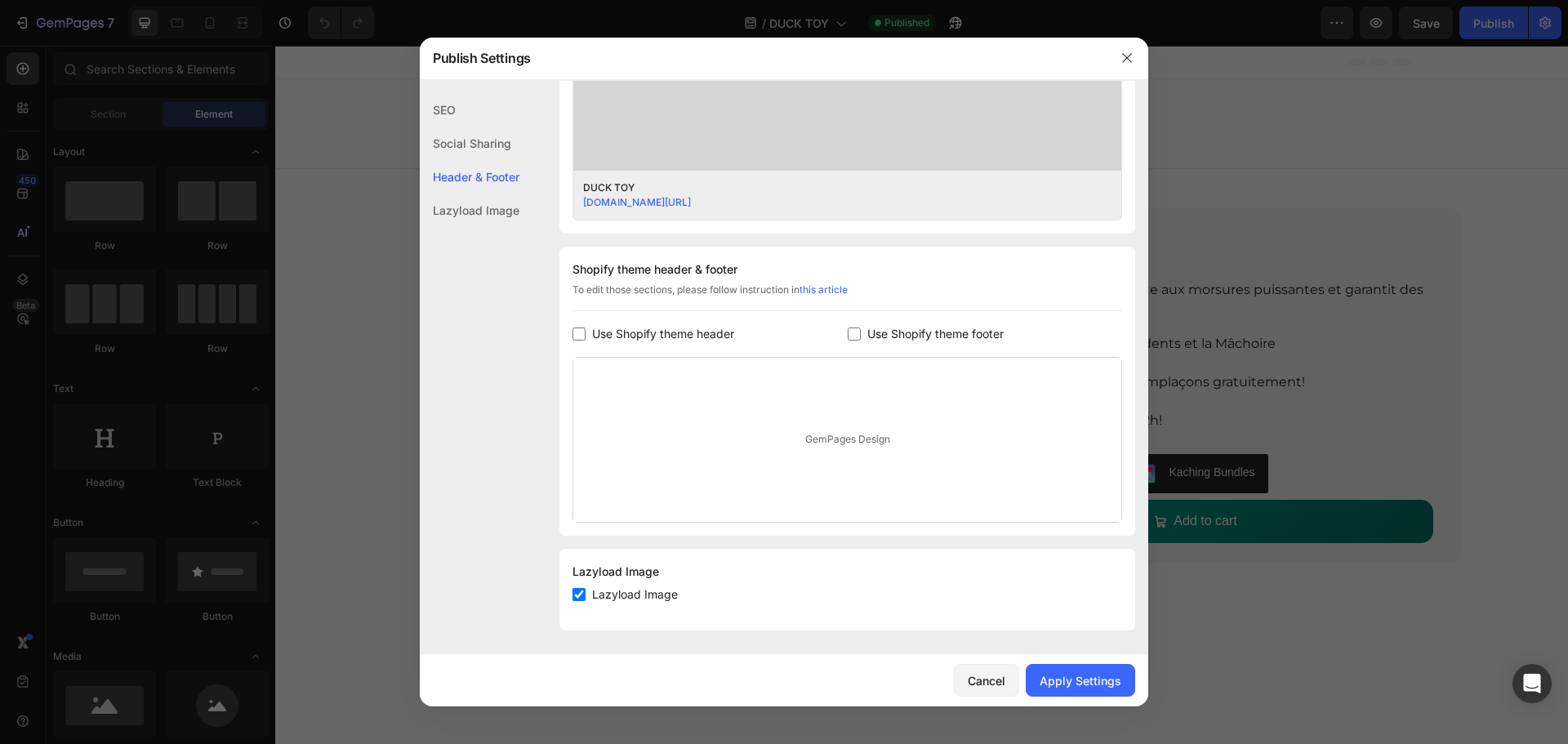
scroll to position [616, 0]
click at [484, 207] on div "Lazyload Image" at bounding box center [470, 210] width 100 height 33
click at [1083, 672] on div "Apply Settings" at bounding box center [1080, 680] width 81 height 17
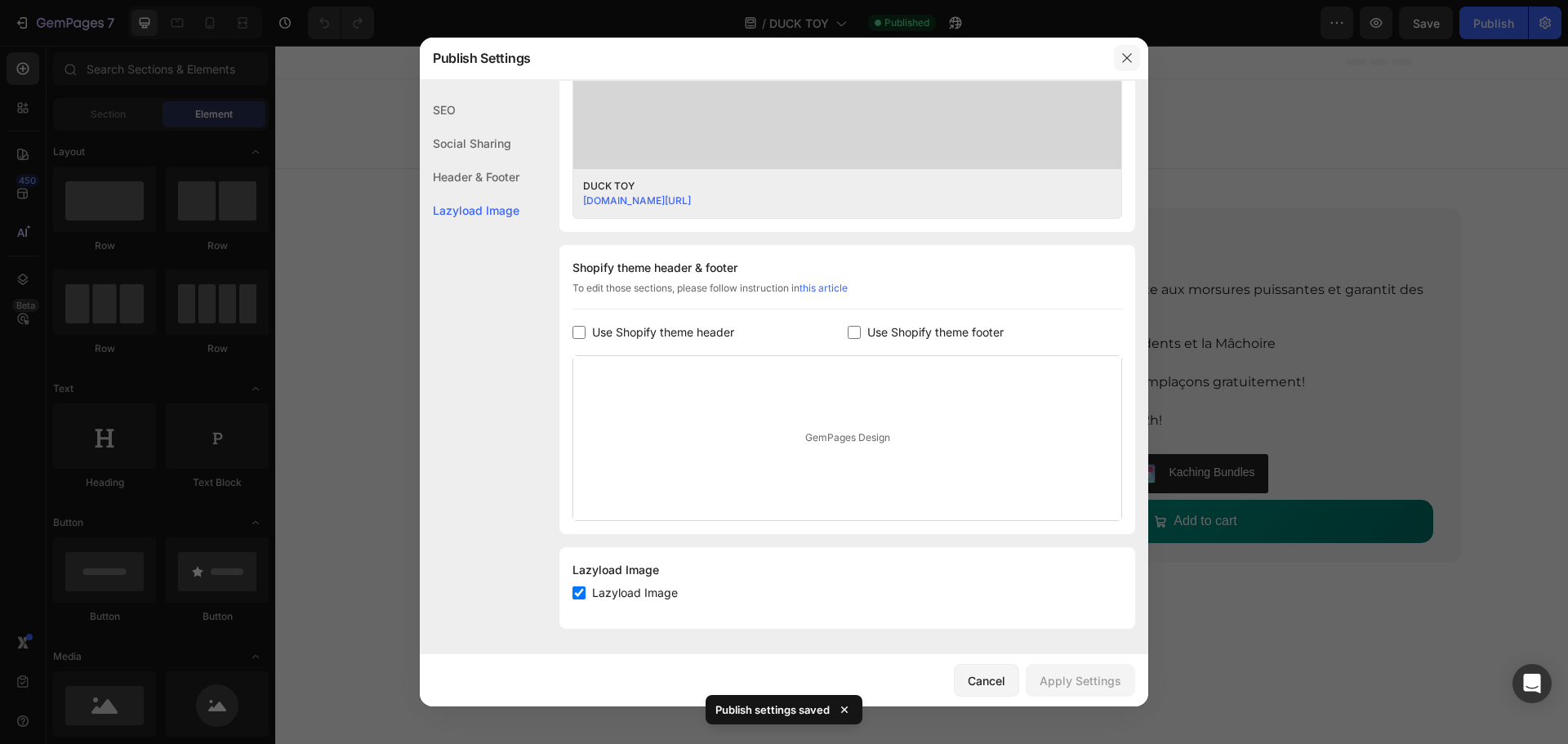
click at [1130, 56] on icon "button" at bounding box center [1127, 58] width 13 height 13
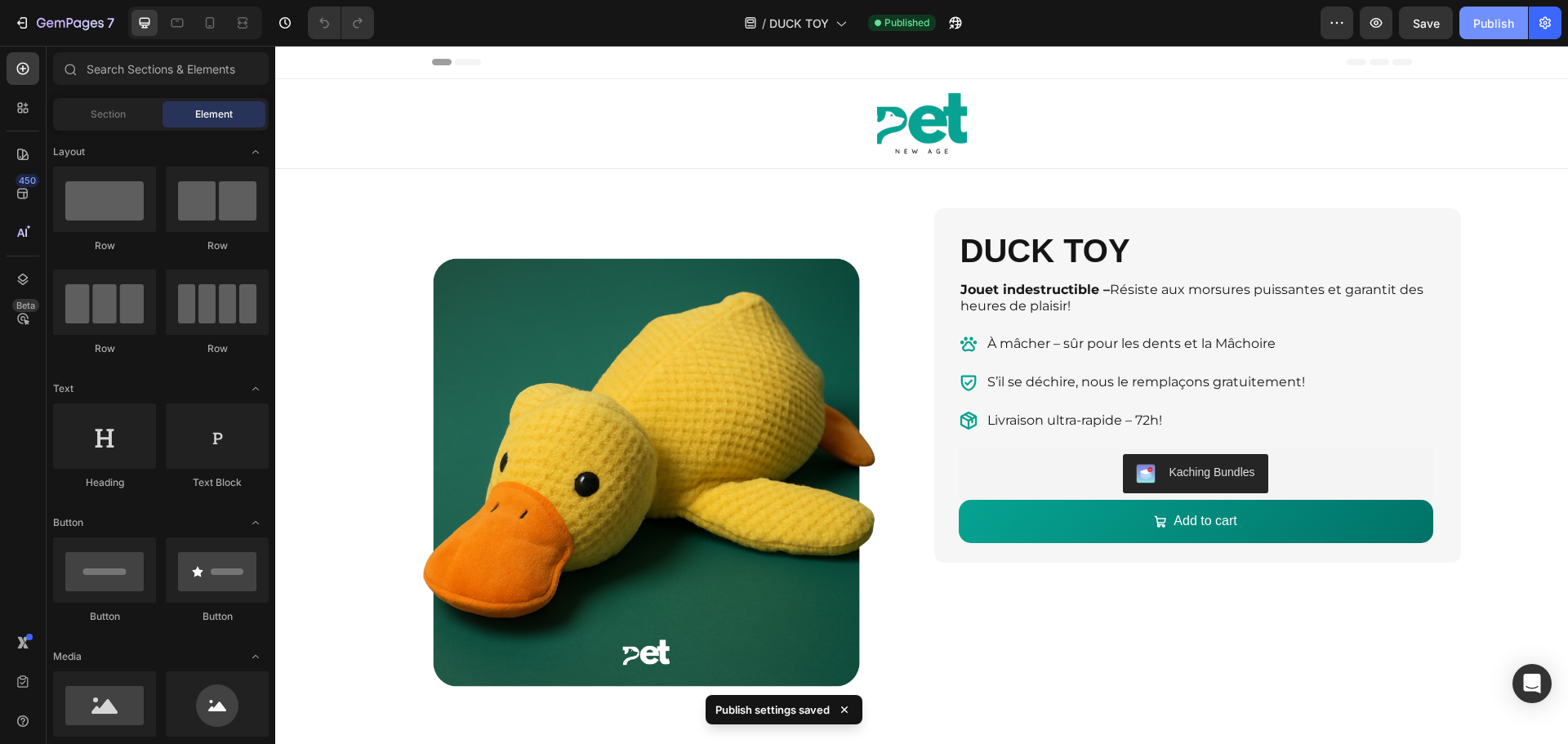
click at [1507, 15] on div "Publish" at bounding box center [1493, 23] width 41 height 17
click at [1339, 21] on icon "button" at bounding box center [1337, 23] width 16 height 16
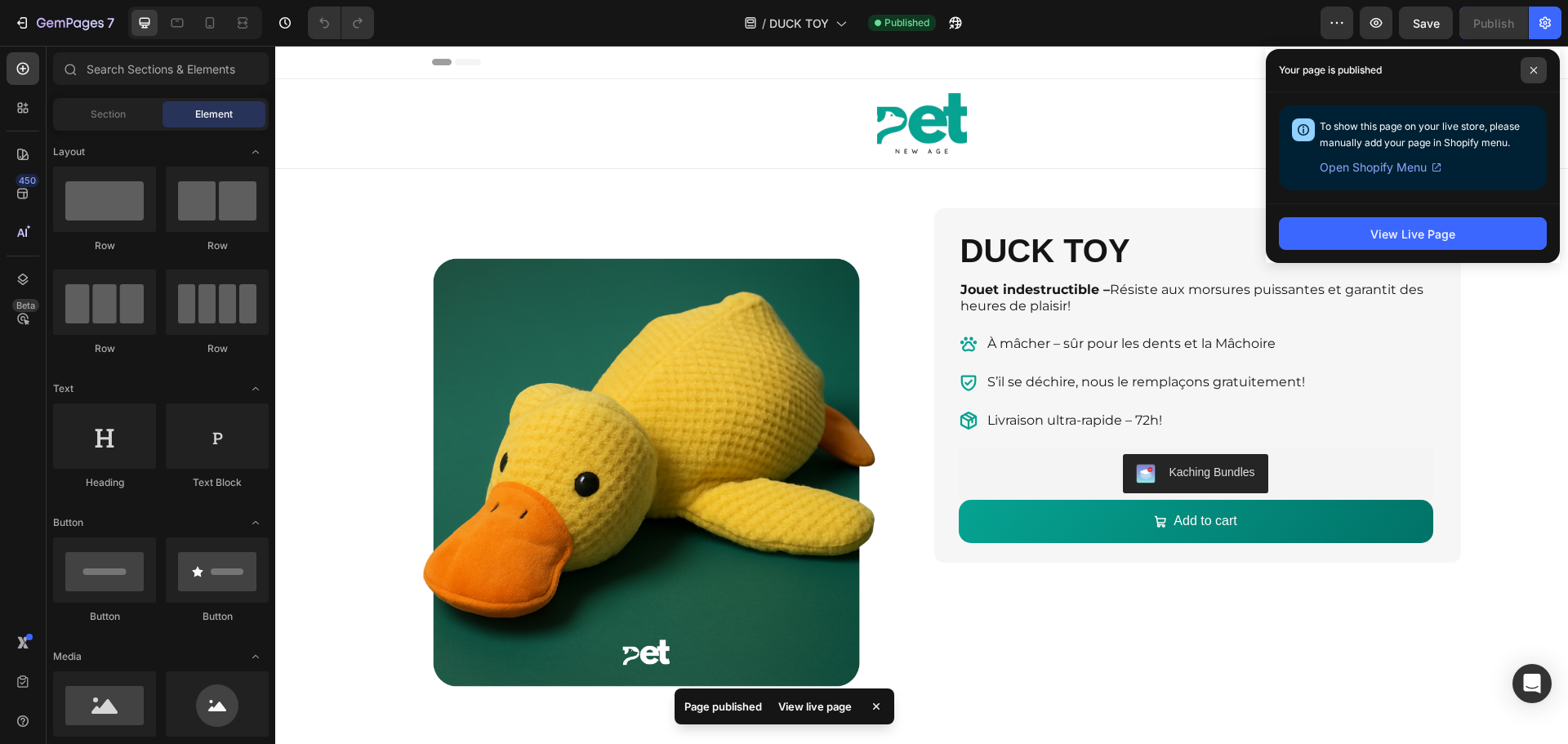
click at [1541, 67] on span at bounding box center [1534, 70] width 26 height 26
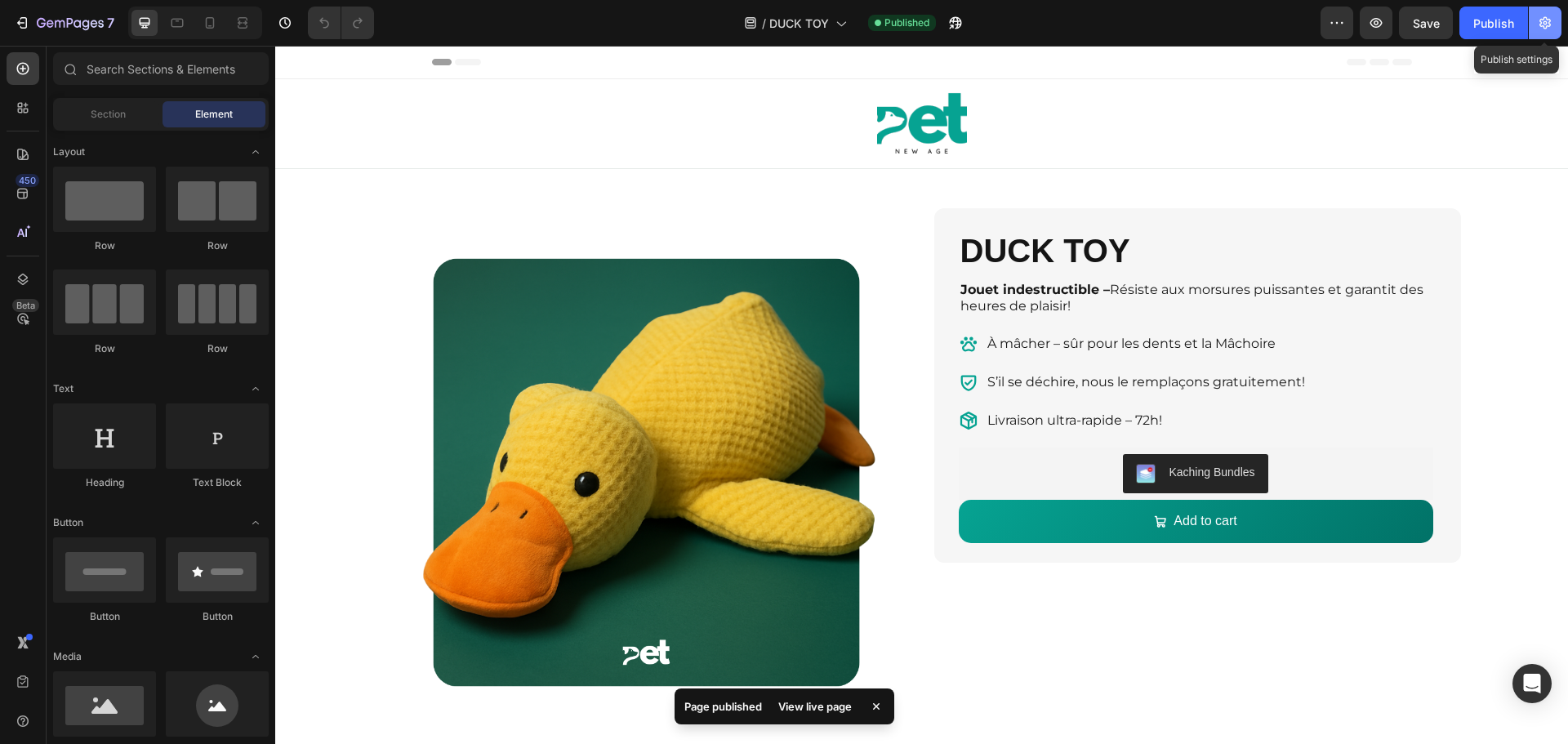
click at [1545, 22] on icon "button" at bounding box center [1545, 23] width 5 height 5
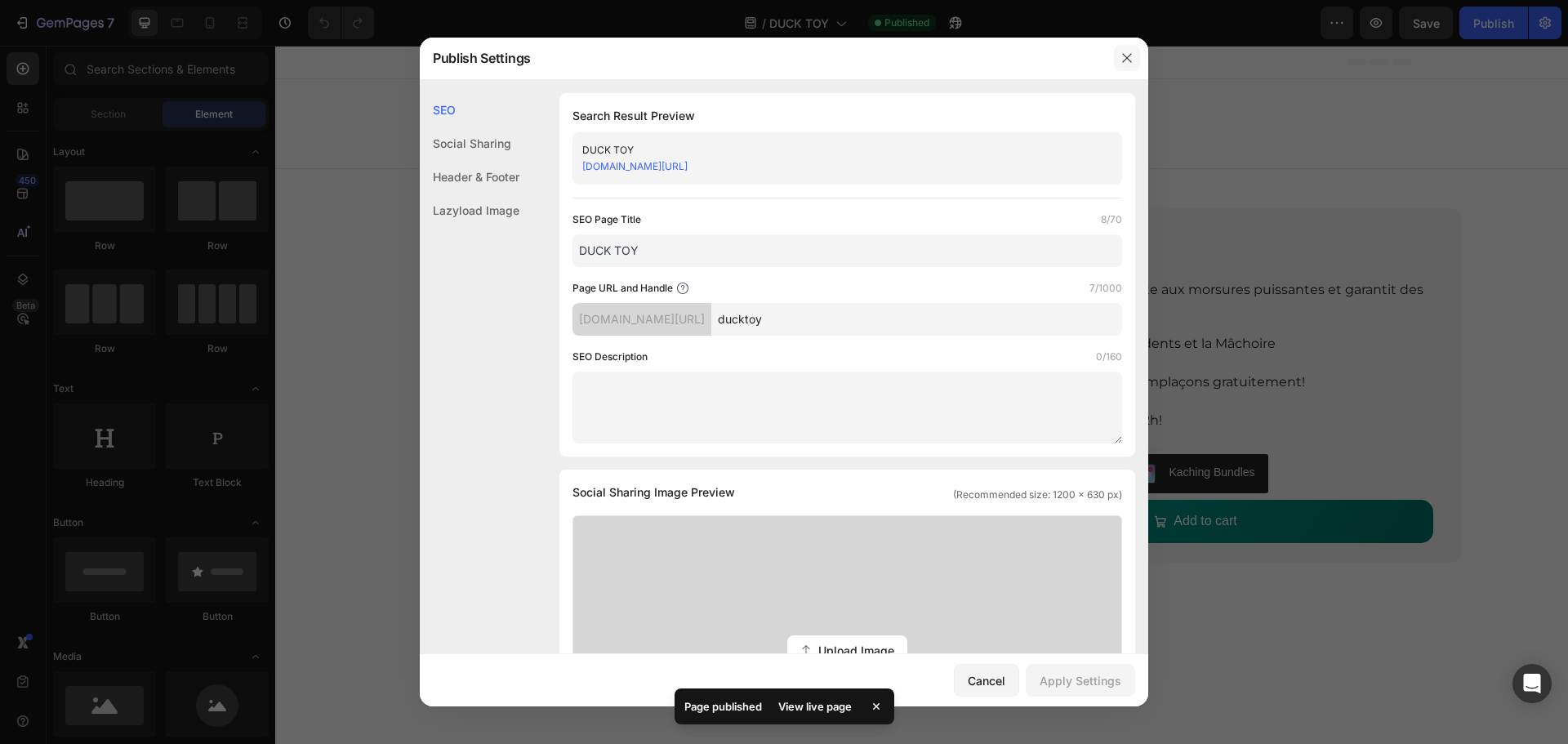
click at [1132, 52] on icon "button" at bounding box center [1127, 58] width 13 height 13
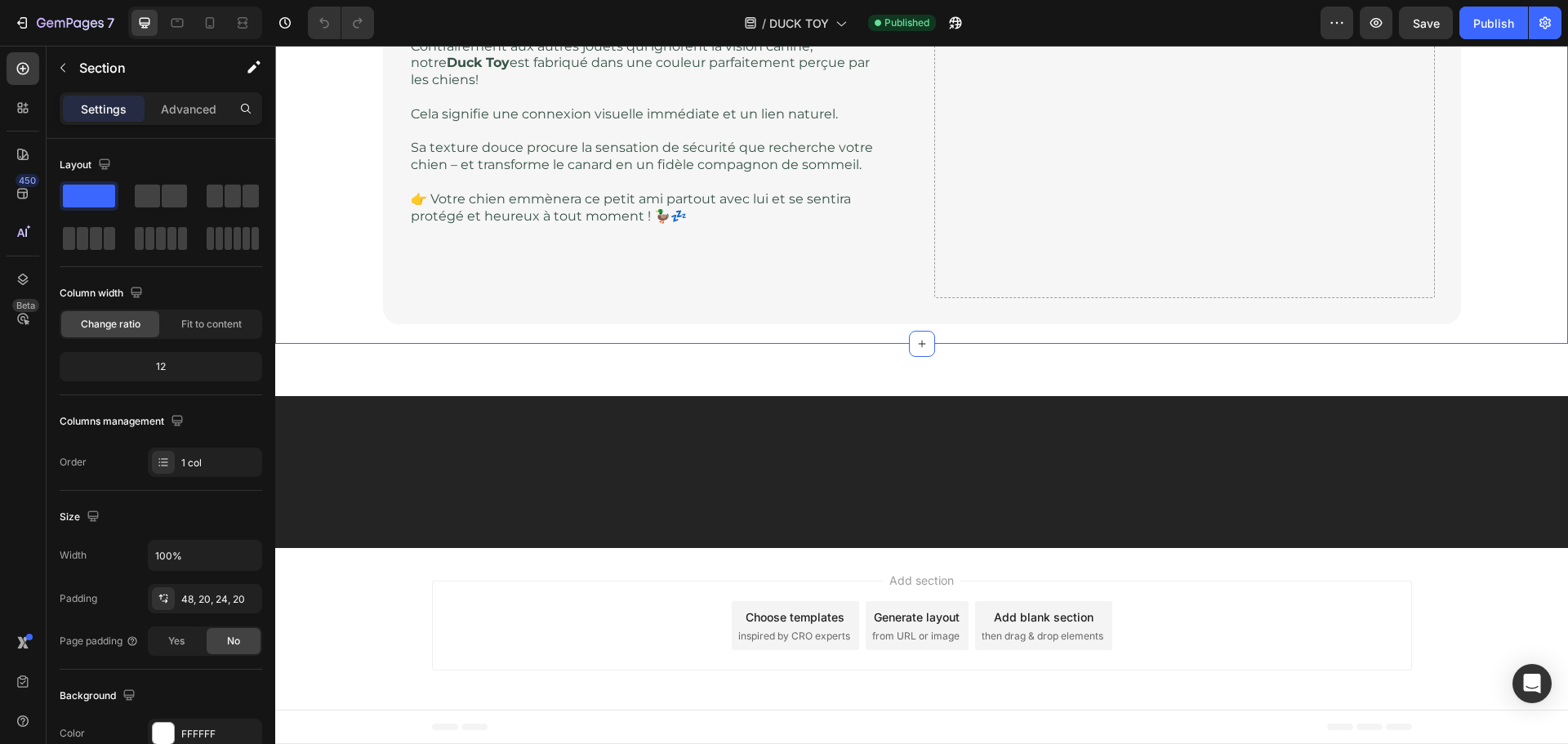
drag, startPoint x: 346, startPoint y: 202, endPoint x: 276, endPoint y: 216, distance: 71.4
click at [33, 26] on div "7" at bounding box center [63, 23] width 100 height 20
